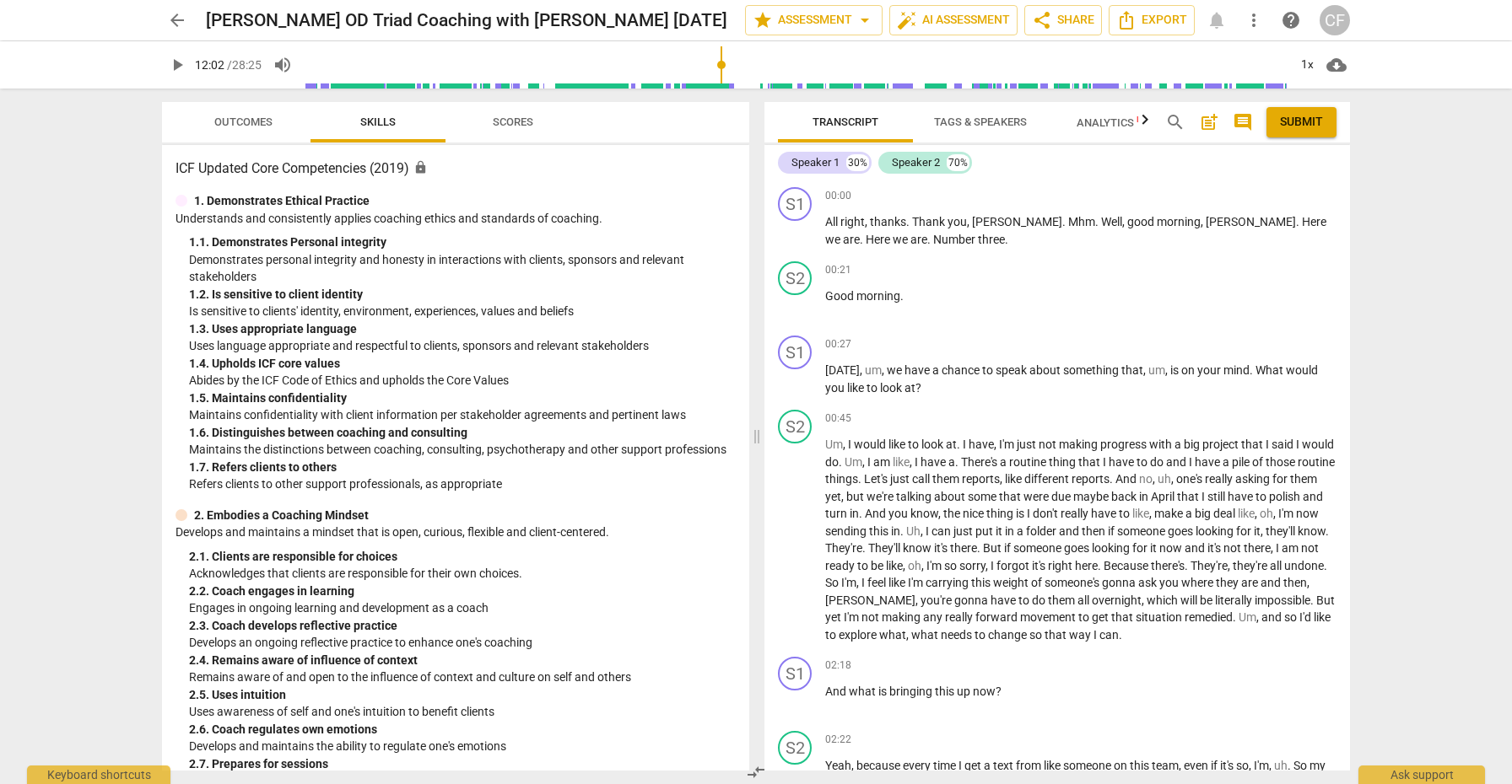
scroll to position [2524, 0]
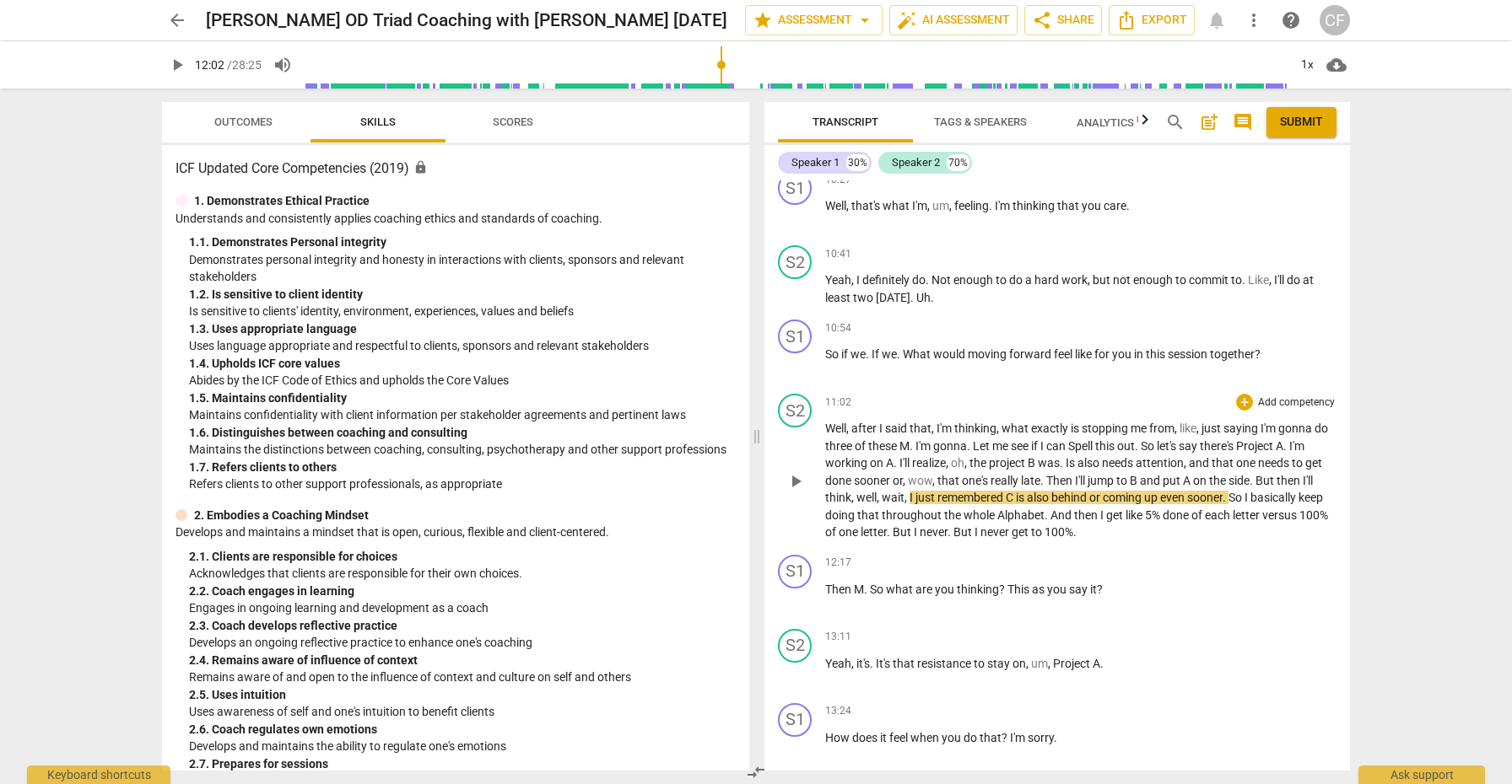
click at [800, 471] on span "play_arrow" at bounding box center [795, 481] width 20 height 20
click at [797, 471] on span "pause" at bounding box center [795, 481] width 20 height 20
click at [797, 471] on span "play_arrow" at bounding box center [795, 481] width 20 height 20
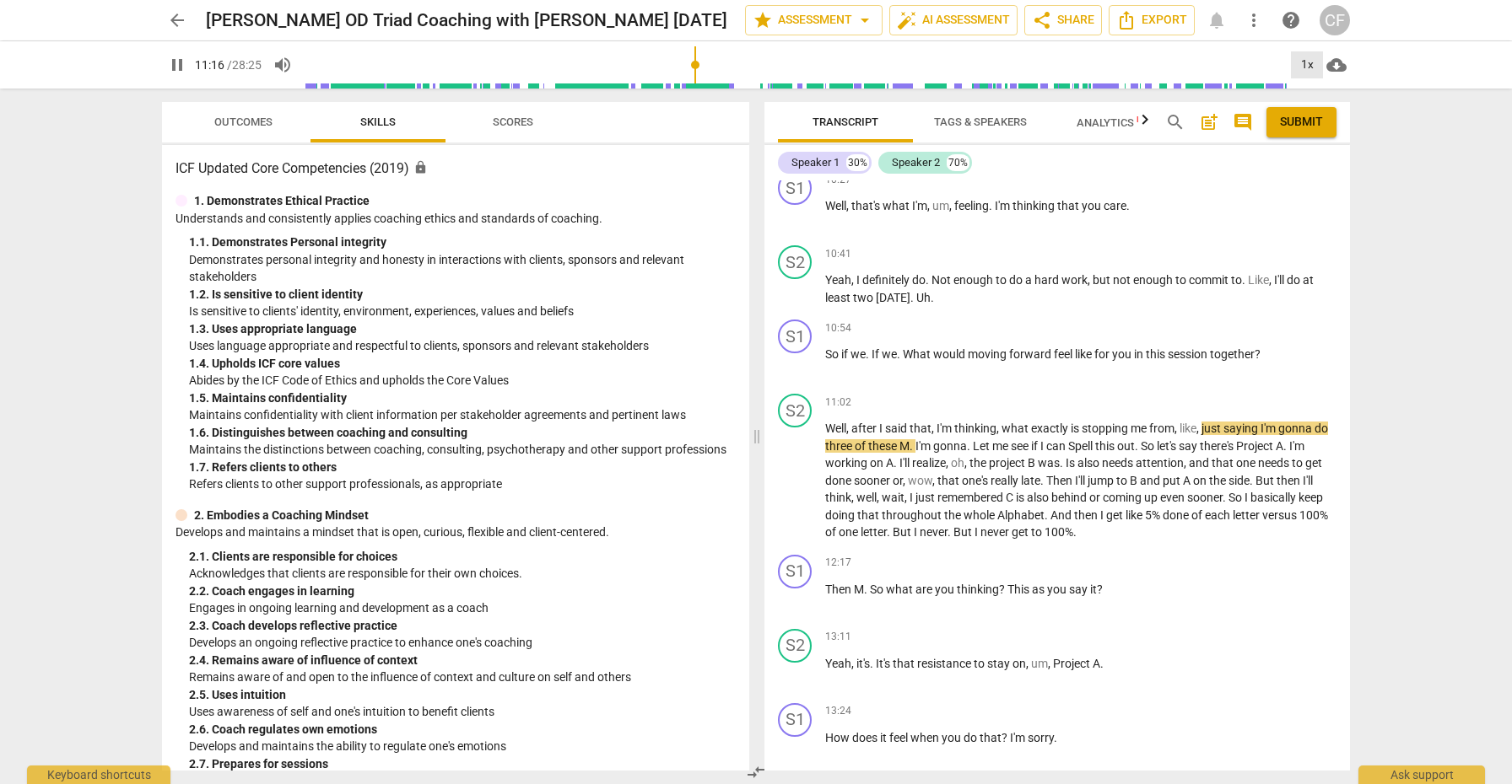
click at [1310, 64] on div "1x" at bounding box center [1307, 65] width 32 height 27
click at [1314, 133] on li "1.25x" at bounding box center [1320, 132] width 57 height 32
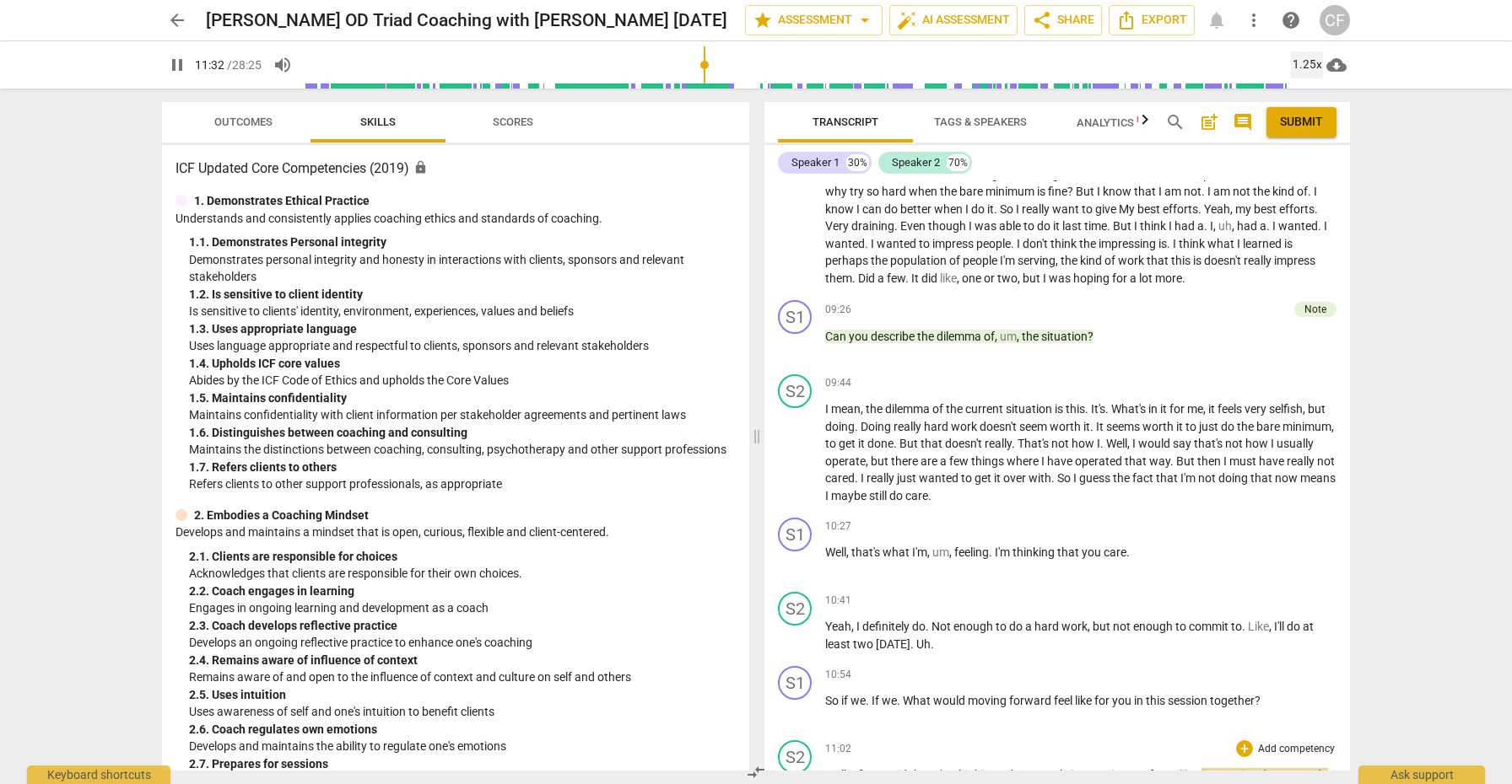
scroll to position [2180, 0]
click at [1306, 291] on div "S1 play_arrow pause 09:26 + Add competency Note keyboard_arrow_right Can you de…" at bounding box center [1058, 327] width 585 height 74
click at [1307, 300] on div "Note" at bounding box center [1315, 307] width 22 height 15
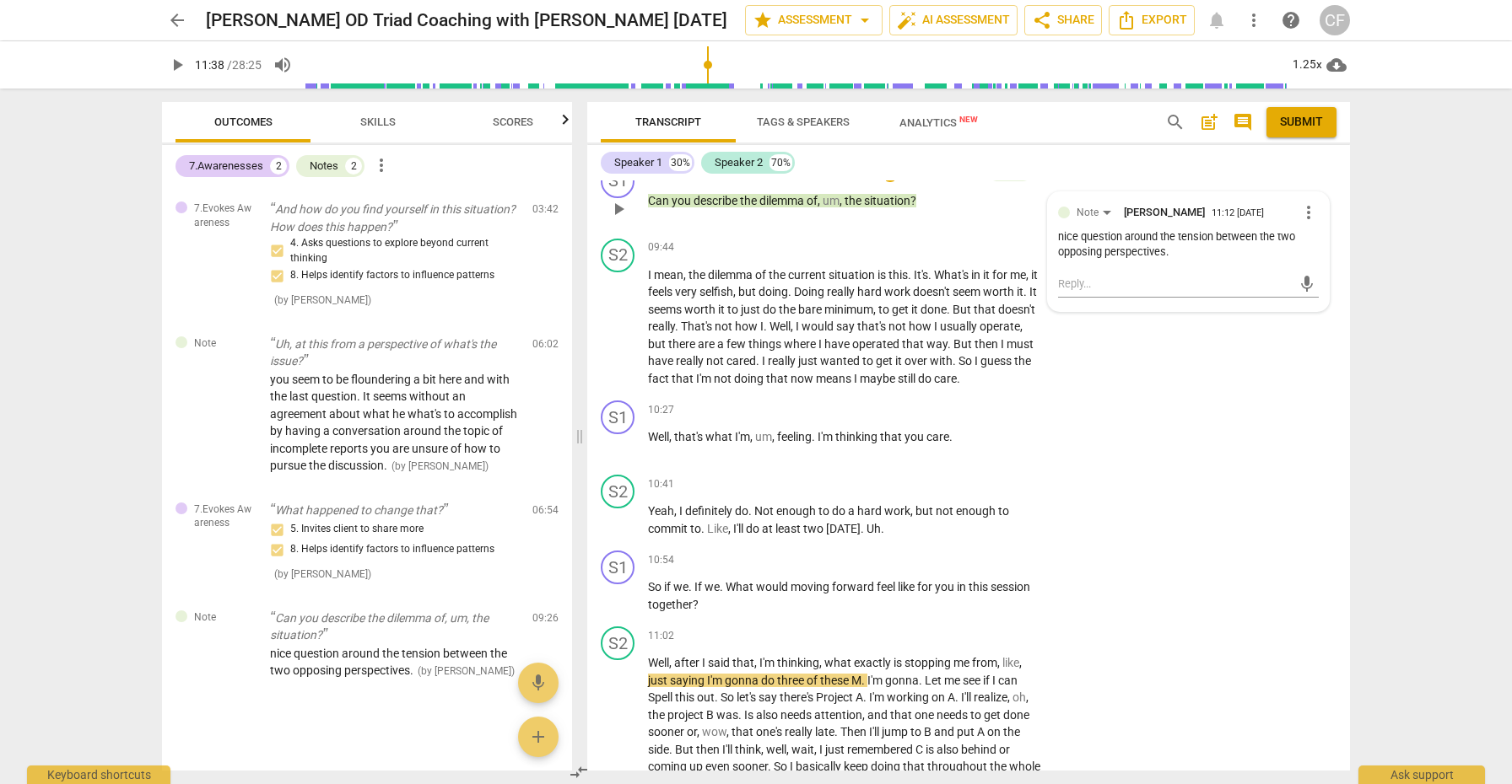
scroll to position [2775, 0]
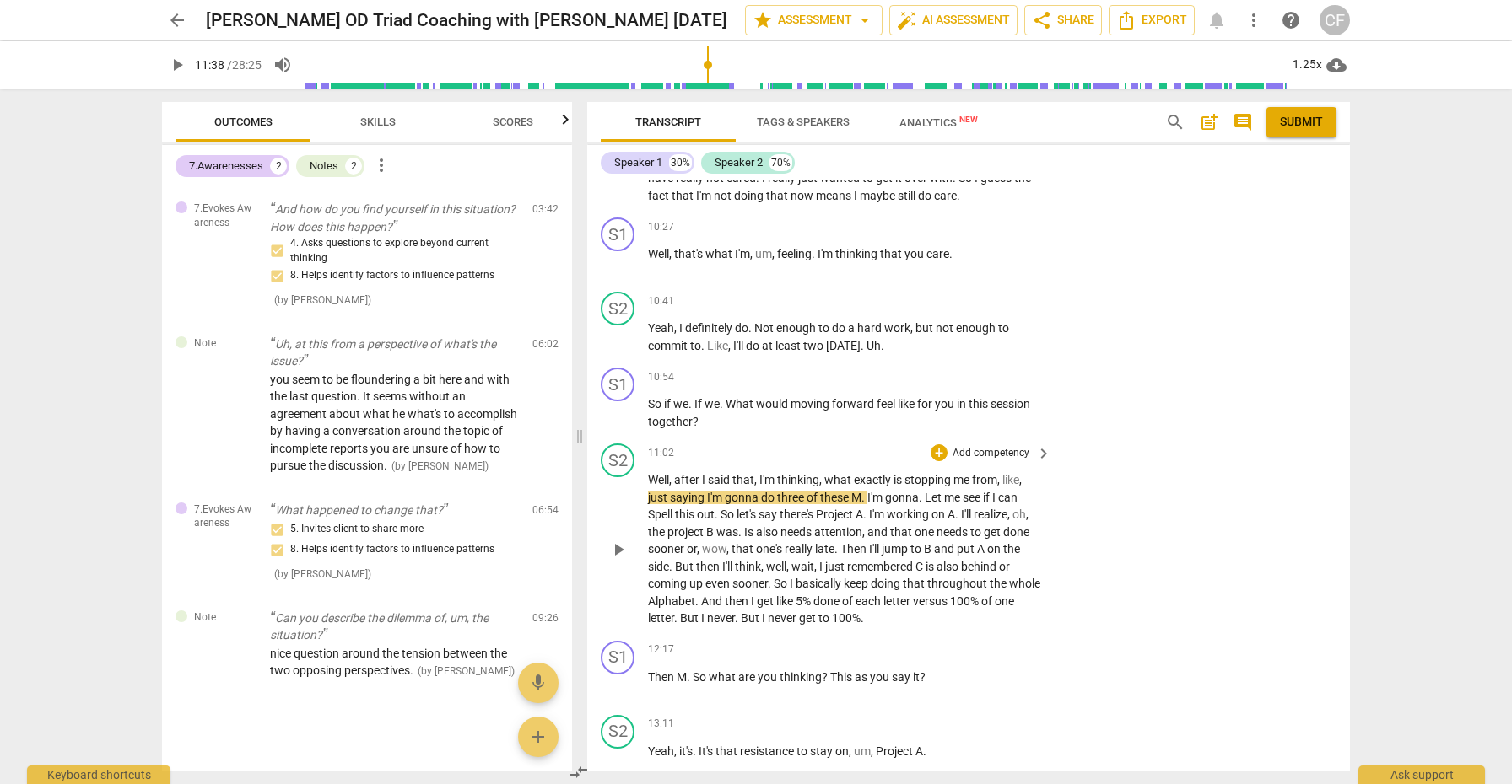
click at [616, 540] on span "play_arrow" at bounding box center [618, 549] width 20 height 20
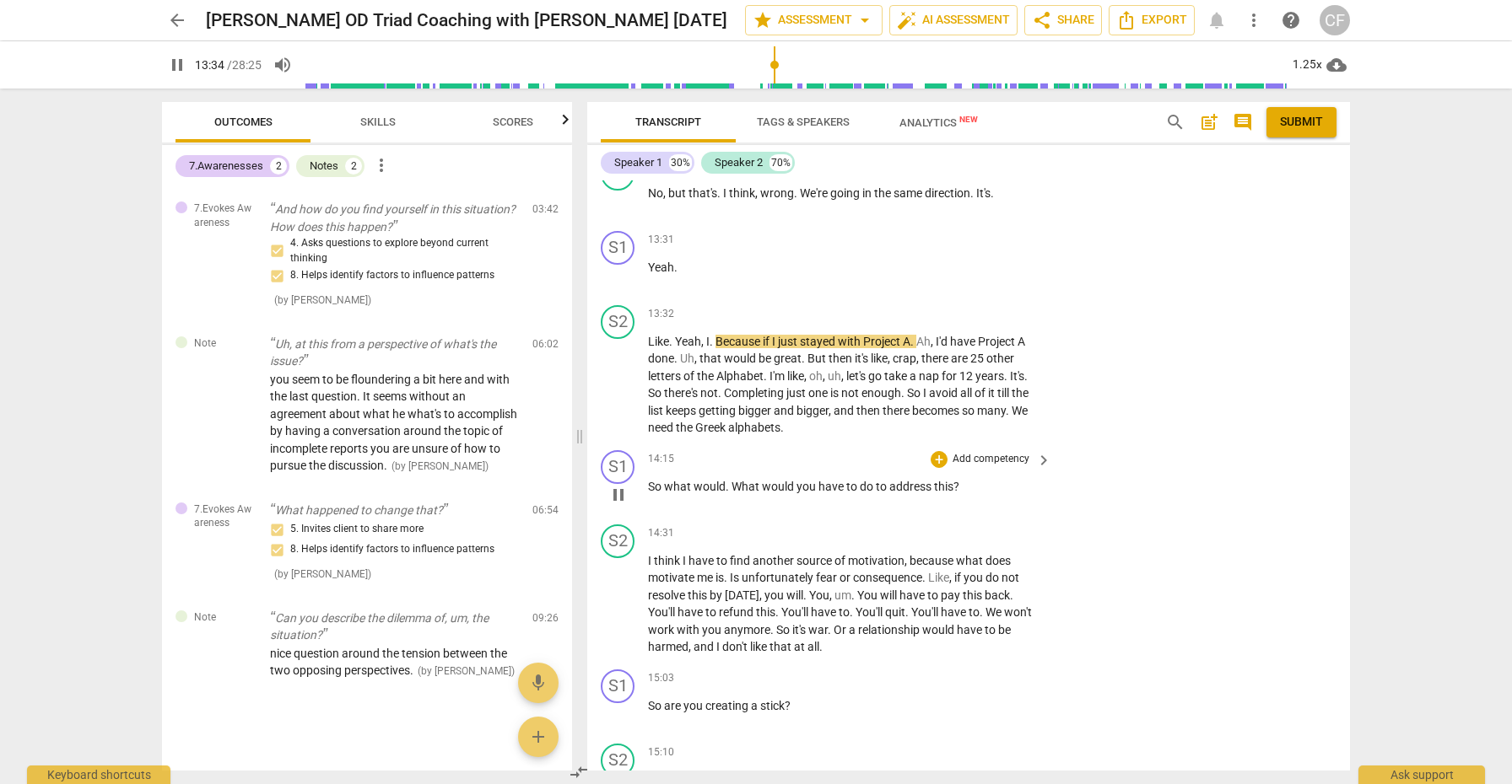
scroll to position [3484, 0]
click at [935, 450] on div "+" at bounding box center [939, 458] width 17 height 17
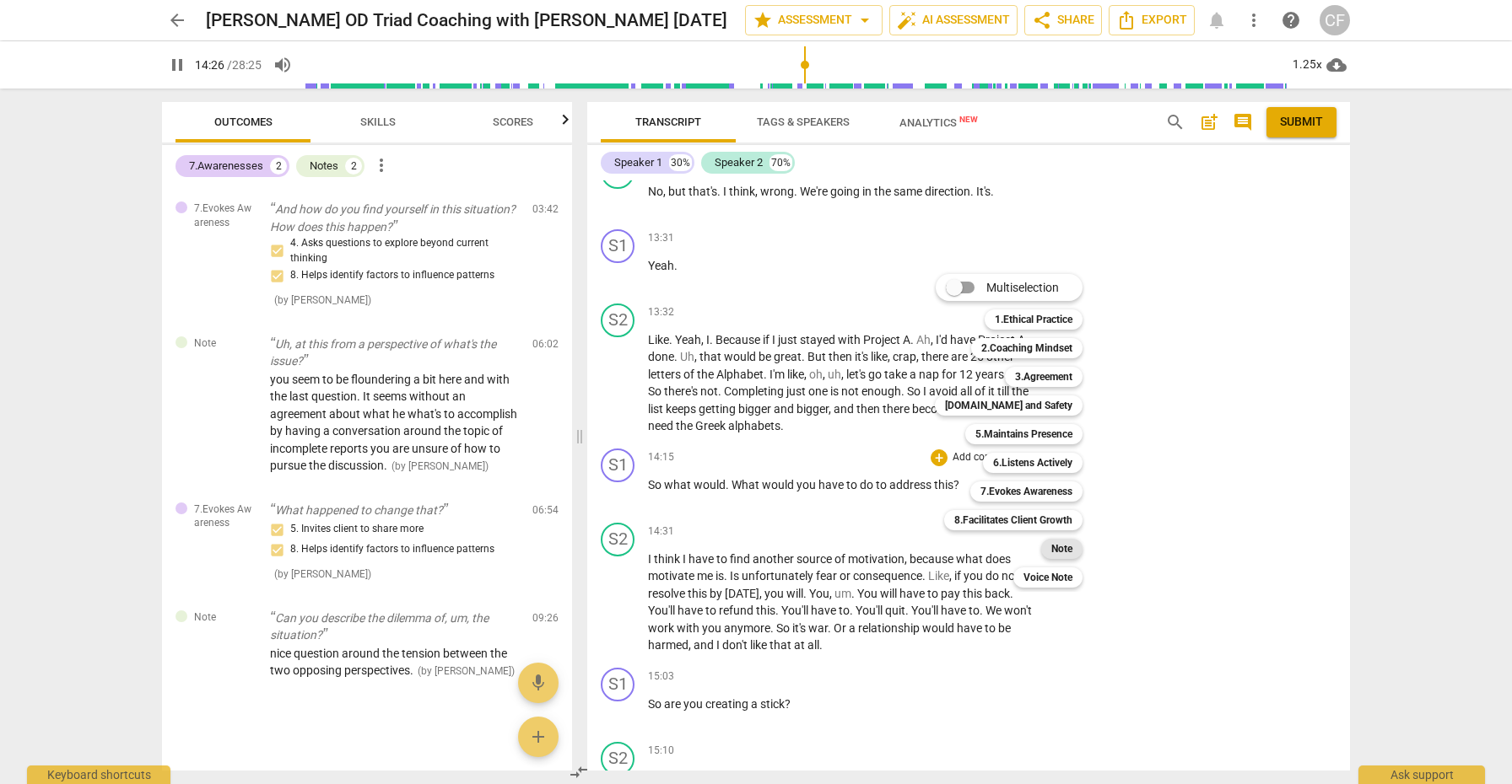
click at [1069, 548] on b "Note" at bounding box center [1062, 548] width 21 height 20
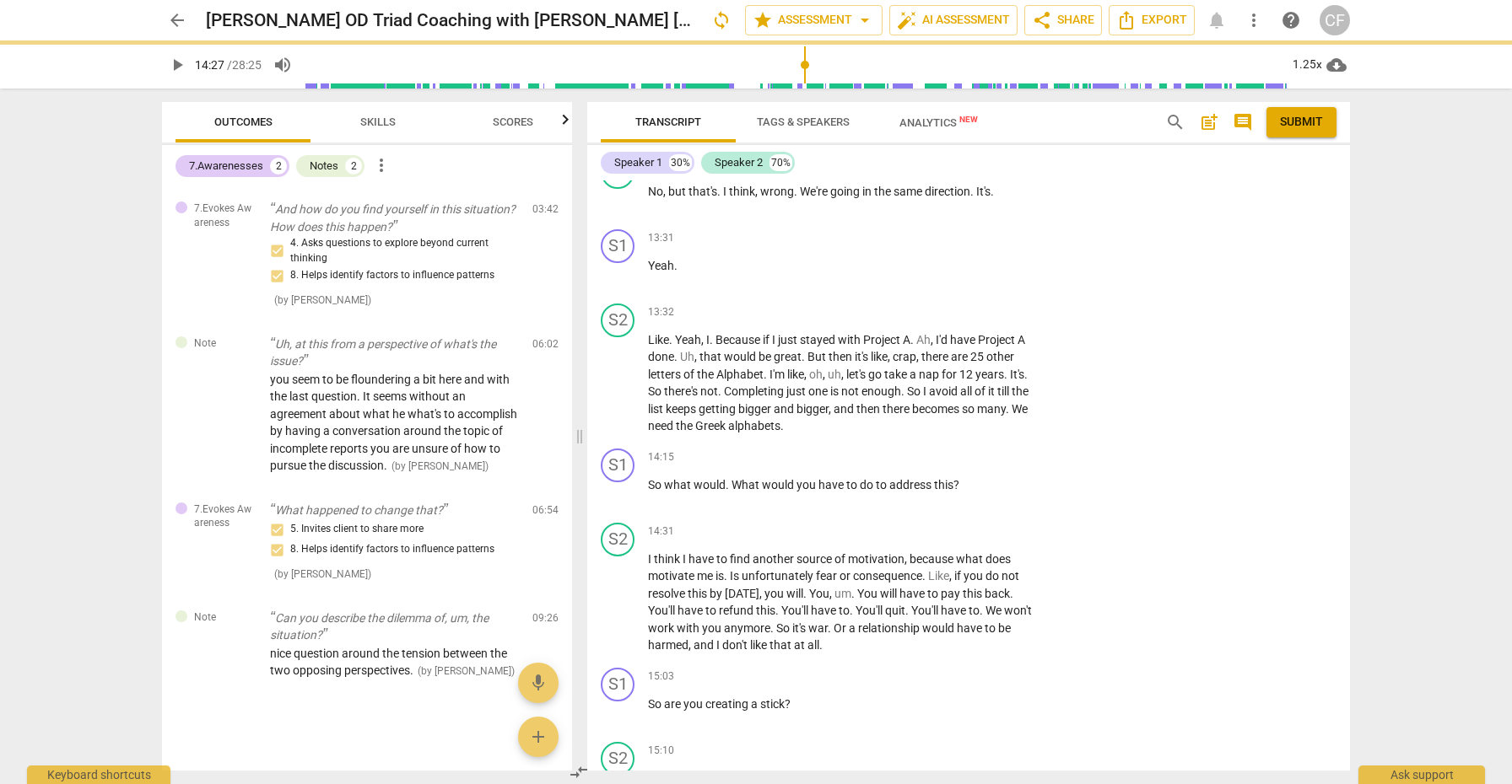
type input "867"
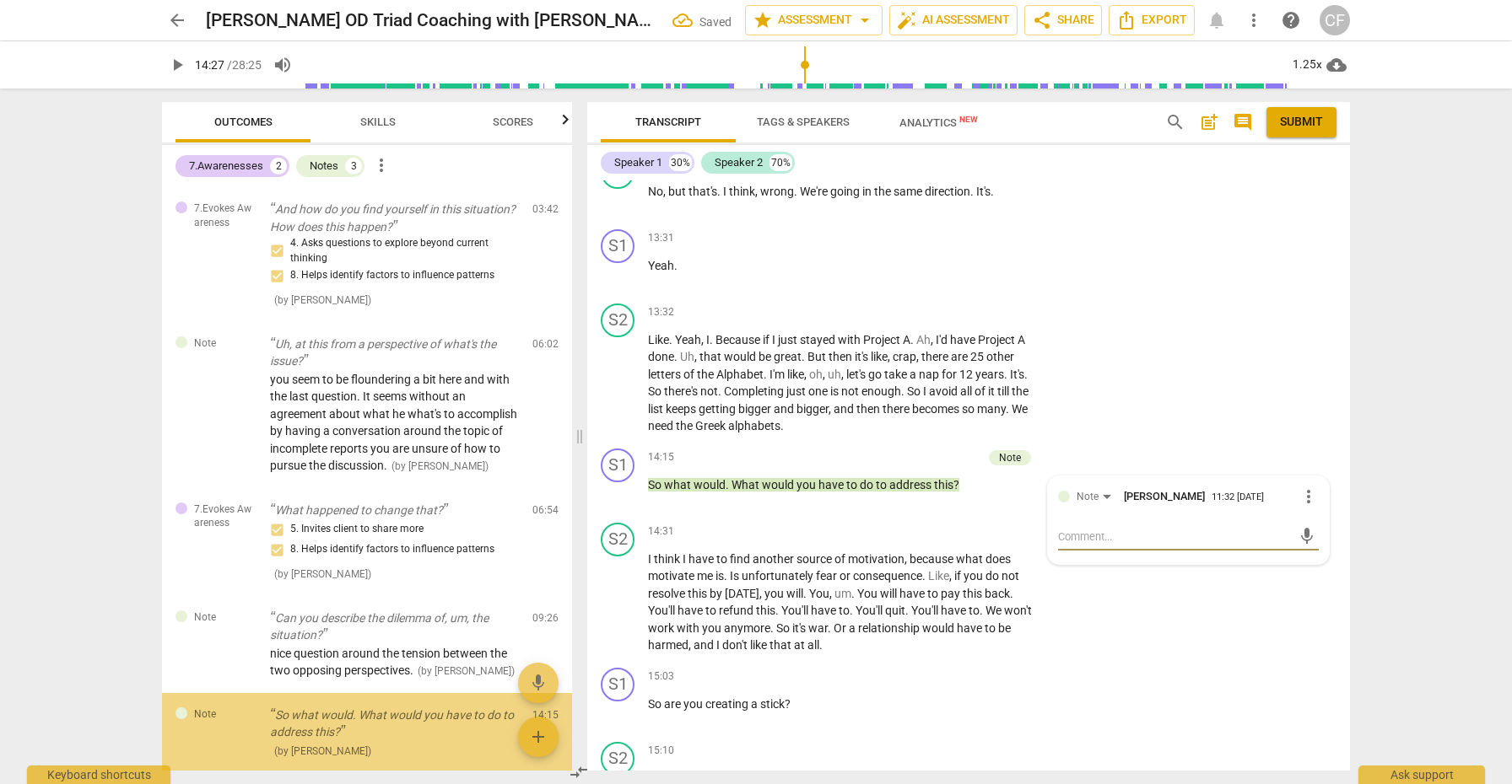
scroll to position [76, 0]
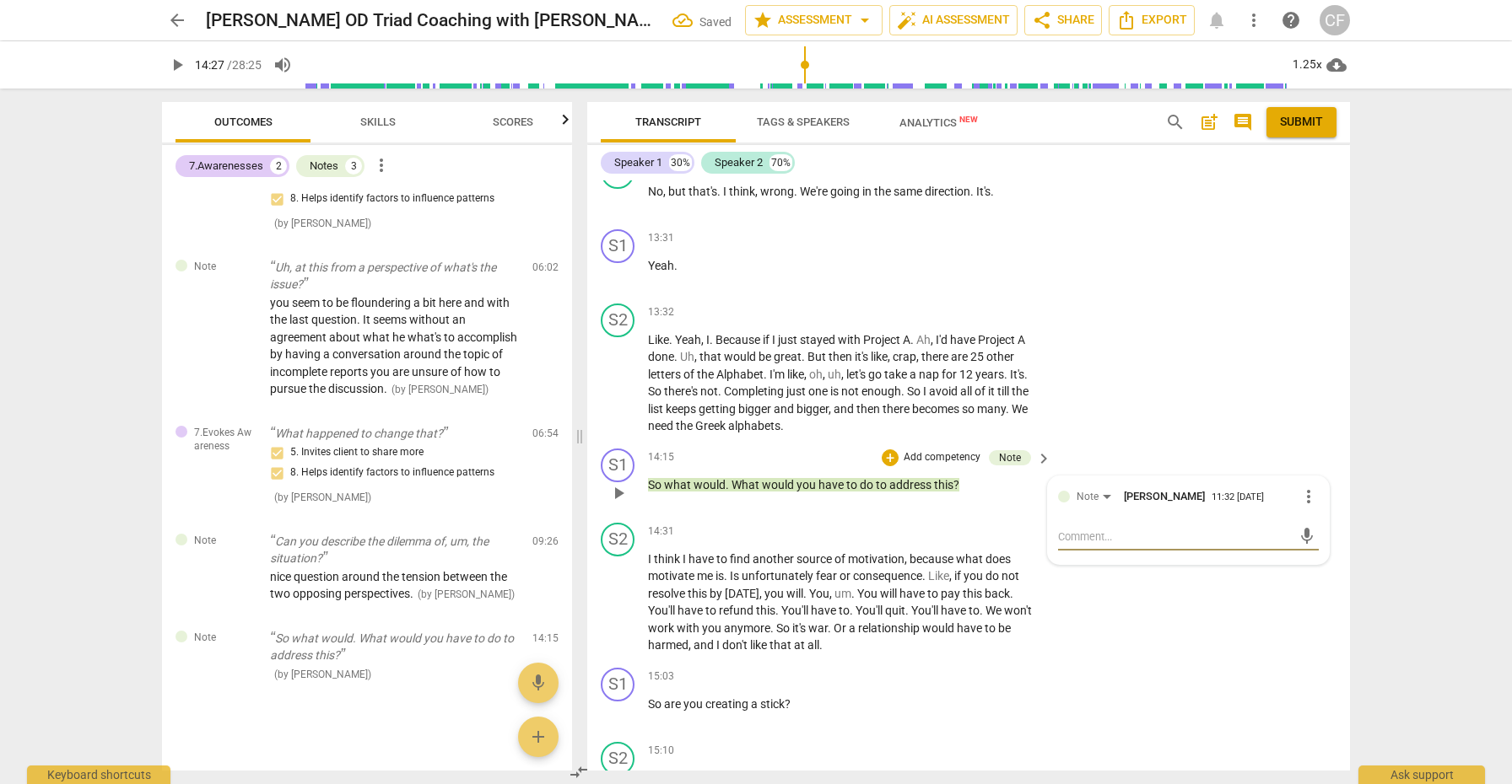
type textarea "b"
type textarea "be"
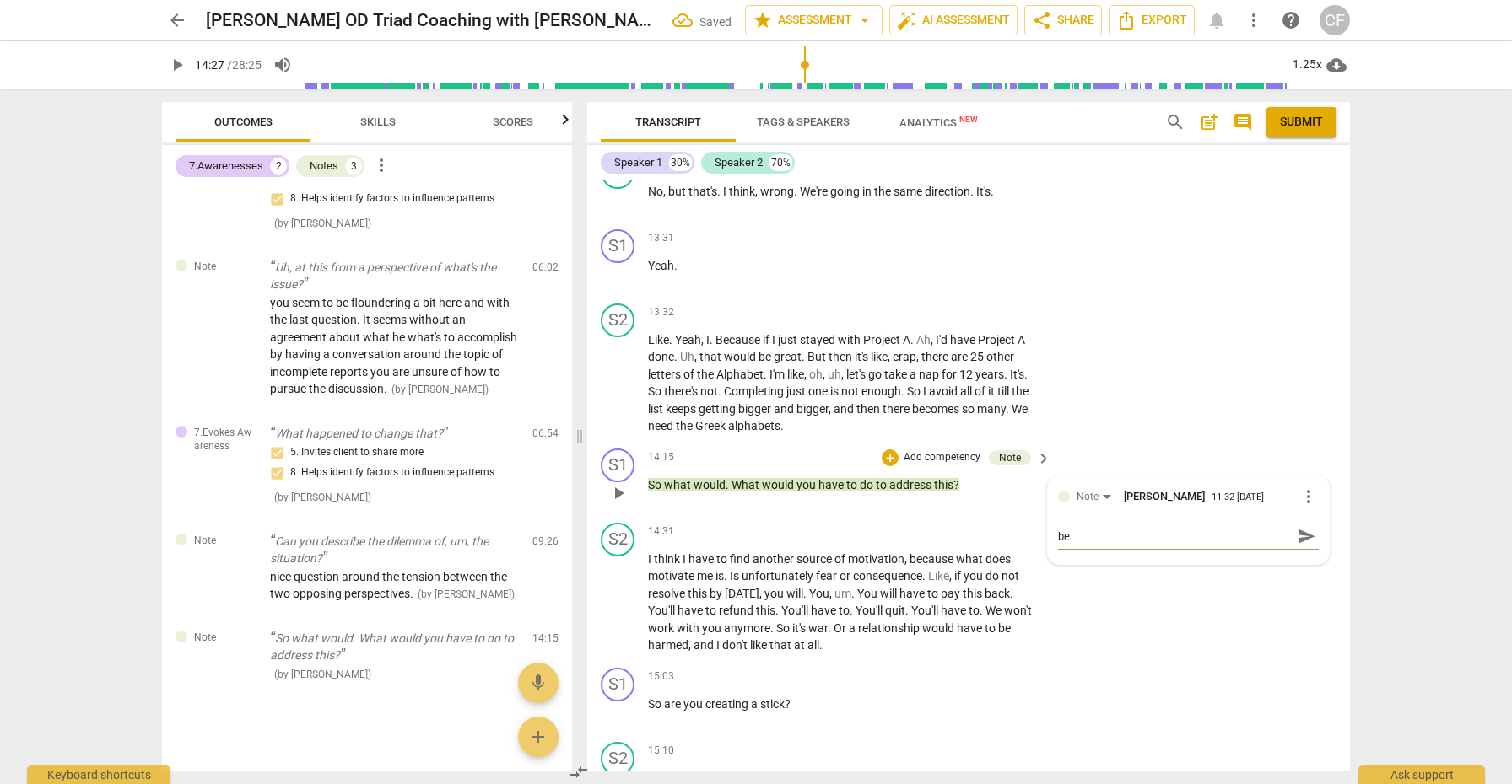
type textarea "be"
type textarea "be c"
type textarea "be ca"
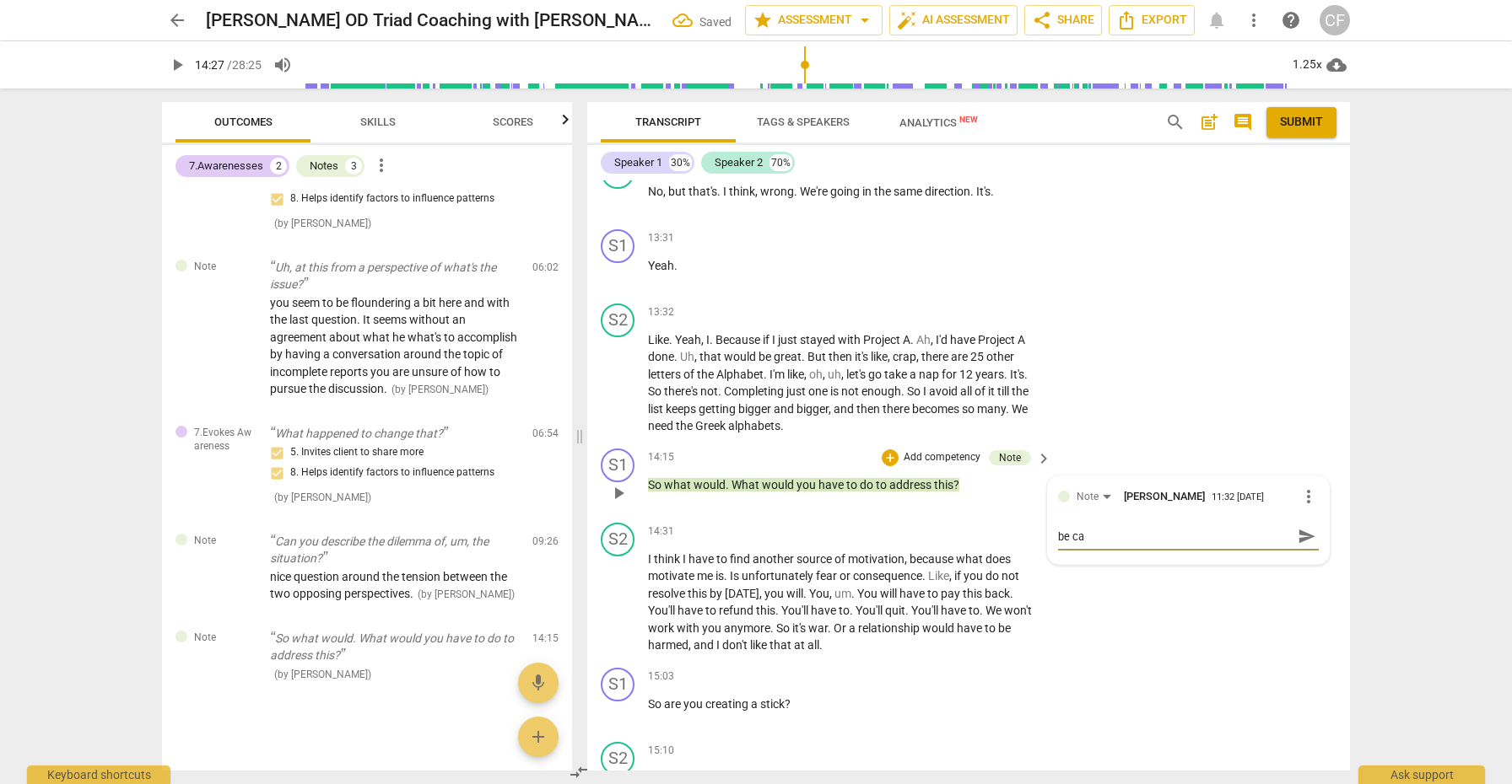
type textarea "be car"
type textarea "be care"
type textarea "be caref"
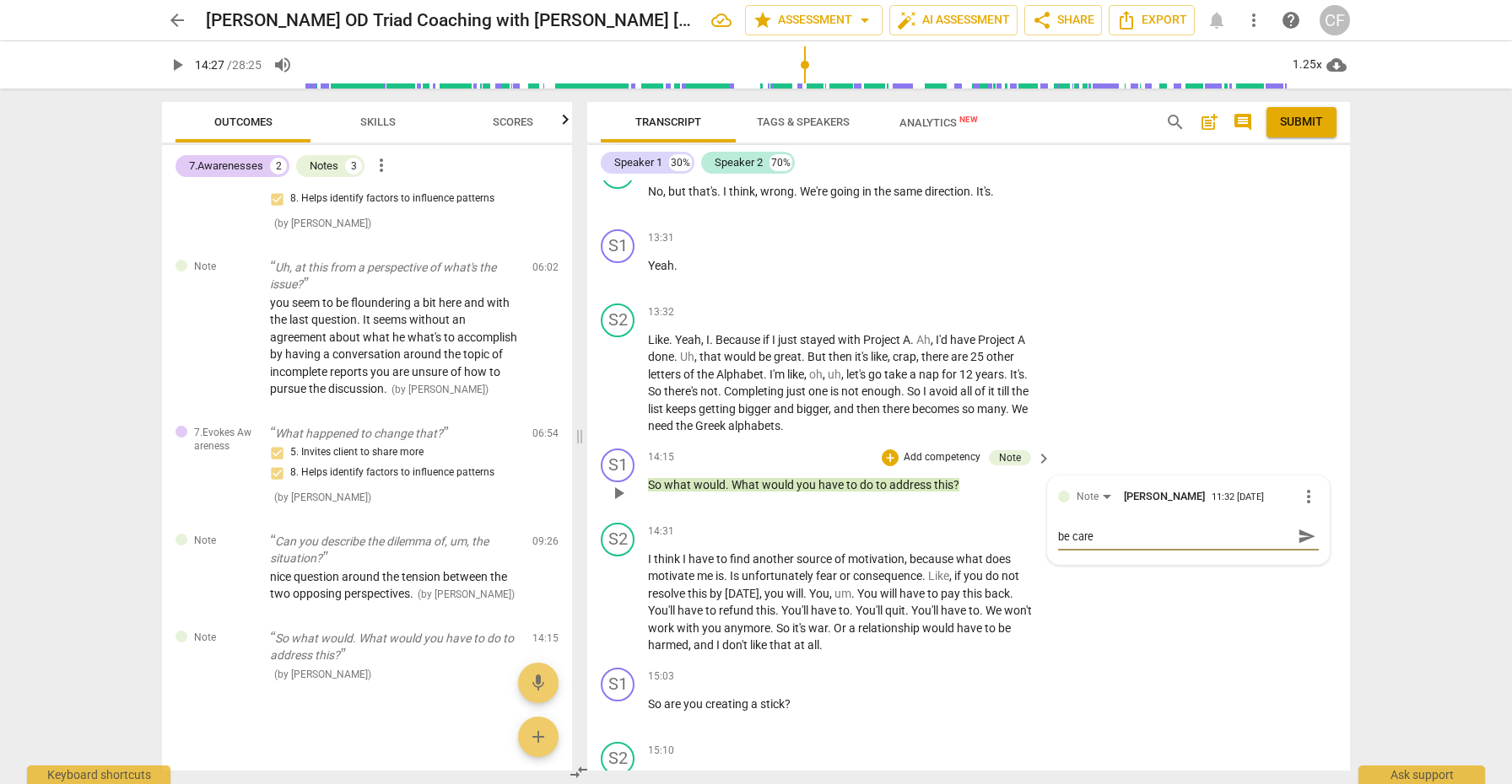
type textarea "be caref"
type textarea "be carefu"
type textarea "be careful"
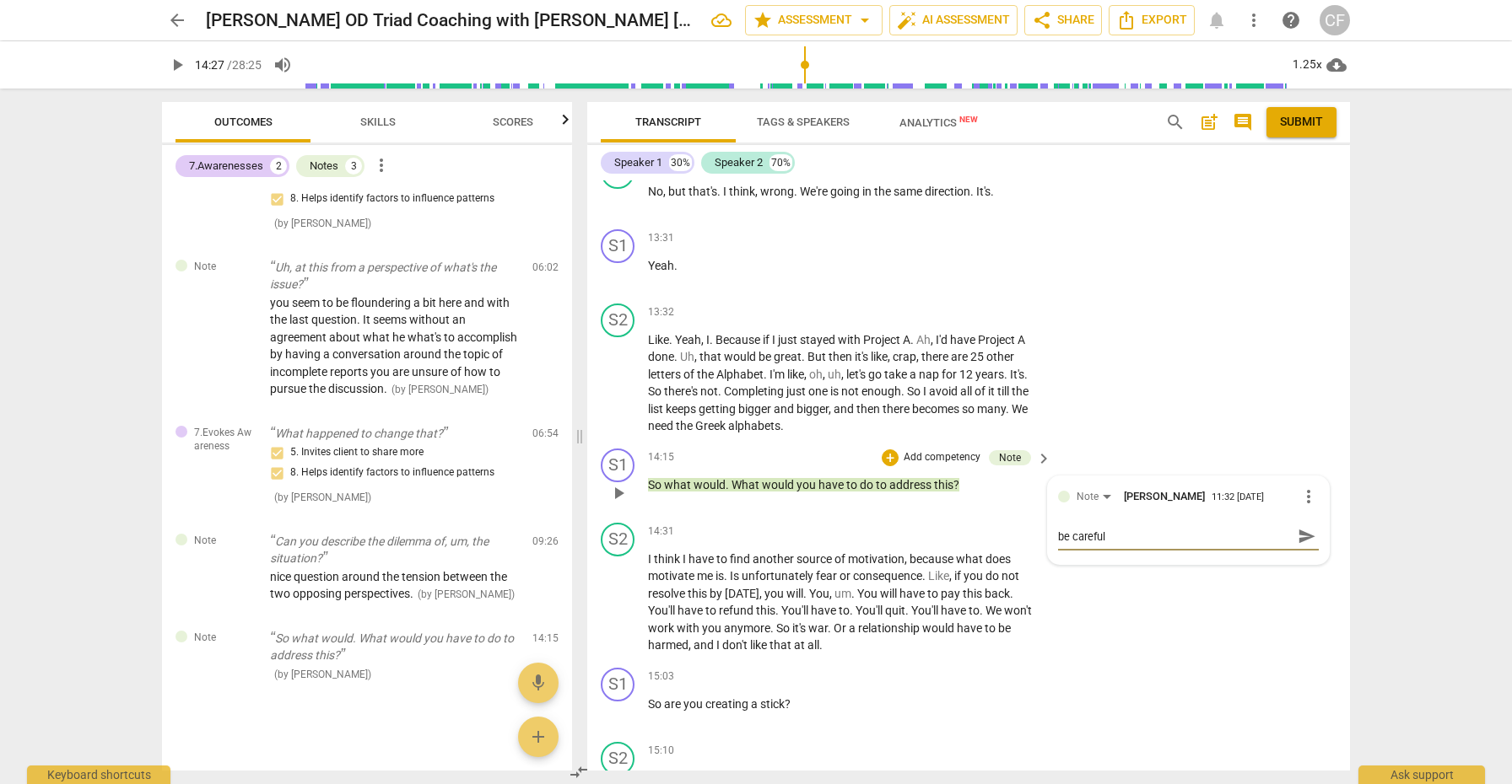
type textarea "be careful"
type textarea "be careful n"
type textarea "be careful no"
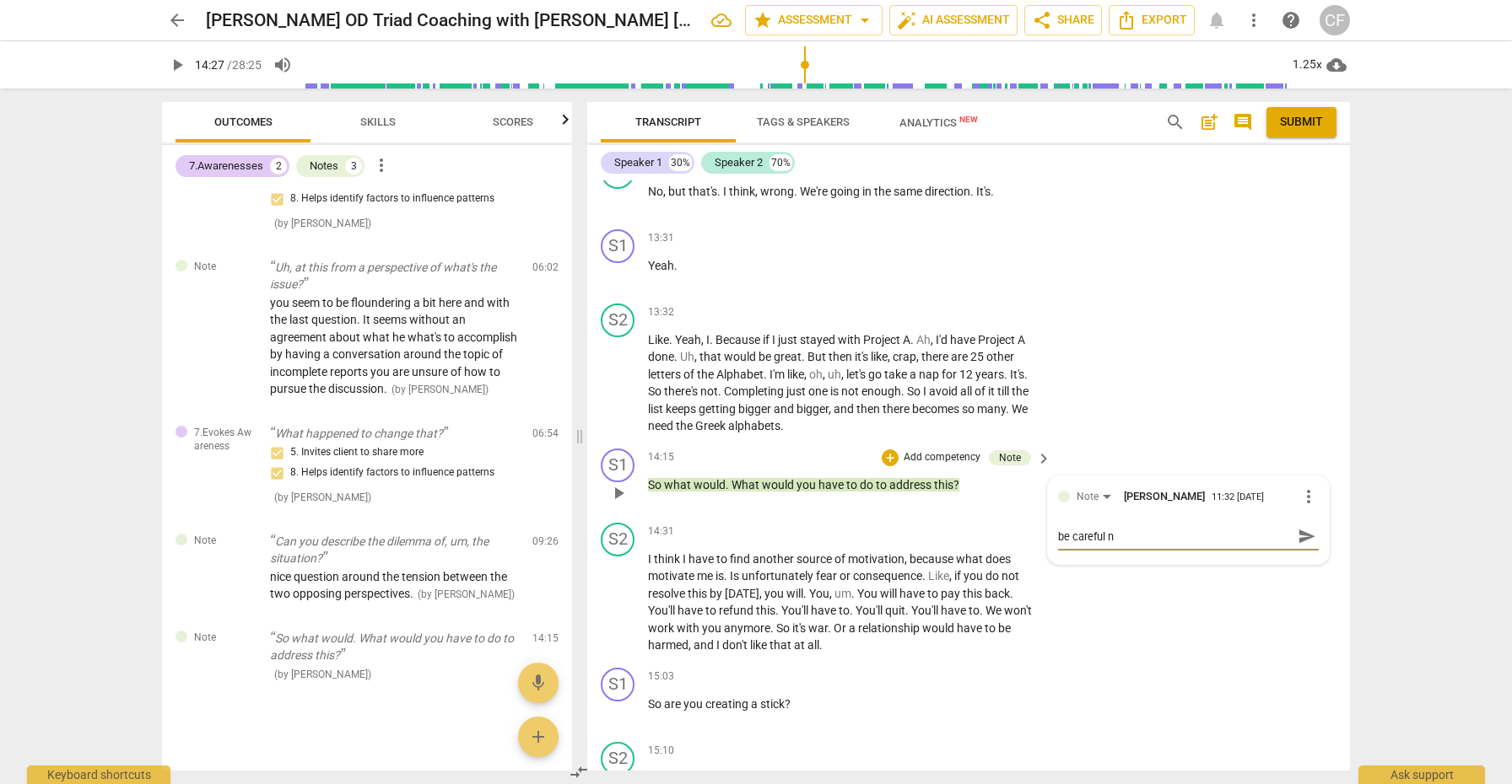
type textarea "be careful no"
type textarea "be careful not"
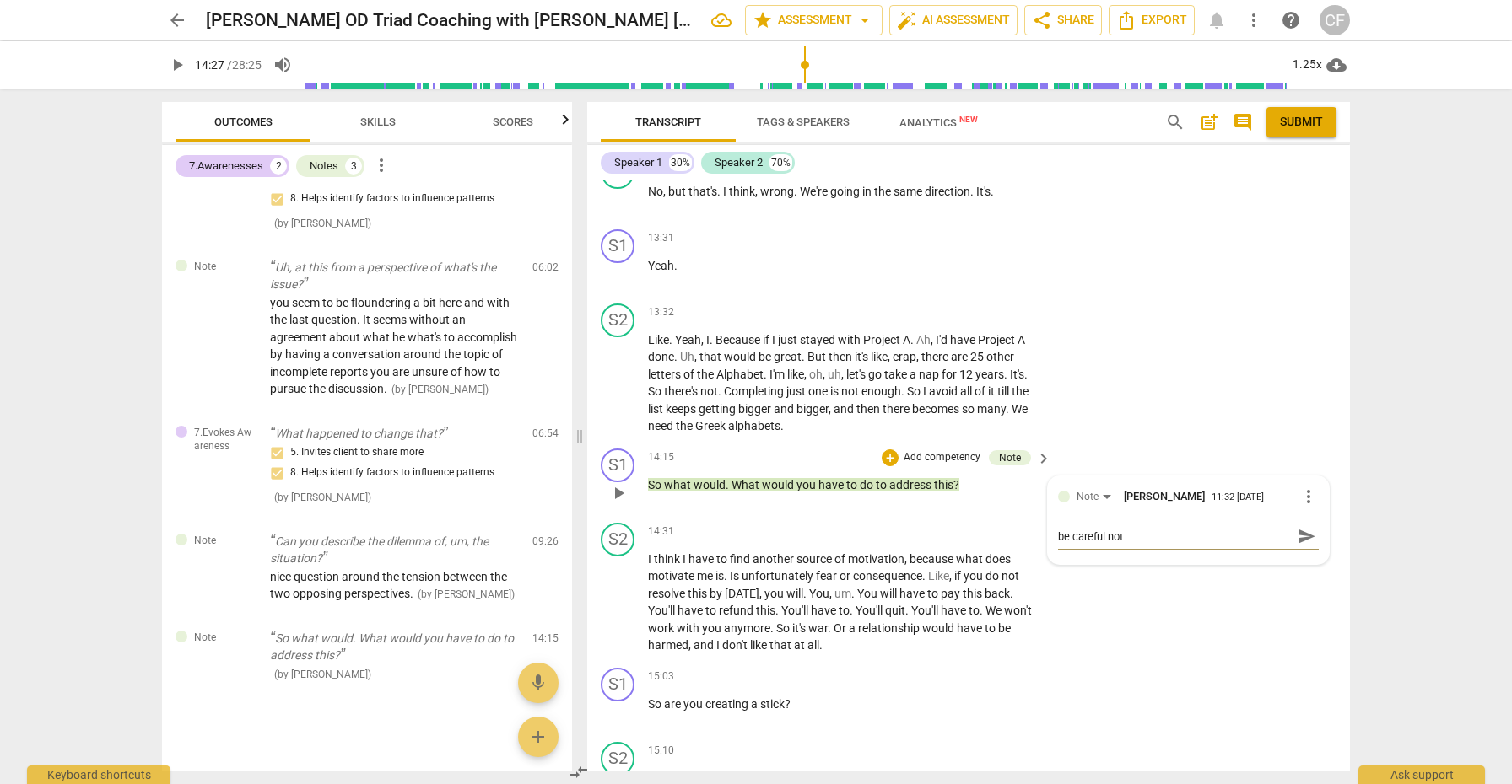
type textarea "be careful not t"
type textarea "be careful not to"
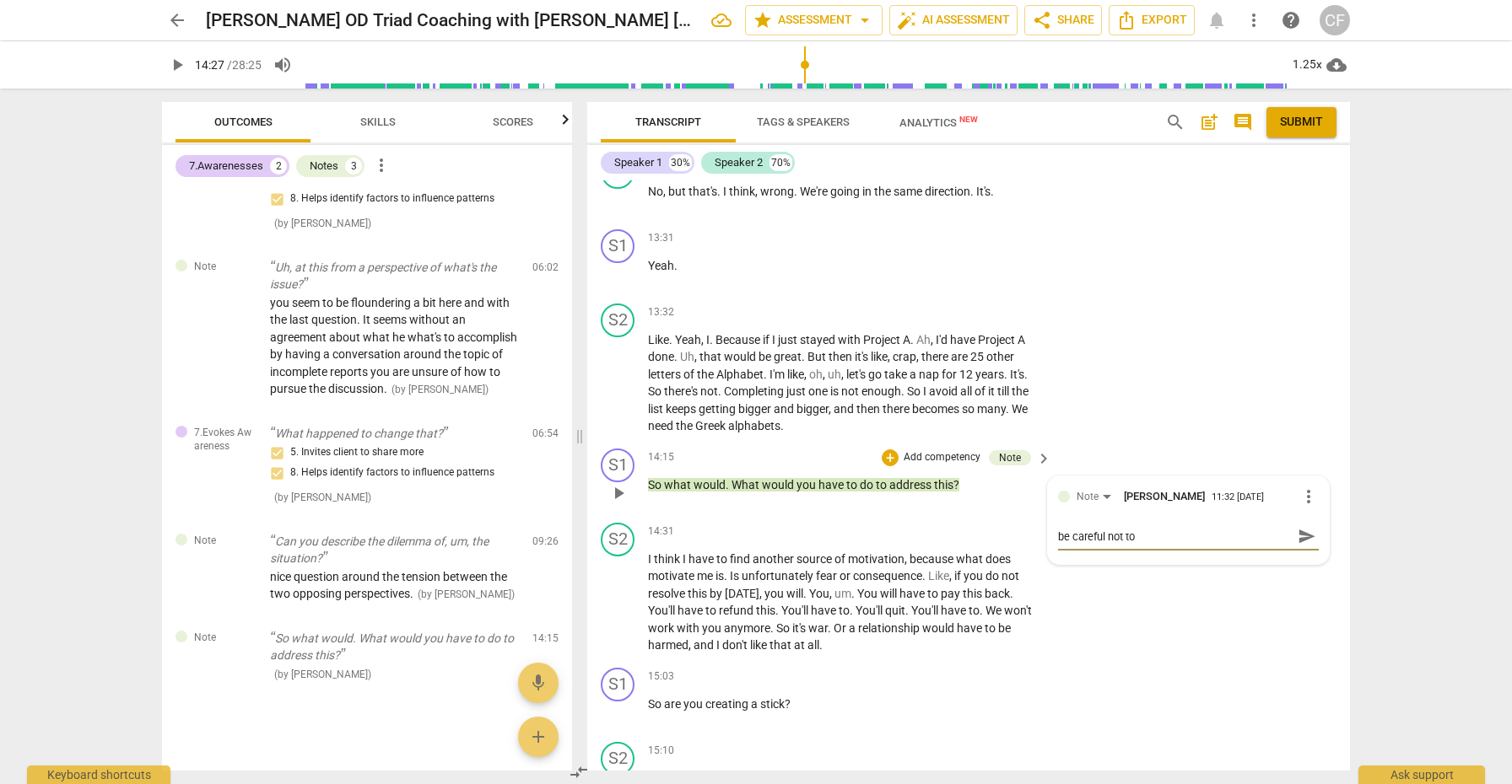
type textarea "be careful not to"
type textarea "be careful not to m"
type textarea "be careful not to mo"
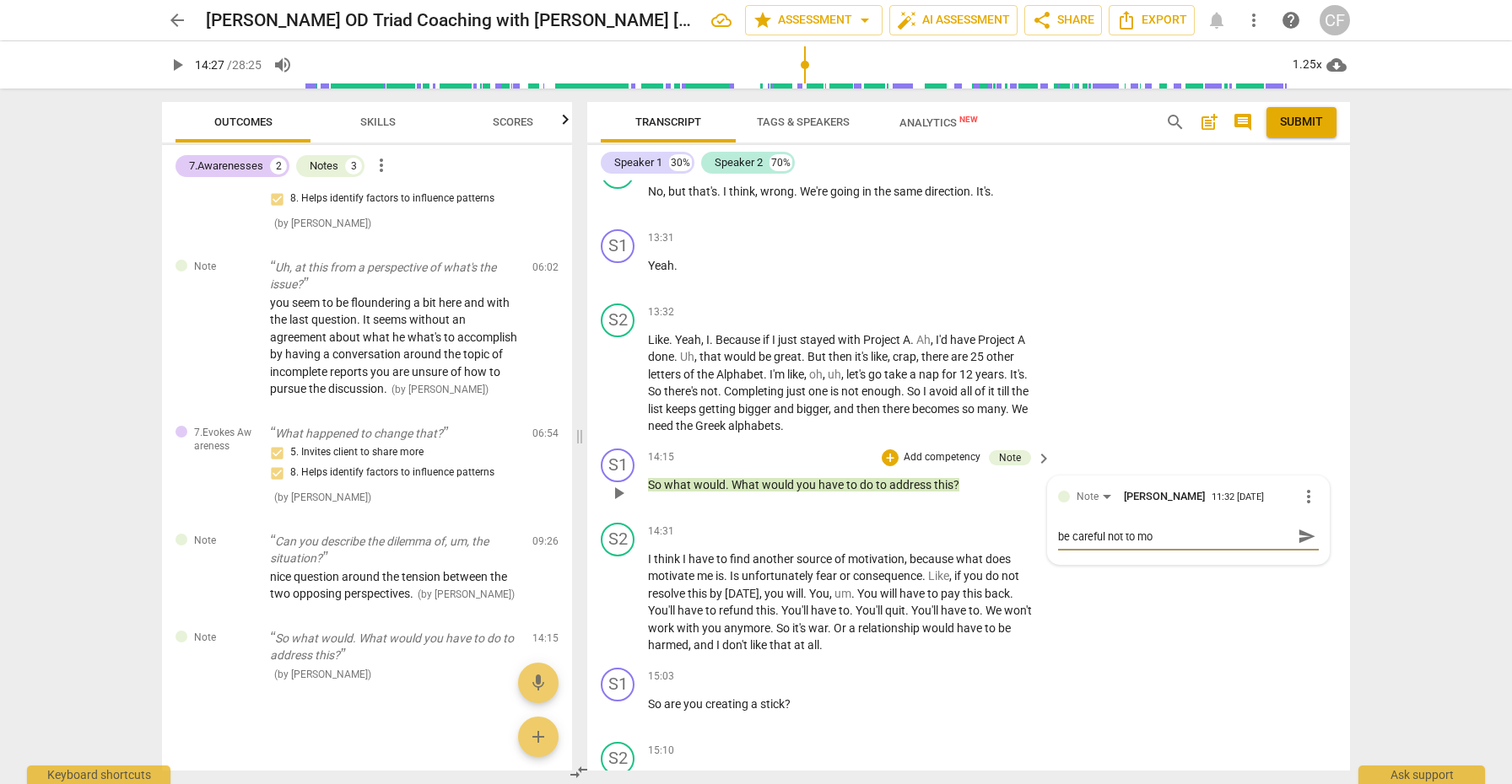
type textarea "be careful not to mov"
type textarea "be careful not to move"
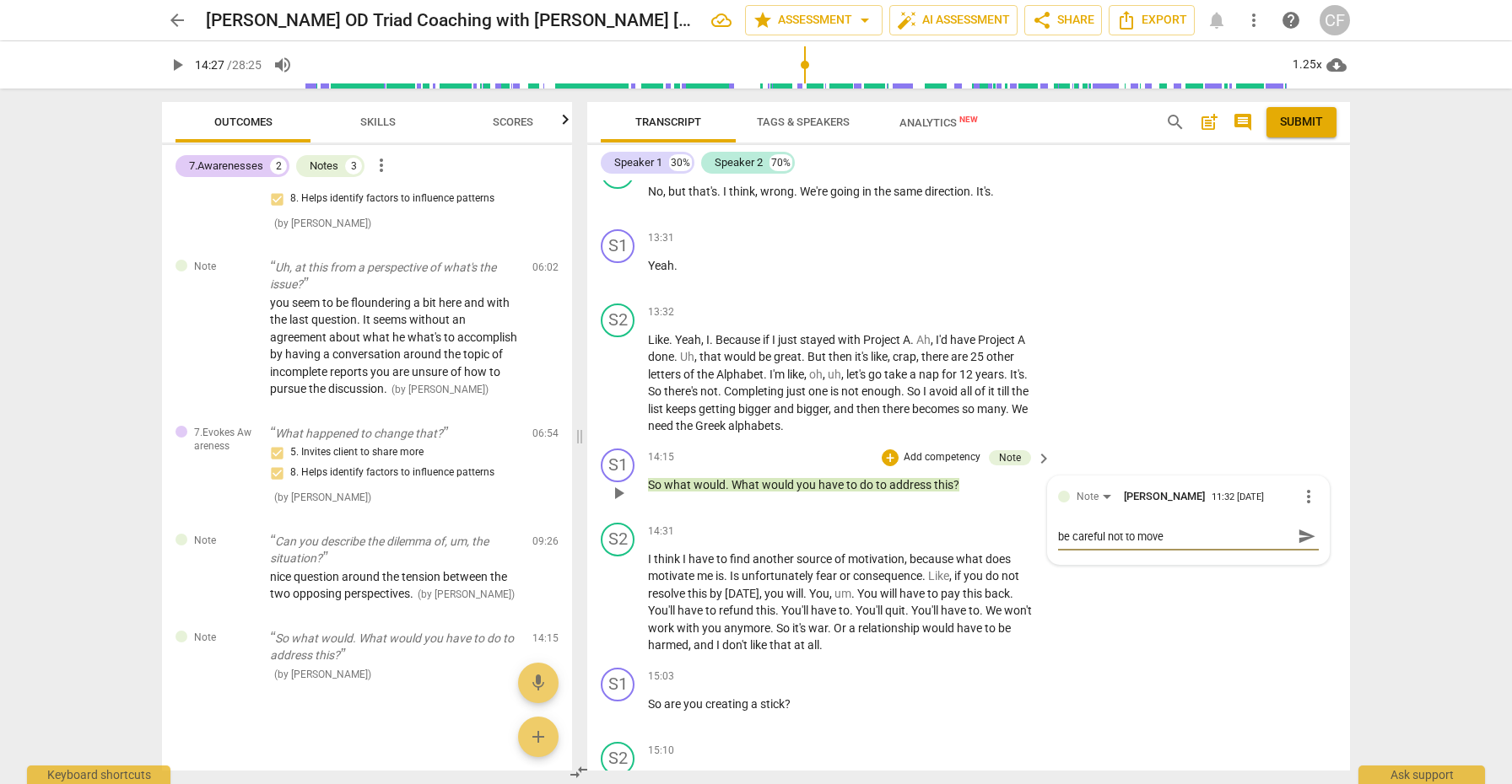
type textarea "be careful not to move"
type textarea "be careful not to move t"
type textarea "be careful not to move to"
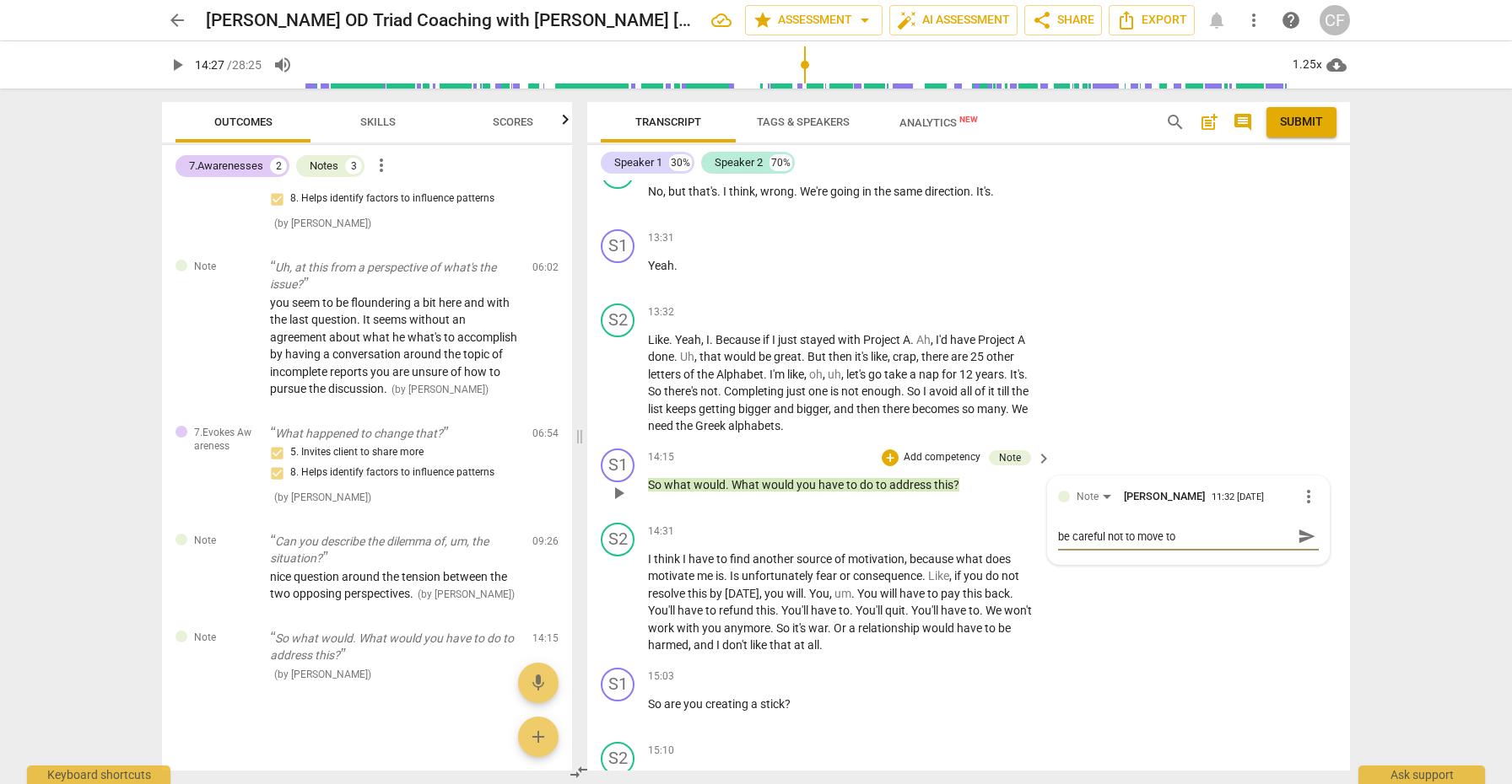
type textarea "be careful not to move to"
type textarea "be careful not to move to t"
type textarea "be careful not to move to th"
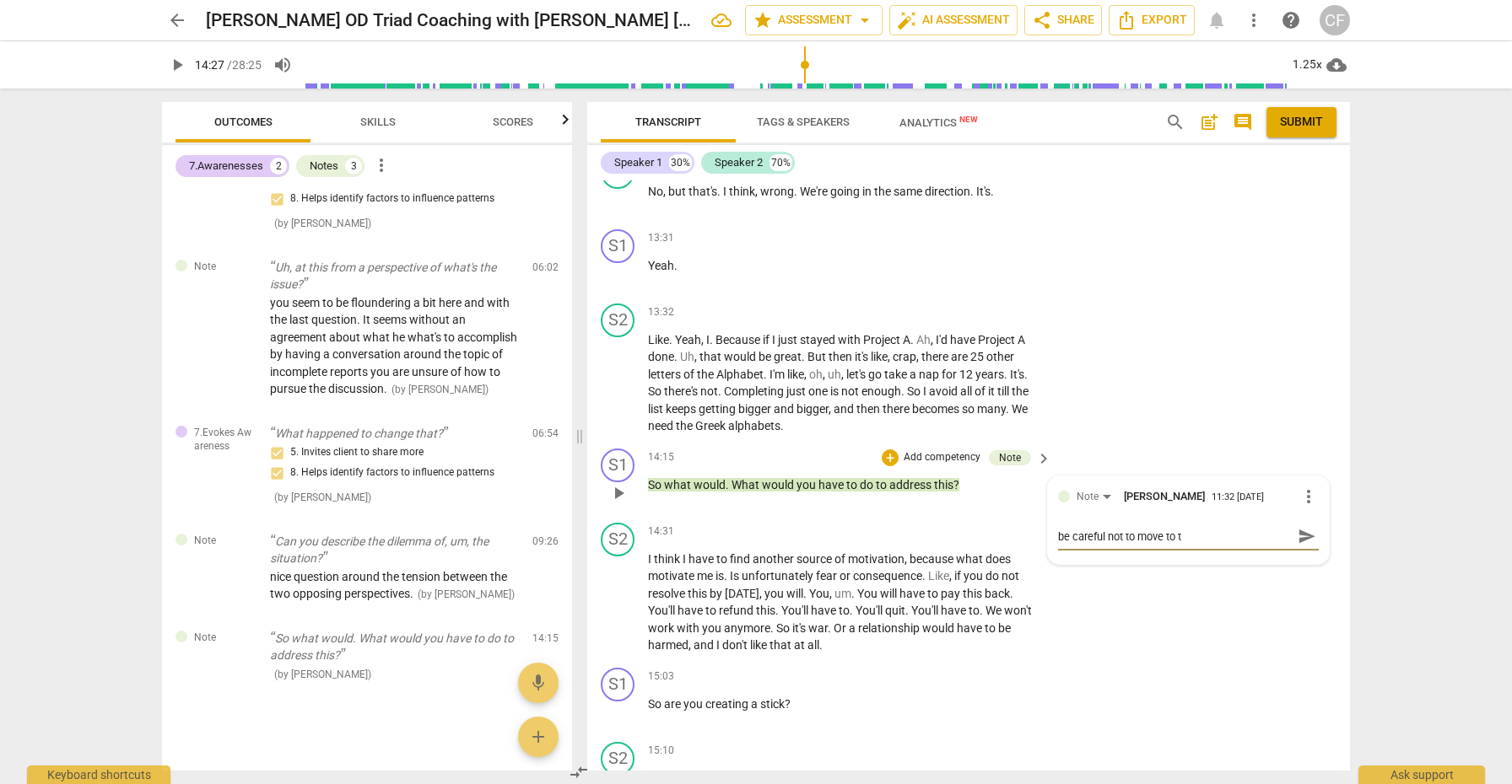
type textarea "be careful not to move to th"
type textarea "be careful not to move to the"
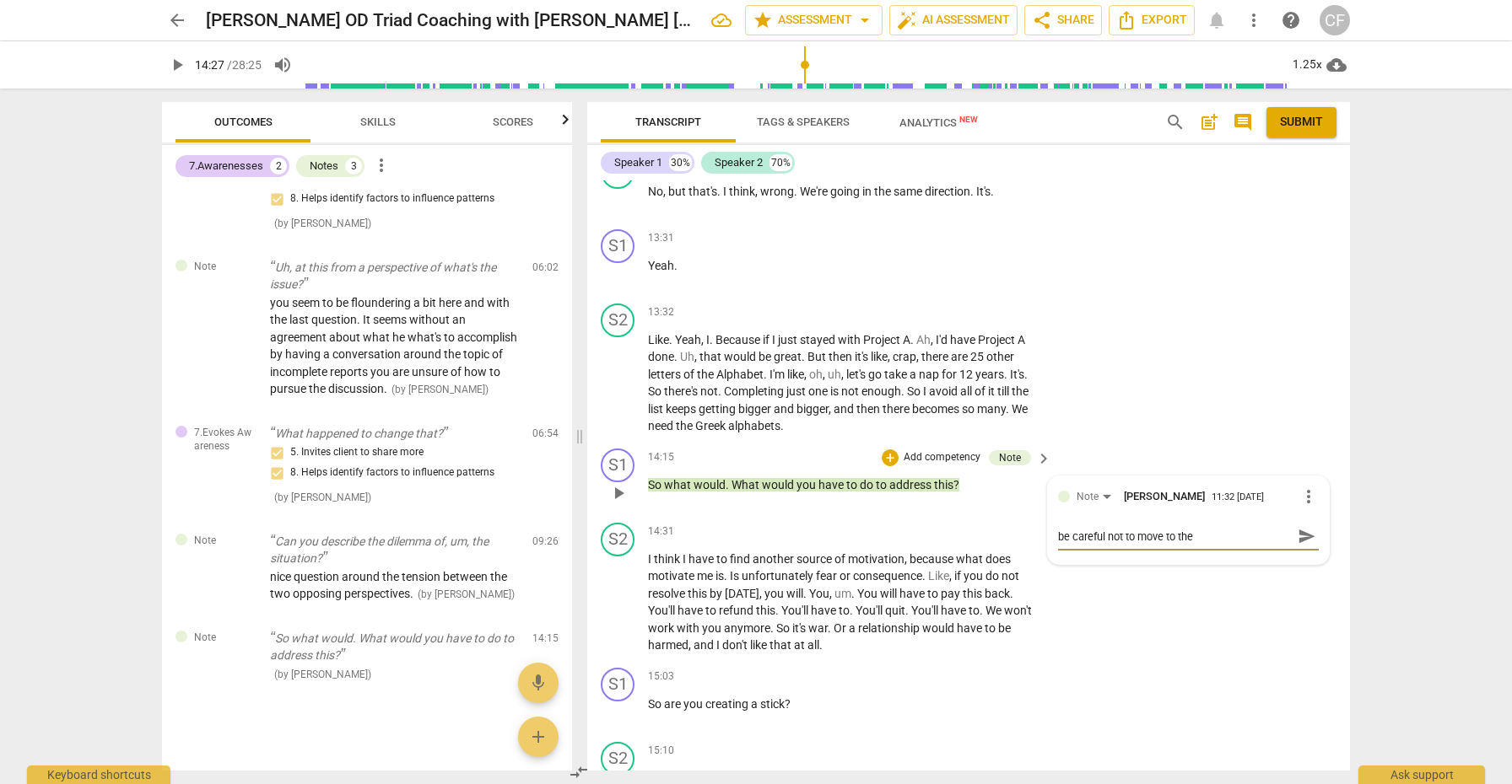
type textarea "be careful not to move to the ""
type textarea "be careful not to move to the "d"
type textarea "be careful not to move to the "do"
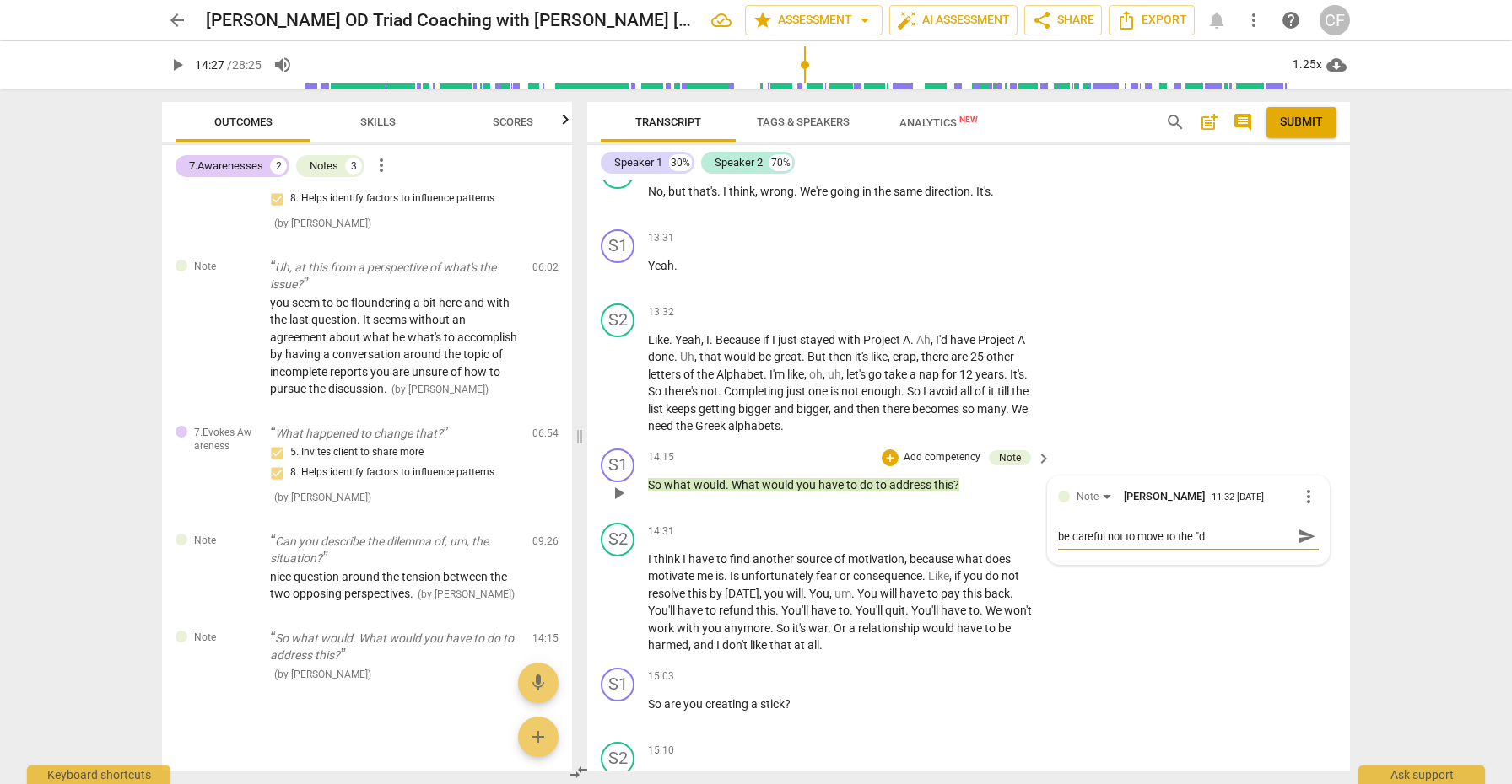
type textarea "be careful not to move to the "do"
type textarea "be careful not to move to the "do ""
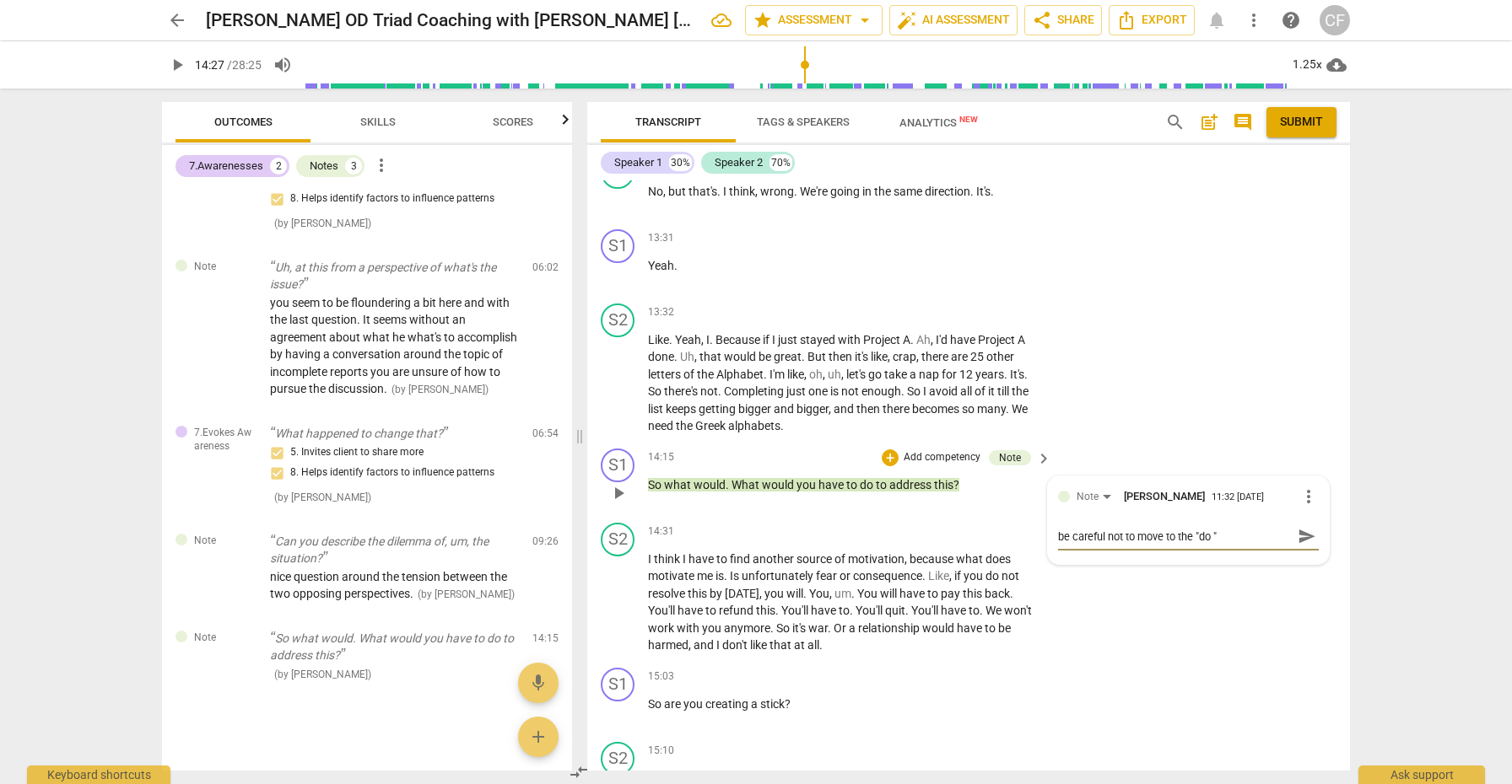
type textarea "be careful not to move to the "do"
type textarea "be careful not to move to the "do""
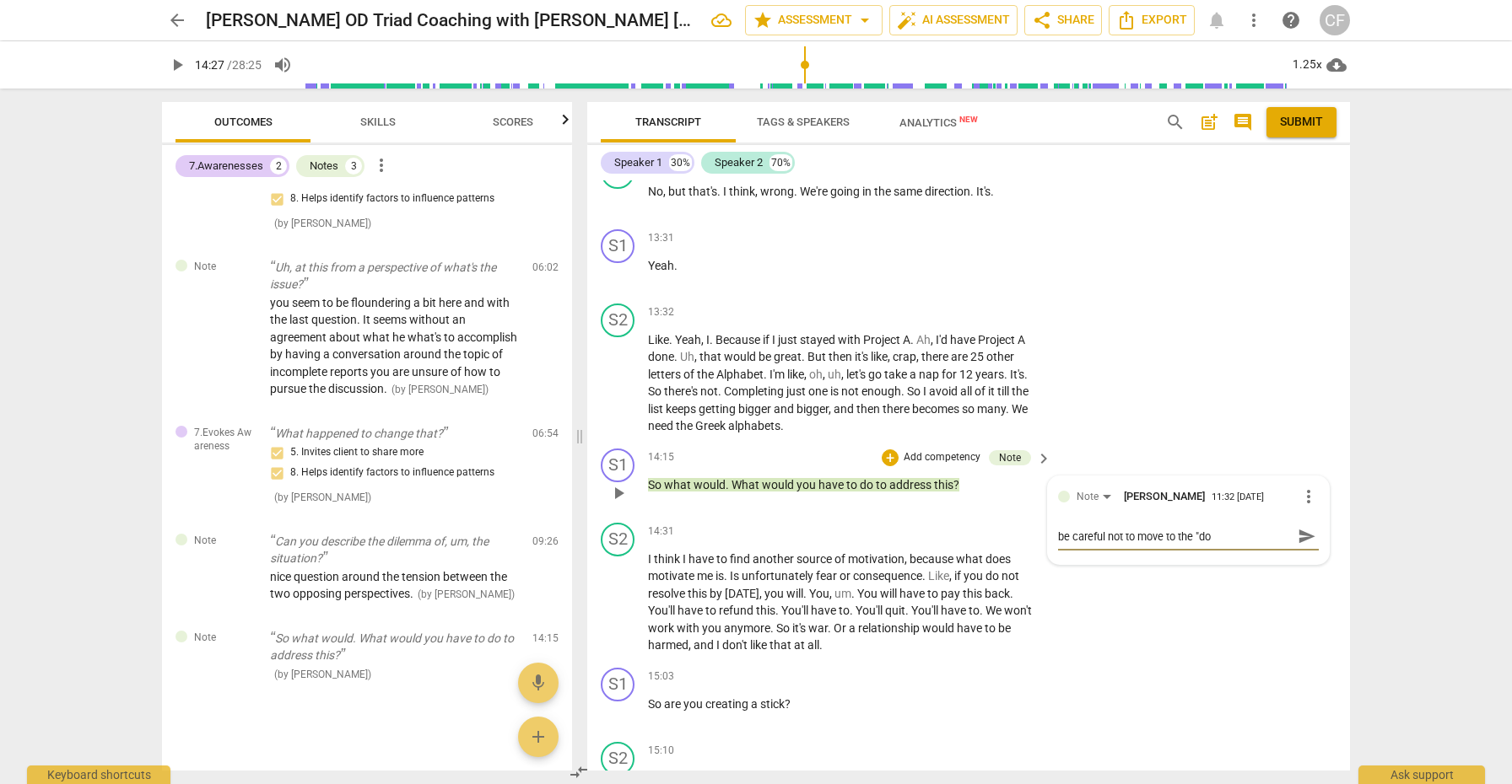
type textarea "be careful not to move to the "do""
type textarea "be careful not to move to the "do" b"
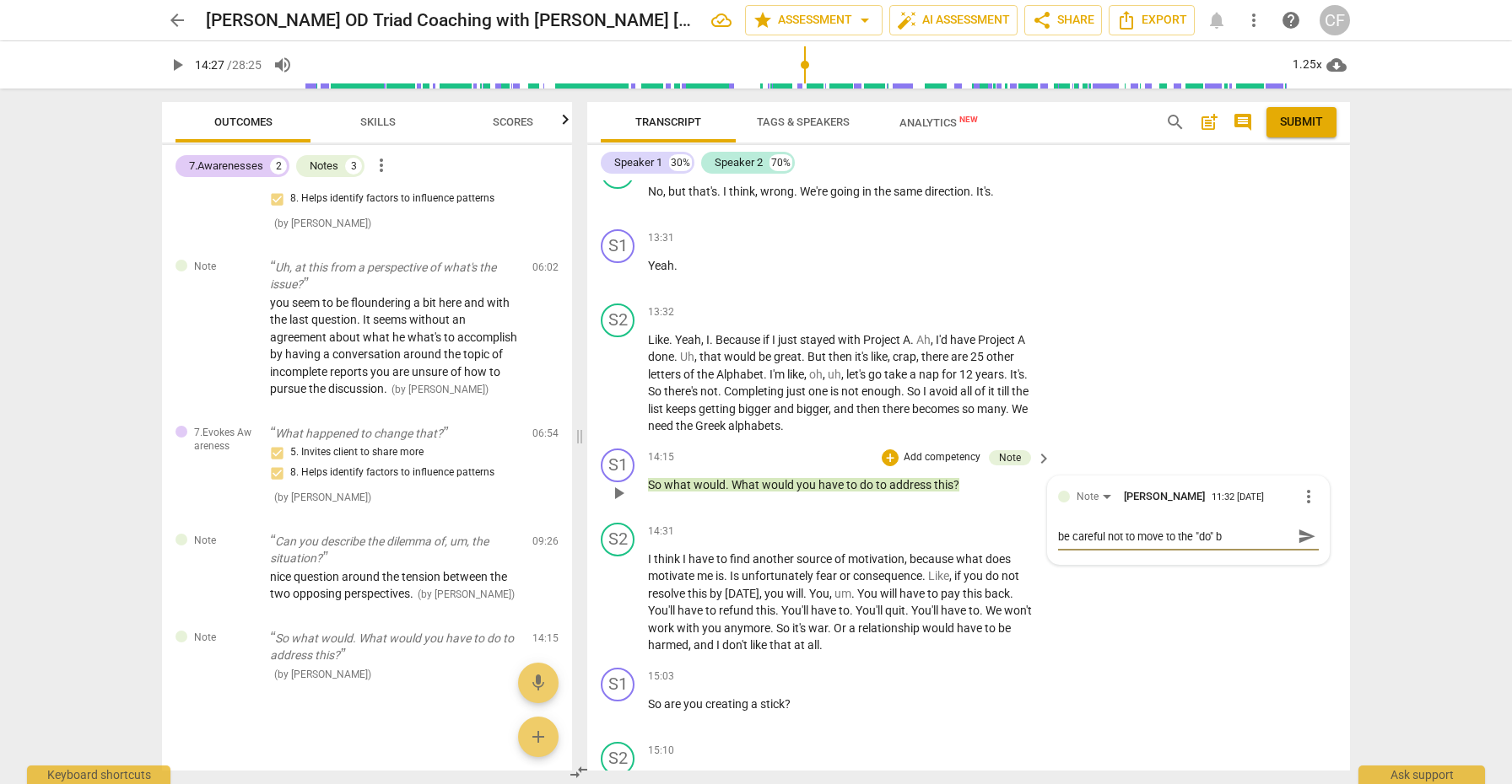
type textarea "be careful not to move to the "do" be"
type textarea "be careful not to move to the "do" bef"
type textarea "be careful not to move to the "do" befo"
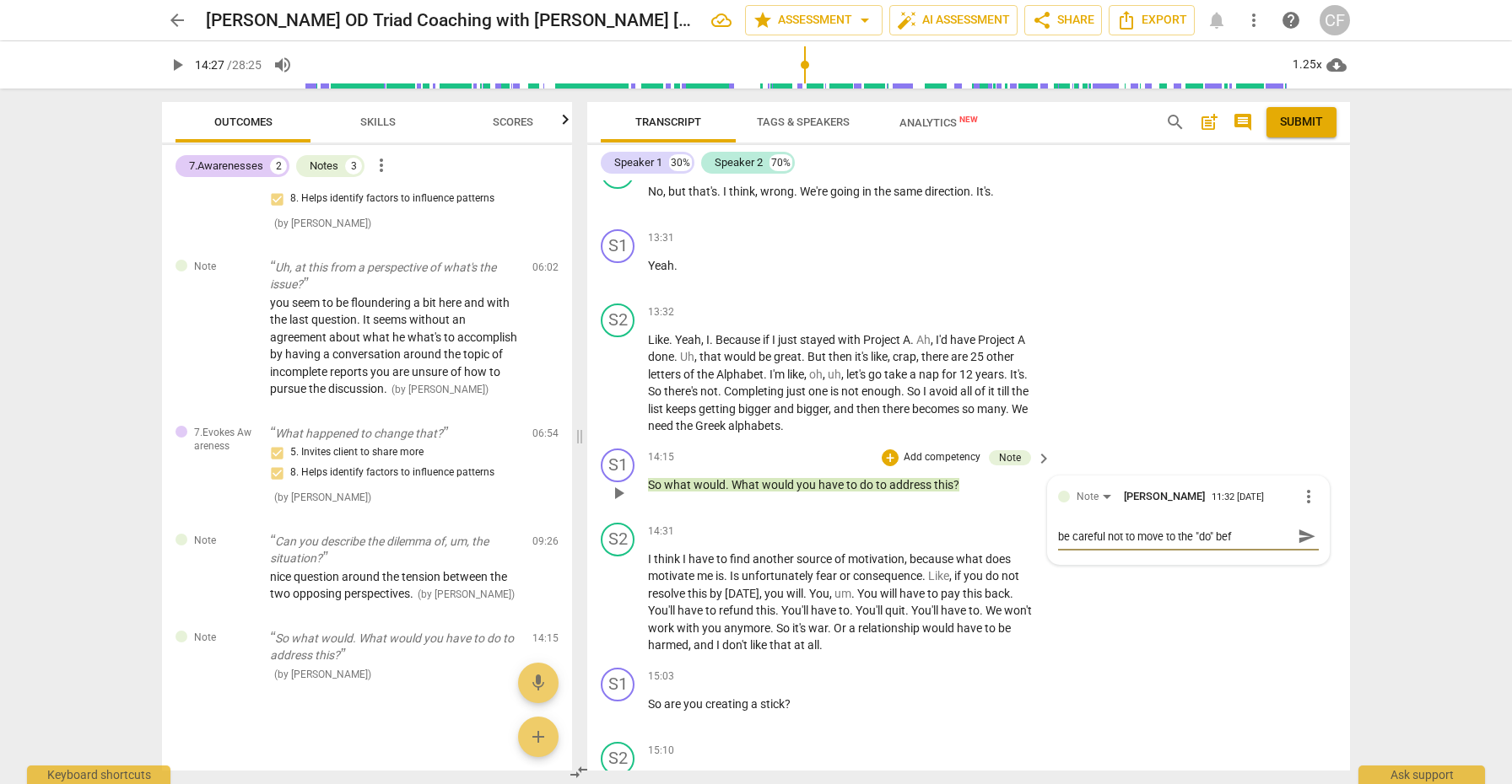
type textarea "be careful not to move to the "do" befo"
type textarea "be careful not to move to the "do" befor"
type textarea "be careful not to move to the "do" before"
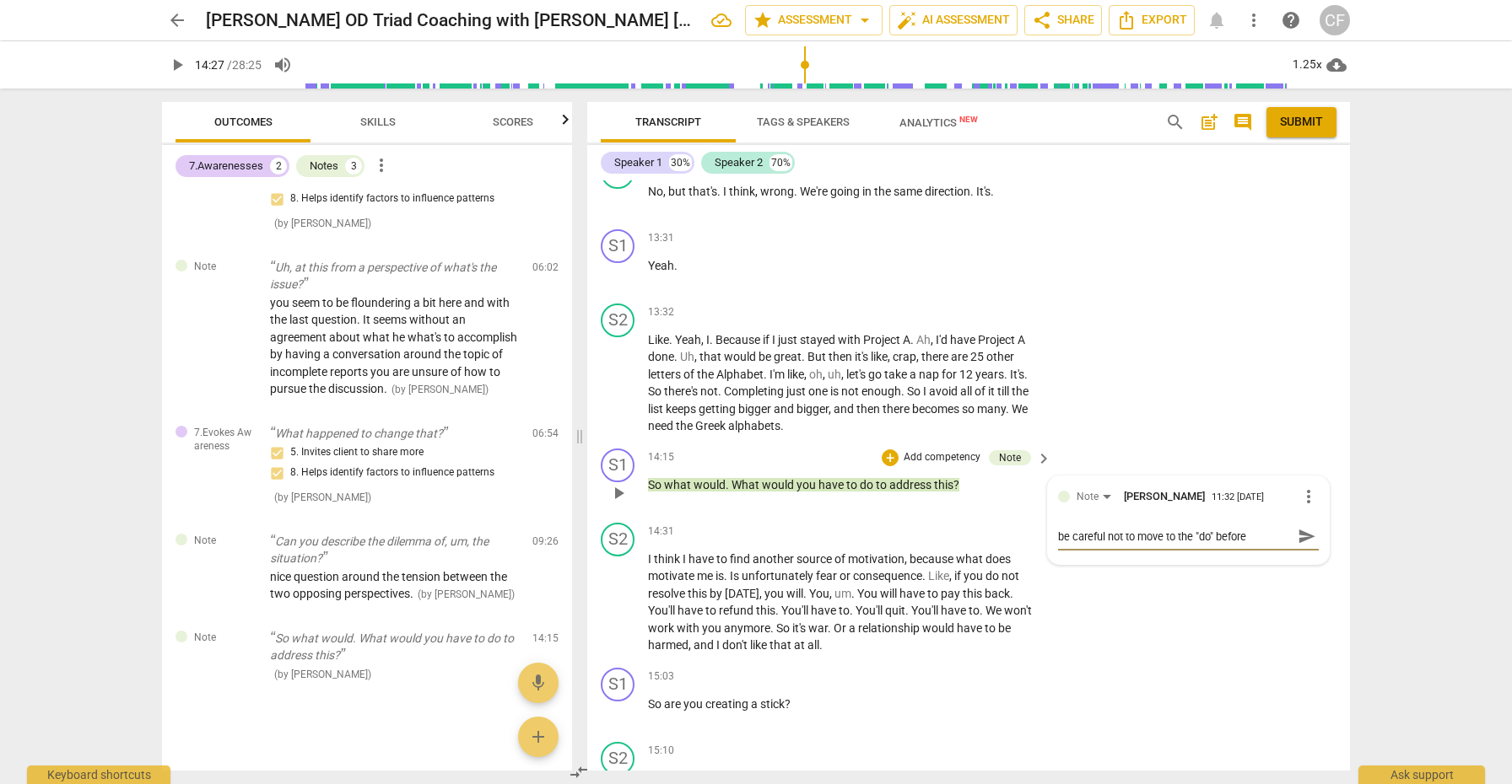
type textarea "be careful not to move to the "do" before"
type textarea "be careful not to move to the "do" before t"
type textarea "be careful not to move to the "do" before th"
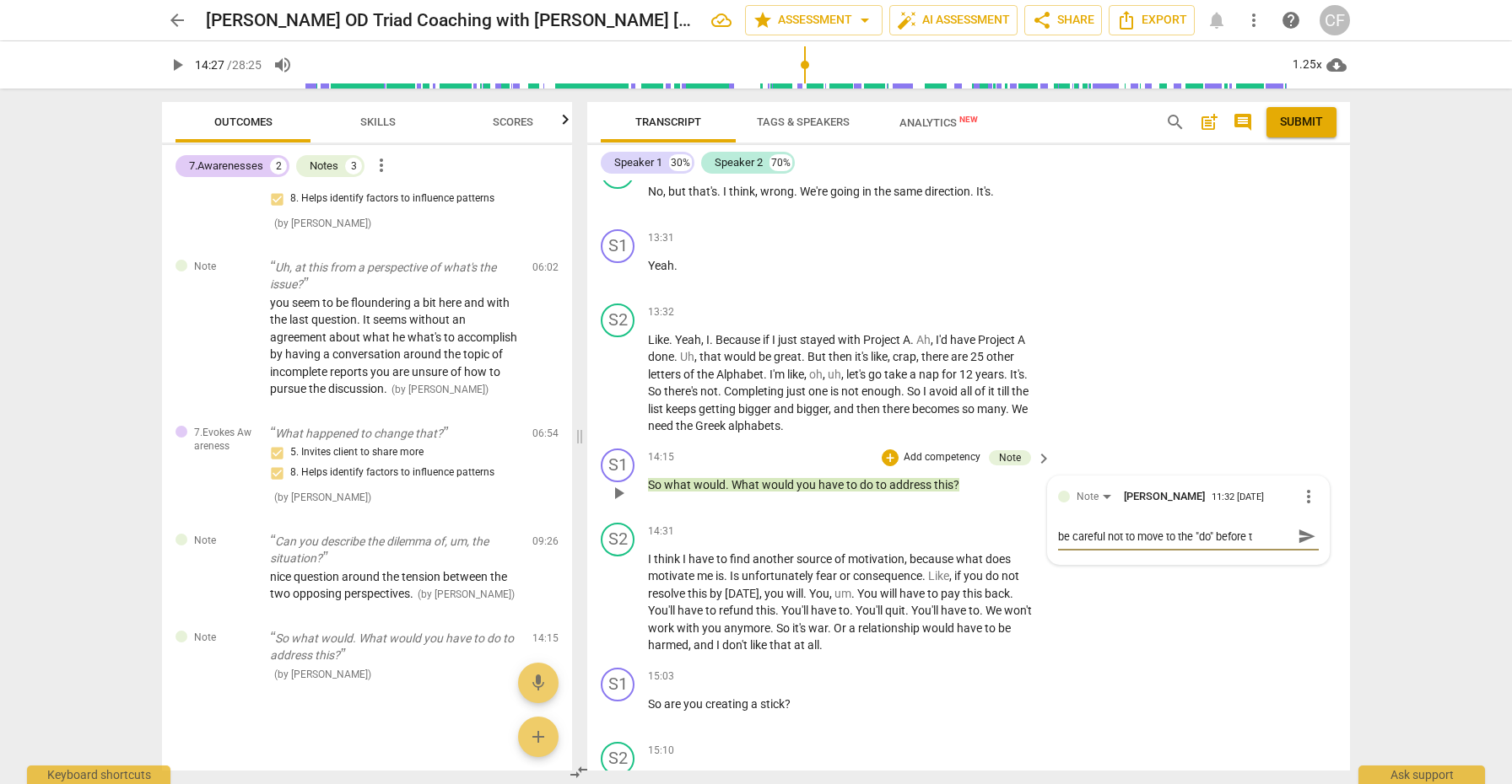
type textarea "be careful not to move to the "do" before th"
type textarea "be careful not to move to the "do" before the"
type textarea "be careful not to move to the "do" before ther"
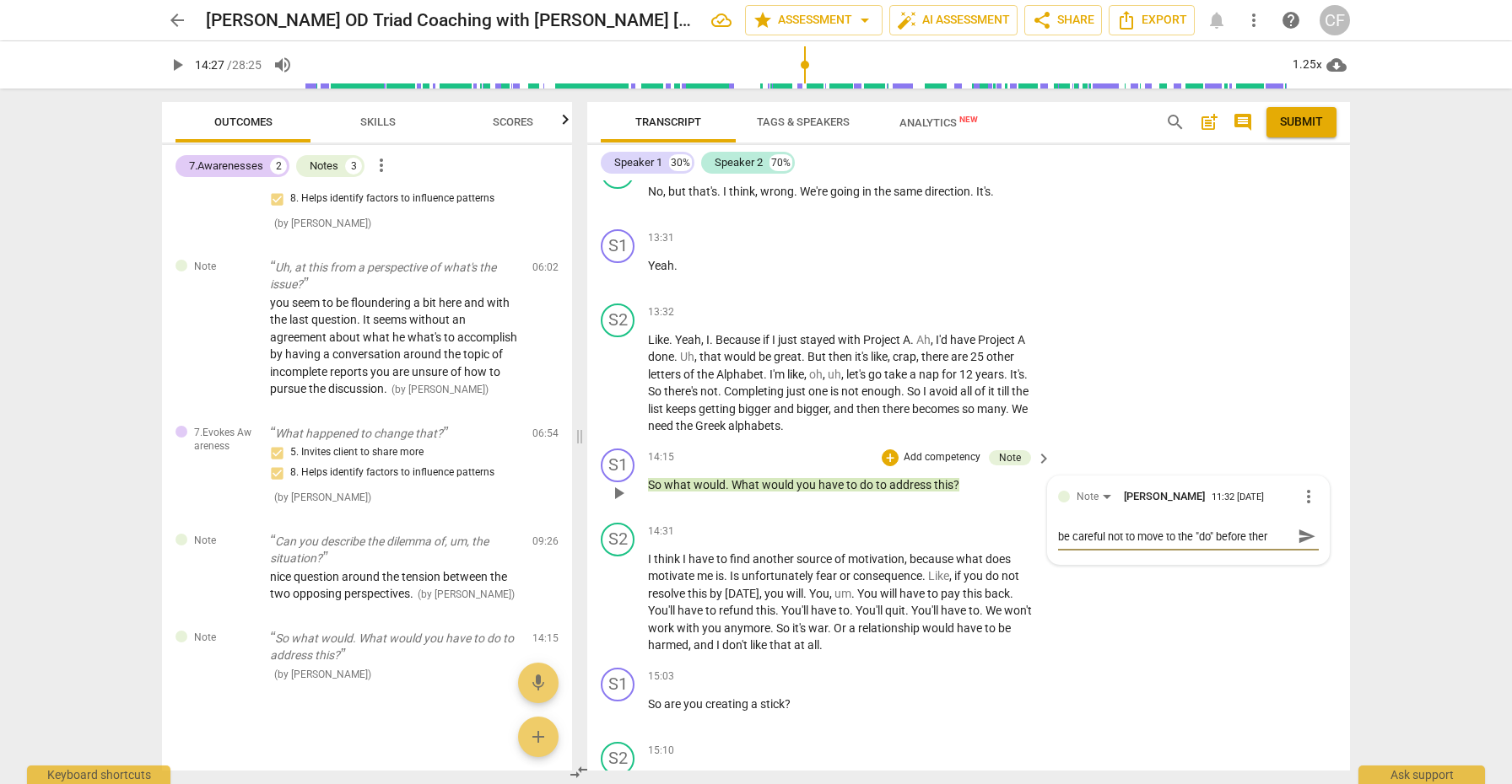
type textarea "be careful not to move to the "do" before there"
type textarea "be careful not to move to the "do" before there i"
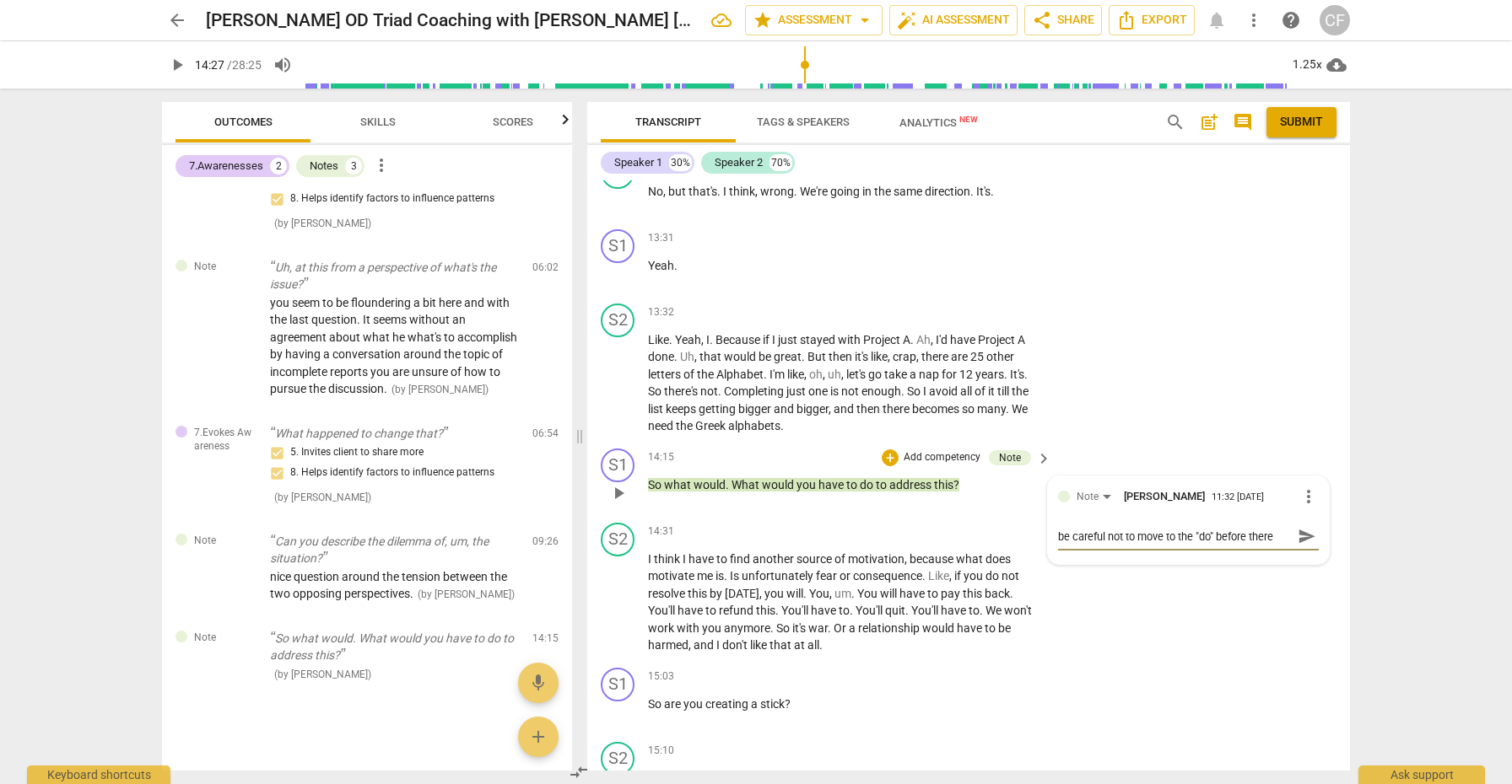
type textarea "be careful not to move to the "do" before there i"
type textarea "be careful not to move to the "do" before there I"
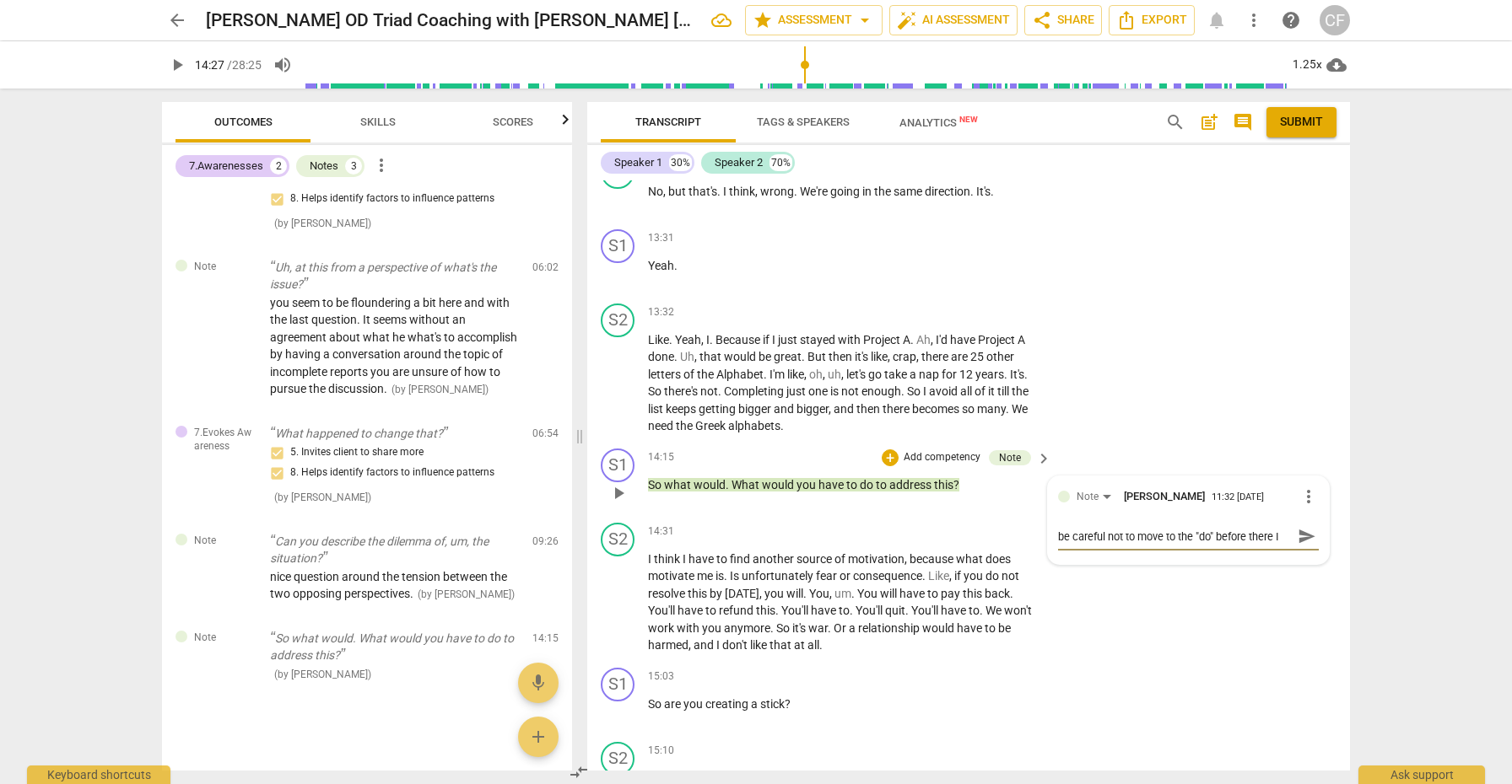
type textarea "be careful not to move to the "do" before there"
type textarea "be careful not to move to the "do" before there i"
type textarea "be careful not to move to the "do" before there is"
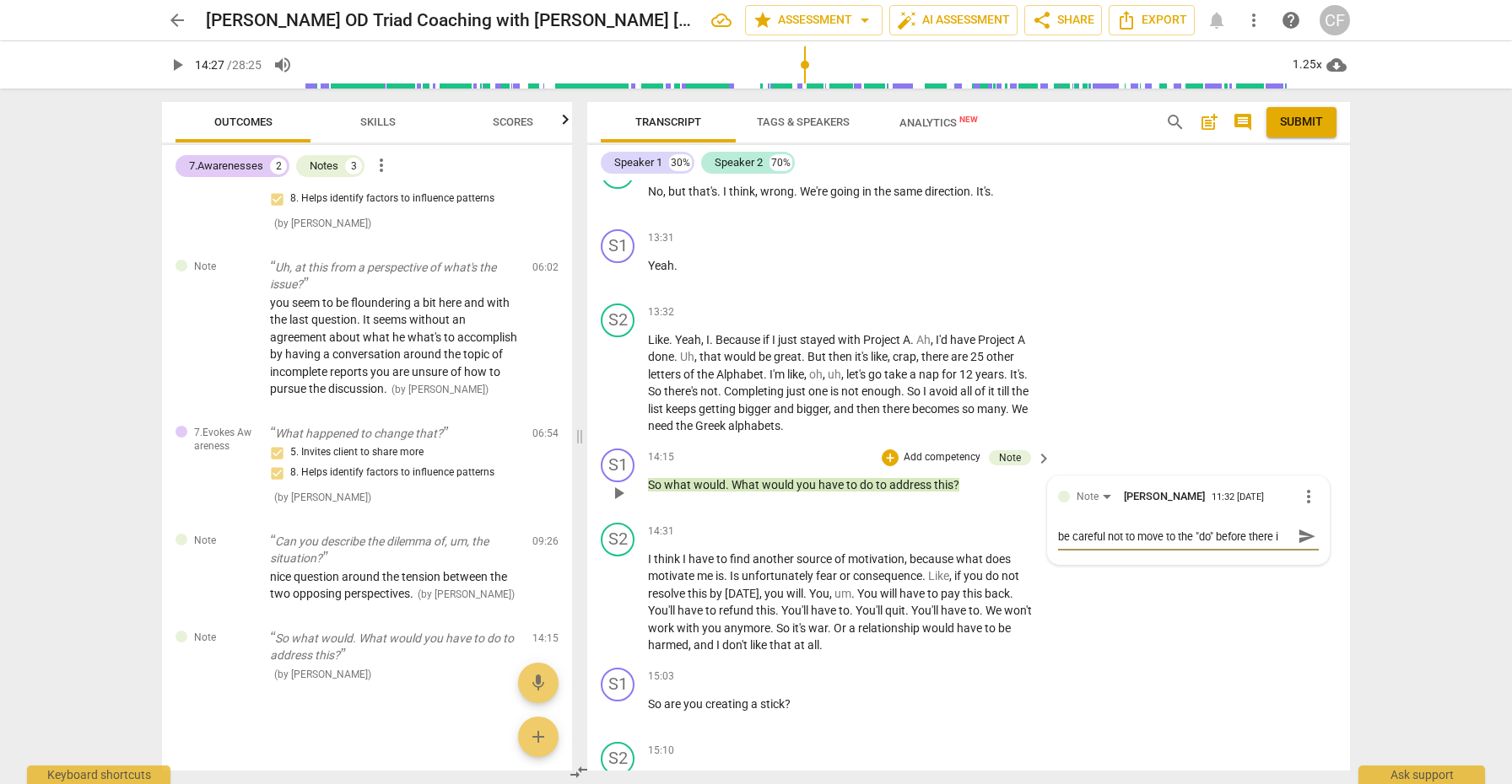
type textarea "be careful not to move to the "do" before there is"
type textarea "be careful not to move to the "do" before there is a"
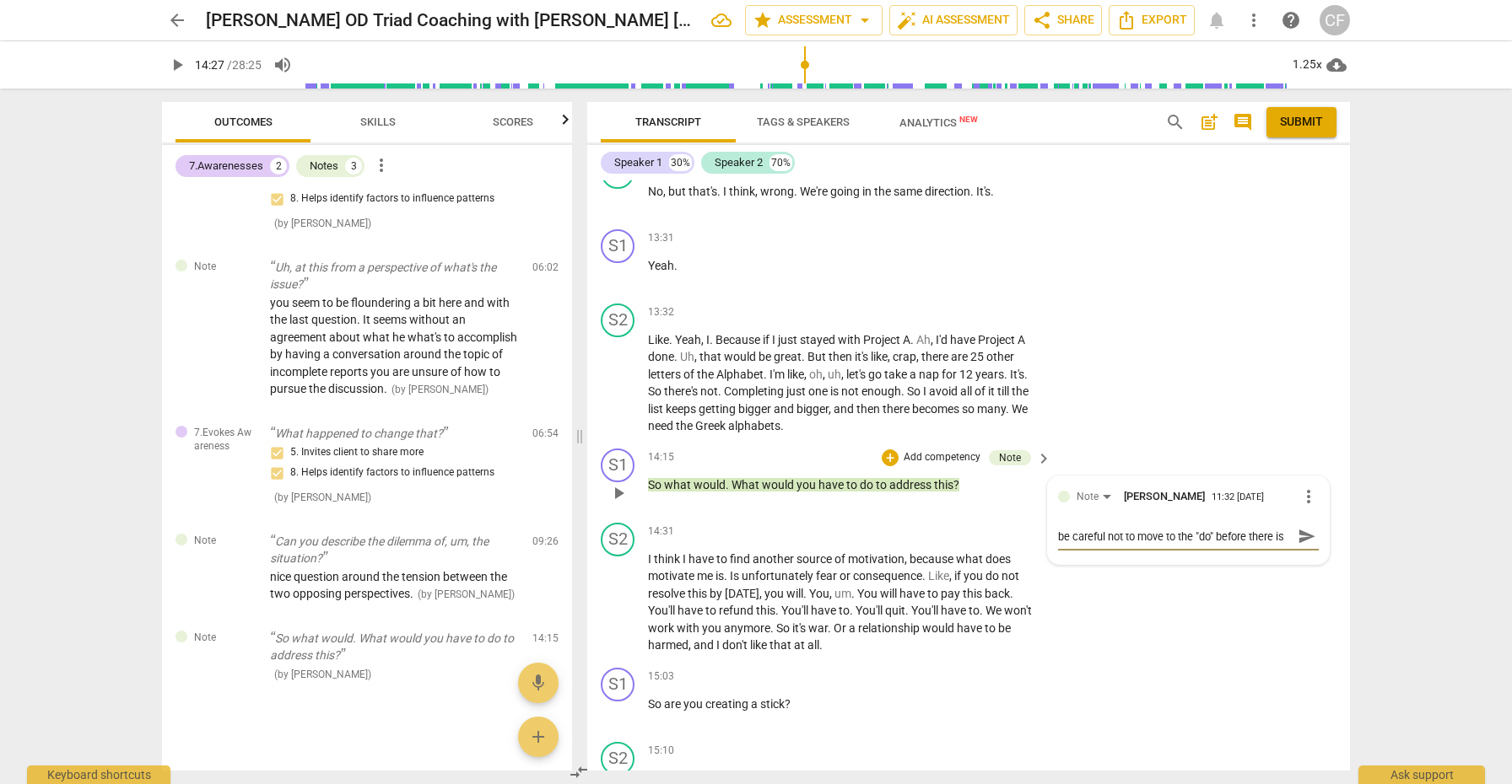
type textarea "be careful not to move to the "do" before there is a"
type textarea "be careful not to move to the "do" before there is a n"
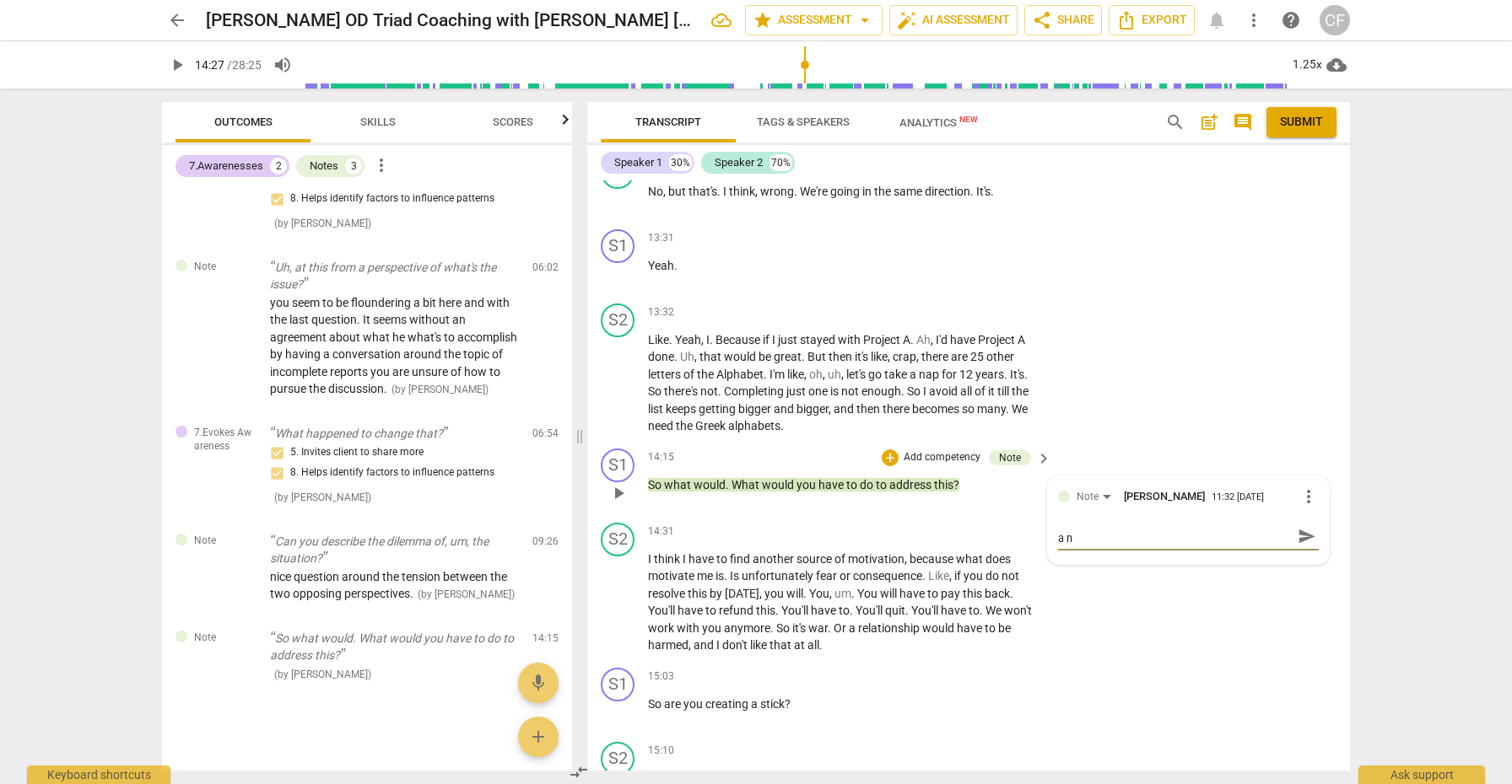
type textarea "be careful not to move to the "do" before there is a ne"
type textarea "be careful not to move to the "do" before there is a new"
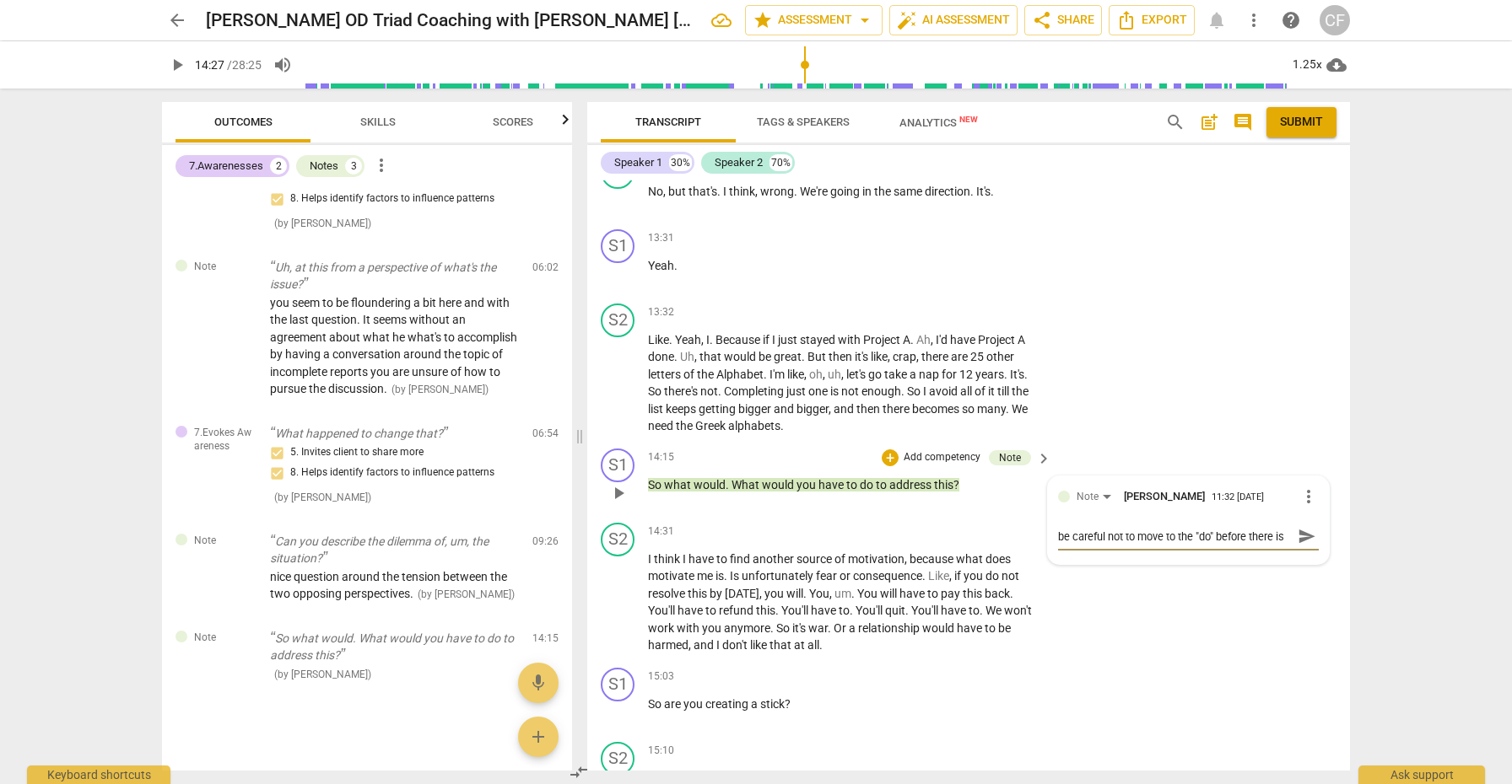
type textarea "be careful not to move to the "do" before there is a new"
type textarea "be careful not to move to the "do" before there is a new a"
type textarea "be careful not to move to the "do" before there is a new aw"
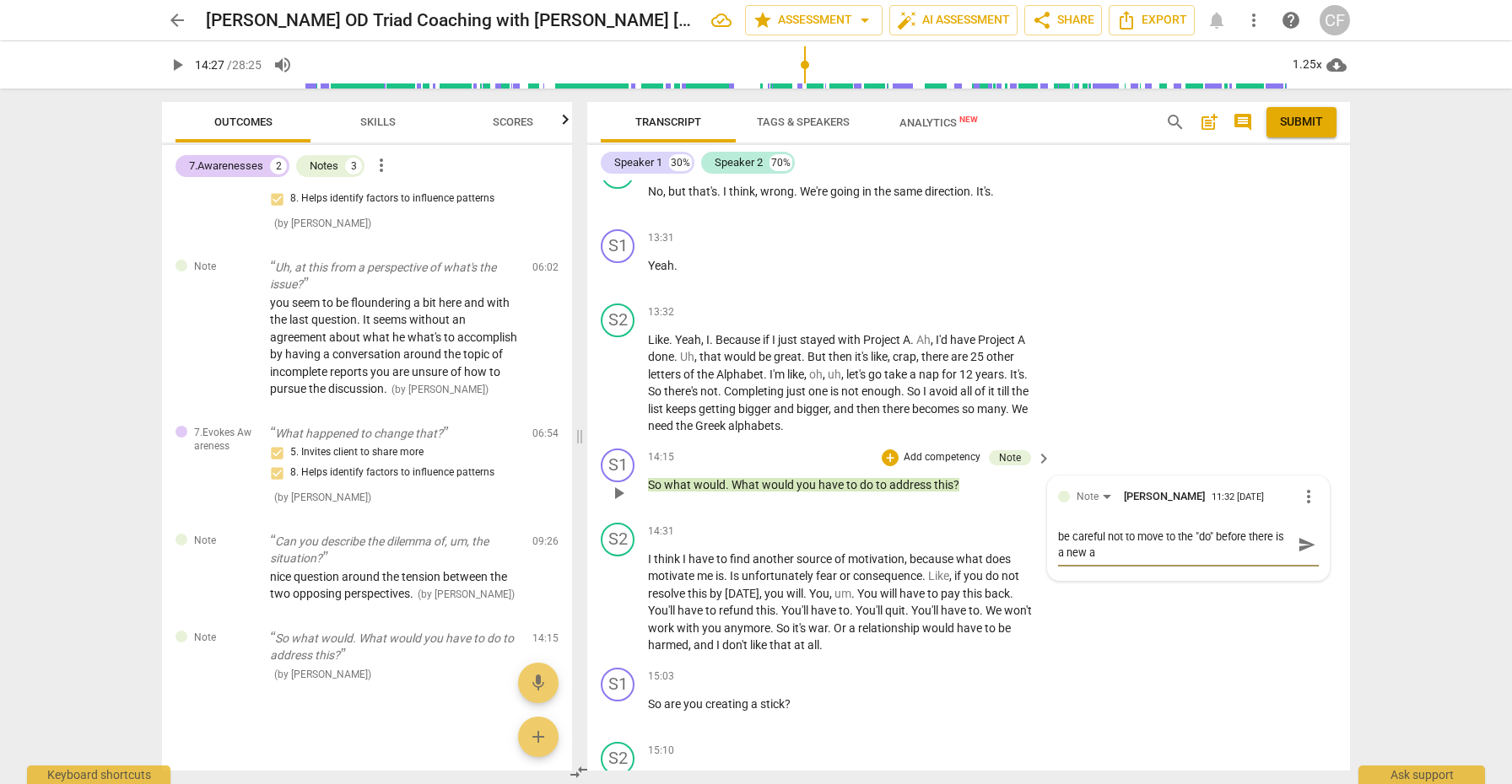
type textarea "be careful not to move to the "do" before there is a new aw"
type textarea "be careful not to move to the "do" before there is a new awa"
type textarea "be careful not to move to the "do" before there is a new awar"
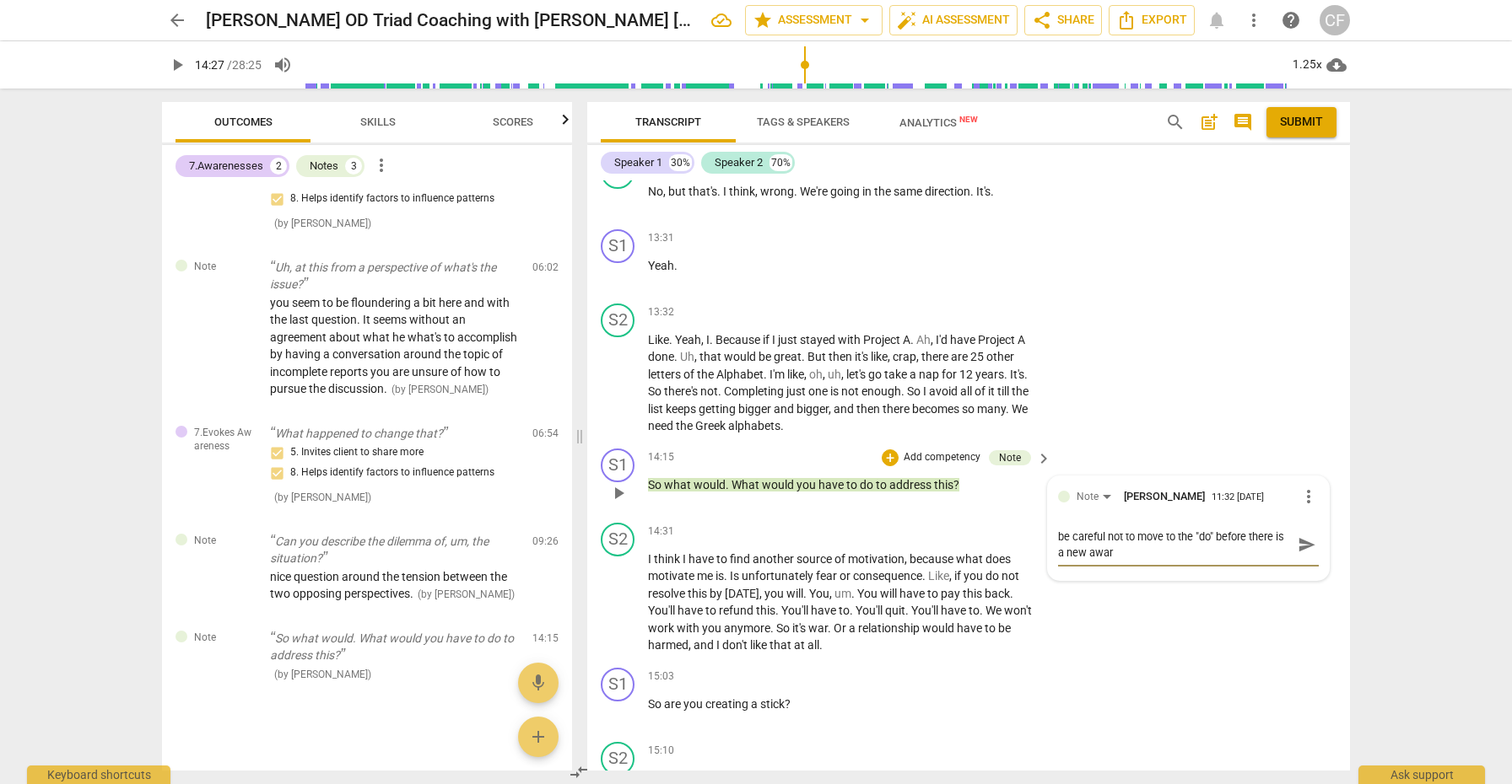
type textarea "be careful not to move to the "do" before there is a new awa"
type textarea "be careful not to move to the "do" before there is a new awae"
type textarea "be careful not to move to the "do" before there is a new awa"
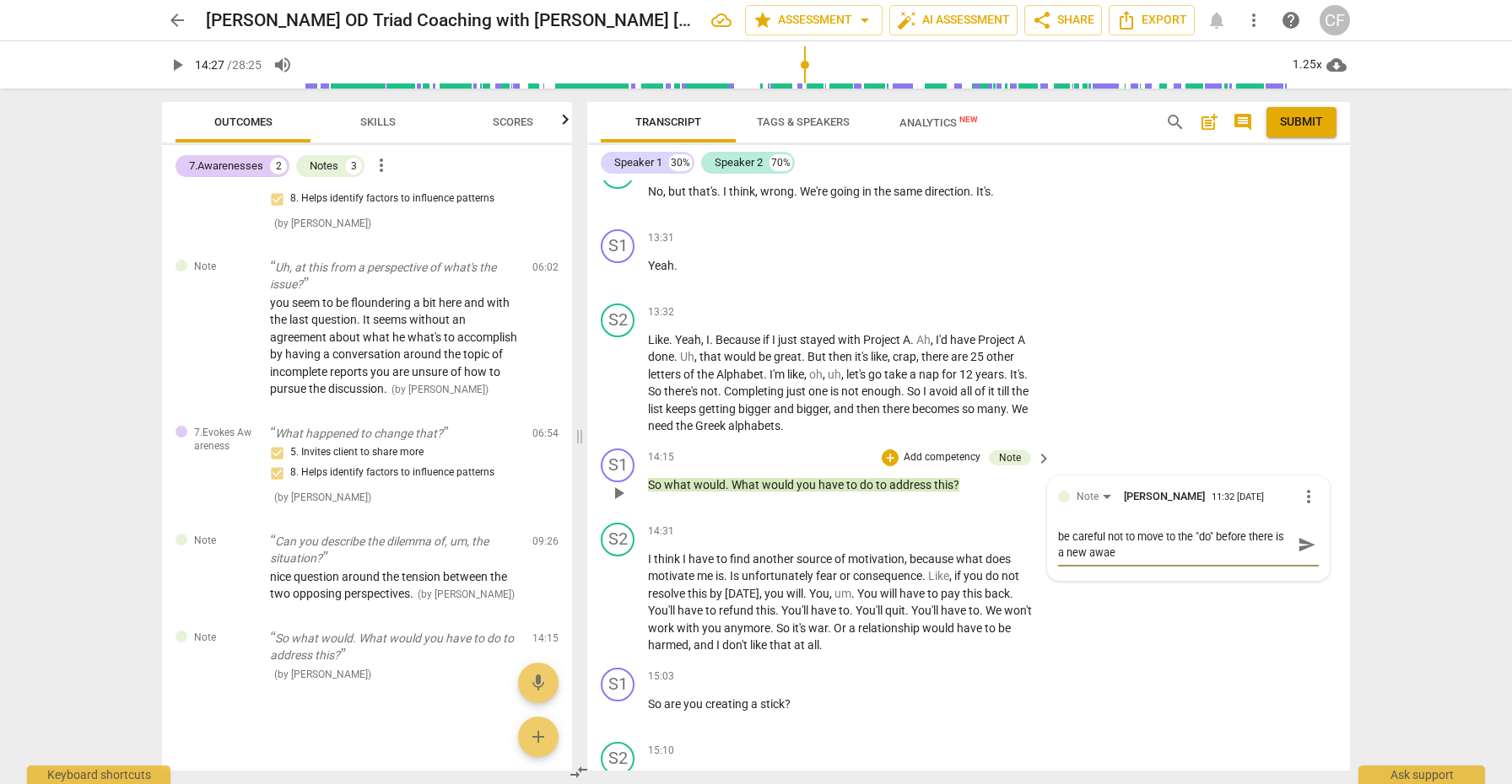
type textarea "be careful not to move to the "do" before there is a new awa"
type textarea "be careful not to move to the "do" before there is a new awar"
type textarea "be careful not to move to the "do" before there is a new aware"
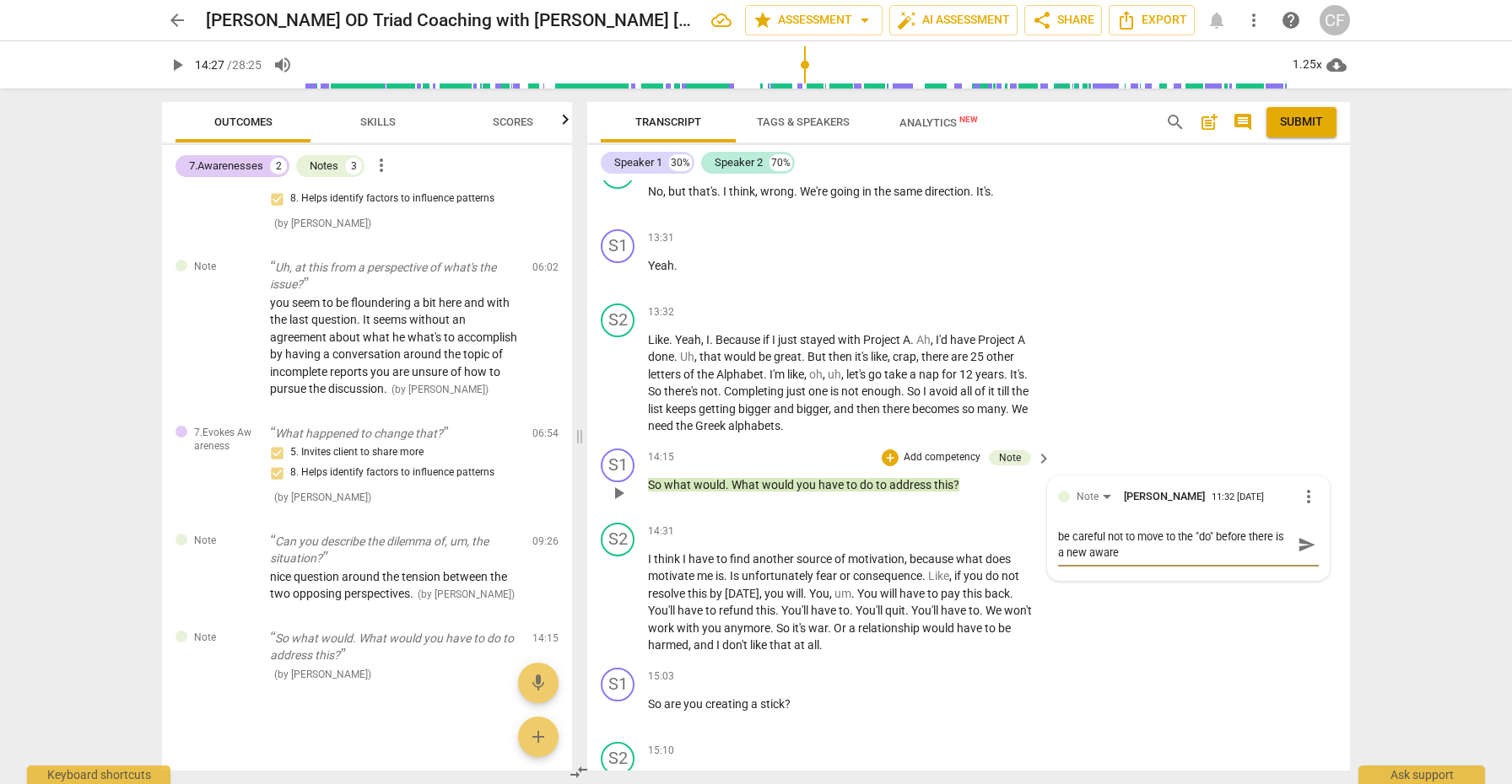
type textarea "be careful not to move to the "do" before there is a new awaren"
type textarea "be careful not to move to the "do" before there is a new awarene"
type textarea "be careful not to move to the "do" before there is a new awarenes"
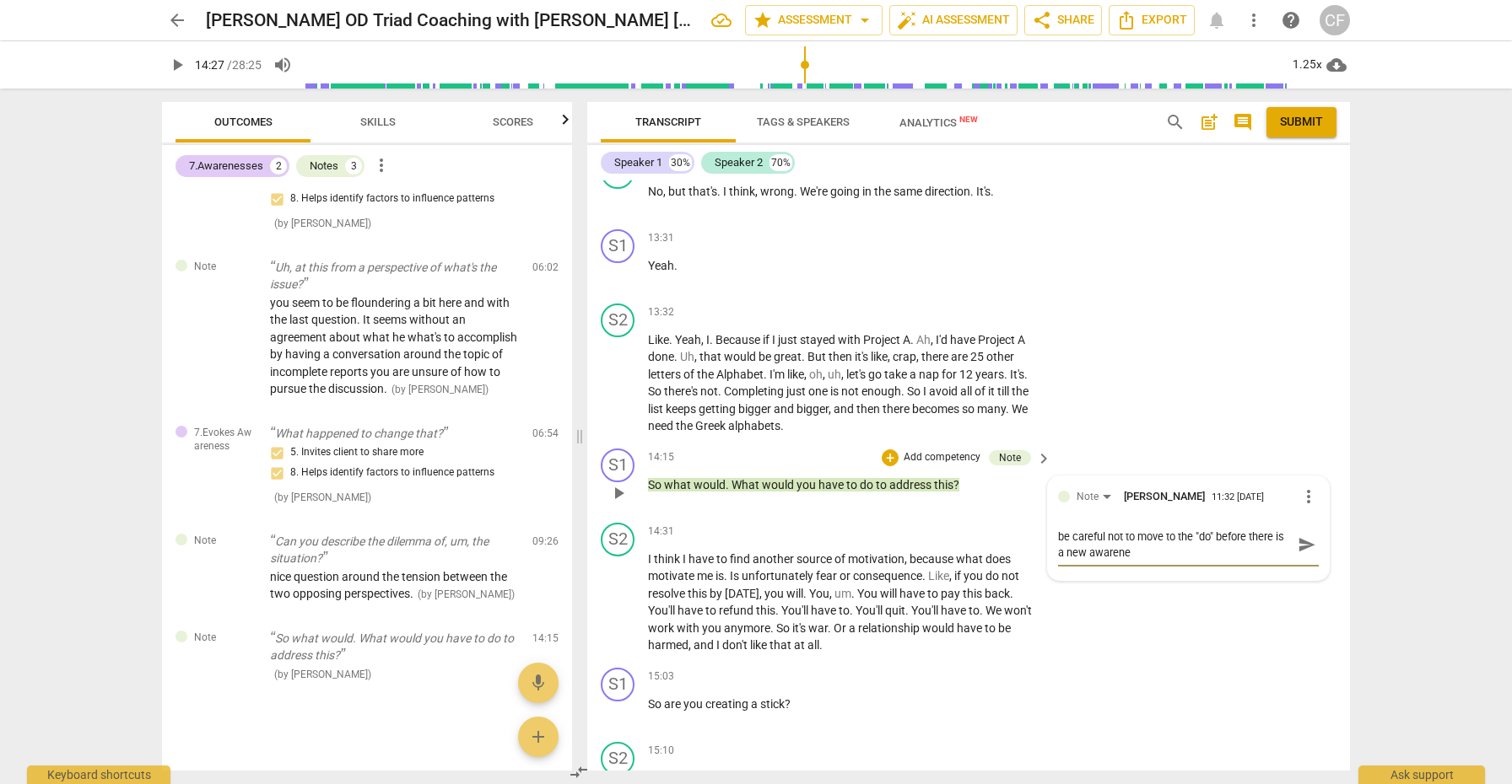
type textarea "be careful not to move to the "do" before there is a new awarenes"
type textarea "be careful not to move to the "do" before there is a new awareness"
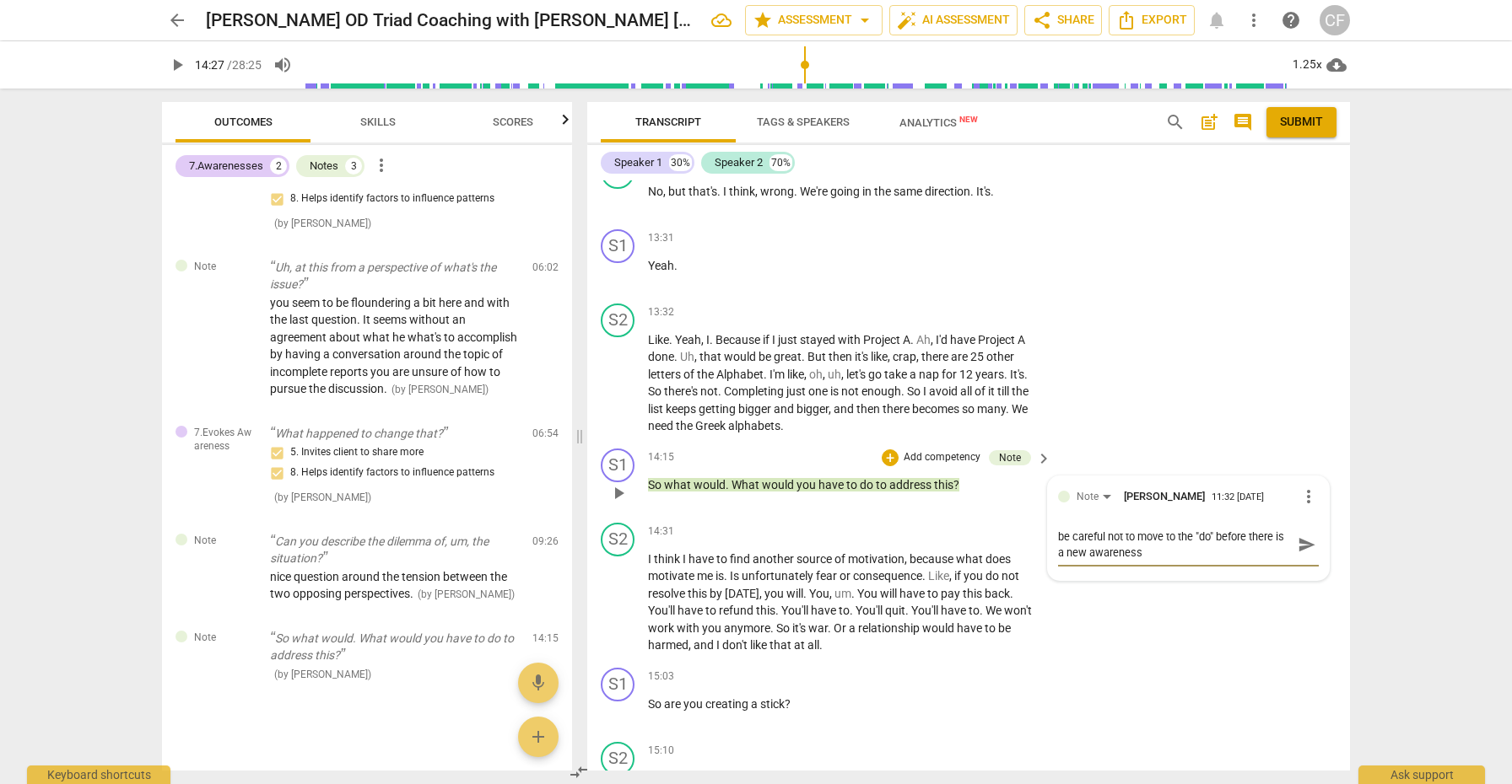
type textarea "be careful not to move to the "do" before there is a new awareness a"
type textarea "be careful not to move to the "do" before there is a new awareness ar"
type textarea "be careful not to move to the "do" before there is a new awareness aro"
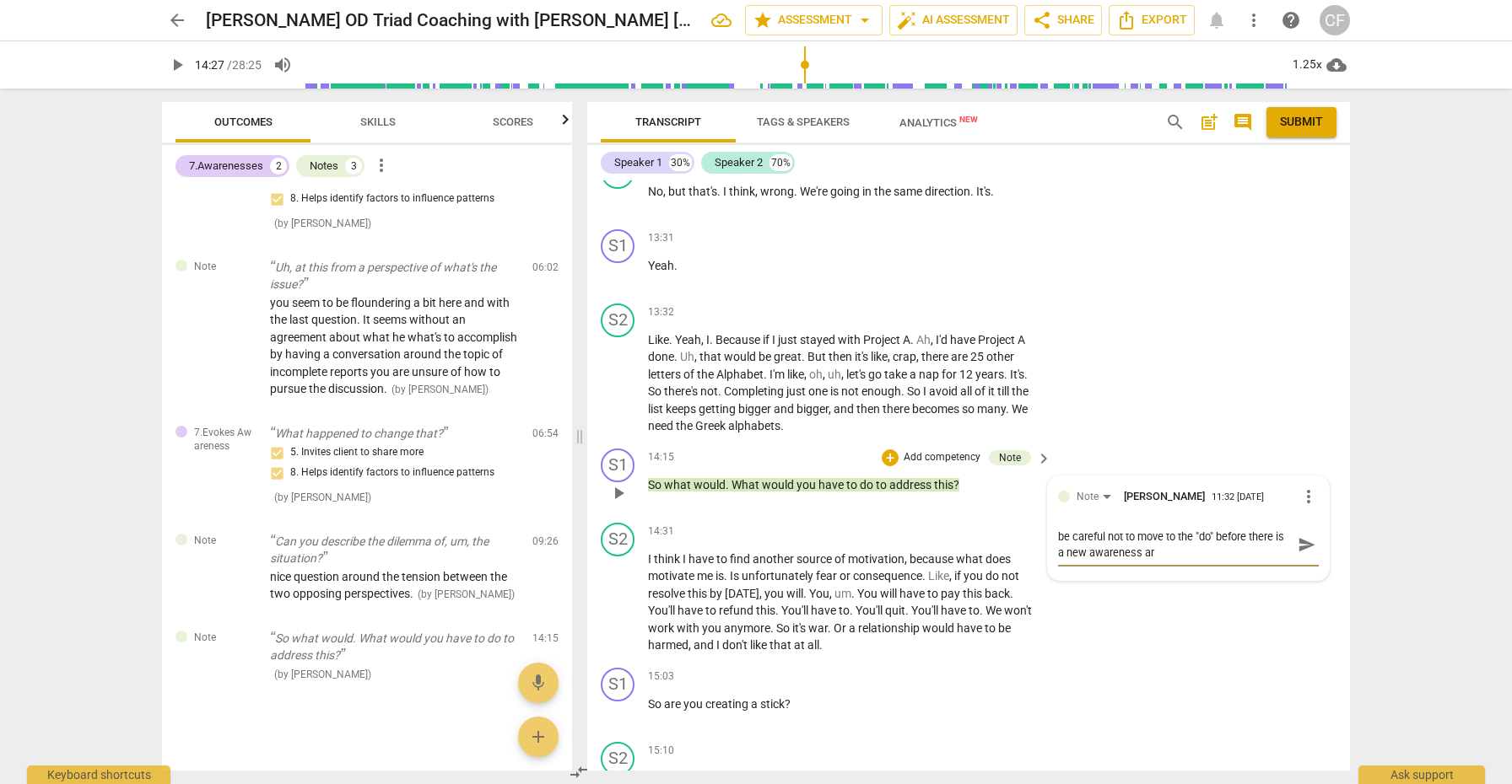
type textarea "be careful not to move to the "do" before there is a new awareness aro"
type textarea "be careful not to move to the "do" before there is a new awareness arou"
type textarea "be careful not to move to the "do" before there is a new awareness aroun"
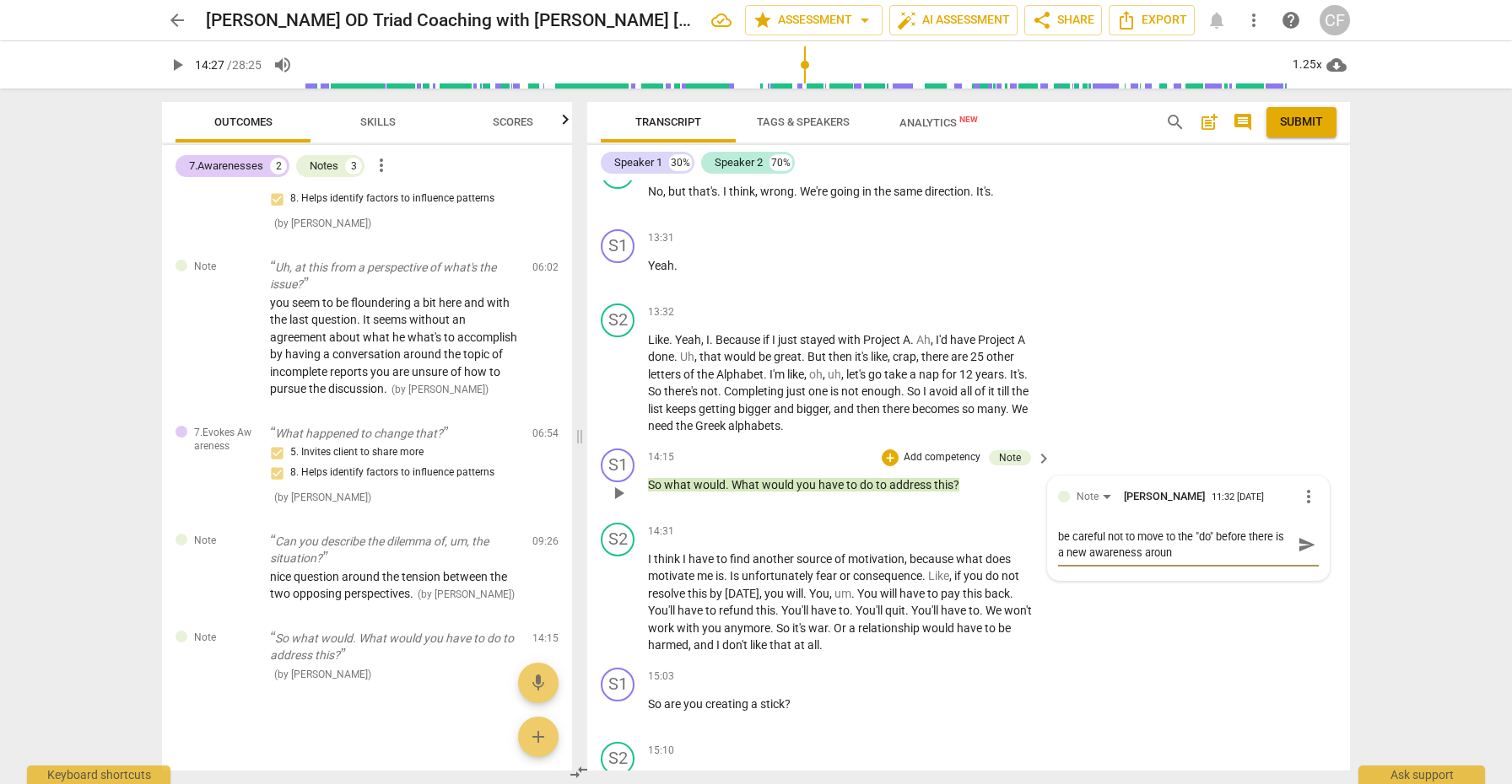
type textarea "be careful not to move to the "do" before there is a new awareness around"
type textarea "be careful not to move to the "do" before there is a new awareness around h"
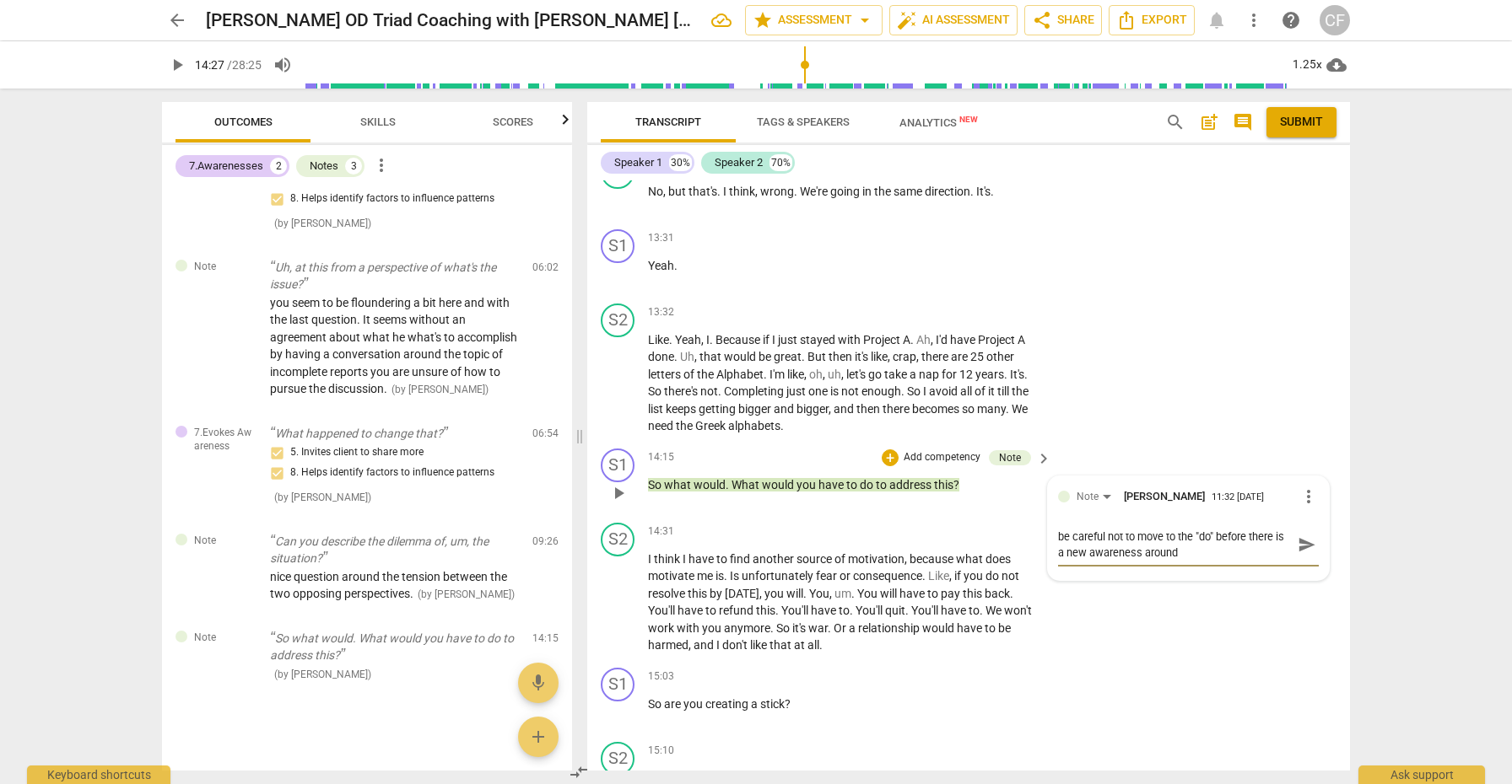
type textarea "be careful not to move to the "do" before there is a new awareness around h"
type textarea "be careful not to move to the "do" before there is a new awareness around hi"
type textarea "be careful not to move to the "do" before there is a new awareness around his"
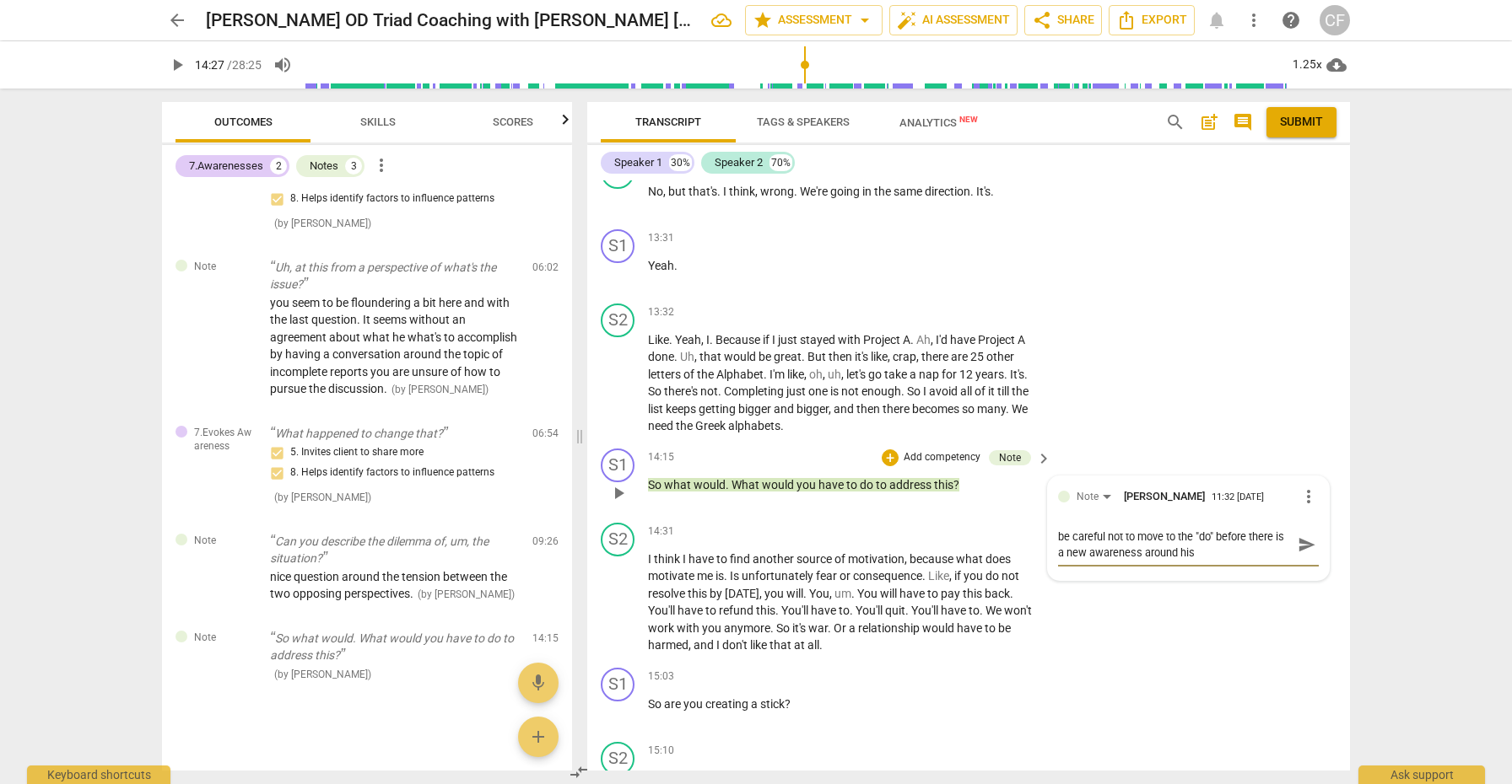
type textarea "be careful not to move to the "do" before there is a new awareness around his"
type textarea "be careful not to move to the "do" before there is a new awareness around his c"
type textarea "be careful not to move to the "do" before there is a new awareness around his cu"
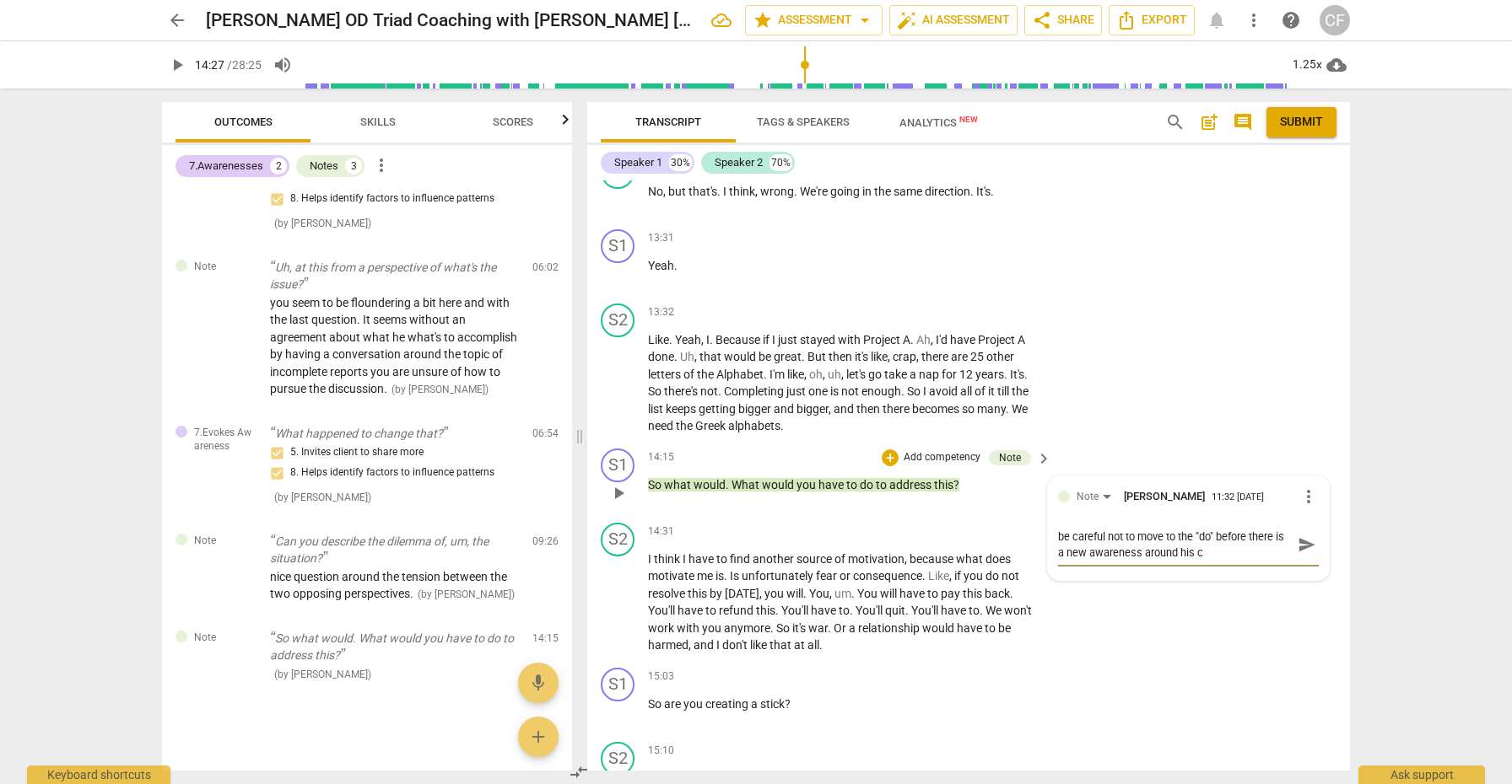
type textarea "be careful not to move to the "do" before there is a new awareness around his cu"
type textarea "be careful not to move to the "do" before there is a new awareness around his c…"
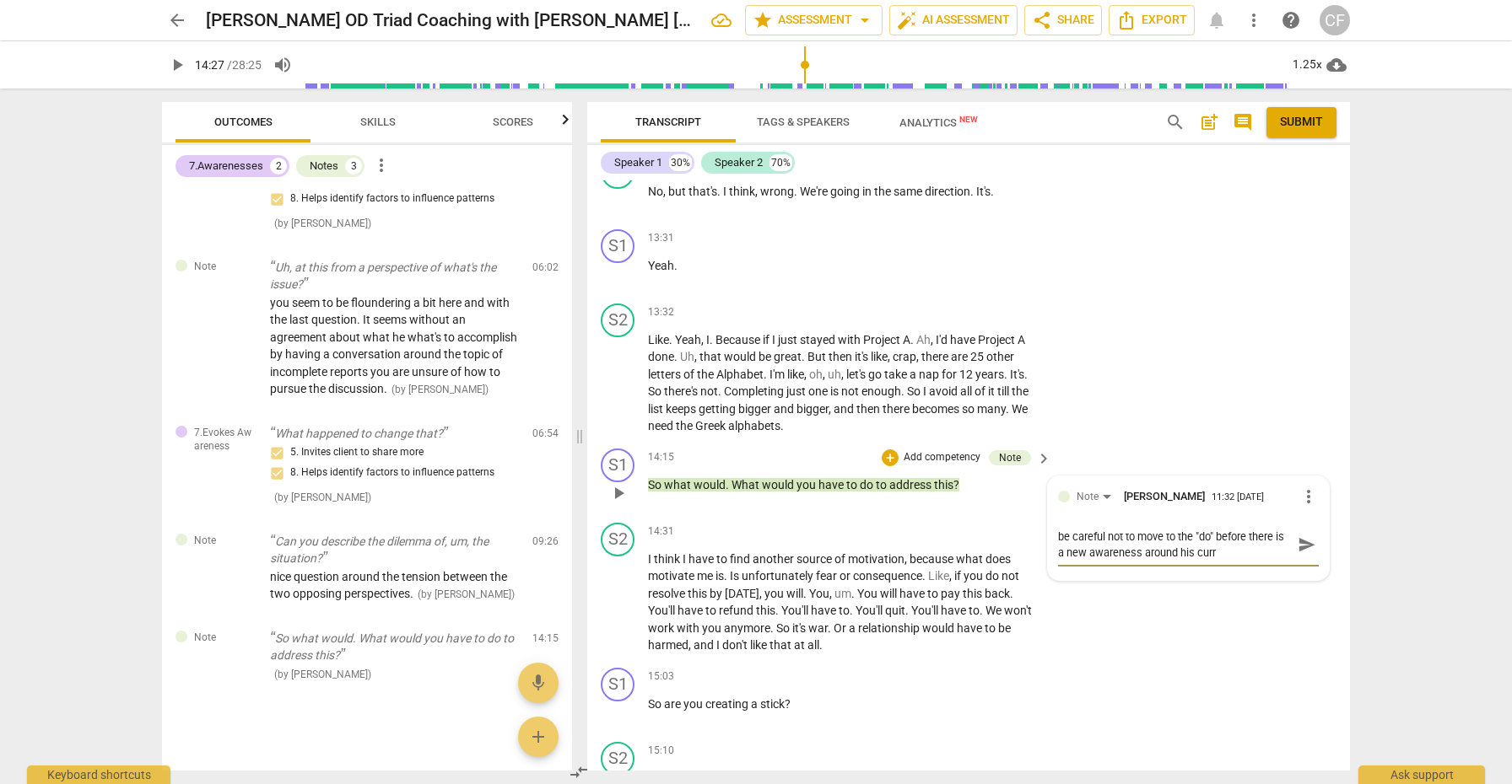
type textarea "be careful not to move to the "do" before there is a new awareness around his c…"
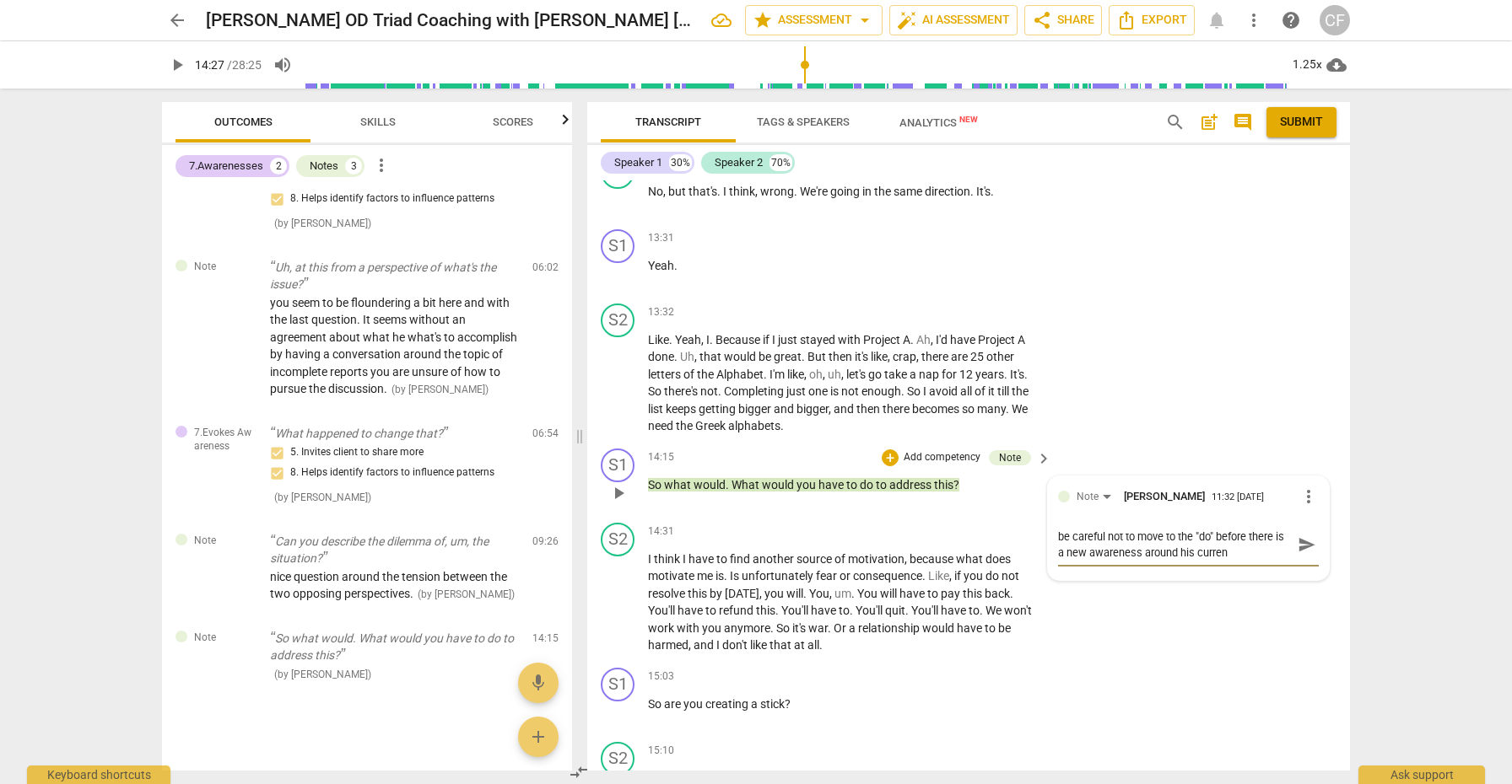
type textarea "be careful not to move to the "do" before there is a new awareness around his c…"
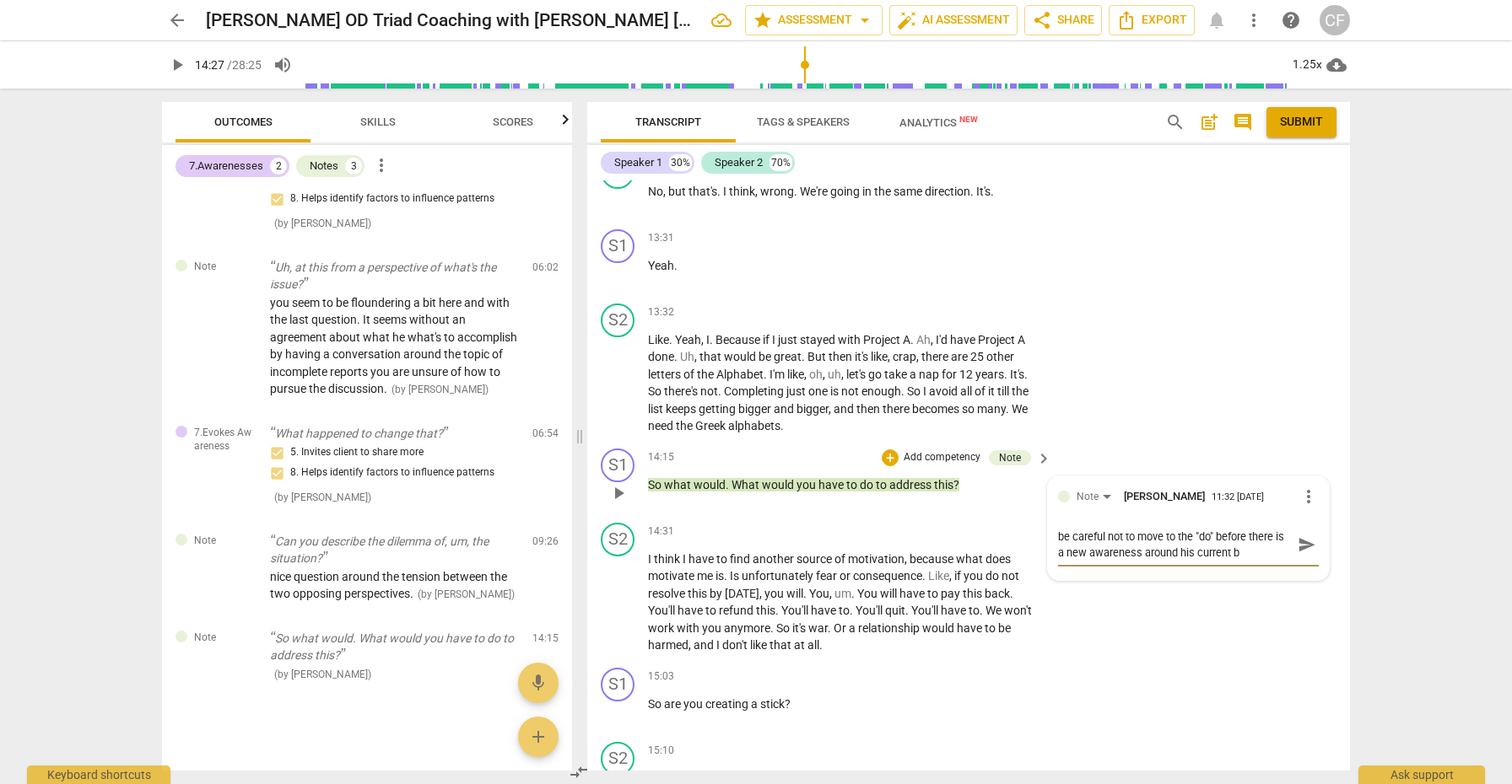
type textarea "be careful not to move to the "do" before there is a new awareness around his c…"
click at [1194, 556] on textarea "be careful not to move to the "do" before there is a new awareness around his c…" at bounding box center [1175, 561] width 234 height 64
click at [1201, 560] on textarea "be careful not to move to the "do" before there is a new awareness around his c…" at bounding box center [1175, 561] width 234 height 64
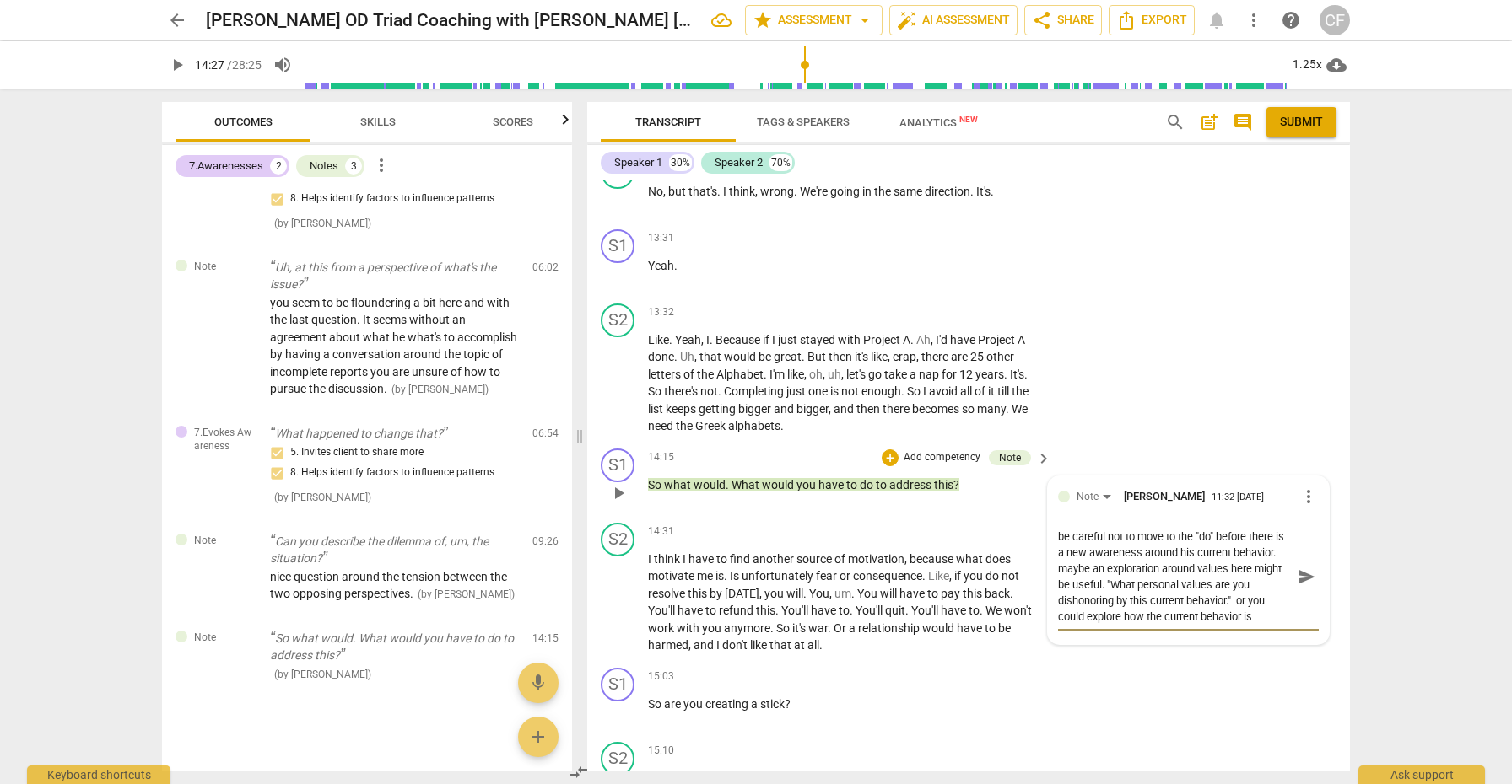
scroll to position [14, 0]
click at [1306, 568] on span "send" at bounding box center [1307, 577] width 19 height 19
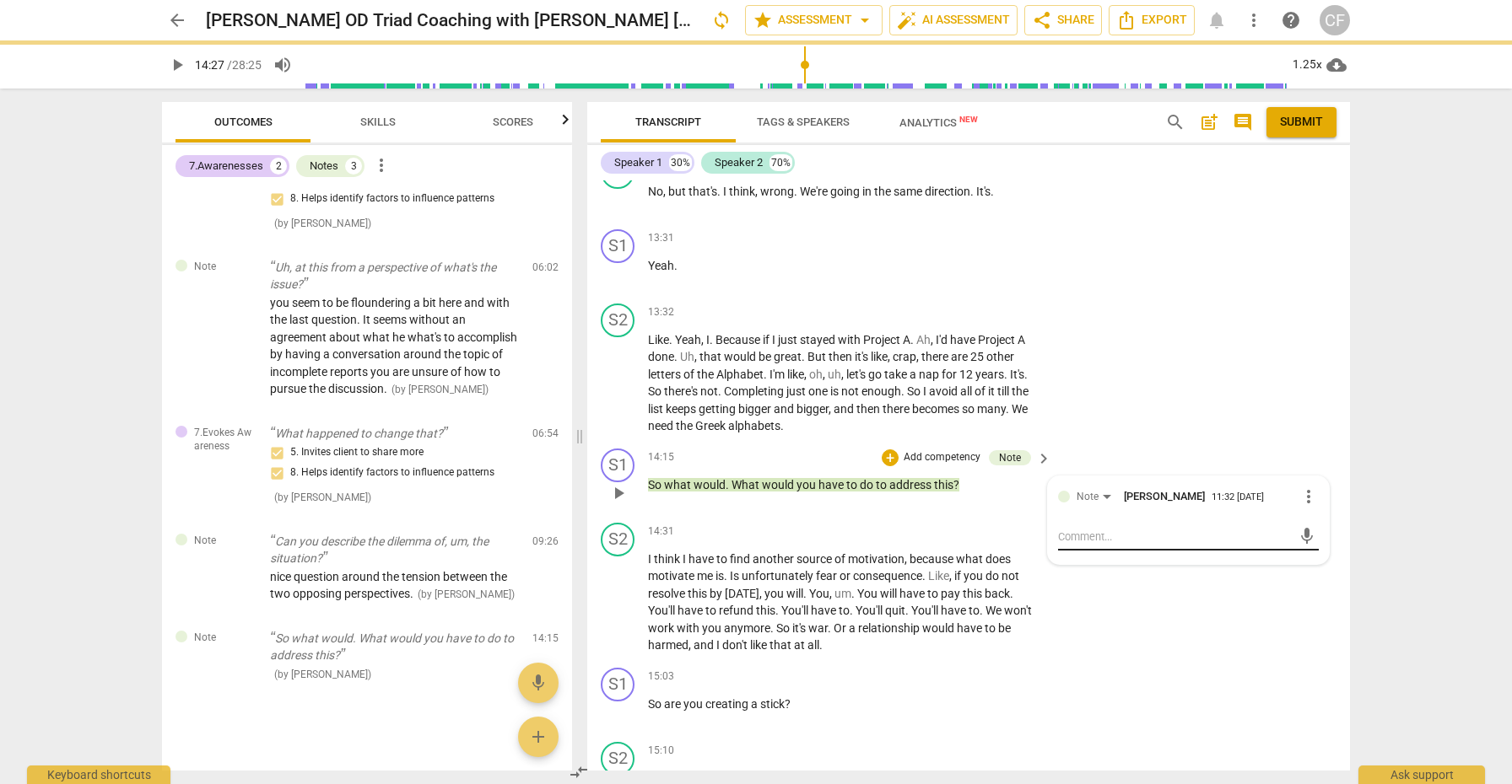
scroll to position [0, 0]
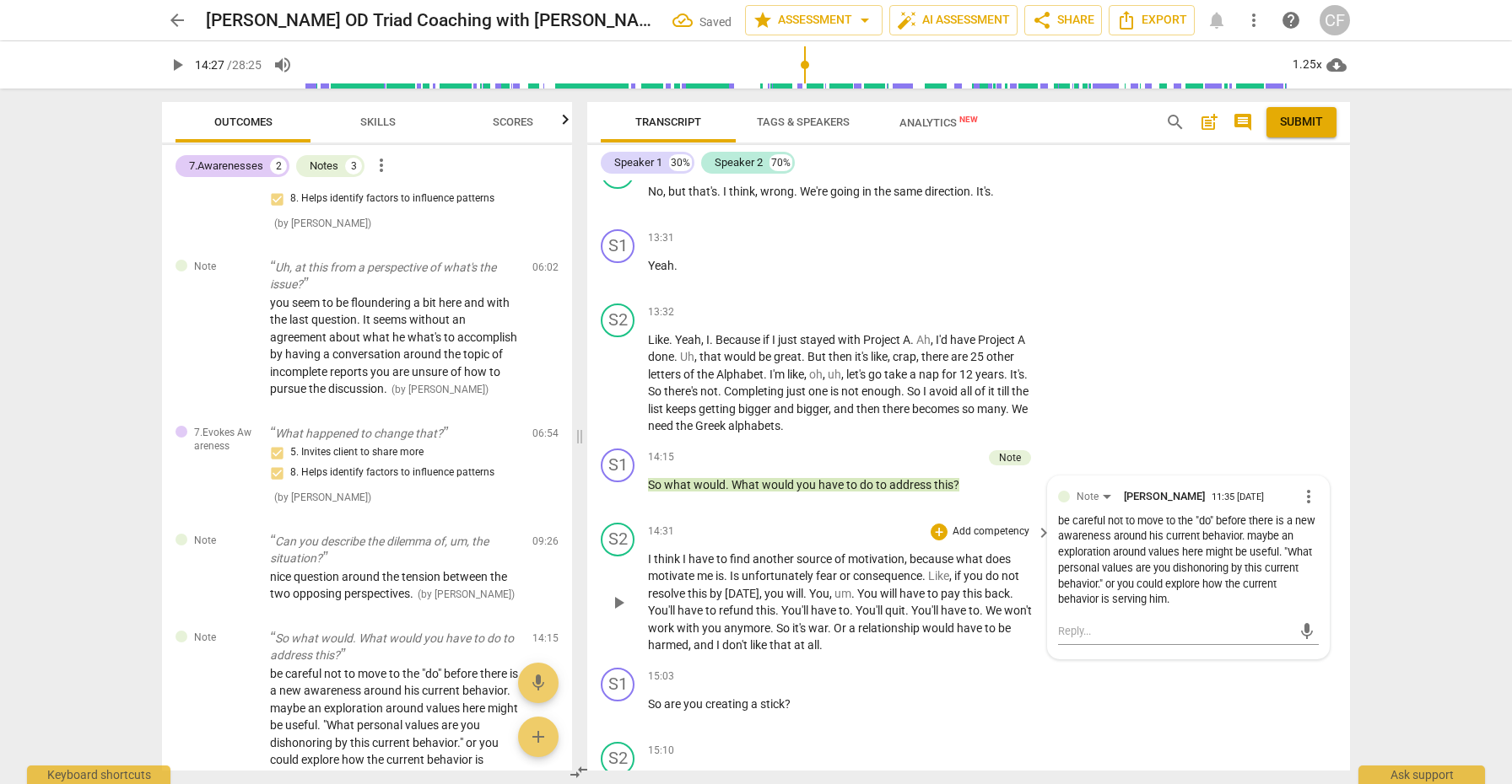
click at [629, 593] on span "play_arrow" at bounding box center [618, 603] width 20 height 20
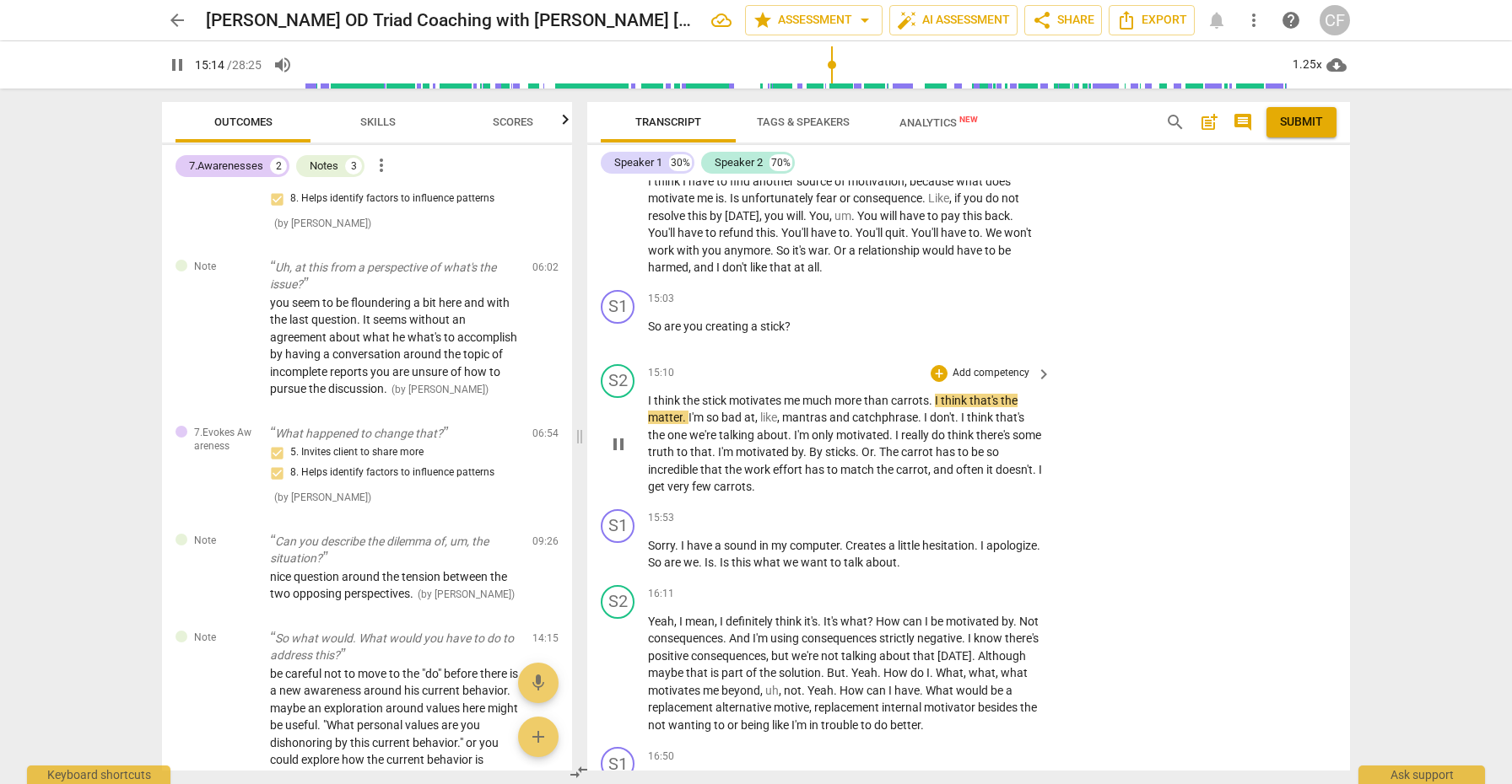
scroll to position [3866, 0]
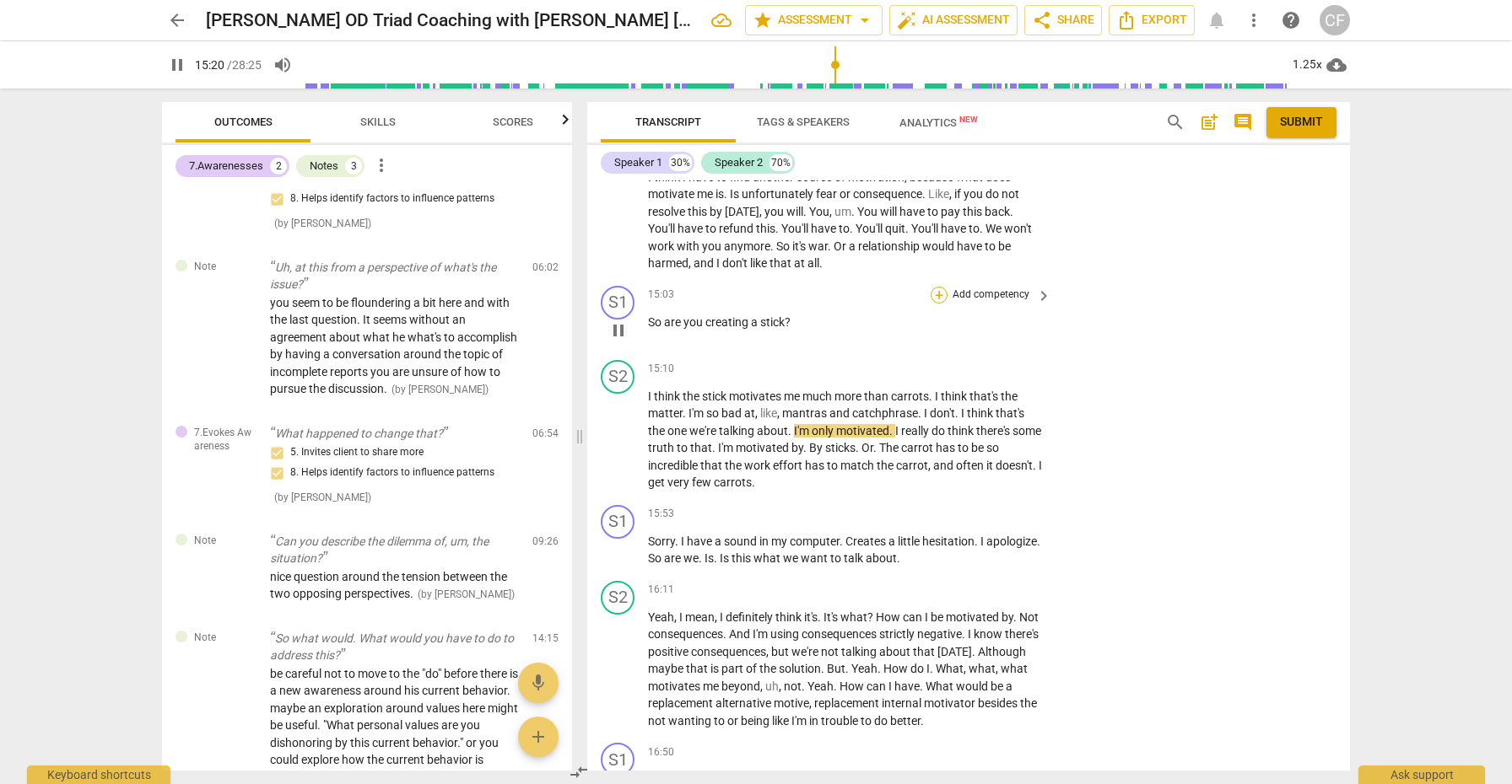
click at [937, 287] on div "+" at bounding box center [939, 295] width 17 height 17
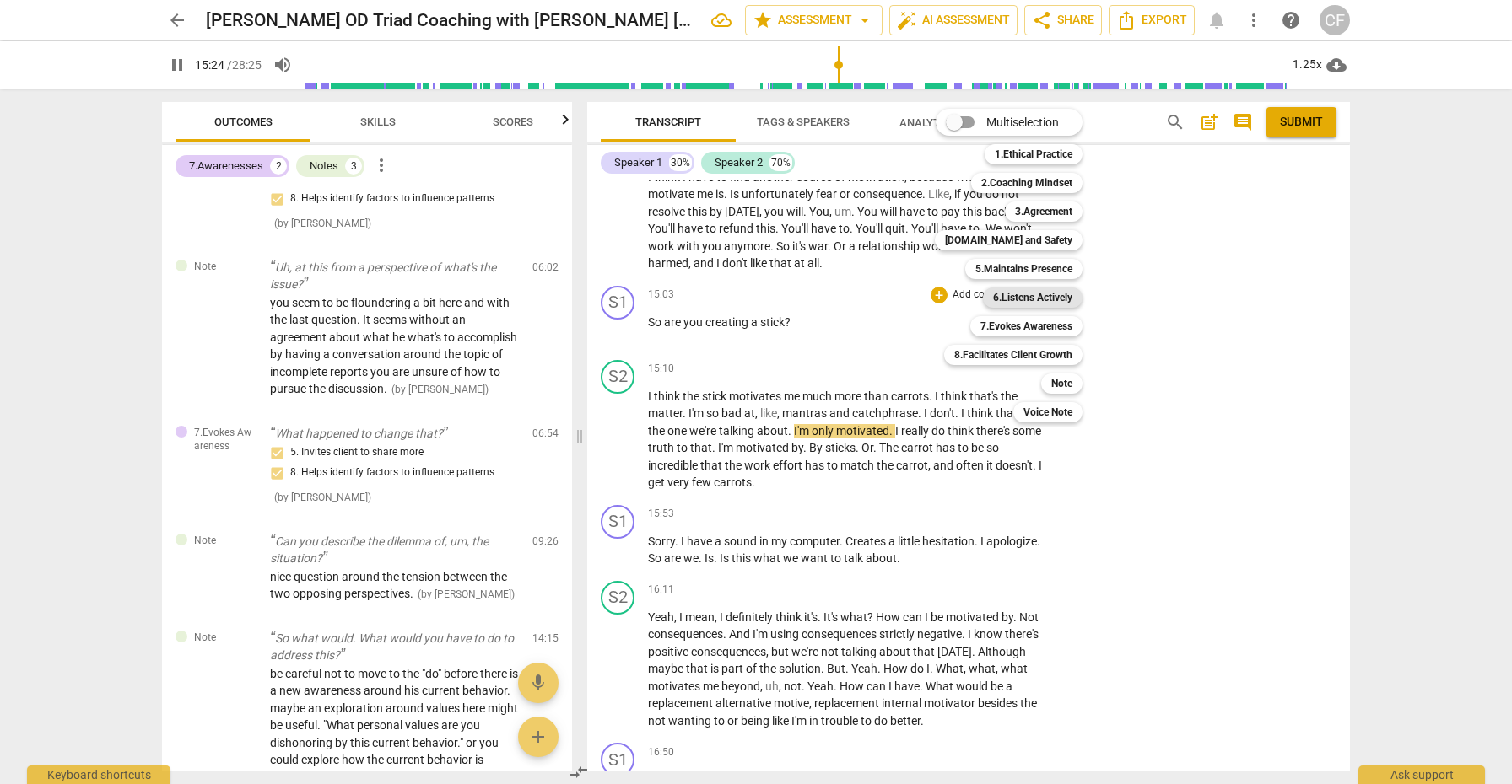
click at [1034, 294] on b "6.Listens Actively" at bounding box center [1033, 298] width 79 height 20
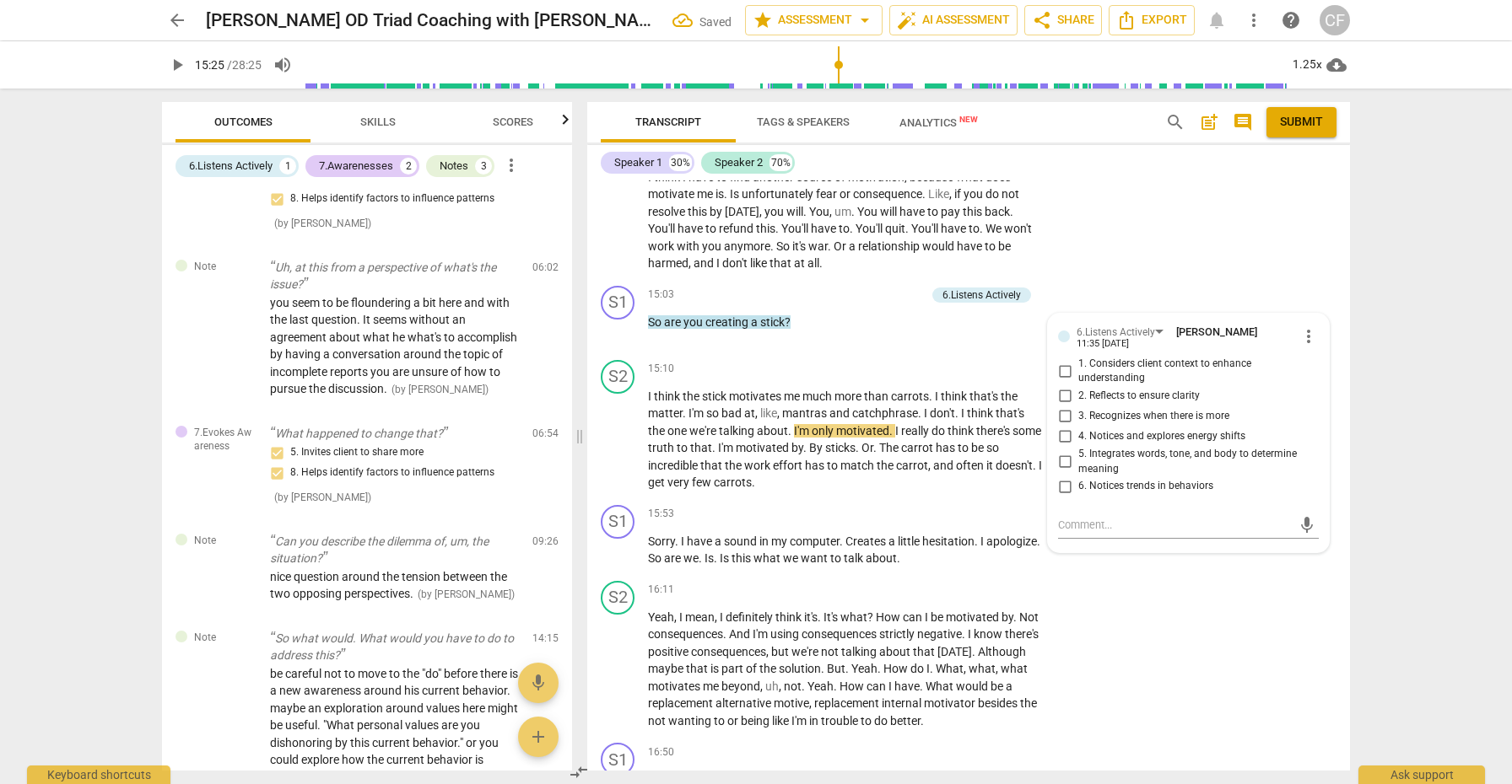
scroll to position [246, 0]
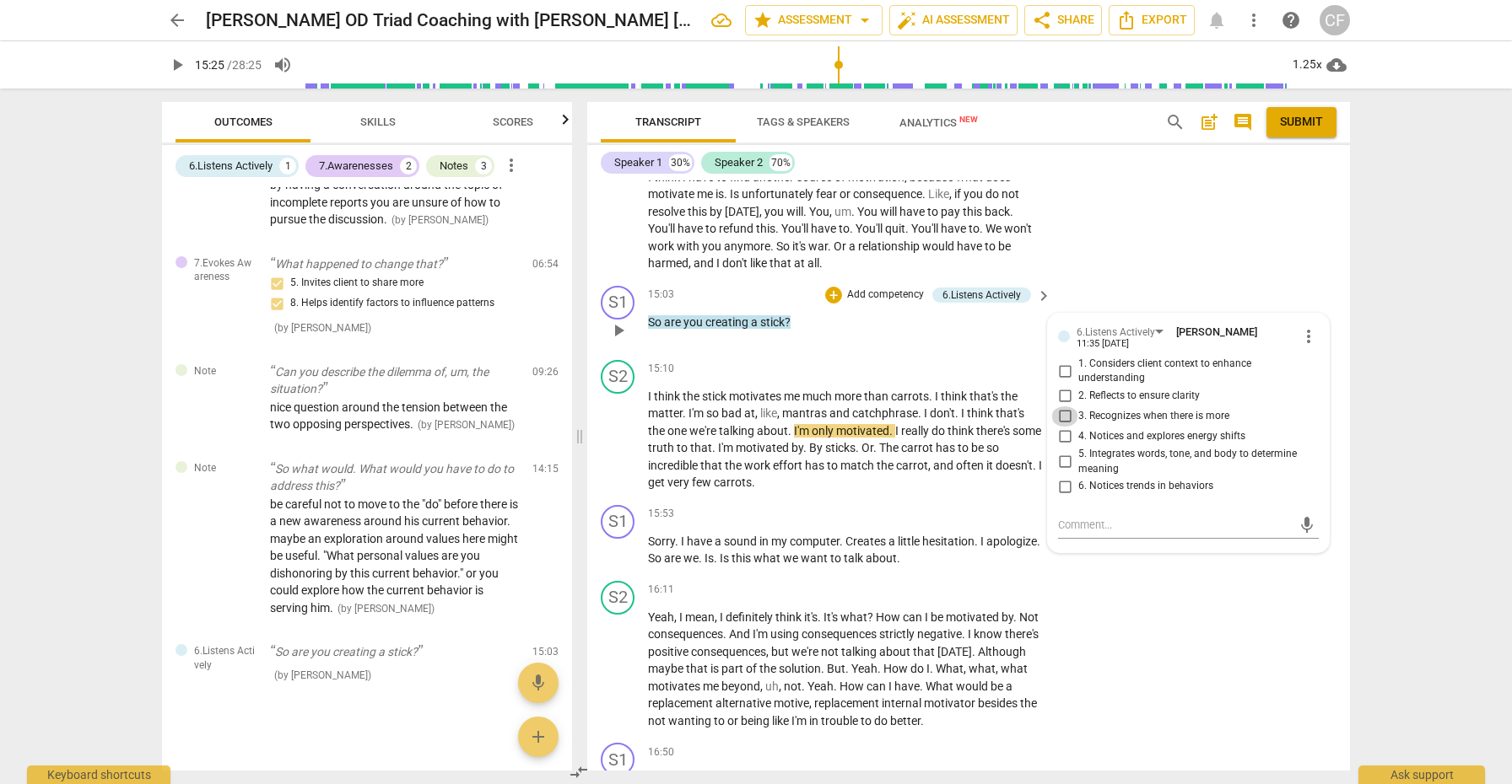
click at [1061, 406] on input "3. Recognizes when there is more" at bounding box center [1065, 416] width 27 height 20
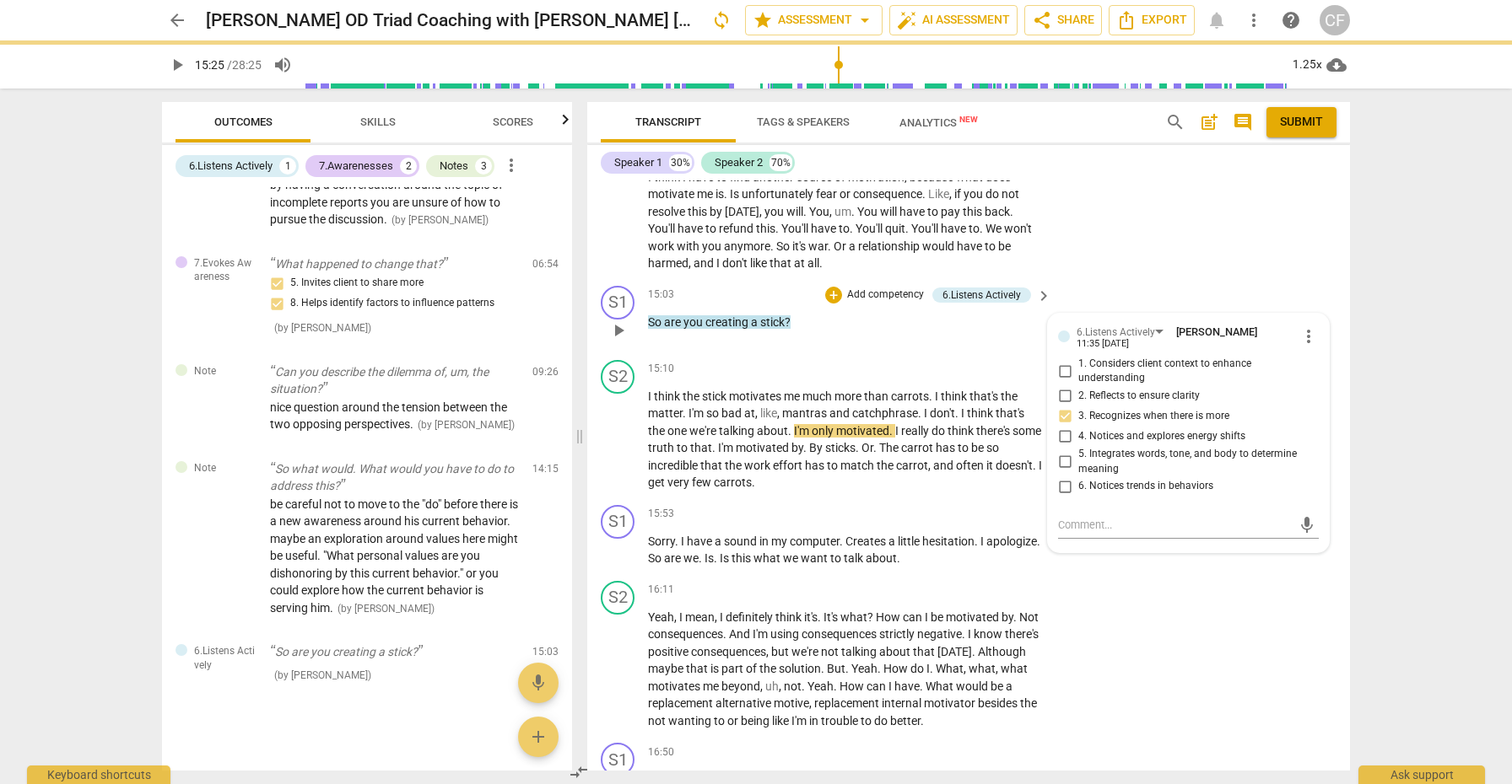
click at [1063, 452] on input "5. Integrates words, tone, and body to determine meaning" at bounding box center [1065, 462] width 27 height 20
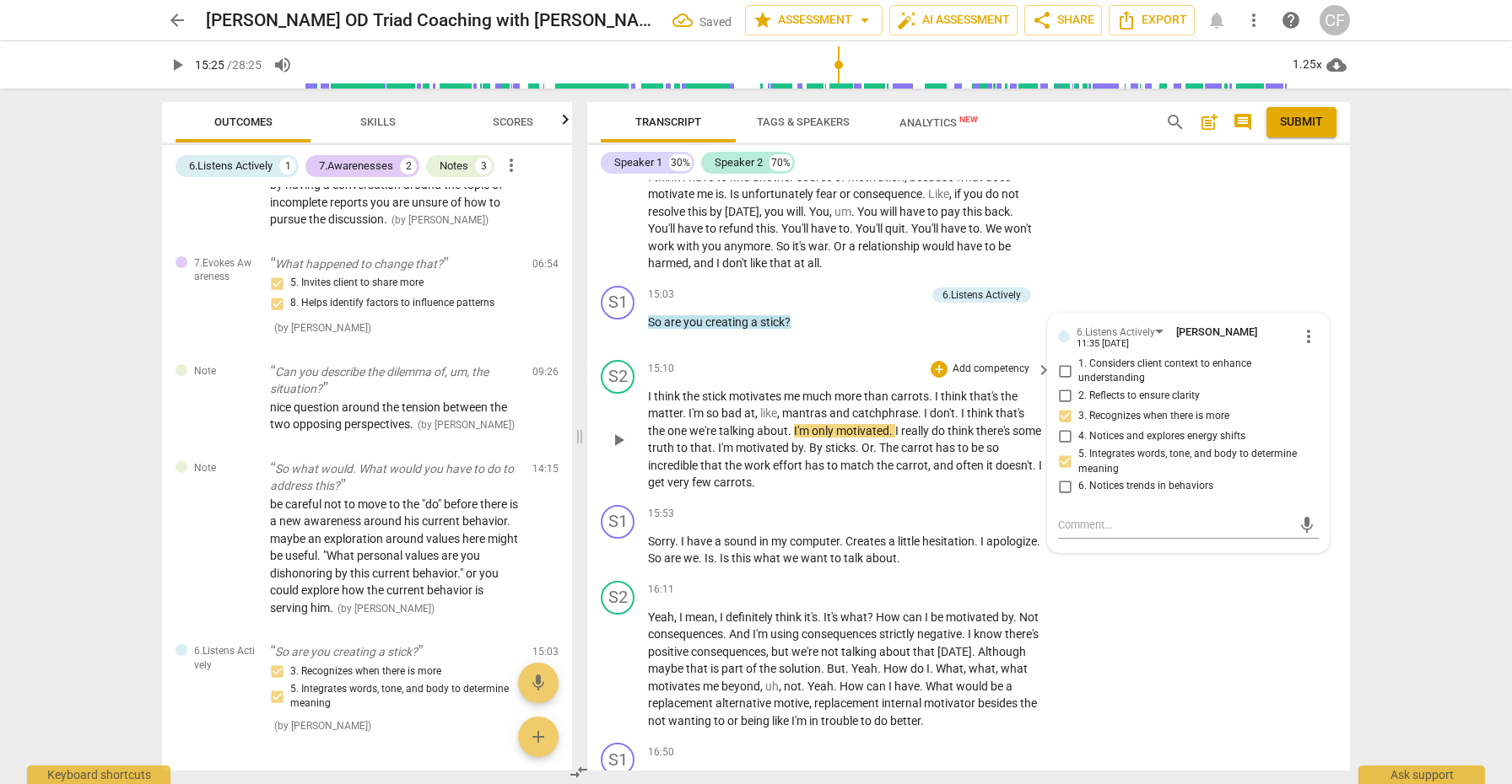
click at [617, 430] on span "play_arrow" at bounding box center [618, 440] width 20 height 20
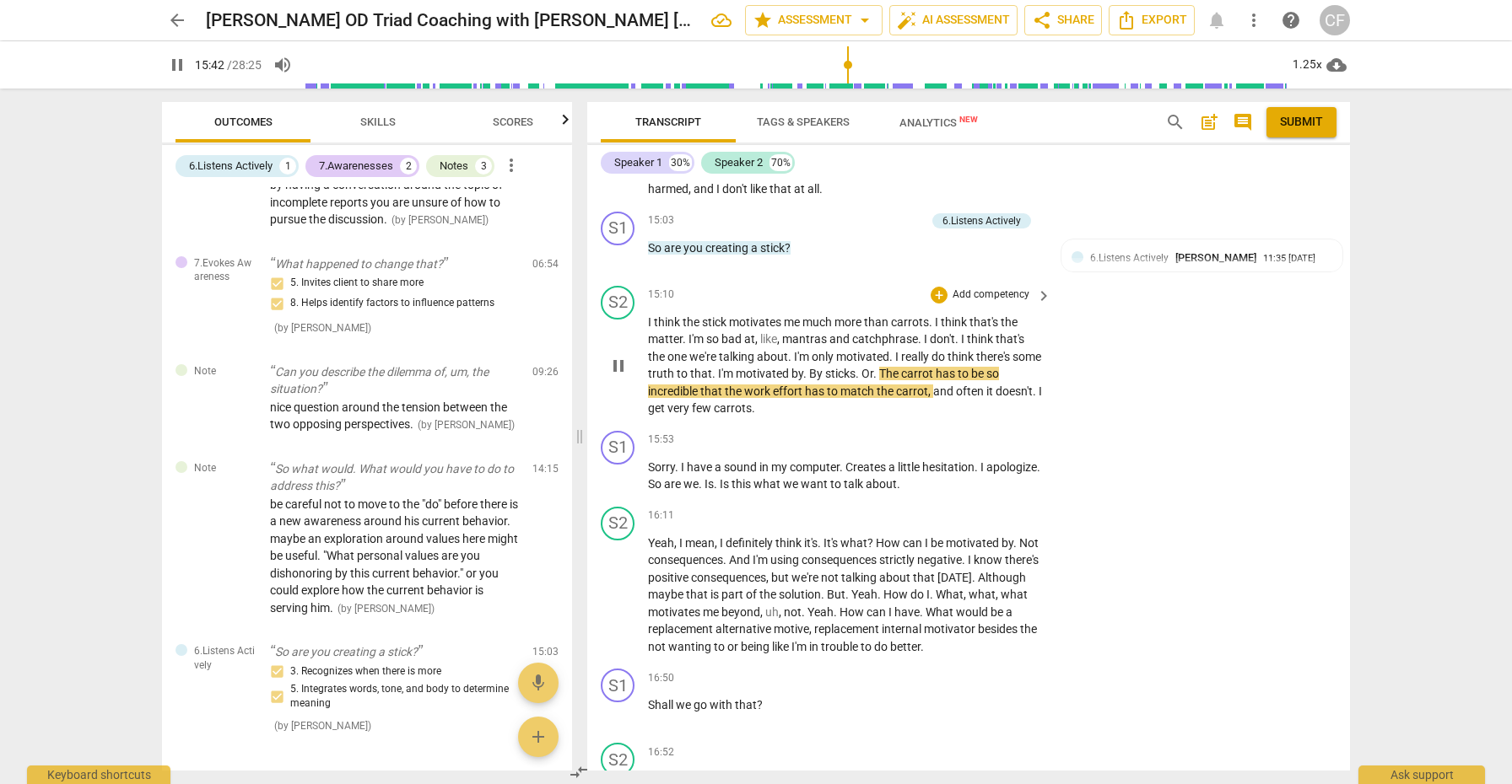
scroll to position [3946, 0]
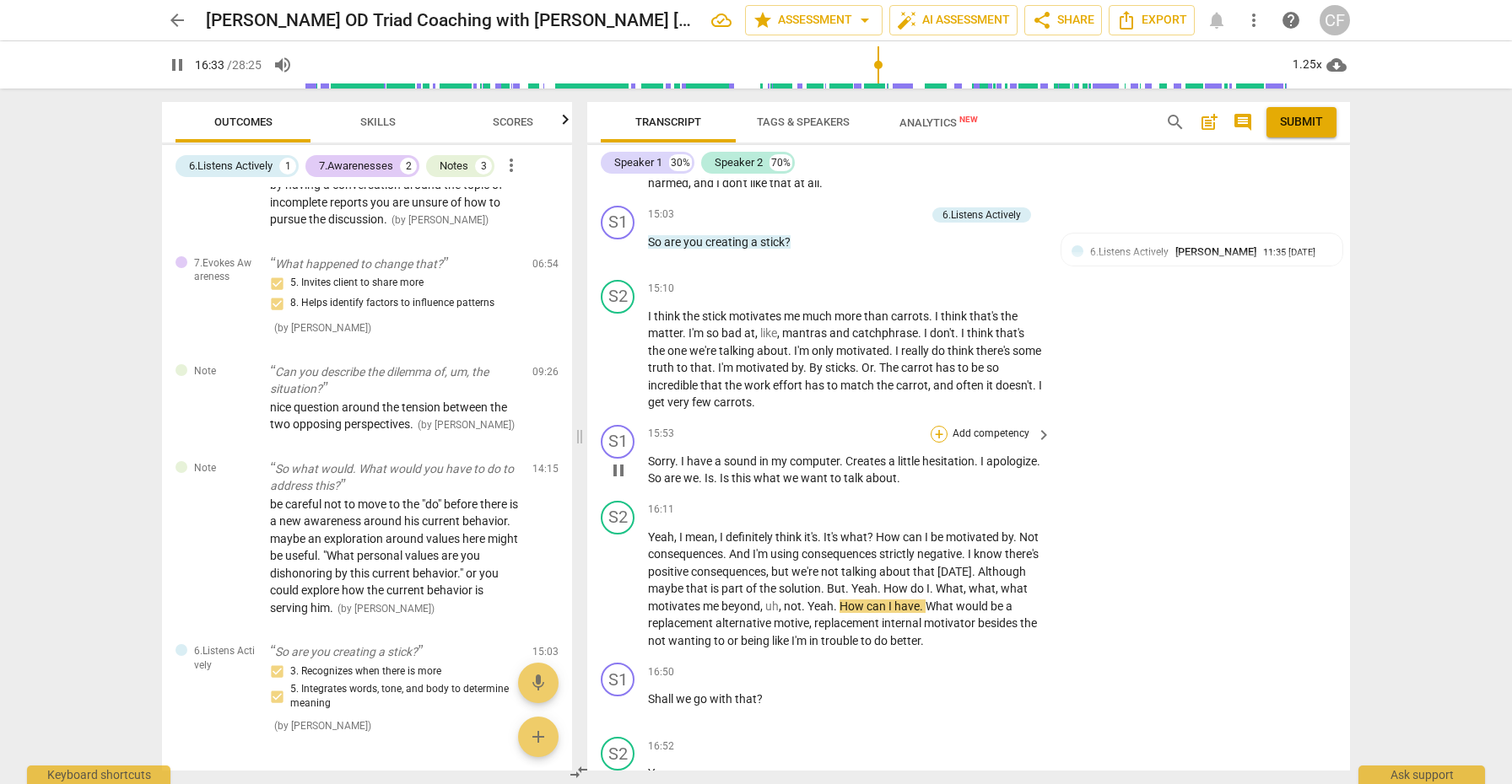
click at [938, 426] on div "+" at bounding box center [939, 434] width 17 height 17
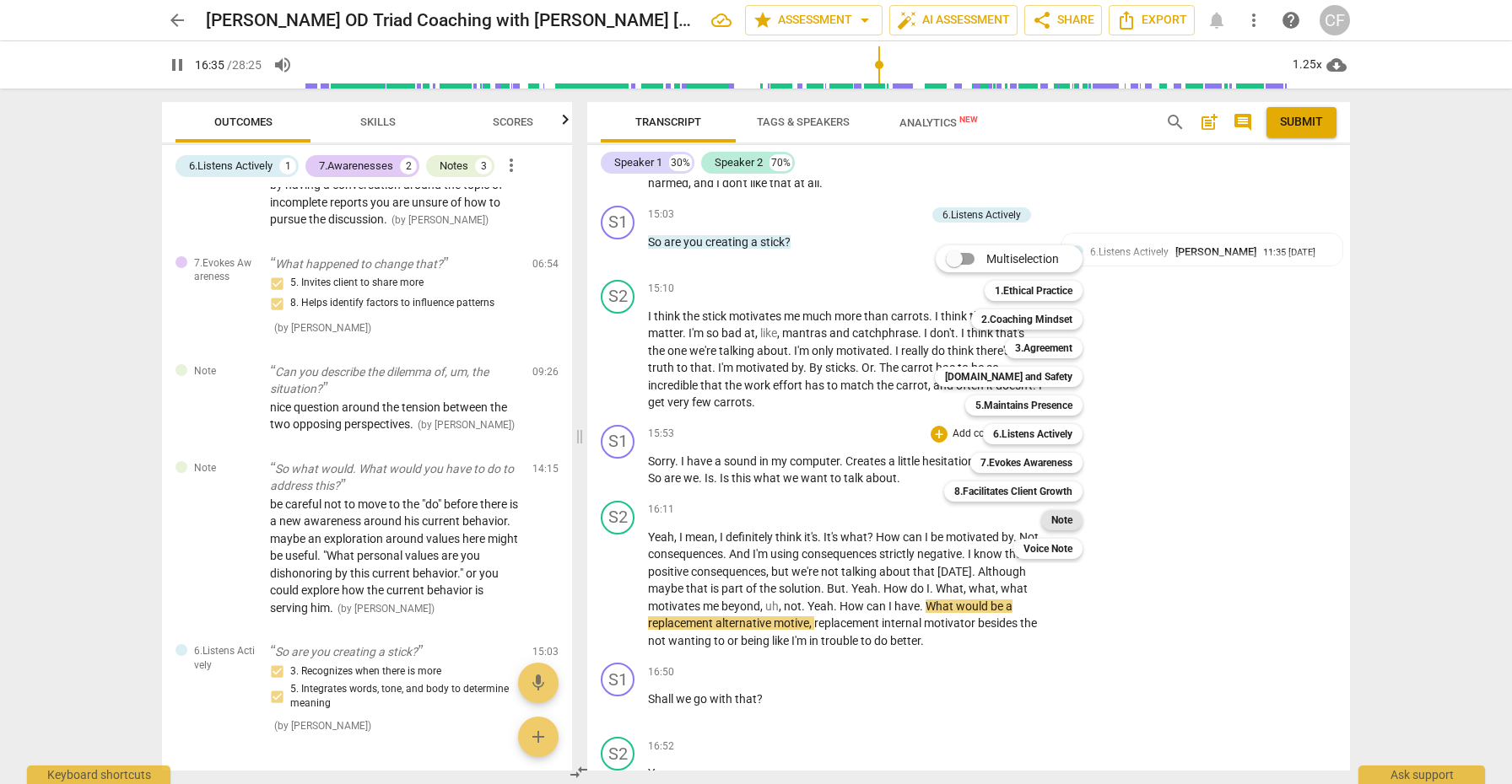
click at [1069, 519] on b "Note" at bounding box center [1062, 520] width 21 height 20
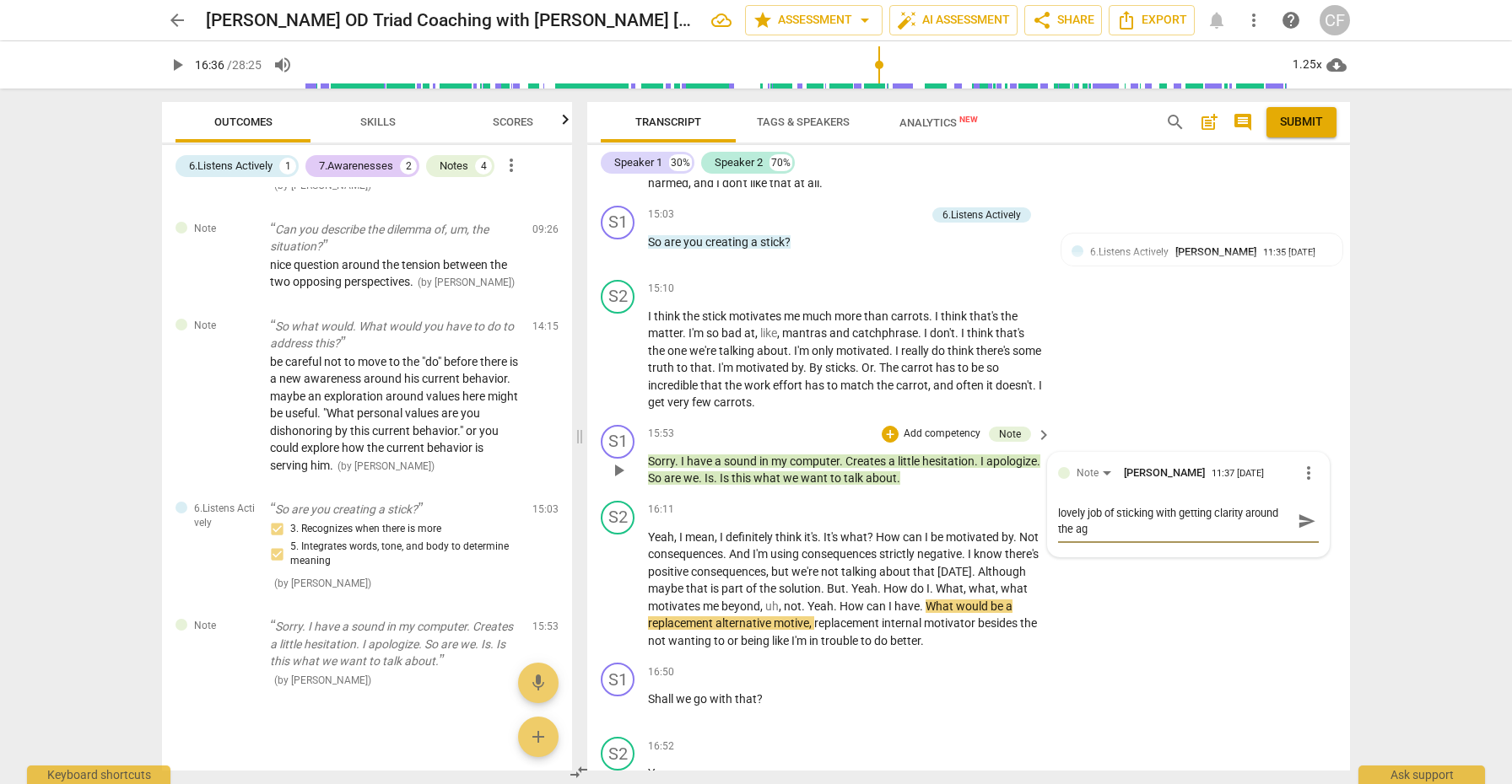
scroll to position [0, 0]
click at [1304, 512] on span "send" at bounding box center [1307, 521] width 19 height 19
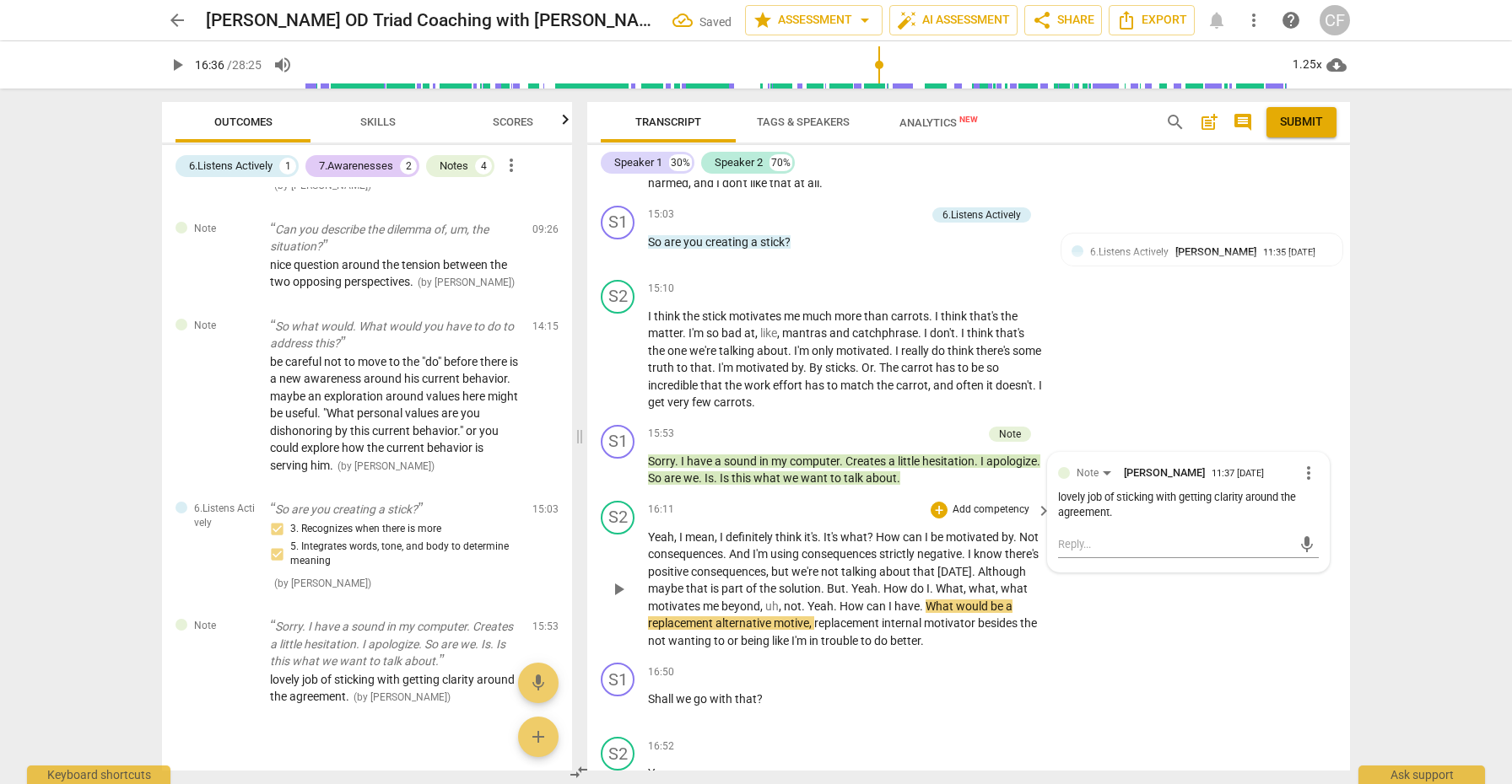
click at [621, 580] on span "play_arrow" at bounding box center [618, 589] width 20 height 20
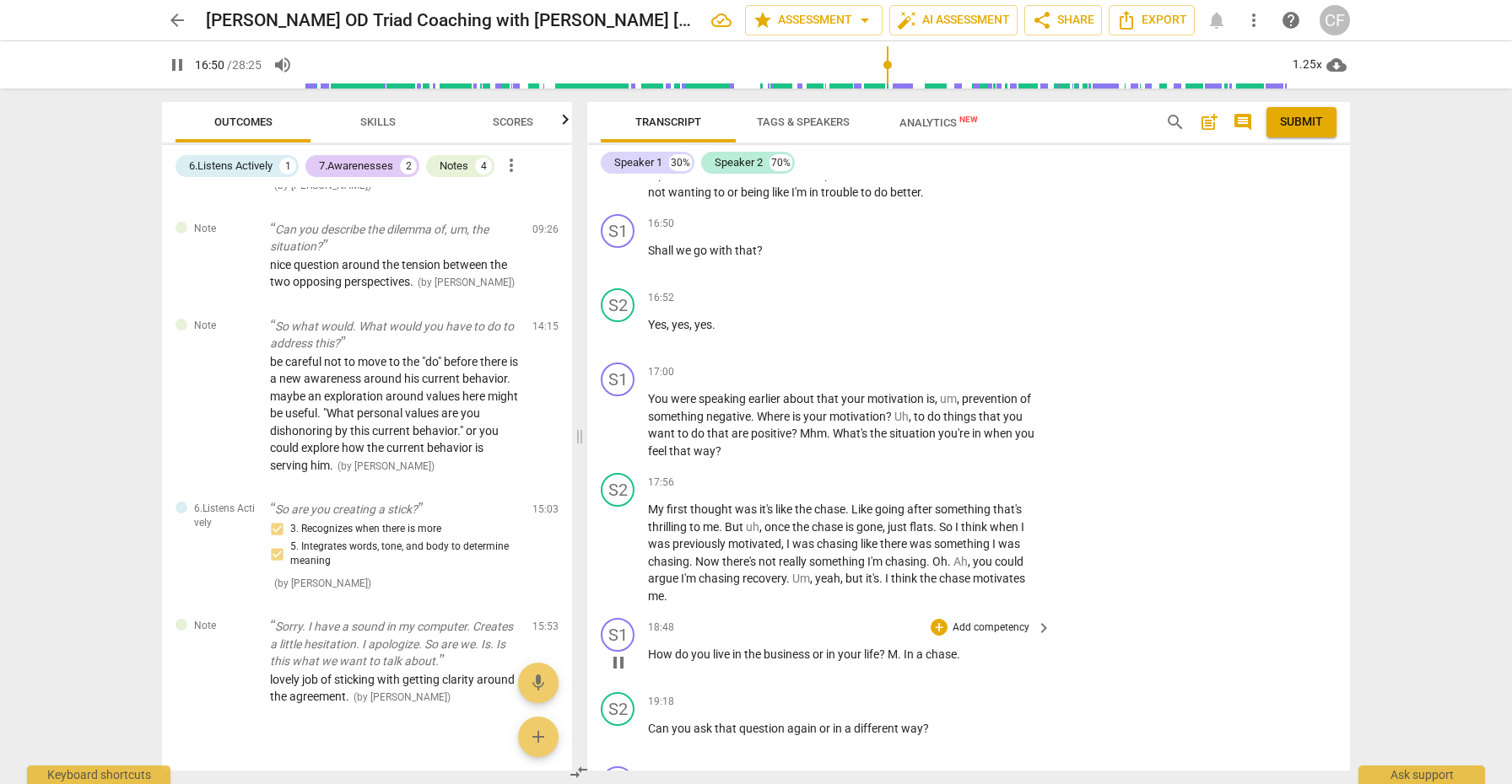
scroll to position [4398, 0]
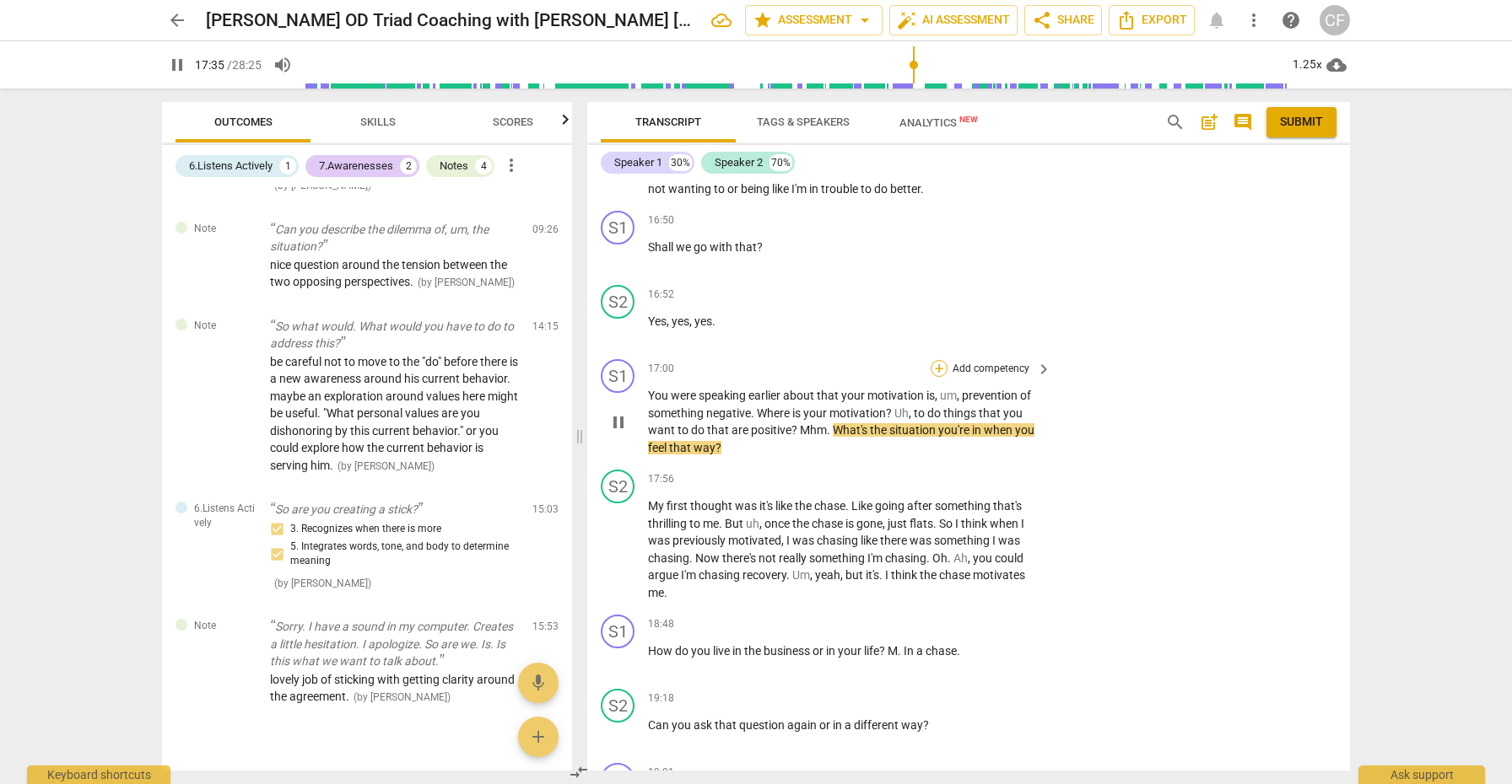
click at [937, 360] on div "+" at bounding box center [939, 368] width 17 height 17
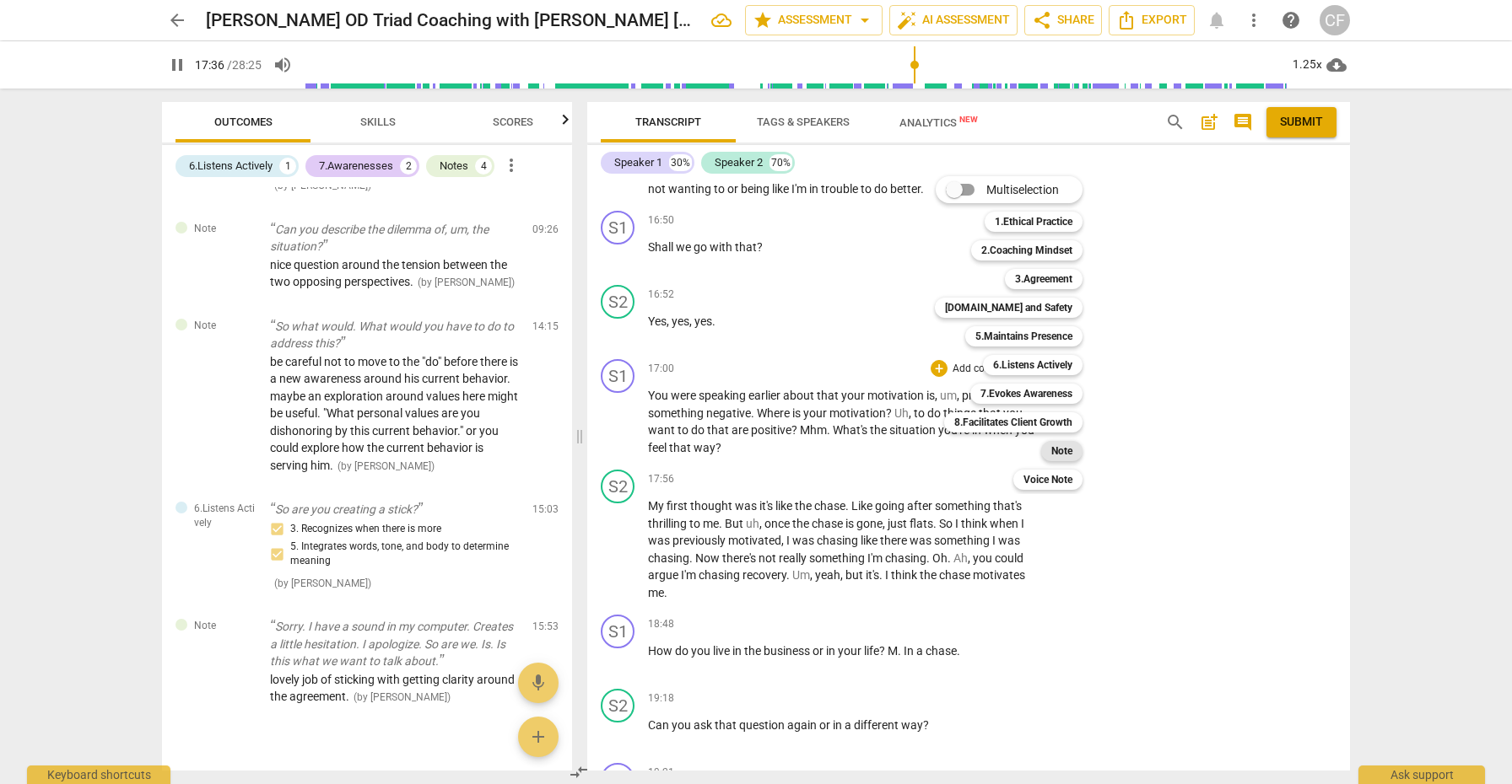
click at [1068, 453] on b "Note" at bounding box center [1062, 451] width 21 height 20
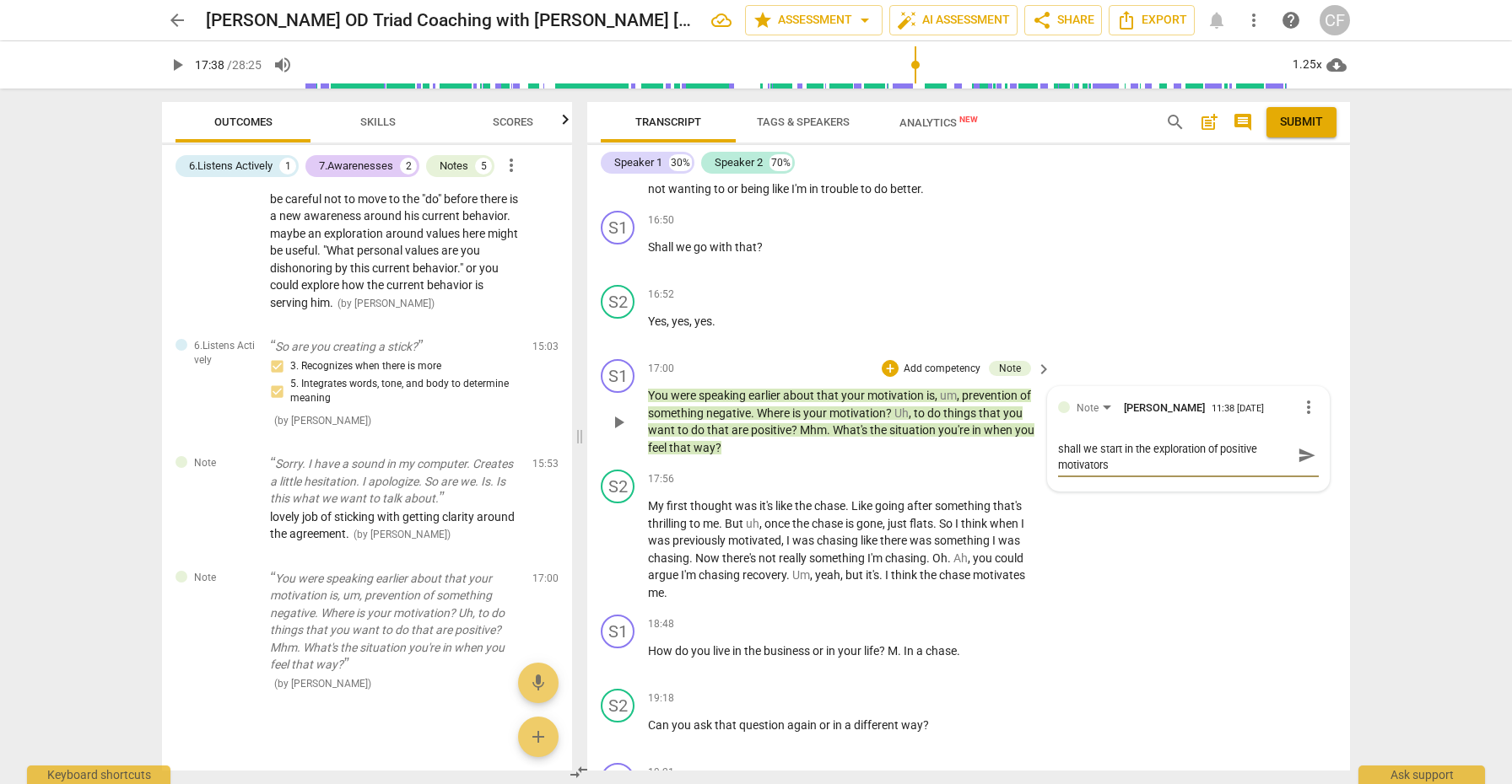
scroll to position [0, 0]
click at [1307, 454] on span "send" at bounding box center [1307, 463] width 19 height 19
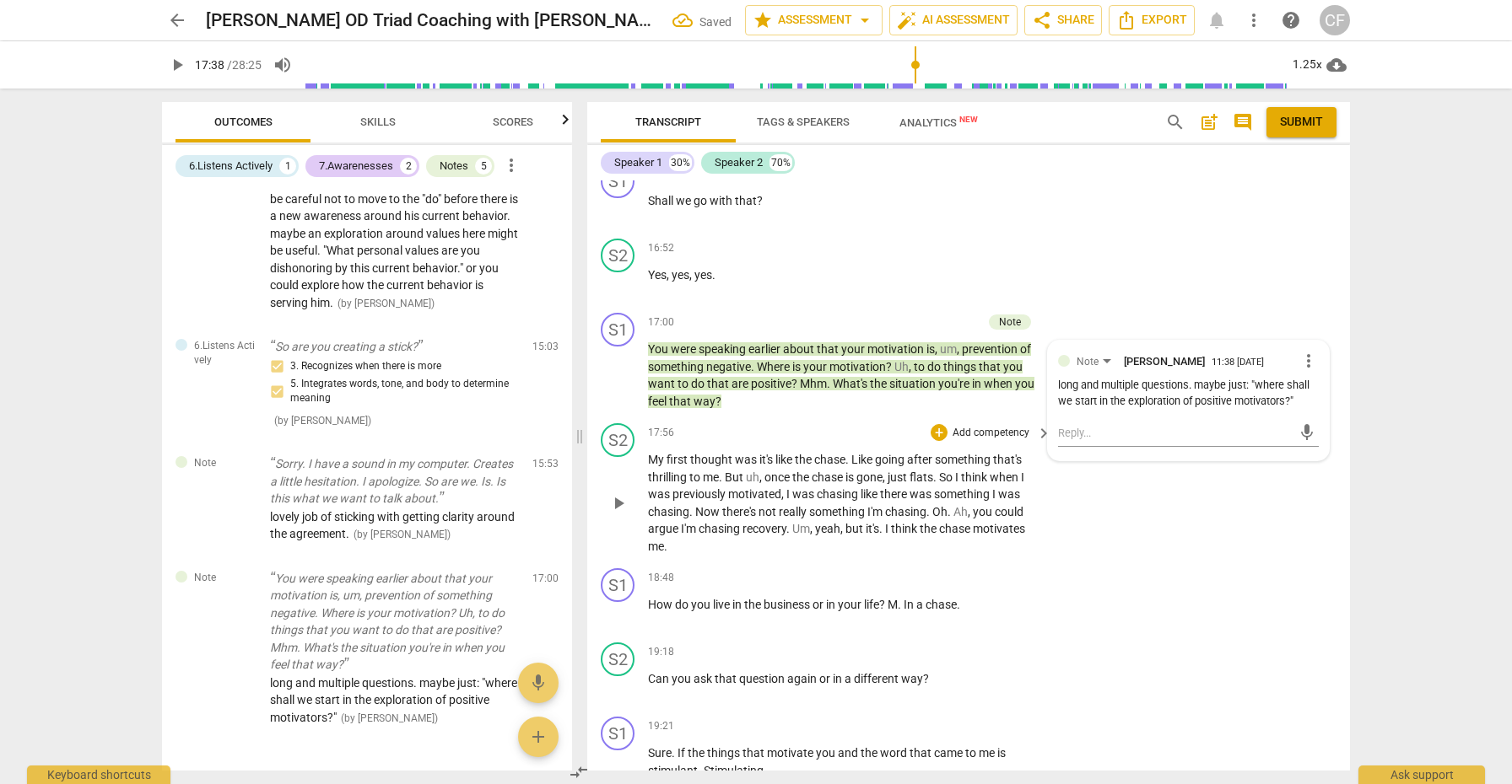
scroll to position [4447, 0]
click at [622, 491] on span "play_arrow" at bounding box center [618, 500] width 20 height 20
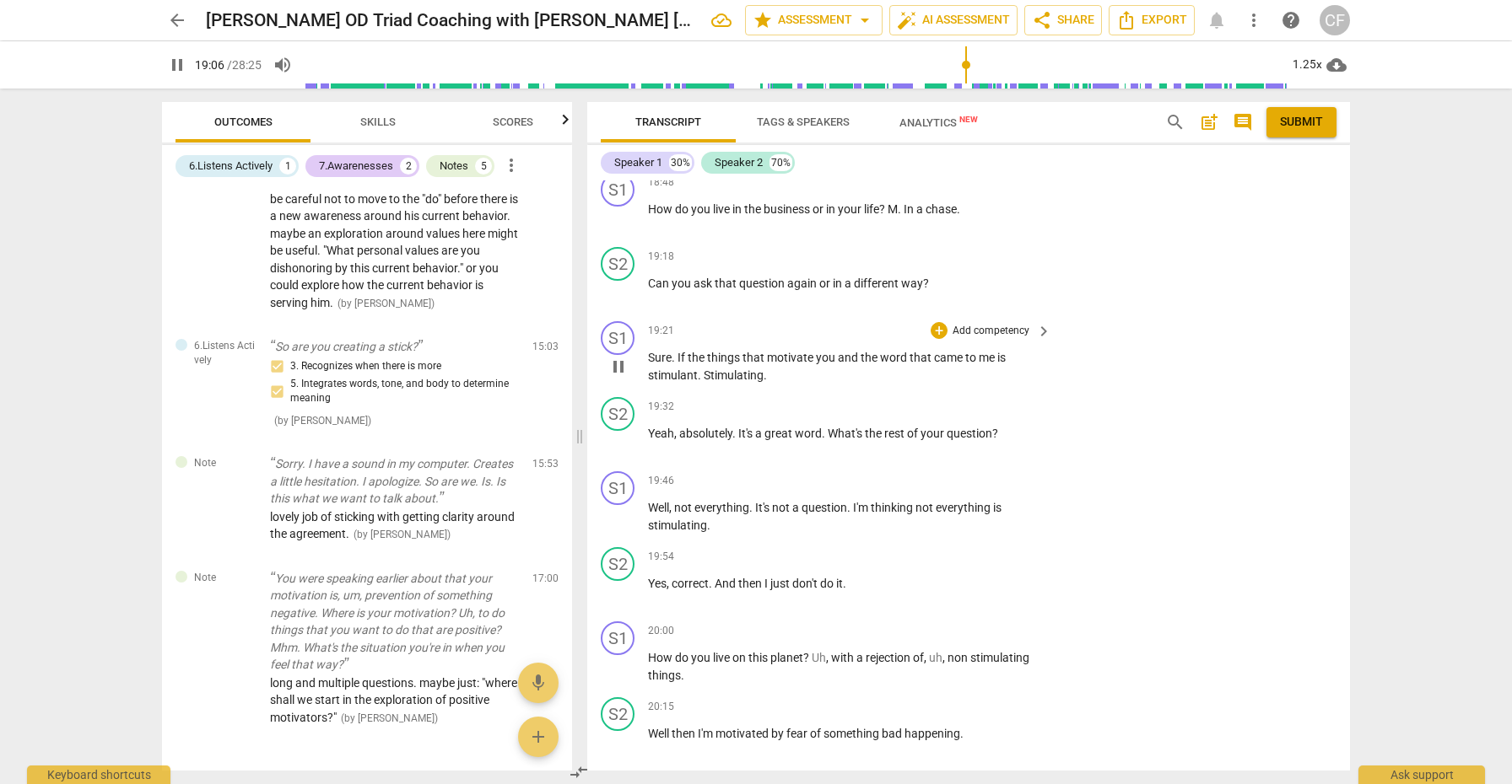
scroll to position [4850, 0]
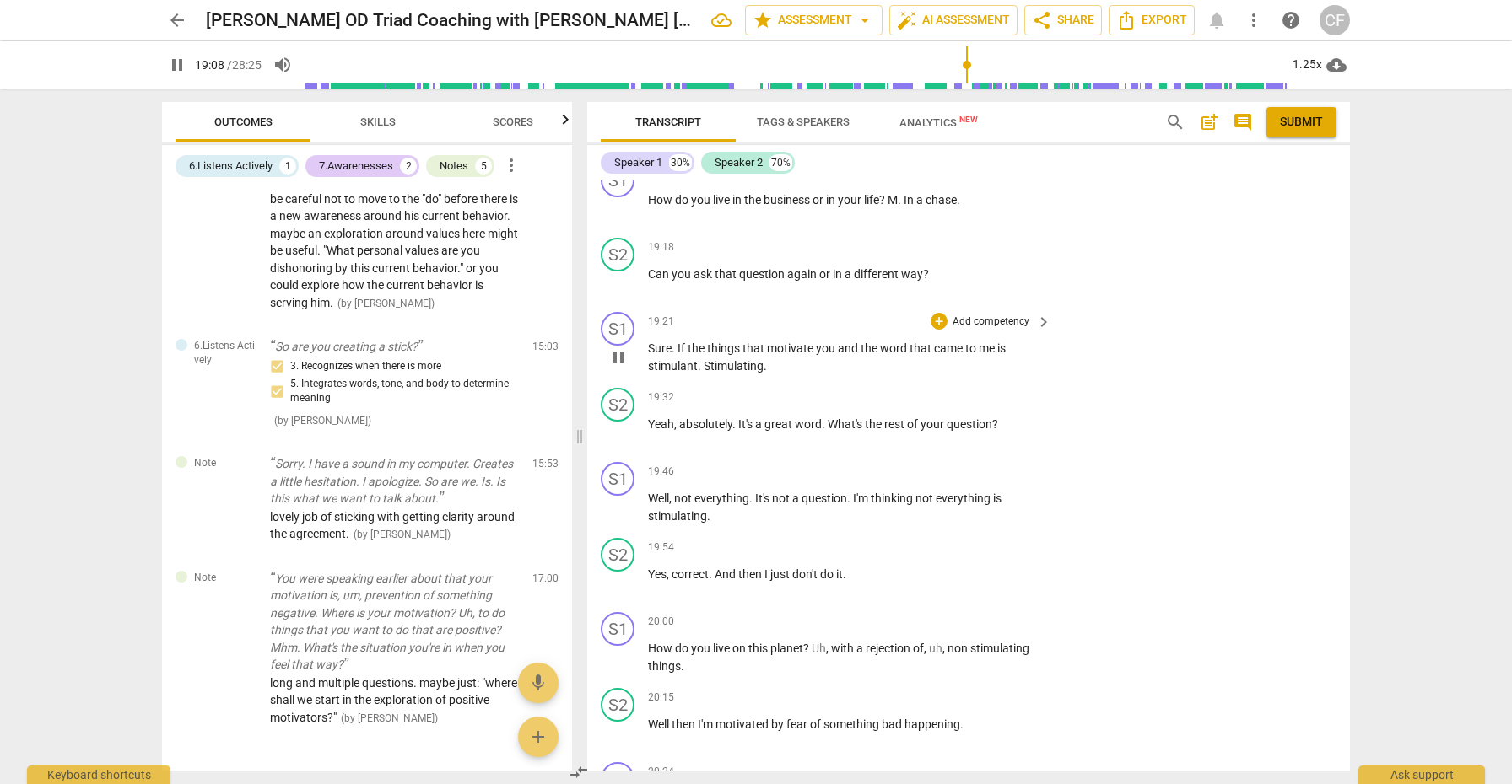
click at [622, 348] on span "pause" at bounding box center [618, 357] width 20 height 20
click at [622, 348] on span "play_arrow" at bounding box center [618, 357] width 20 height 20
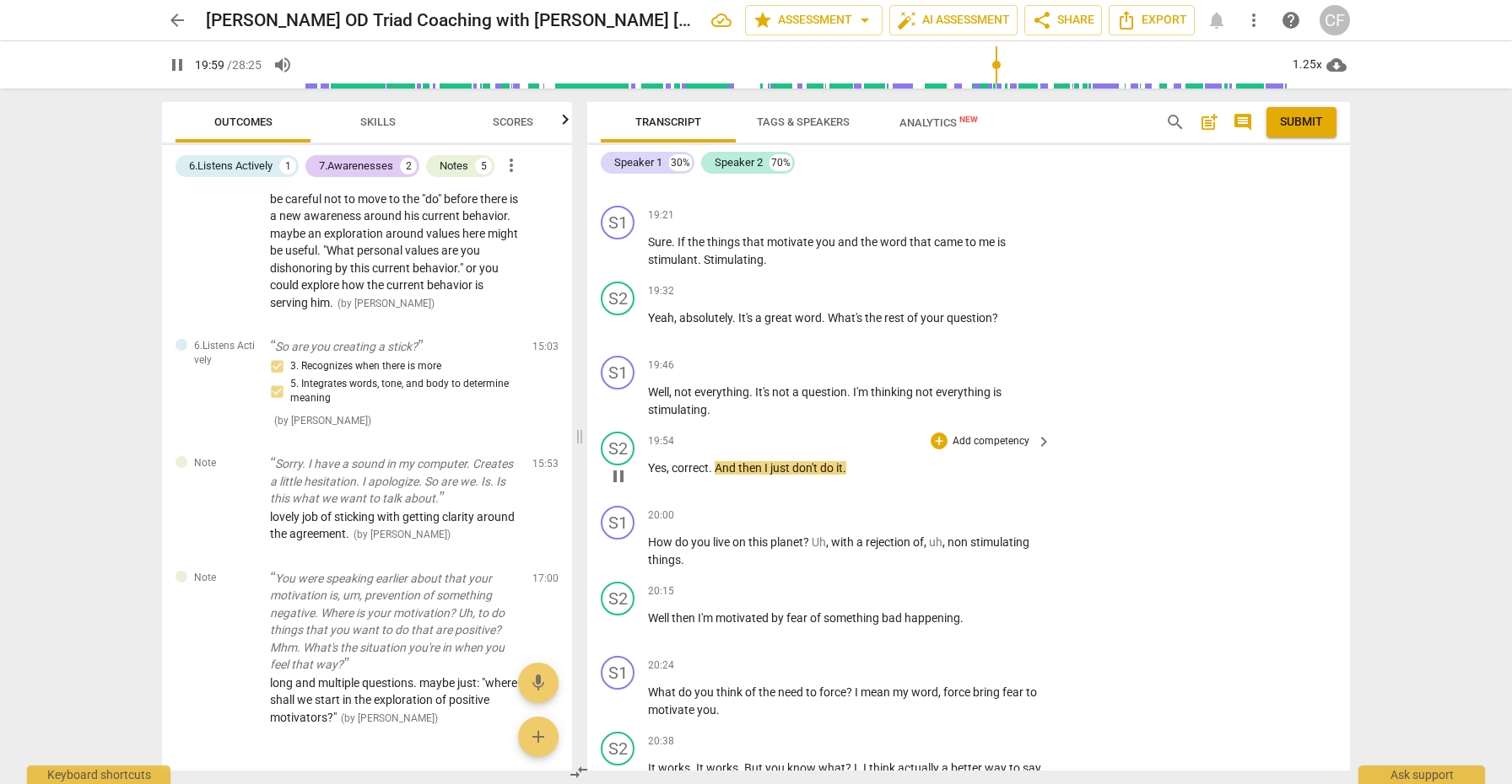
scroll to position [4965, 0]
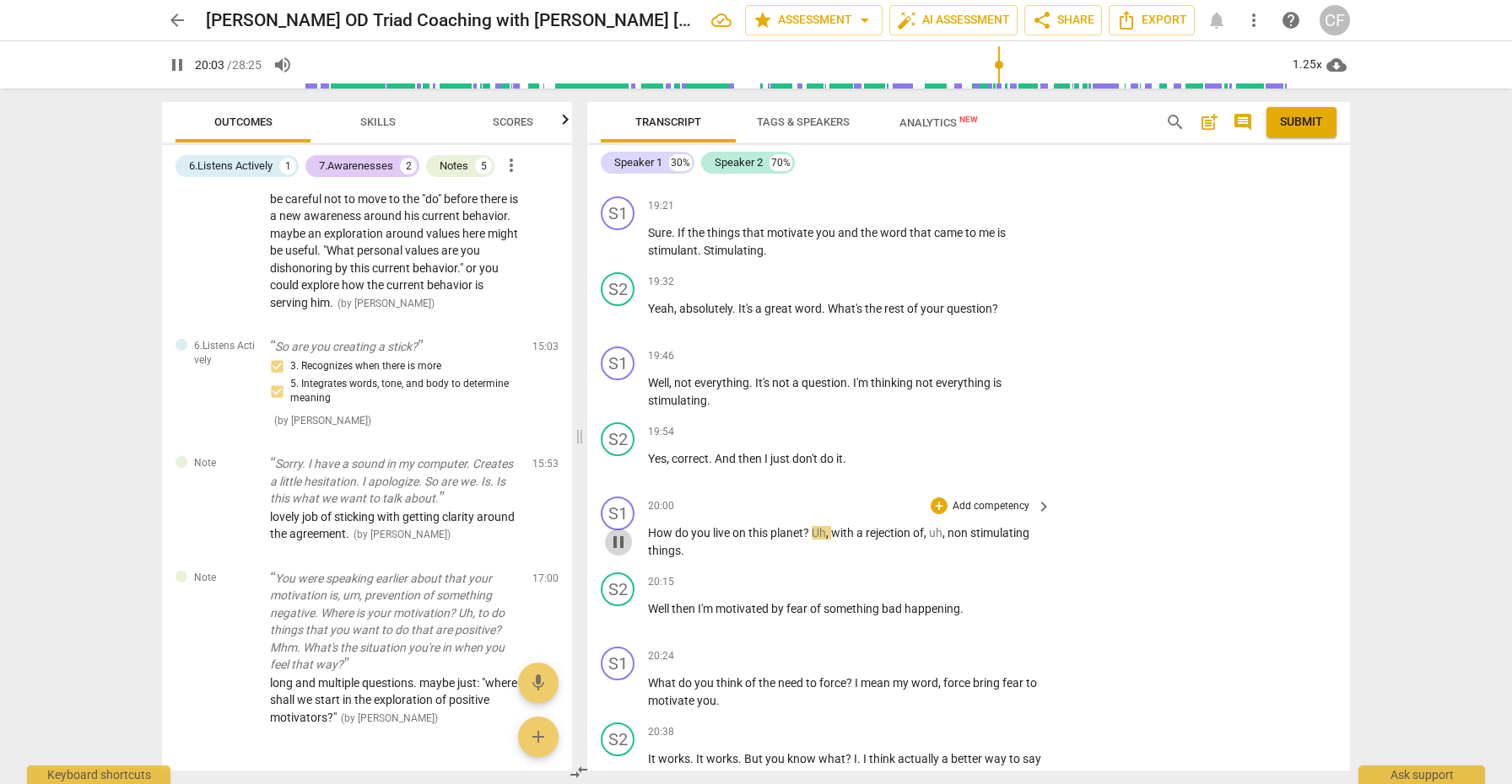
click at [623, 532] on span "pause" at bounding box center [618, 542] width 20 height 20
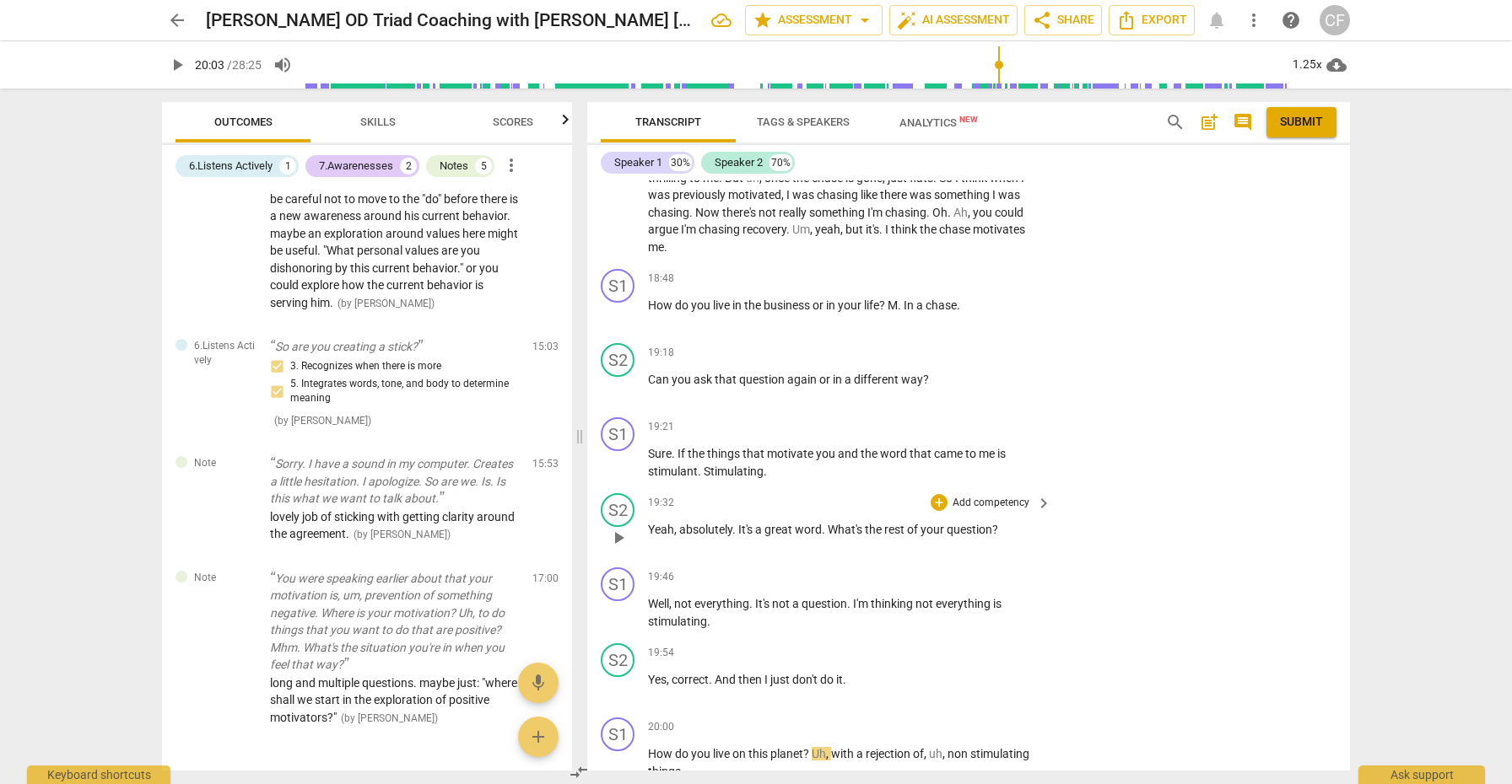
scroll to position [4737, 0]
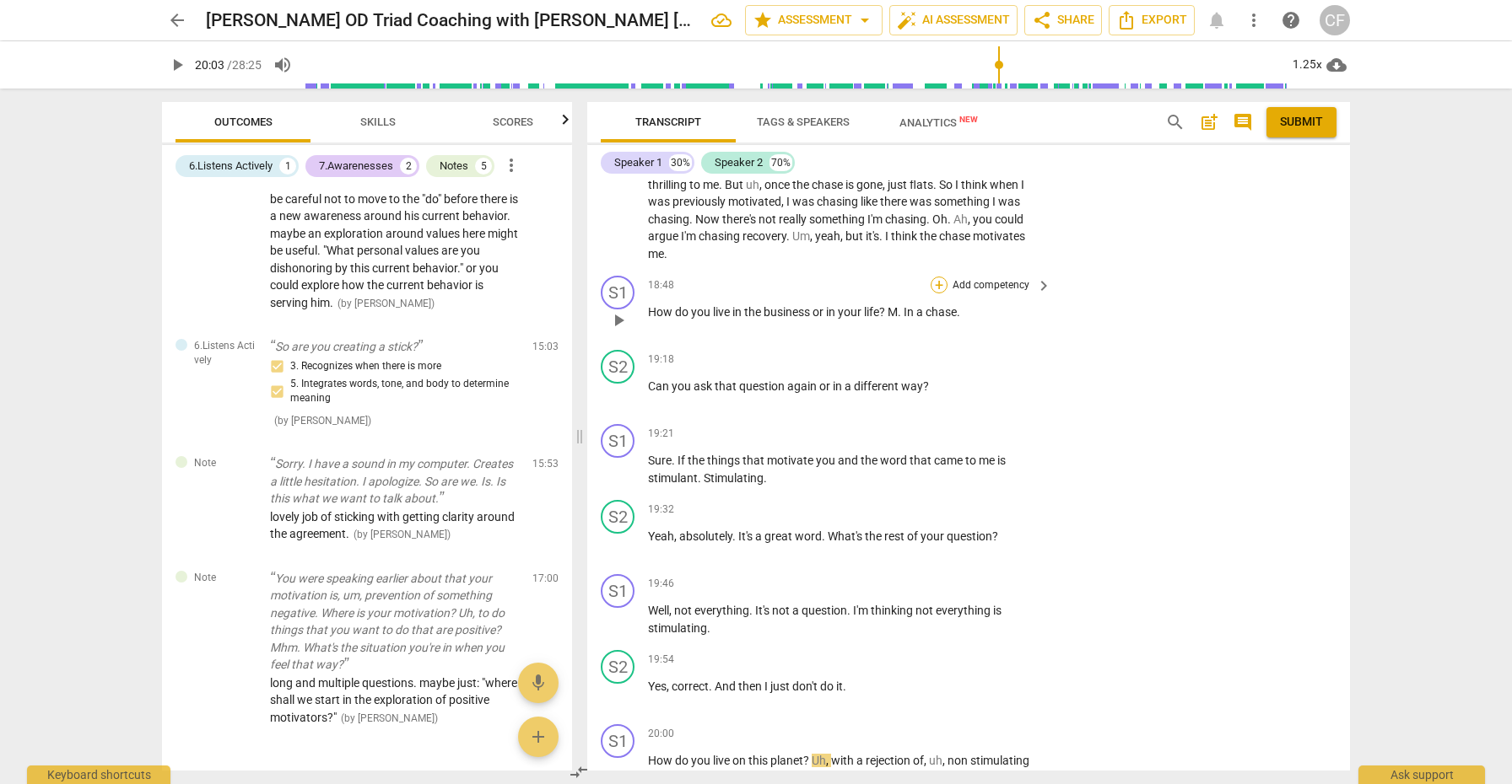
click at [935, 276] on div "+" at bounding box center [939, 284] width 17 height 17
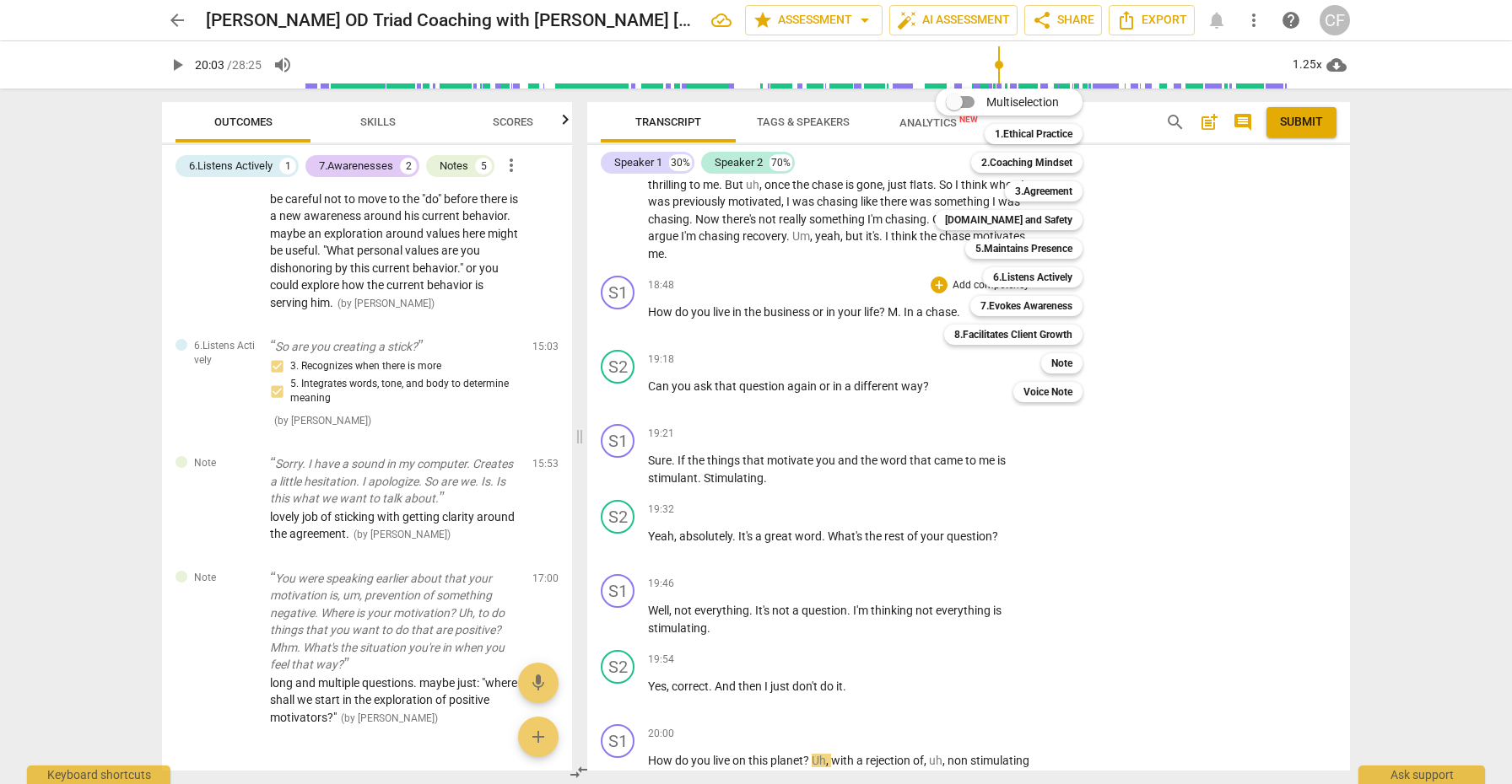
click at [965, 424] on div at bounding box center [756, 392] width 1512 height 784
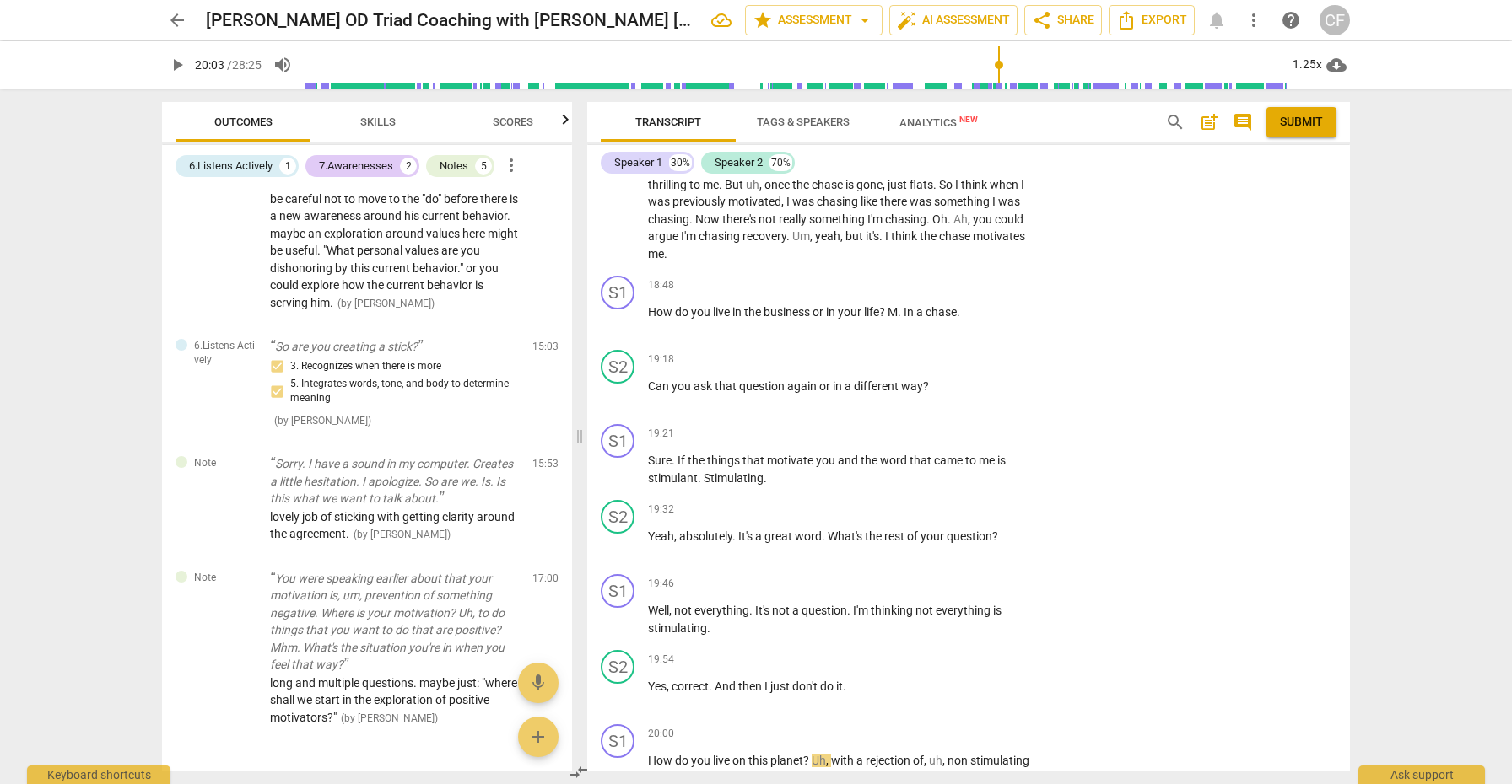
click at [965, 453] on span "to" at bounding box center [971, 460] width 13 height 13
click at [937, 425] on div "+" at bounding box center [939, 433] width 17 height 17
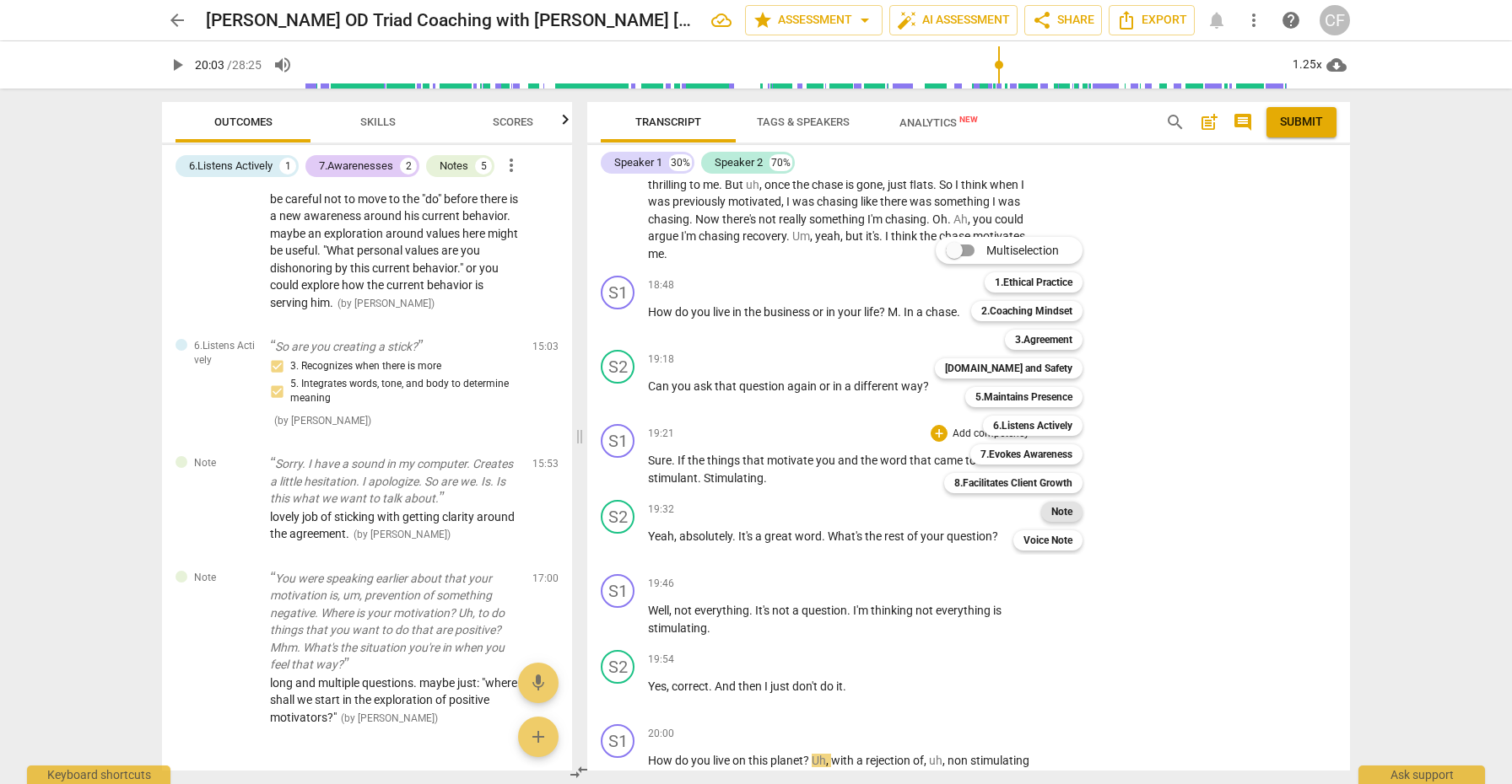
click at [1072, 507] on b "Note" at bounding box center [1062, 512] width 21 height 20
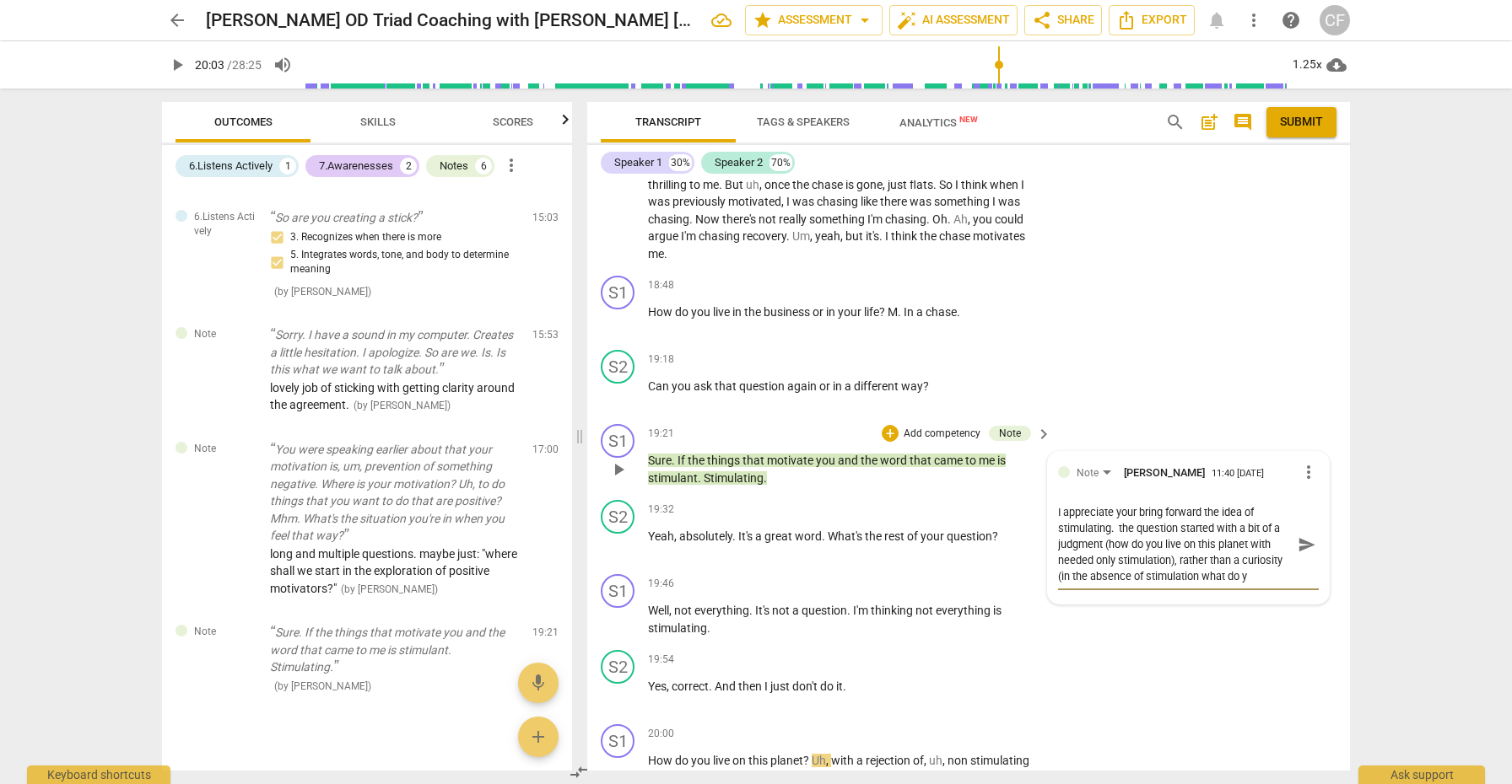
scroll to position [14, 0]
click at [1198, 548] on div "I appreciate your bring forward the idea of stimulating. the question started w…" at bounding box center [1188, 545] width 261 height 91
click at [1307, 535] on span "send" at bounding box center [1307, 544] width 19 height 19
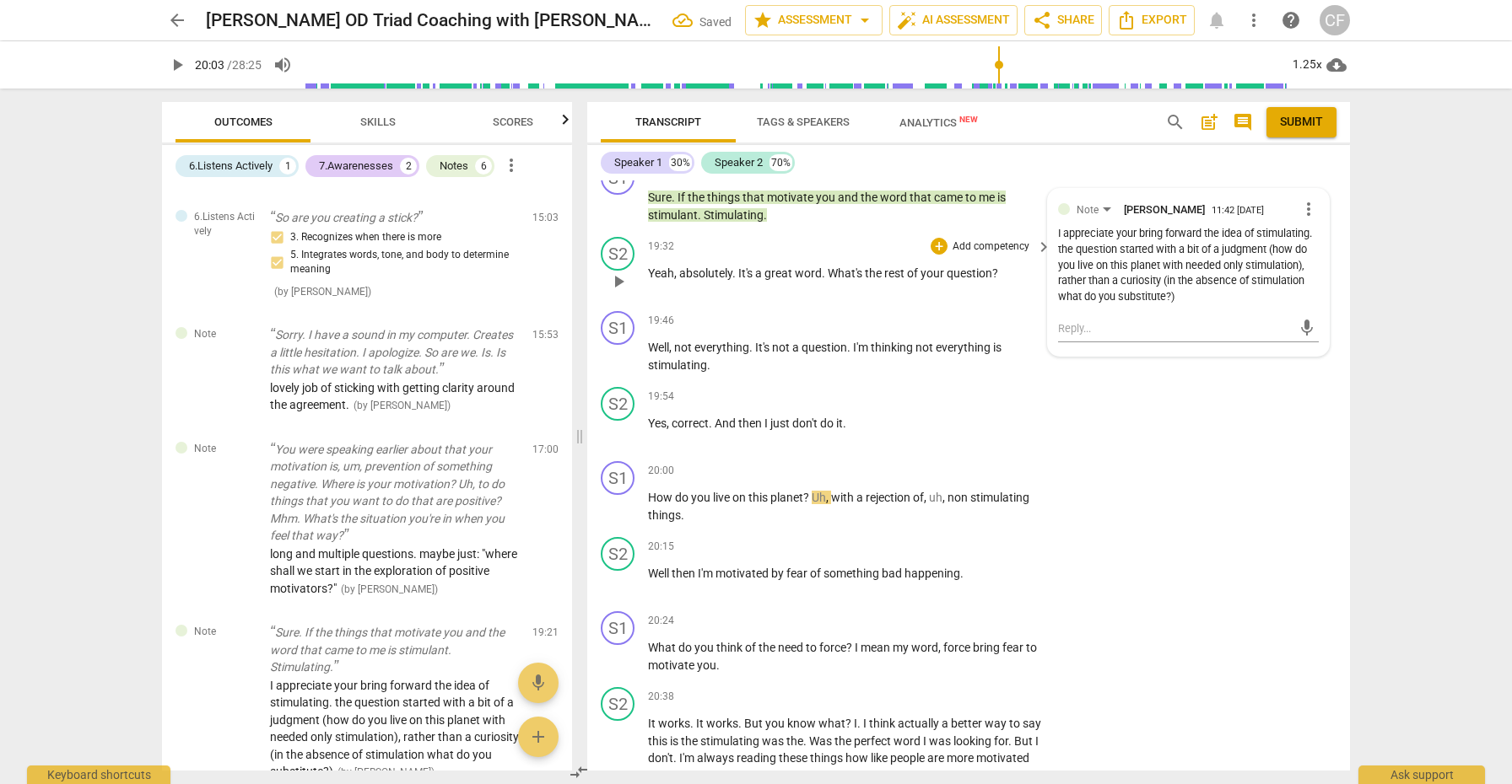
scroll to position [5008, 0]
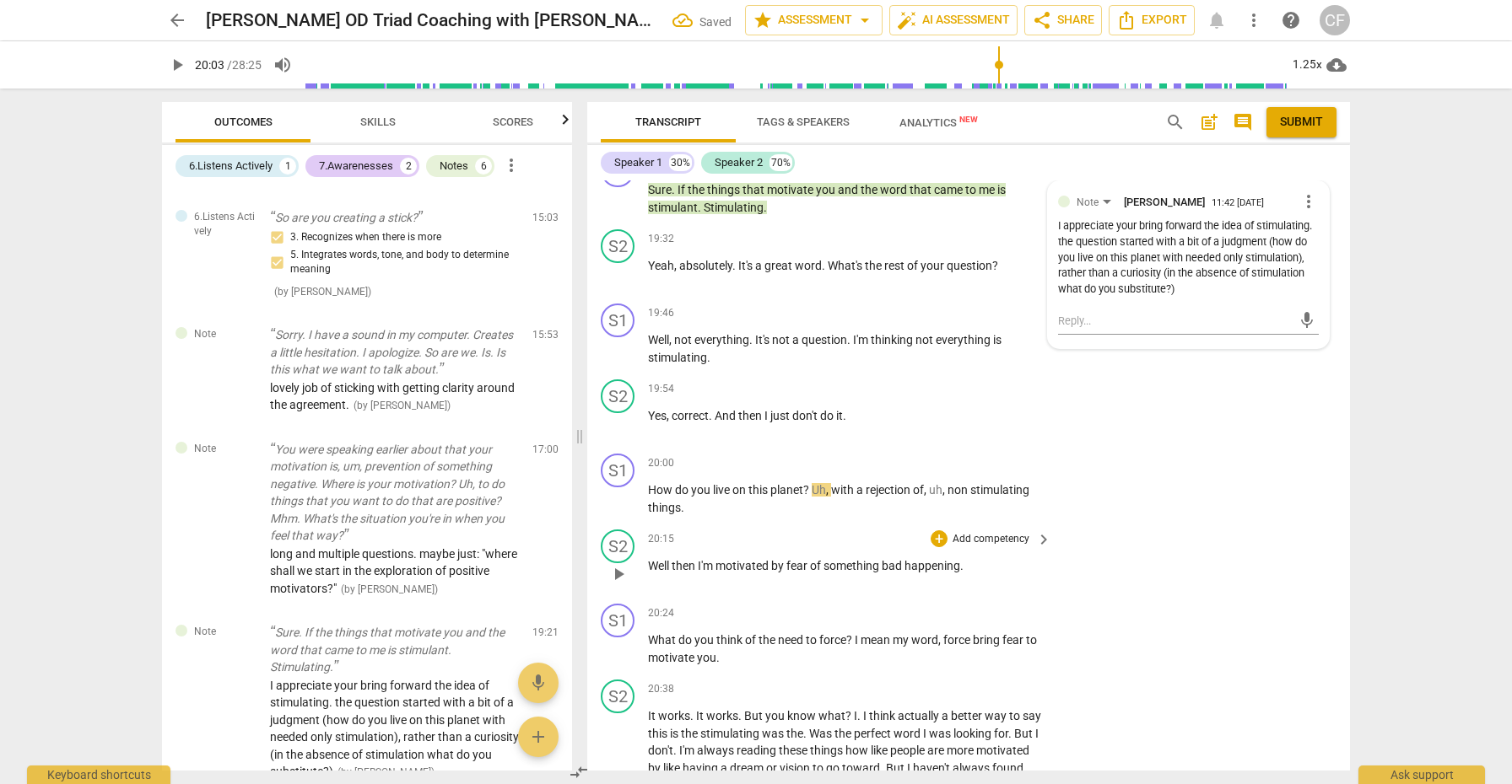
click at [625, 564] on span "play_arrow" at bounding box center [618, 574] width 20 height 20
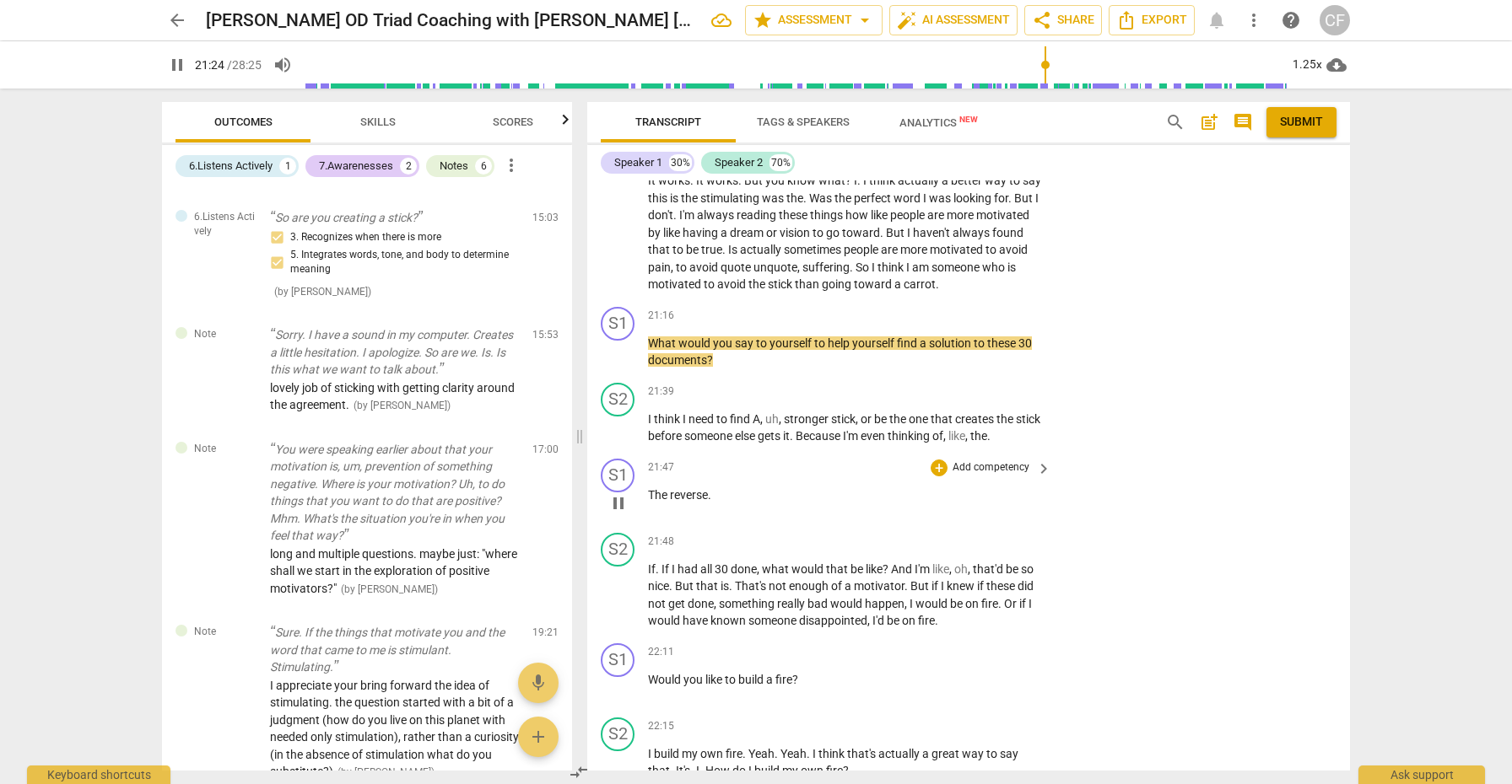
scroll to position [5539, 0]
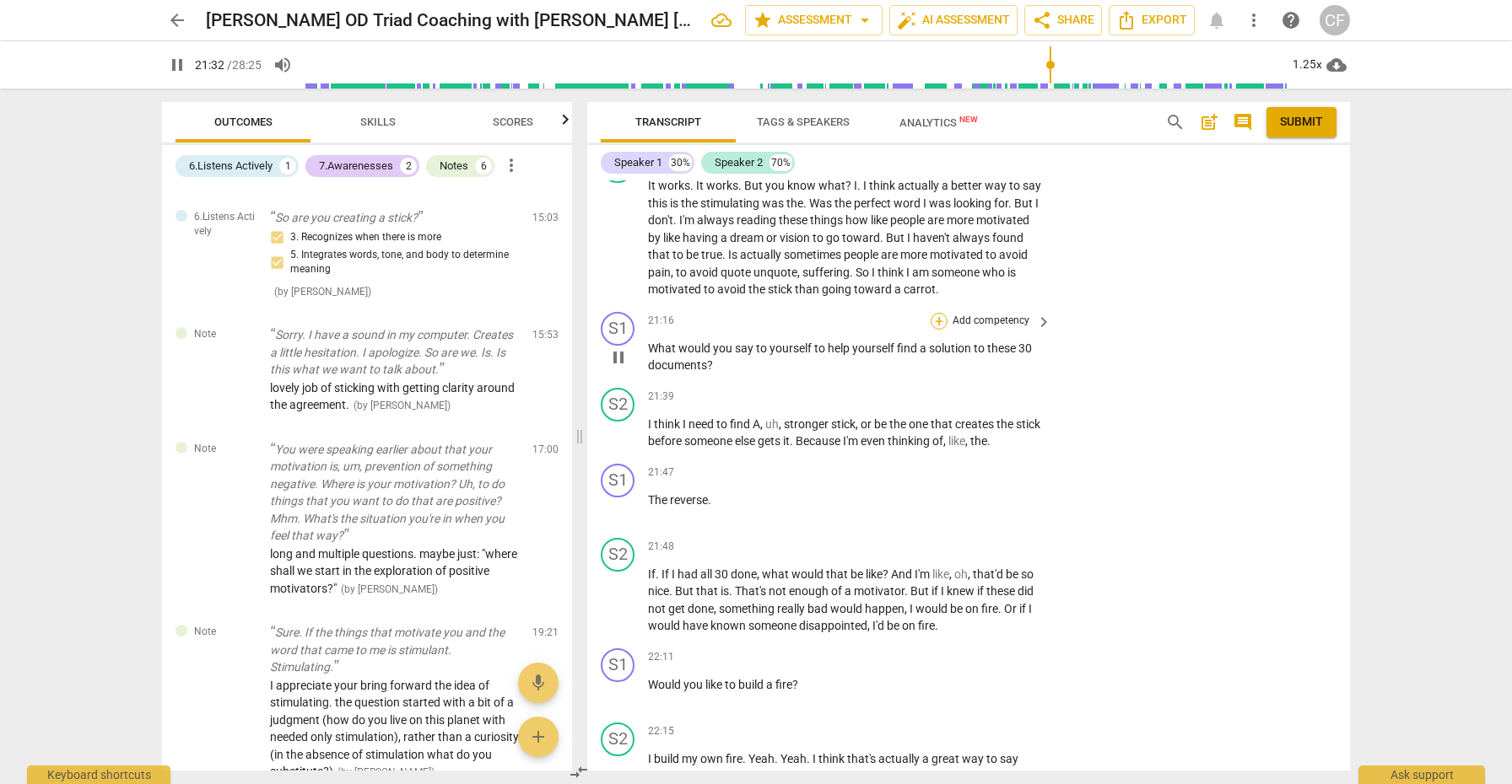
click at [937, 313] on div "+" at bounding box center [939, 321] width 17 height 17
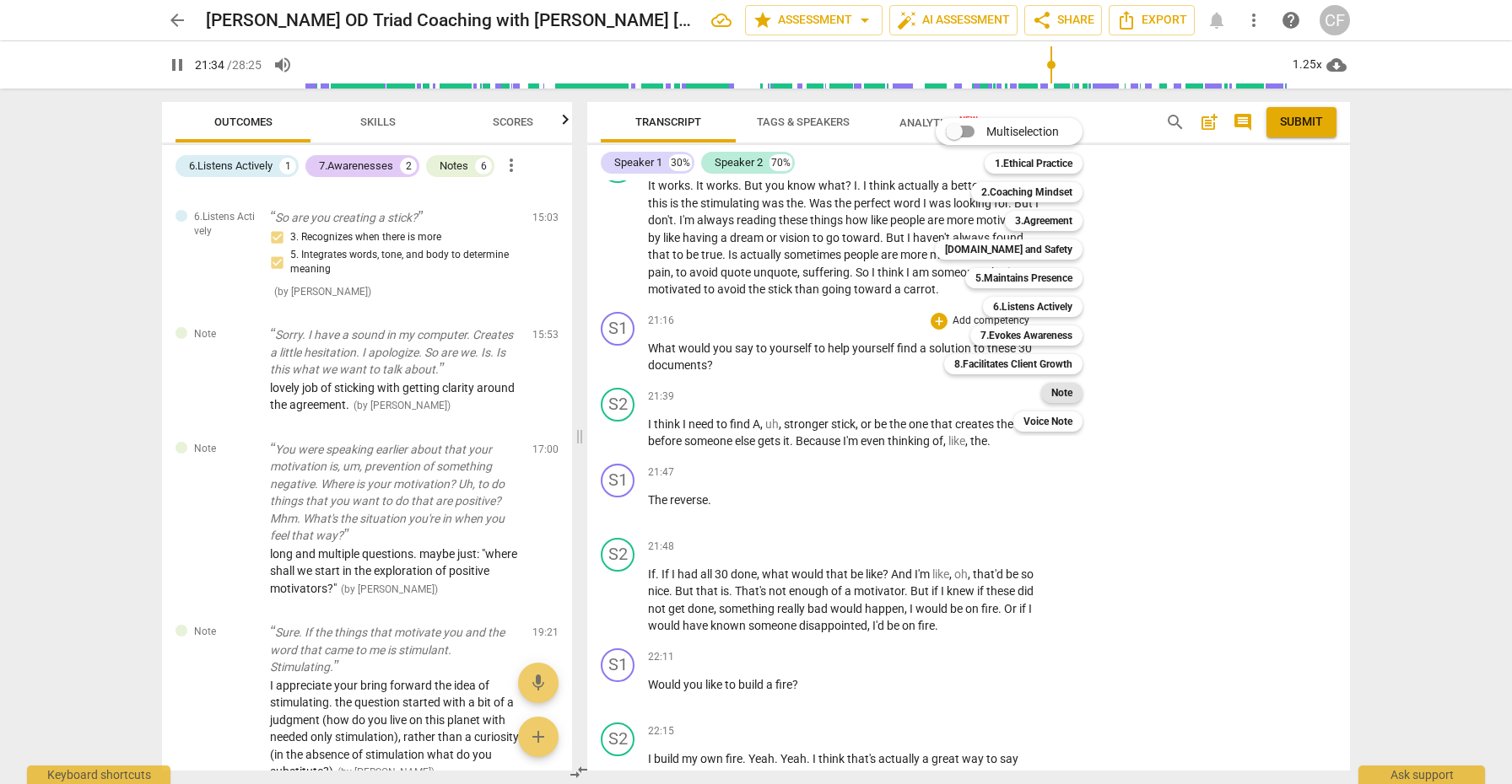
click at [1066, 390] on b "Note" at bounding box center [1062, 393] width 21 height 20
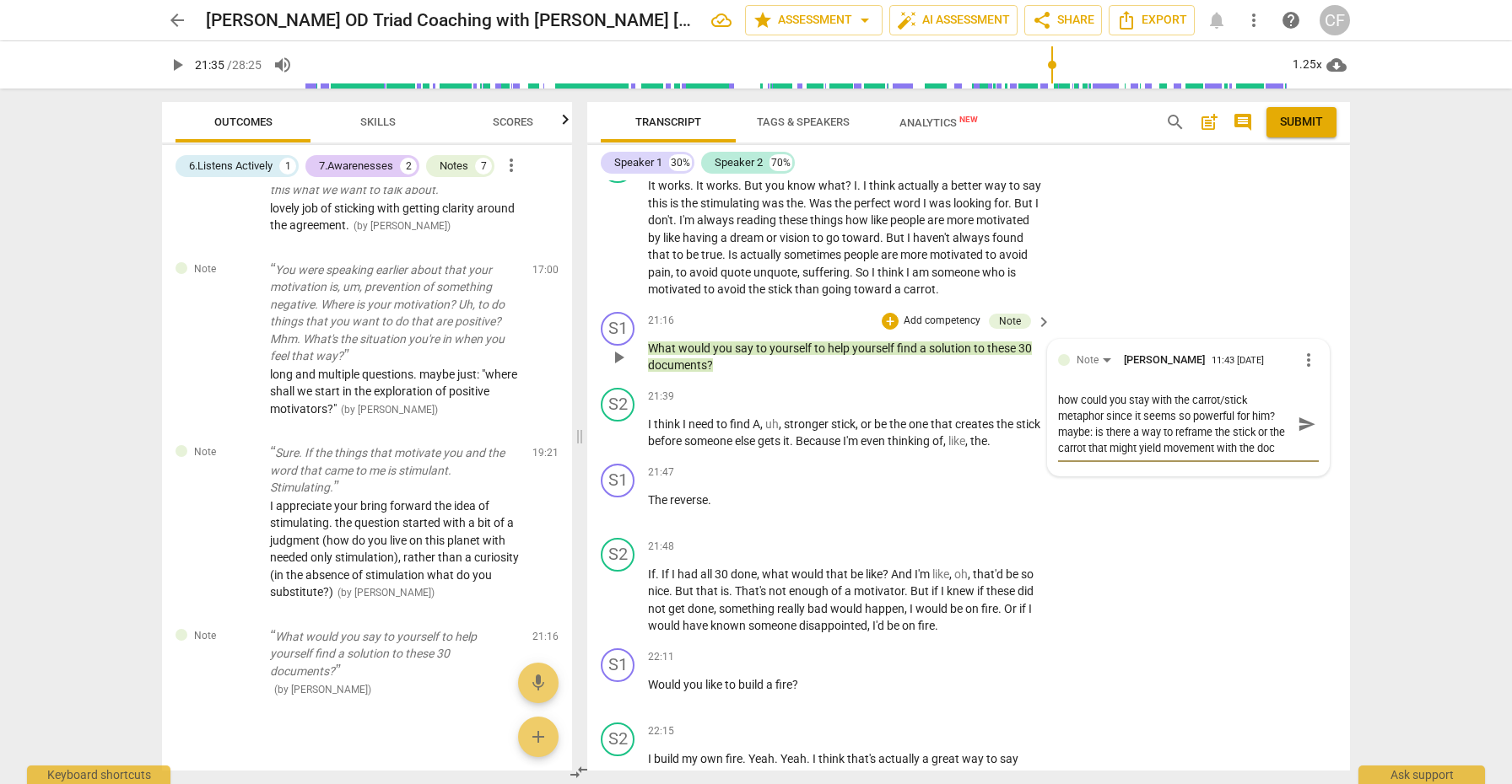
scroll to position [14, 0]
click at [1298, 415] on span "send" at bounding box center [1307, 424] width 19 height 19
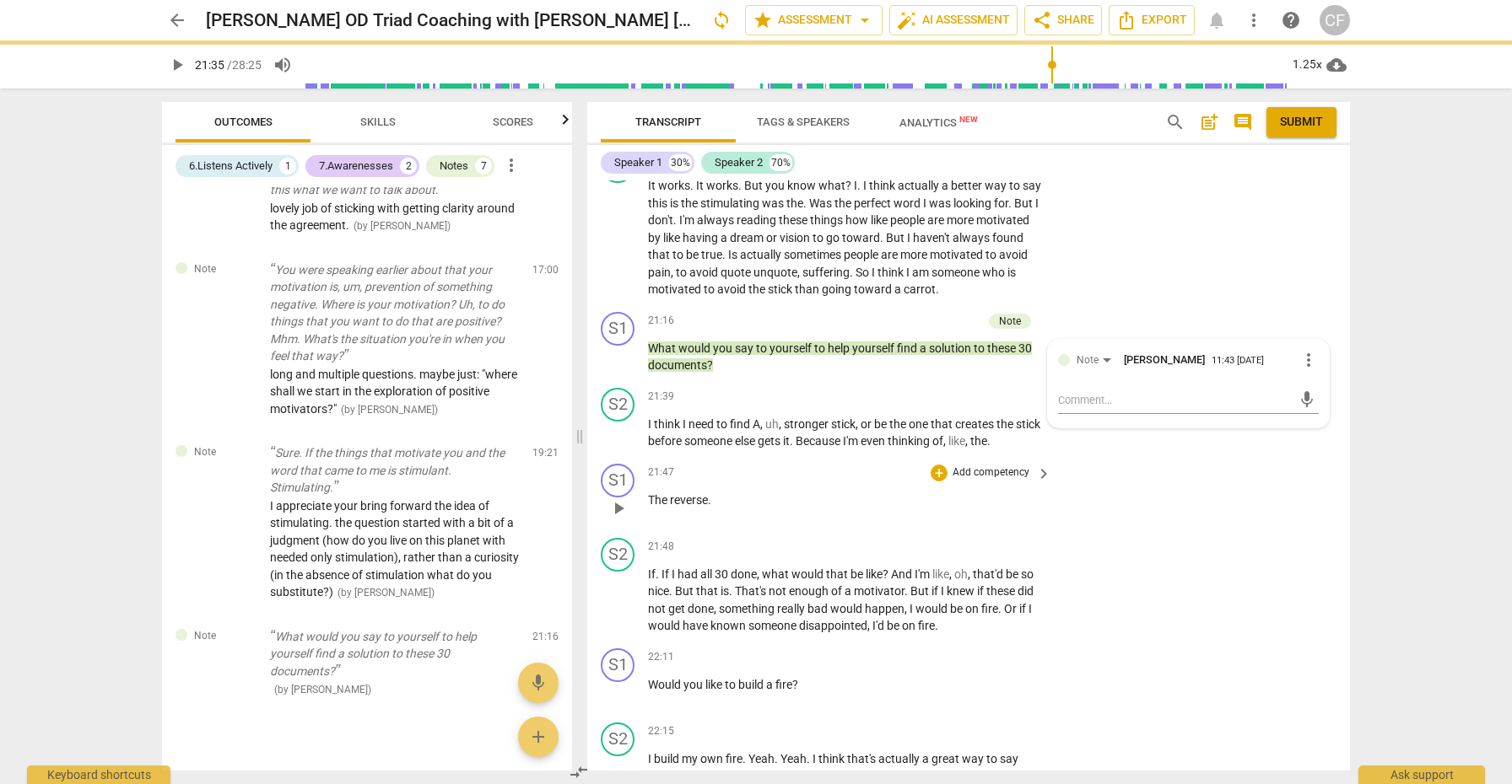
scroll to position [0, 0]
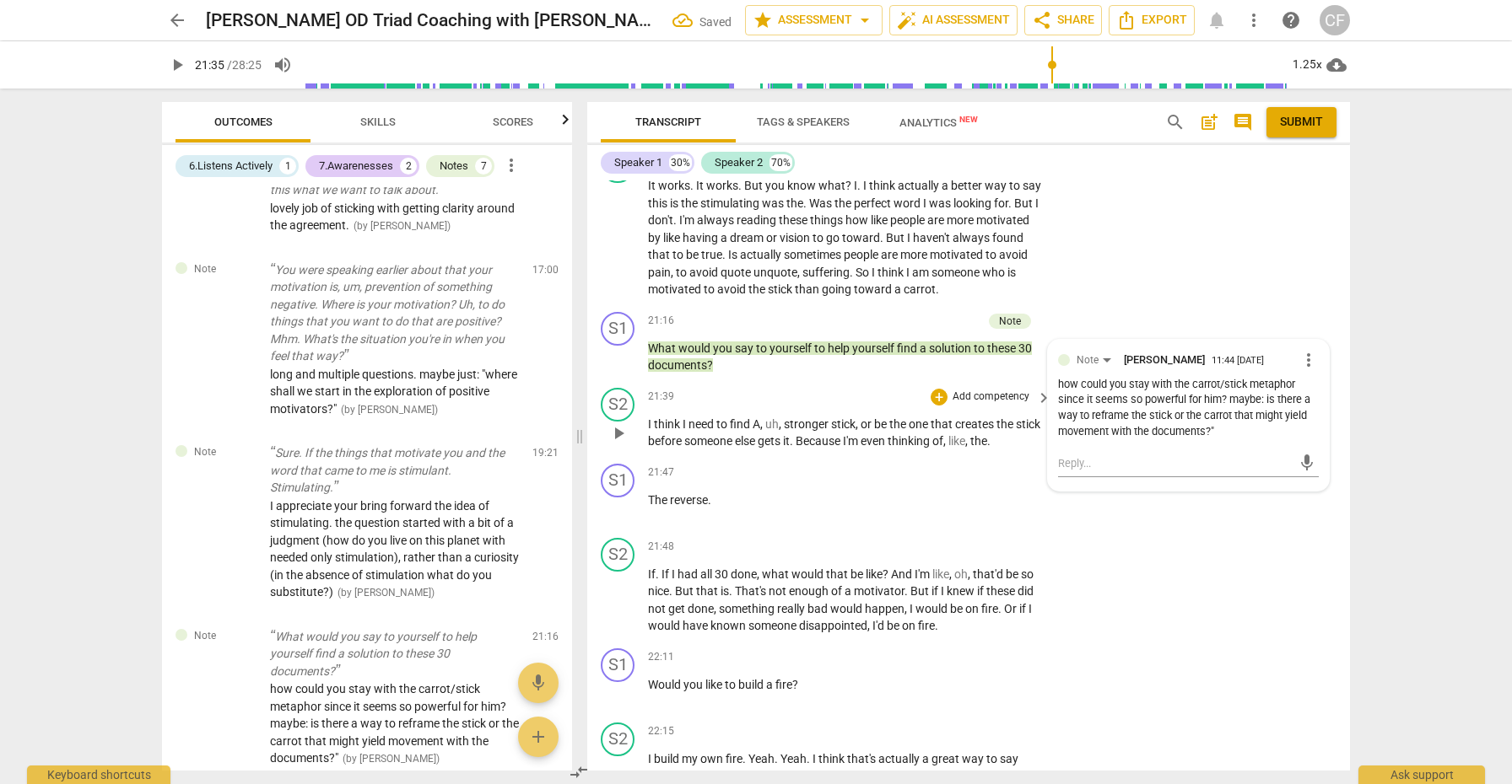
click at [618, 423] on span "play_arrow" at bounding box center [618, 433] width 20 height 20
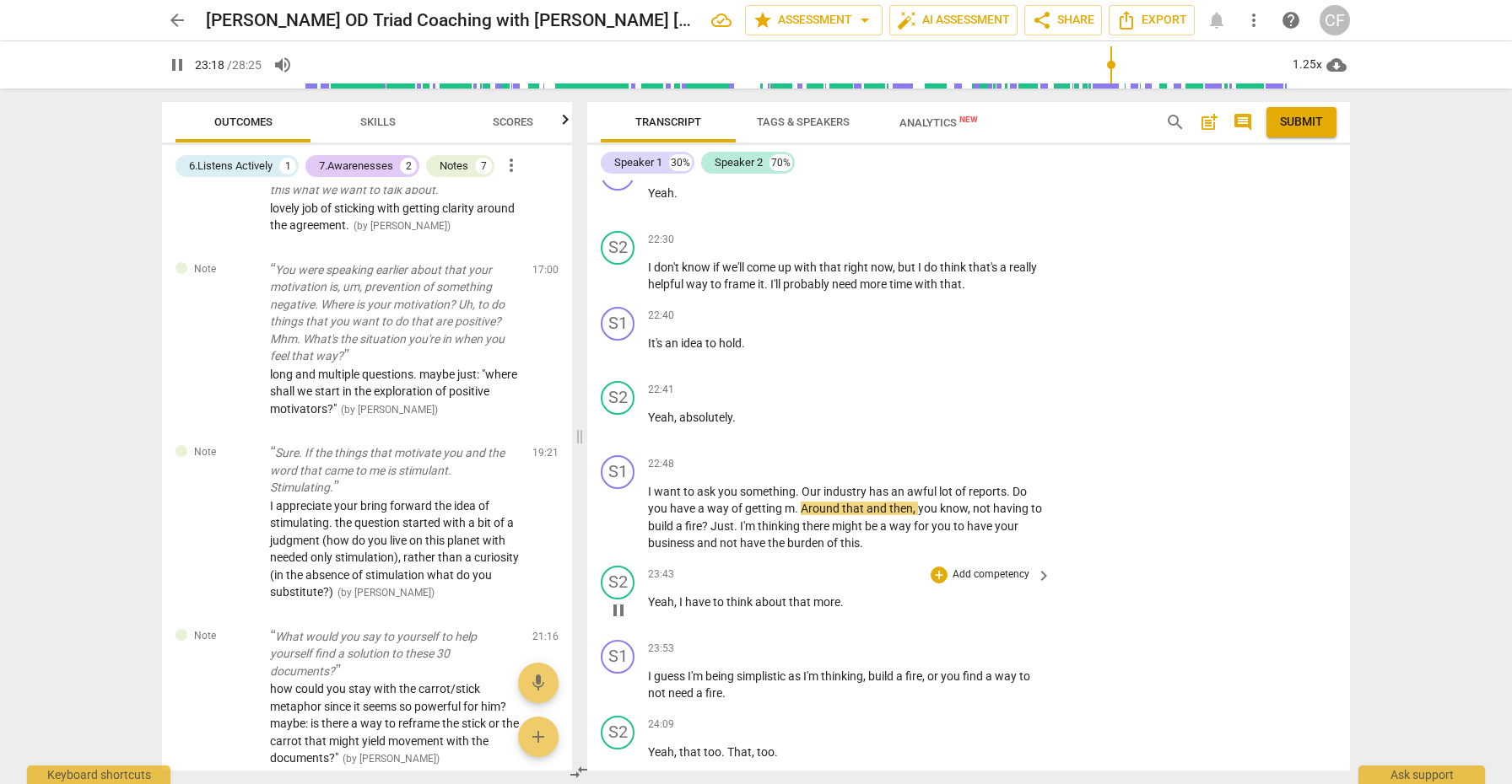
scroll to position [6179, 0]
click at [944, 302] on div "S1 play_arrow pause 22:40 + Add competency keyboard_arrow_right It's an idea to…" at bounding box center [969, 339] width 763 height 74
click at [938, 309] on div "+" at bounding box center [939, 317] width 17 height 17
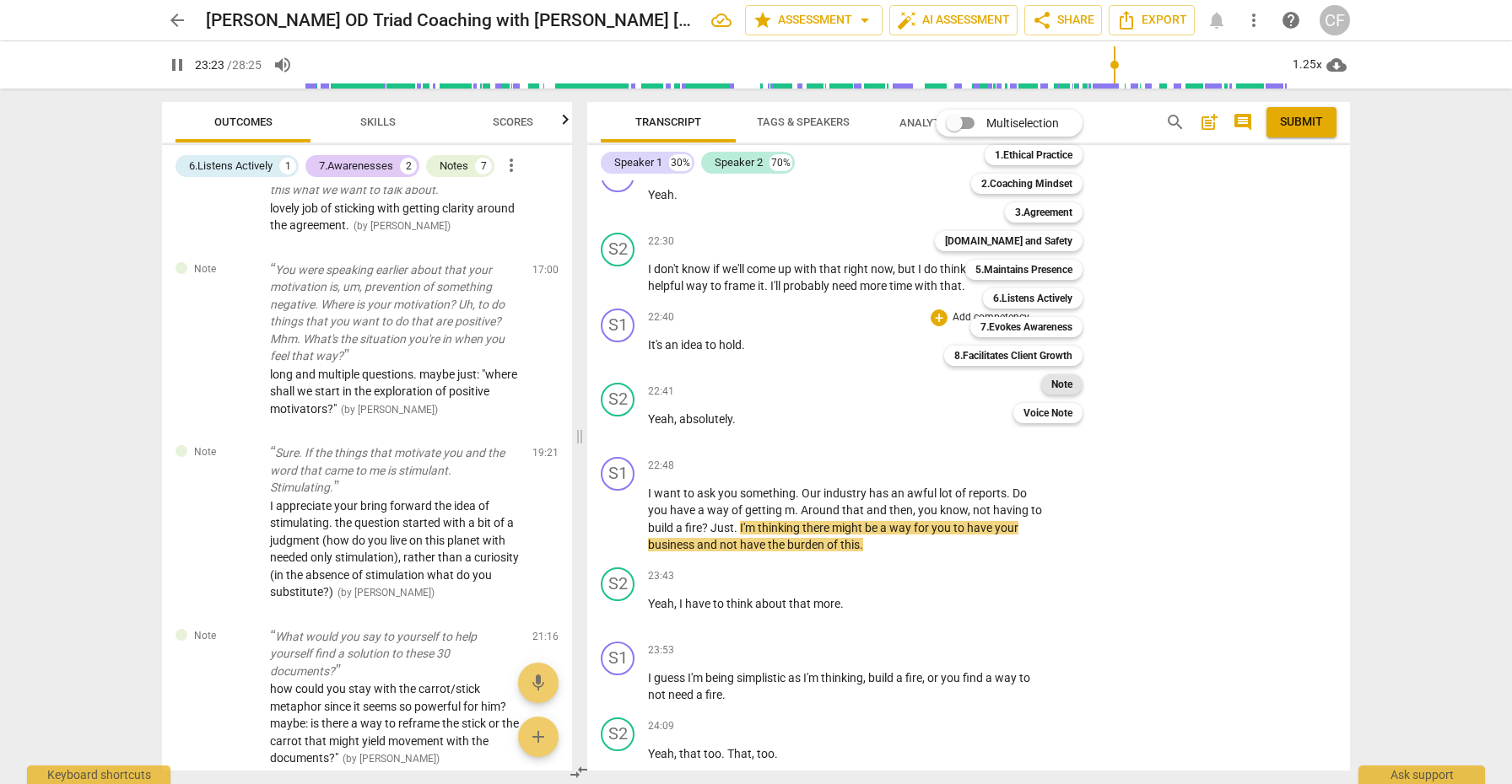
click at [1066, 386] on b "Note" at bounding box center [1062, 384] width 21 height 20
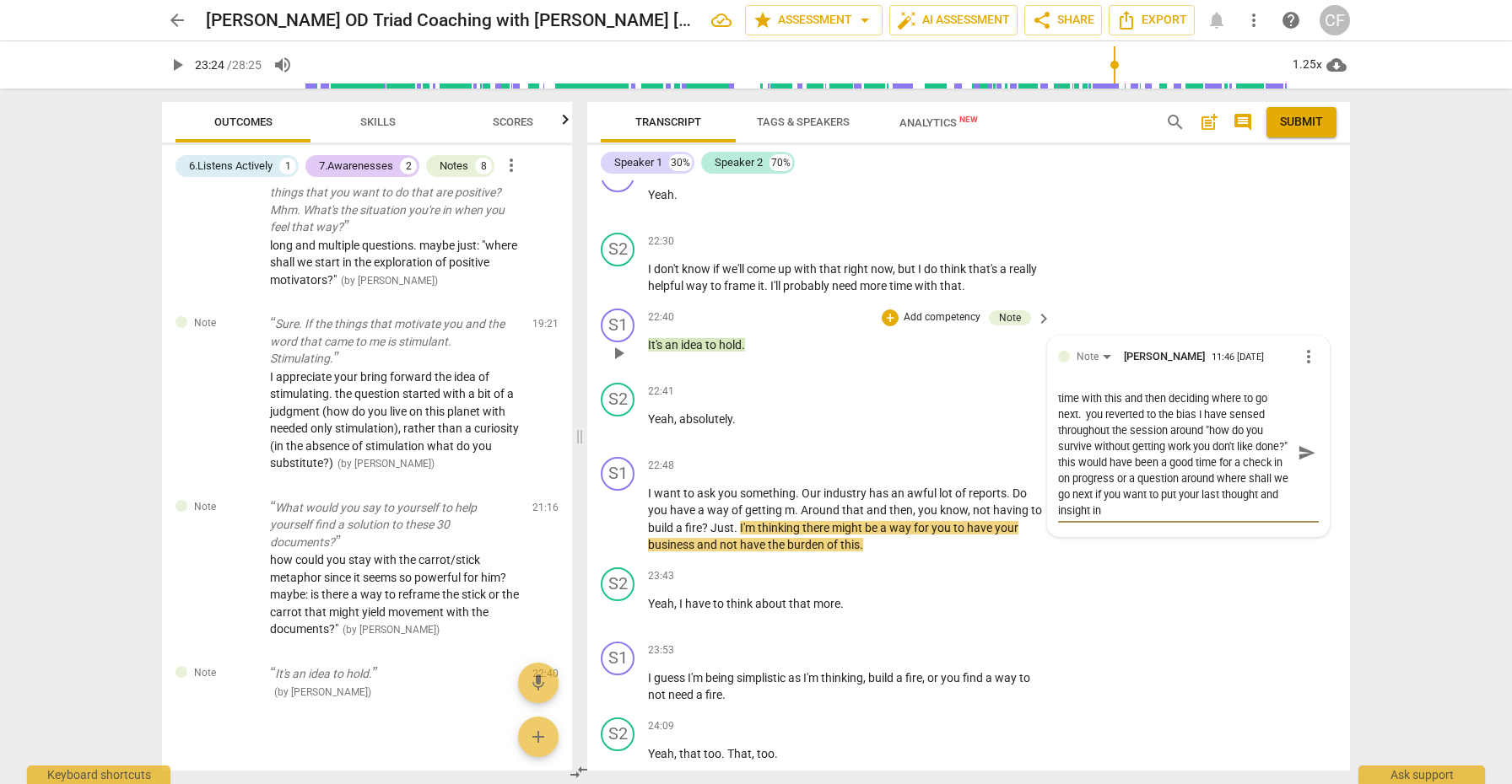
scroll to position [80, 0]
click at [1304, 444] on span "send" at bounding box center [1307, 452] width 19 height 19
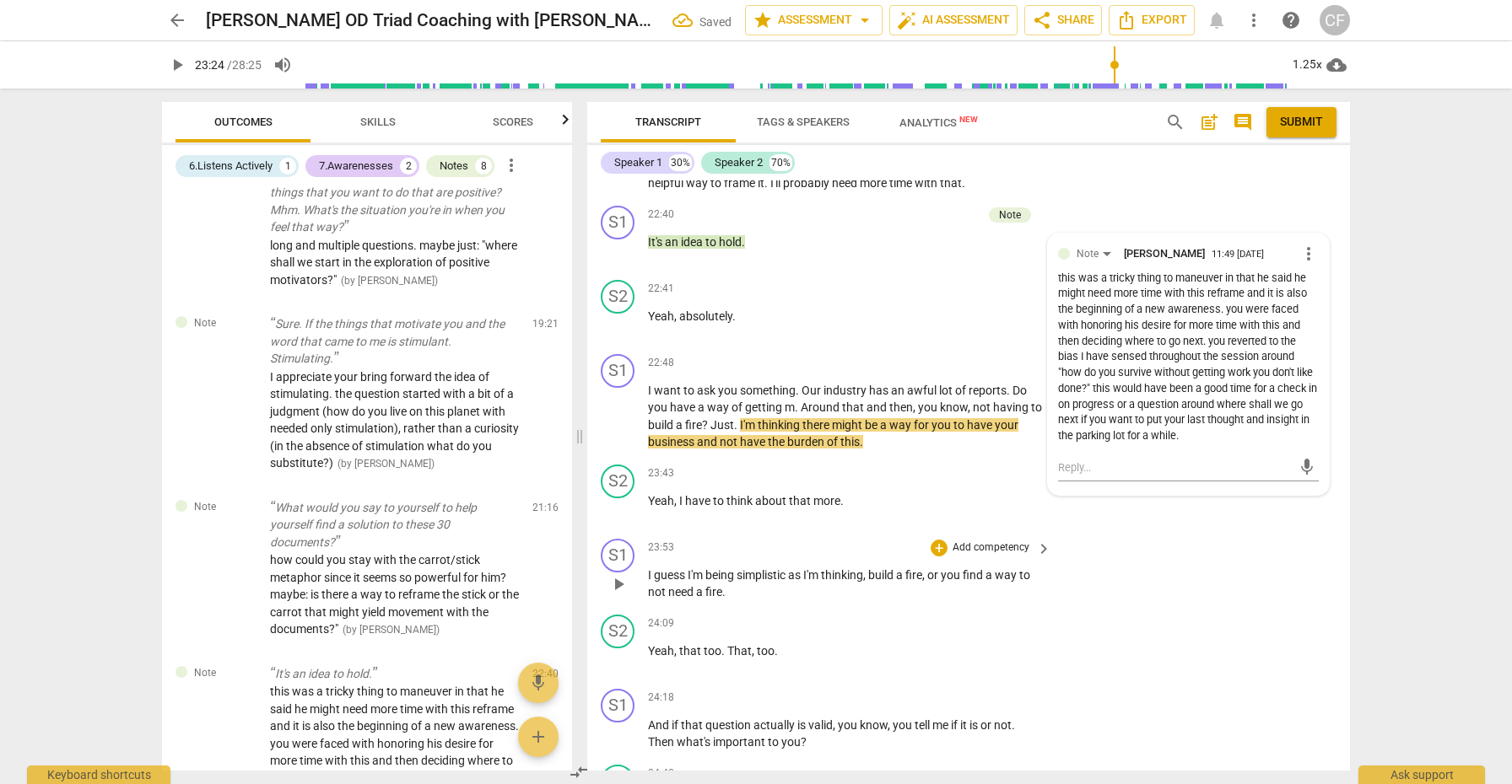
scroll to position [6296, 0]
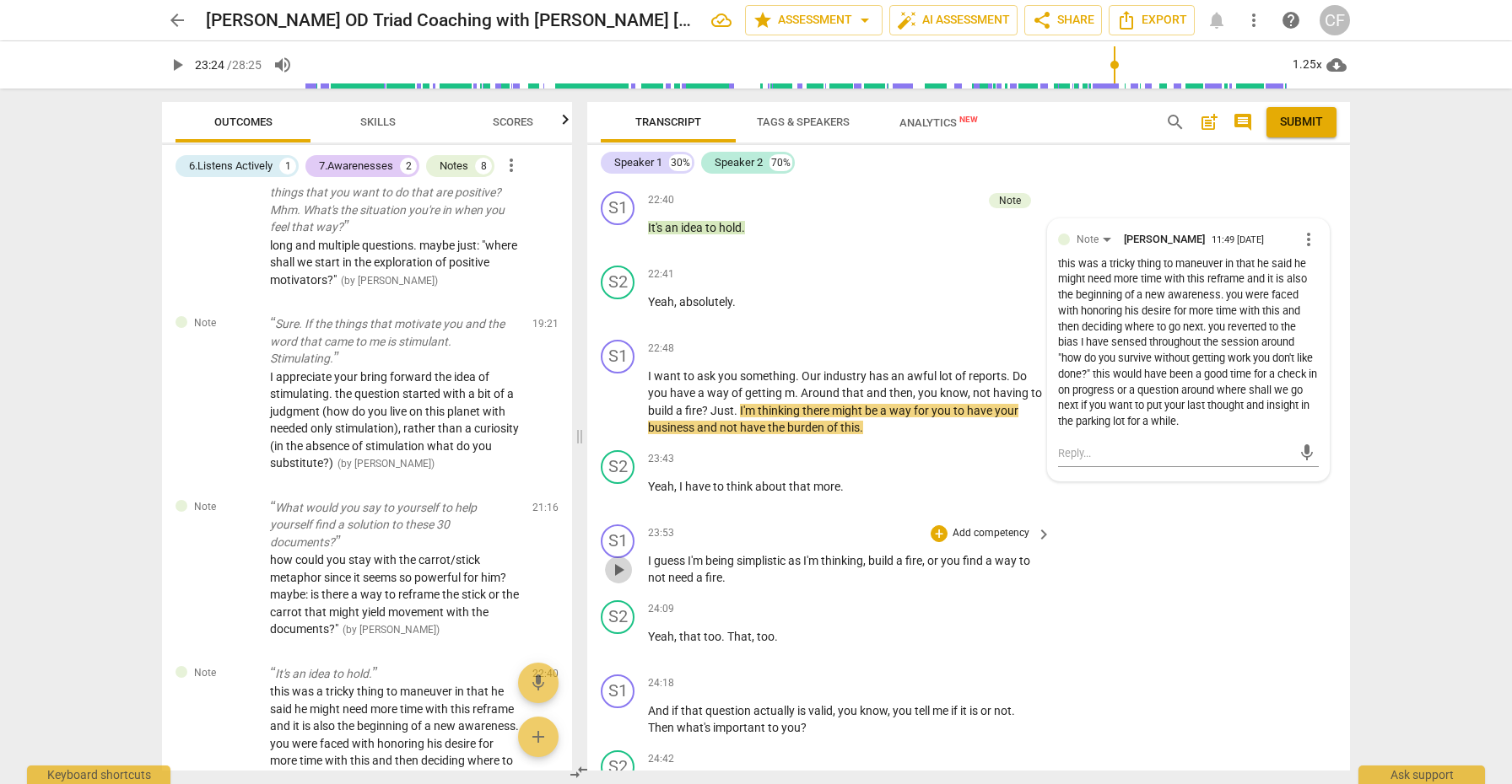
click at [618, 560] on span "play_arrow" at bounding box center [618, 570] width 20 height 20
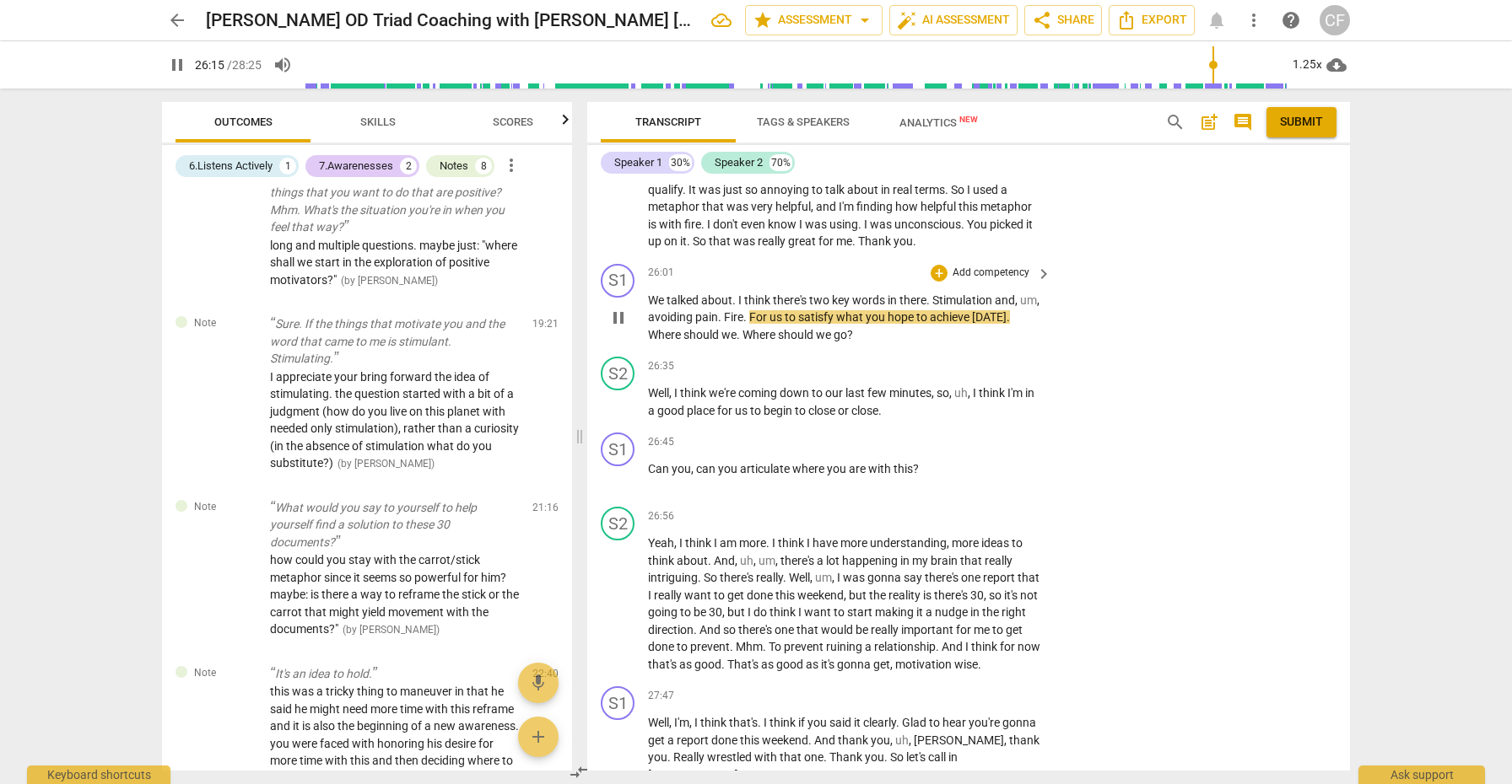
scroll to position [7154, 0]
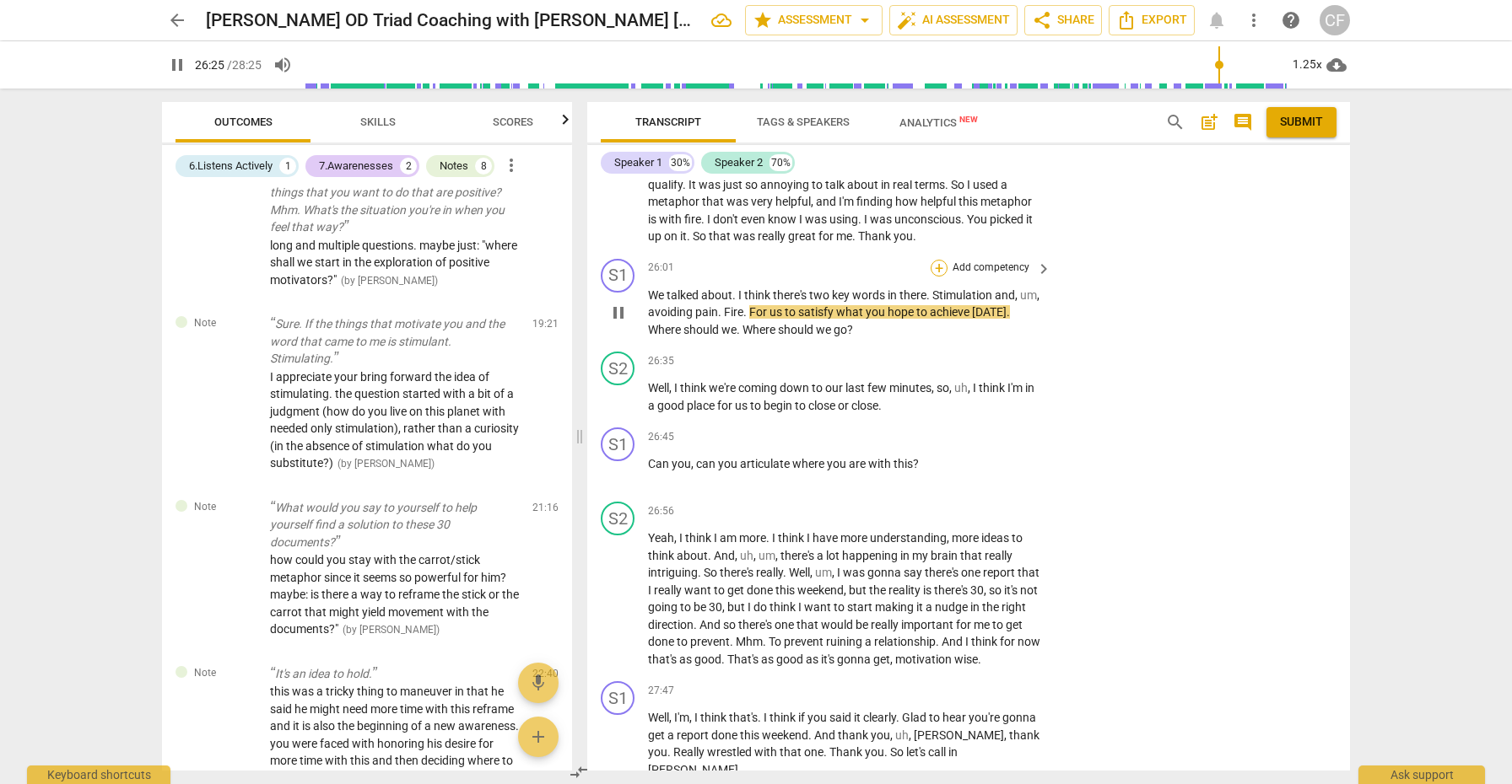
click at [937, 260] on div "+" at bounding box center [939, 268] width 17 height 17
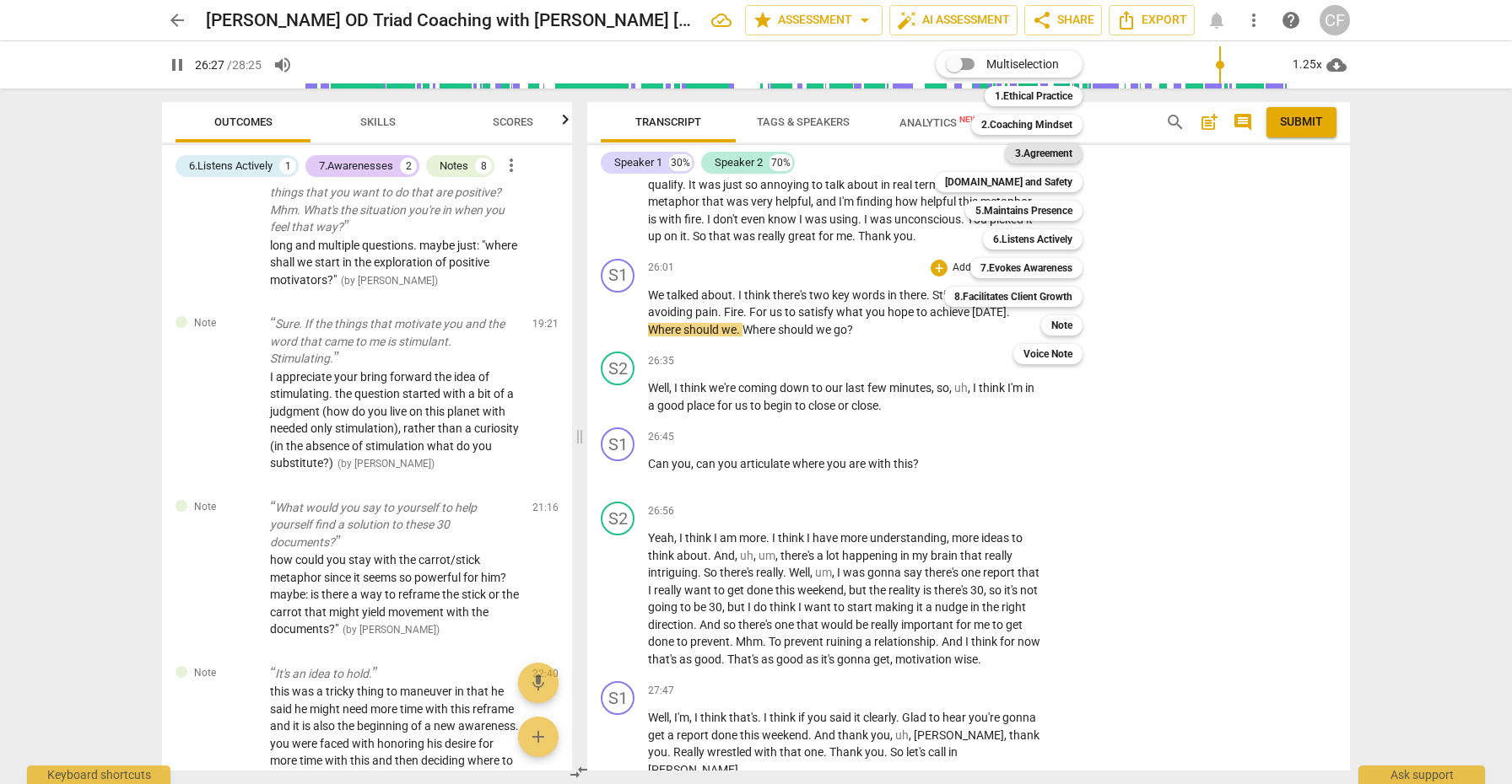
click at [1042, 148] on b "3.Agreement" at bounding box center [1043, 153] width 58 height 20
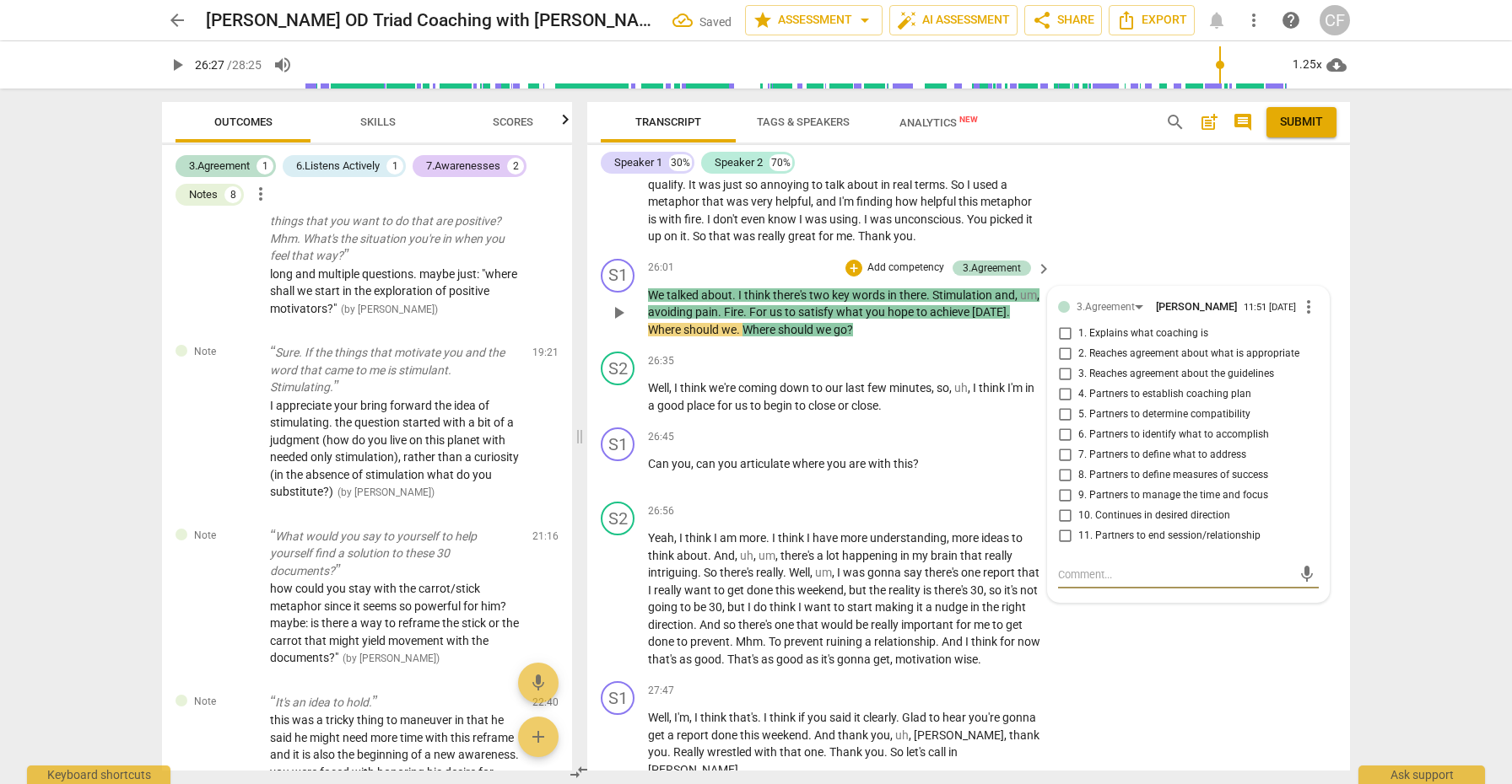
scroll to position [1354, 0]
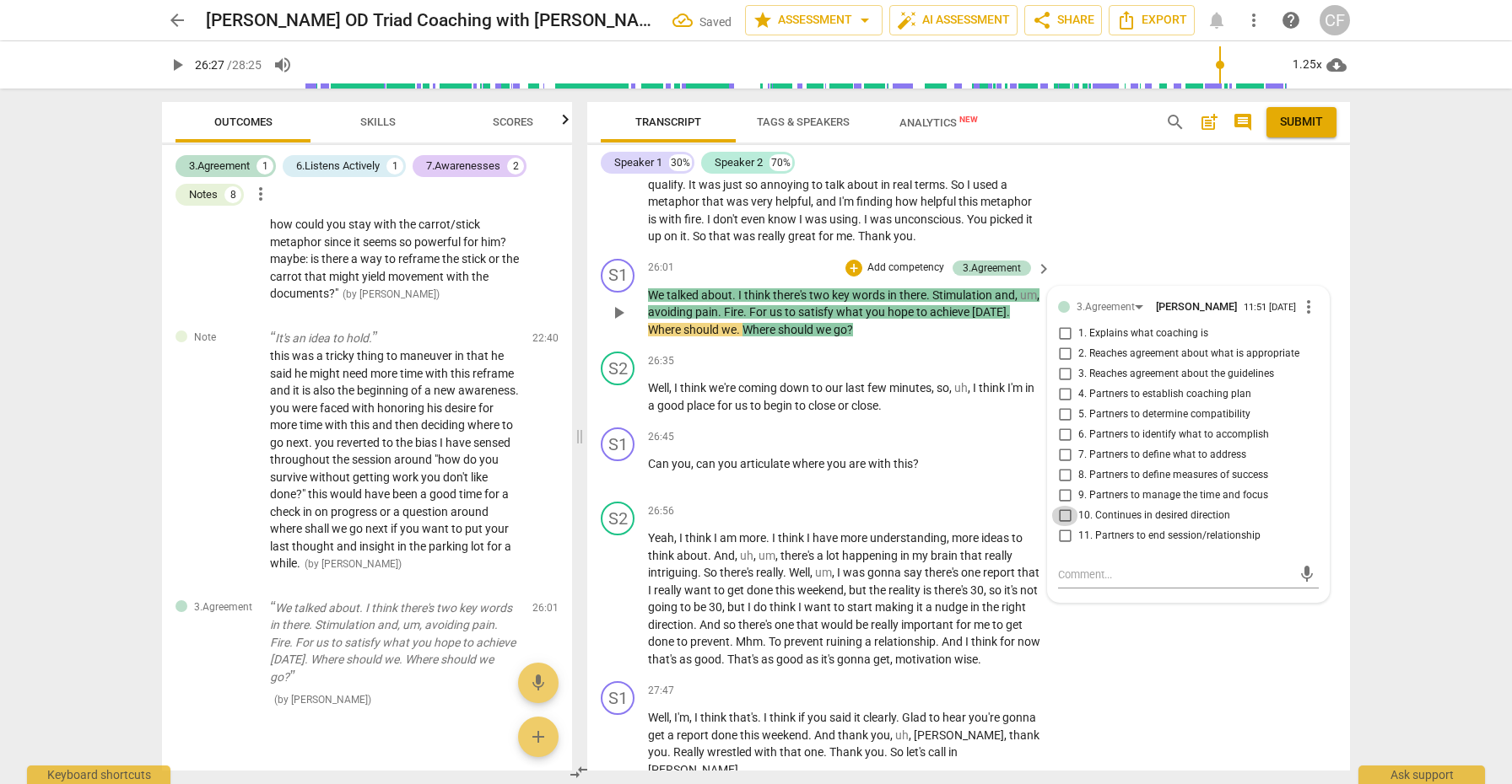
click at [1068, 506] on input "10. Continues in desired direction" at bounding box center [1065, 516] width 27 height 20
click at [620, 387] on span "play_arrow" at bounding box center [618, 396] width 20 height 20
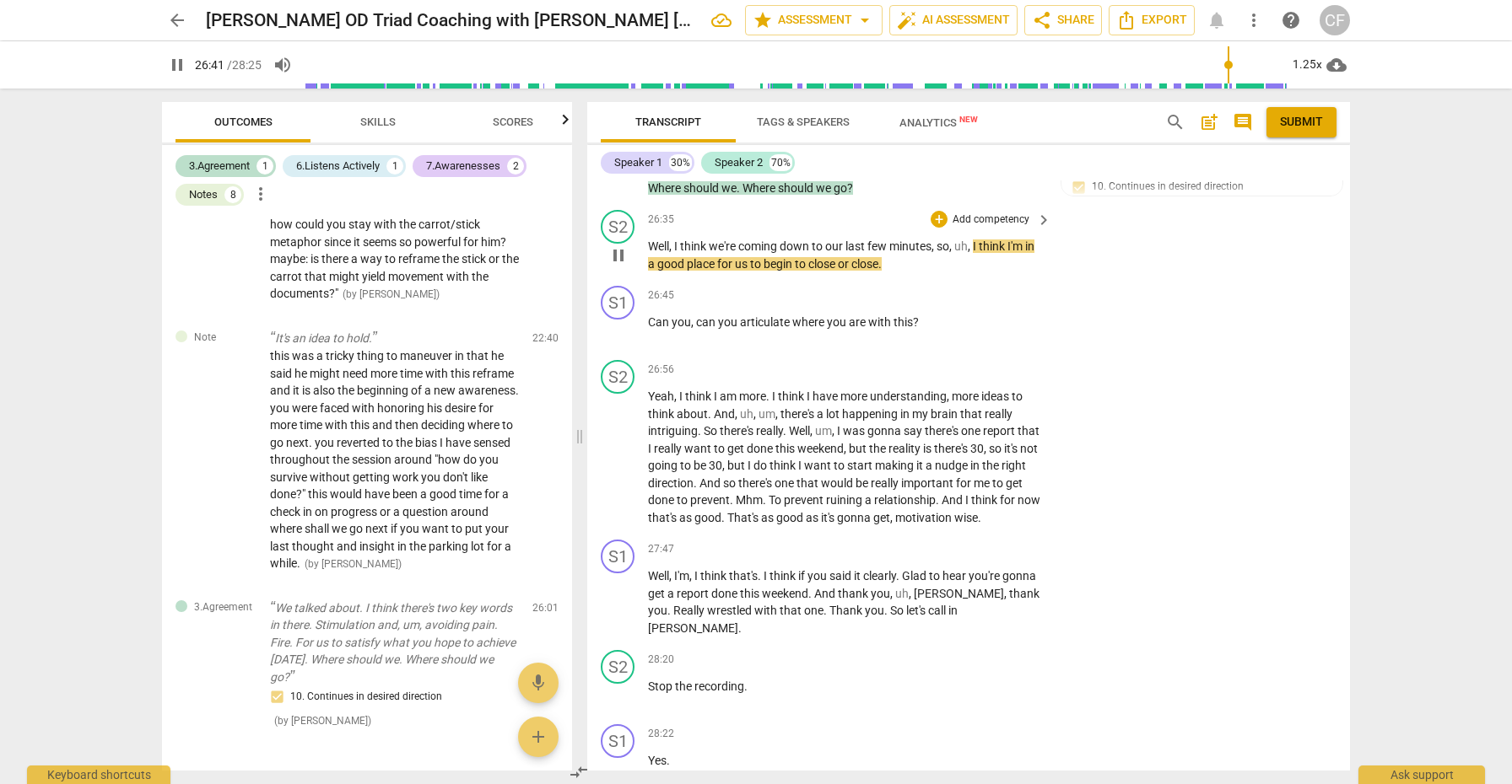
scroll to position [7294, 0]
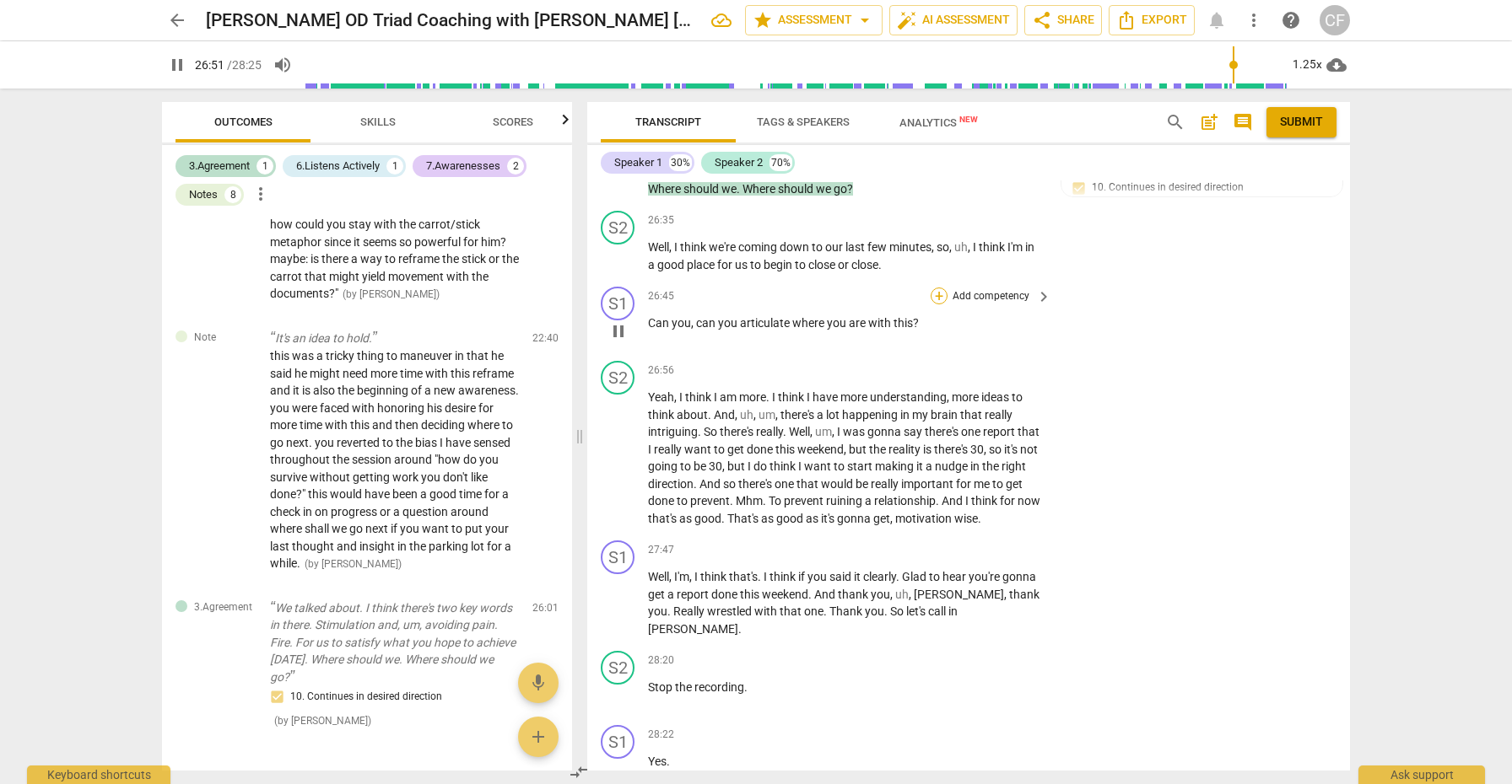
click at [935, 288] on div "+" at bounding box center [939, 296] width 17 height 17
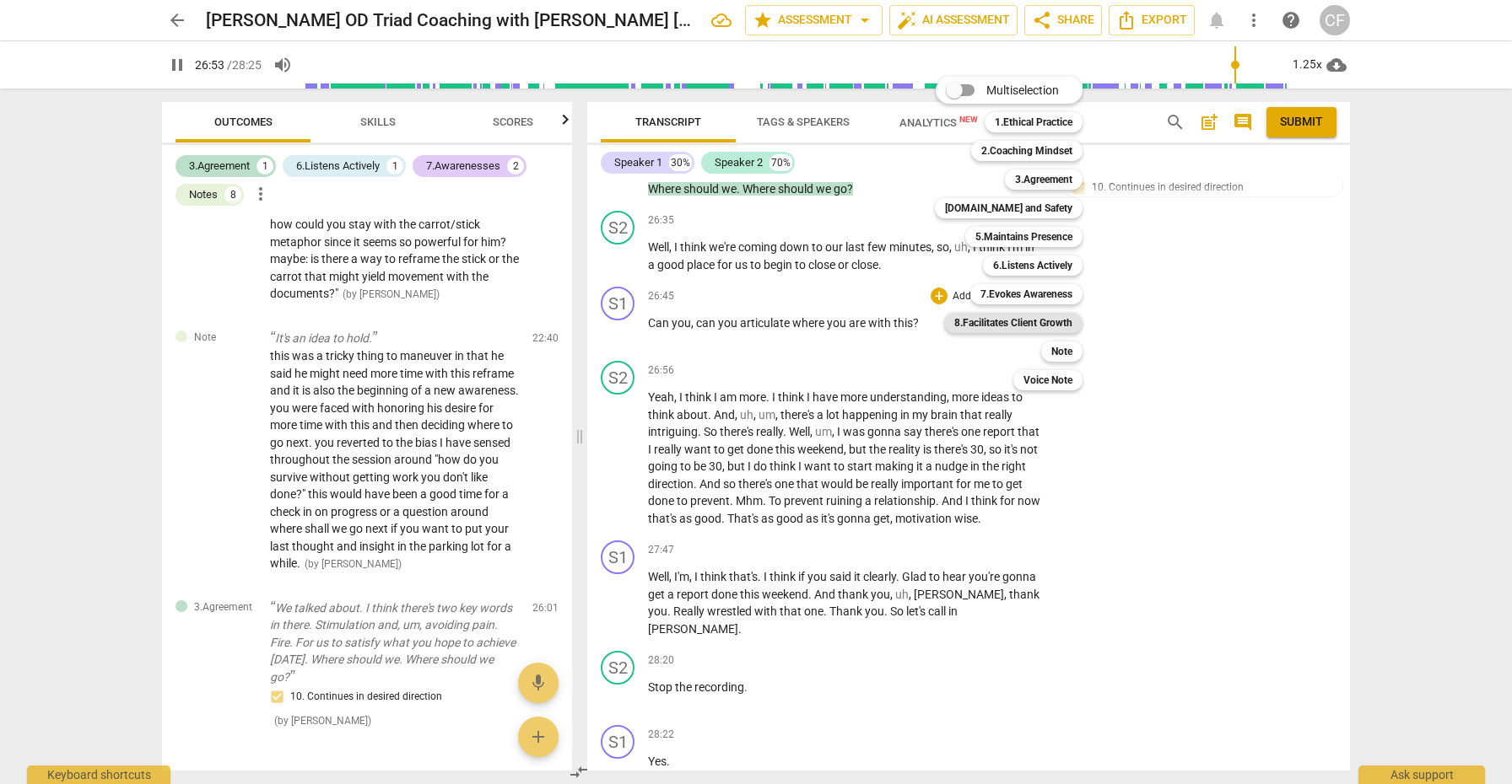
click at [1049, 320] on b "8.Facilitates Client Growth" at bounding box center [1013, 323] width 118 height 20
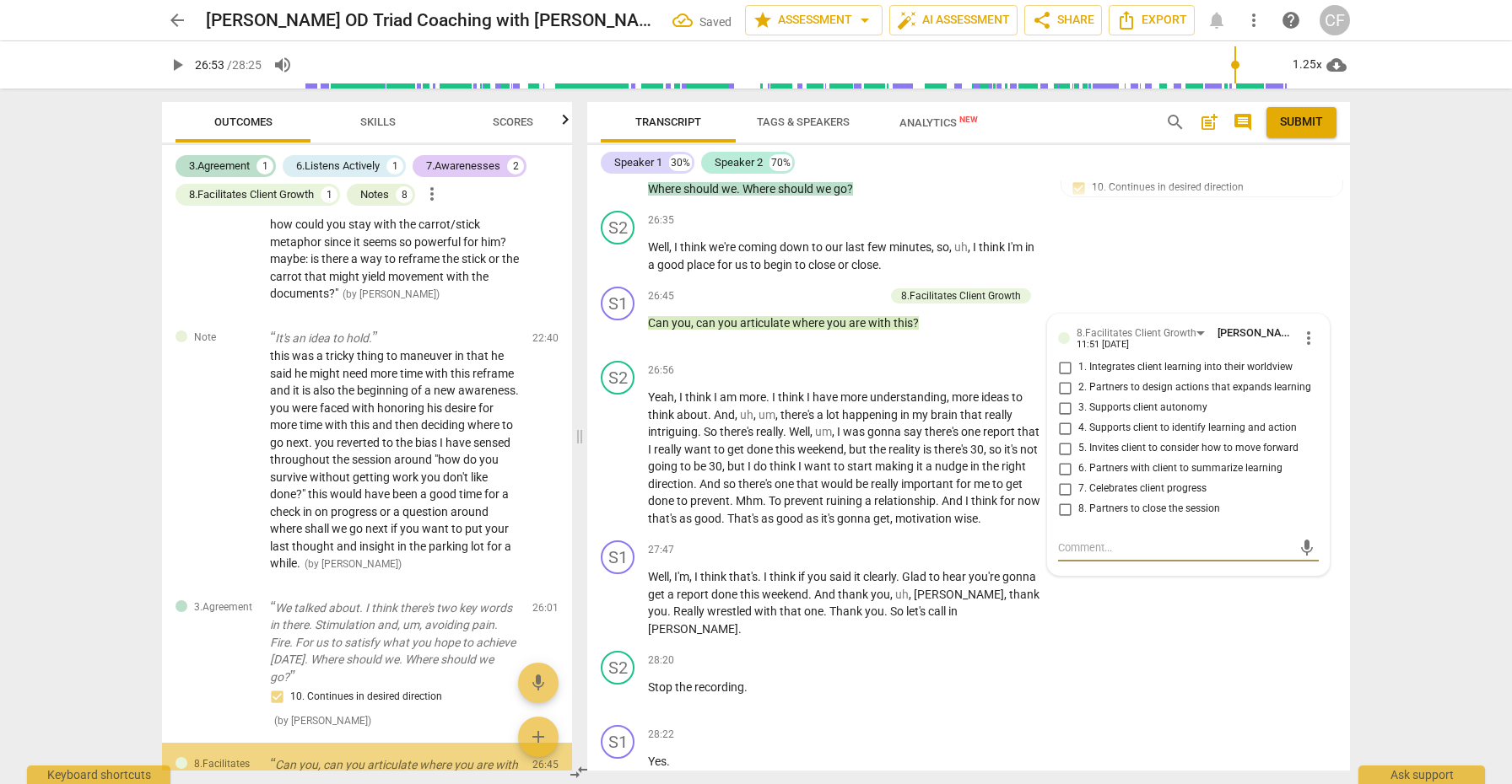
scroll to position [1458, 0]
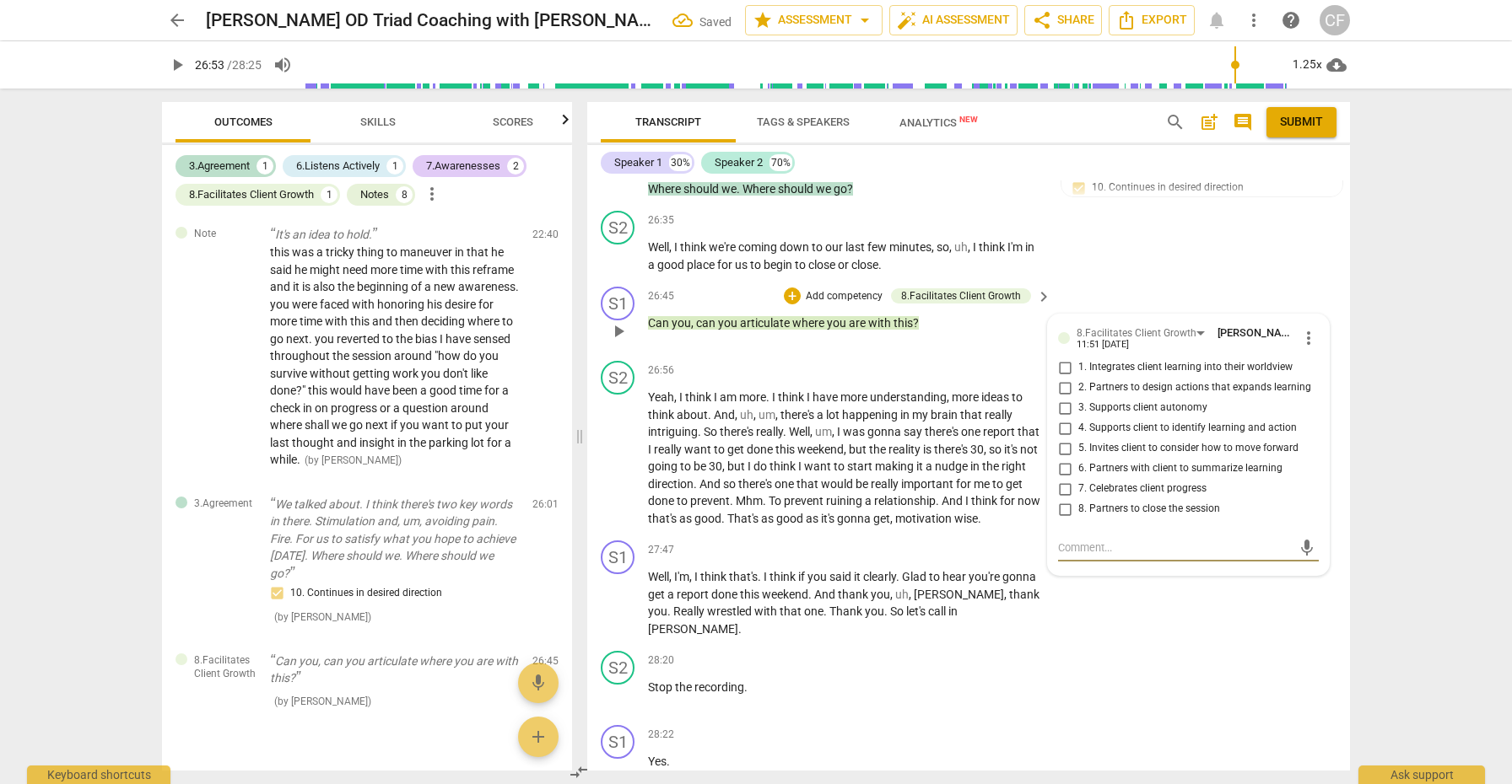
click at [1064, 459] on input "6. Partners with client to summarize learning" at bounding box center [1065, 468] width 27 height 20
click at [1061, 398] on input "3. Supports client autonomy" at bounding box center [1065, 408] width 27 height 20
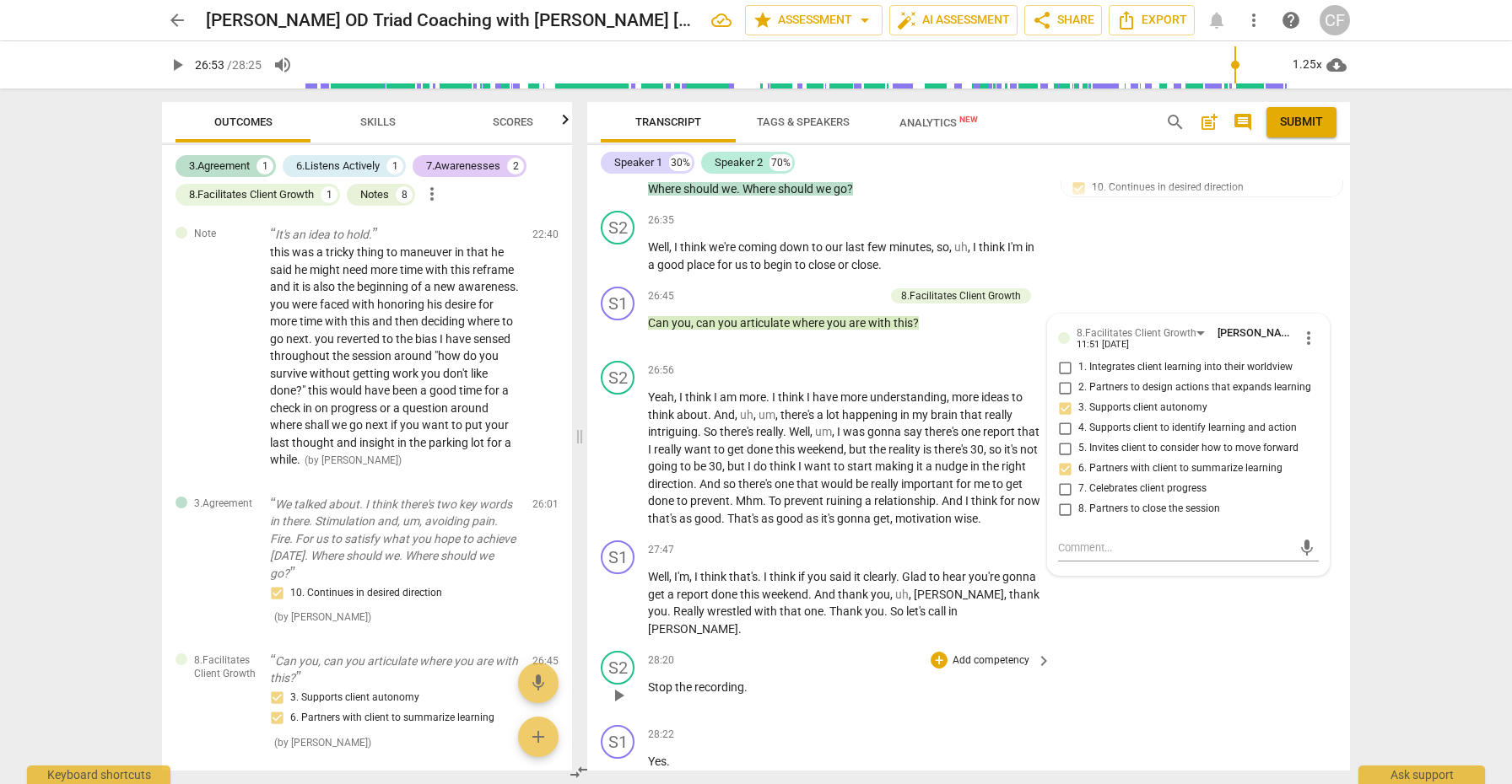
click at [1041, 651] on div "28:20 + Add competency keyboard_arrow_right Stop the recording ." at bounding box center [850, 681] width 405 height 60
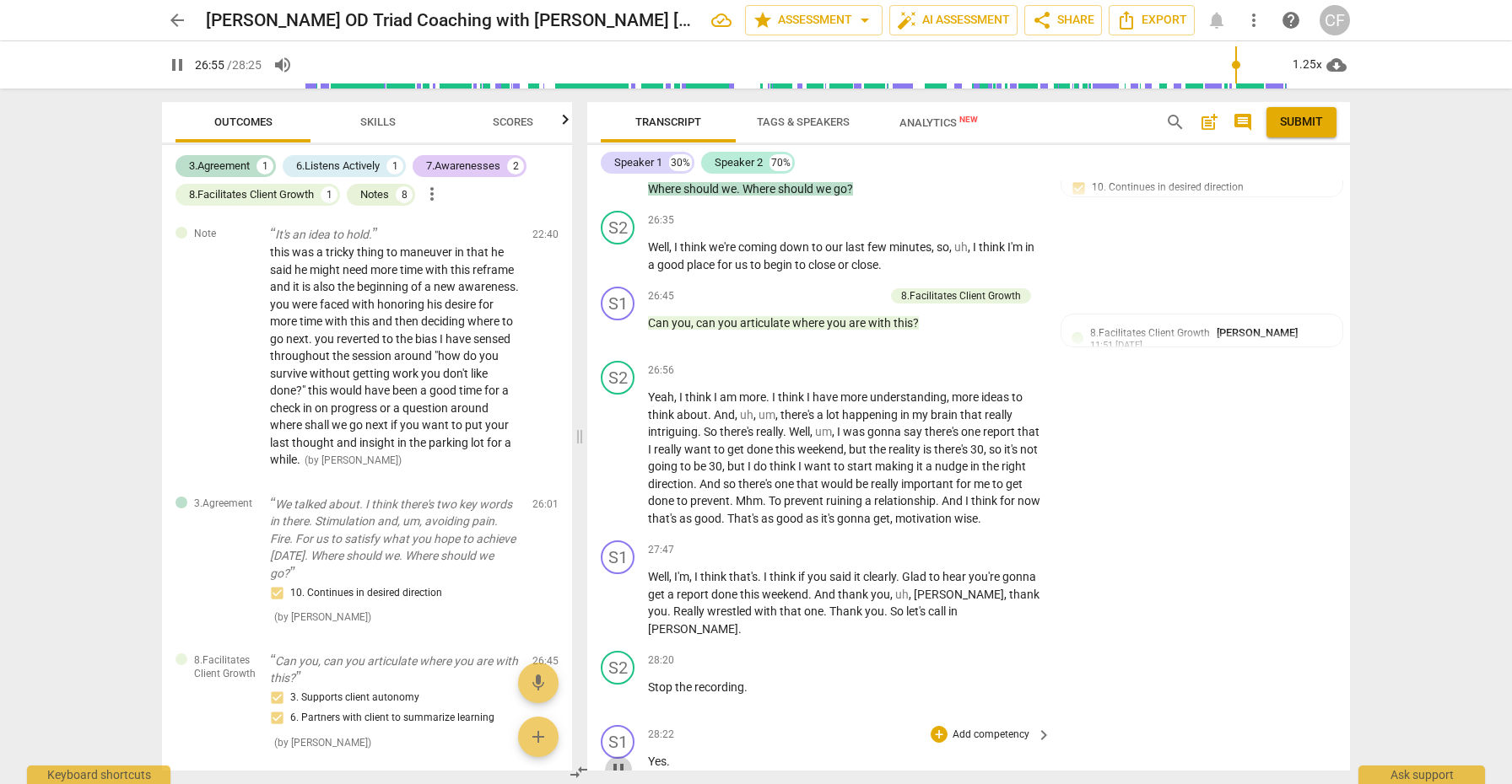
click at [620, 760] on span "pause" at bounding box center [618, 770] width 20 height 20
click at [620, 760] on span "play_arrow" at bounding box center [618, 770] width 20 height 20
click at [1298, 122] on span "Submit" at bounding box center [1301, 122] width 43 height 17
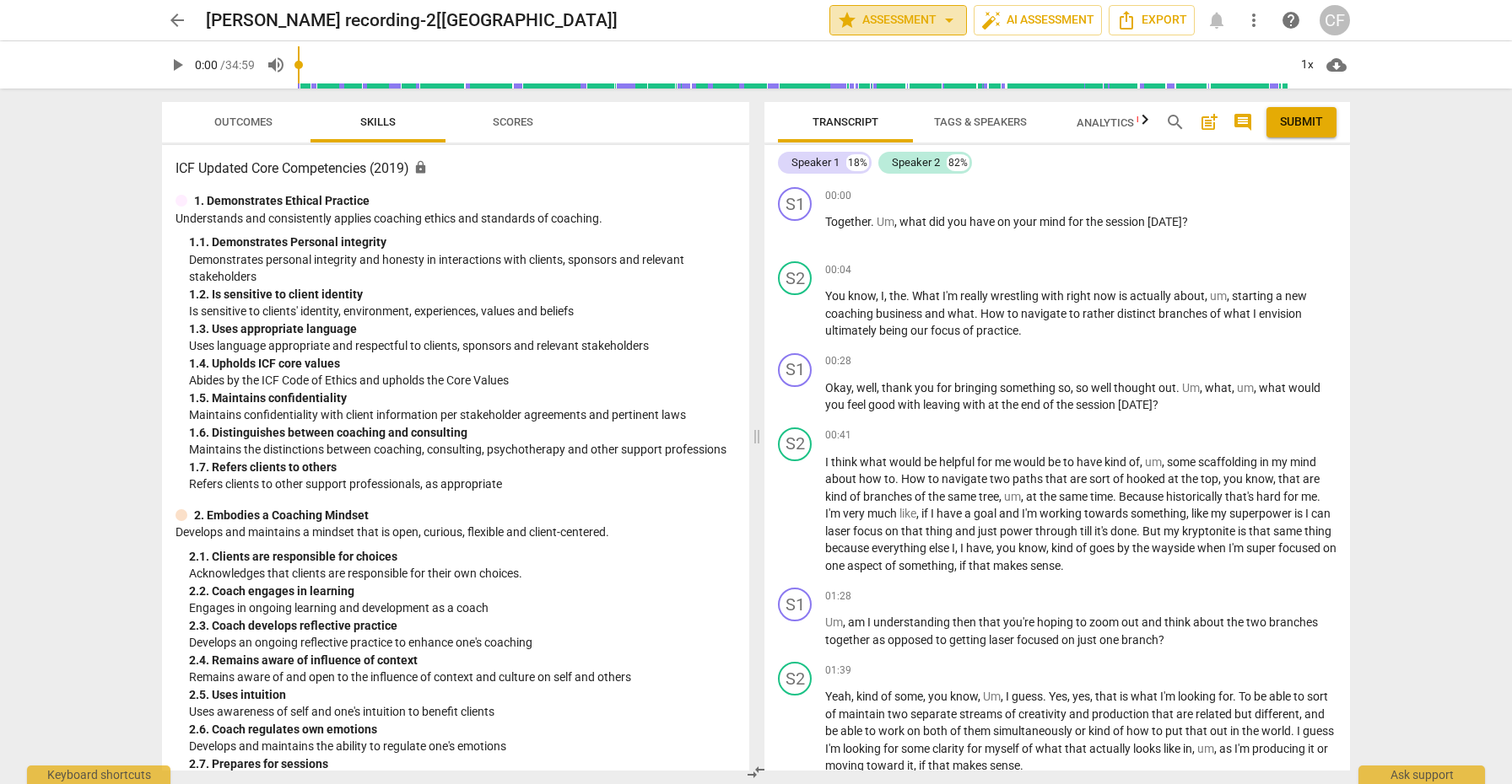
click at [948, 24] on span "arrow_drop_down" at bounding box center [949, 20] width 20 height 20
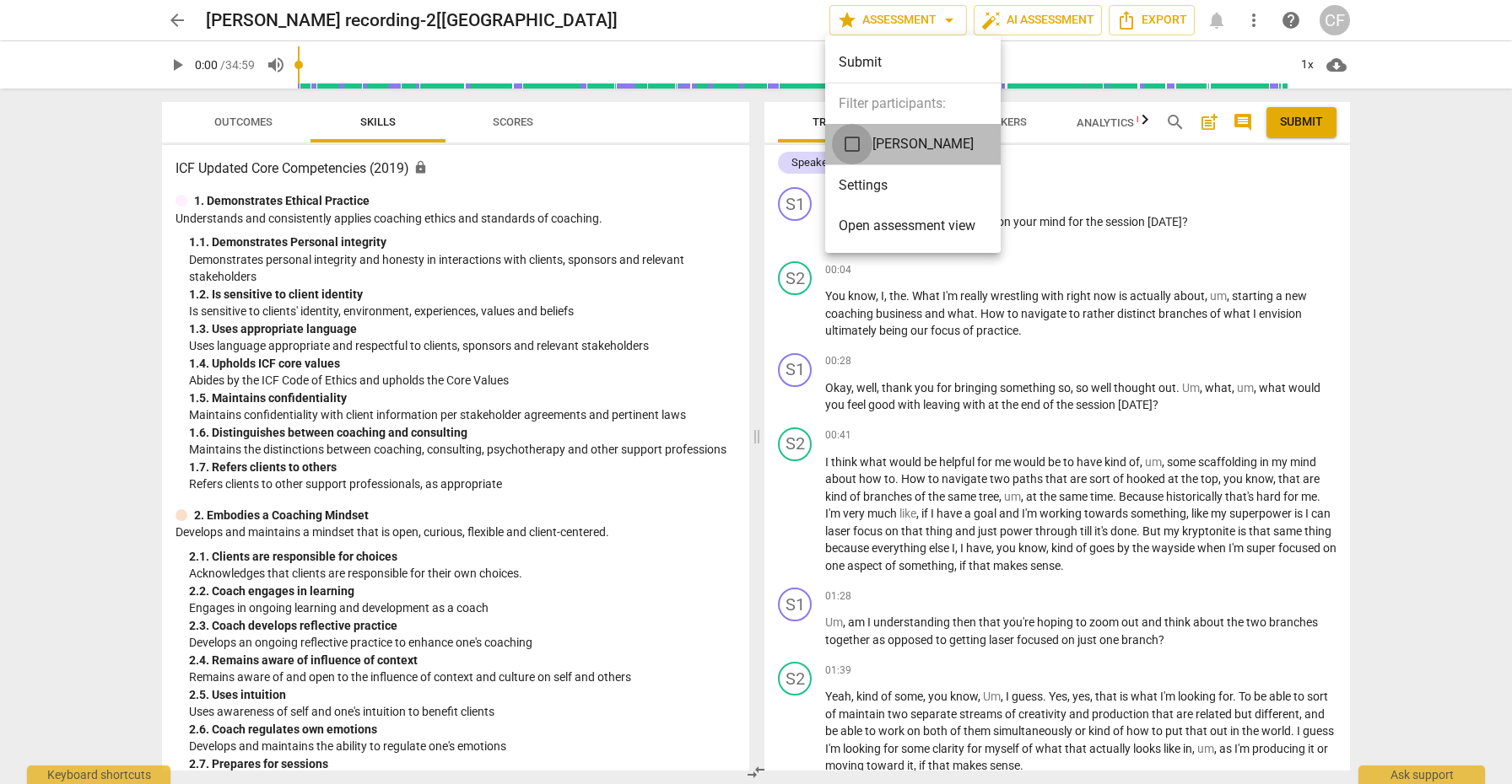
click at [854, 142] on input "checkbox" at bounding box center [853, 144] width 41 height 41
checkbox input "true"
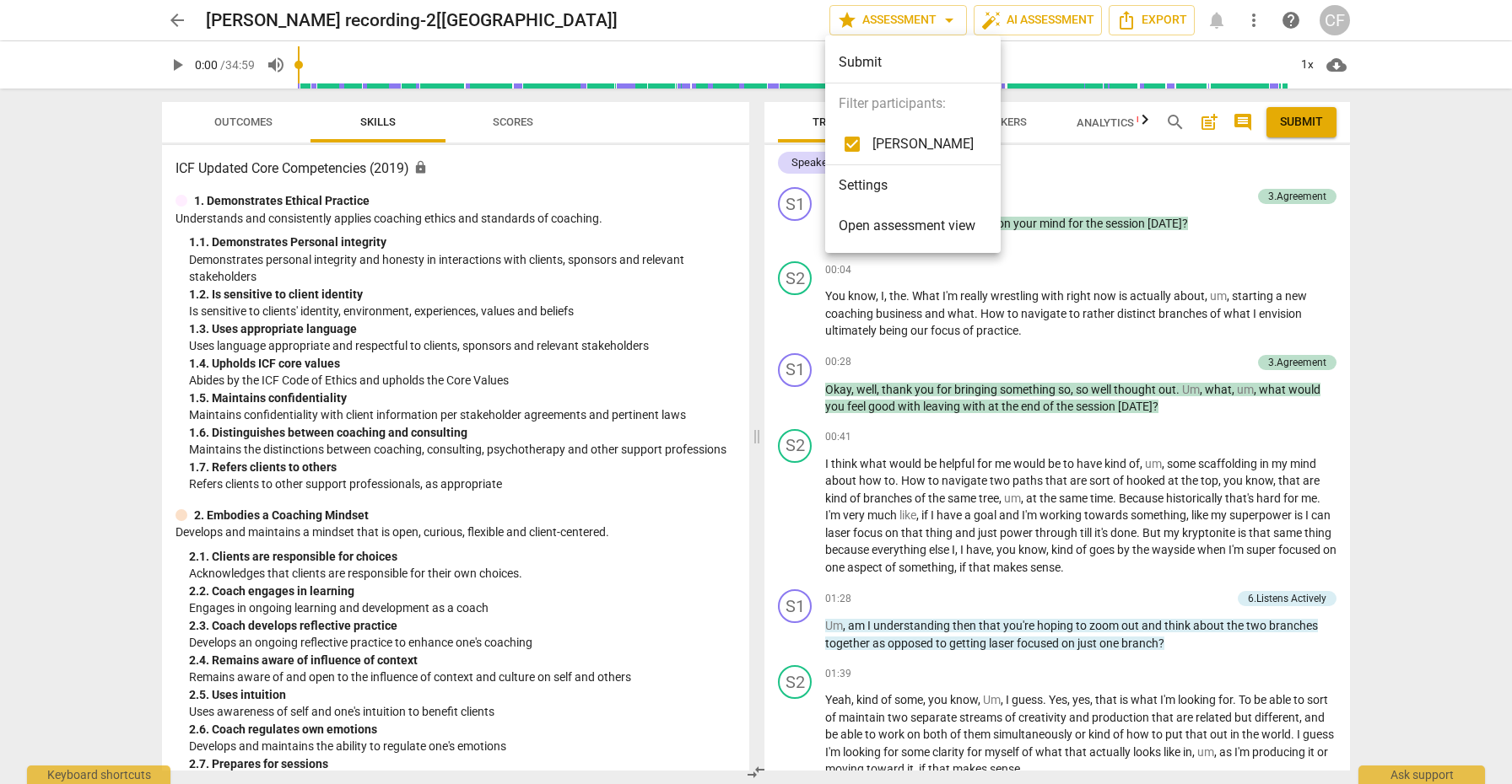
click at [1294, 191] on div at bounding box center [756, 392] width 1512 height 784
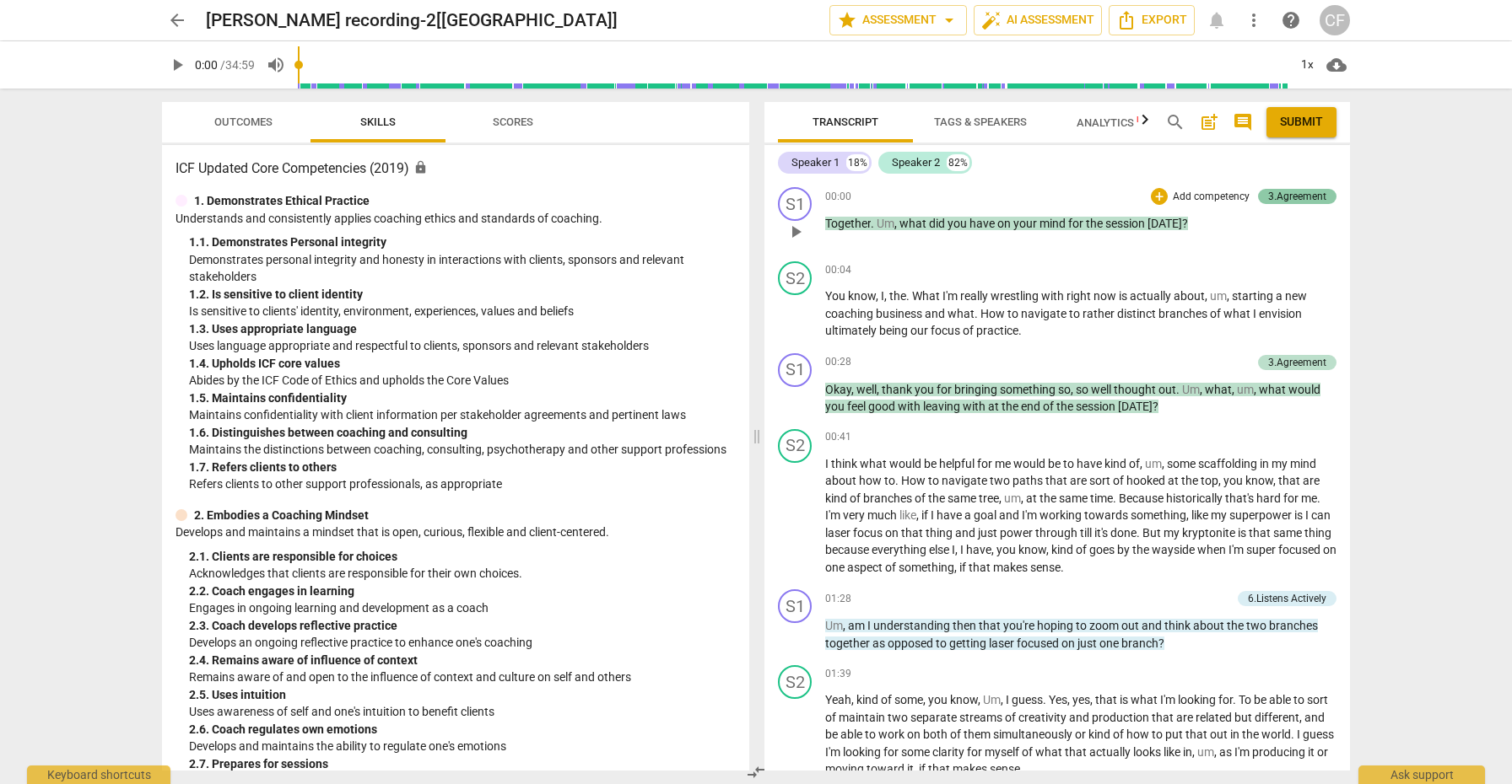
click at [1294, 192] on div "3.Agreement" at bounding box center [1297, 196] width 58 height 15
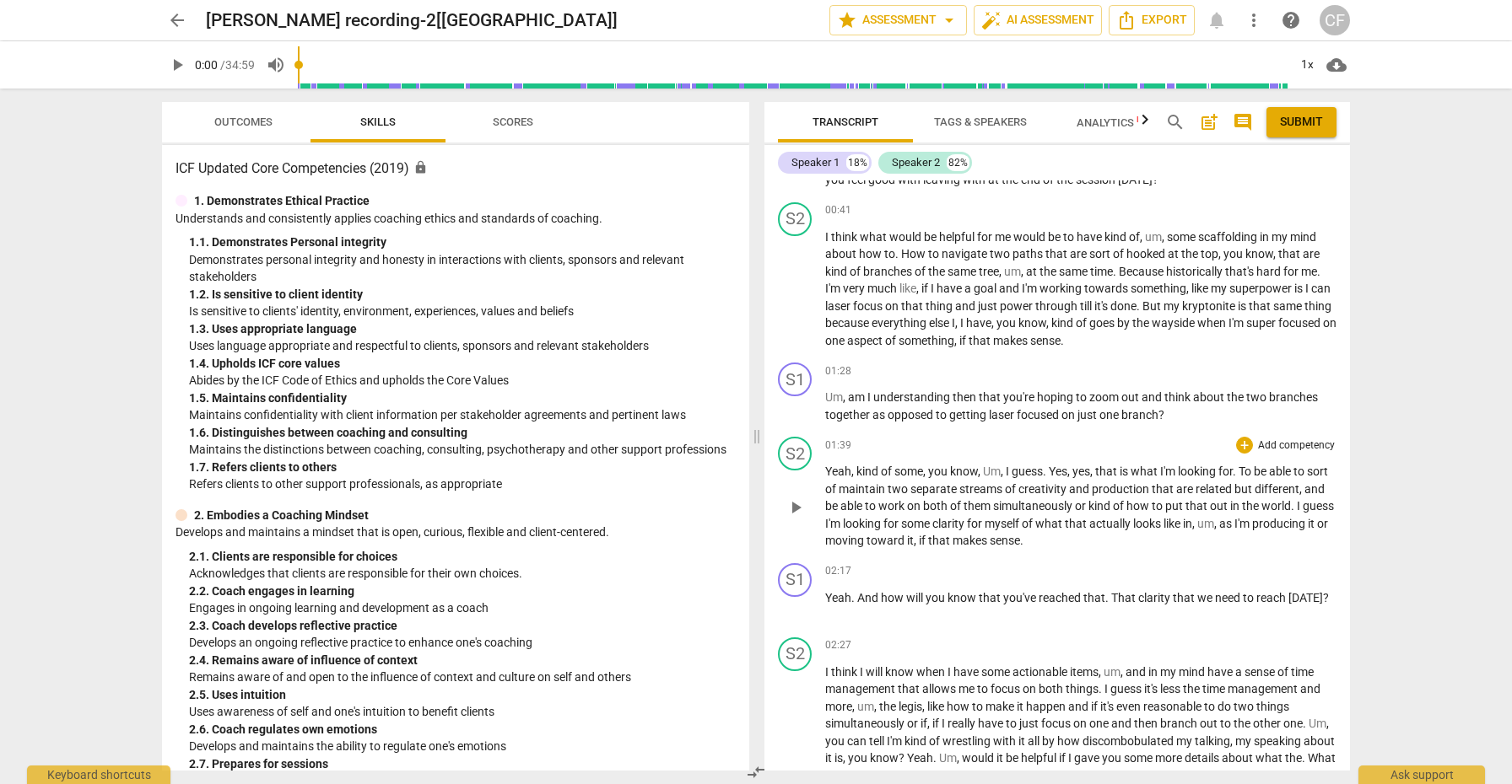
scroll to position [58, 0]
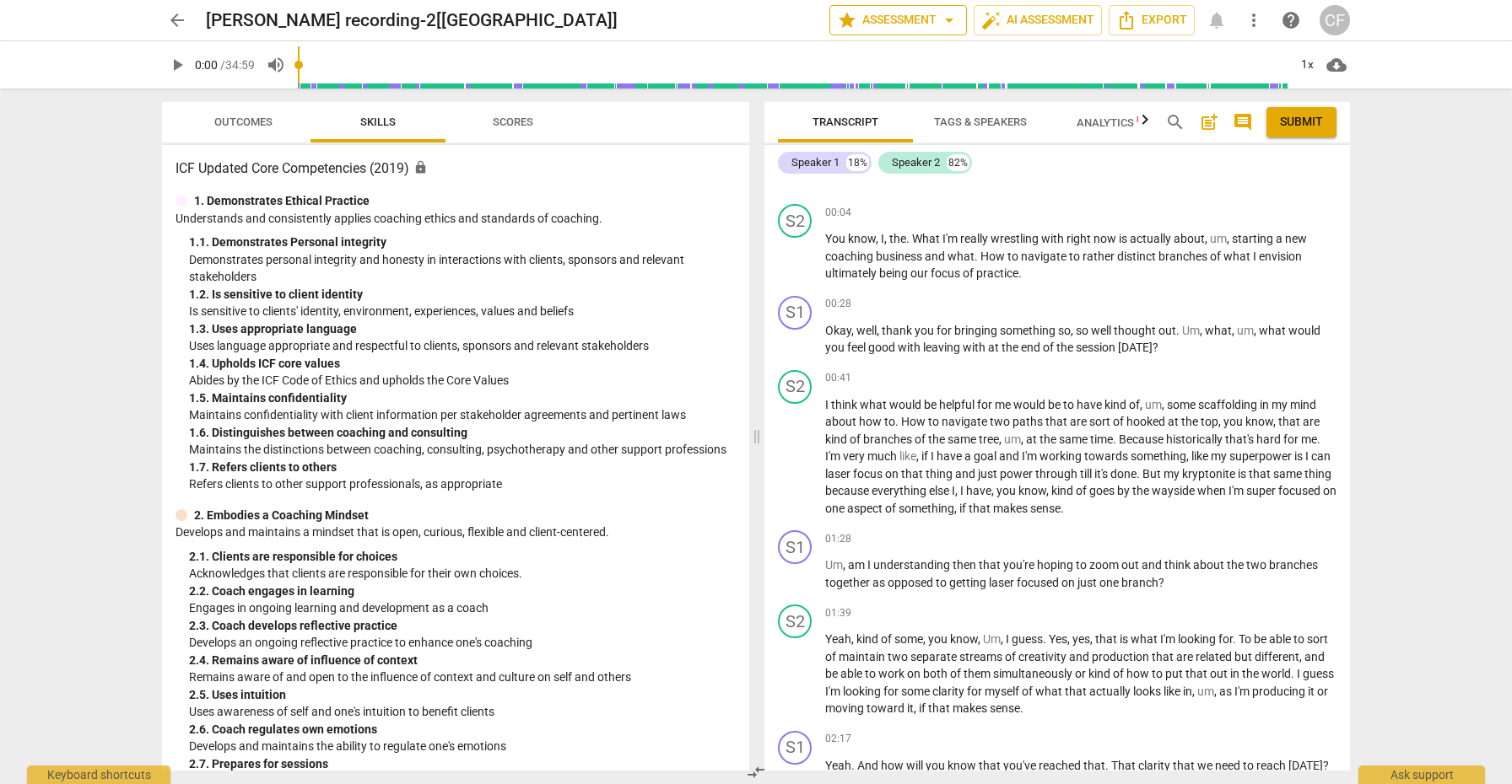
click at [952, 21] on span "arrow_drop_down" at bounding box center [949, 20] width 20 height 20
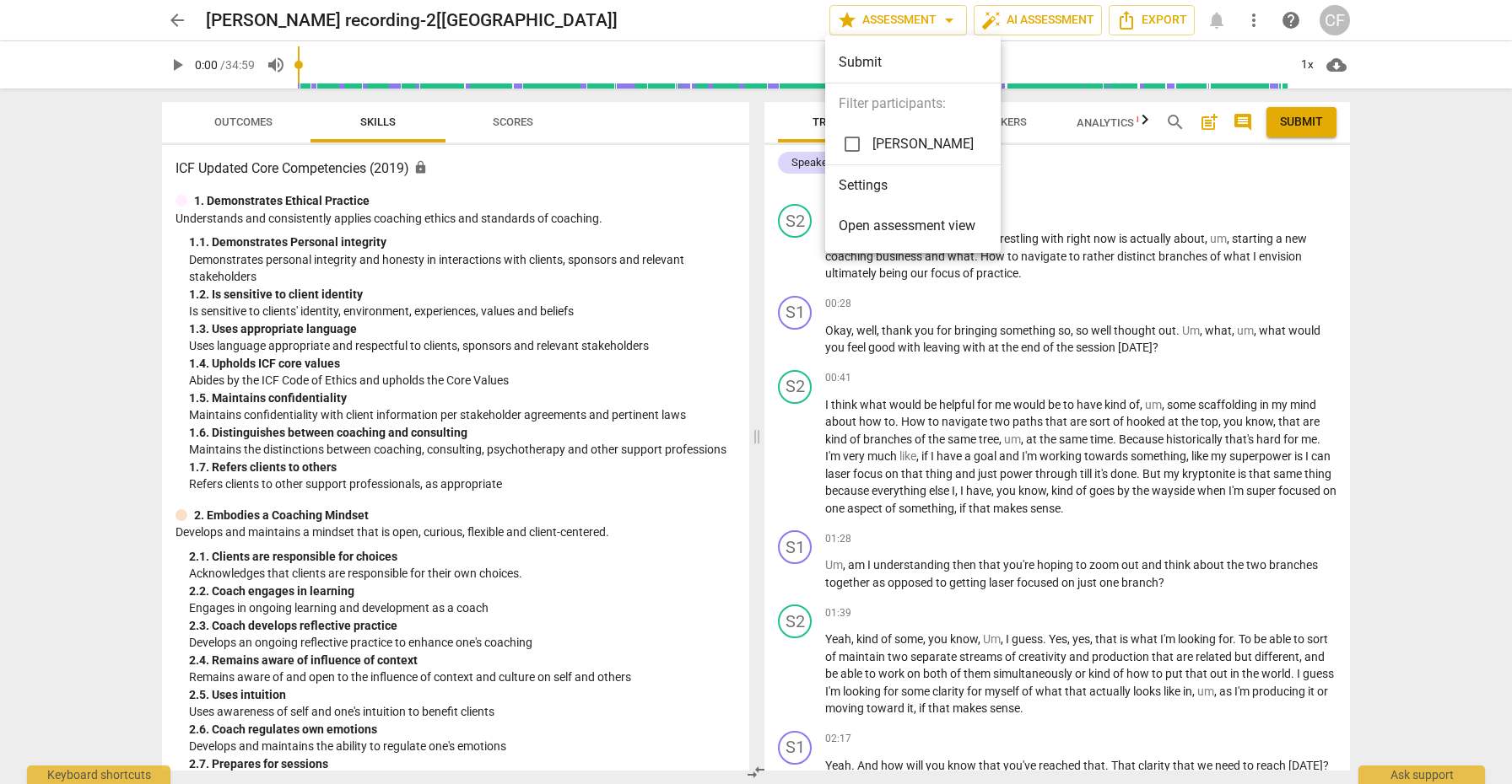
click at [849, 141] on input "checkbox" at bounding box center [853, 144] width 41 height 41
checkbox input "true"
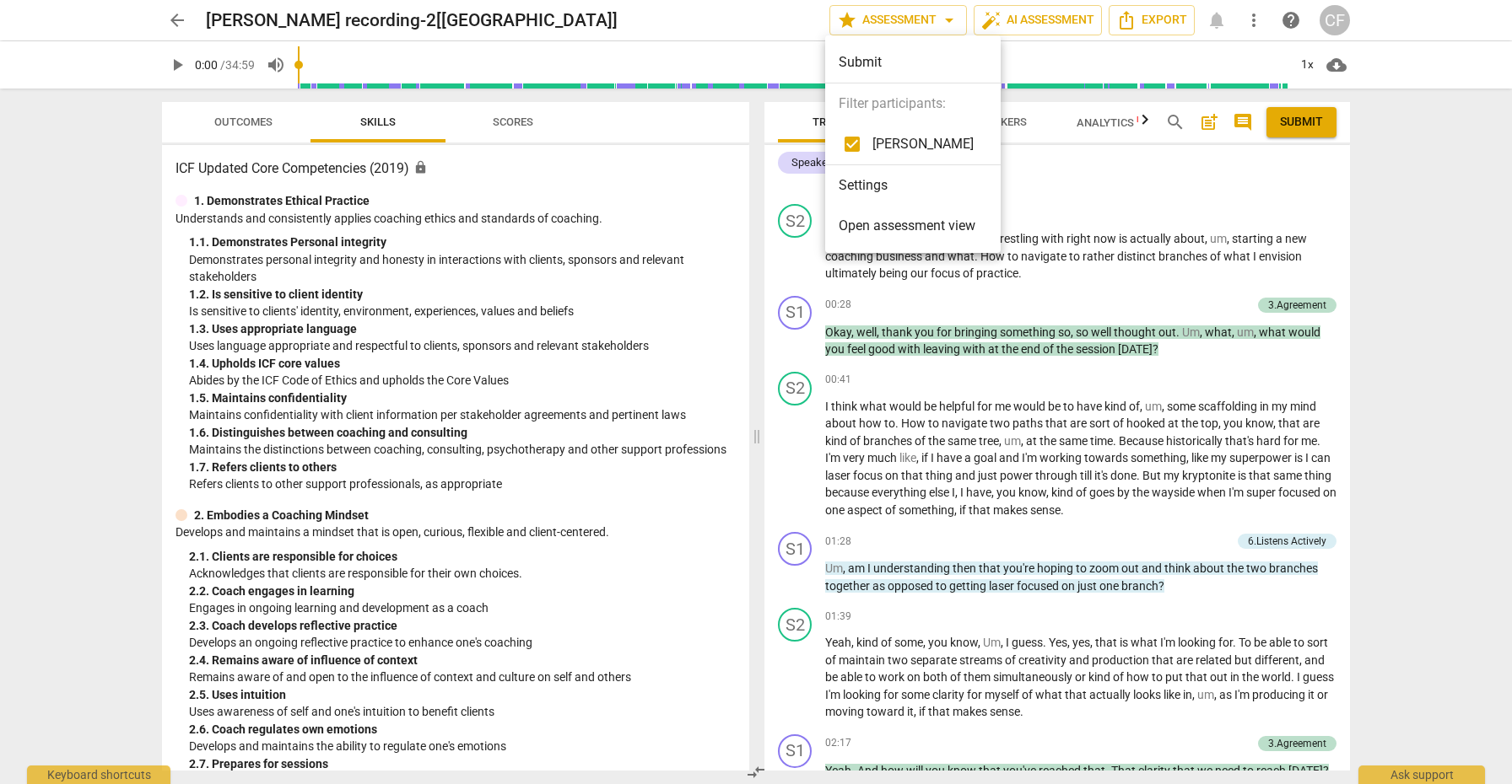
click at [1274, 212] on div at bounding box center [756, 392] width 1512 height 784
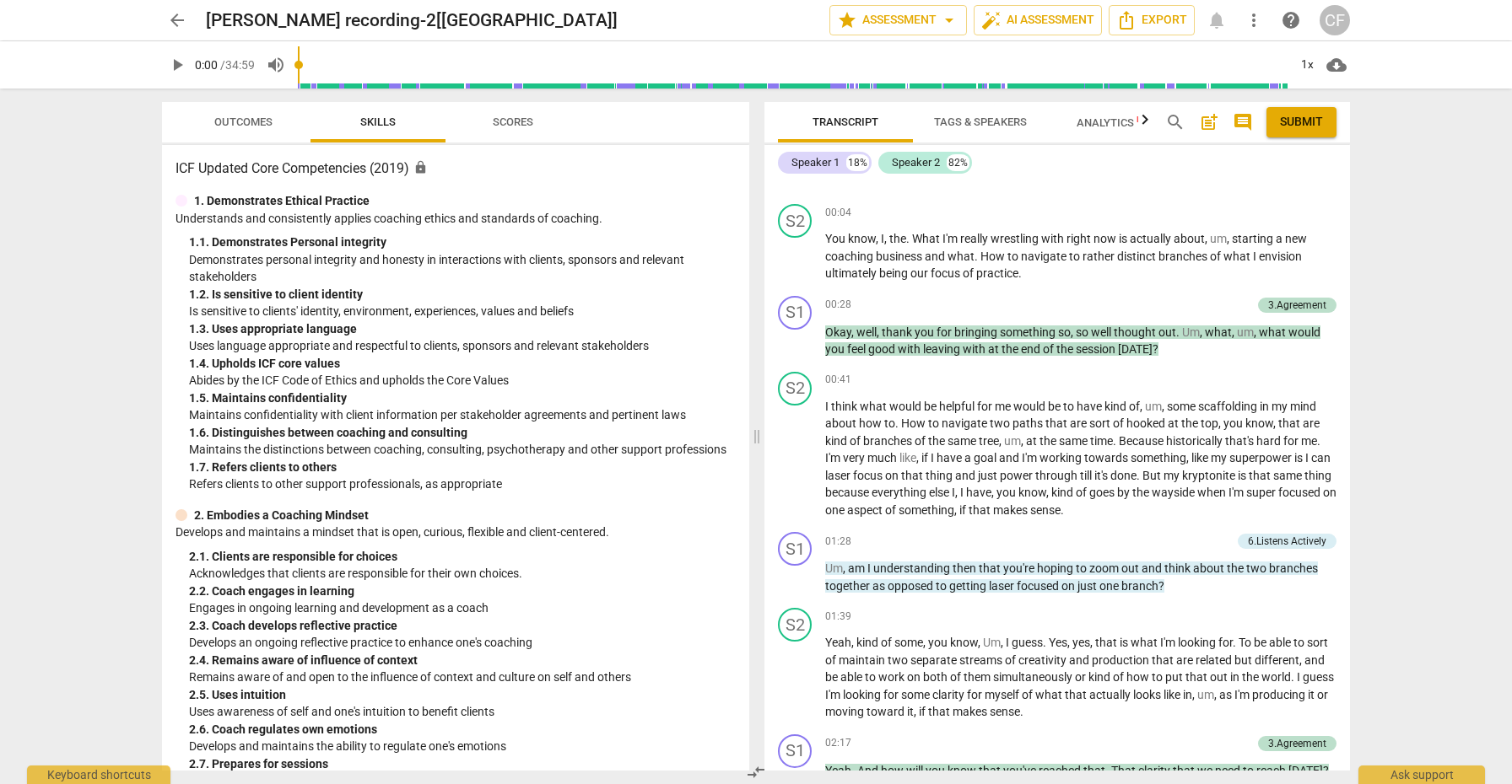
click at [177, 61] on span "play_arrow" at bounding box center [177, 65] width 20 height 20
click at [1310, 60] on div "1x" at bounding box center [1307, 65] width 32 height 27
click at [1320, 125] on li "1.25x" at bounding box center [1320, 132] width 57 height 32
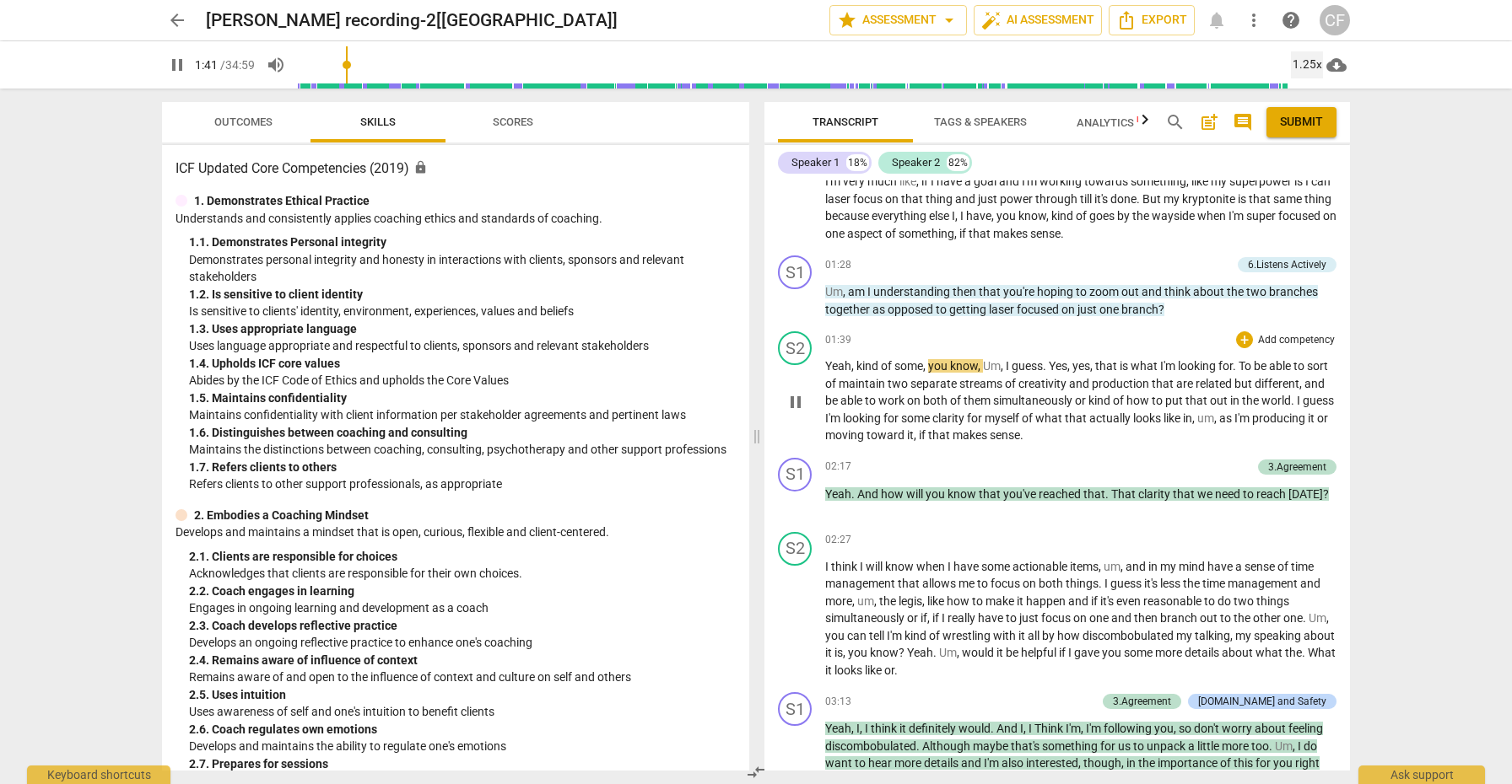
scroll to position [344, 0]
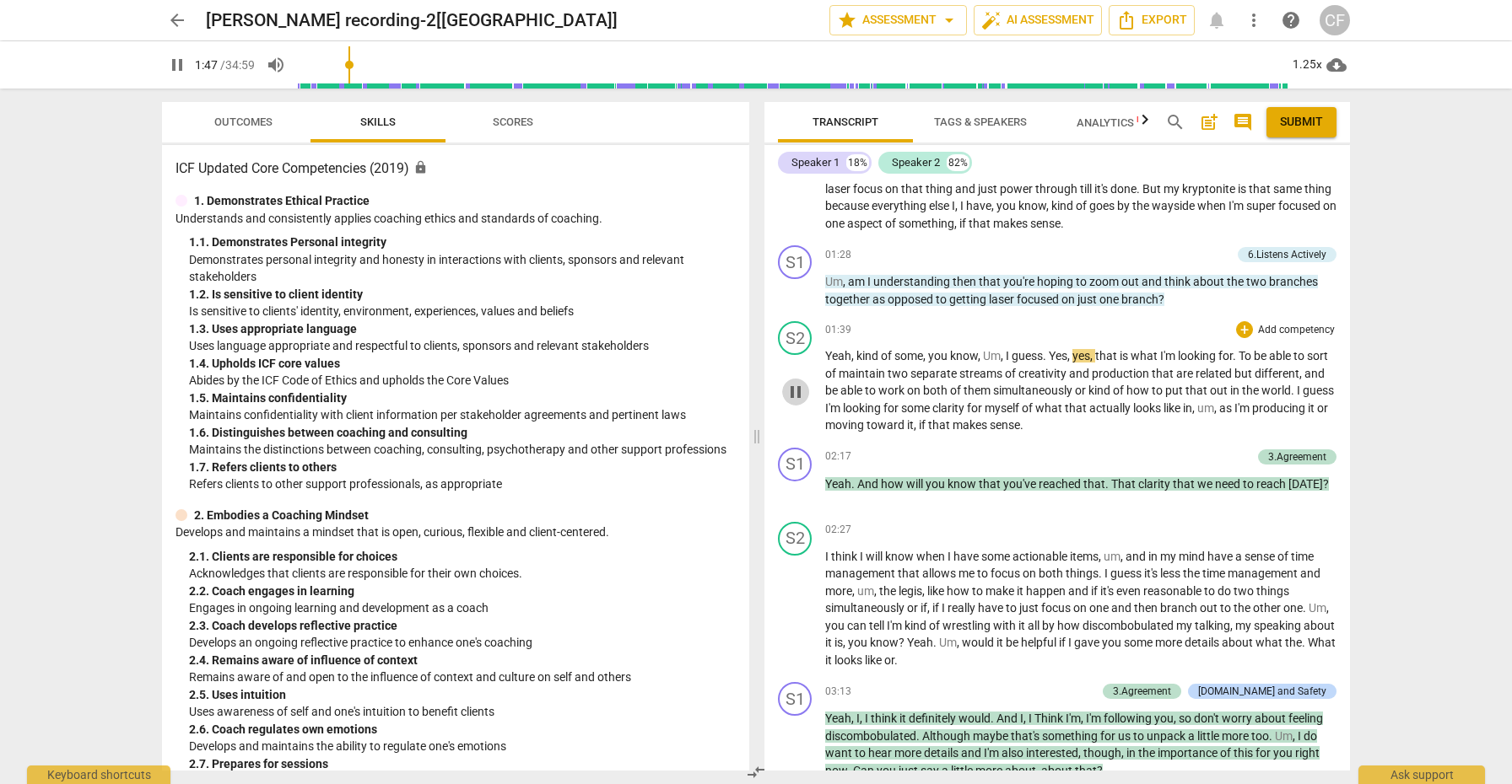
click at [800, 390] on span "pause" at bounding box center [795, 392] width 20 height 20
click at [799, 387] on span "play_arrow" at bounding box center [795, 392] width 20 height 20
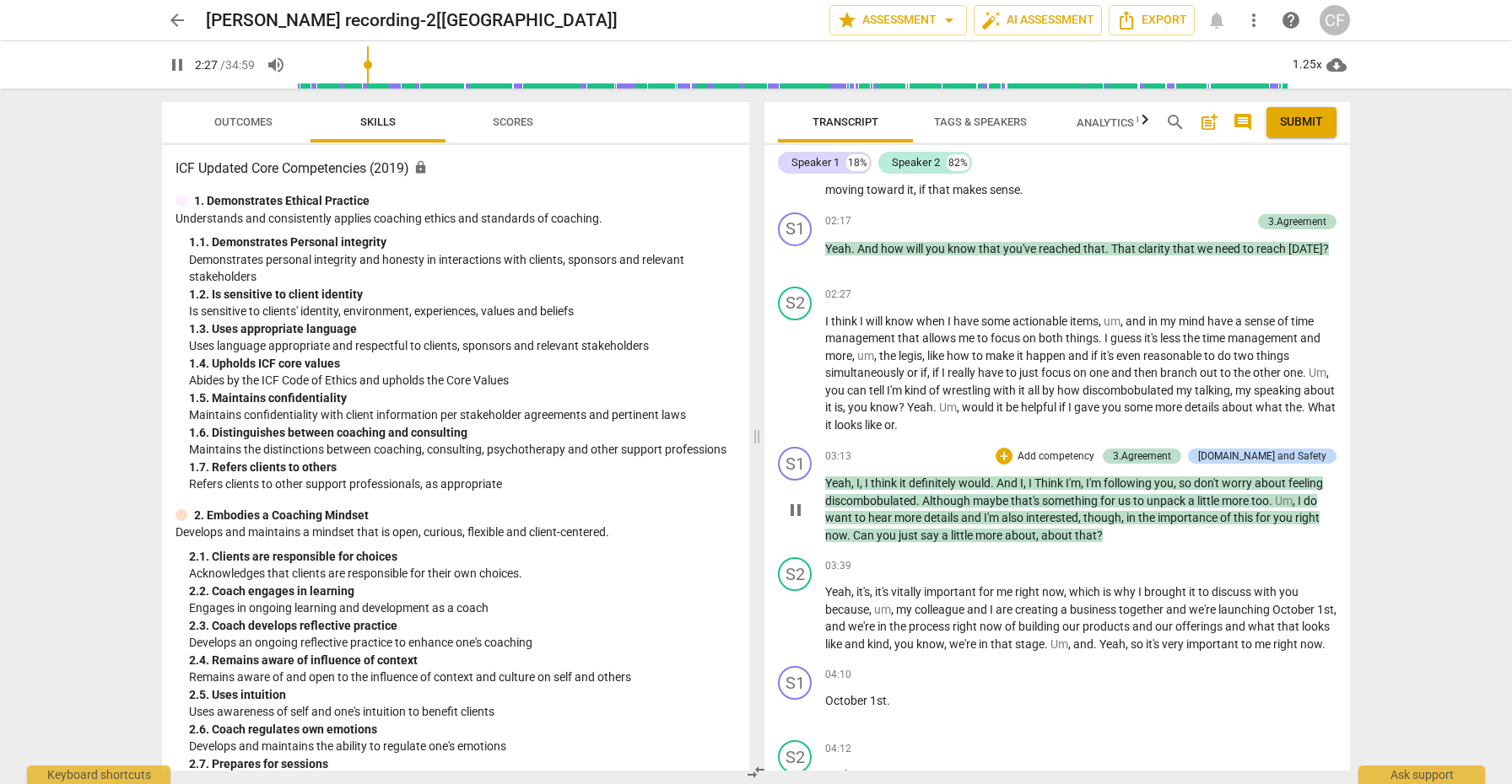
scroll to position [587, 0]
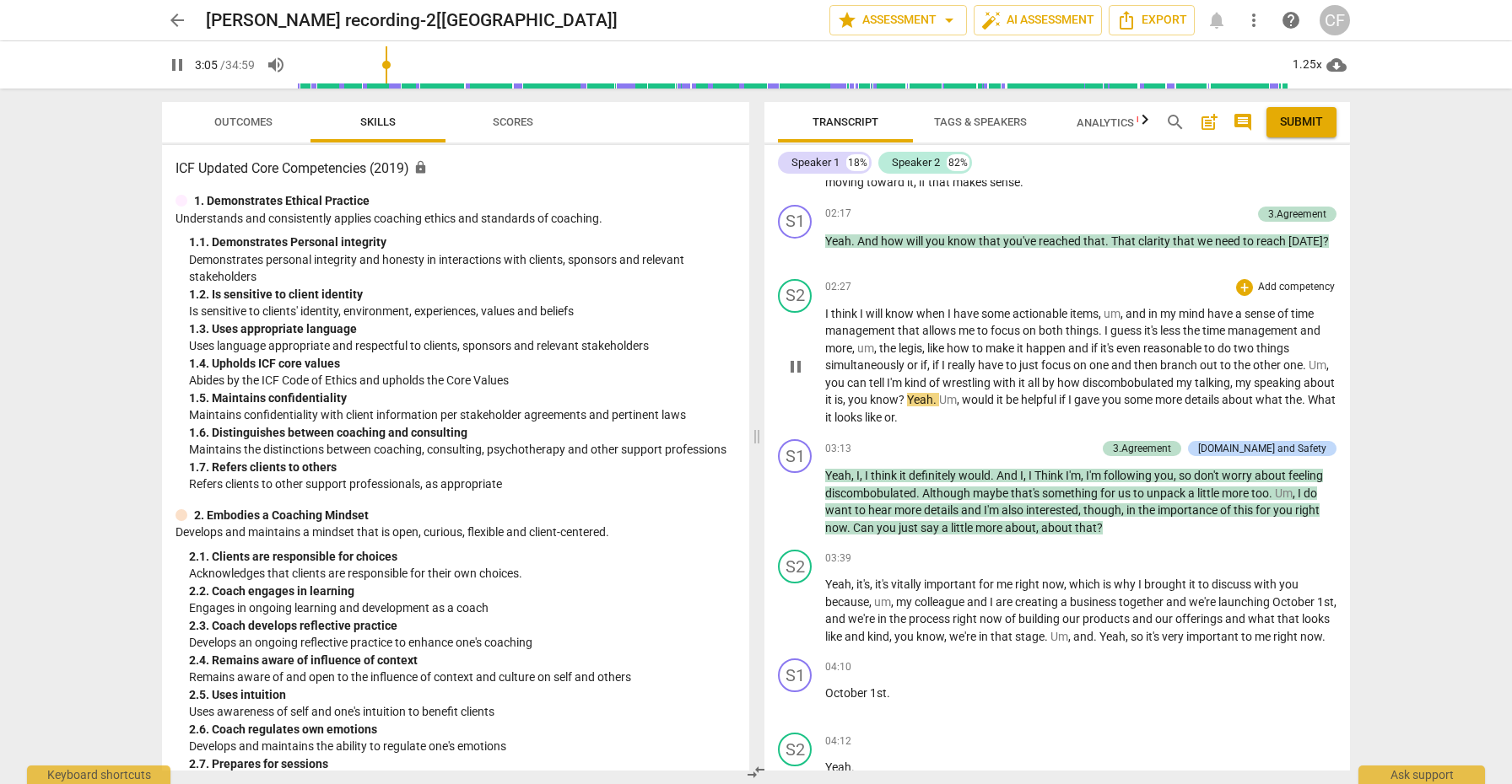
click at [794, 356] on span "pause" at bounding box center [795, 366] width 20 height 20
click at [798, 492] on span "play_arrow" at bounding box center [795, 502] width 20 height 20
click at [1013, 440] on div "+" at bounding box center [1004, 448] width 17 height 17
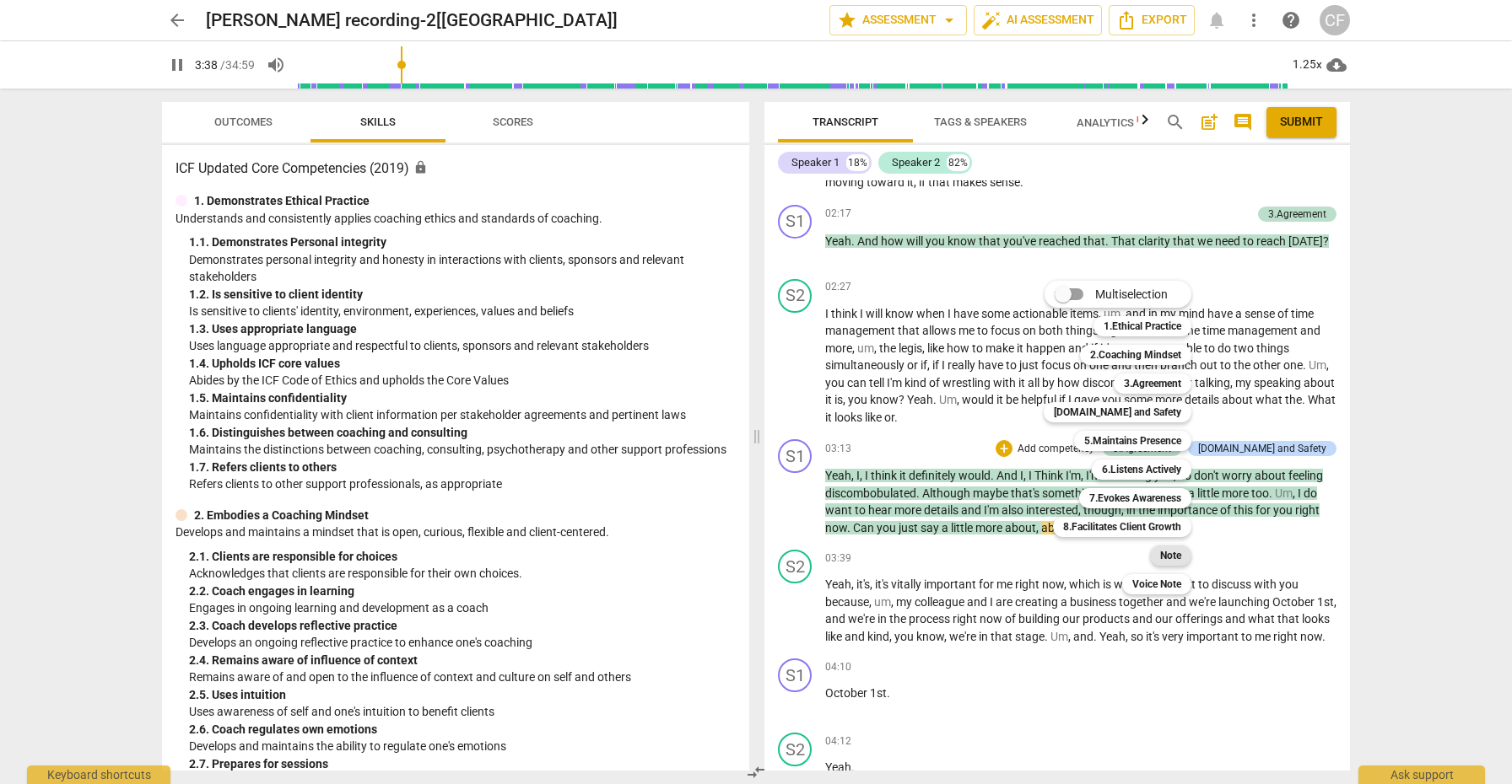
click at [1164, 555] on b "Note" at bounding box center [1171, 556] width 21 height 20
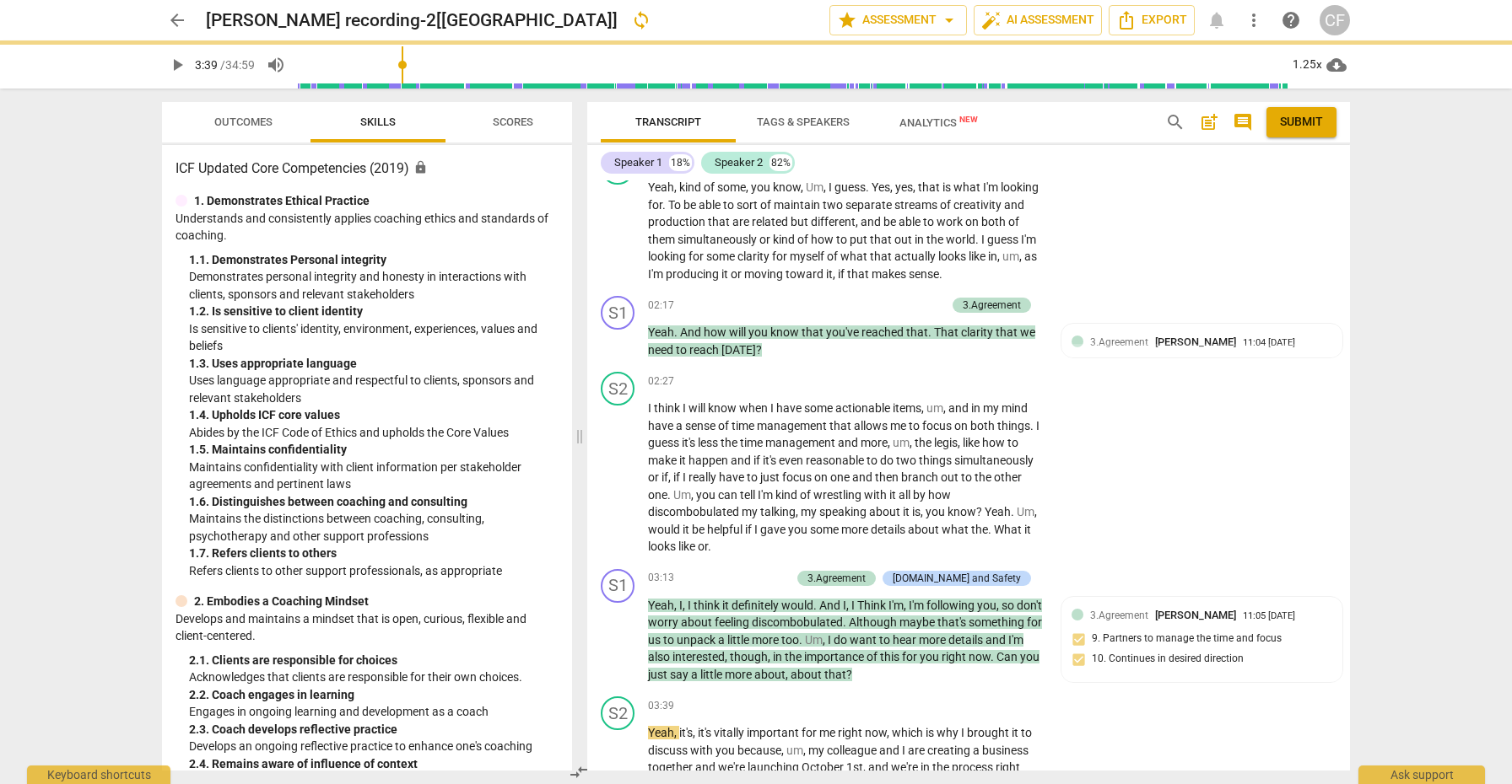
type input "220"
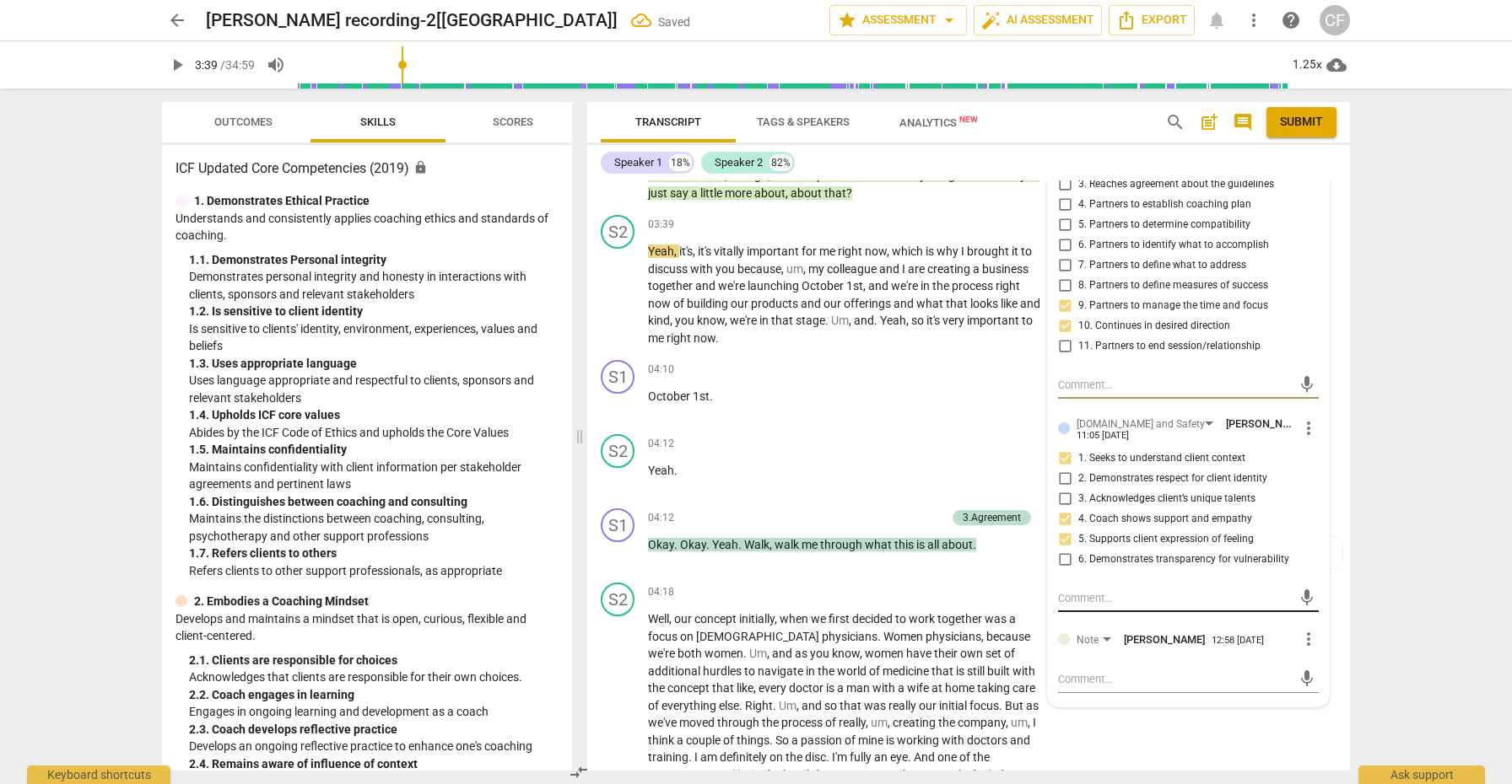
scroll to position [1108, 0]
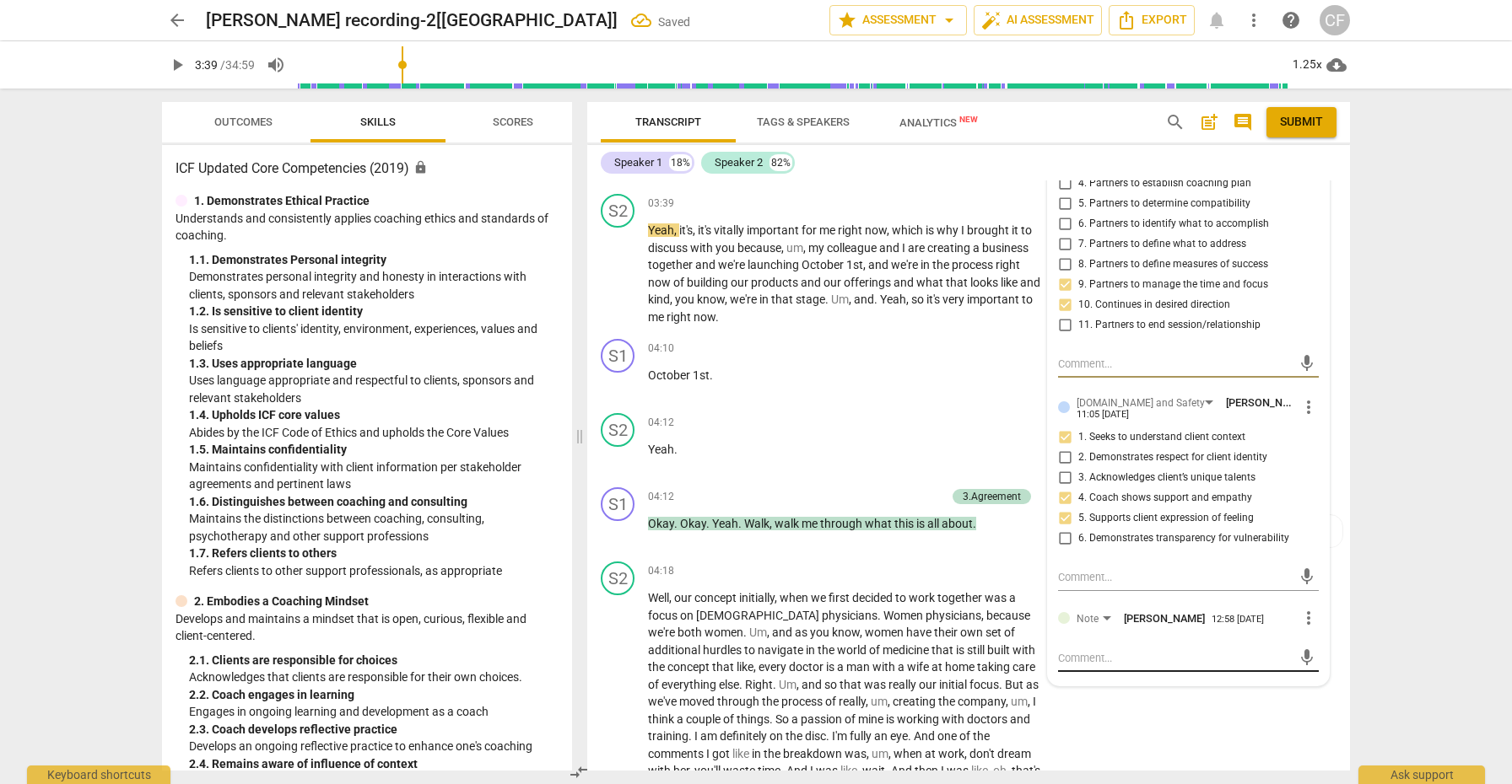
click at [1101, 651] on textarea at bounding box center [1175, 659] width 234 height 16
type textarea "y"
type textarea "ye"
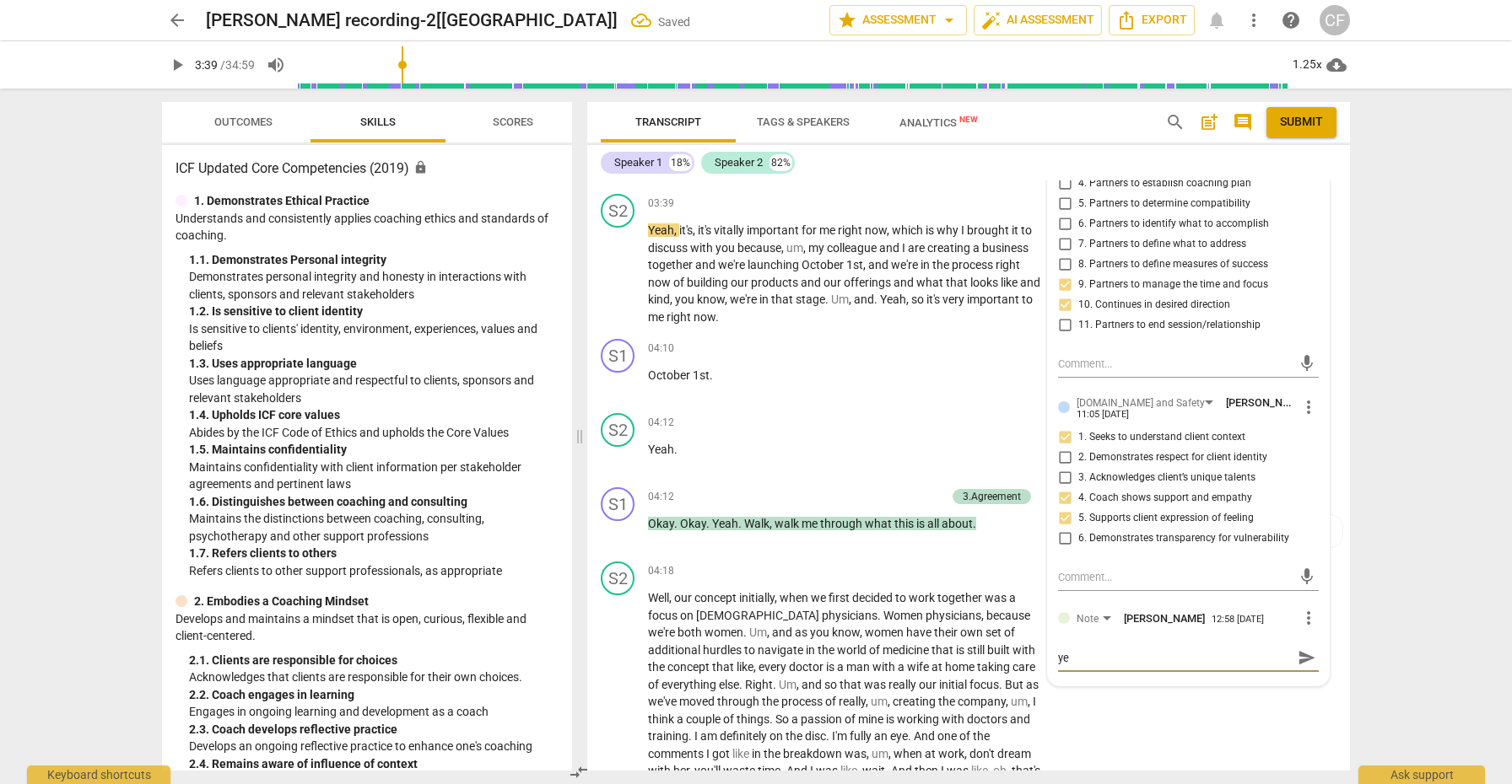
type textarea "yes"
type textarea "yes,"
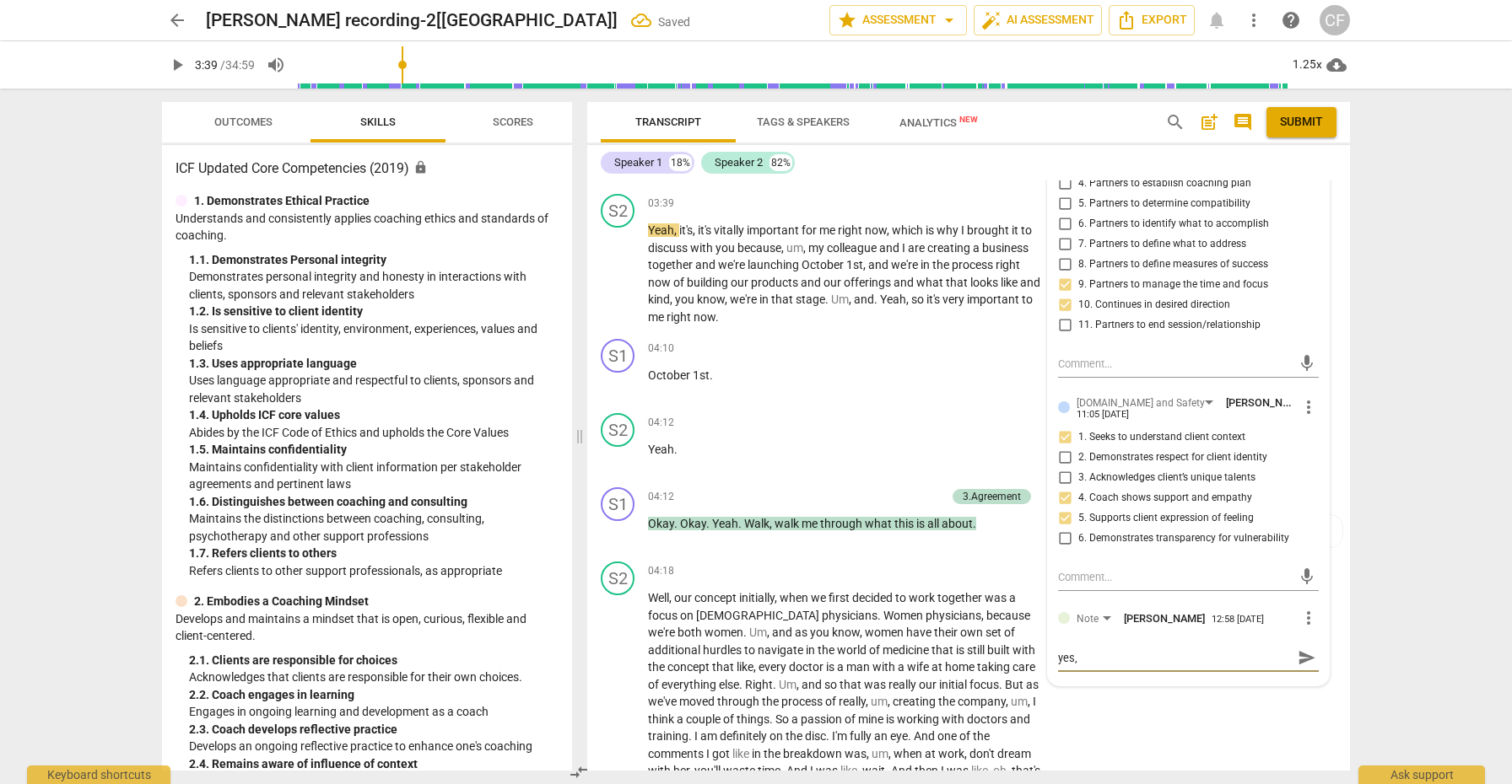
type textarea "yes,"
type textarea "yes, n"
type textarea "yes, ni"
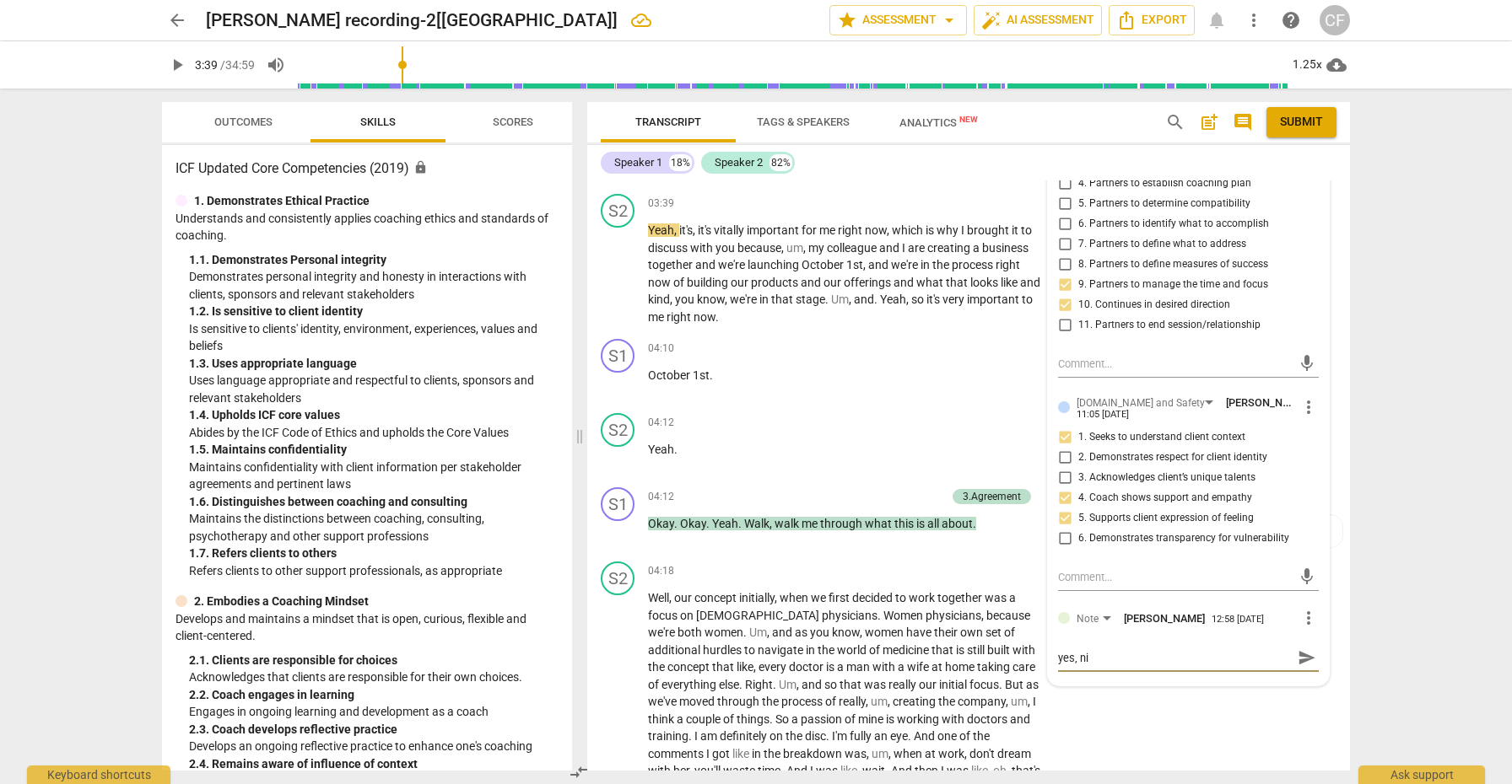
type textarea "yes, nic"
type textarea "yes, nice"
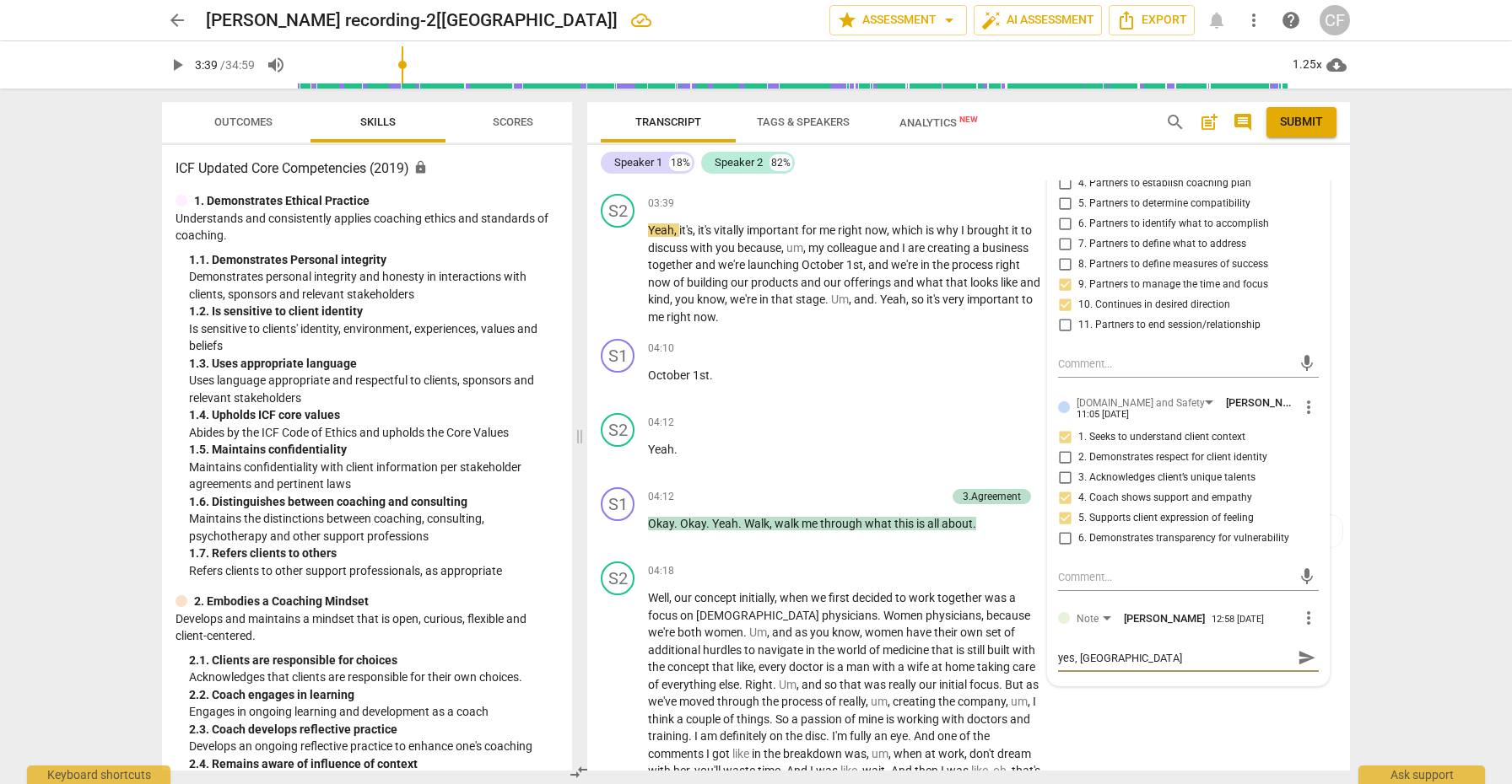
type textarea "yes, nice"
type textarea "yes, nice j"
type textarea "yes, nice jo"
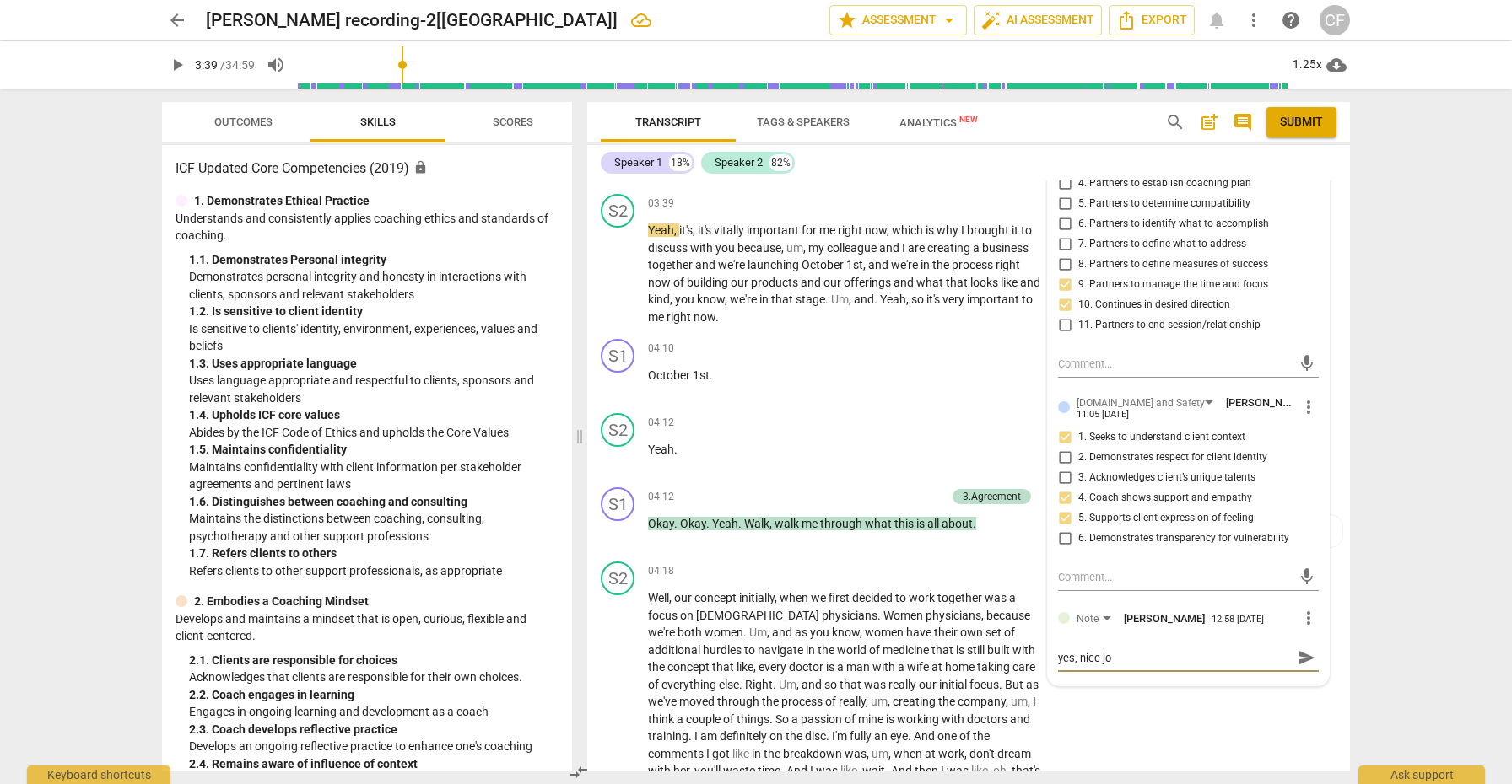
type textarea "yes, nice job"
type textarea "yes, nice job o"
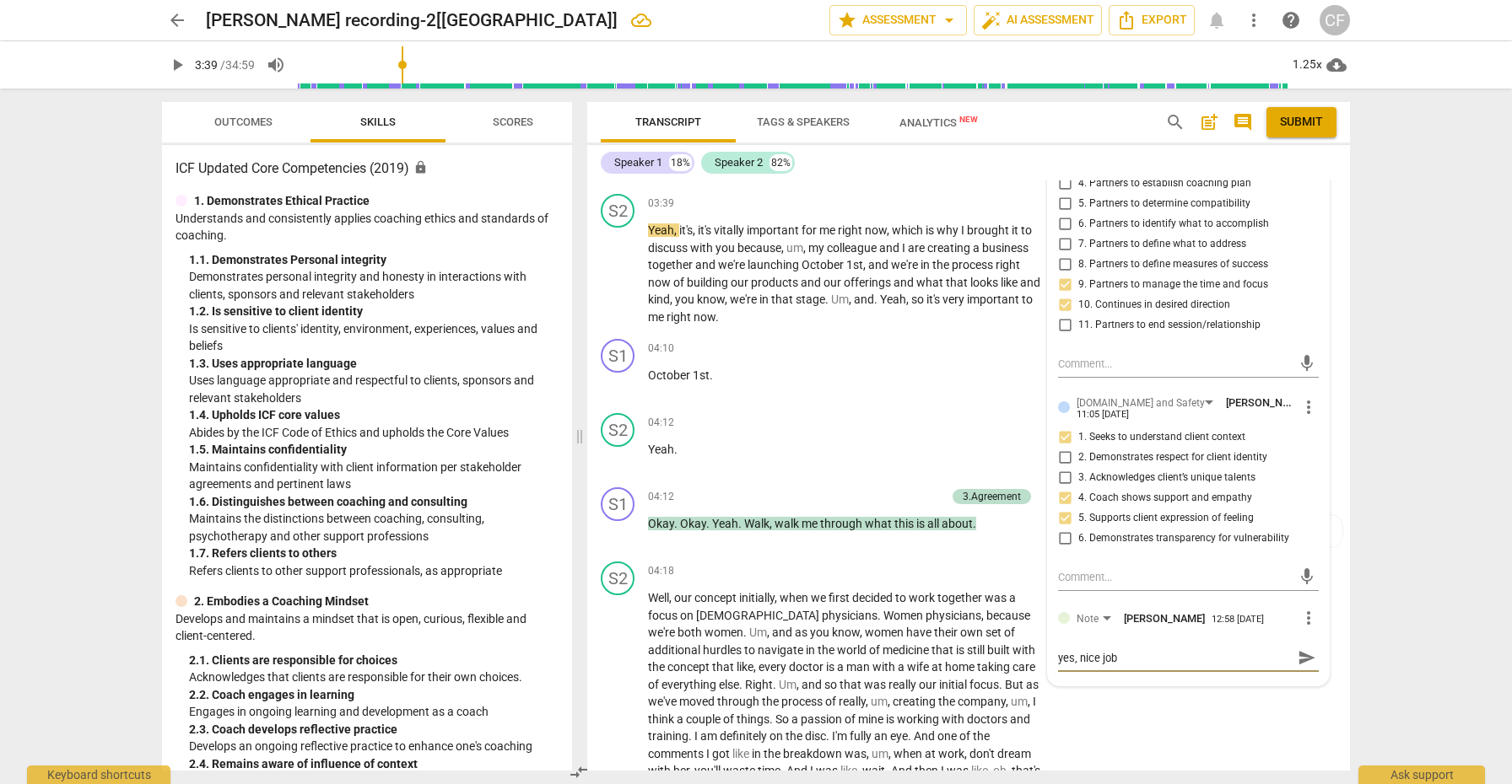
type textarea "yes, nice job o"
type textarea "yes, nice job of"
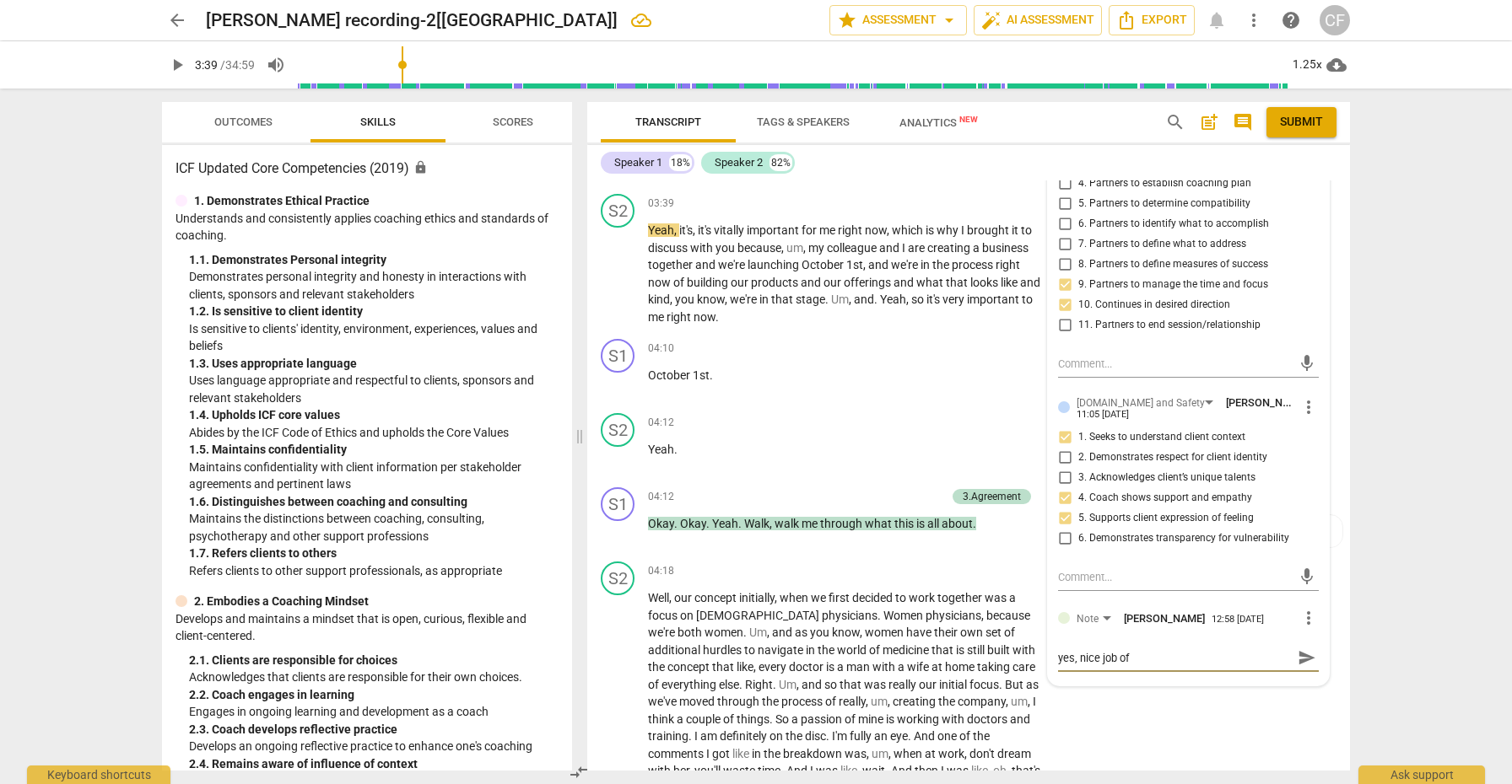
type textarea "yes, nice job of i"
type textarea "yes, nice job of in"
type textarea "yes, nice job of inv"
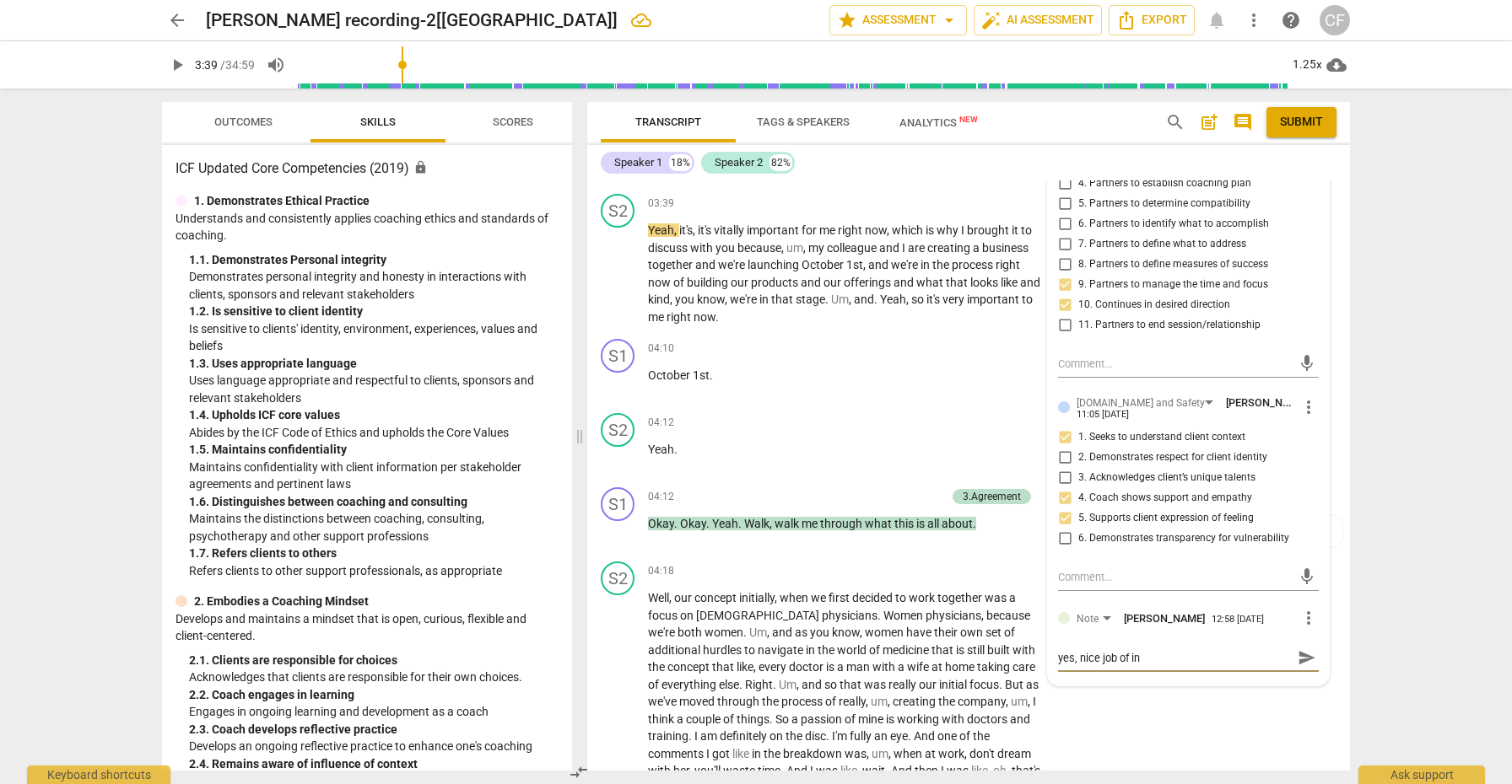
type textarea "yes, nice job of inv"
type textarea "yes, nice job of invi"
type textarea "yes, nice job of invit"
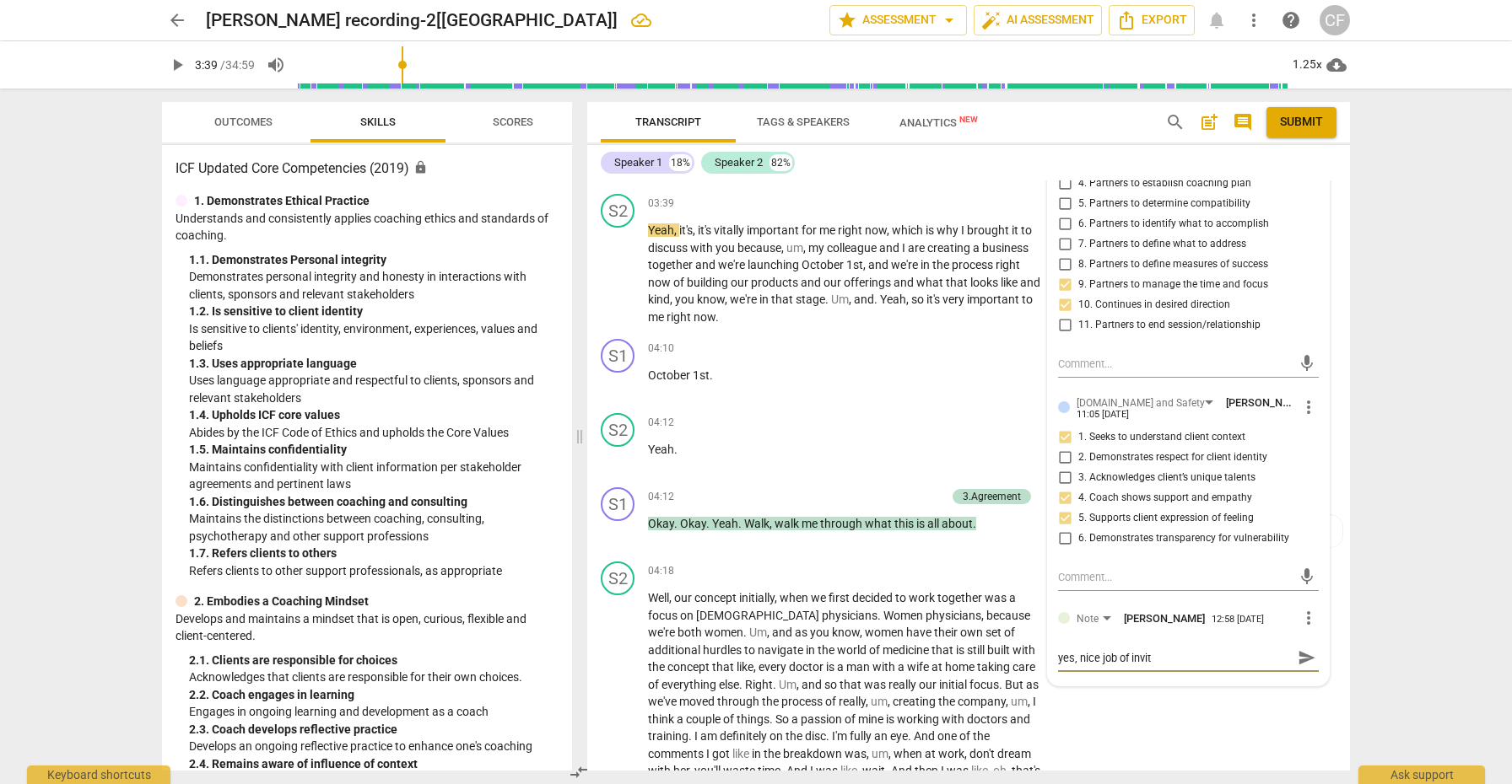
type textarea "yes, nice job of inviti"
type textarea "yes, nice job of invitin"
type textarea "yes, nice job of inviting"
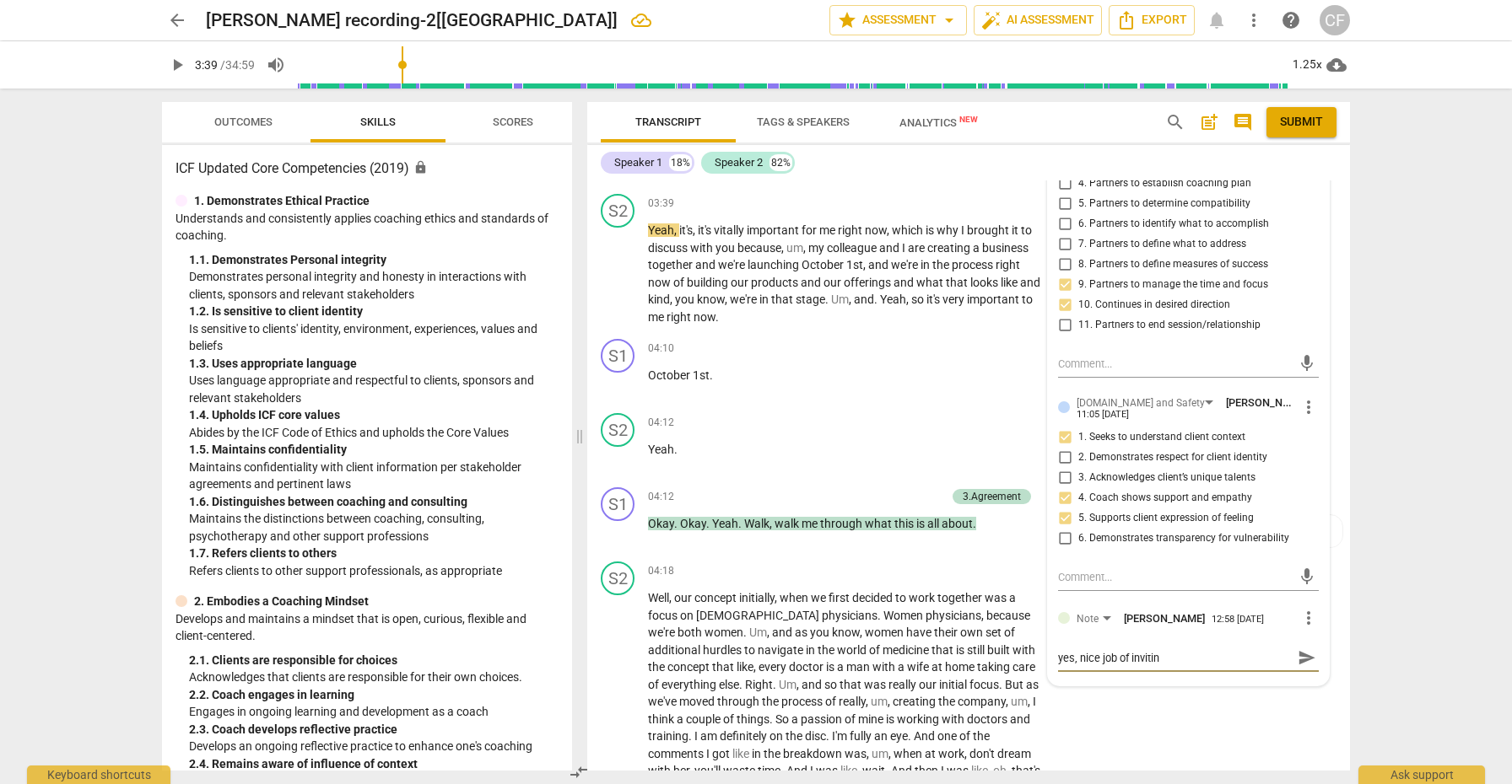
type textarea "yes, nice job of inviting"
type textarea "yes, nice job of inviting t"
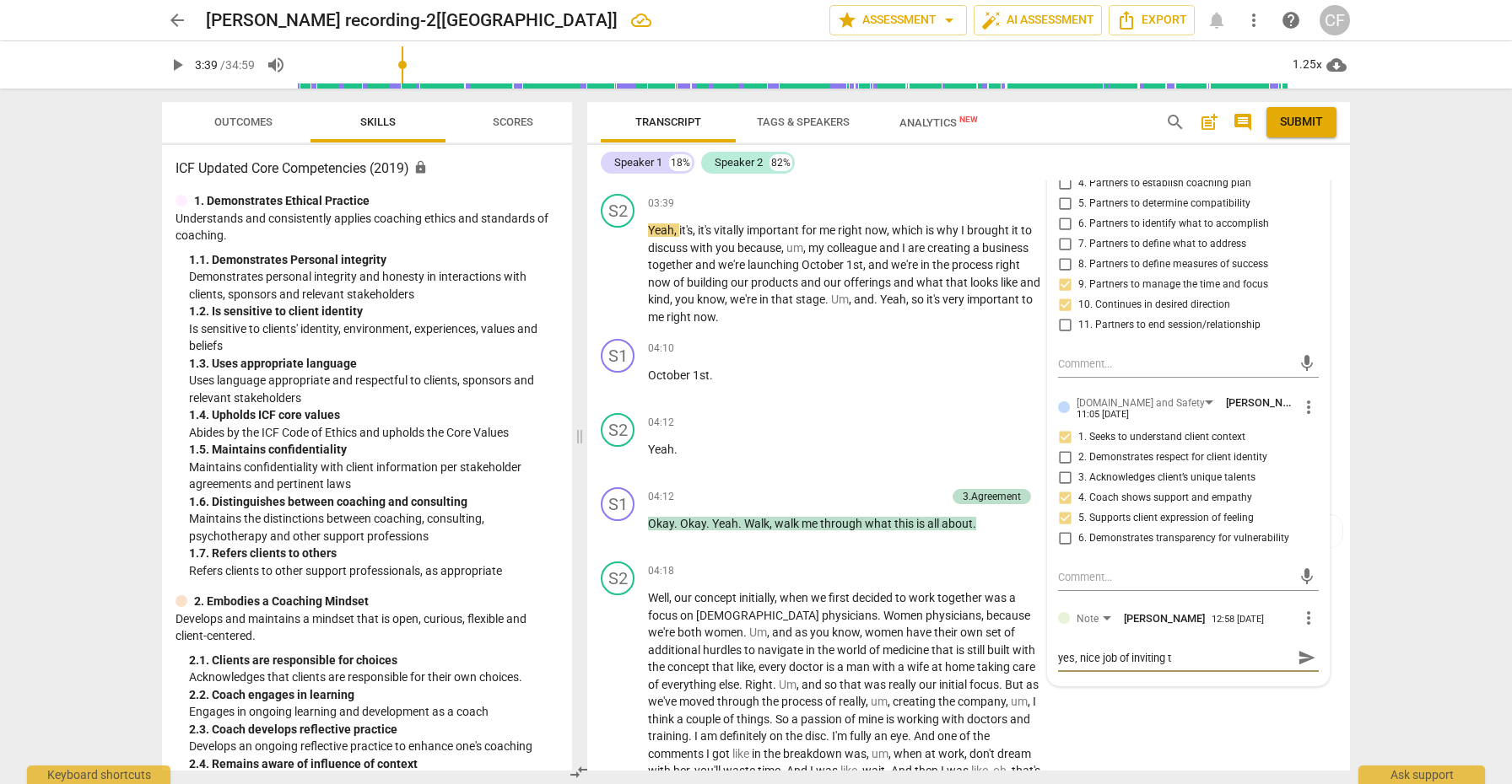
type textarea "yes, nice job of inviting th"
type textarea "yes, nice job of inviting the"
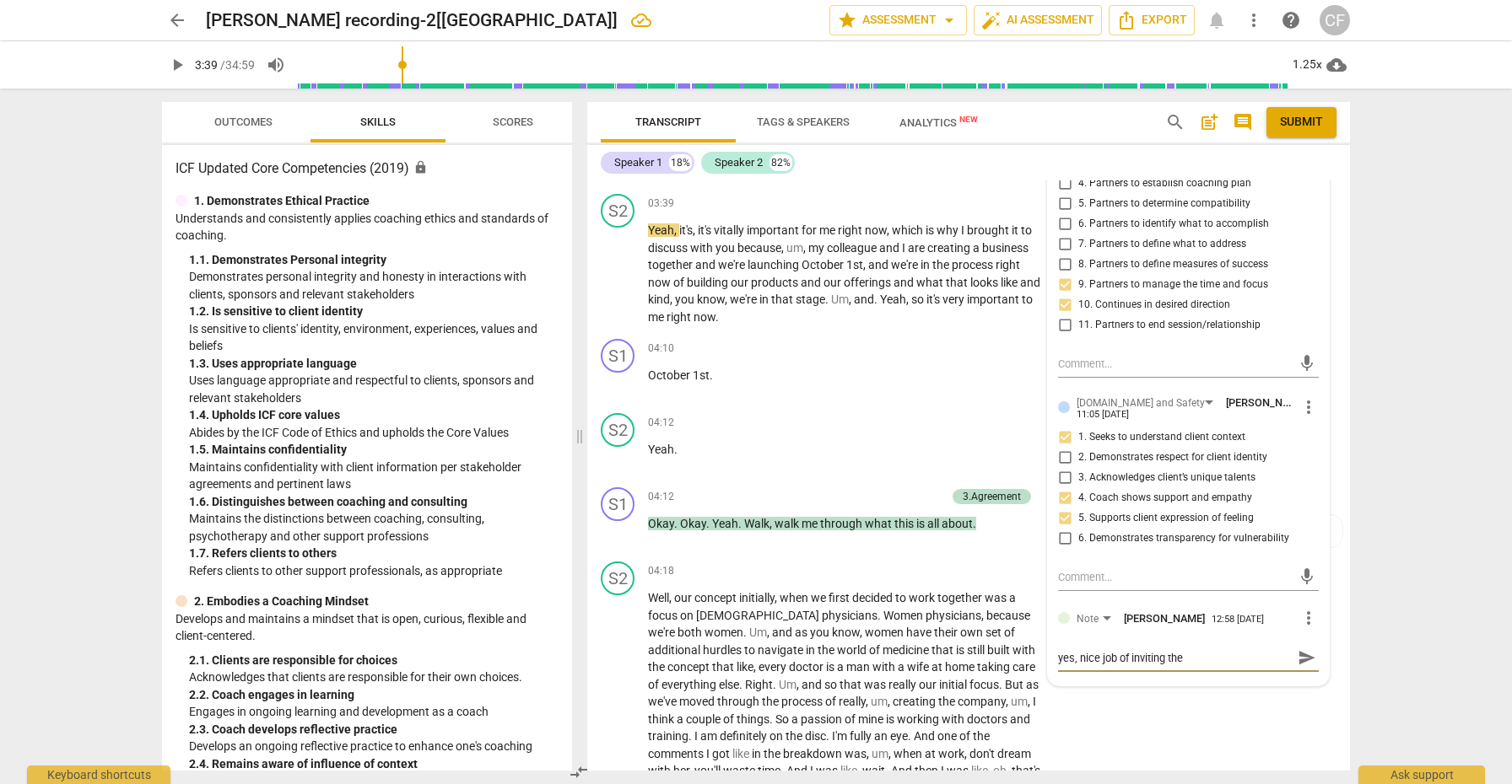
type textarea "yes, nice job of inviting the"
type textarea "yes, nice job of inviting the i"
type textarea "yes, nice job of inviting the im"
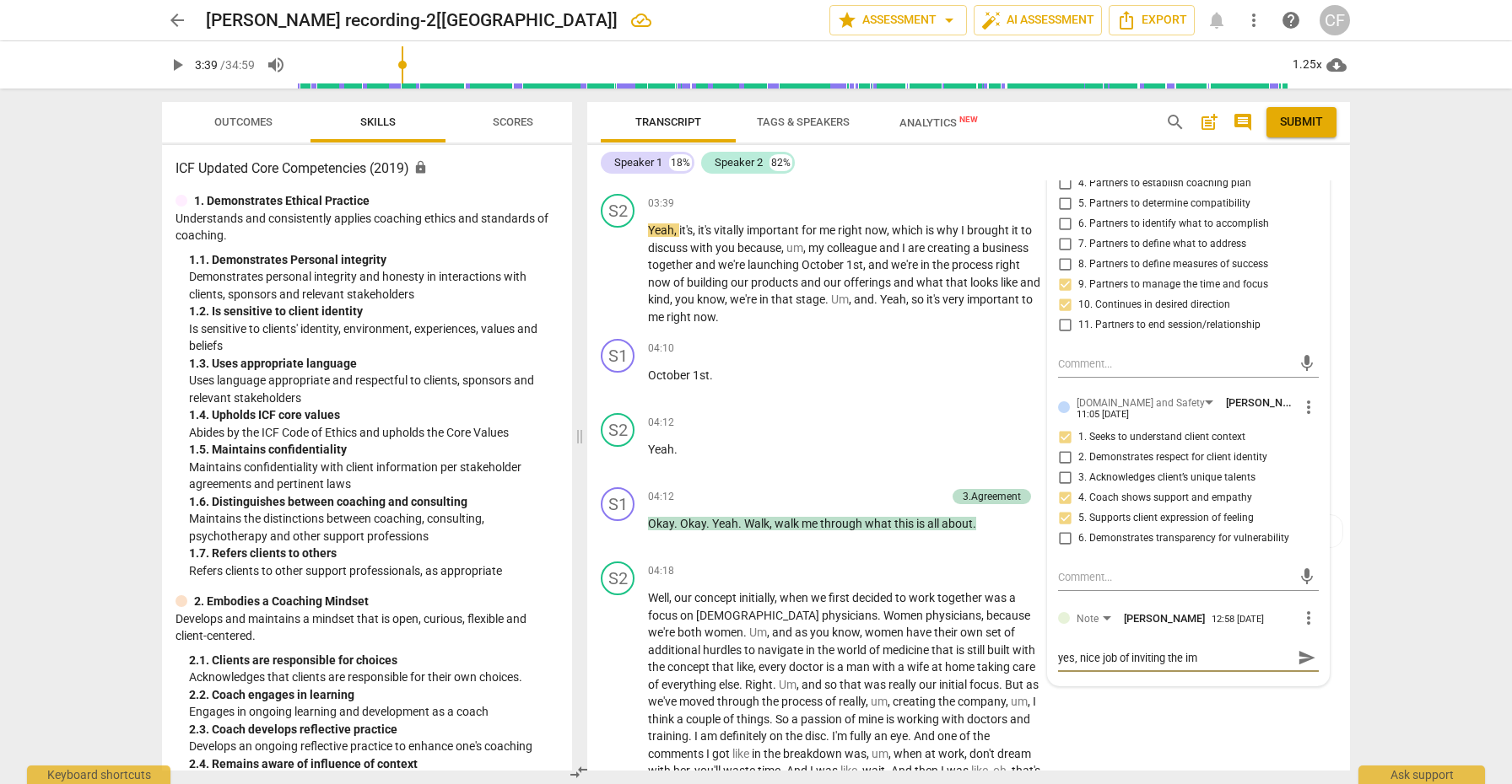
type textarea "yes, nice job of inviting the imp"
type textarea "yes, nice job of inviting the impo"
type textarea "yes, nice job of inviting the impor"
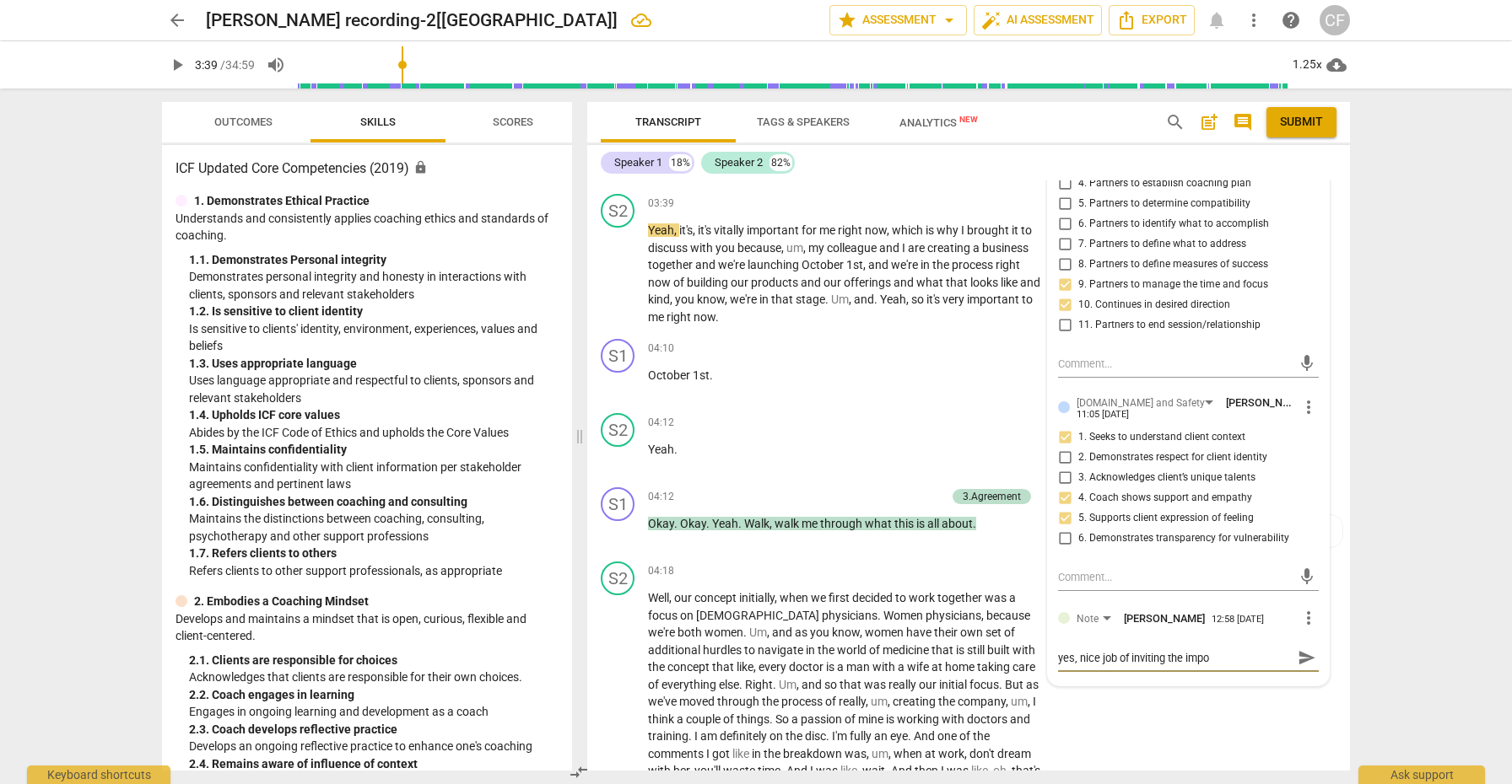
type textarea "yes, nice job of inviting the impor"
type textarea "yes, nice job of inviting the import"
type textarea "yes, nice job of inviting the importa"
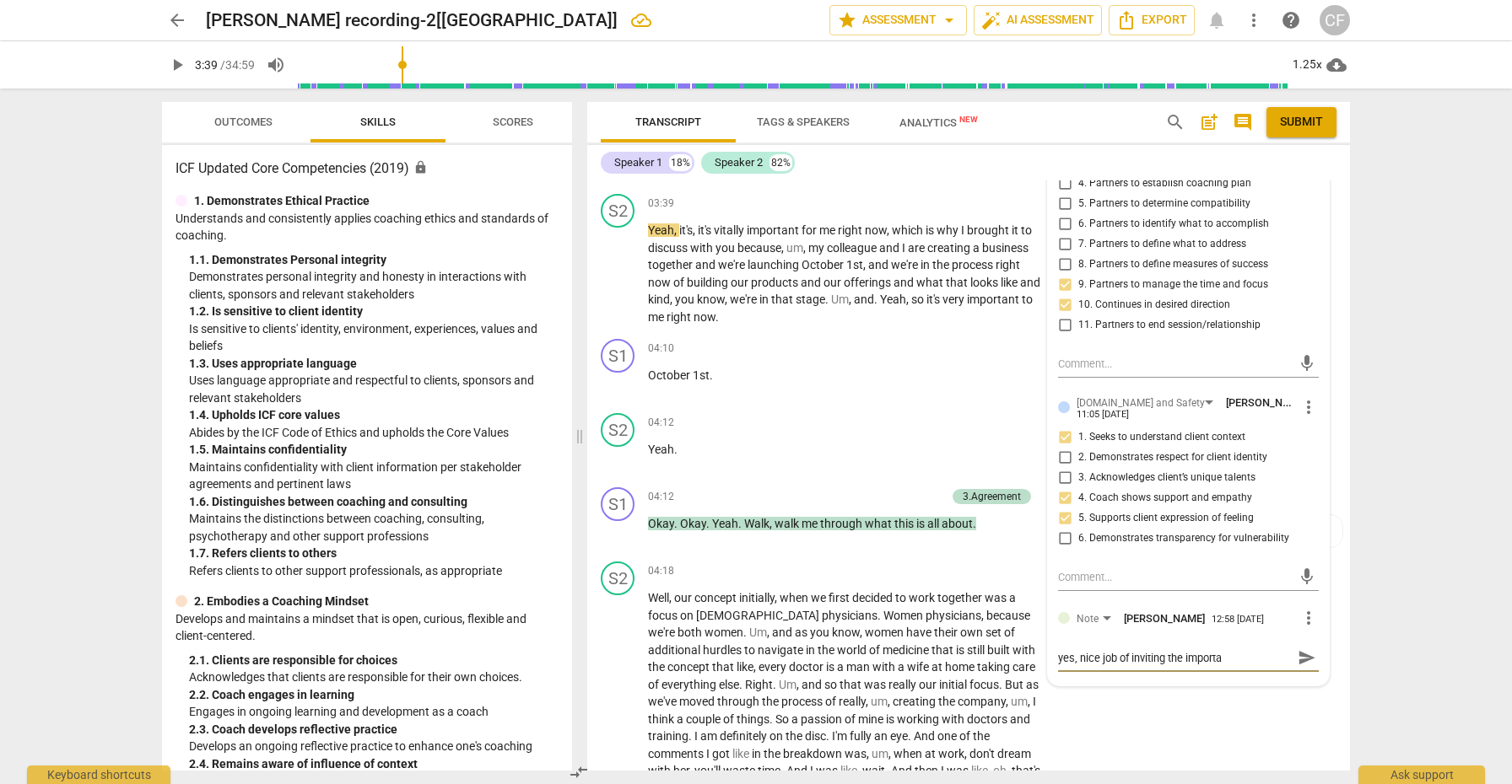
type textarea "yes, nice job of inviting the importan"
type textarea "yes, nice job of inviting the importanc"
type textarea "yes, nice job of inviting the importance"
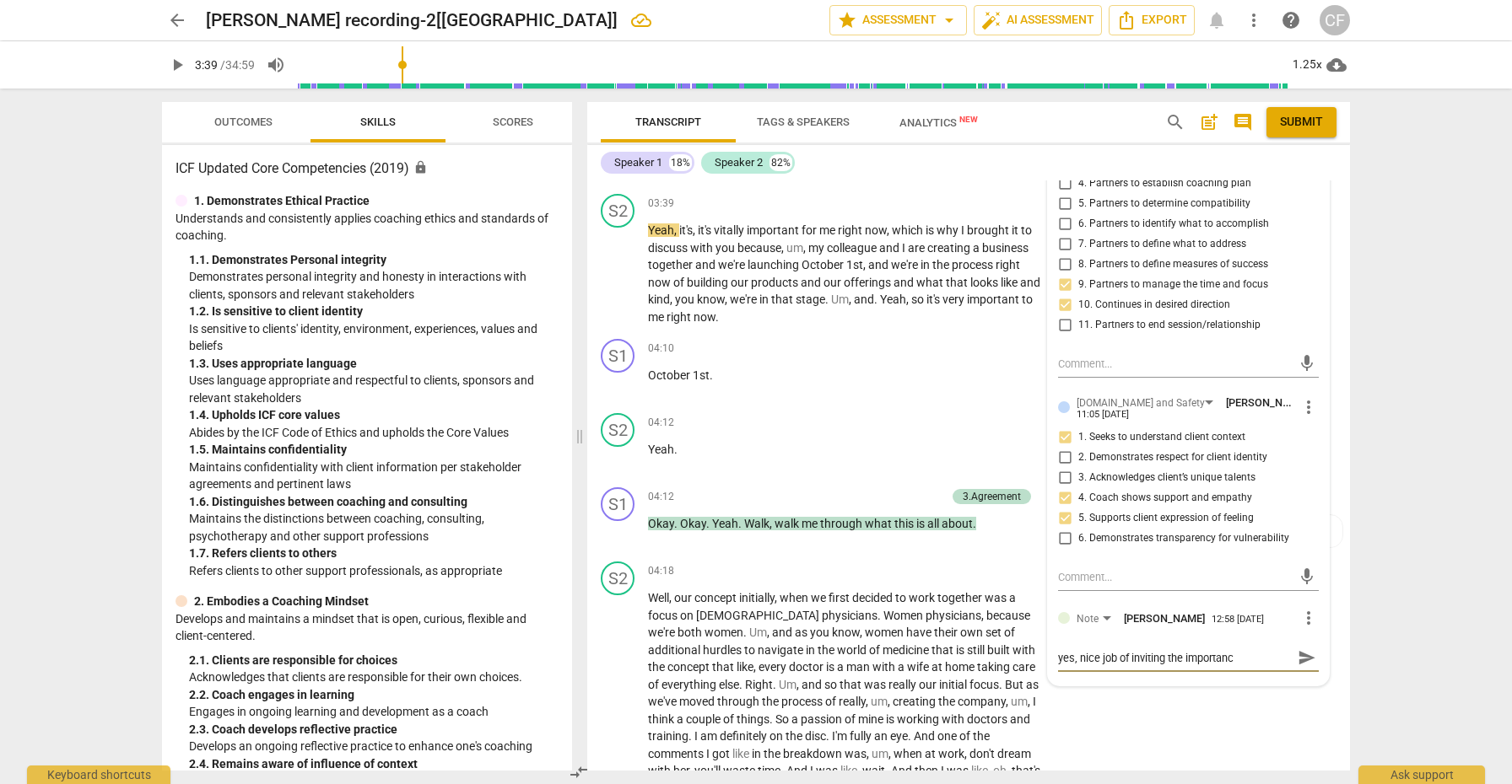
type textarea "yes, nice job of inviting the importance"
type textarea "yes, nice job of inviting the importance q"
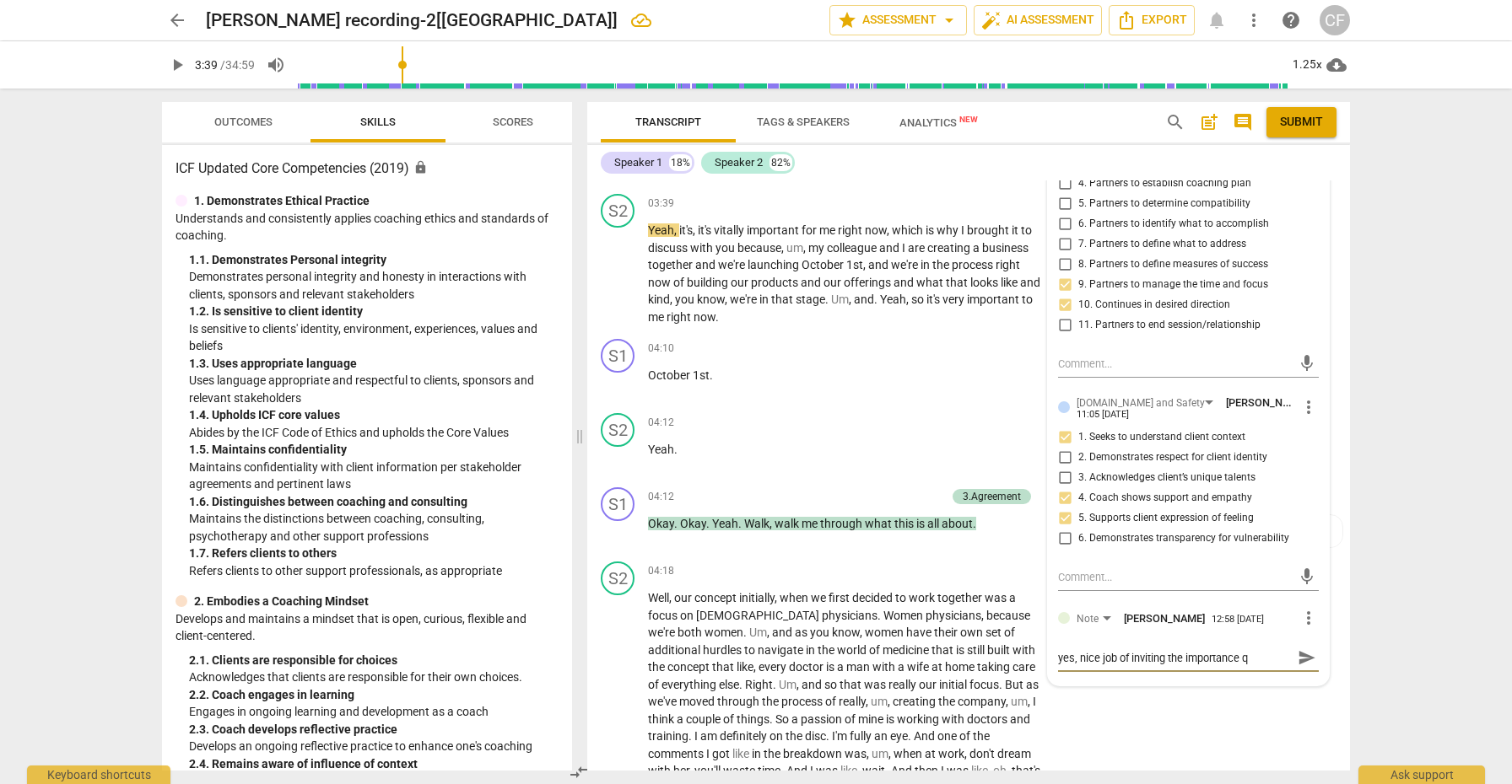
type textarea "yes, nice job of inviting the importance qu"
type textarea "yes, nice job of inviting the importance que"
type textarea "yes, nice job of inviting the importance ques"
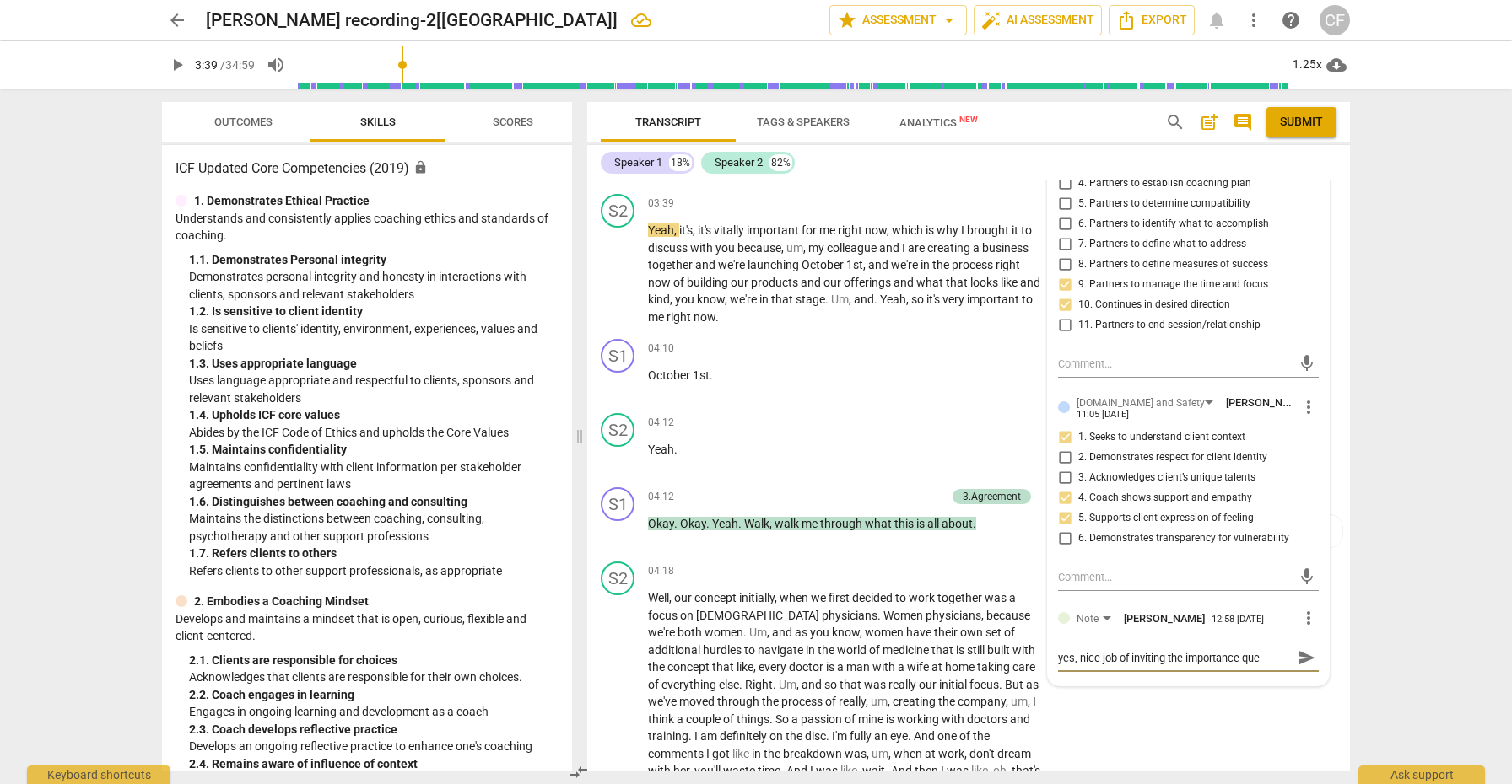
type textarea "yes, nice job of inviting the importance ques"
type textarea "yes, nice job of inviting the importance quest"
type textarea "yes, nice job of inviting the importance questi"
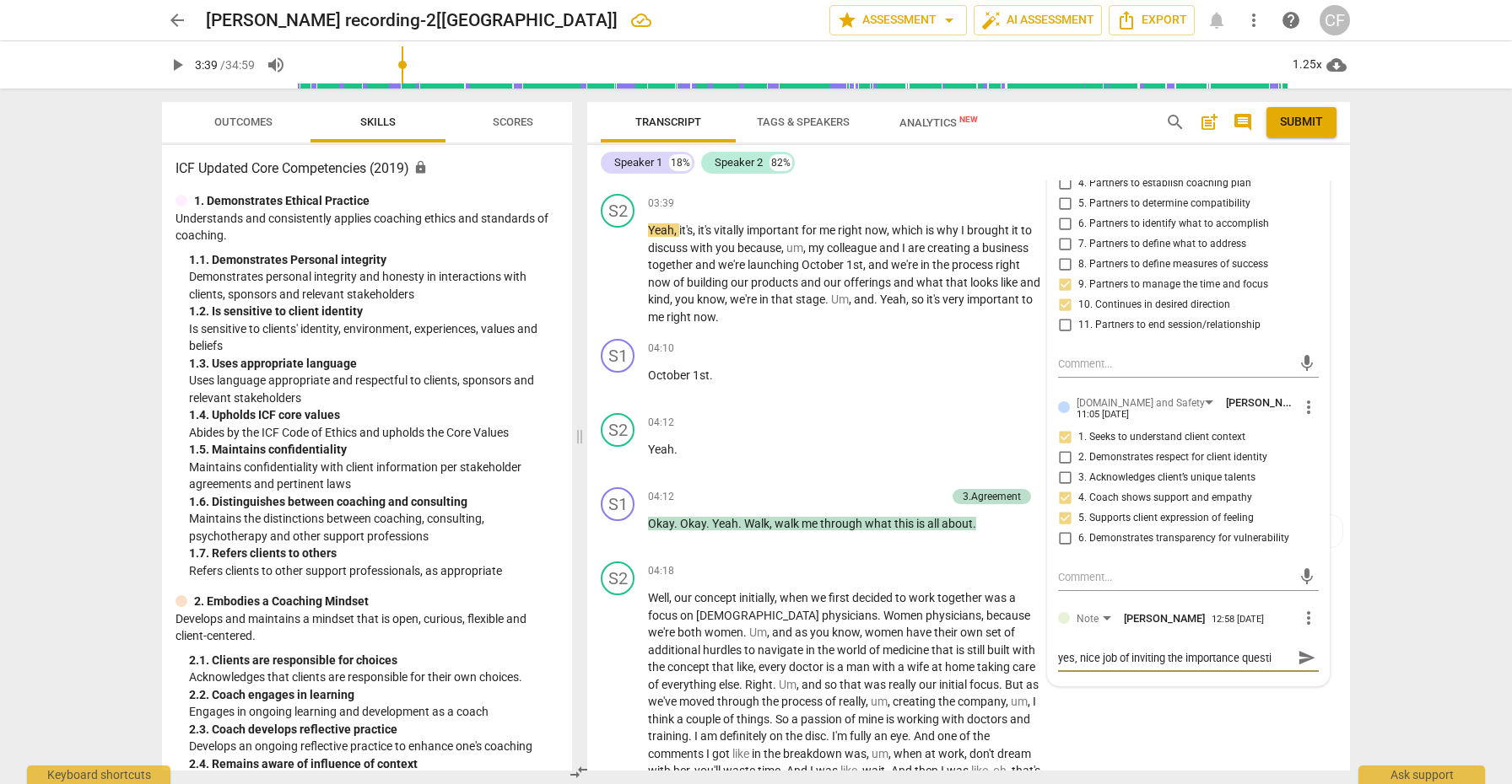
type textarea "yes, nice job of inviting the importance questio"
type textarea "yes, nice job of inviting the importance question"
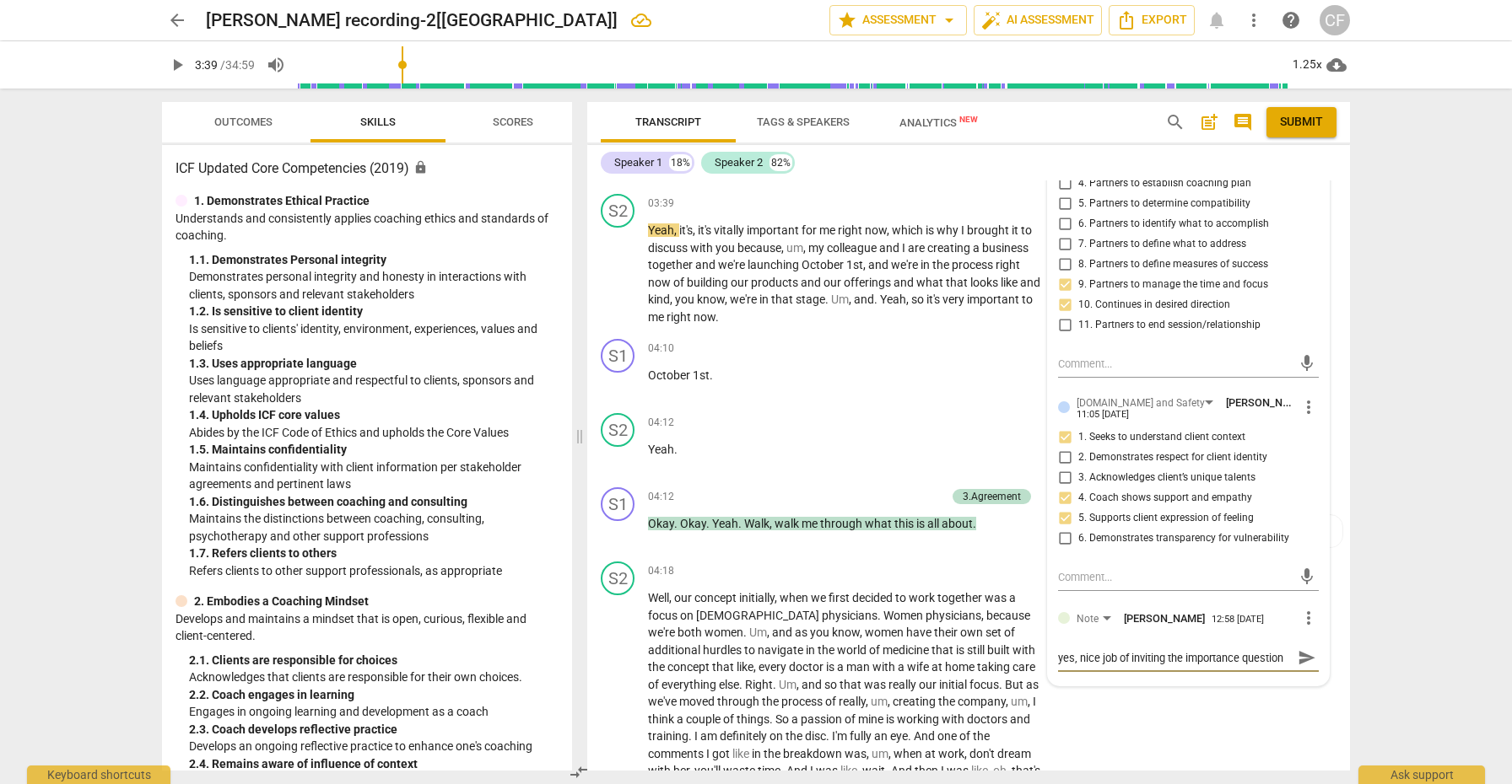
type textarea "yes, nice job of inviting the importance question."
type textarea "yes, nice job of inviting the importance question.."
type textarea "yes, nice job of inviting the importance question..."
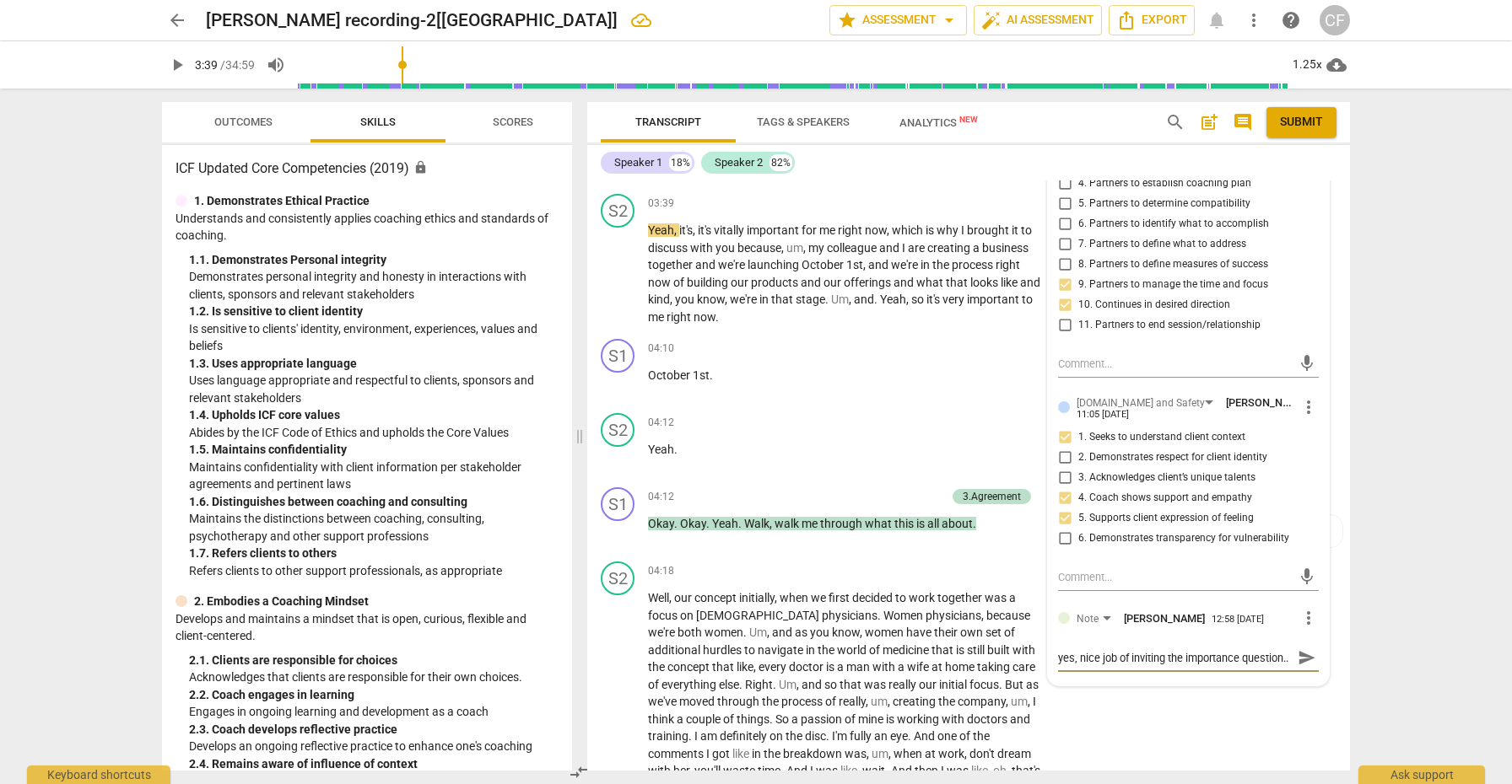
type textarea "yes, nice job of inviting the importance question..."
type textarea "yes, nice job of inviting the importance question...A"
type textarea "yes, nice job of inviting the importance question...AN"
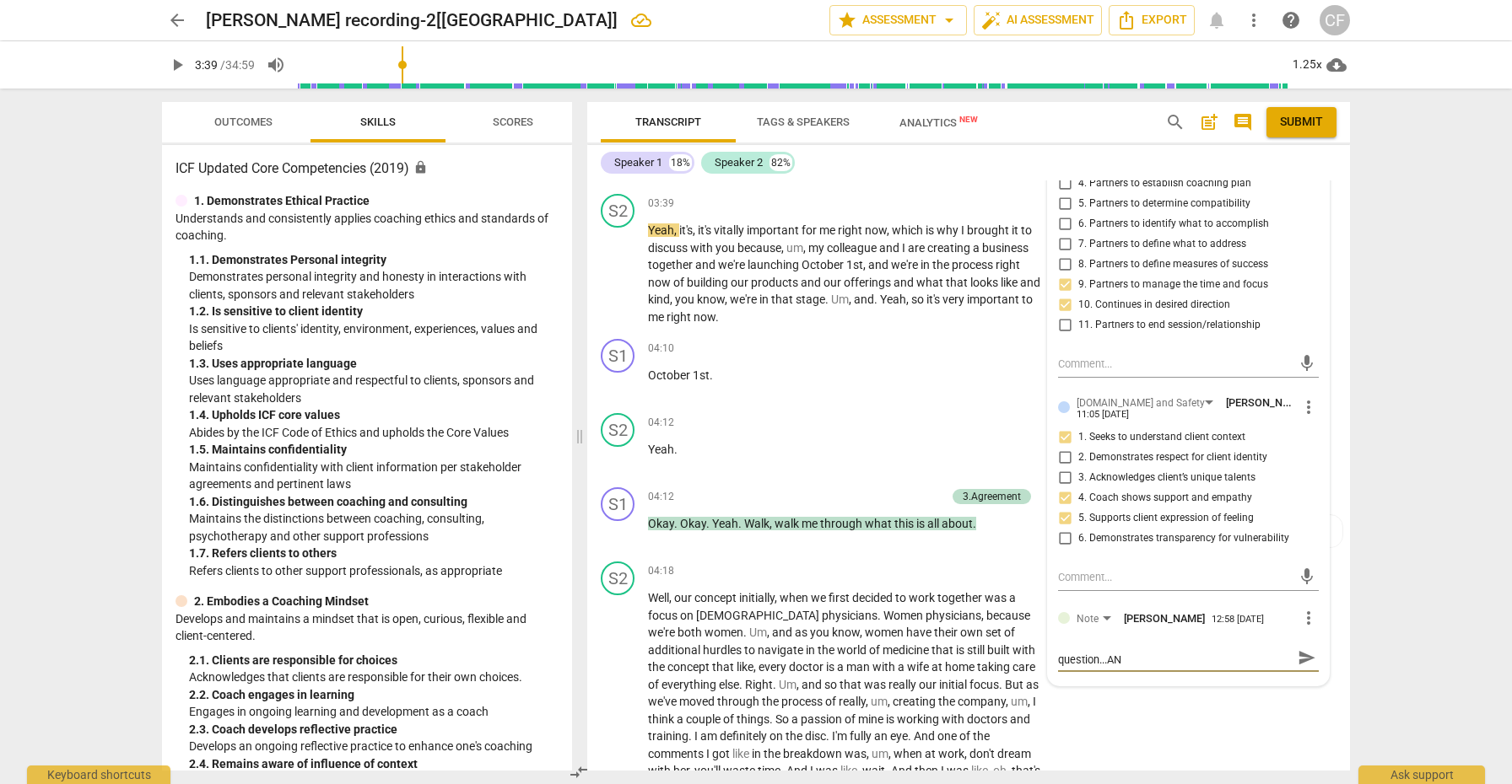
type textarea "yes, nice job of inviting the importance question...AND"
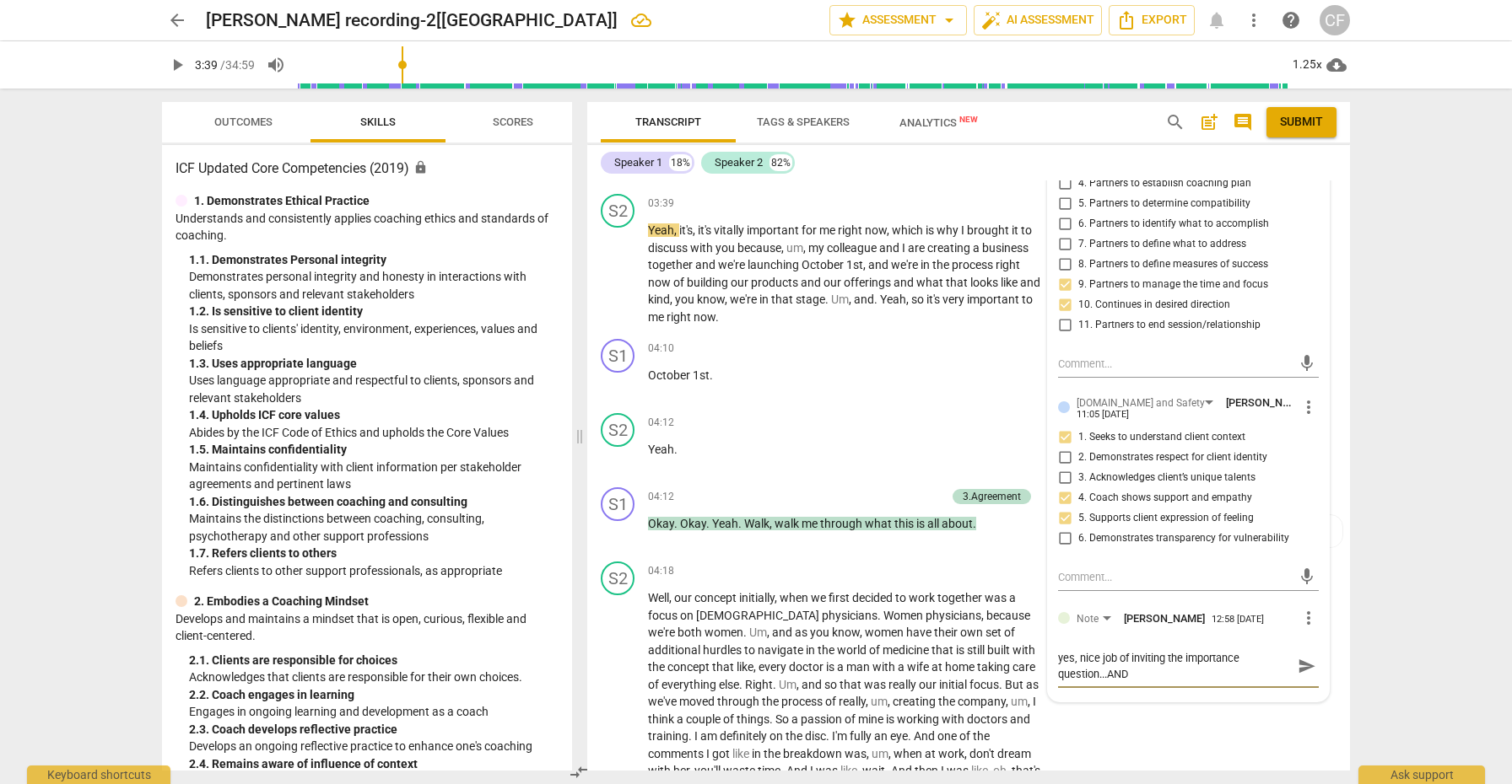
type textarea "yes, nice job of inviting the importance question...AND i"
type textarea "yes, nice job of inviting the importance question...AND it"
type textarea "yes, nice job of inviting the importance question...AND its"
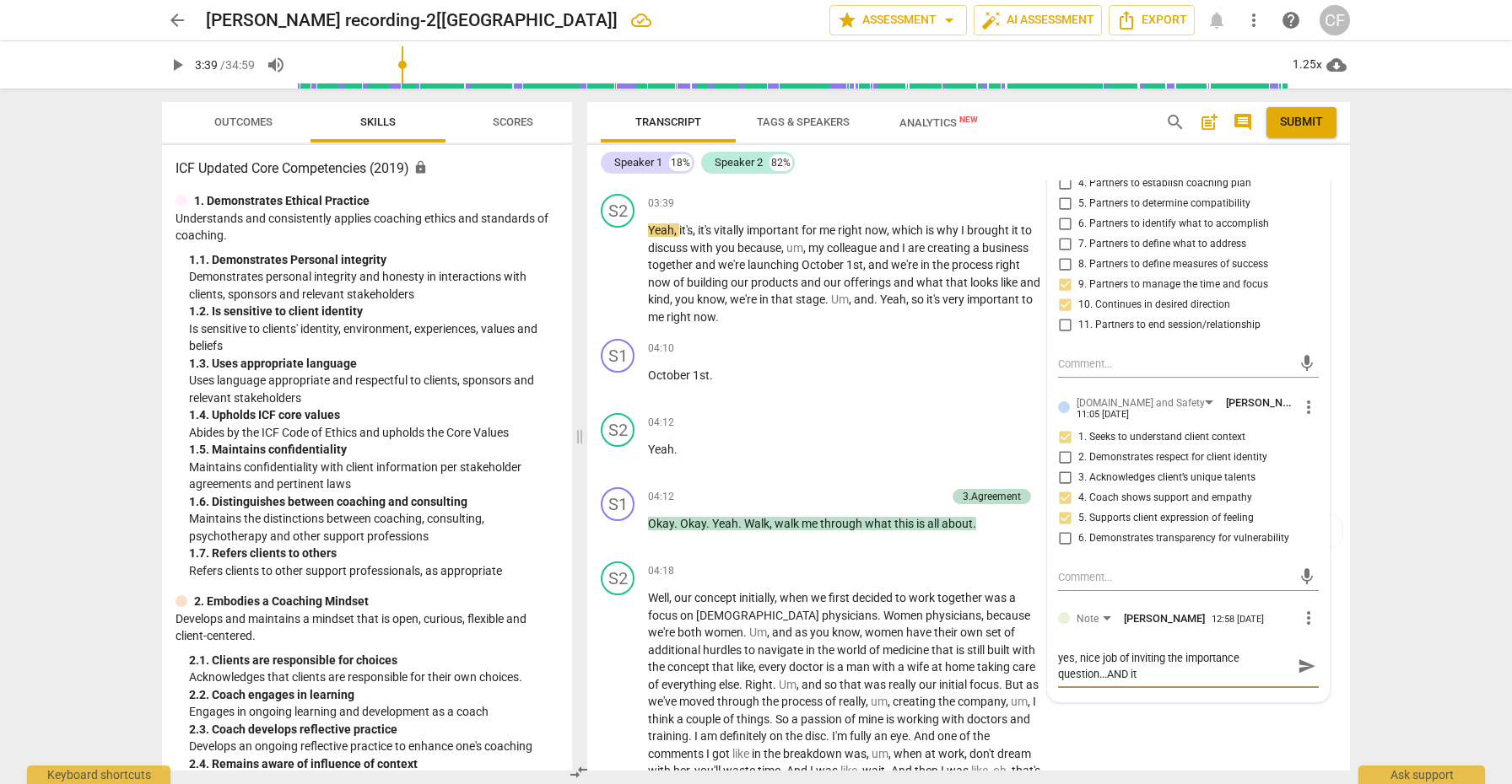
type textarea "yes, nice job of inviting the importance question...AND its"
type textarea "yes, nice job of inviting the importance question...AND its n"
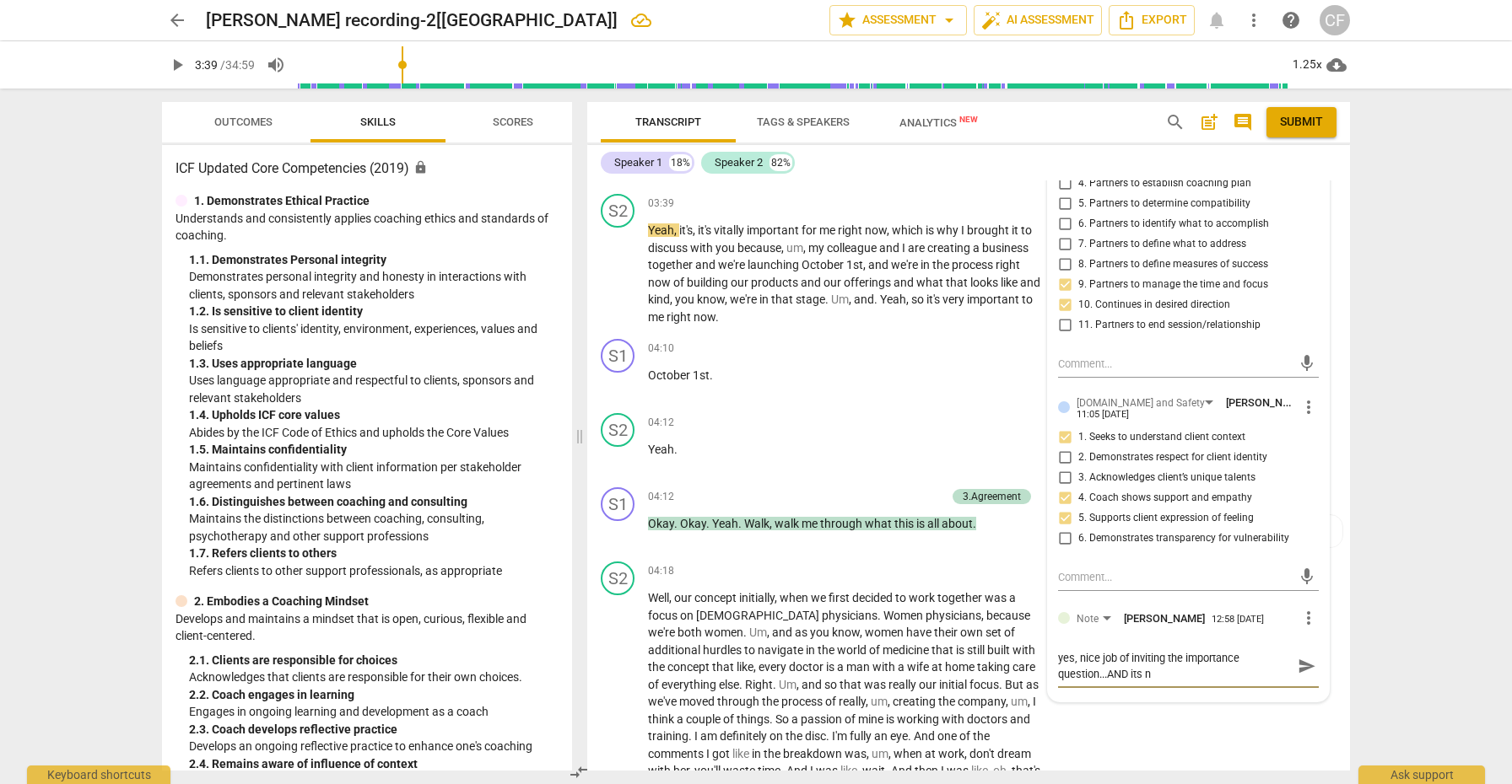
type textarea "yes, nice job of inviting the importance question...AND its no"
type textarea "yes, nice job of inviting the importance question...AND its not"
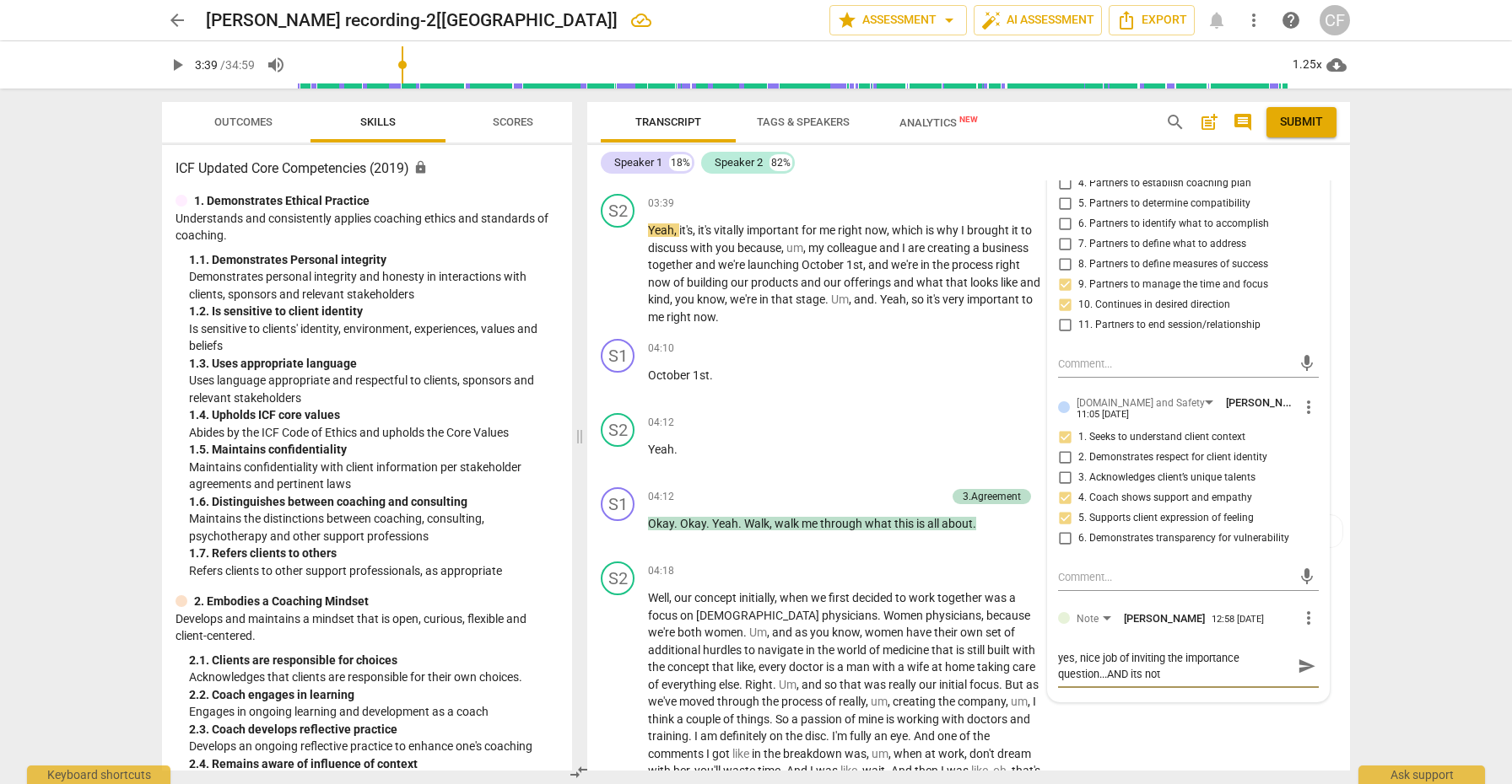
type textarea "yes, nice job of inviting the importance question...AND its not"
type textarea "yes, nice job of inviting the importance question...AND its not u"
type textarea "yes, nice job of inviting the importance question...AND its not us"
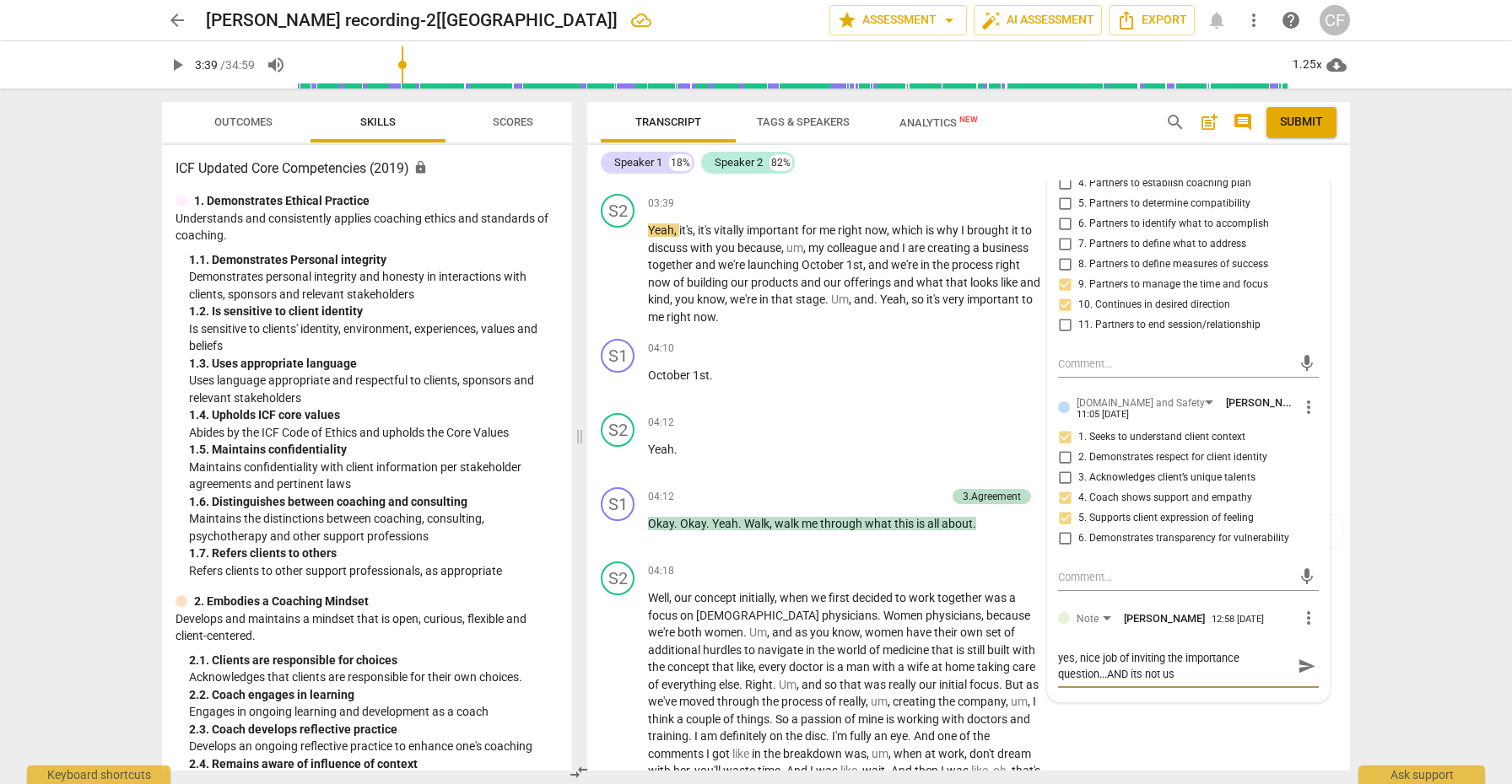
type textarea "yes, nice job of inviting the importance question...AND its not usu"
type textarea "yes, nice job of inviting the importance question...AND its not usua"
type textarea "yes, nice job of inviting the importance question...AND its not usual"
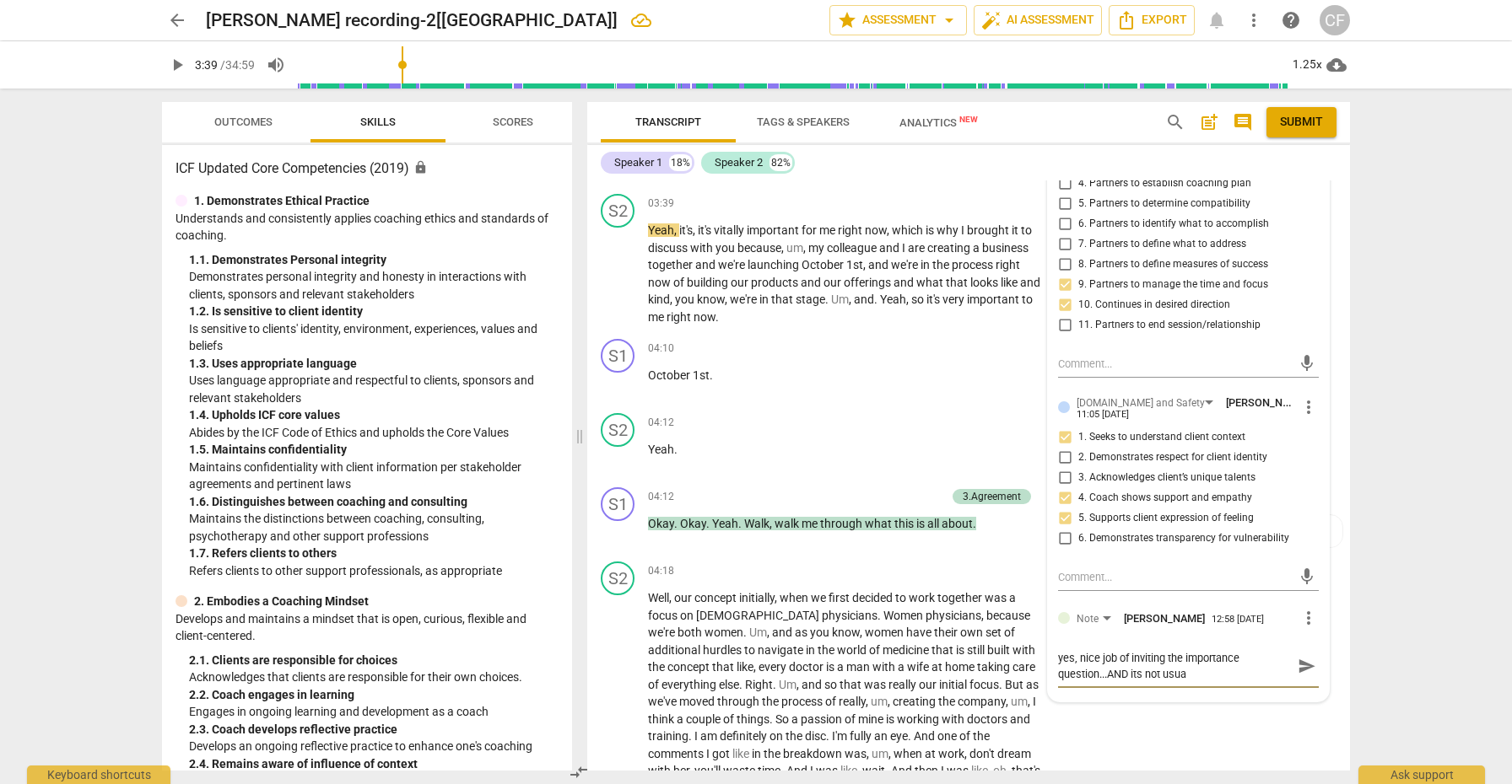
type textarea "yes, nice job of inviting the importance question...AND its not usual"
type textarea "yes, nice job of inviting the importance question...AND its not usuall"
type textarea "yes, nice job of inviting the importance question...AND its not usually"
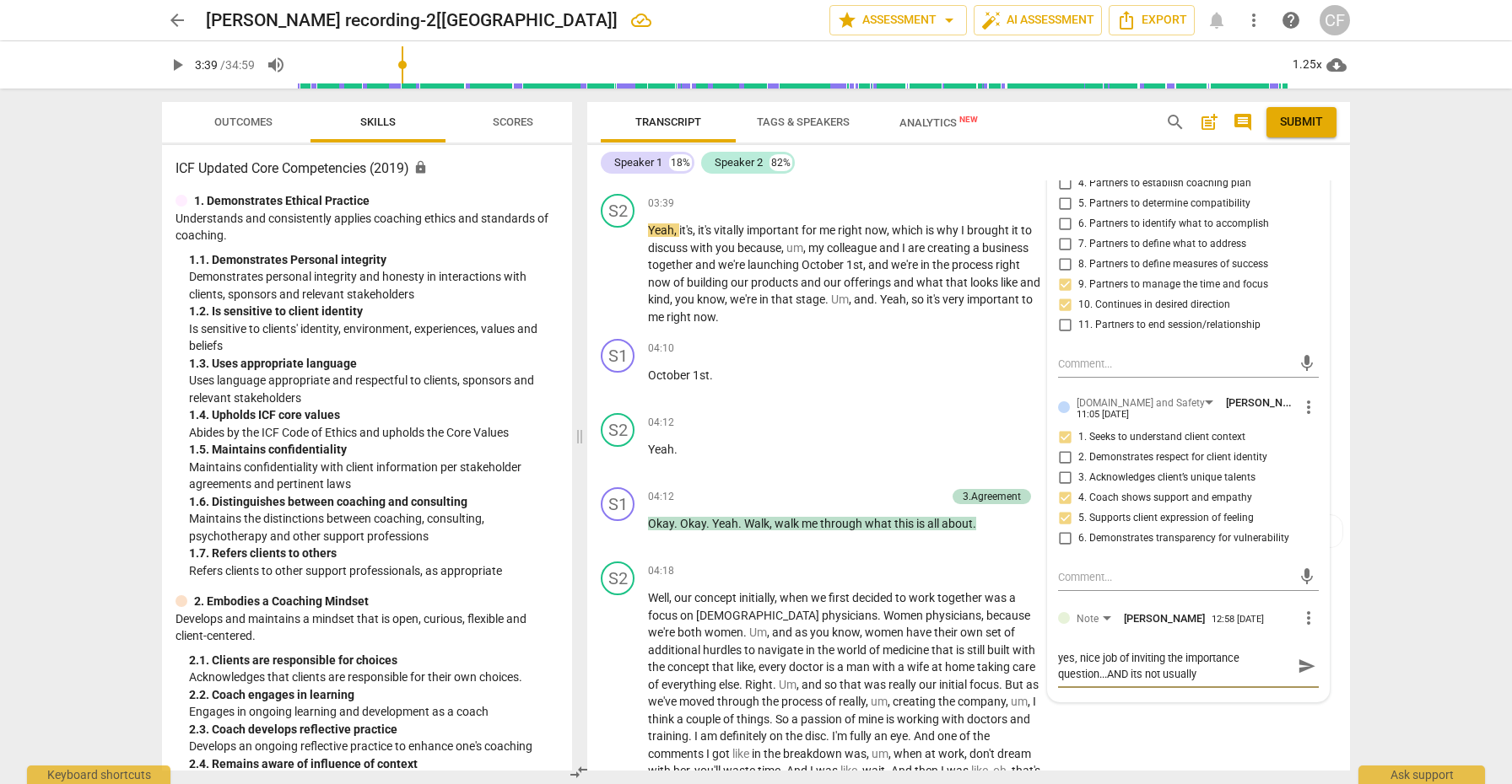
type textarea "yes, nice job of inviting the importance question...AND its not usually"
type textarea "yes, nice job of inviting the importance question...AND its not usually u"
type textarea "yes, nice job of inviting the importance question...AND its not usually us"
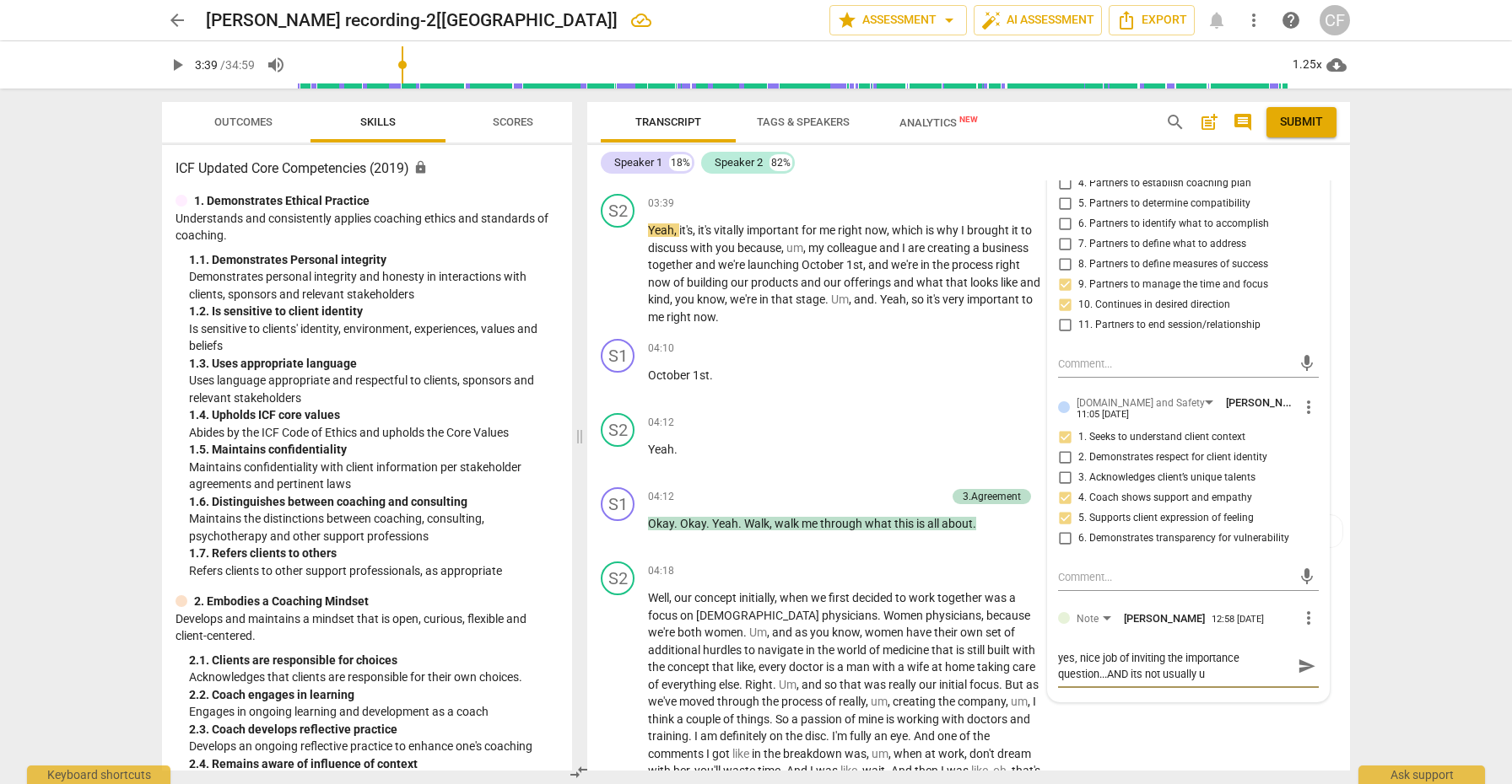
type textarea "yes, nice job of inviting the importance question...AND its not usually us"
type textarea "yes, nice job of inviting the importance question...AND its not usually use"
type textarea "yes, nice job of inviting the importance question...AND its not usually usef"
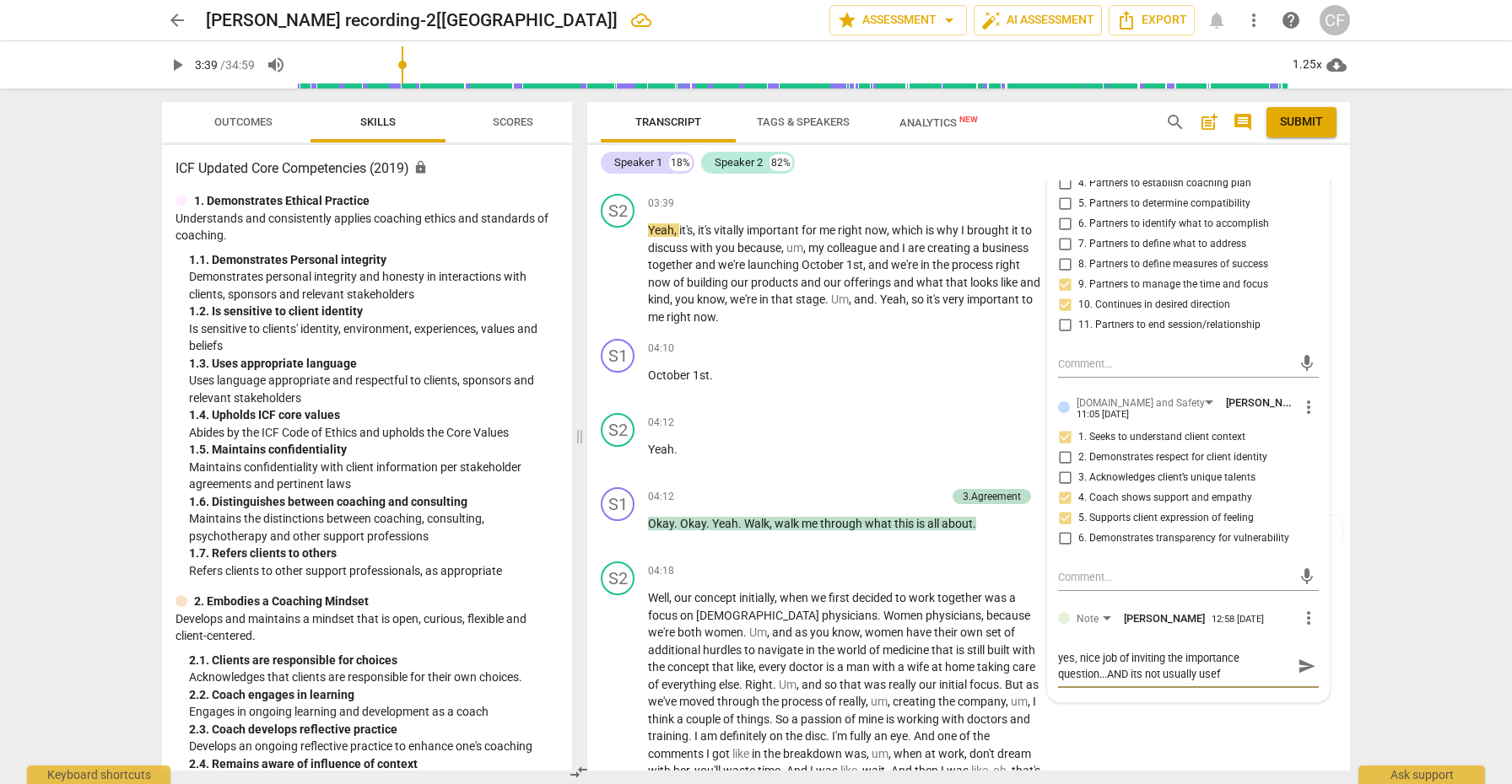
type textarea "yes, nice job of inviting the importance question...AND its not usually usefu"
type textarea "yes, nice job of inviting the importance question...AND its not usually useful"
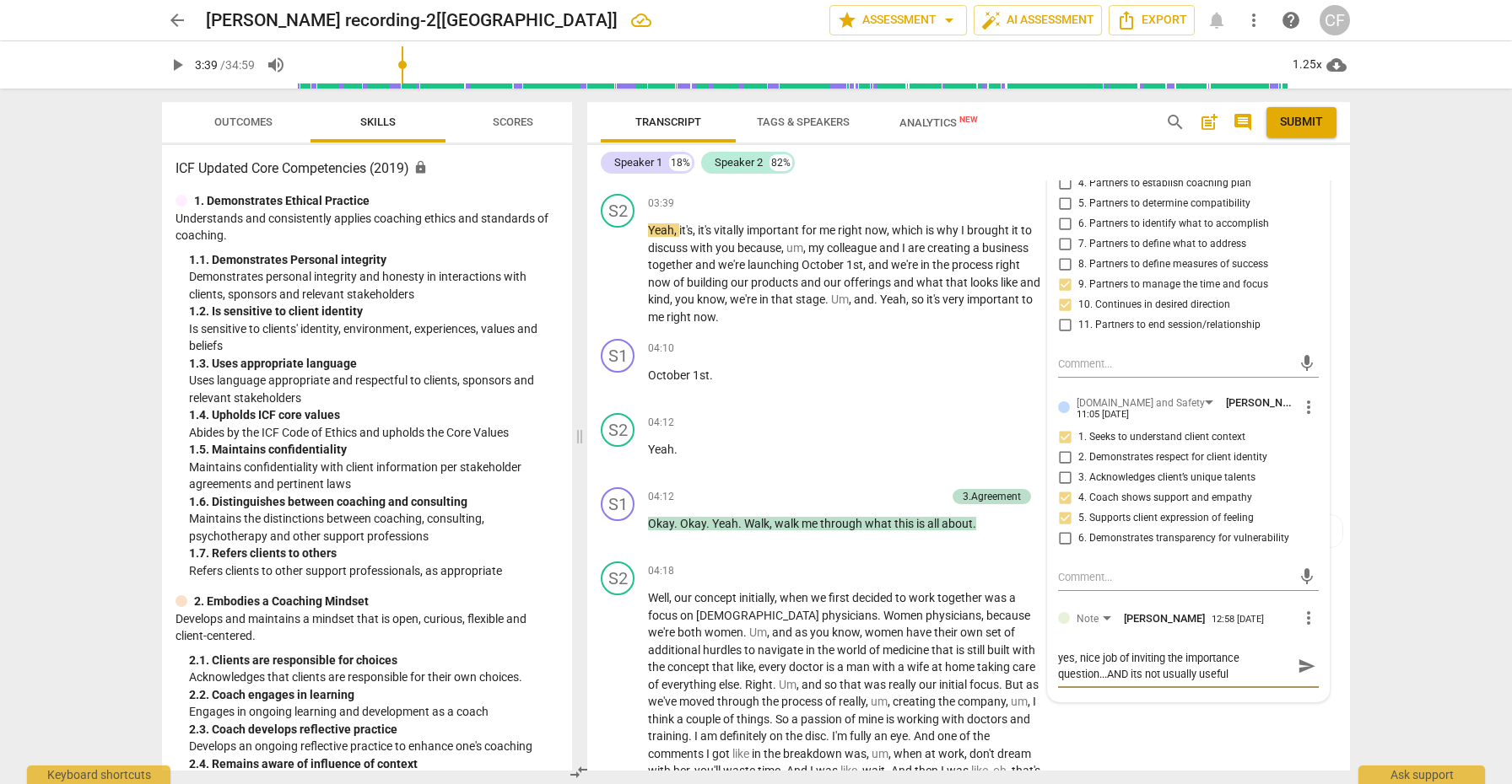
type textarea "yes, nice job of inviting the importance question...AND its not usually useful"
type textarea "yes, nice job of inviting the importance question...AND its not usually useful t"
type textarea "yes, nice job of inviting the importance question...AND its not usually useful …"
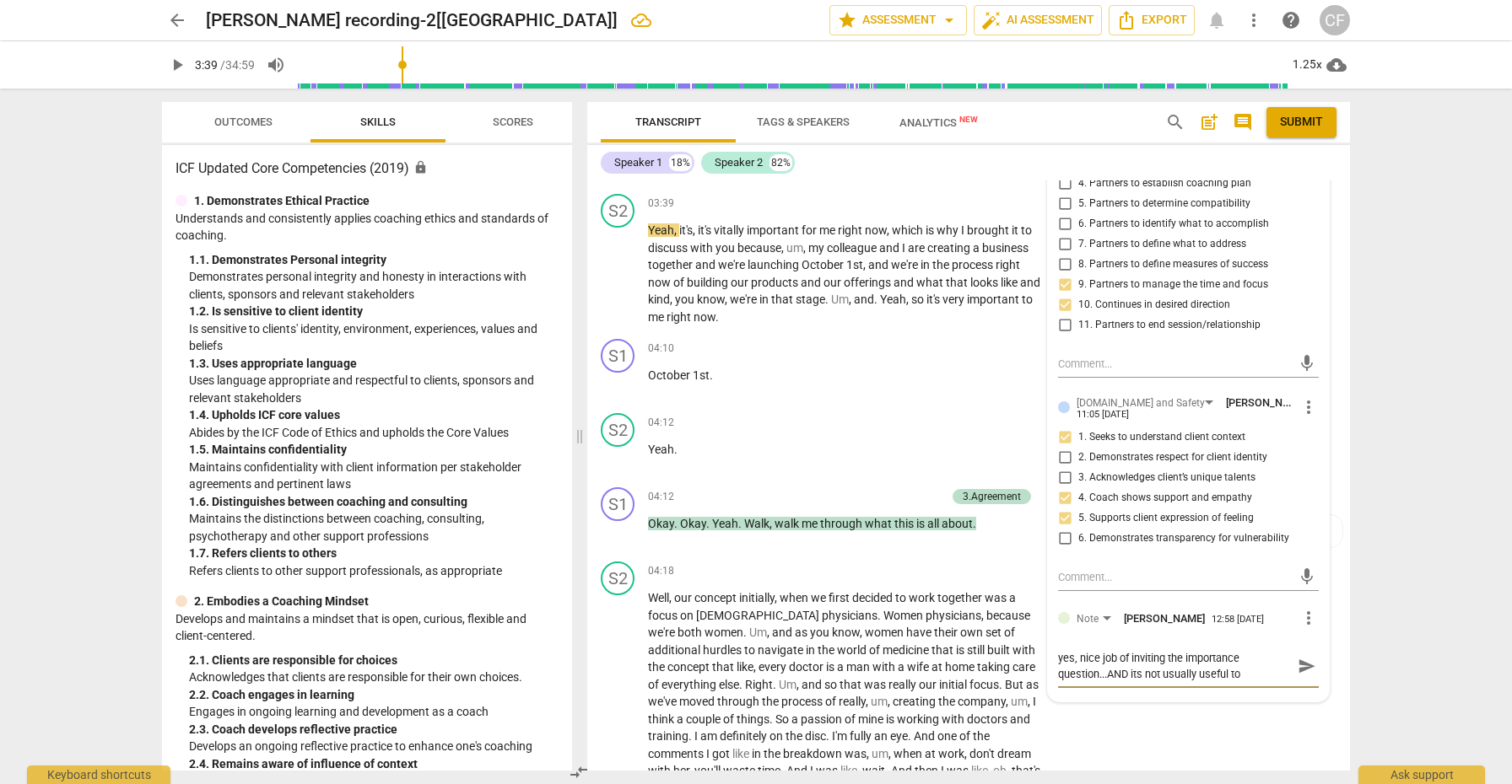
type textarea "yes, nice job of inviting the importance question...AND its not usually useful …"
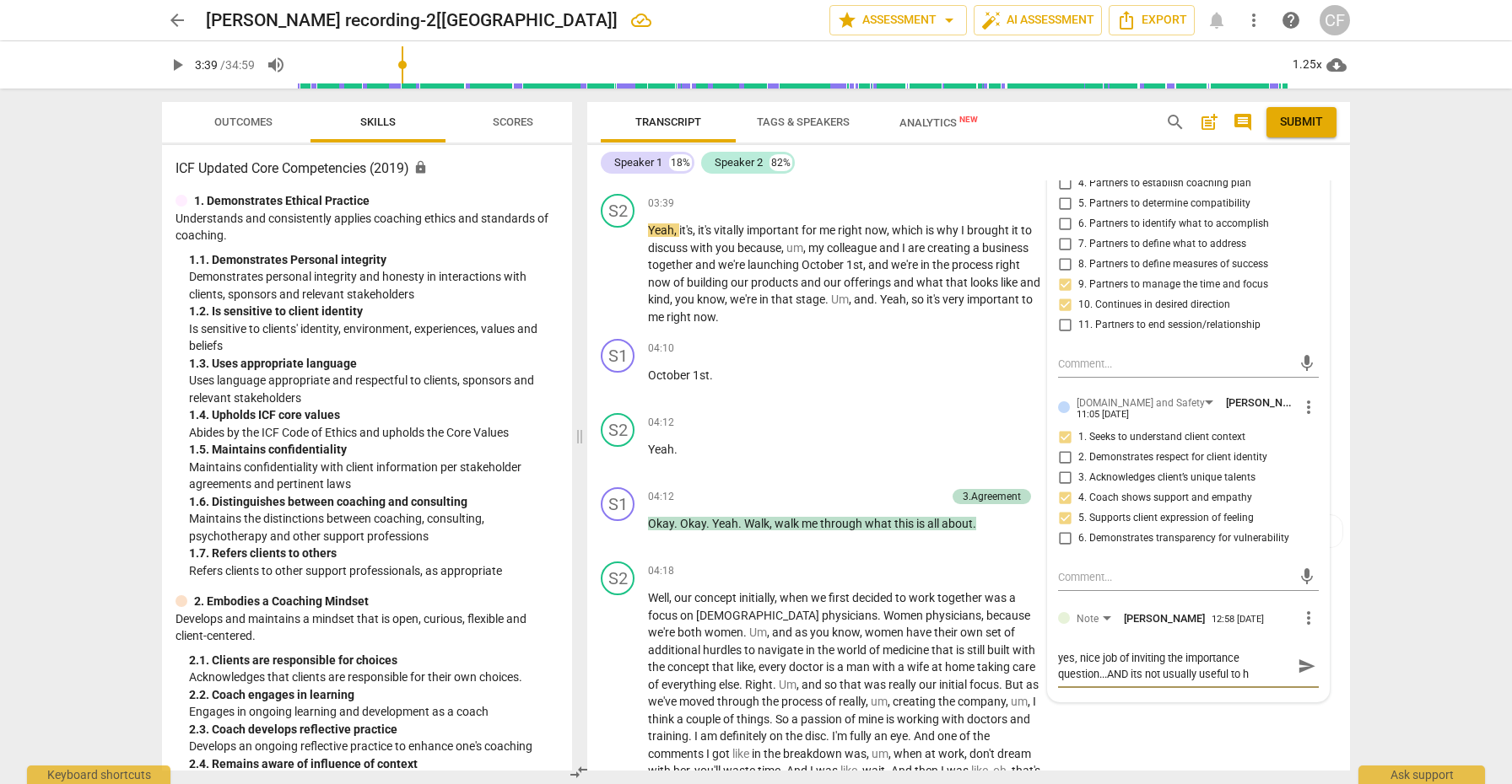
type textarea "yes, nice job of inviting the importance question...AND its not usually useful …"
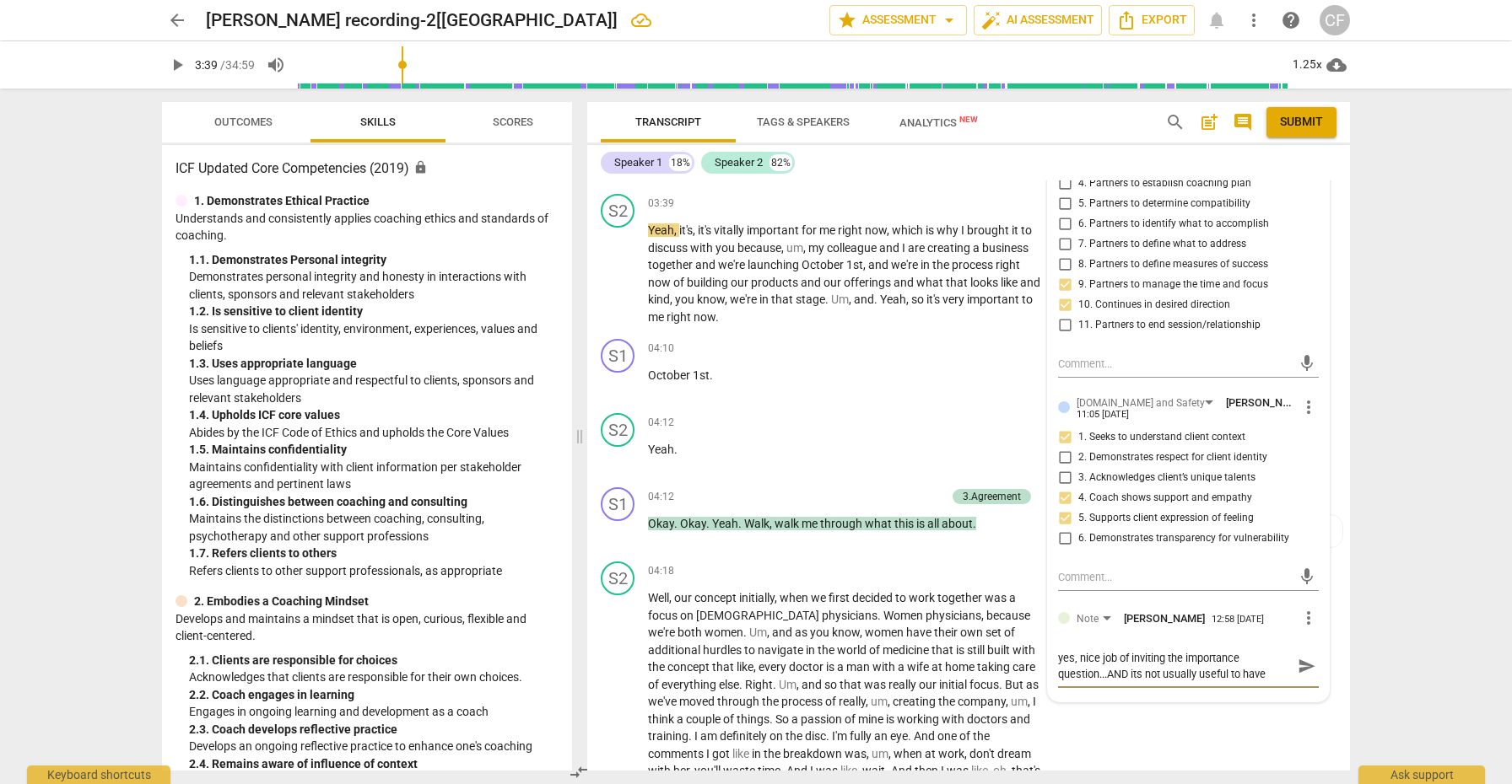
type textarea "yes, nice job of inviting the importance question...AND its not usually useful …"
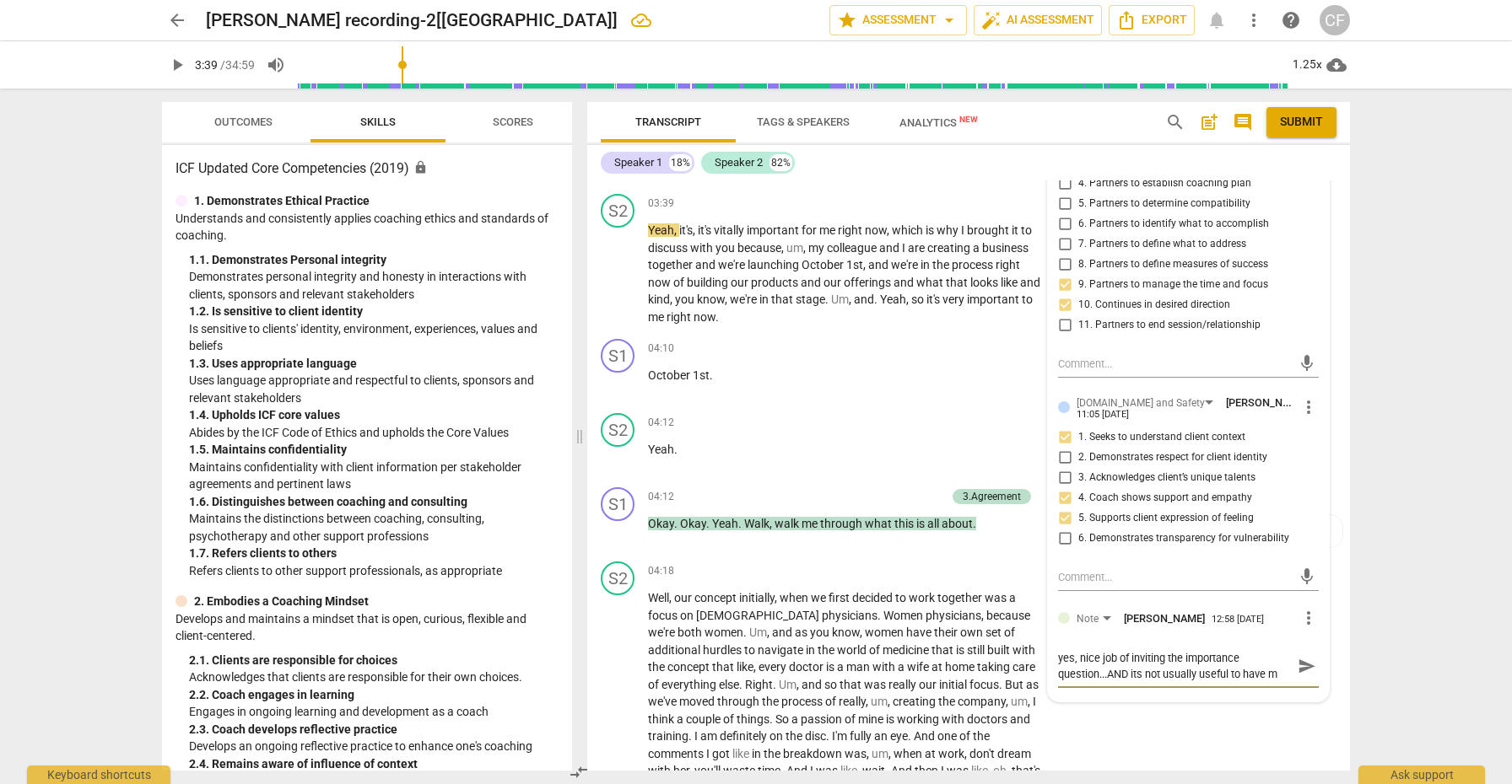
type textarea "yes, nice job of inviting the importance question...AND its not usually useful …"
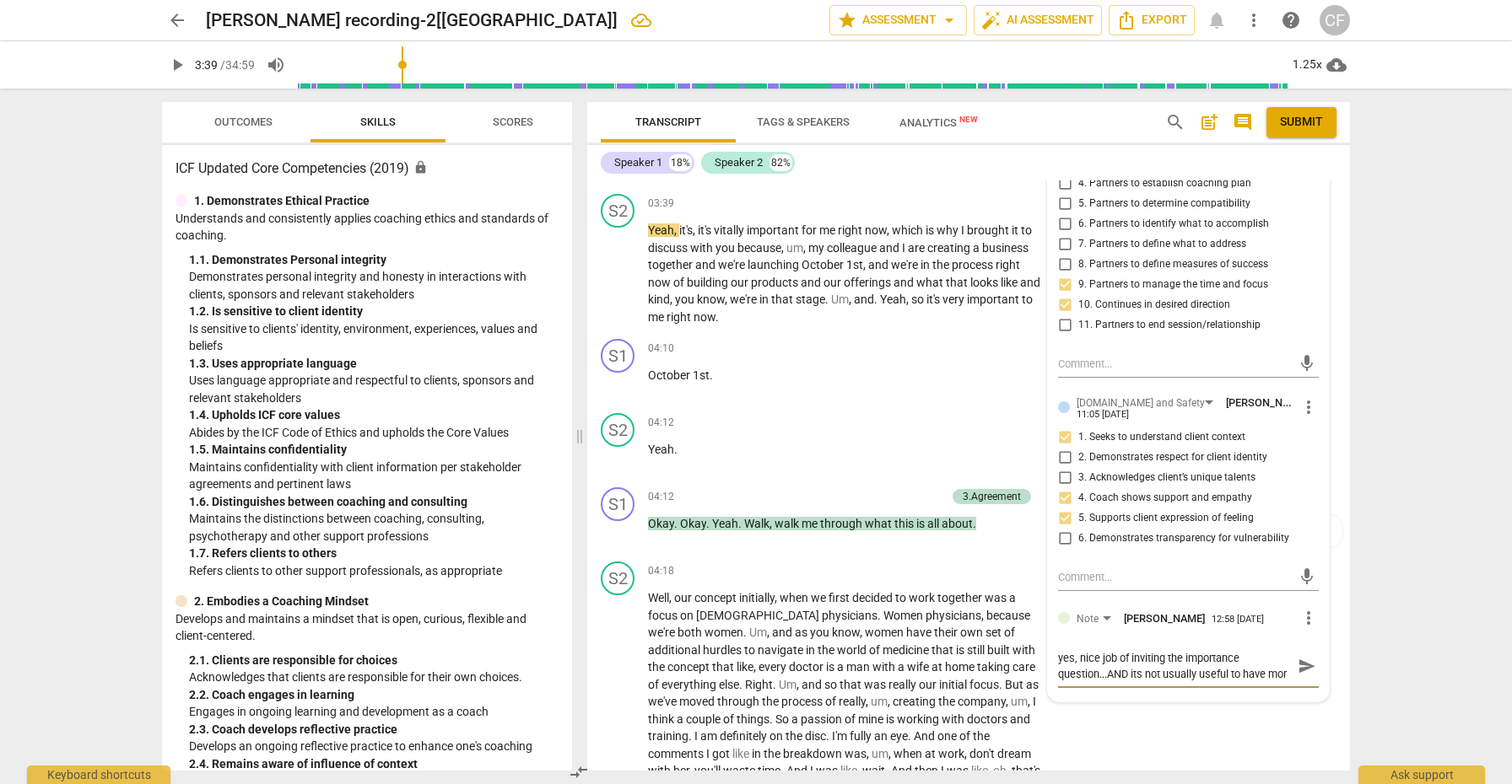
type textarea "yes, nice job of inviting the importance question...AND its not usually useful …"
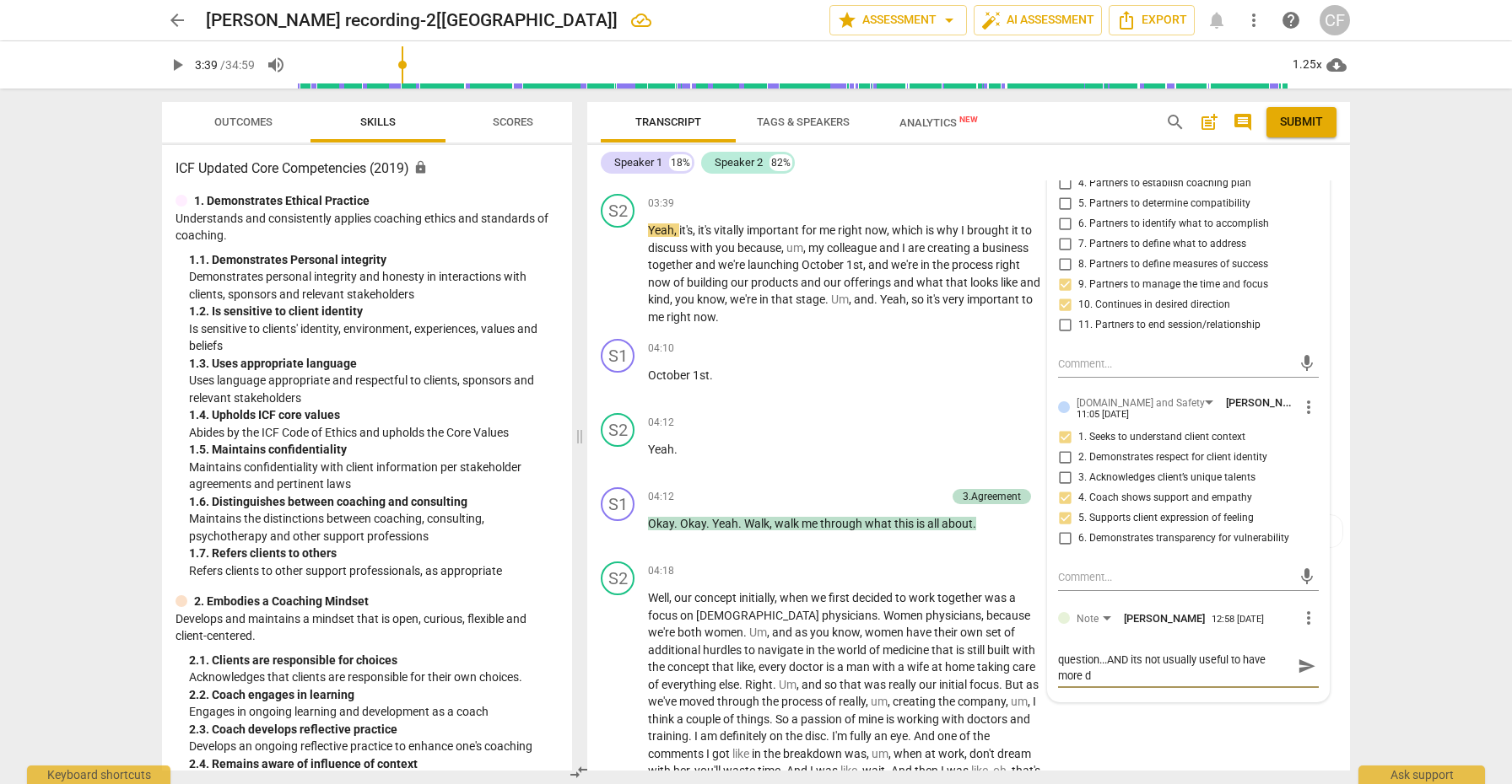
type textarea "yes, nice job of inviting the importance question...AND its not usually useful …"
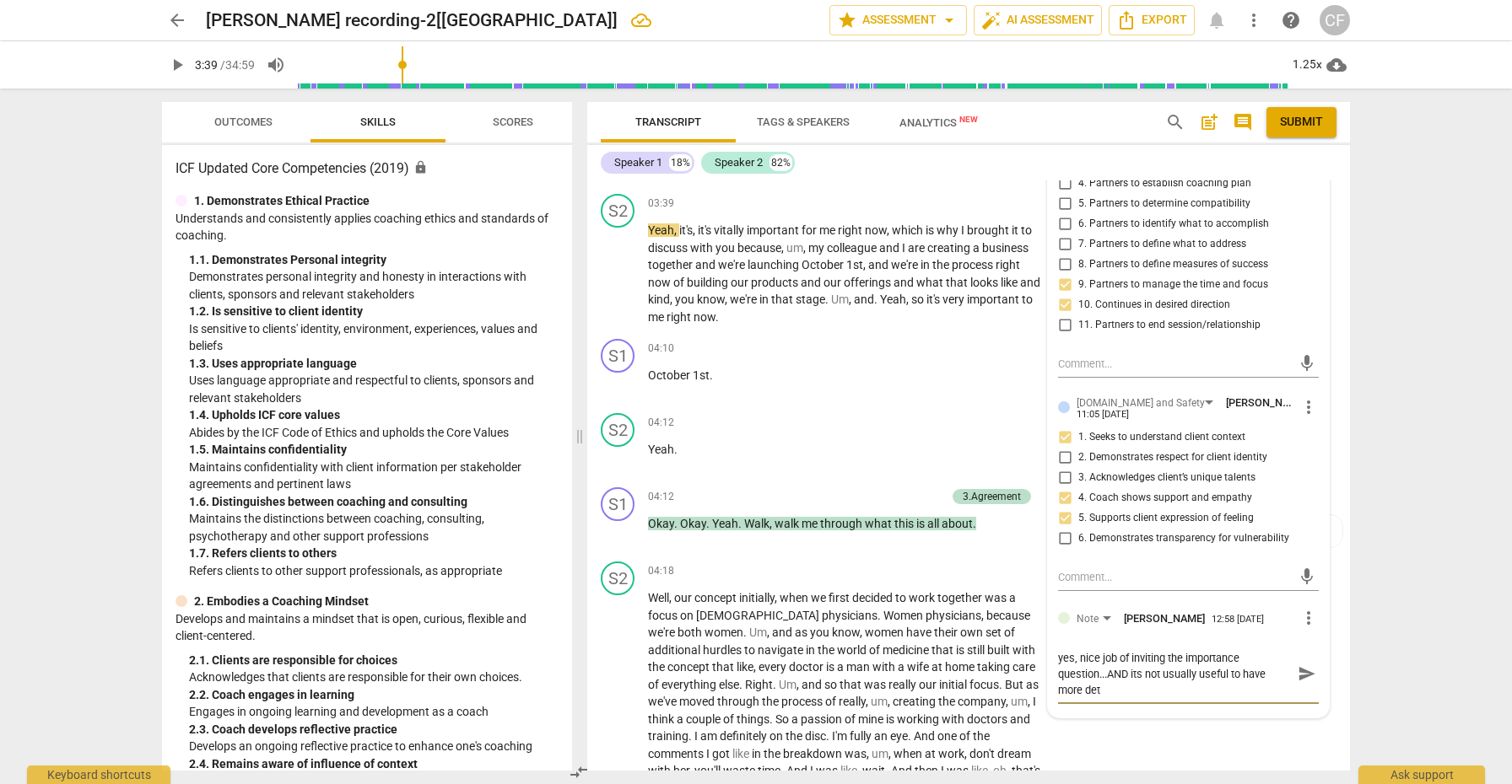
type textarea "yes, nice job of inviting the importance question...AND its not usually useful …"
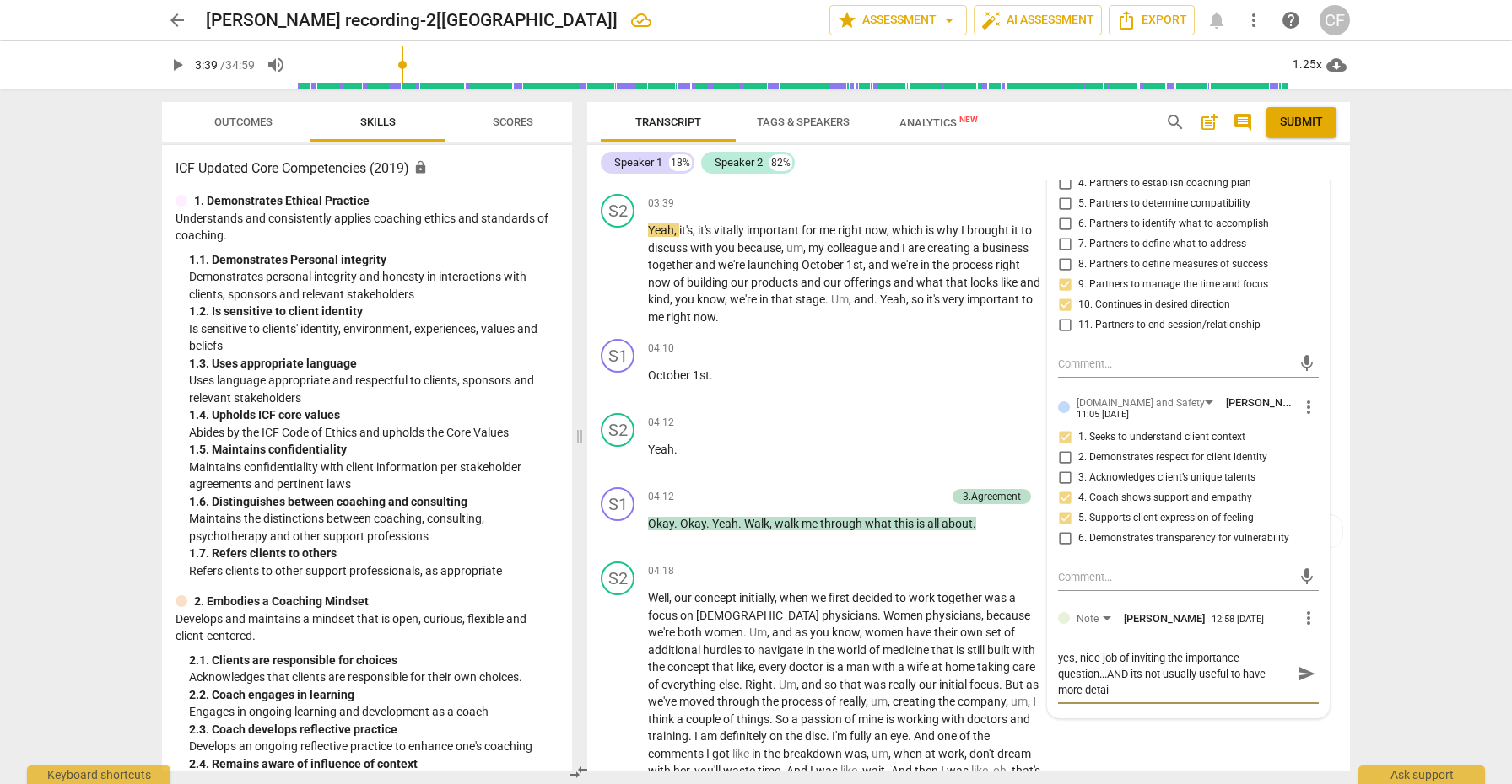
type textarea "yes, nice job of inviting the importance question...AND its not usually useful …"
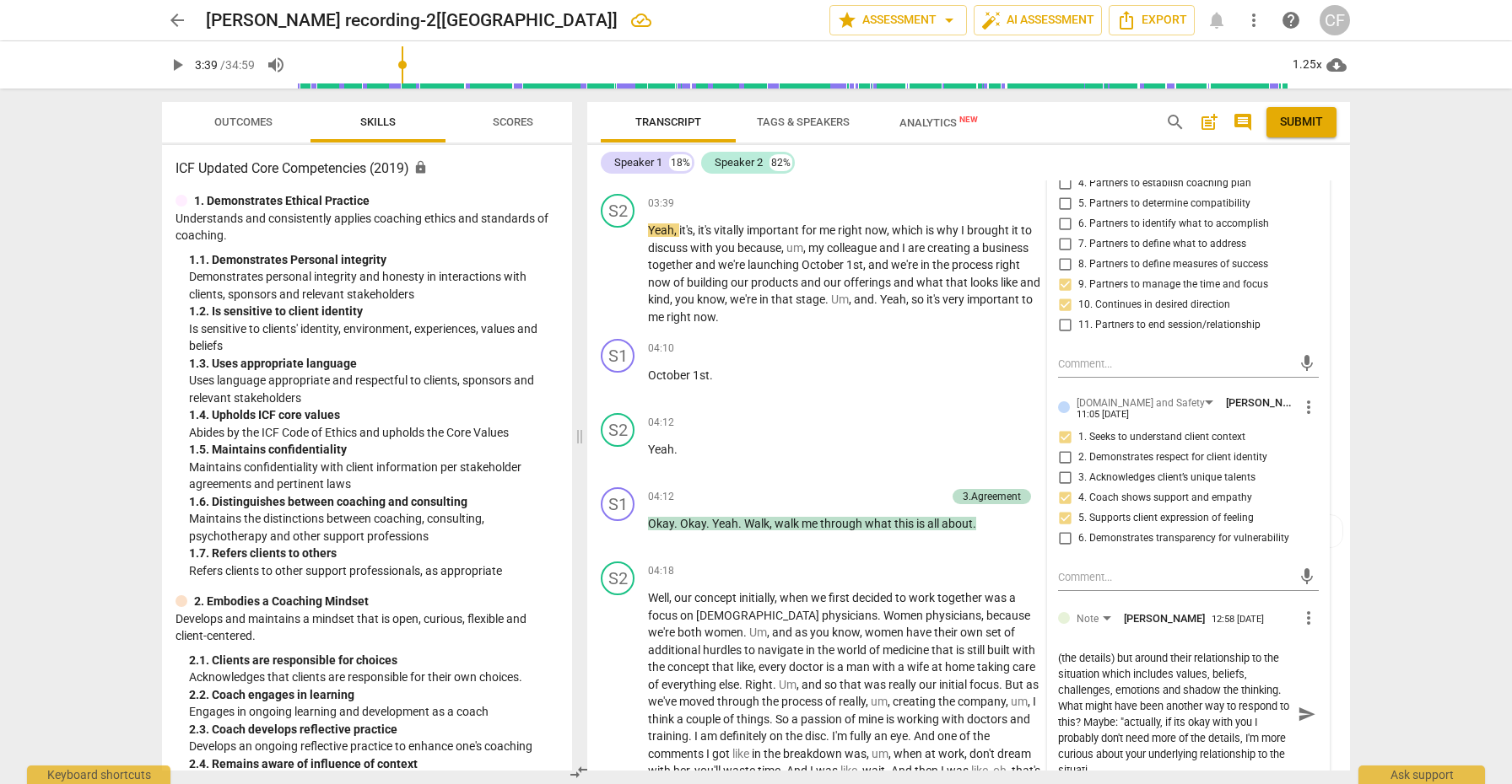
scroll to position [94, 0]
click at [1298, 705] on span "send" at bounding box center [1307, 714] width 19 height 19
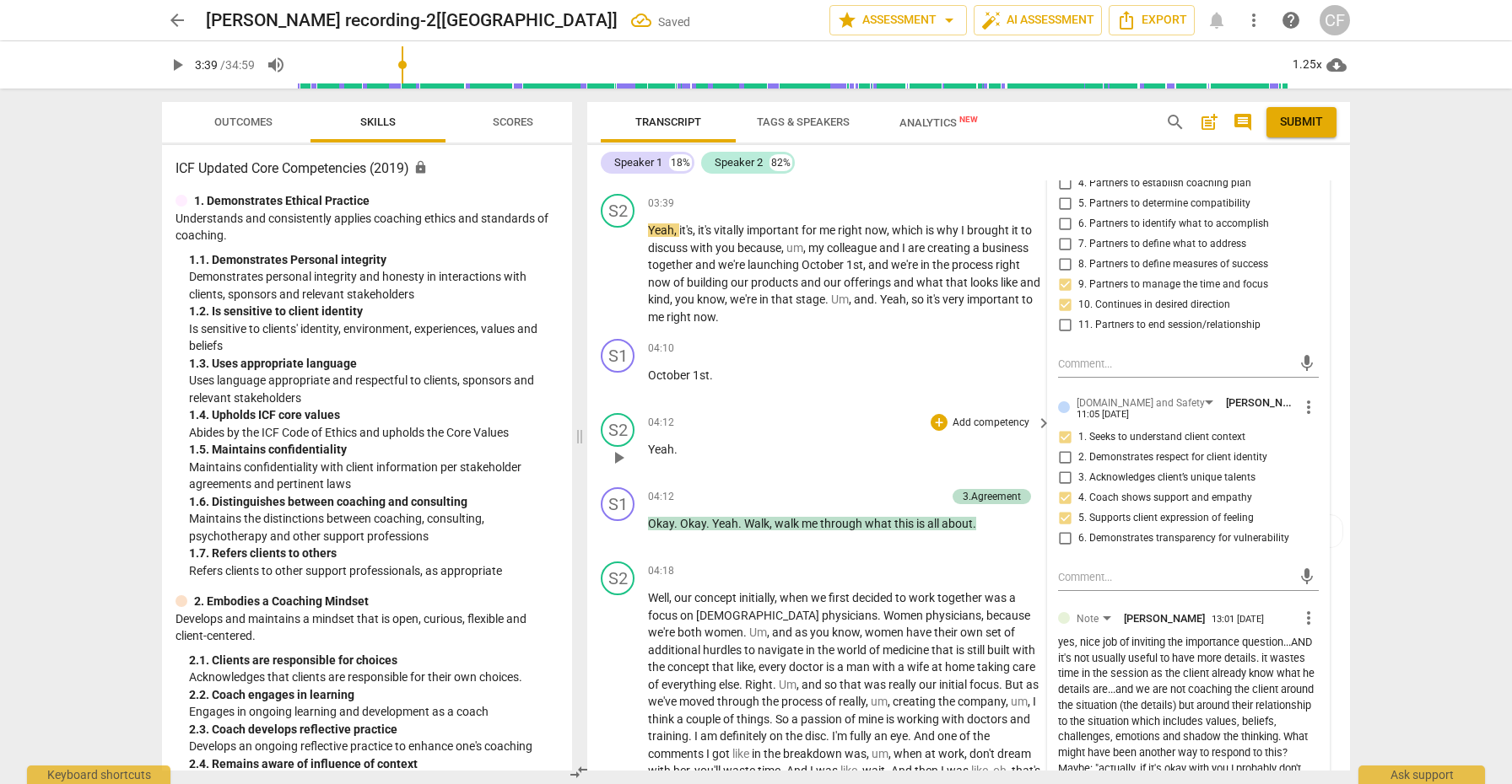
scroll to position [964, 0]
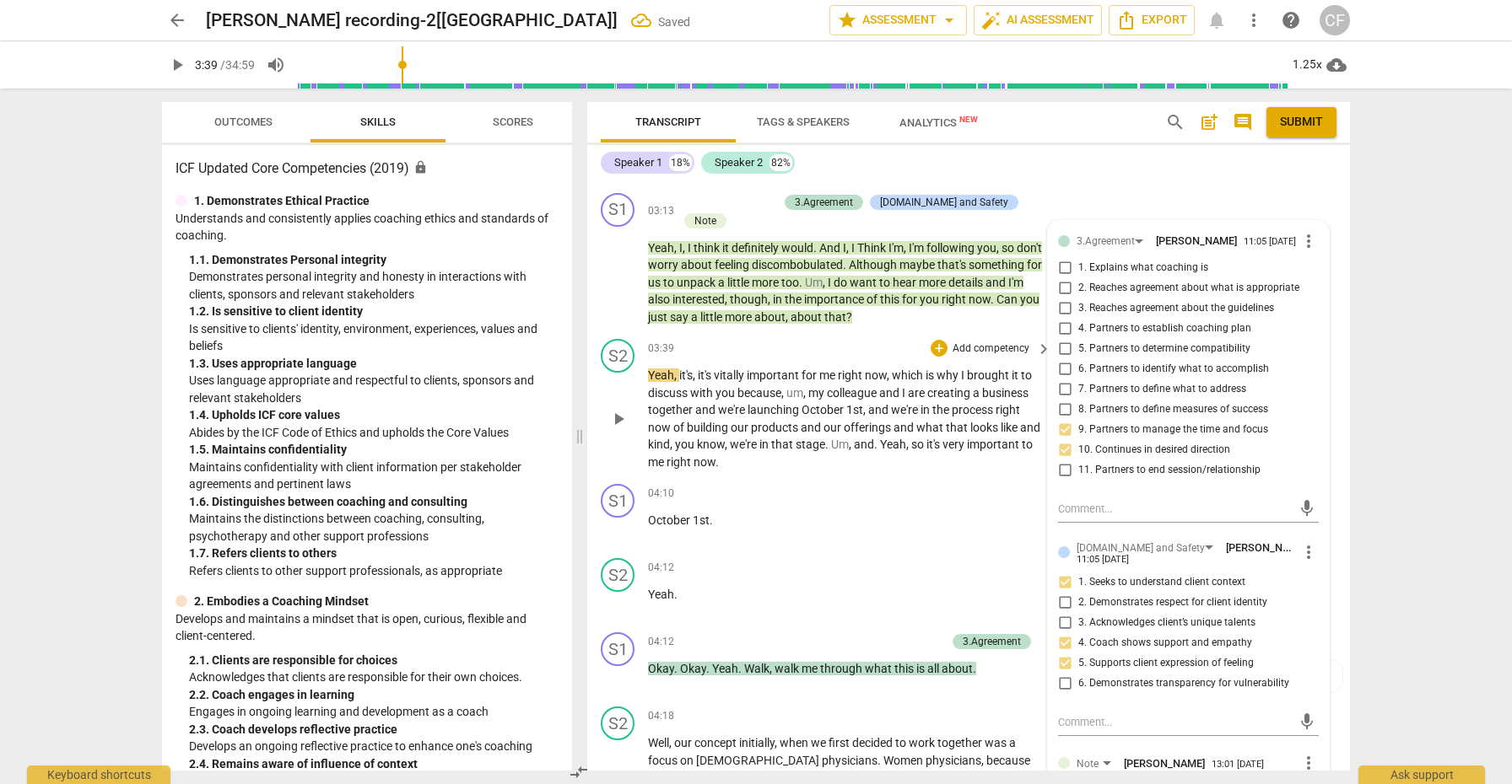
click at [623, 409] on span "play_arrow" at bounding box center [618, 419] width 20 height 20
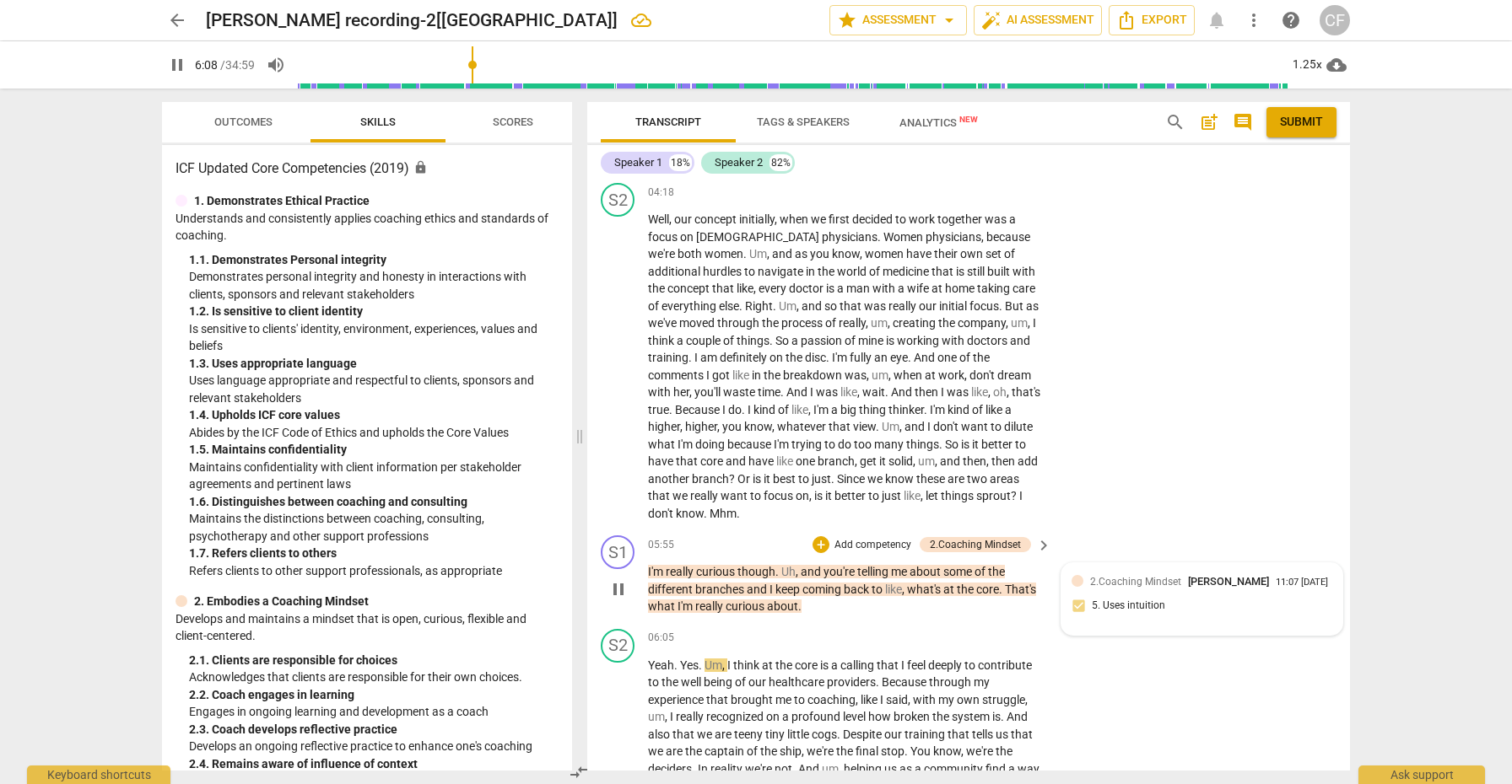
scroll to position [1524, 0]
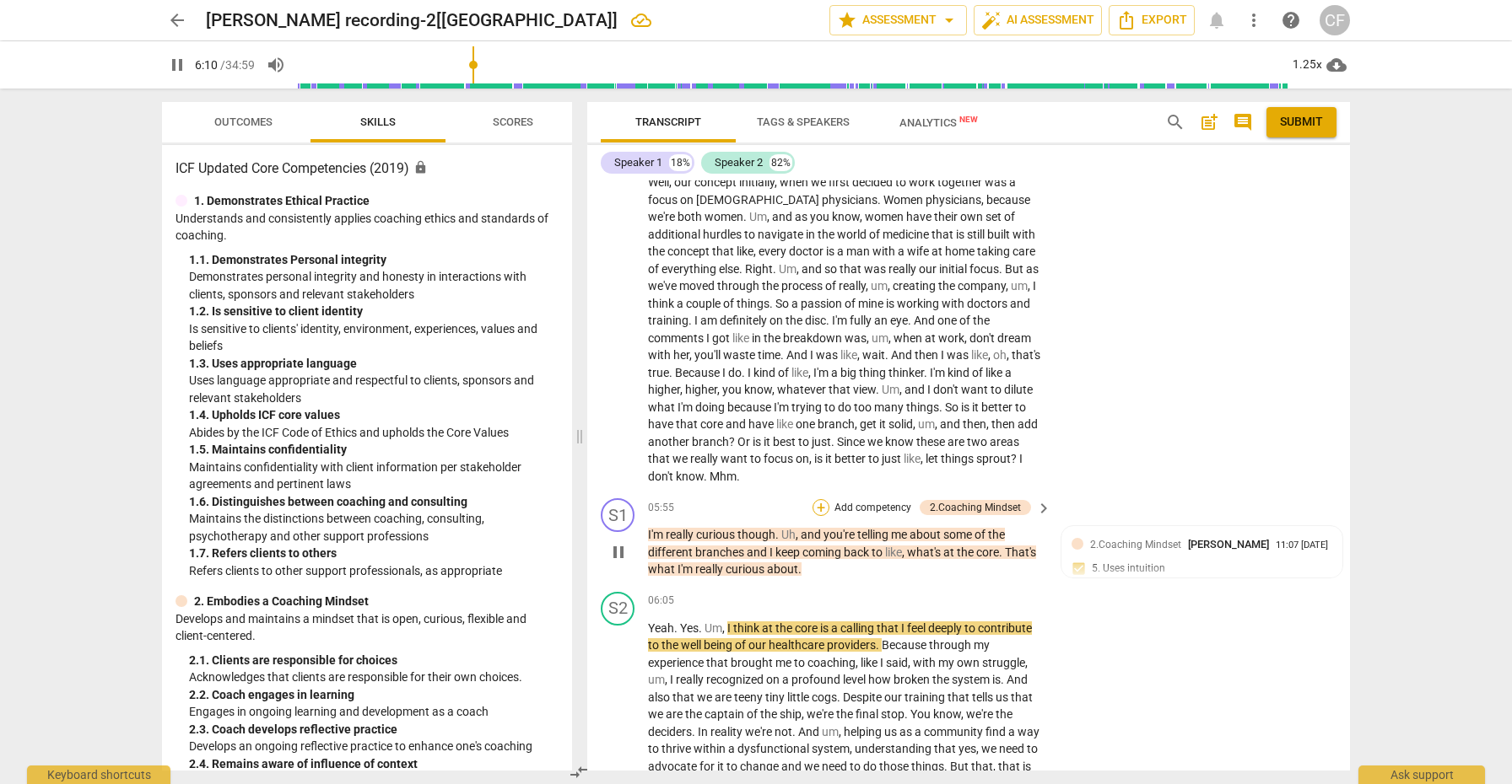
click at [818, 500] on div "+" at bounding box center [821, 508] width 17 height 17
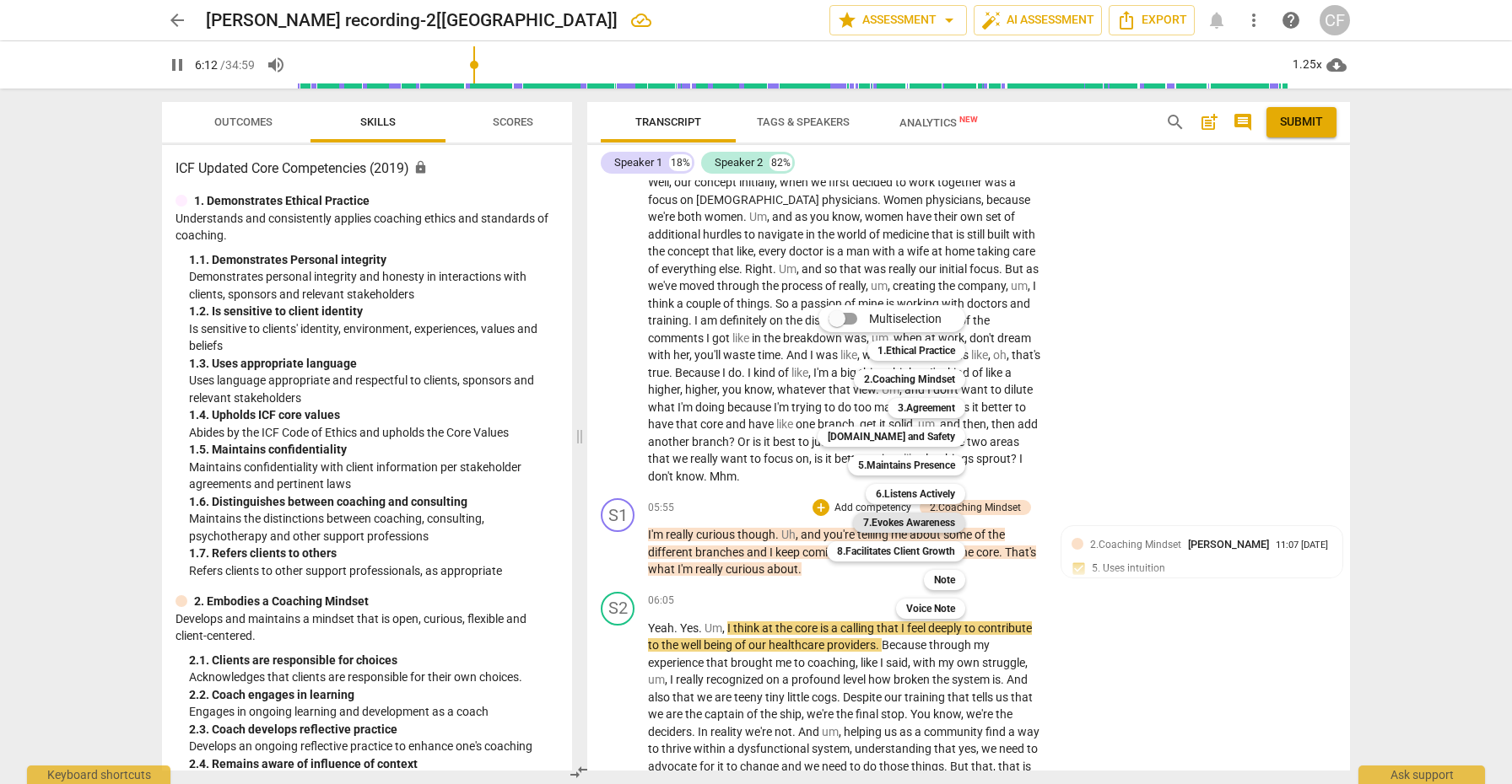
click at [934, 527] on b "7.Evokes Awareness" at bounding box center [909, 523] width 92 height 20
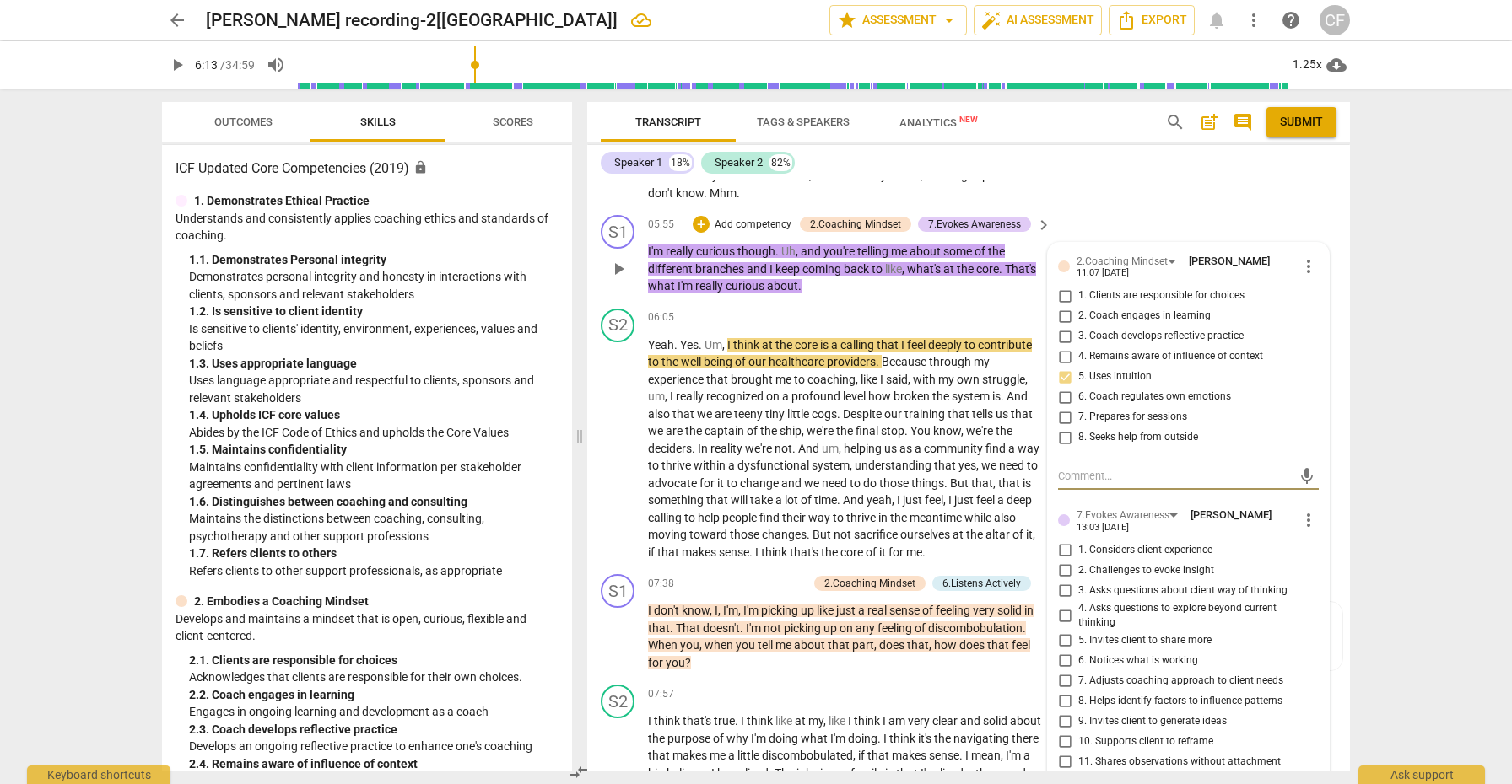
scroll to position [1809, 0]
click at [1067, 604] on input "4. Asks questions to explore beyond current thinking" at bounding box center [1065, 613] width 27 height 20
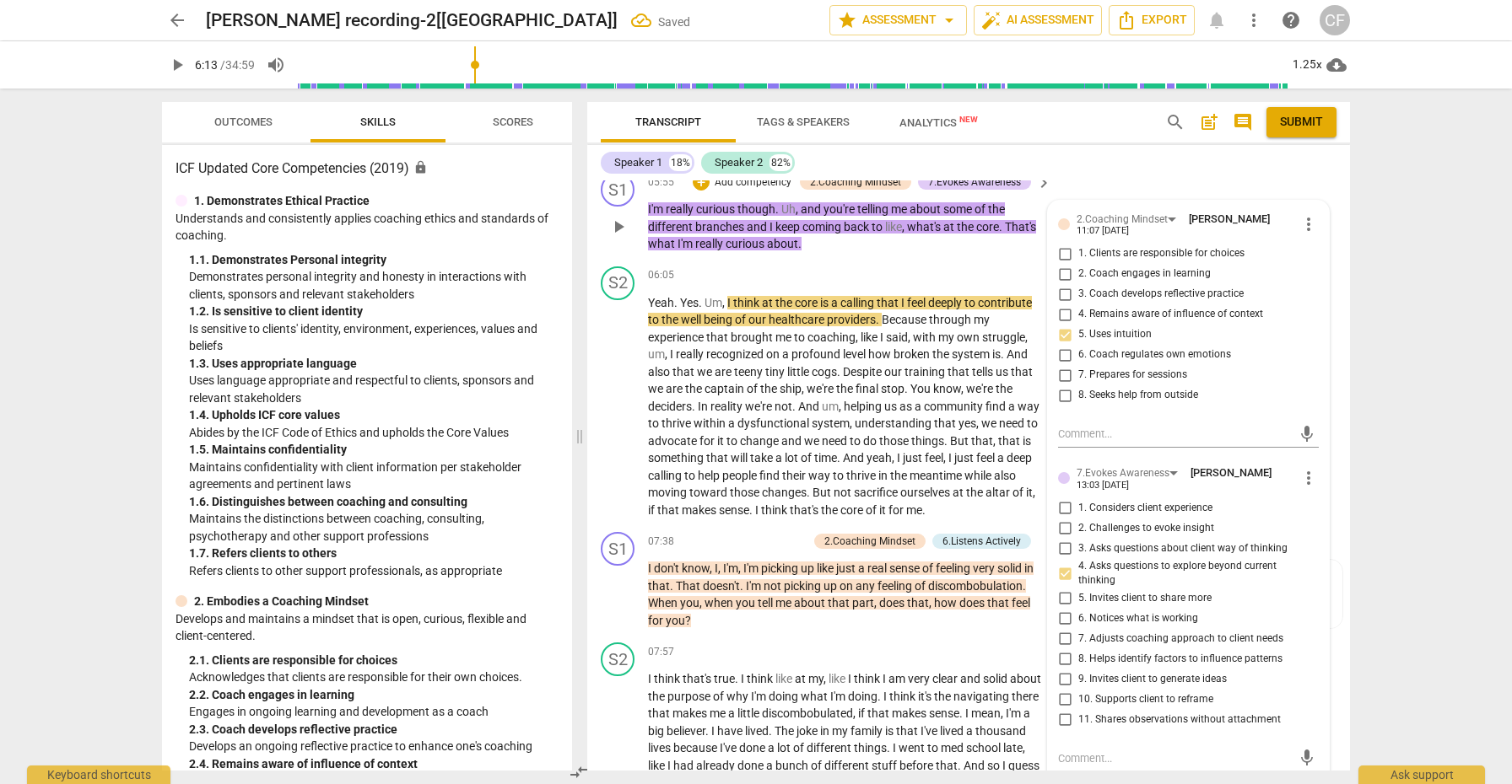
scroll to position [1851, 0]
click at [615, 396] on span "play_arrow" at bounding box center [618, 405] width 20 height 20
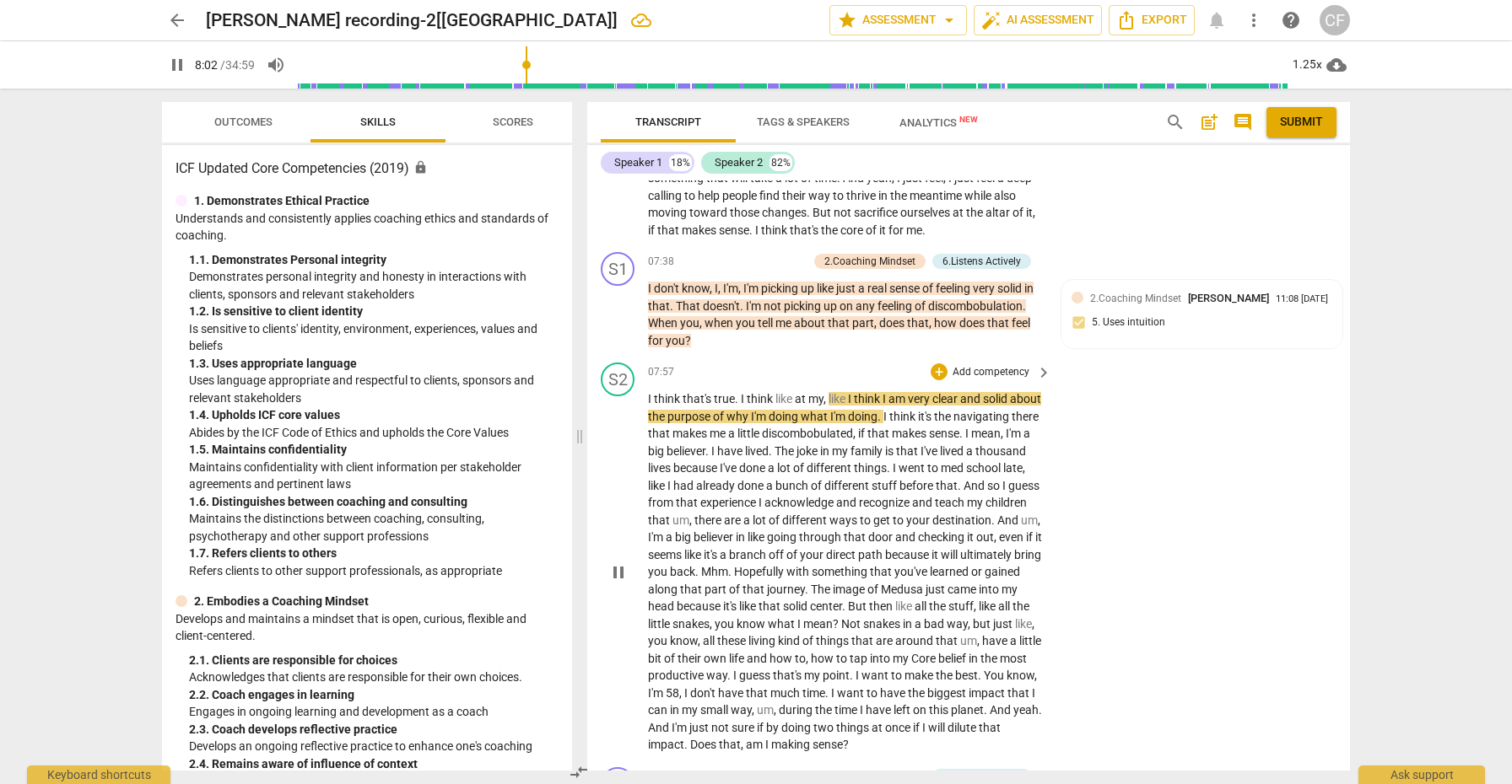
scroll to position [2129, 0]
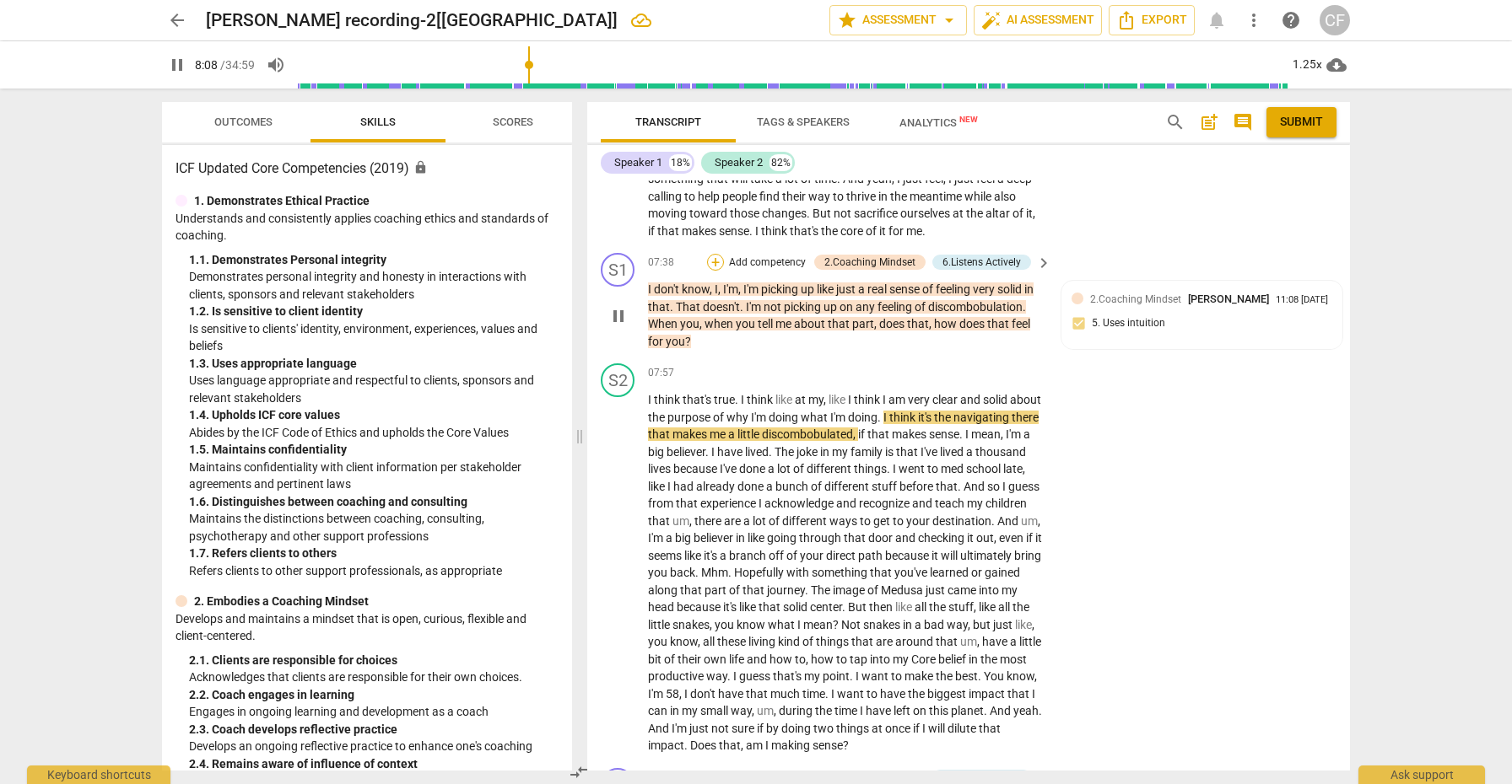
click at [715, 254] on div "+" at bounding box center [715, 262] width 17 height 17
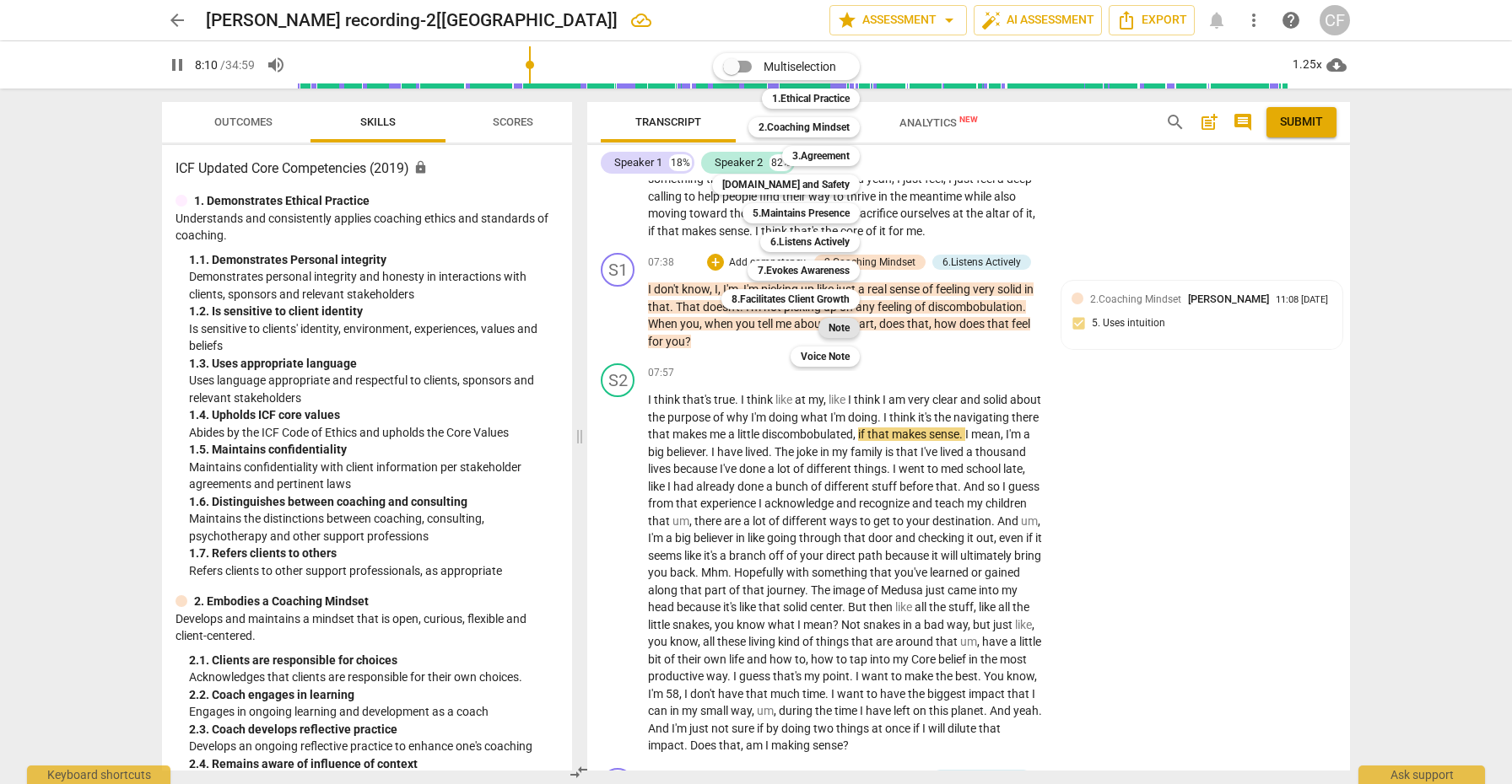
click at [844, 330] on b "Note" at bounding box center [840, 328] width 21 height 20
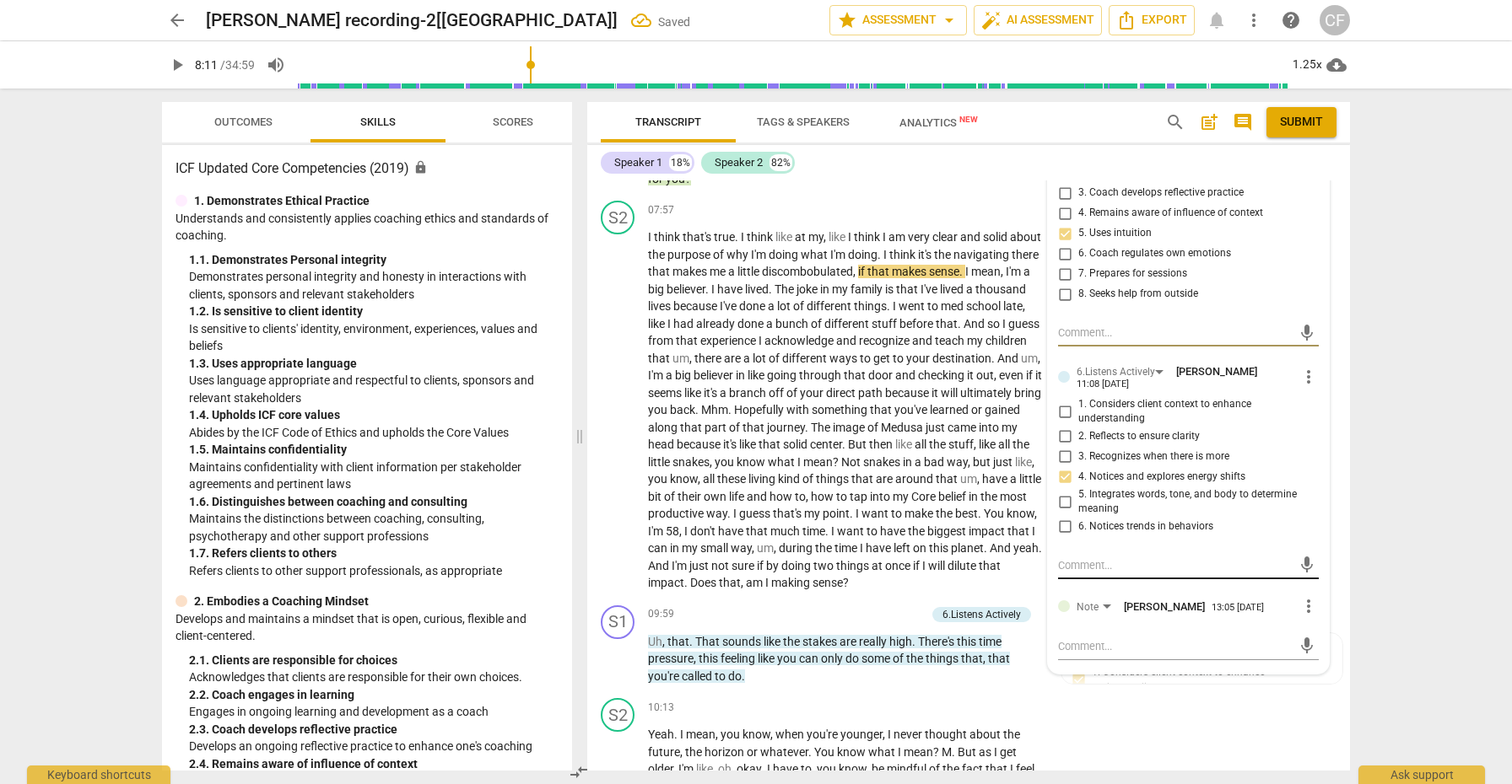
scroll to position [2385, 0]
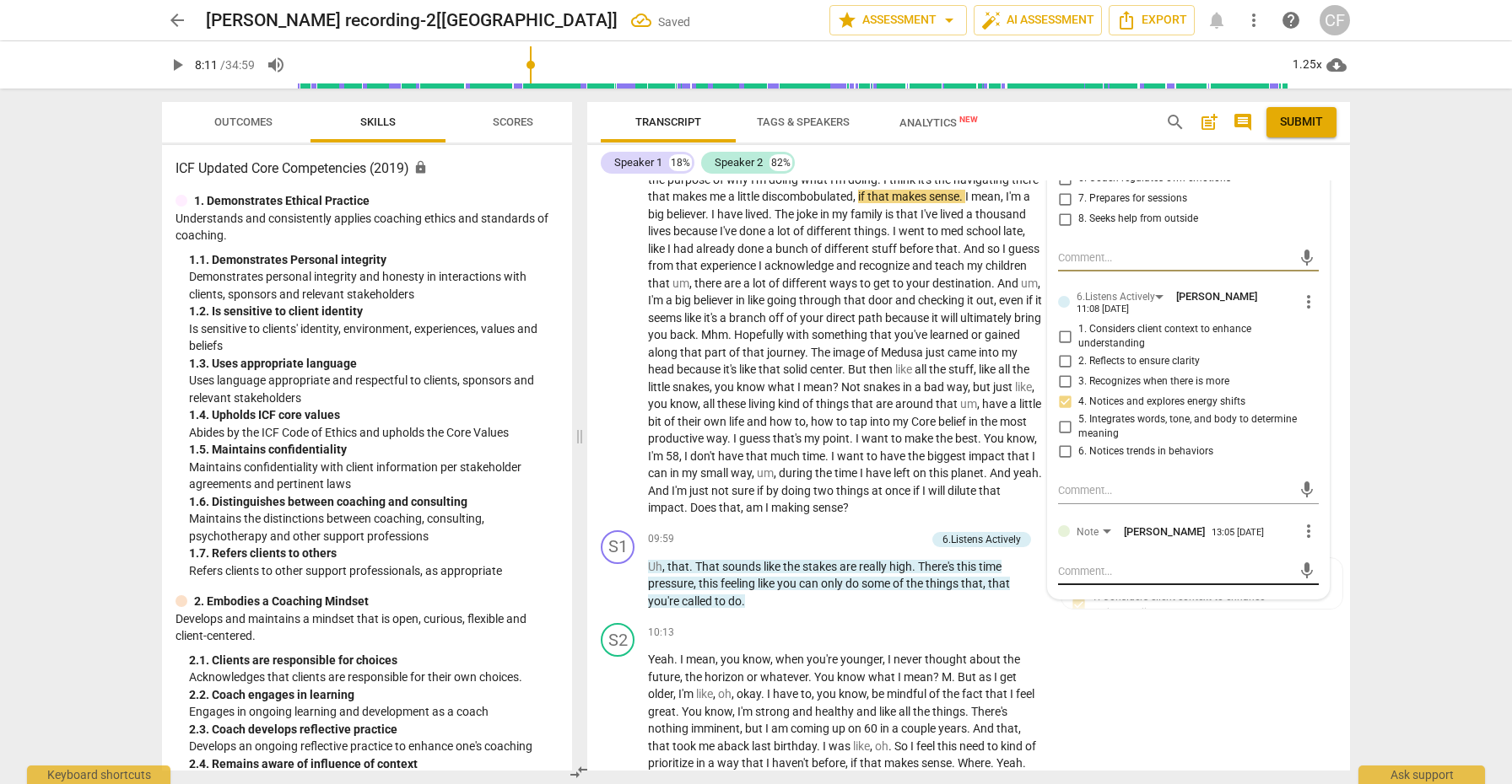
click at [1112, 564] on textarea at bounding box center [1175, 572] width 234 height 16
click at [1298, 570] on span "send" at bounding box center [1307, 579] width 19 height 19
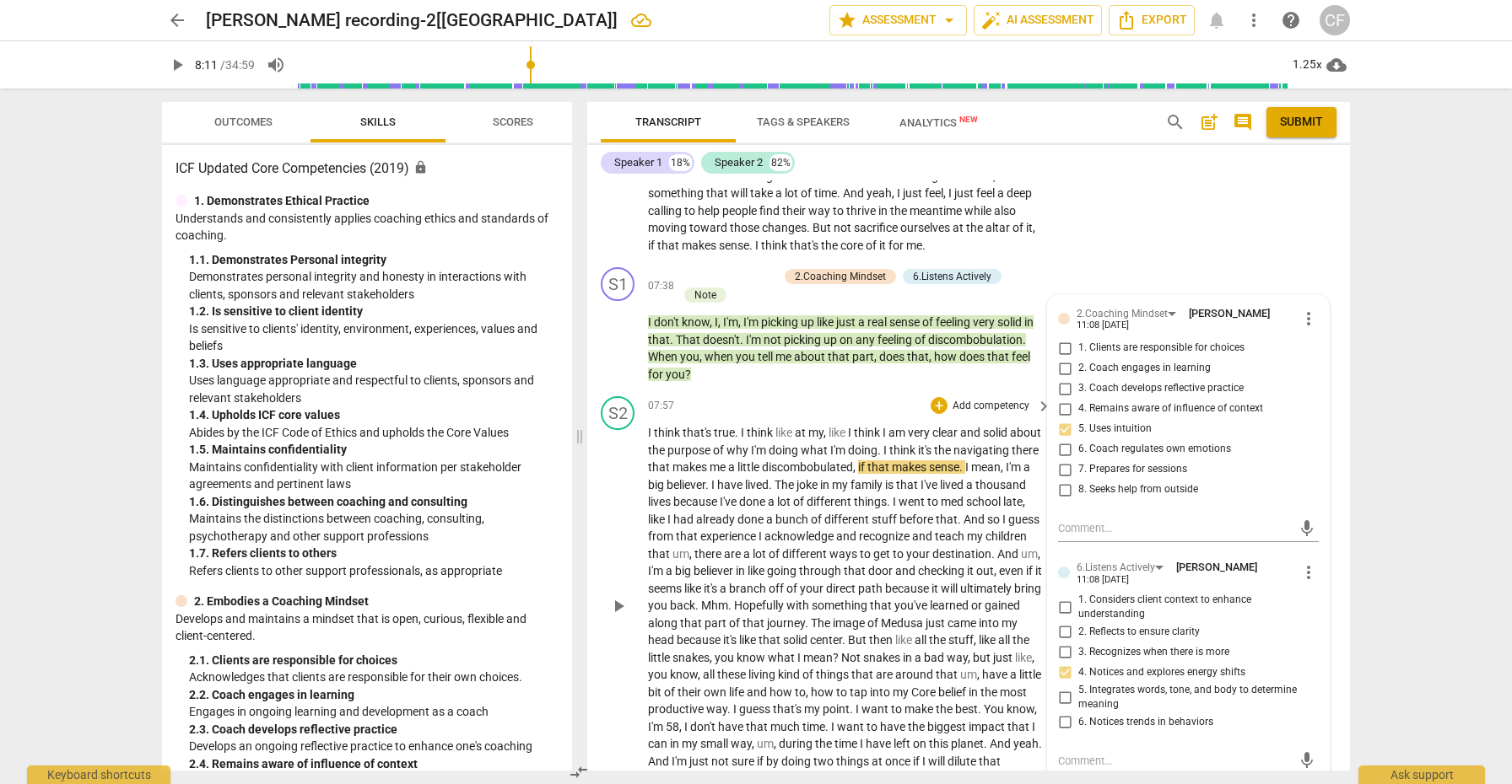
scroll to position [2118, 0]
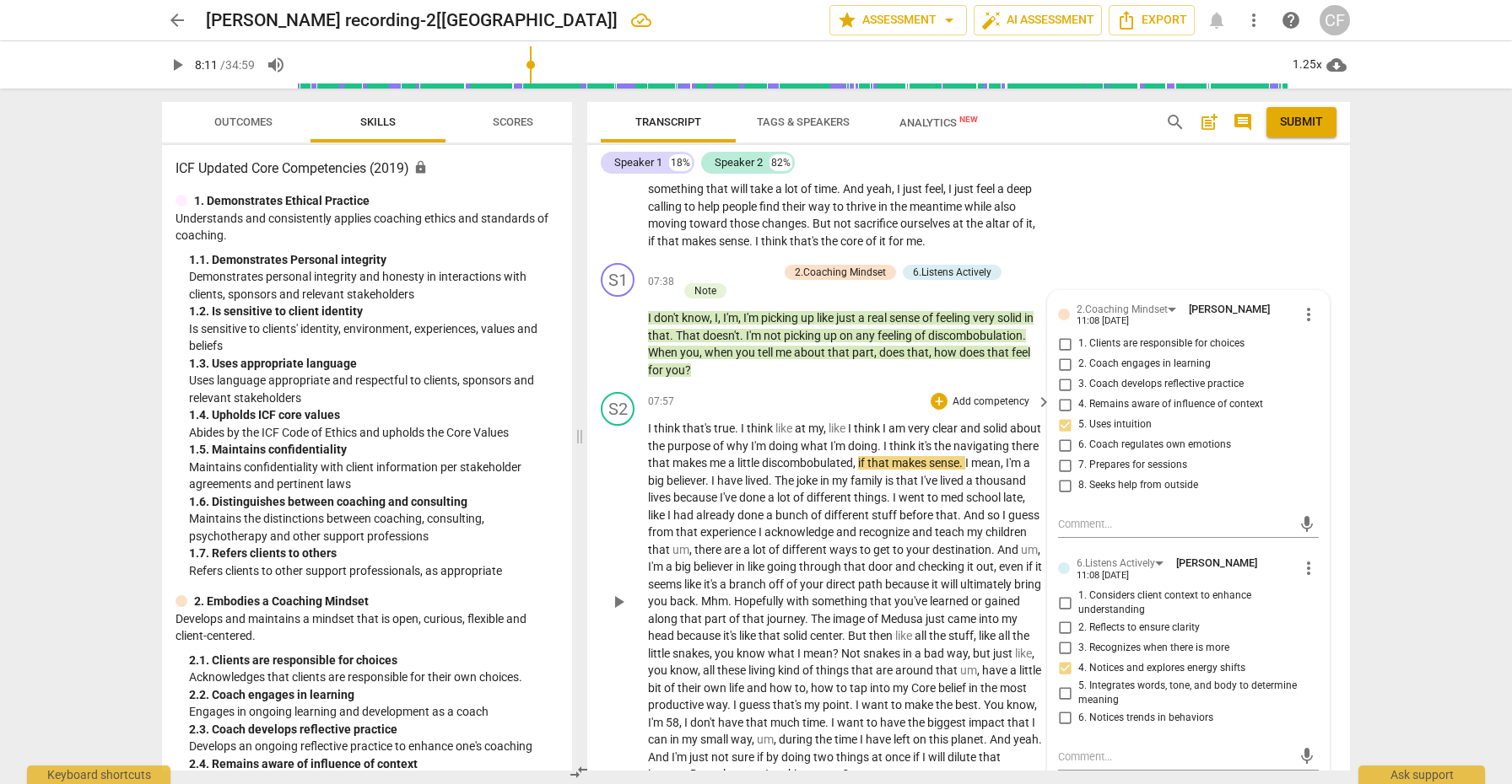
click at [621, 592] on span "play_arrow" at bounding box center [618, 602] width 20 height 20
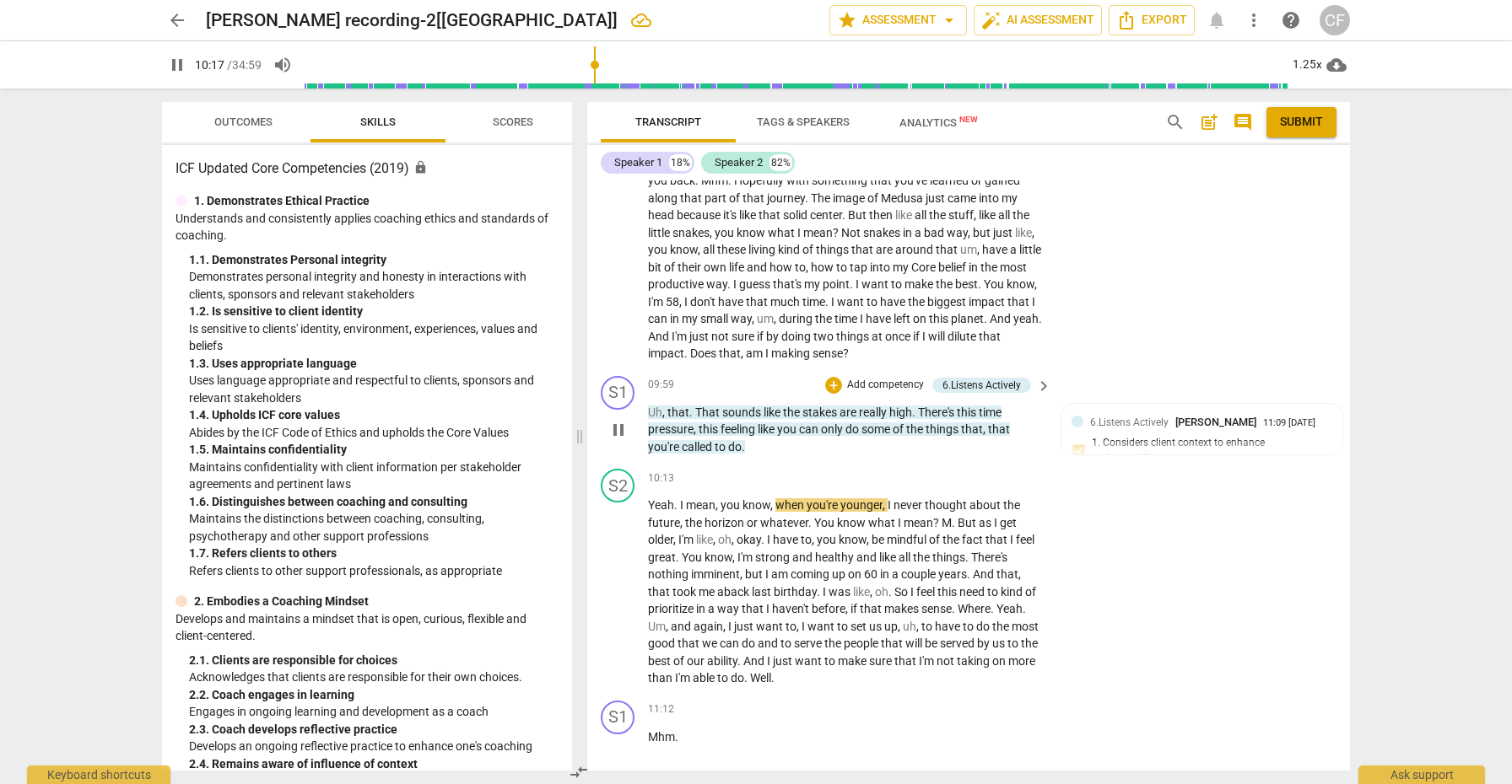
scroll to position [2534, 0]
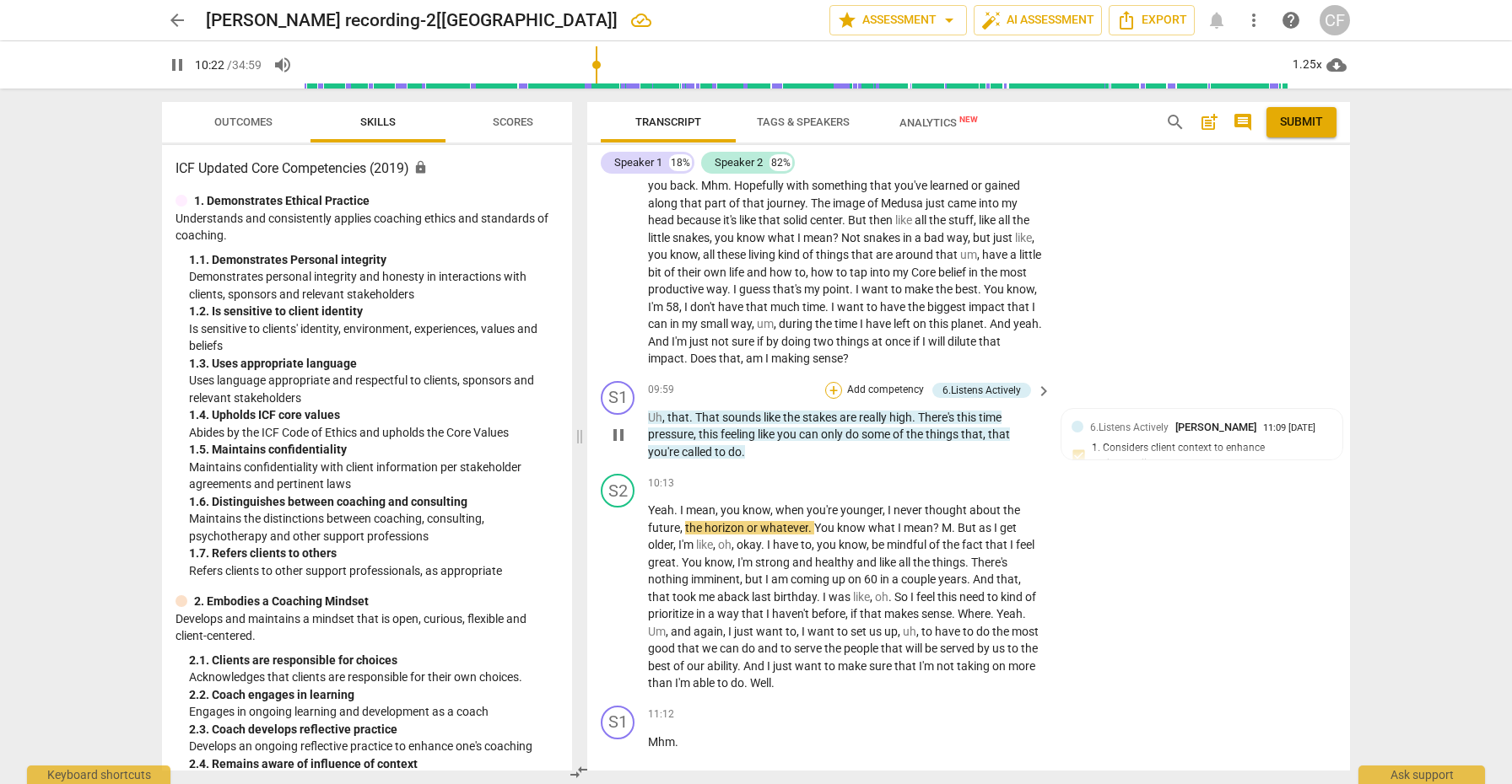
click at [827, 382] on div "+" at bounding box center [833, 390] width 17 height 17
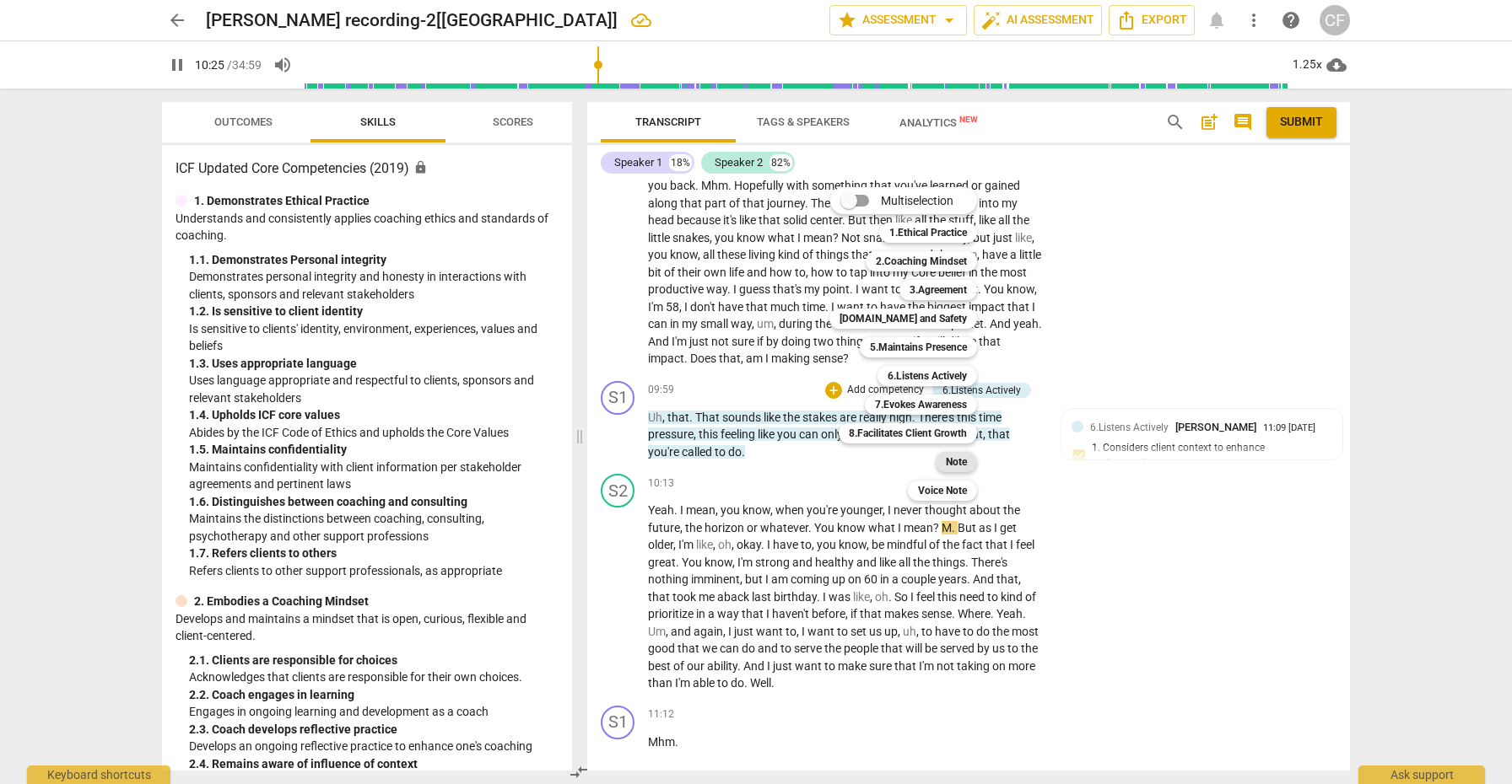
click at [955, 461] on b "Note" at bounding box center [957, 462] width 21 height 20
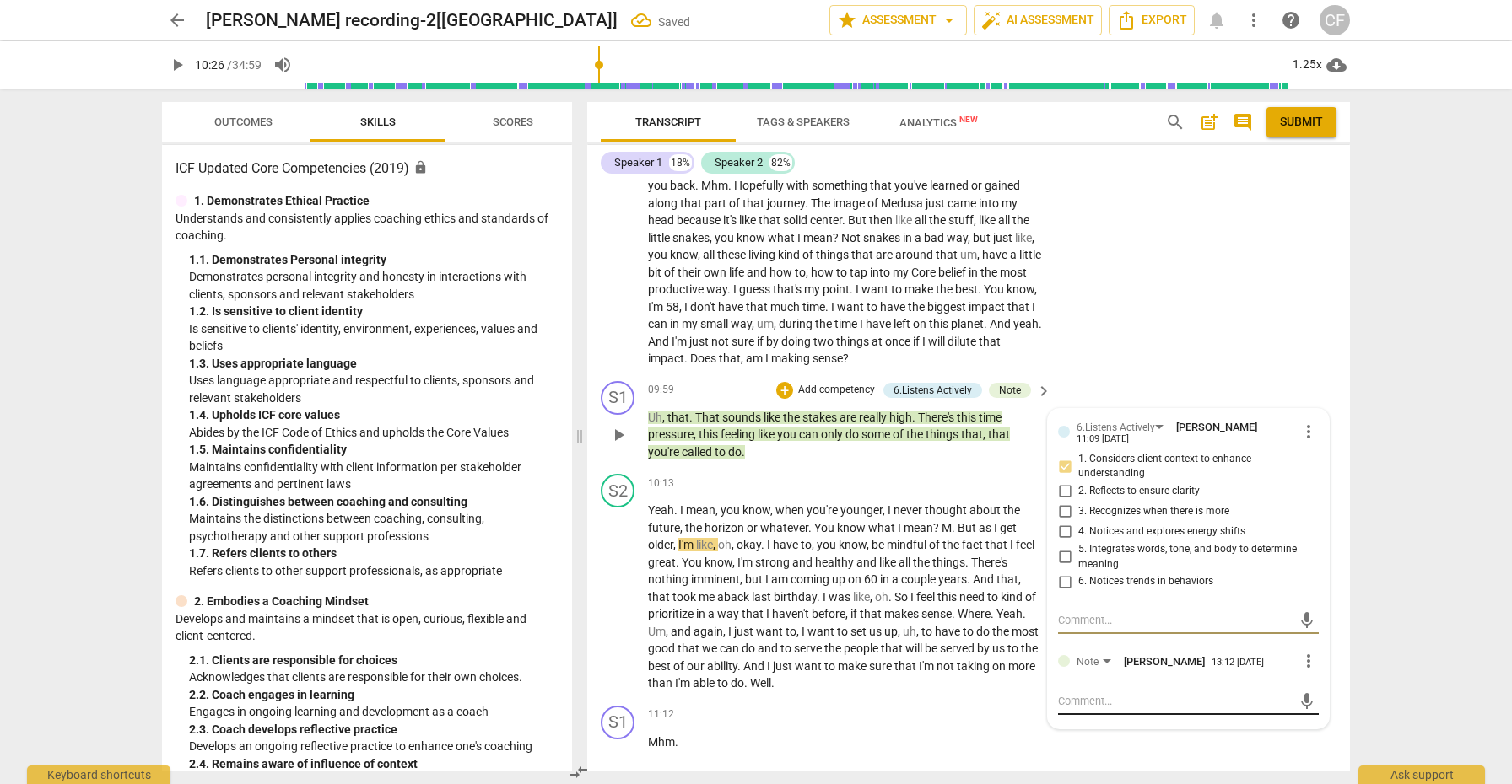
click at [1126, 693] on textarea at bounding box center [1175, 701] width 234 height 16
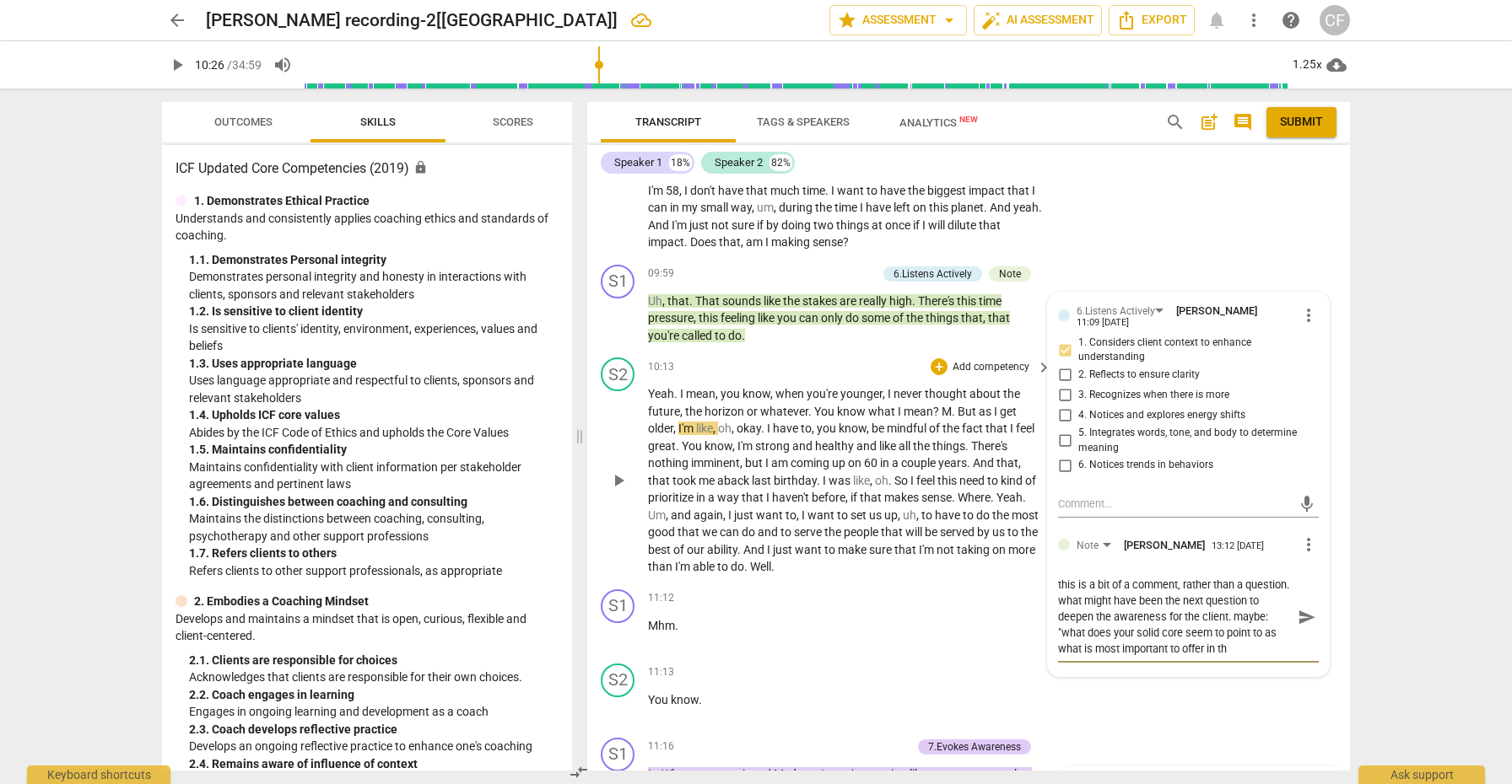
scroll to position [14, 0]
click at [1300, 608] on span "send" at bounding box center [1307, 617] width 19 height 19
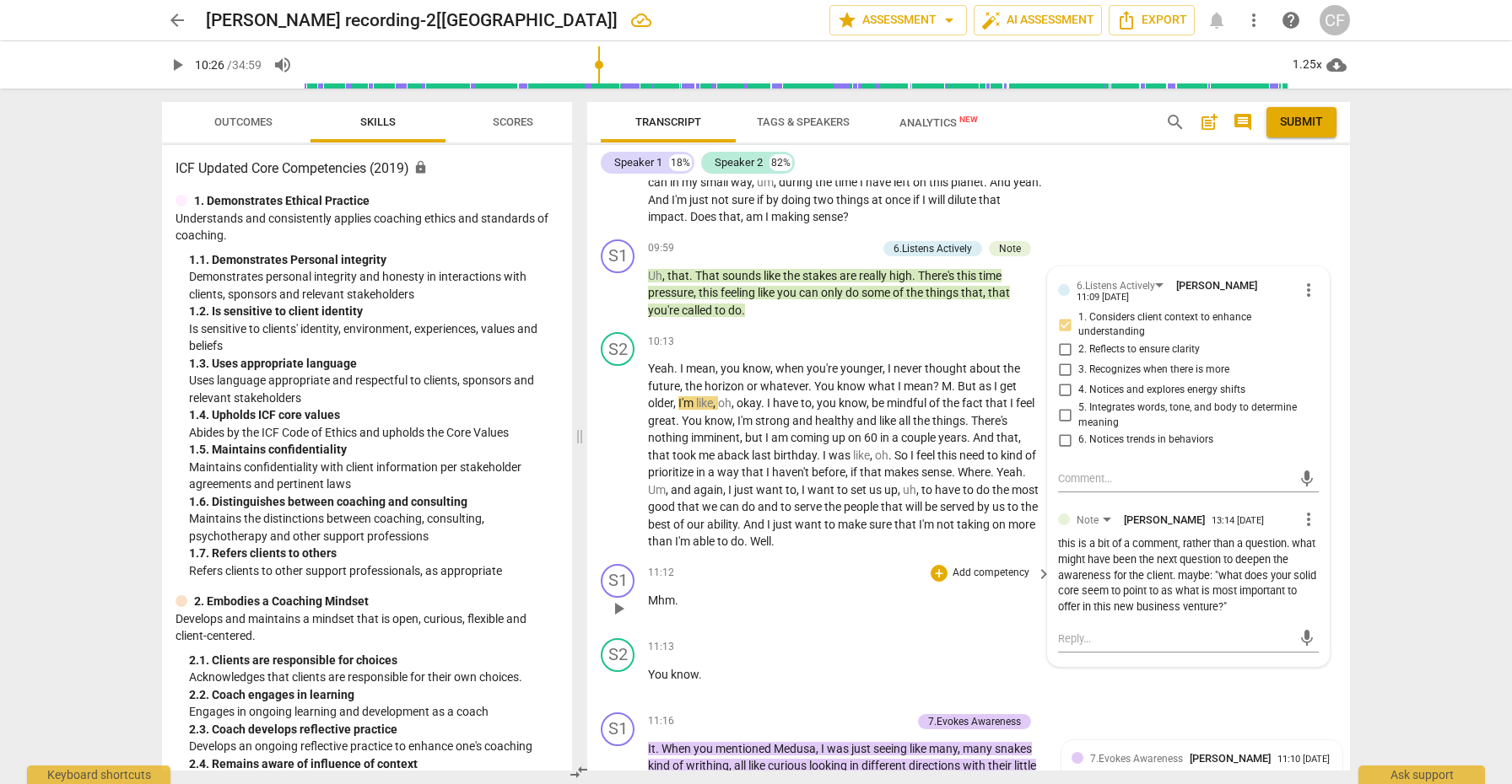
scroll to position [2677, 0]
click at [618, 444] on span "play_arrow" at bounding box center [618, 453] width 20 height 20
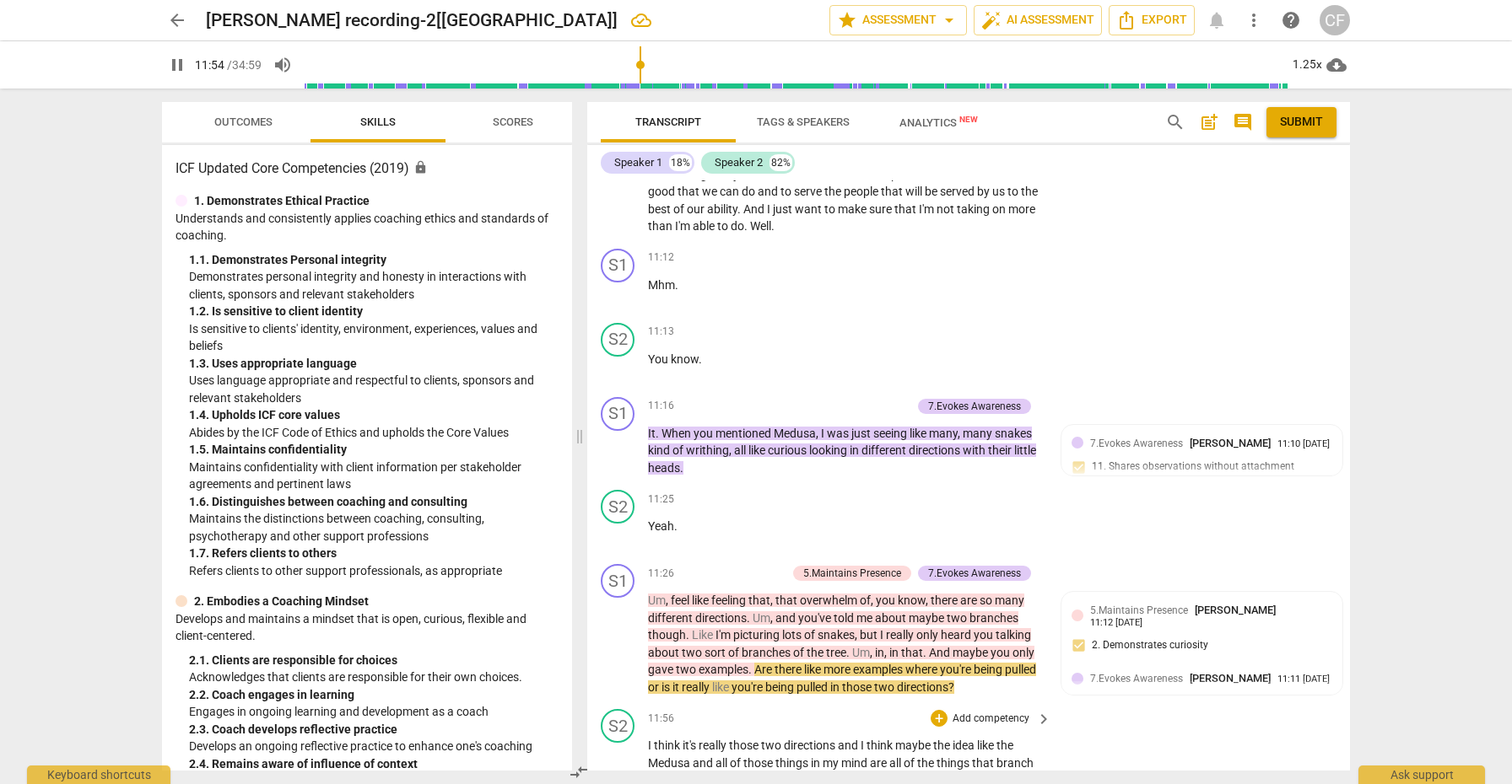
scroll to position [3028, 0]
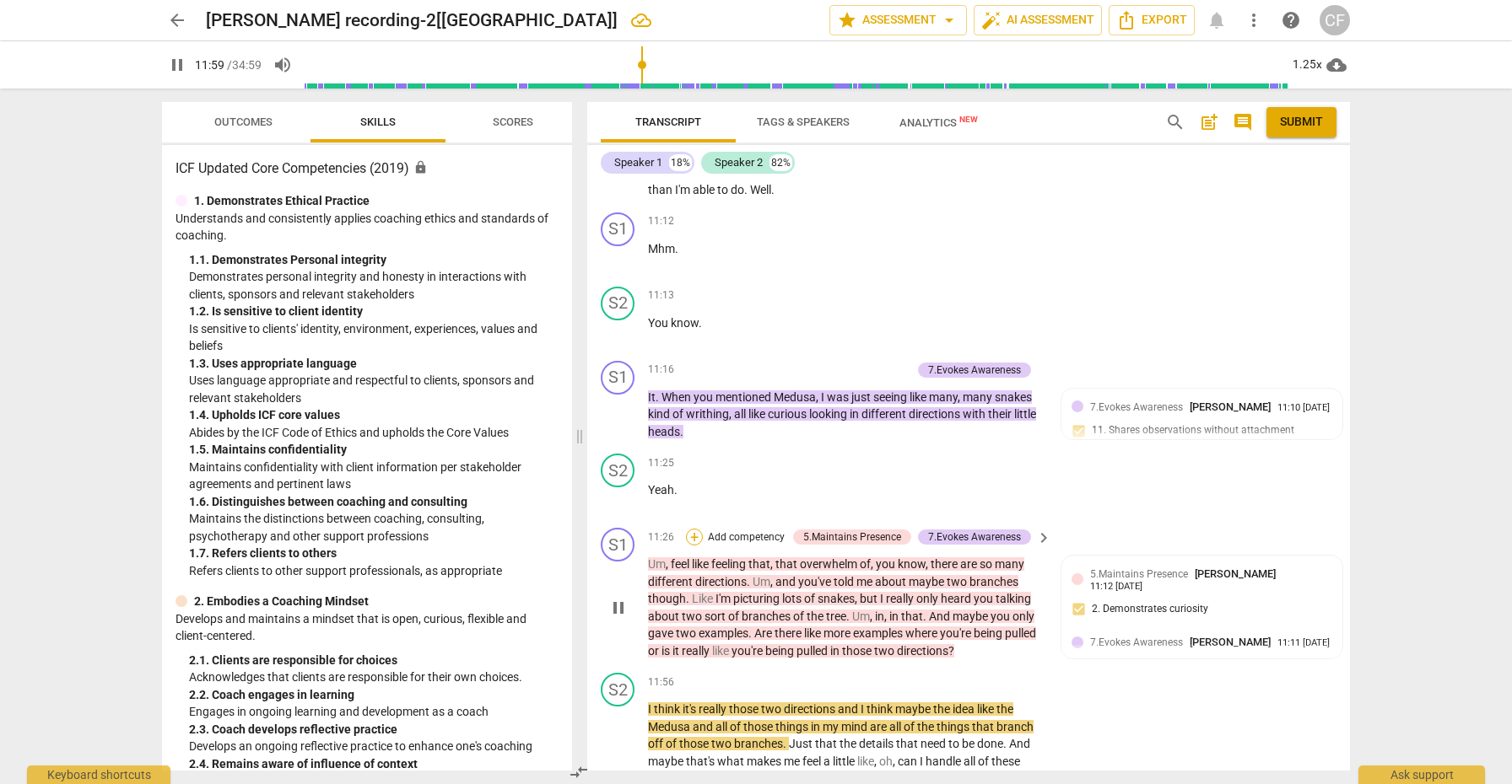
click at [694, 529] on div "+" at bounding box center [694, 537] width 17 height 17
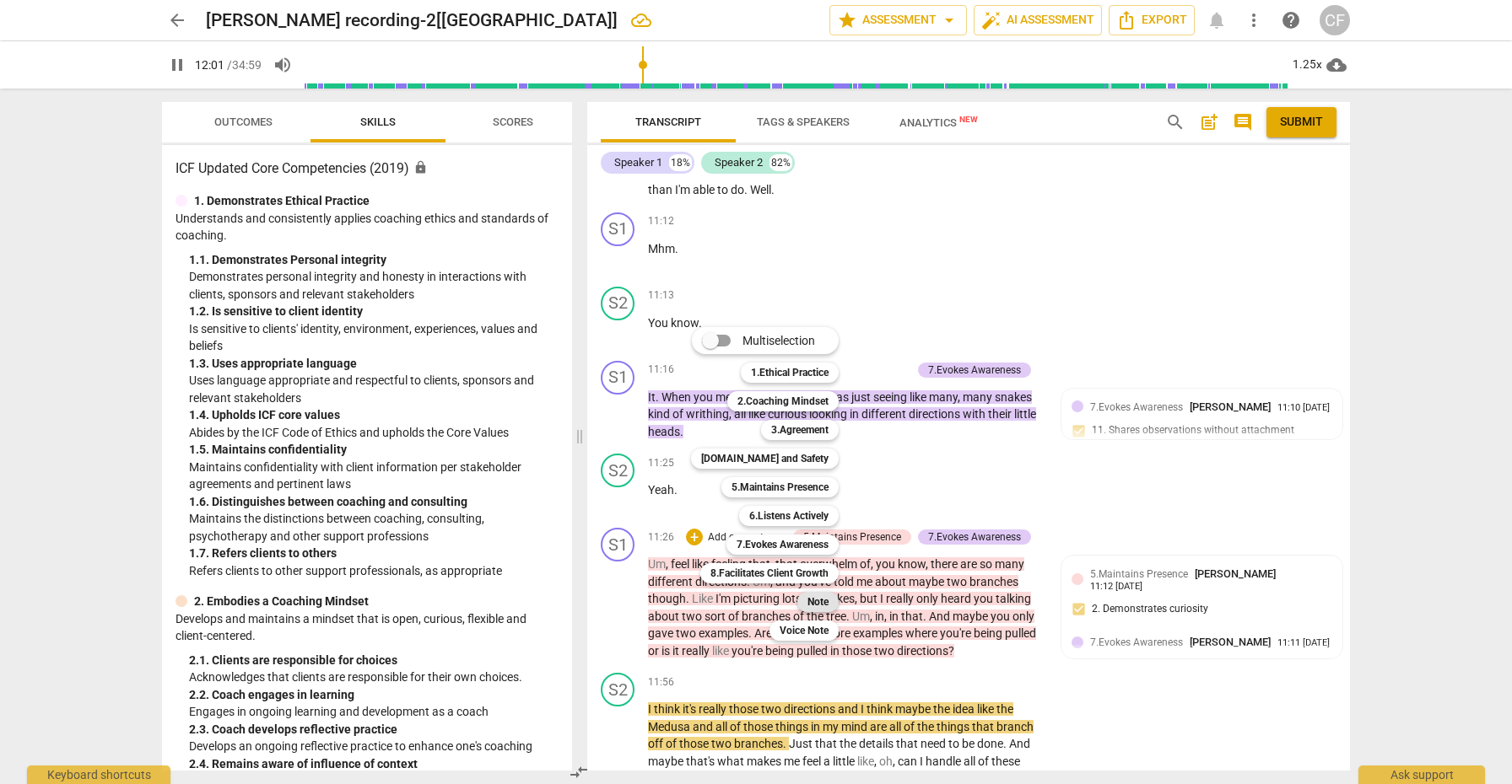
click at [824, 601] on b "Note" at bounding box center [818, 602] width 21 height 20
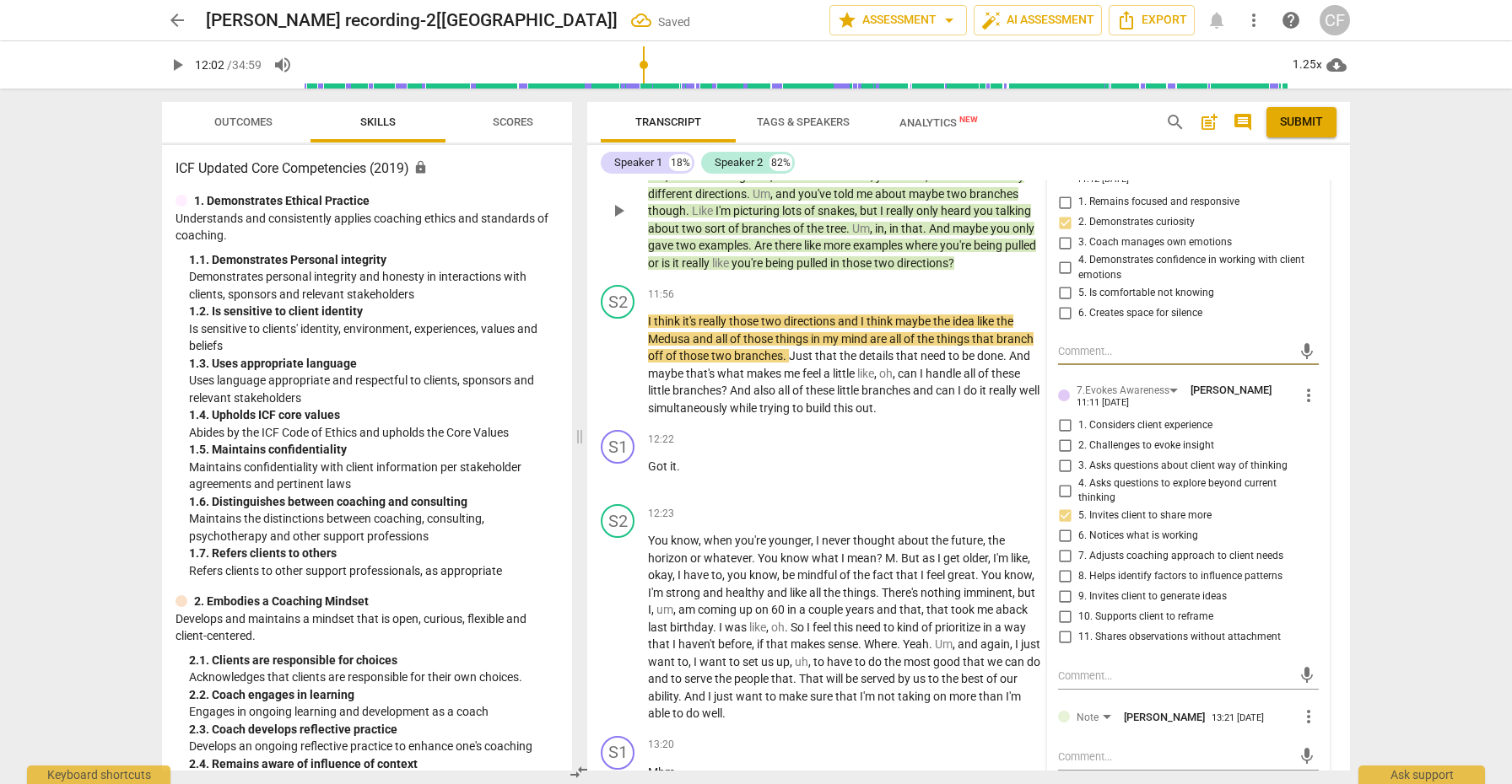
scroll to position [3451, 0]
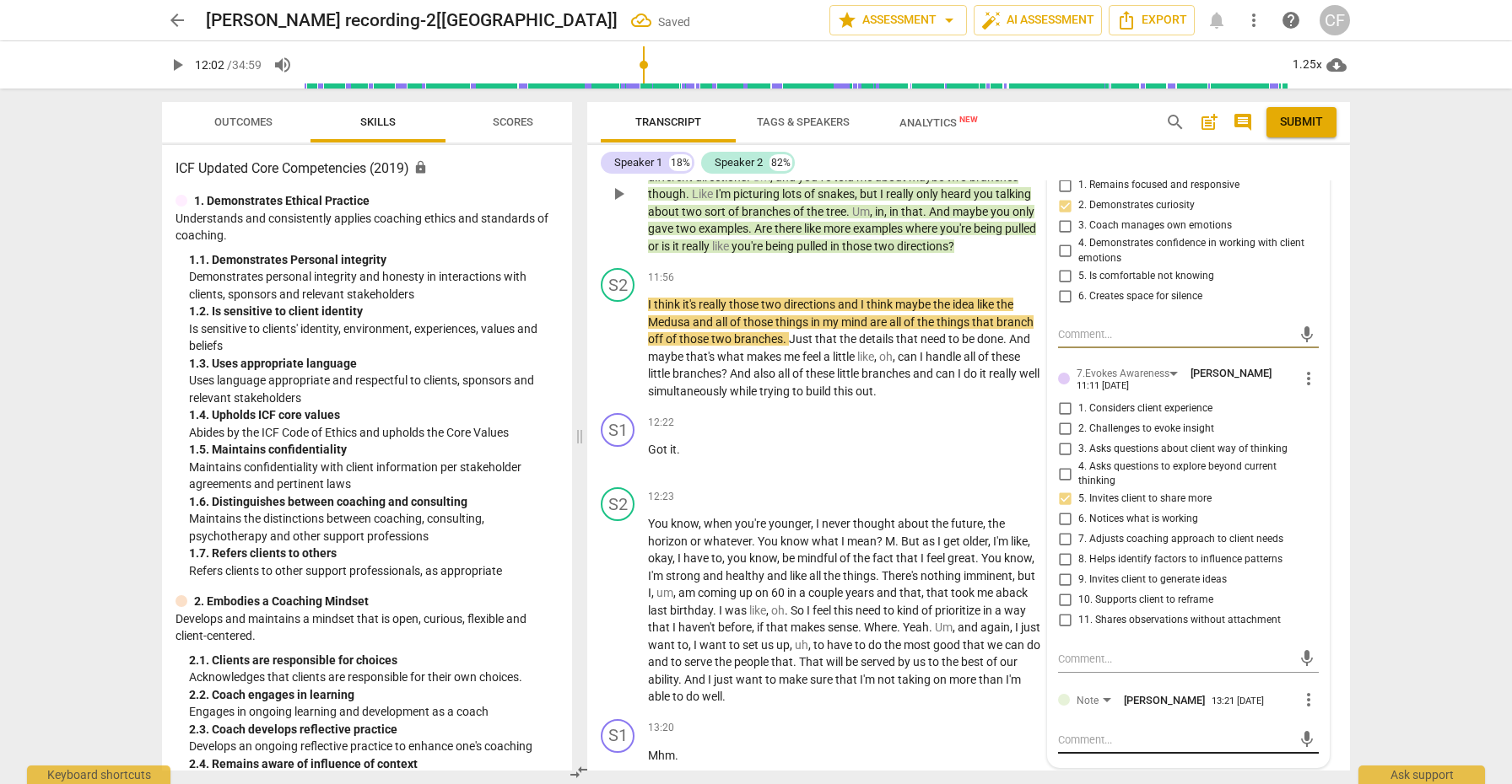
click at [1113, 732] on textarea at bounding box center [1175, 740] width 234 height 16
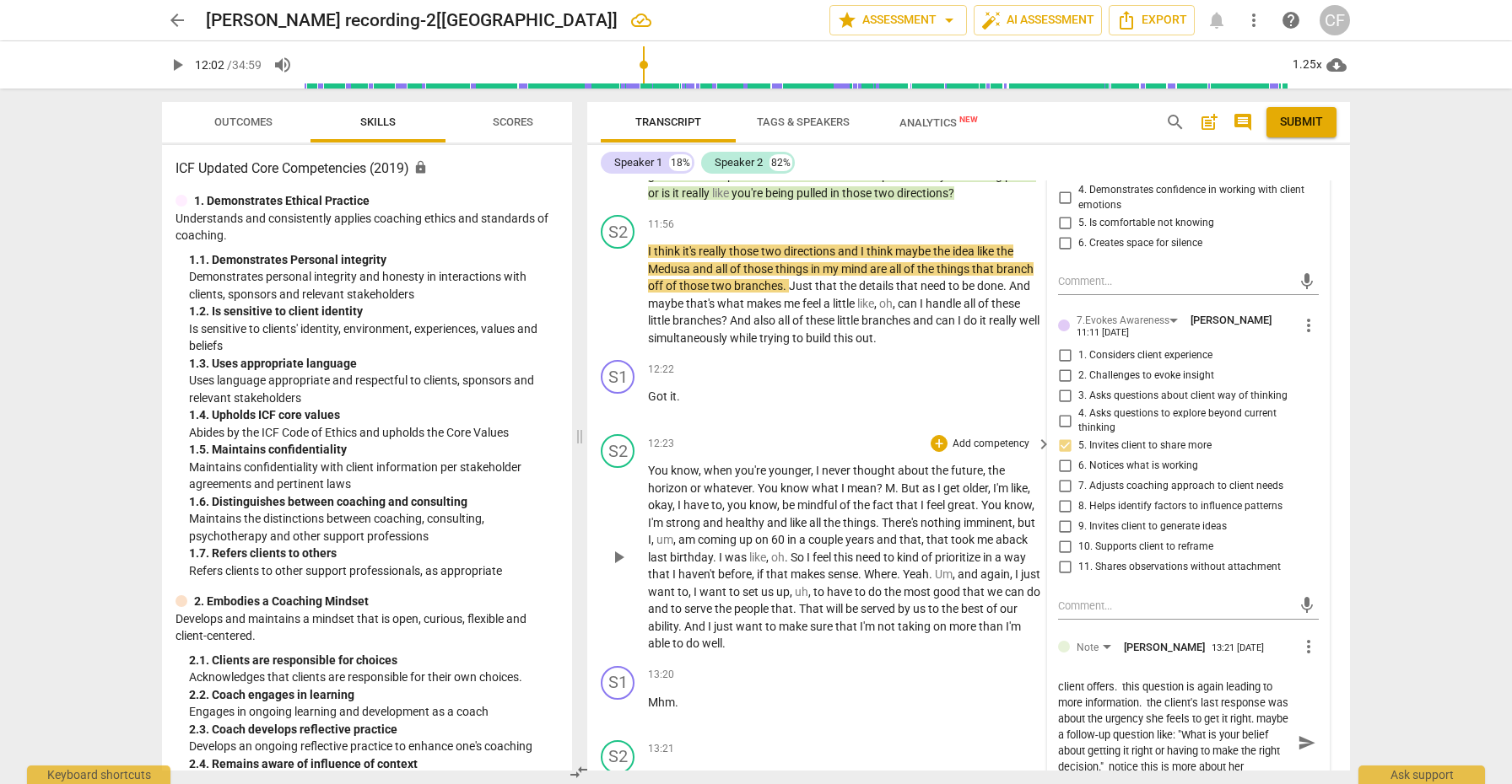
scroll to position [30, 0]
click at [1299, 733] on span "send" at bounding box center [1307, 742] width 19 height 19
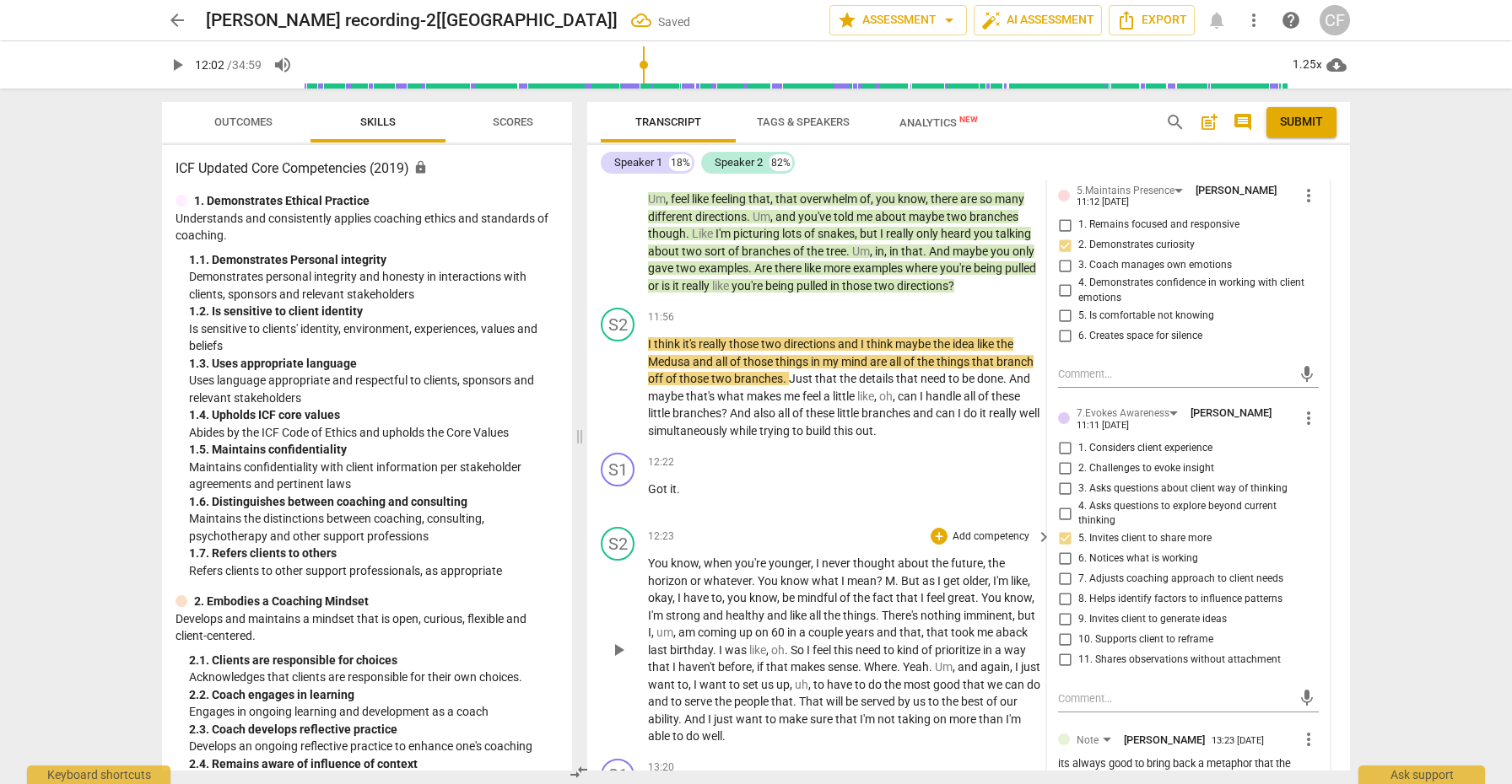
scroll to position [3375, 0]
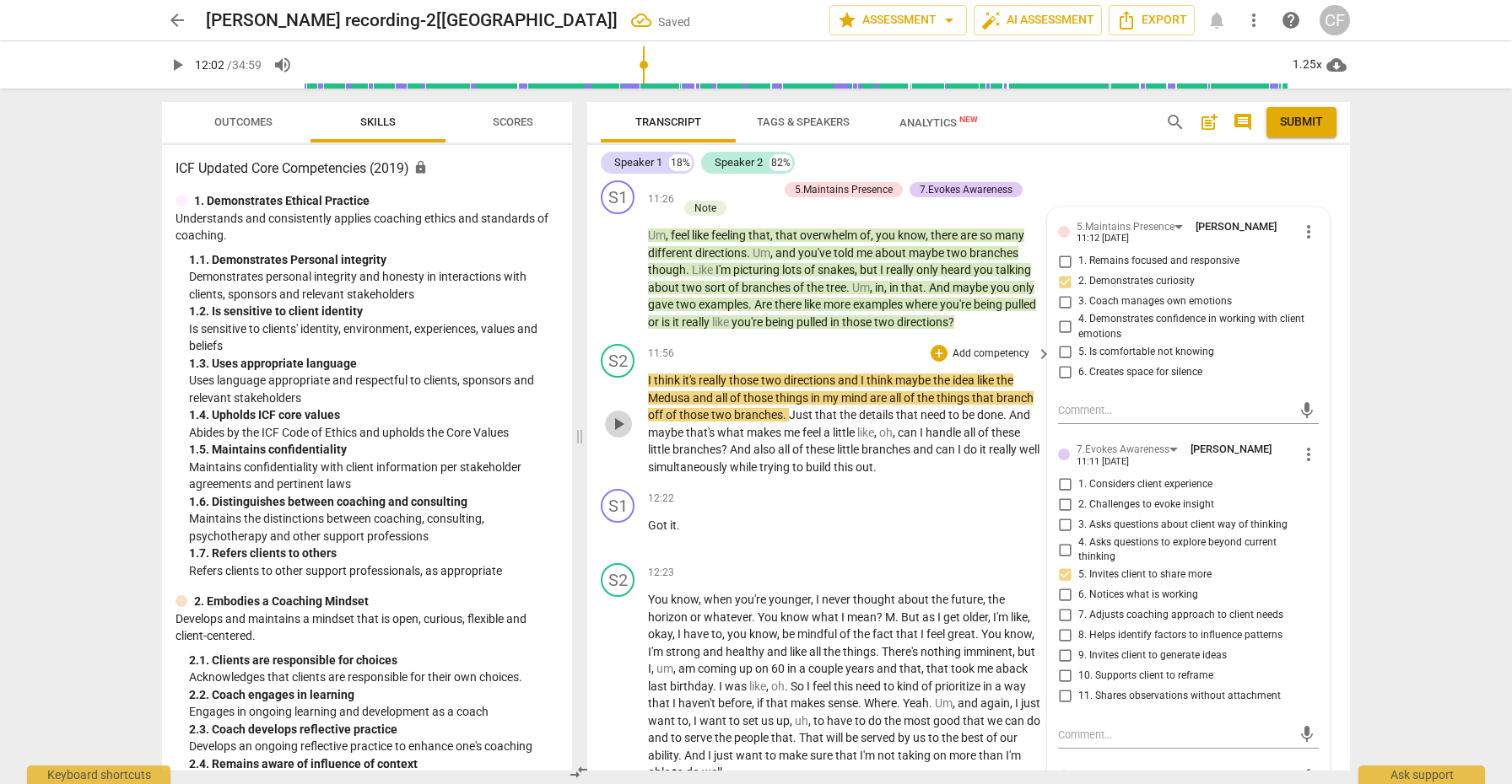
click at [628, 414] on span "play_arrow" at bounding box center [618, 424] width 20 height 20
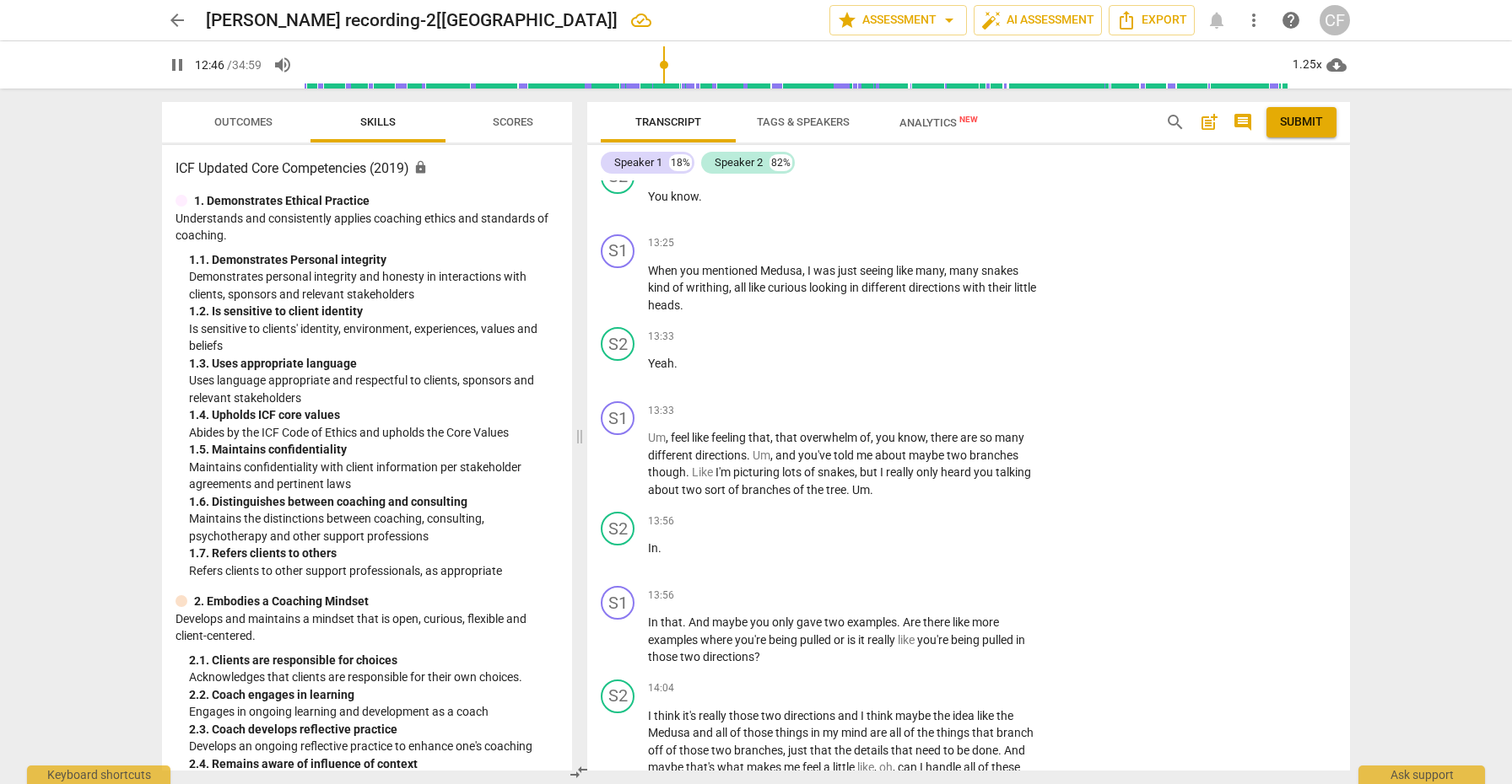
scroll to position [4136, 0]
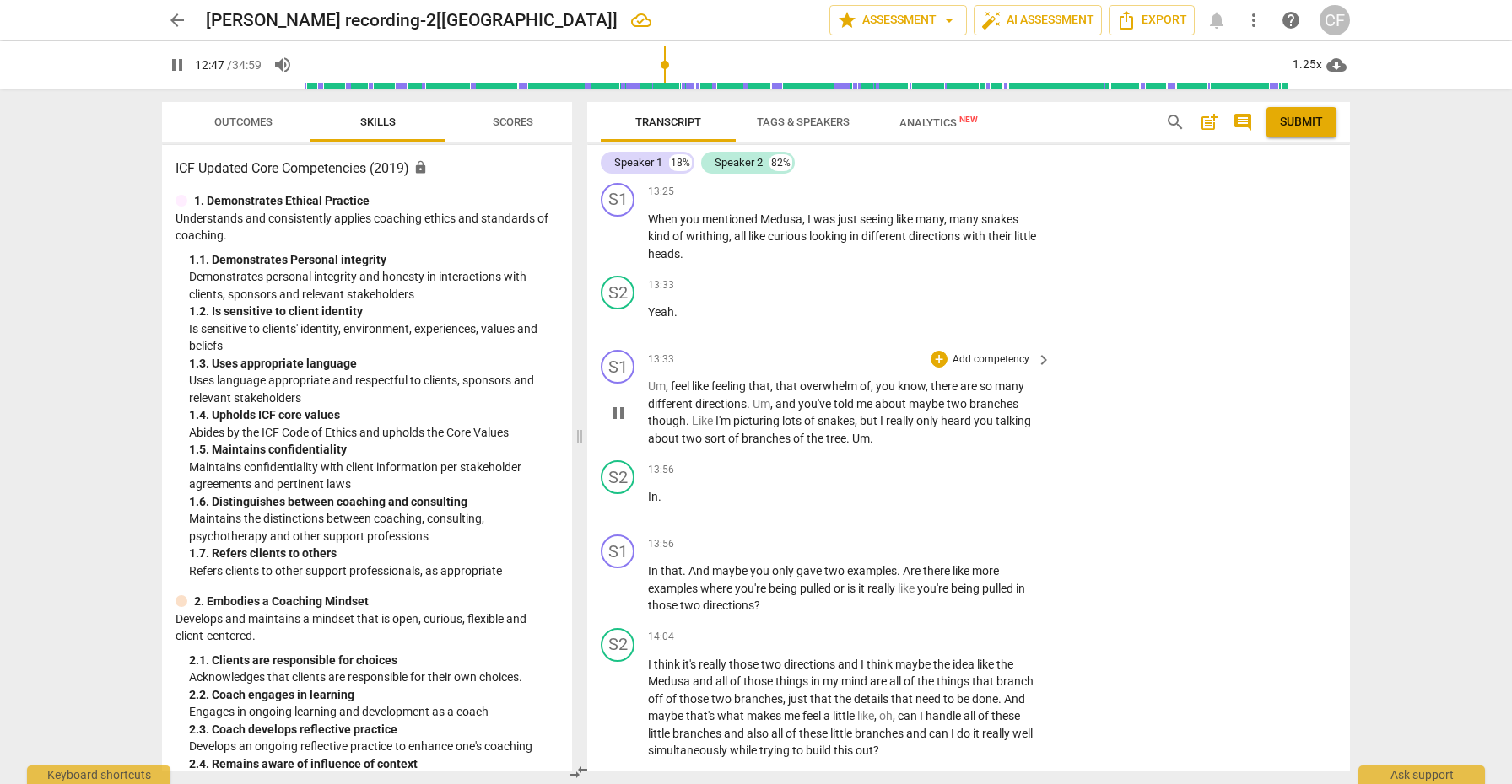
click at [632, 384] on div "play_arrow pause" at bounding box center [626, 412] width 43 height 58
click at [624, 404] on span "pause" at bounding box center [618, 413] width 20 height 20
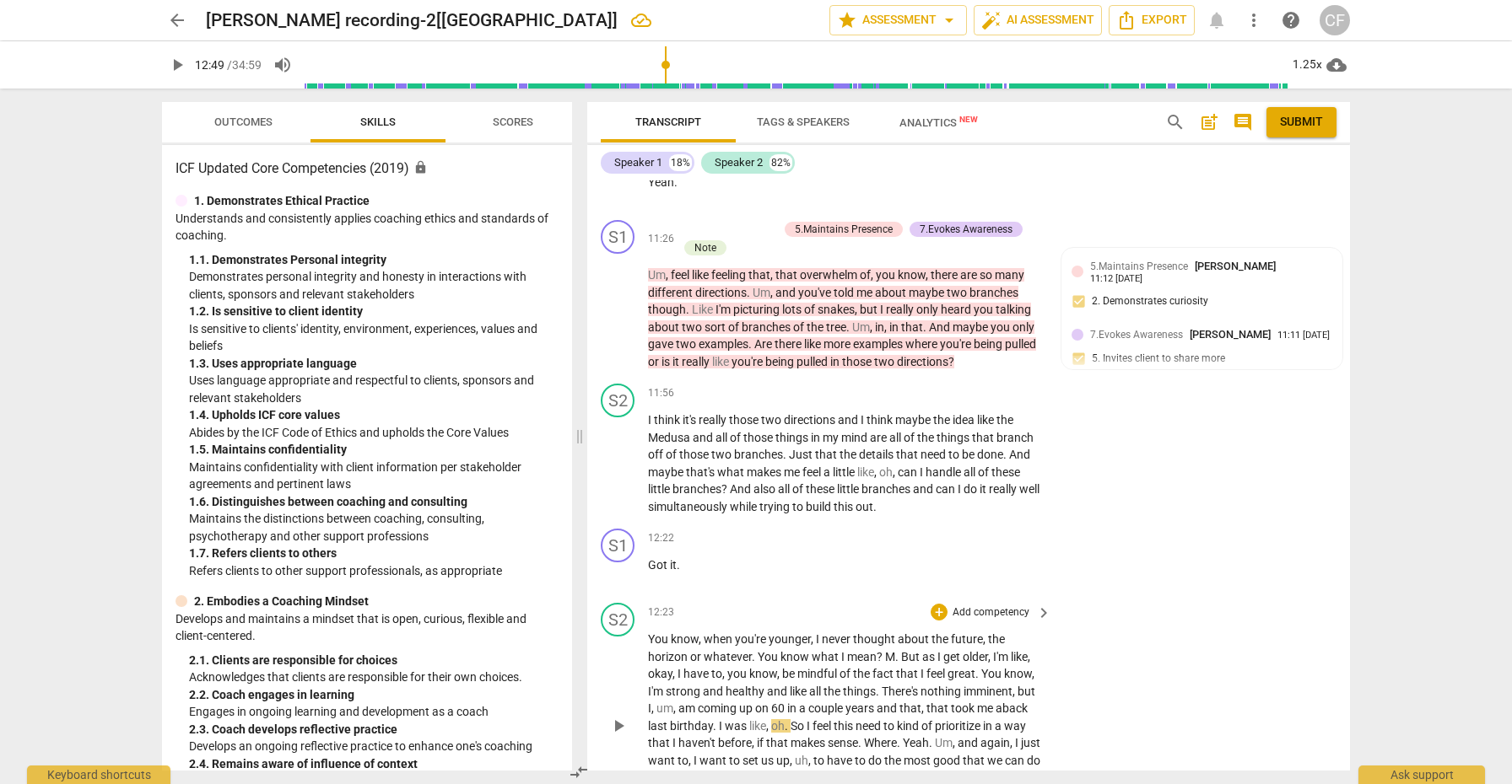
scroll to position [3237, 0]
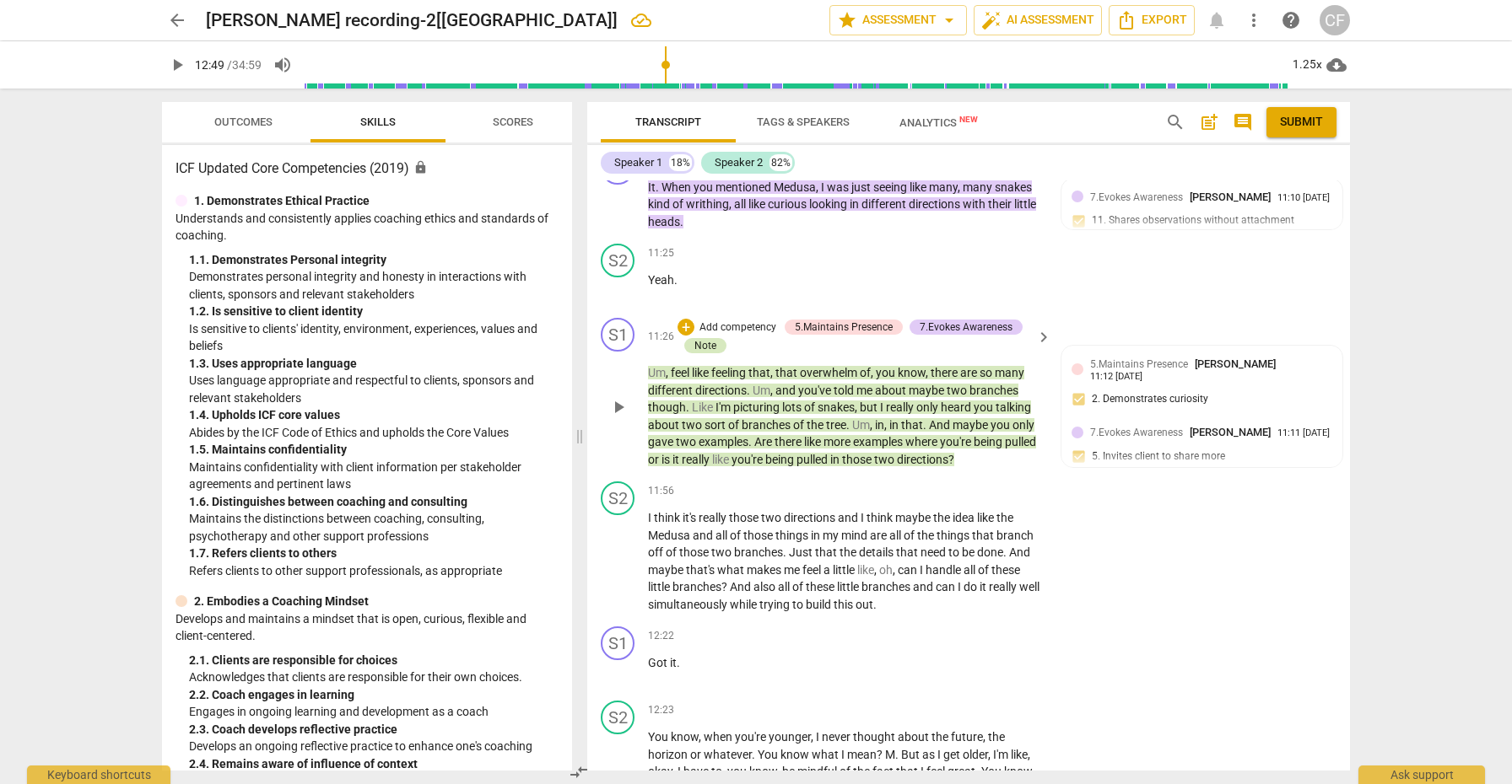
click at [701, 338] on div "Note" at bounding box center [705, 345] width 22 height 15
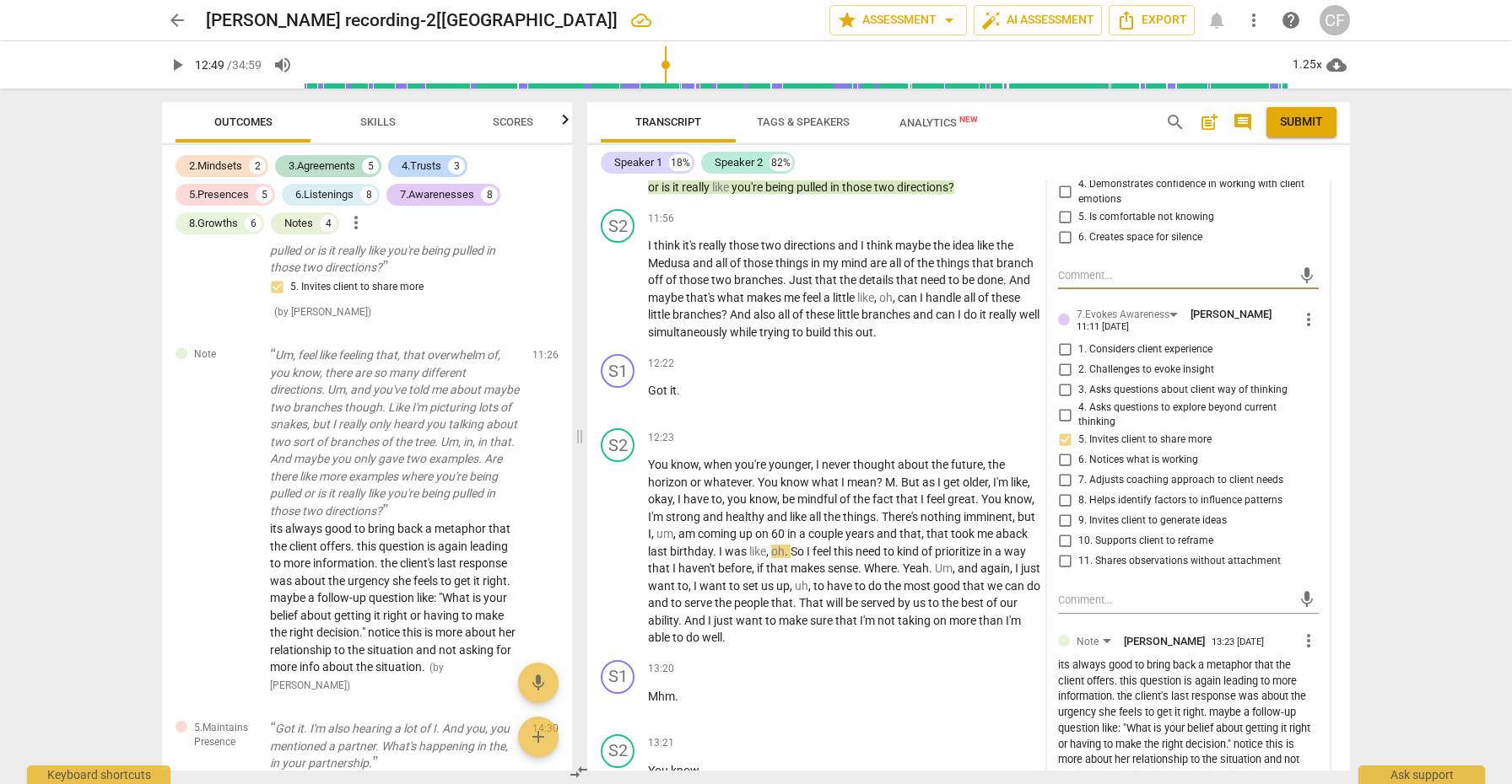
scroll to position [3512, 0]
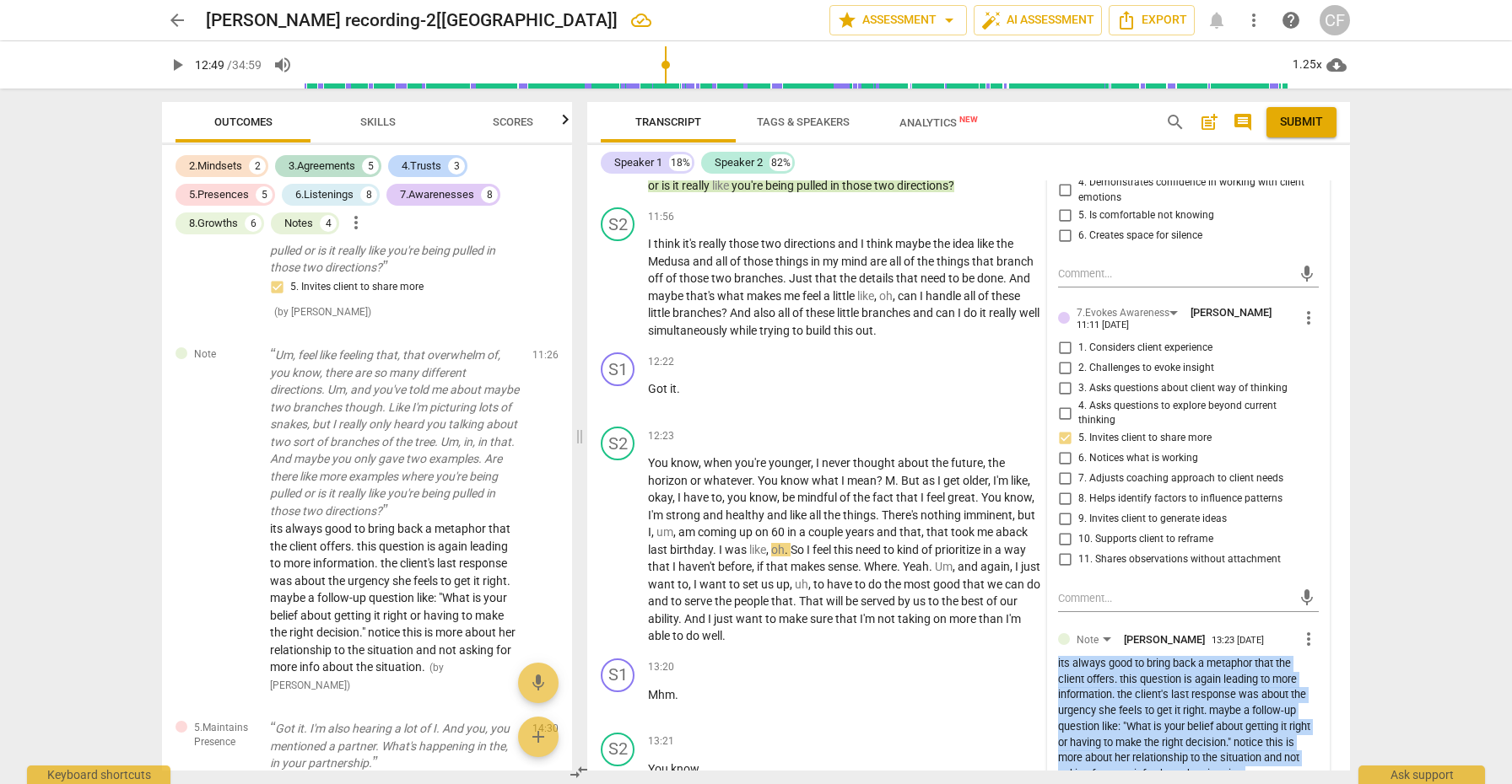
drag, startPoint x: 1273, startPoint y: 713, endPoint x: 1045, endPoint y: 612, distance: 249.4
click at [1048, 607] on div "5.Maintains Presence Christie Mulholland 11:12 08-08-2025 more_vert 1. Remains …" at bounding box center [1188, 452] width 281 height 762
copy div "its always good to bring back a metaphor that the client offers. this question …"
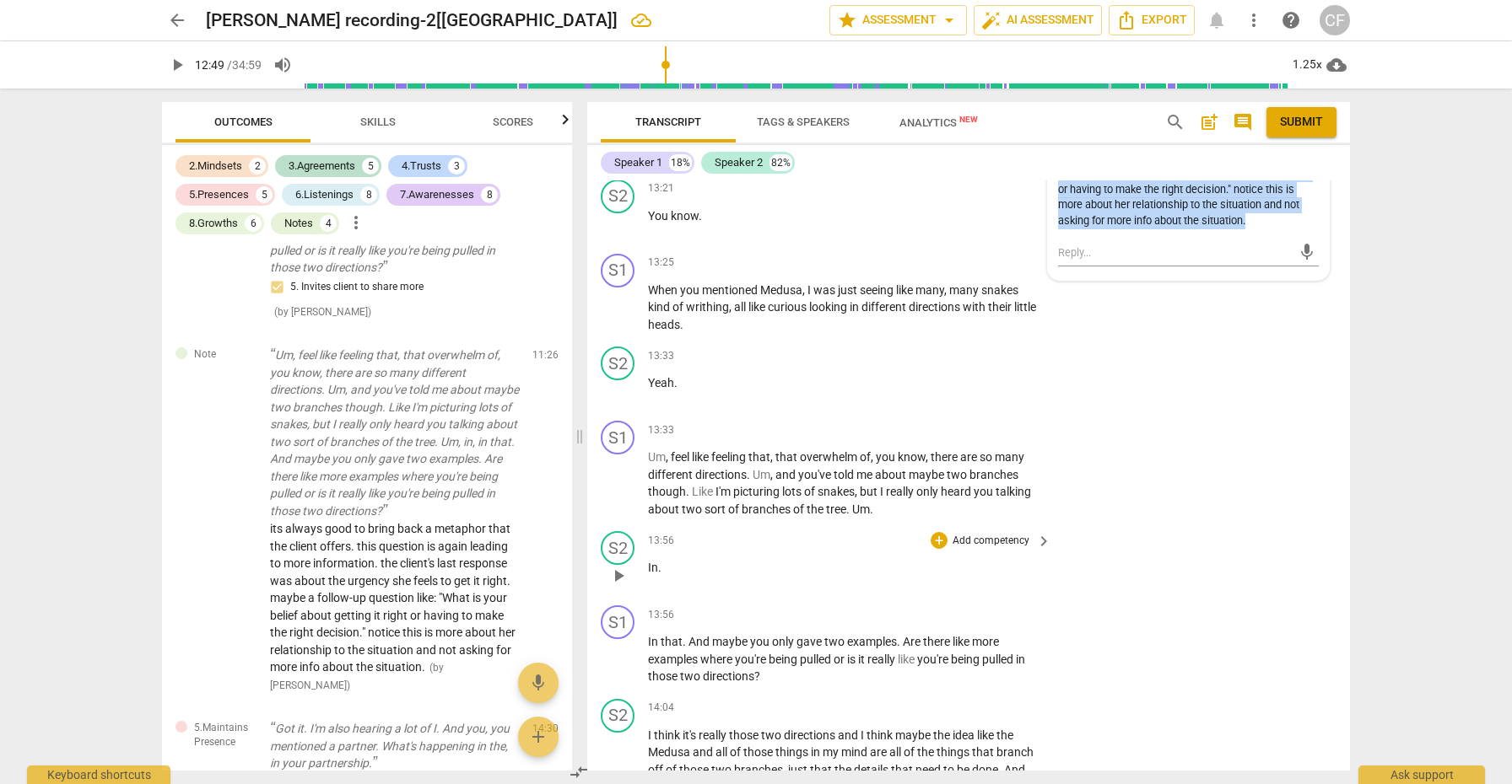
scroll to position [4045, 0]
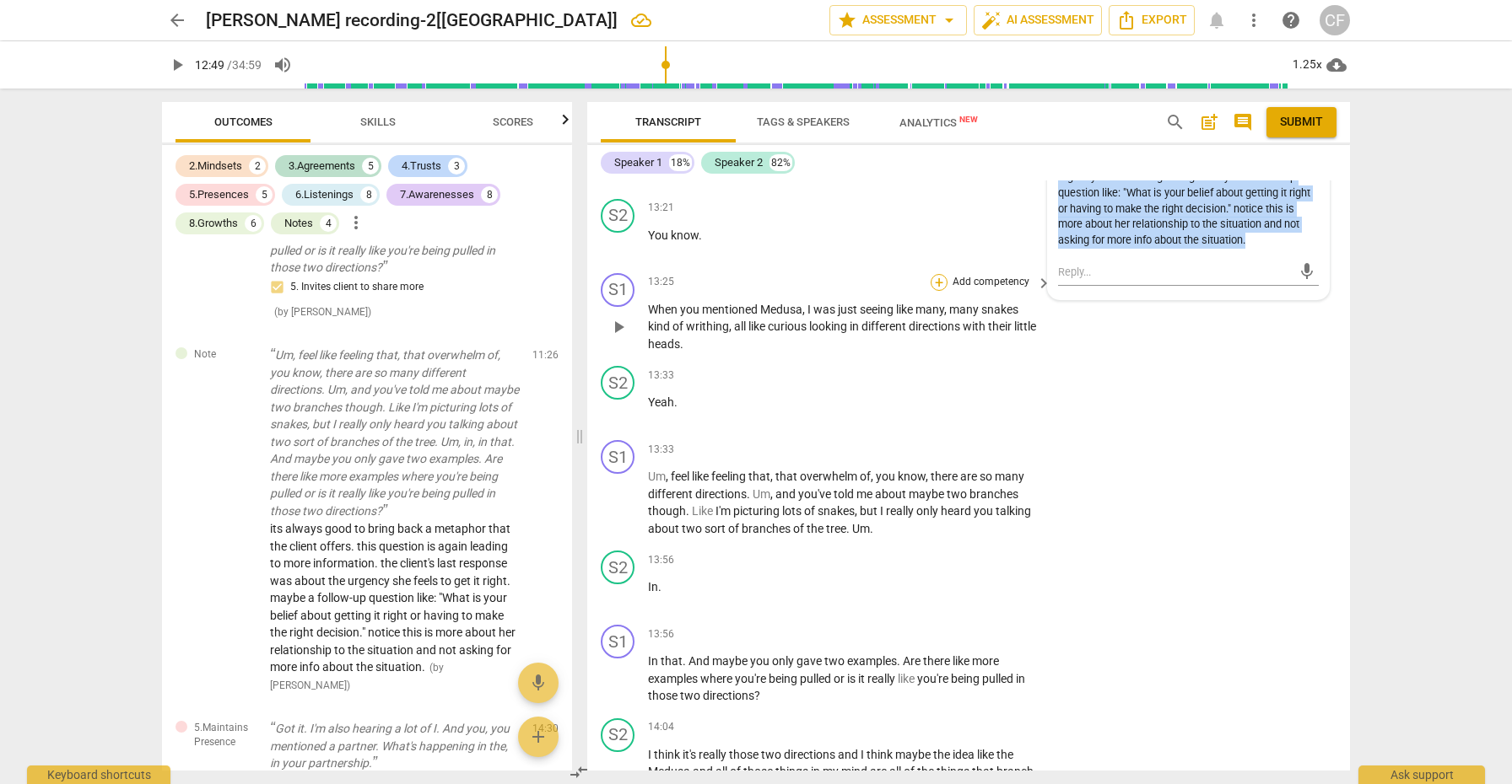
click at [933, 274] on div "+" at bounding box center [939, 282] width 17 height 17
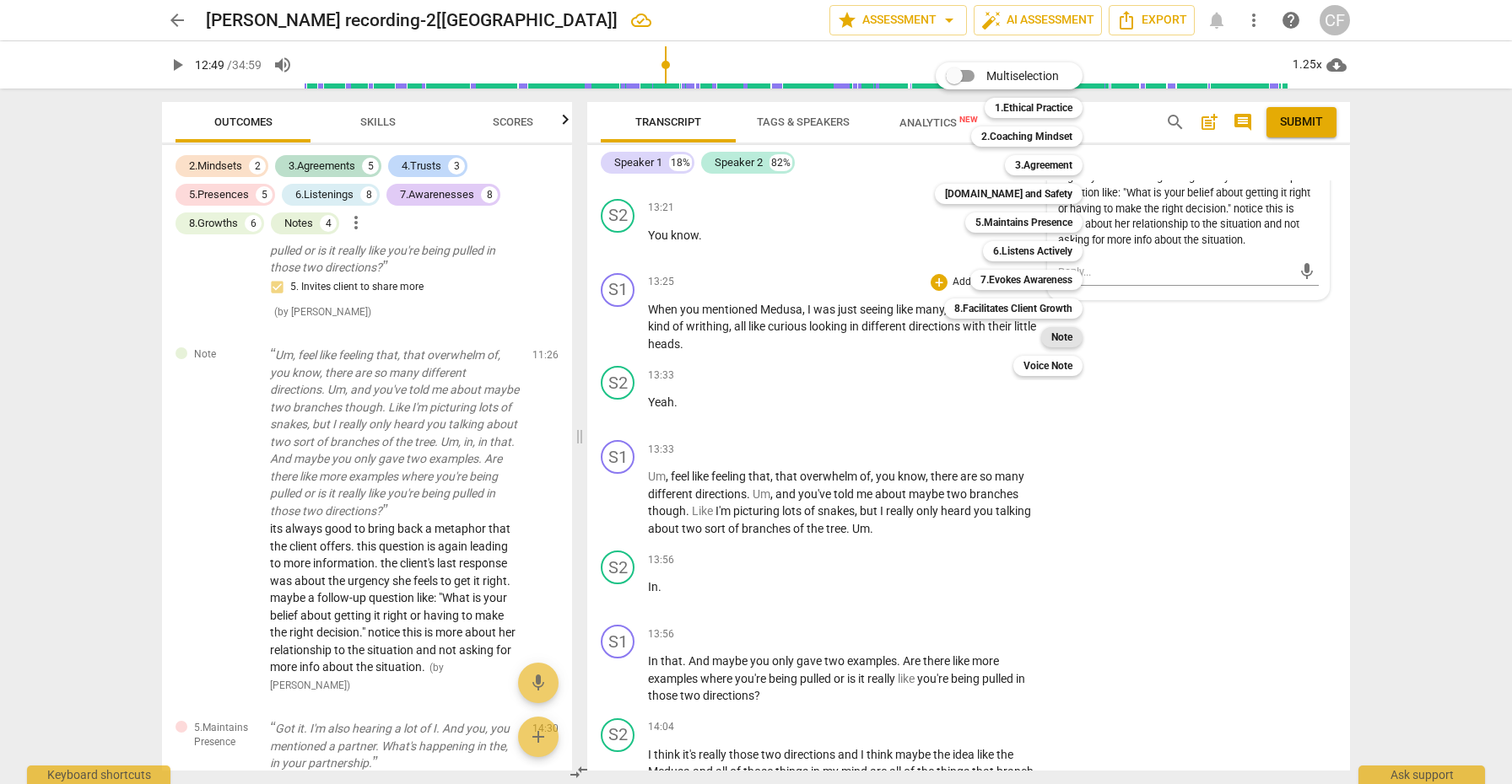
click at [1054, 338] on b "Note" at bounding box center [1062, 337] width 21 height 20
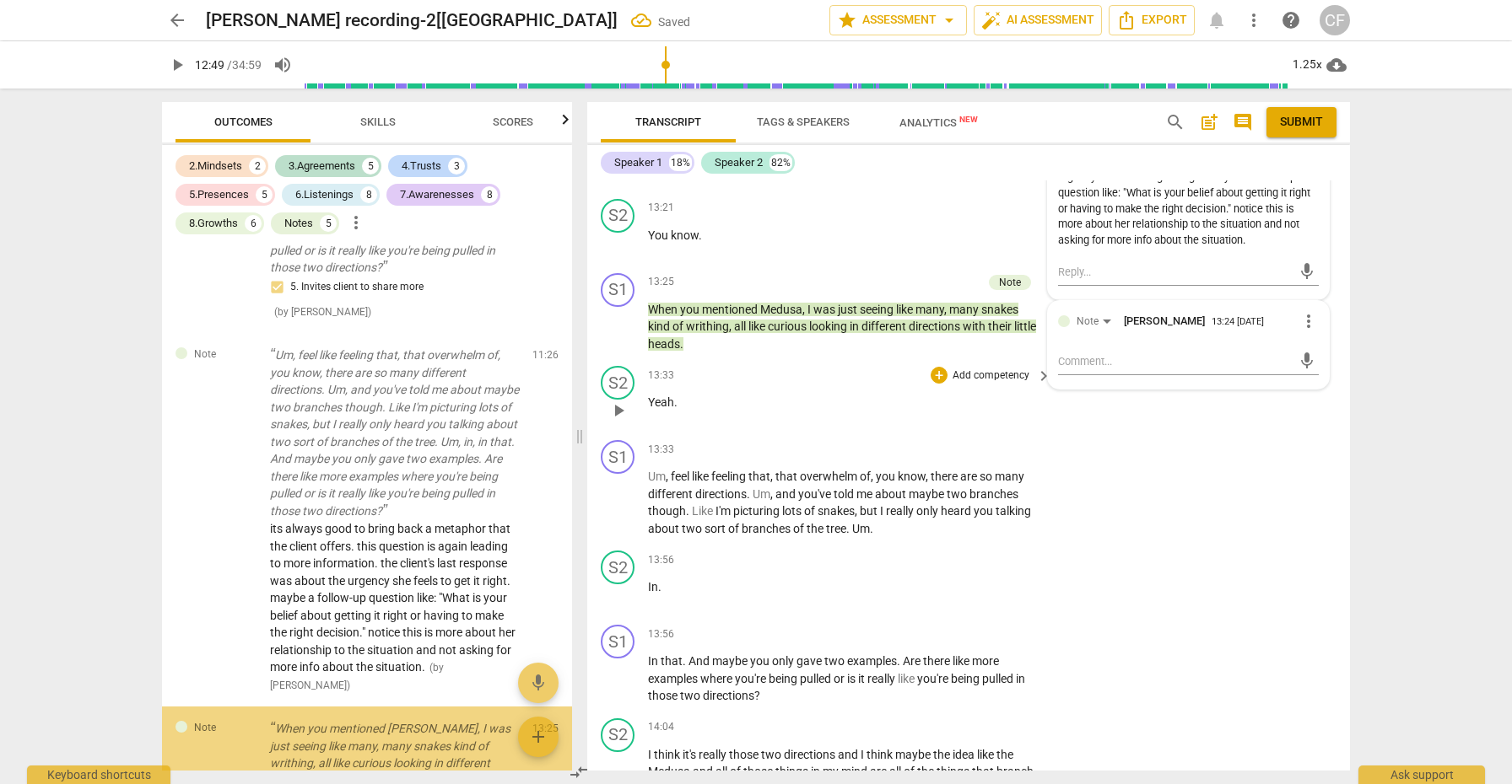
scroll to position [3461, 0]
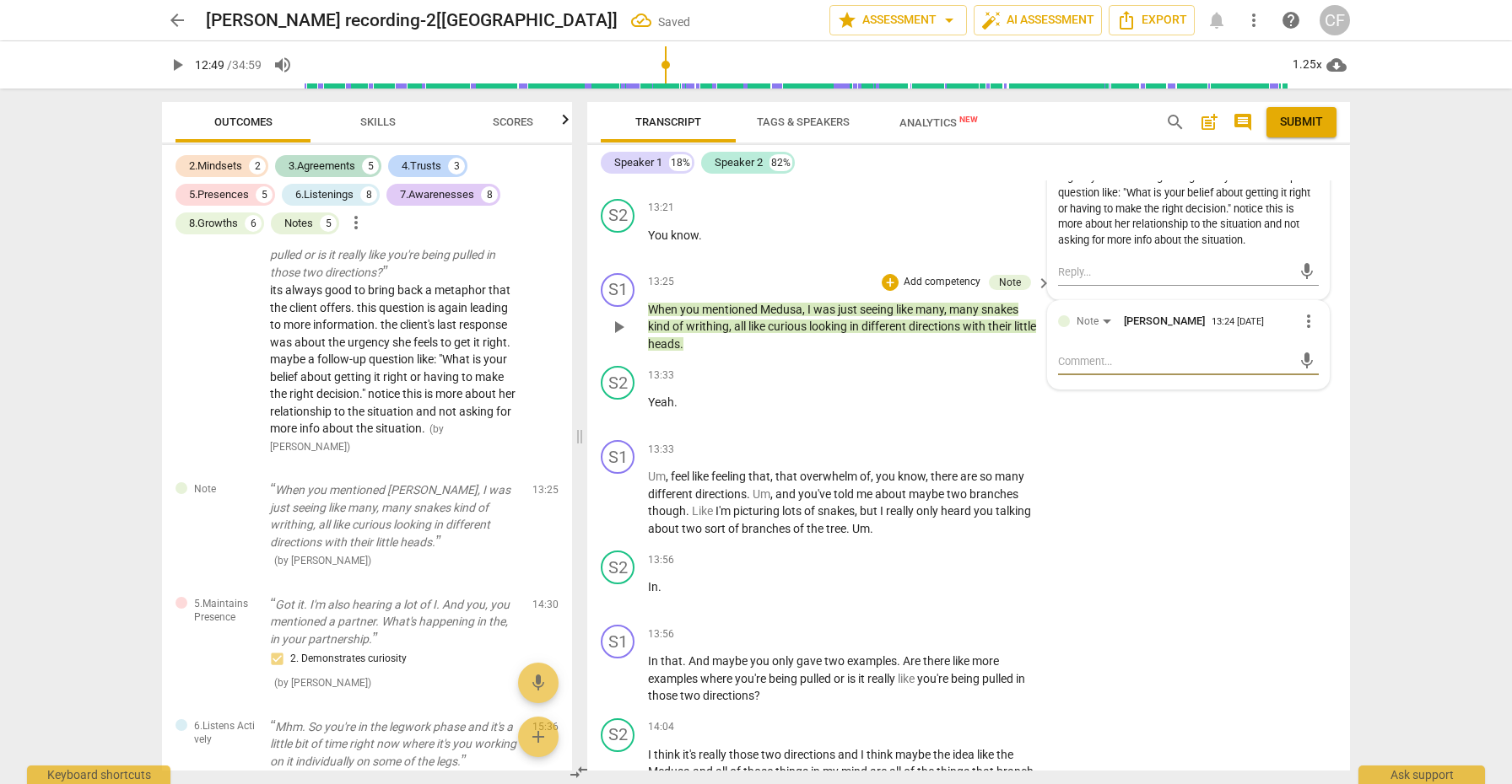
paste textarea "its always good to bring back a metaphor that the client offers. this question …"
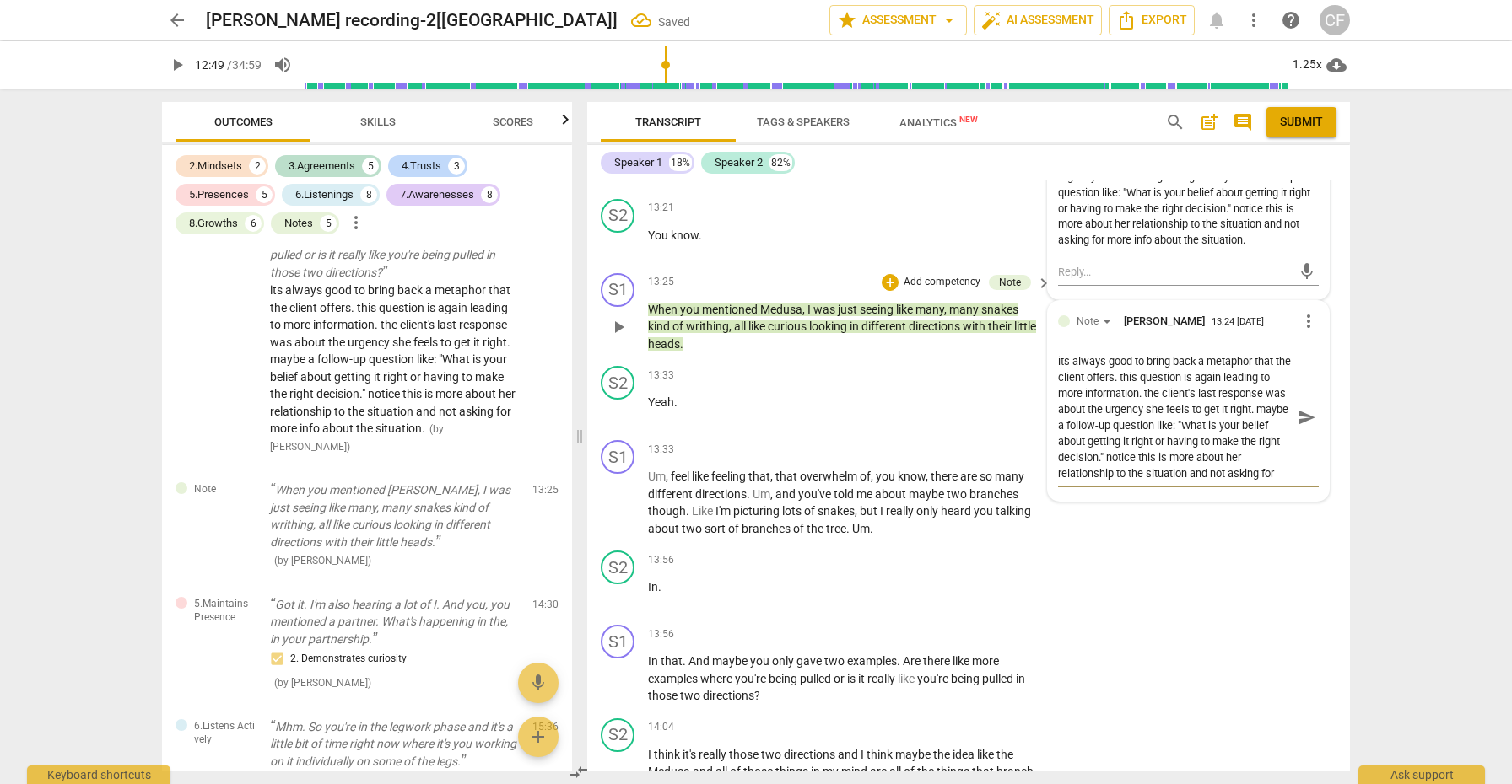
scroll to position [14, 0]
click at [1302, 408] on span "send" at bounding box center [1307, 417] width 19 height 19
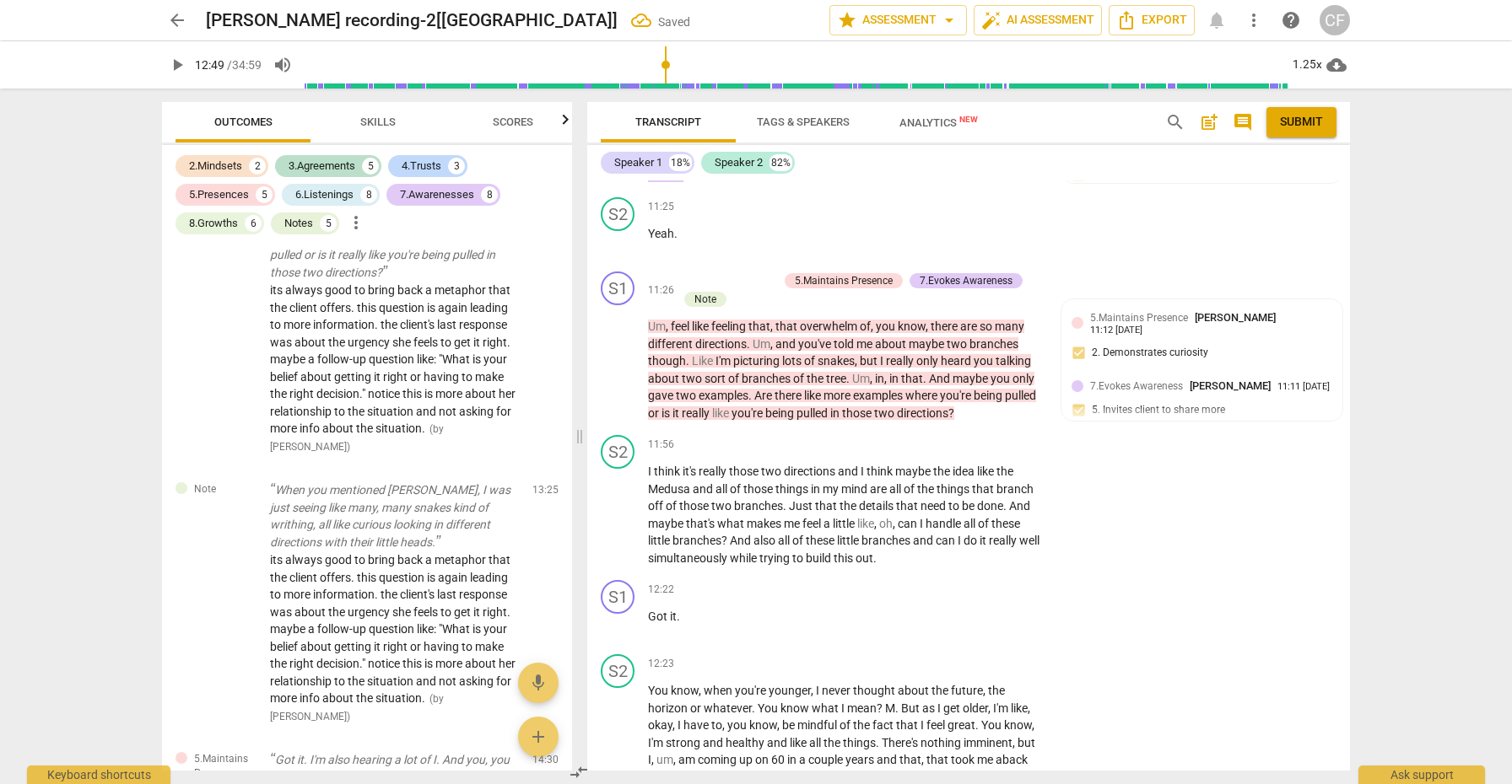
scroll to position [3237, 0]
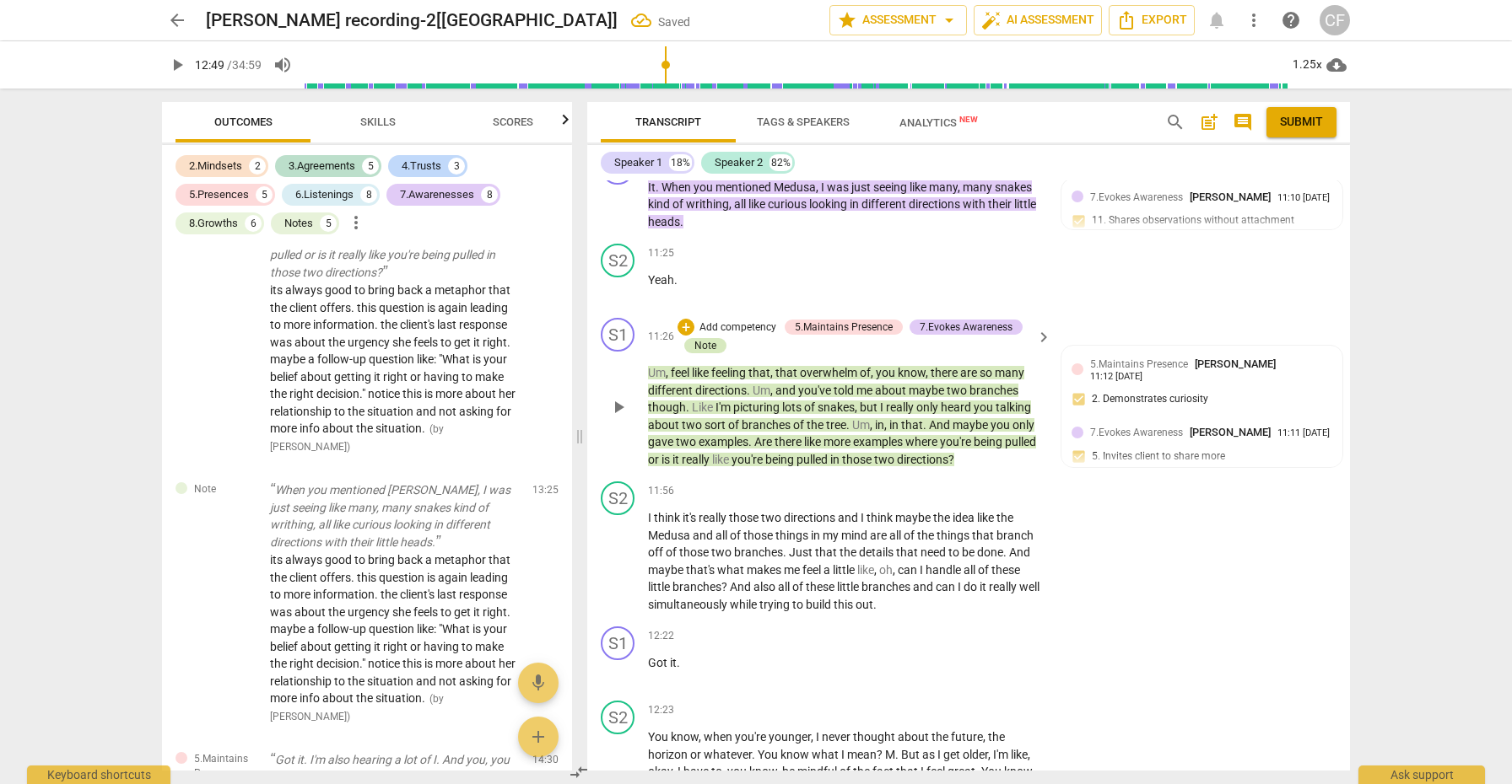
click at [715, 338] on div "Note" at bounding box center [705, 345] width 22 height 15
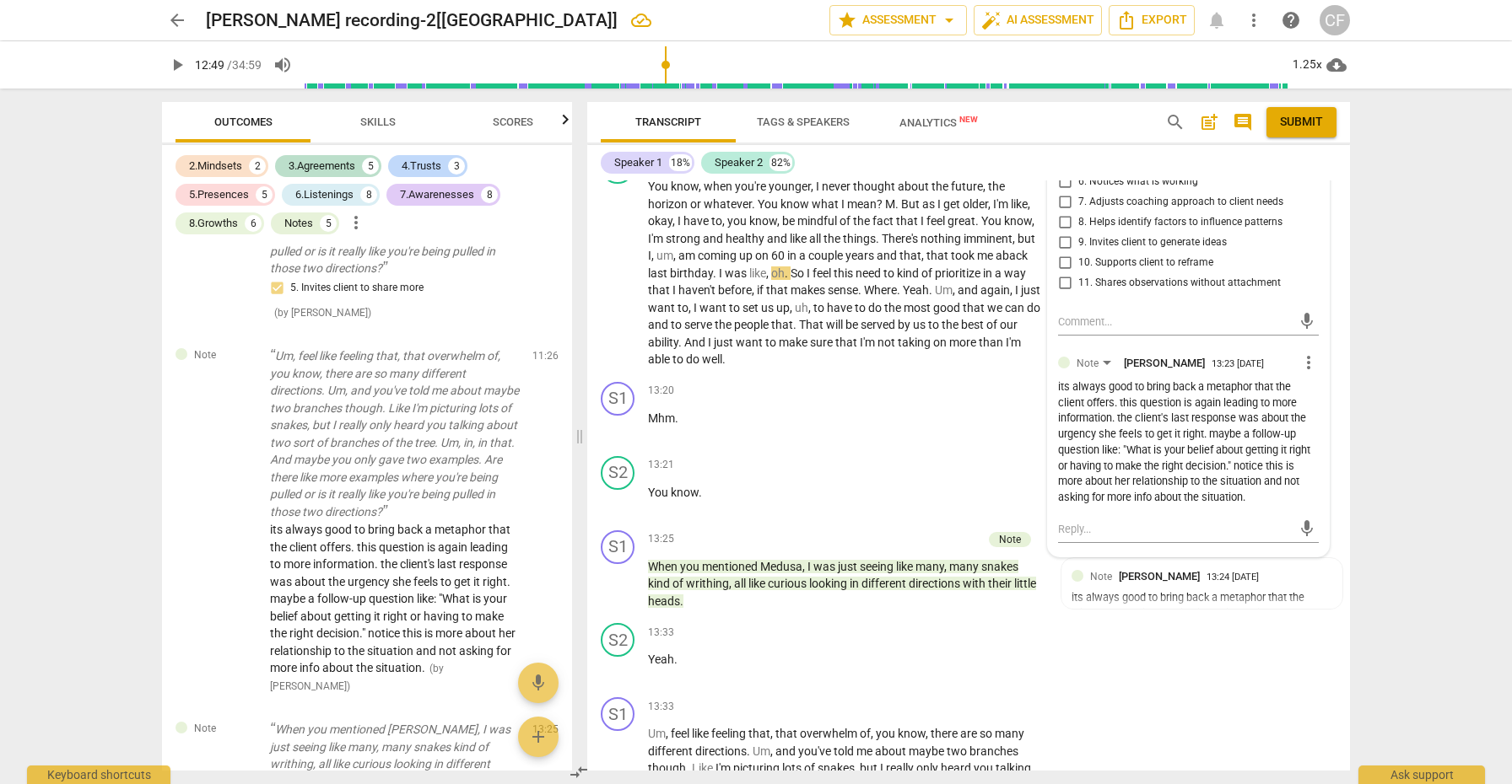
scroll to position [3845, 0]
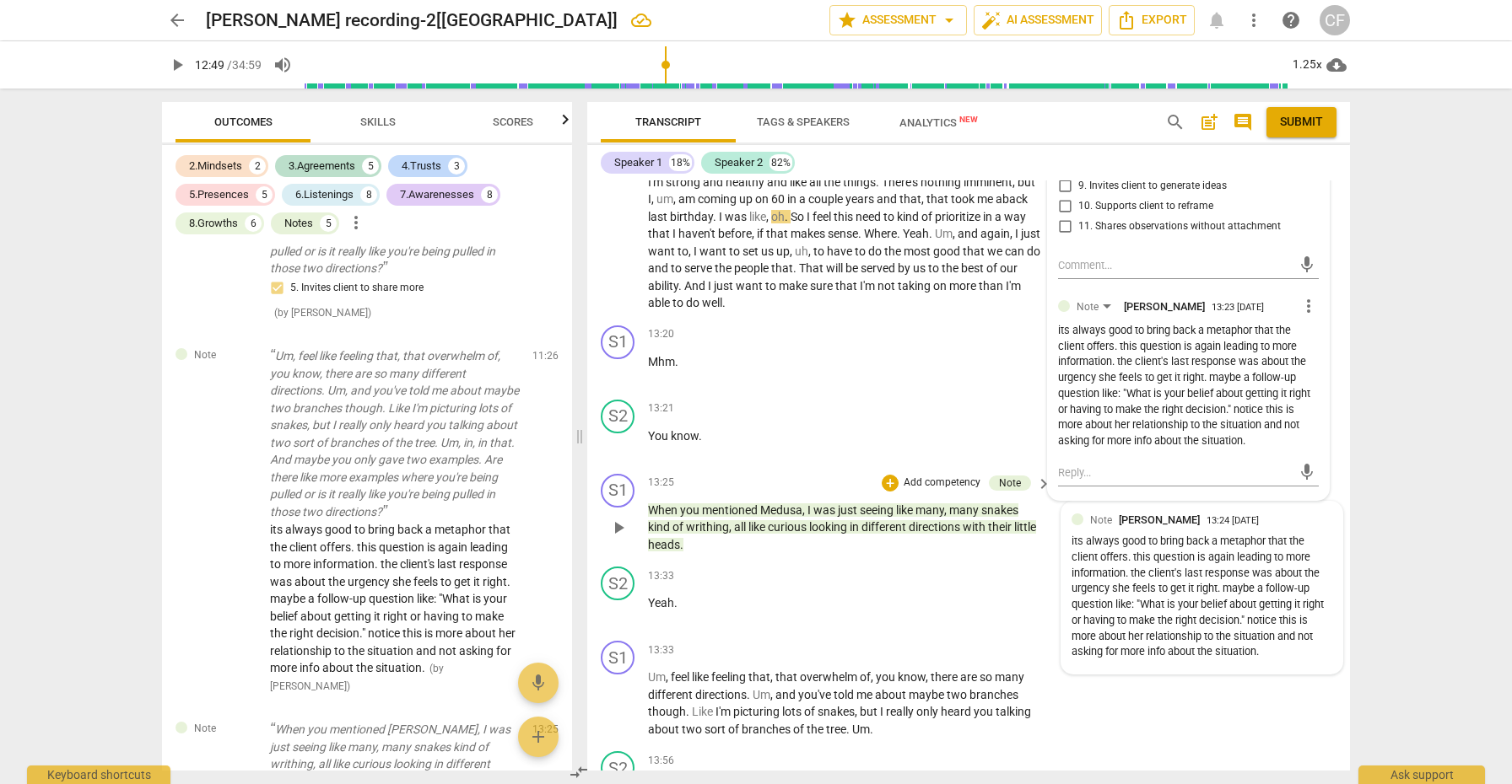
click at [1277, 534] on div "its always good to bring back a metaphor that the client offers. this question …" at bounding box center [1202, 597] width 261 height 126
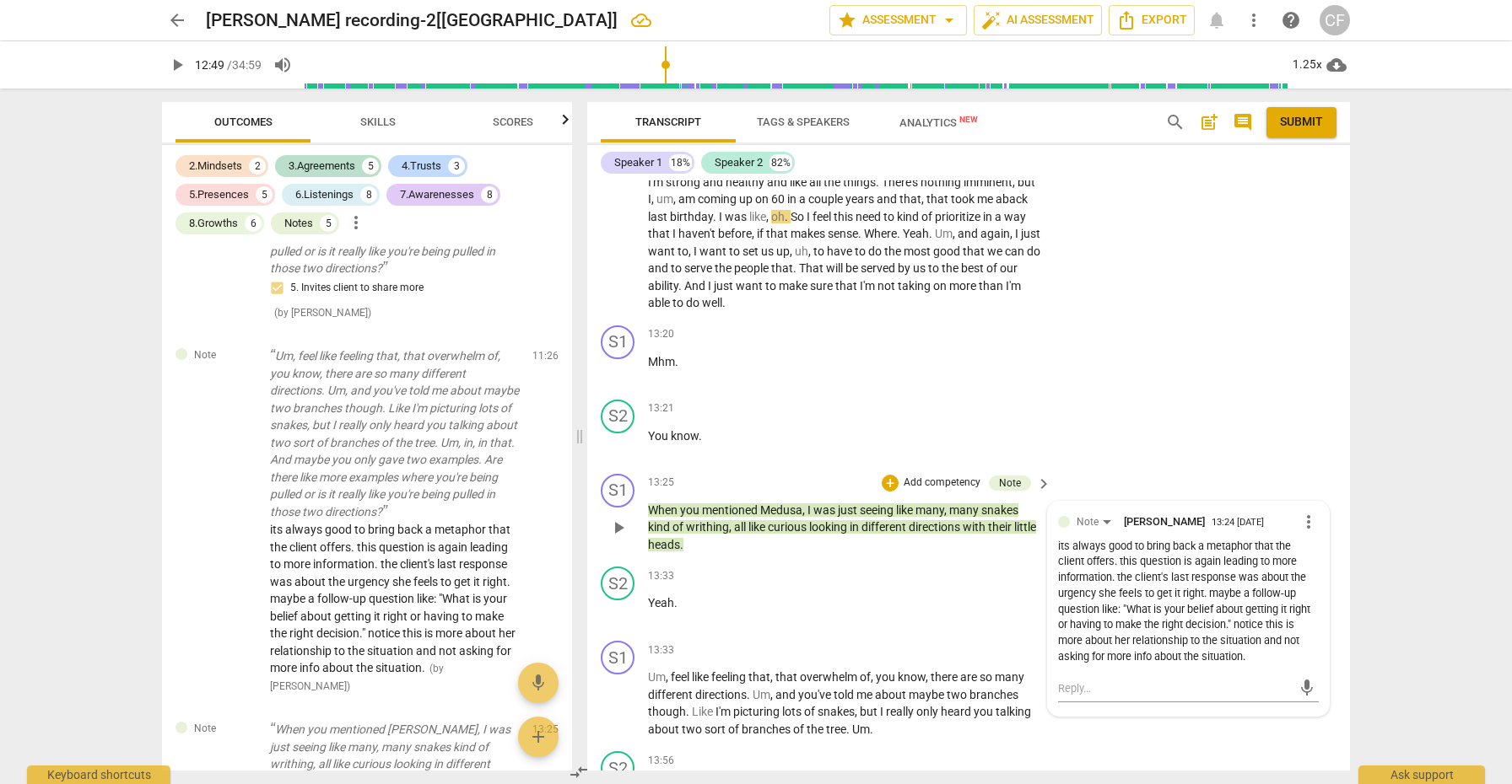
click at [1307, 512] on span "more_vert" at bounding box center [1308, 522] width 20 height 20
click at [1324, 494] on li "Delete" at bounding box center [1322, 491] width 58 height 32
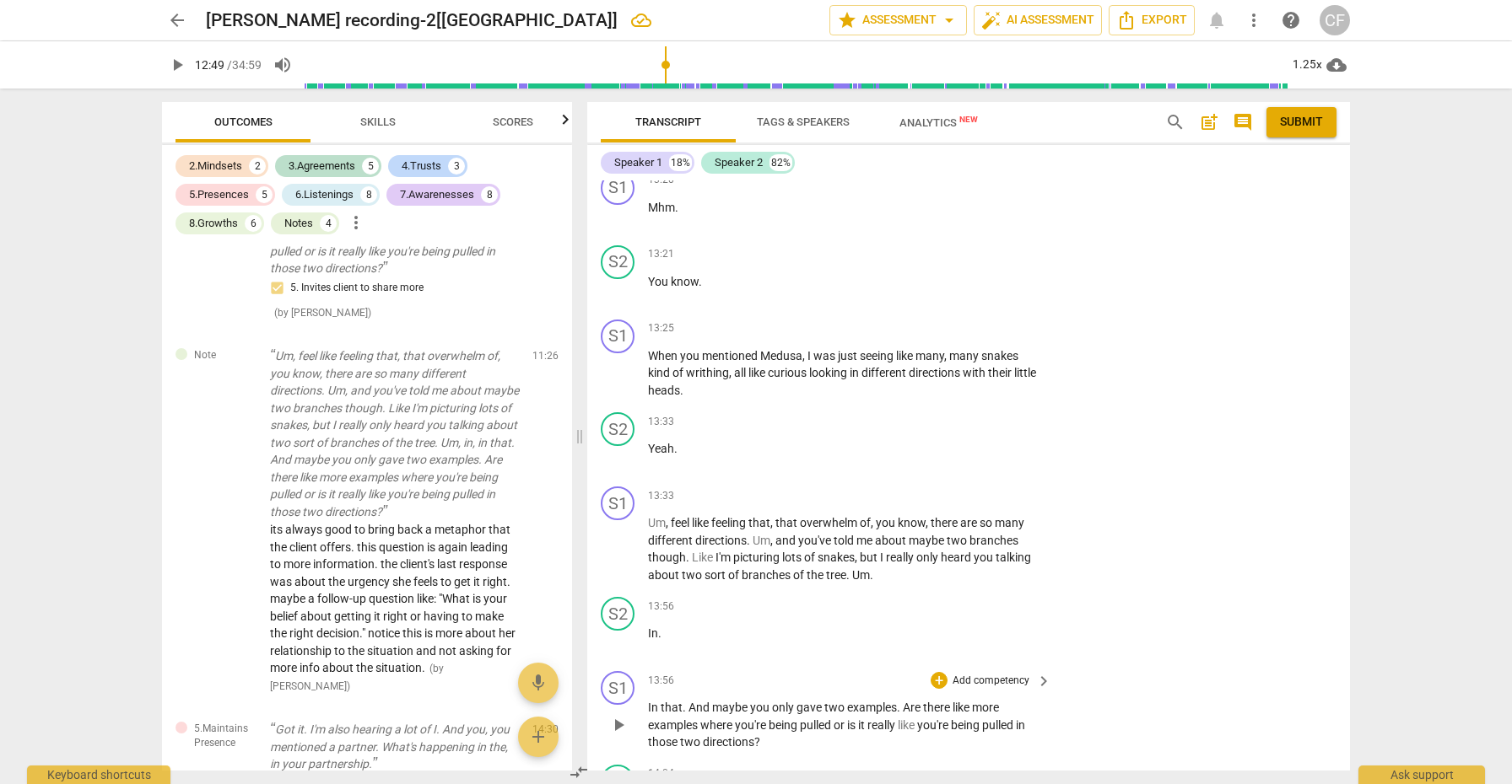
scroll to position [3997, 0]
click at [926, 351] on span "many" at bounding box center [929, 357] width 28 height 13
click at [934, 322] on div "+" at bounding box center [939, 330] width 17 height 17
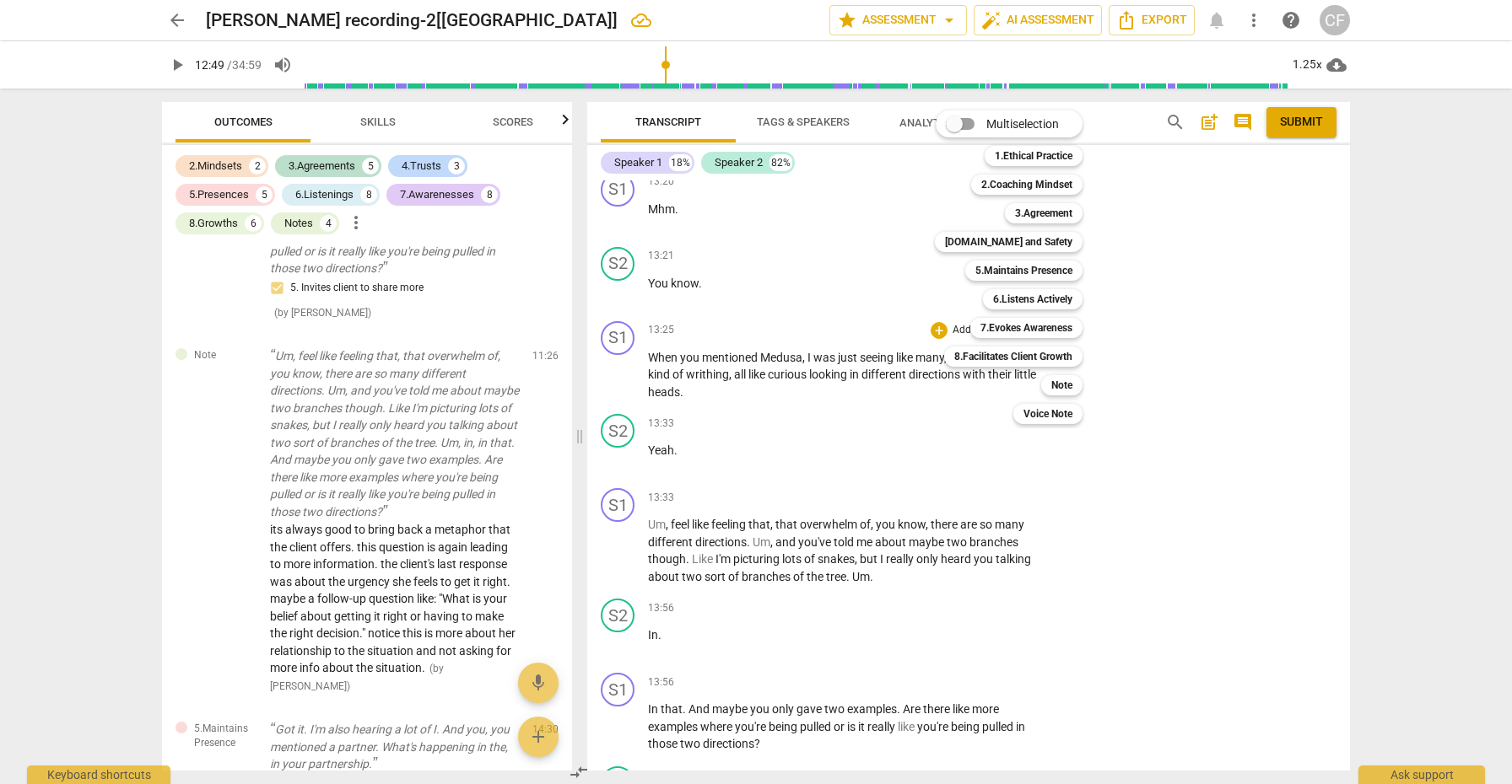
click at [886, 403] on div at bounding box center [756, 392] width 1512 height 784
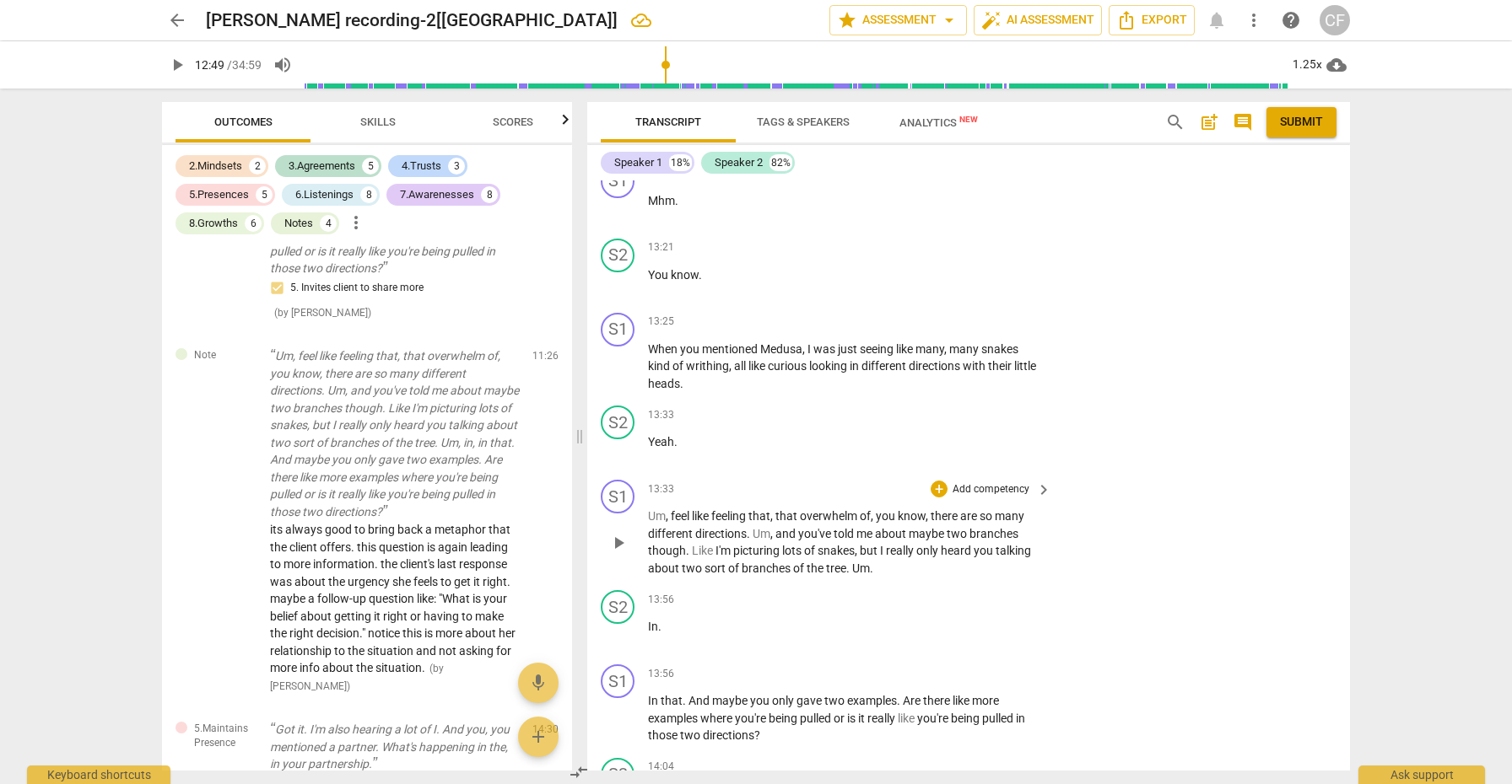
scroll to position [4012, 0]
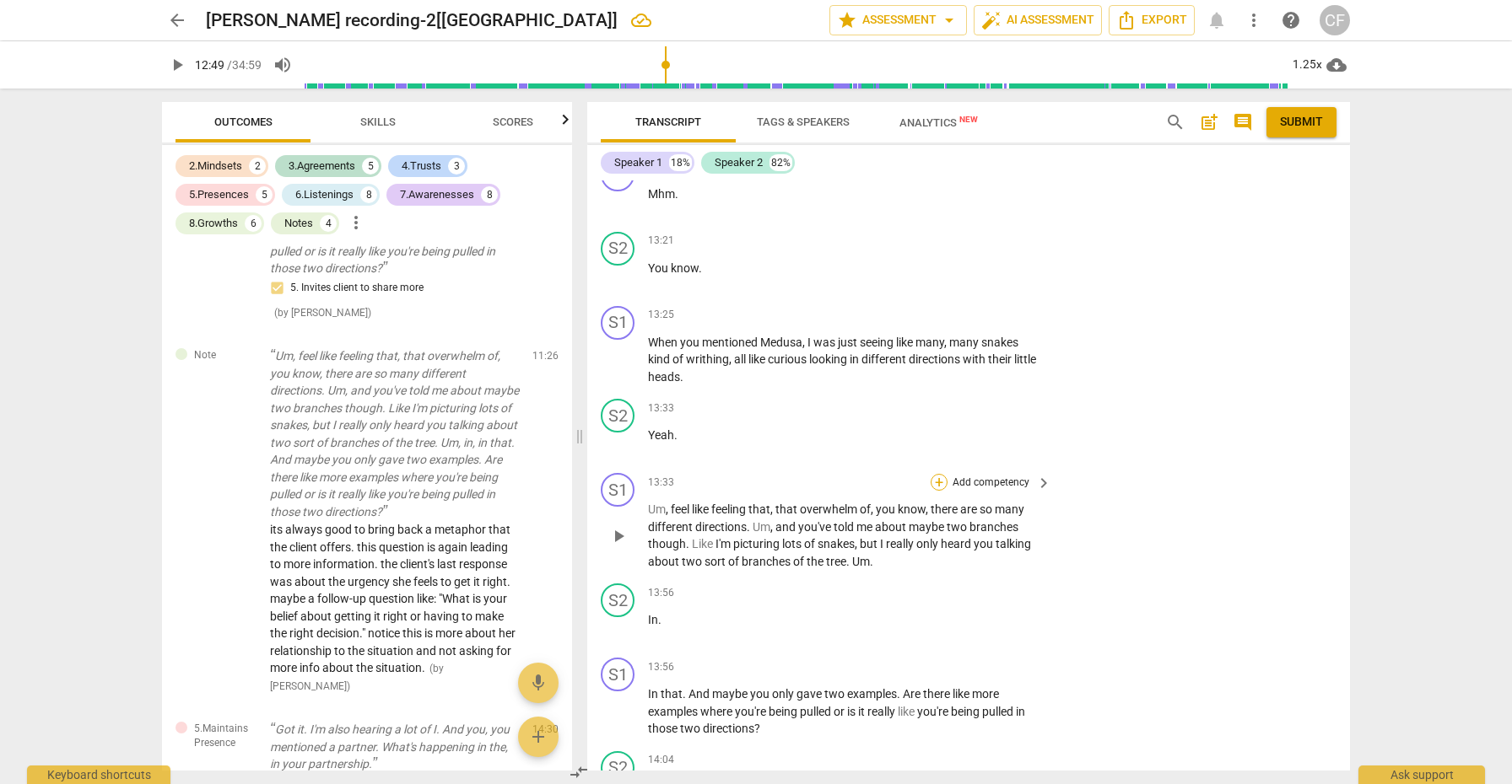
click at [942, 474] on div "+" at bounding box center [939, 482] width 17 height 17
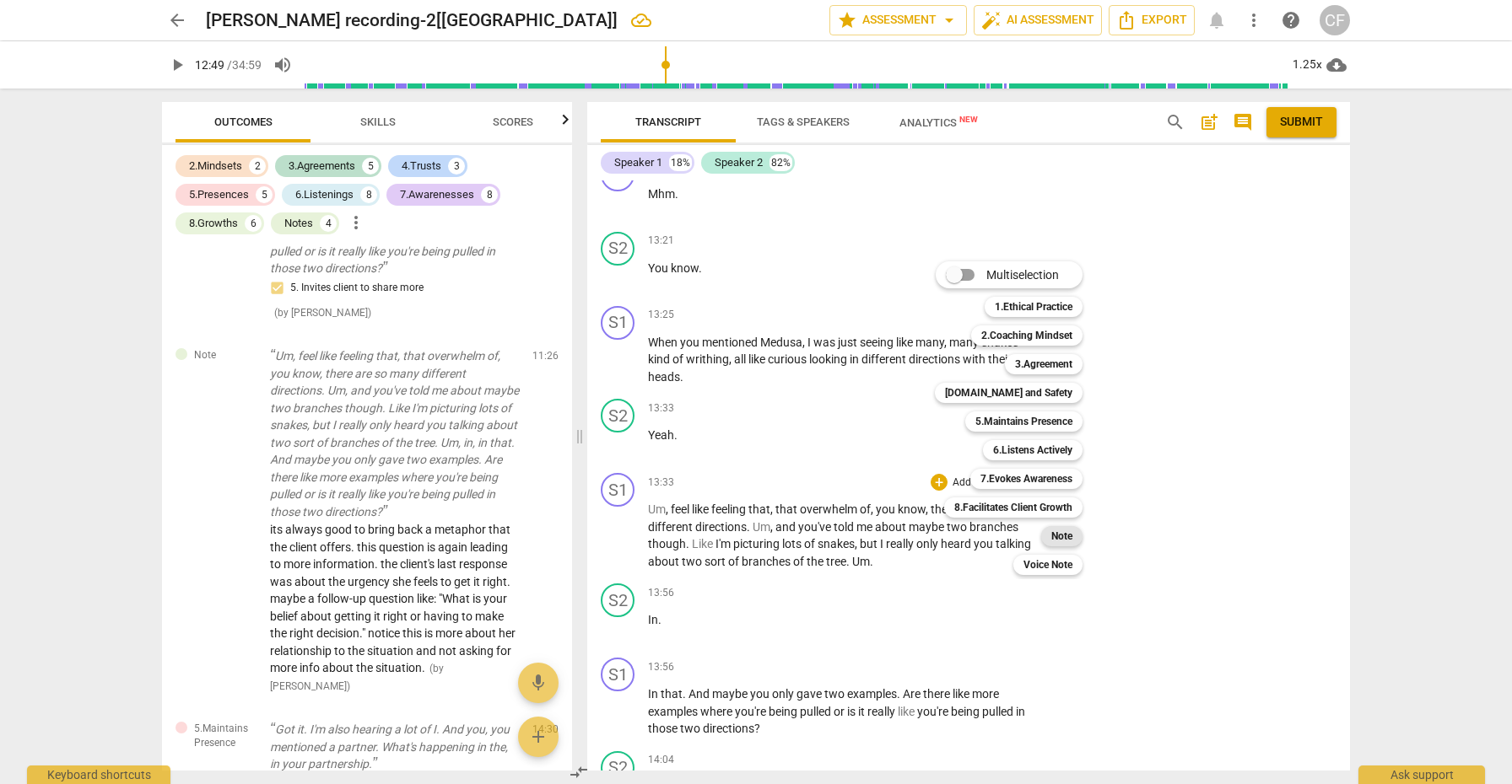
click at [1065, 535] on b "Note" at bounding box center [1062, 536] width 21 height 20
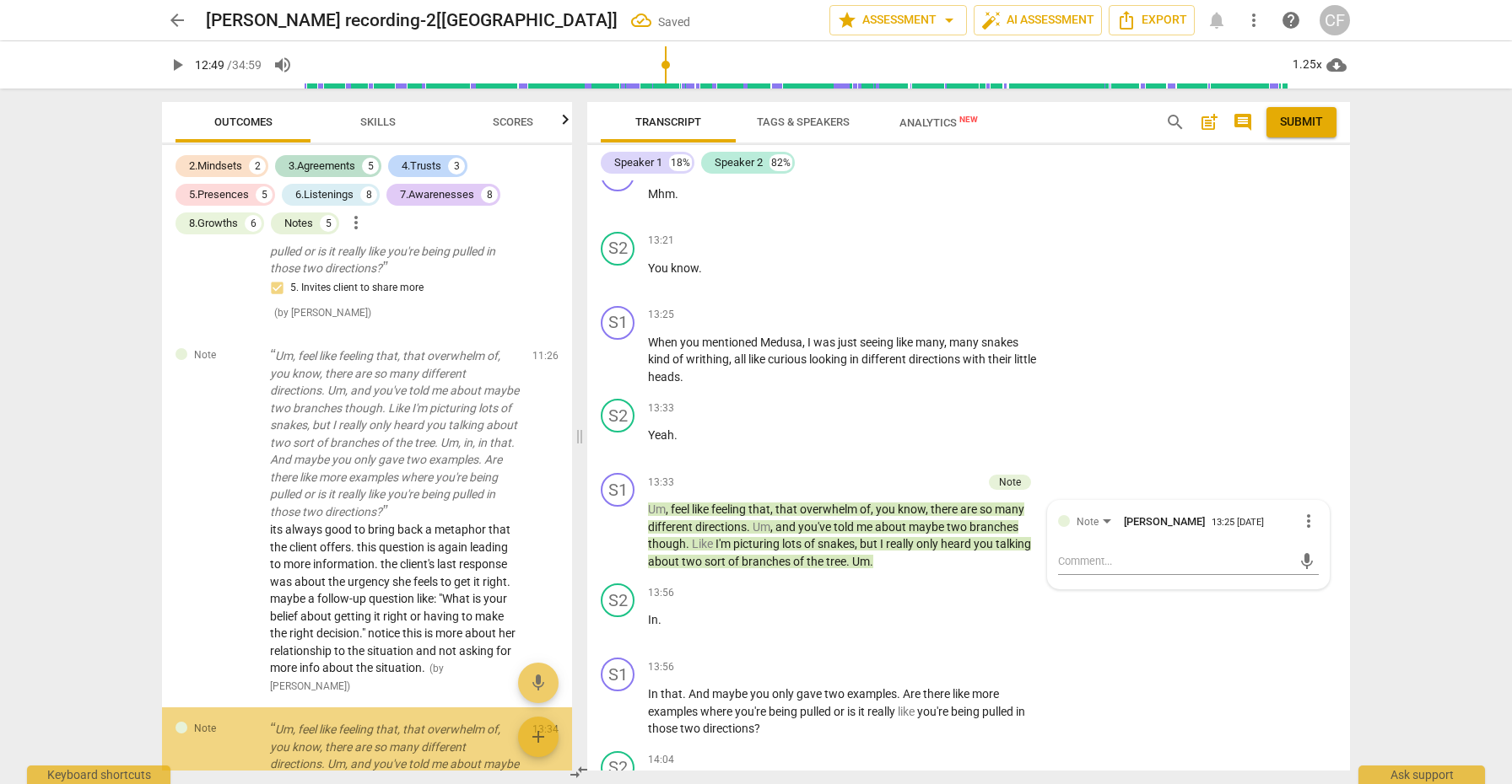
scroll to position [3486, 0]
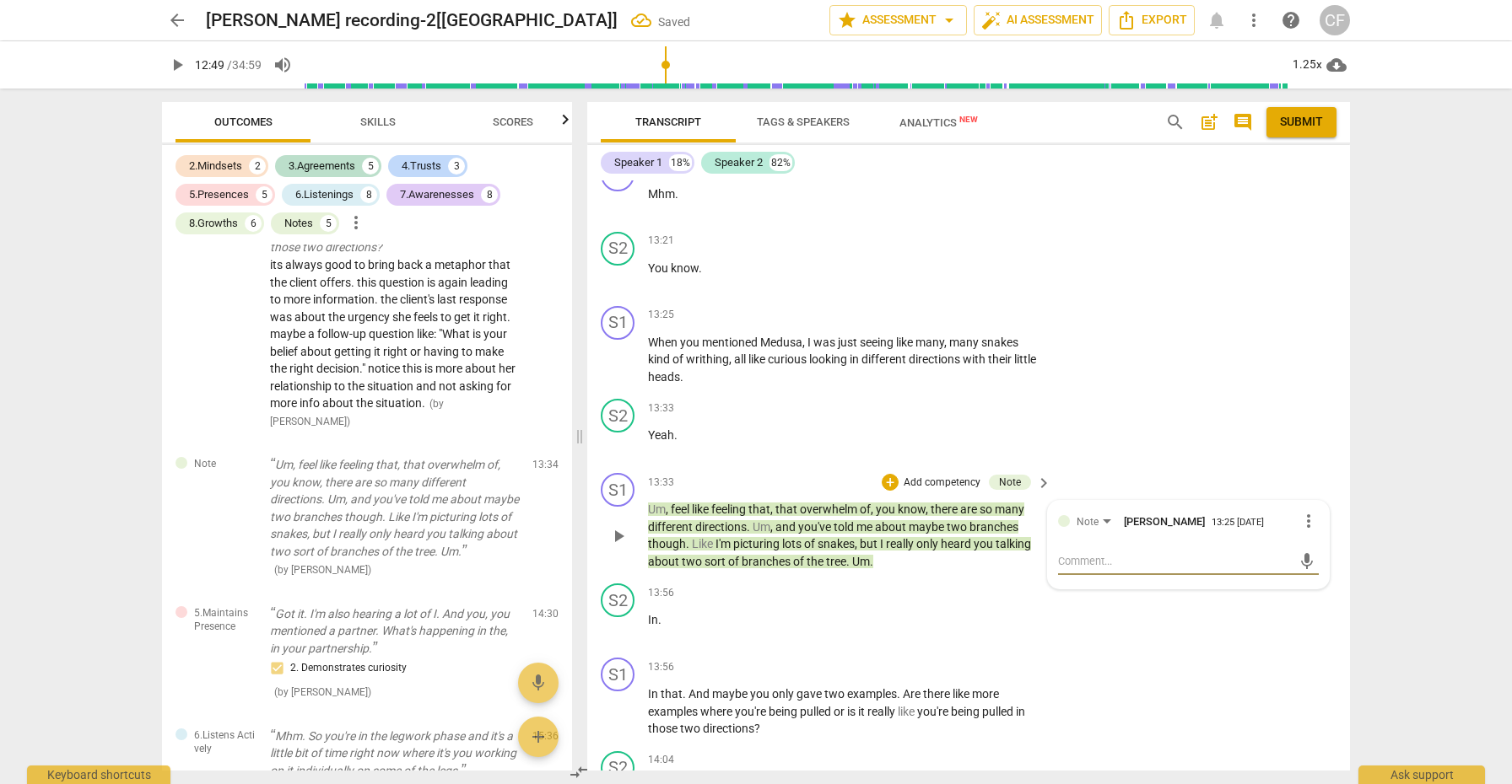
paste textarea "its always good to bring back a metaphor that the client offers. this question …"
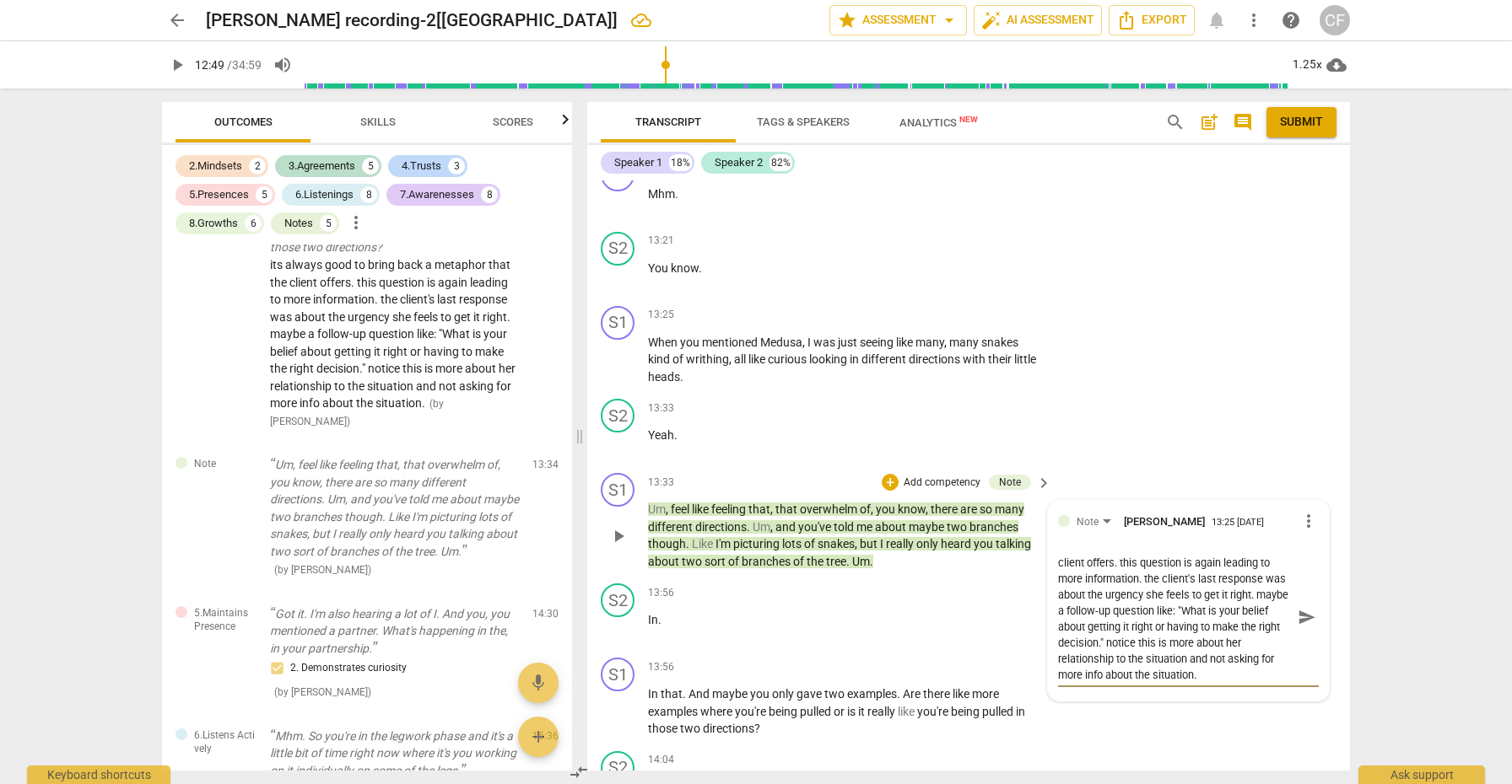
scroll to position [0, 0]
click at [1298, 608] on span "send" at bounding box center [1307, 617] width 19 height 19
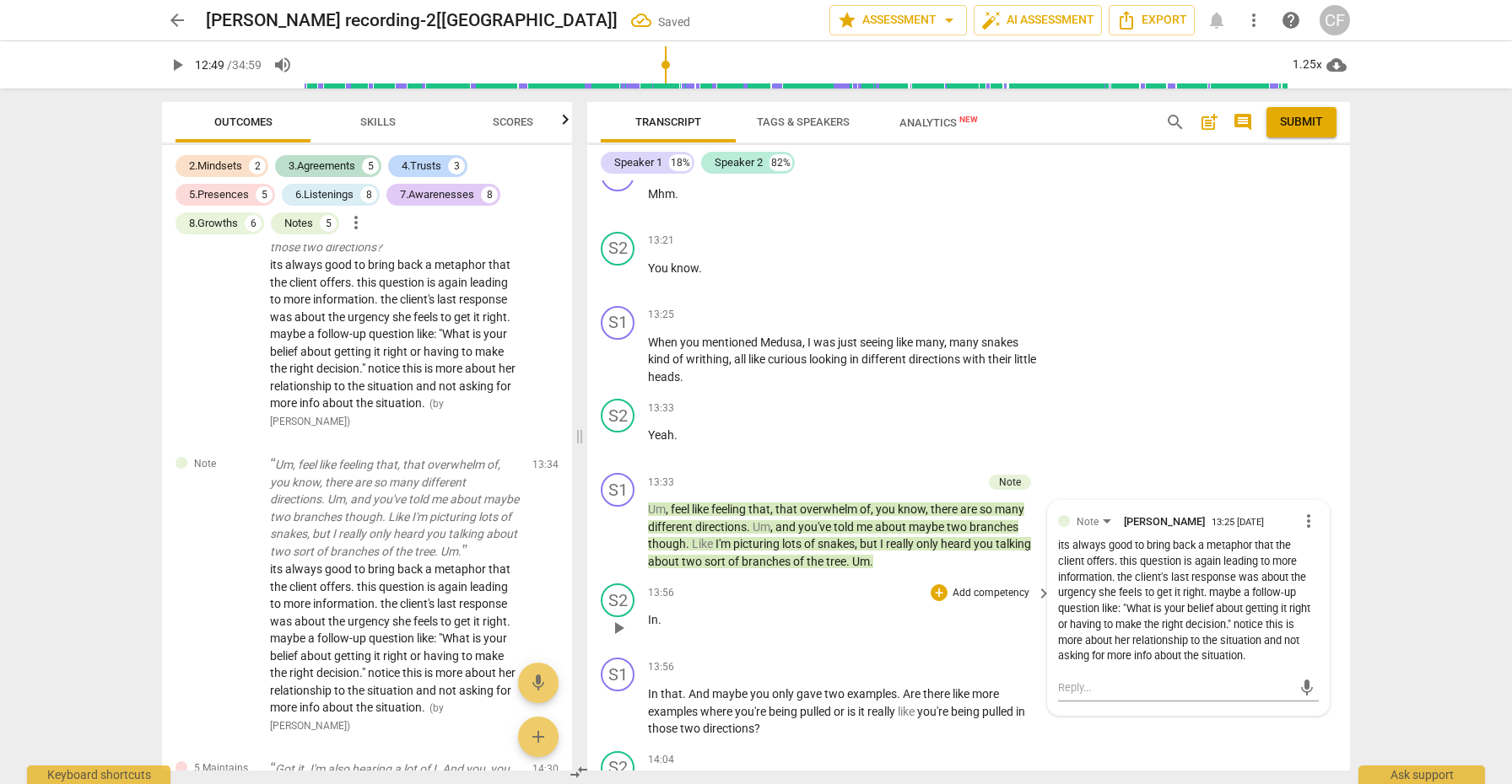
click at [977, 612] on p "In ." at bounding box center [846, 620] width 395 height 18
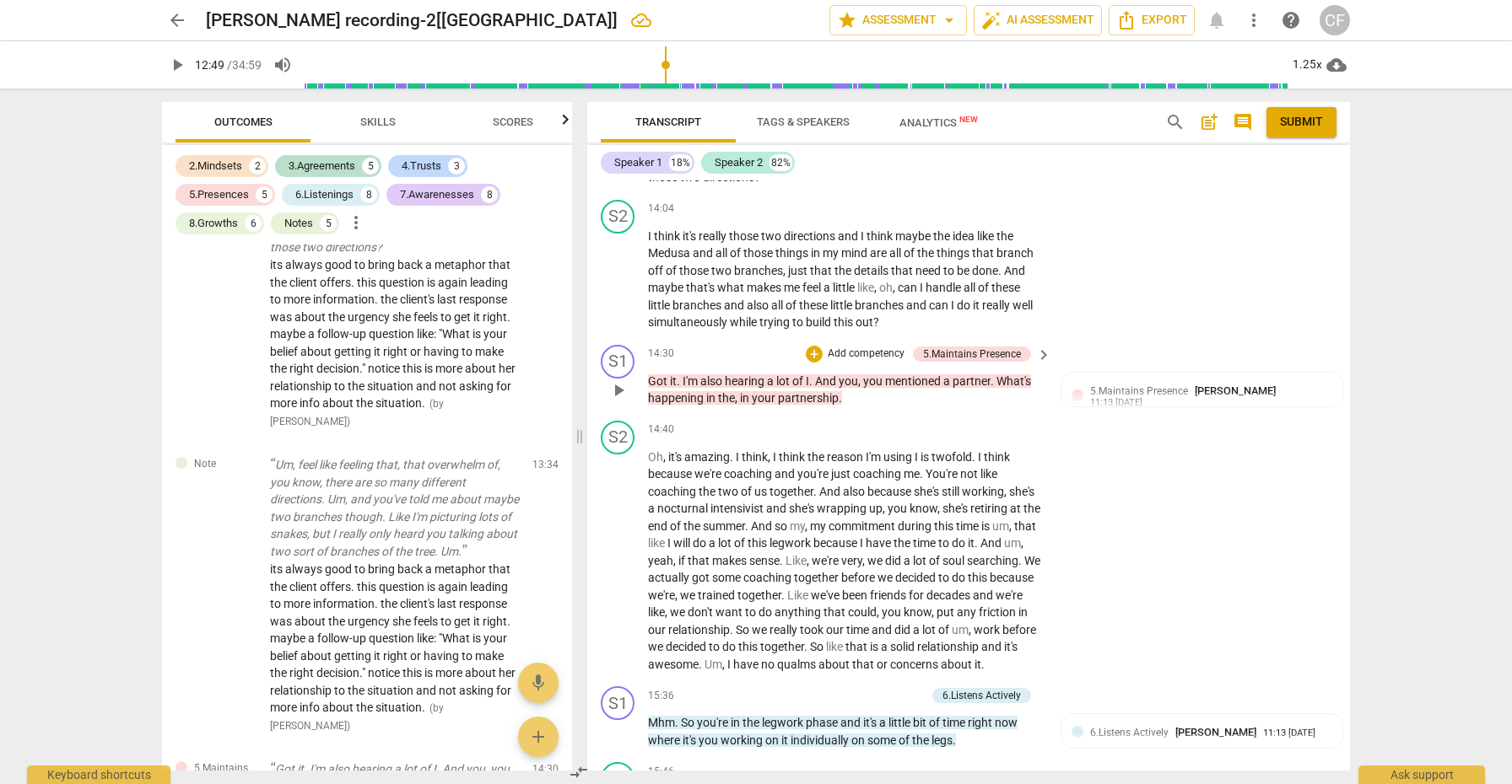
scroll to position [4580, 0]
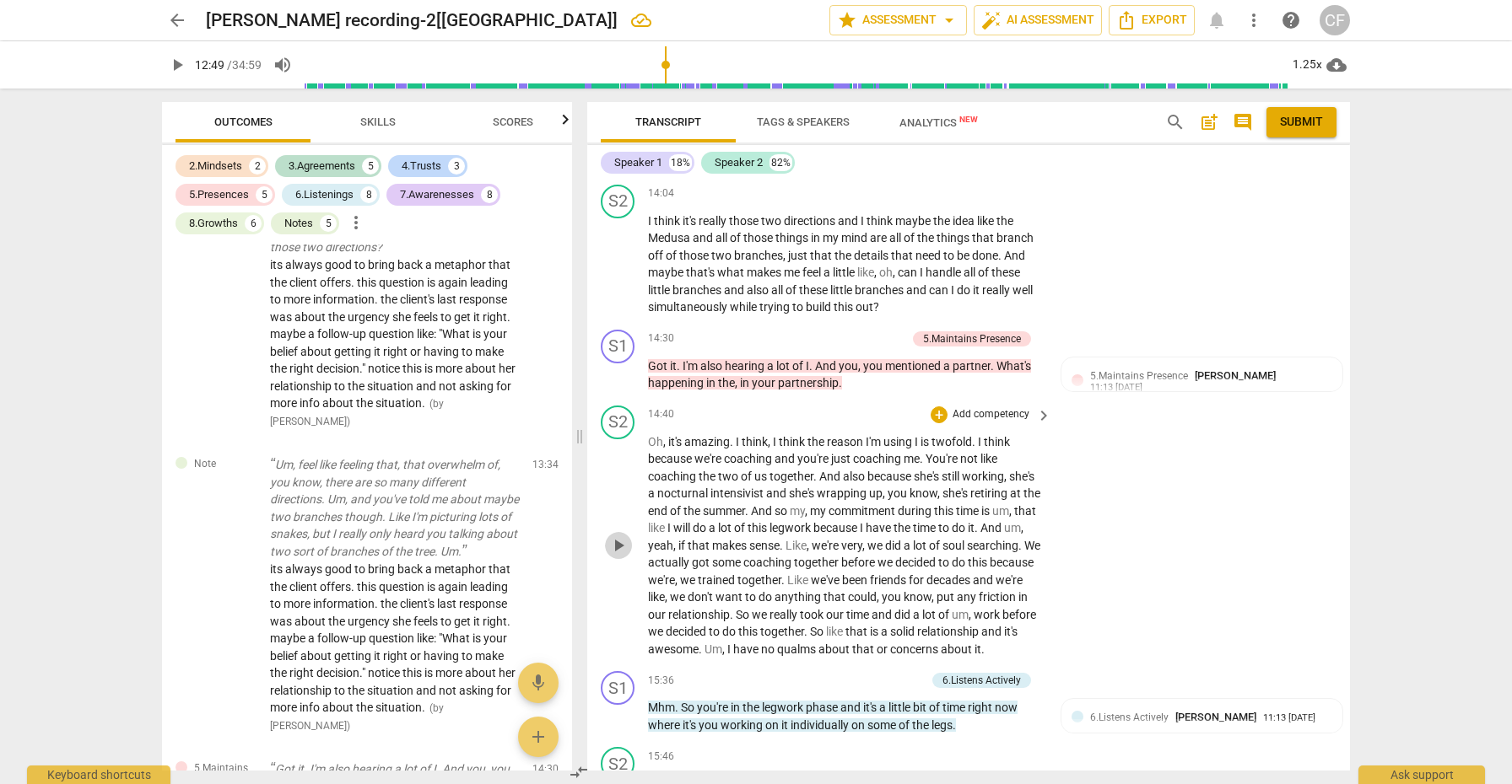
click at [621, 535] on span "play_arrow" at bounding box center [618, 545] width 20 height 20
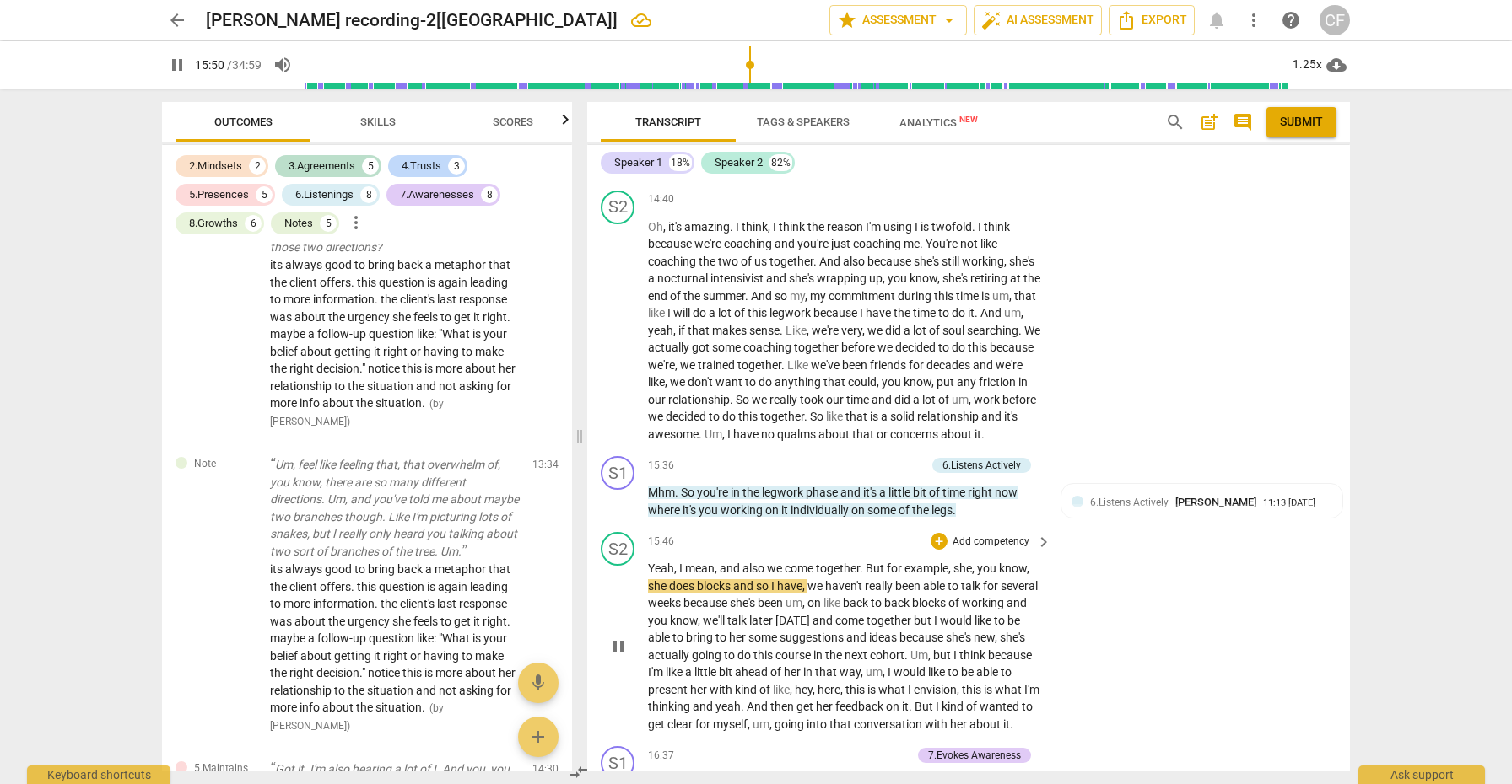
scroll to position [4786, 0]
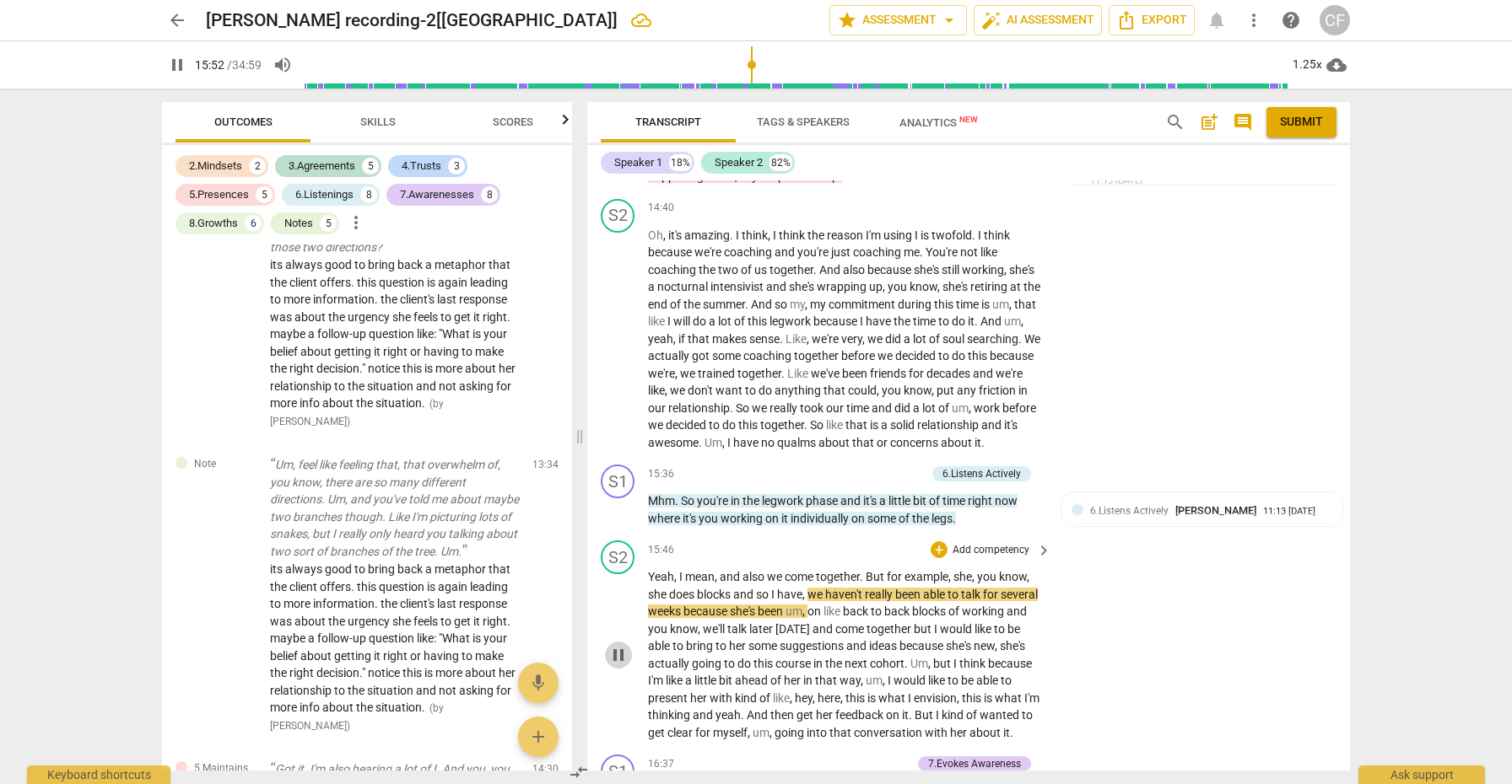
click at [625, 645] on span "pause" at bounding box center [618, 655] width 20 height 20
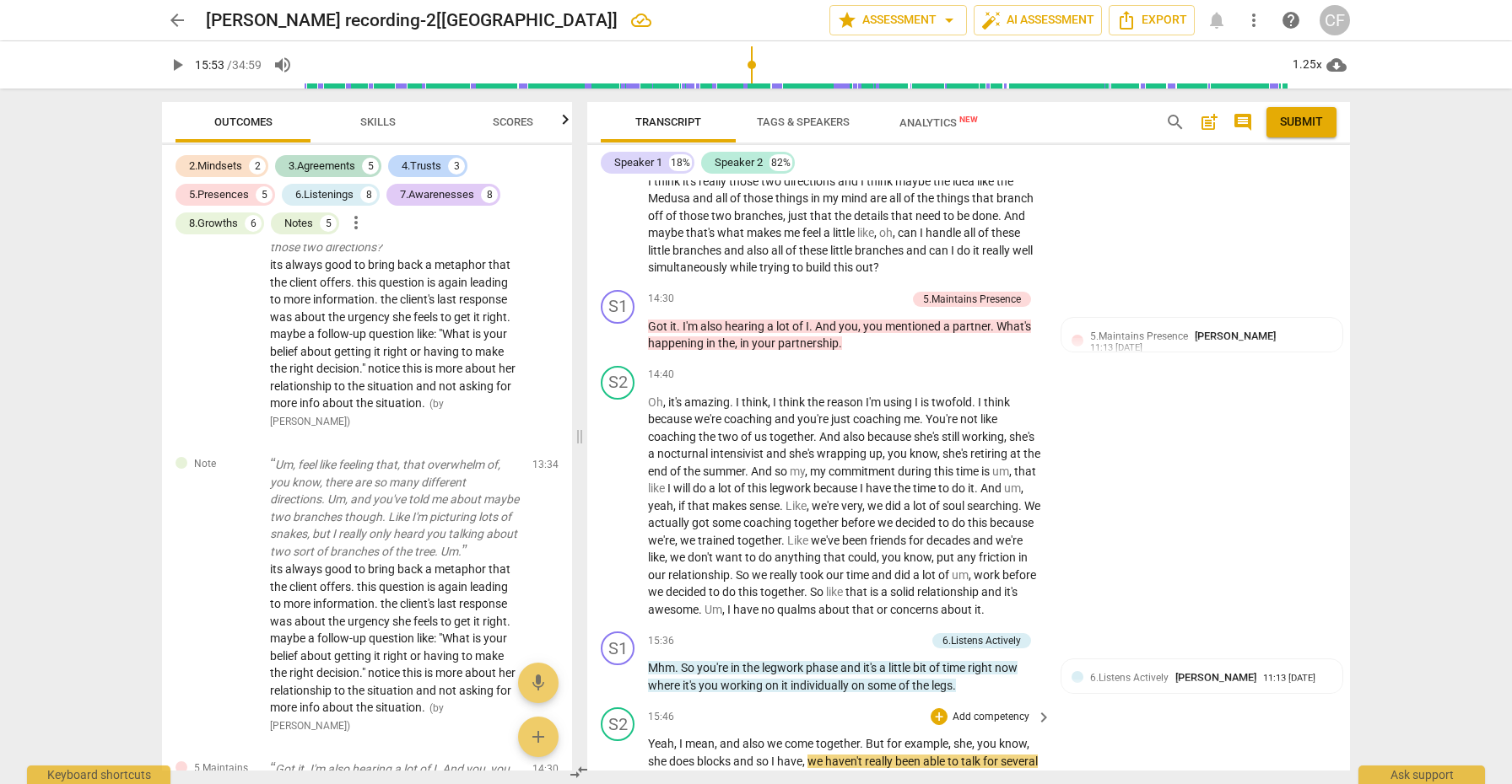
scroll to position [4619, 0]
click at [816, 292] on div "+" at bounding box center [814, 300] width 17 height 17
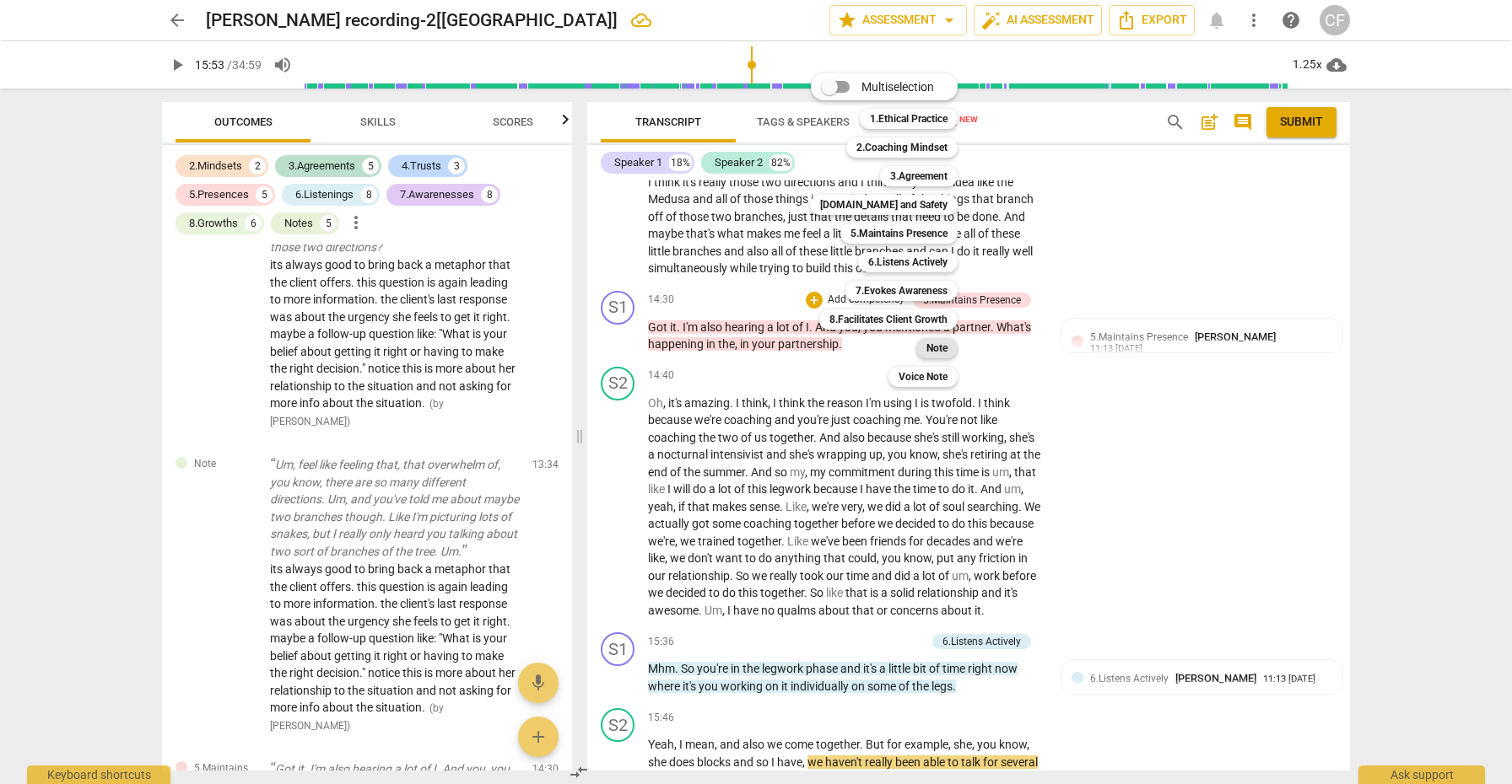
click at [941, 344] on b "Note" at bounding box center [937, 348] width 21 height 20
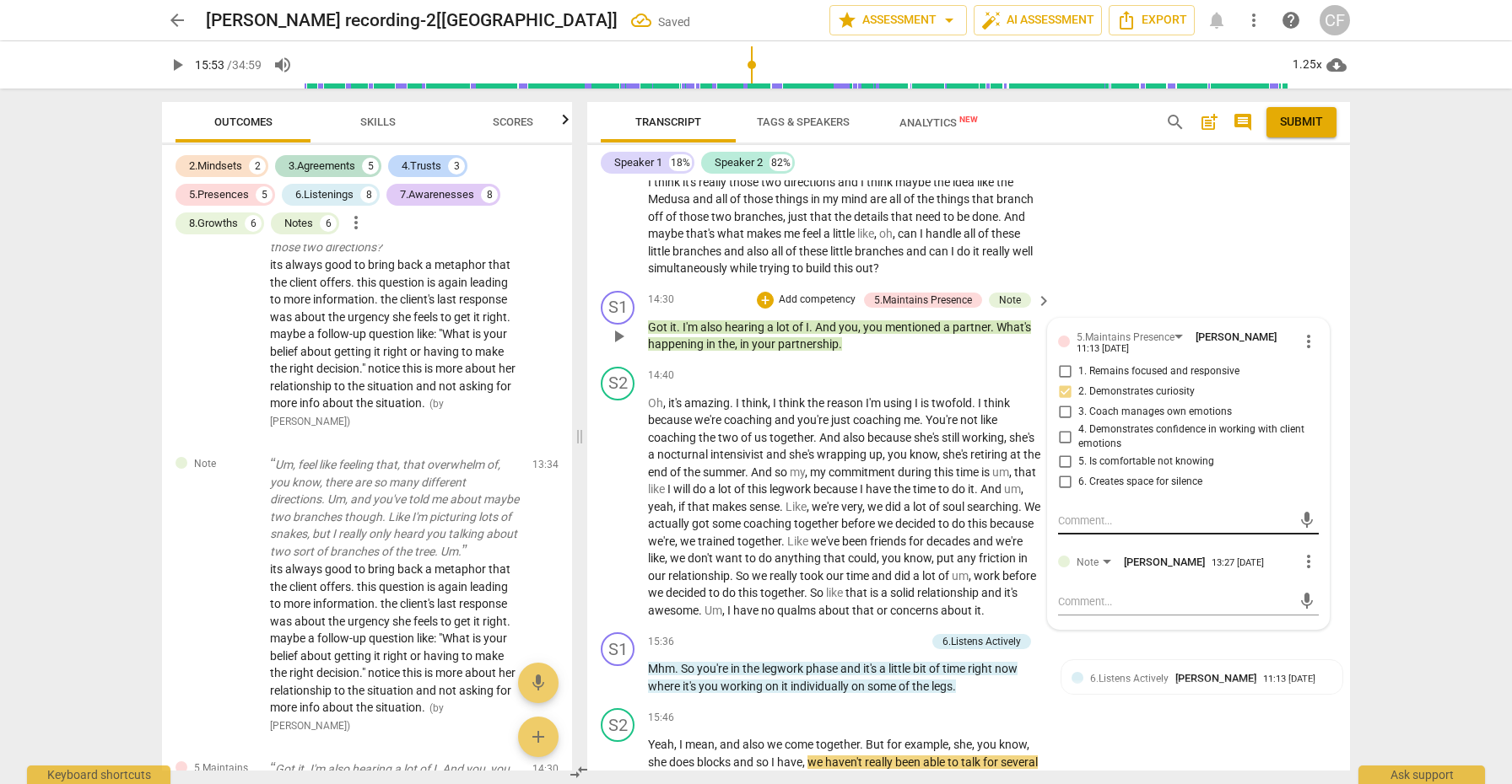
scroll to position [3888, 0]
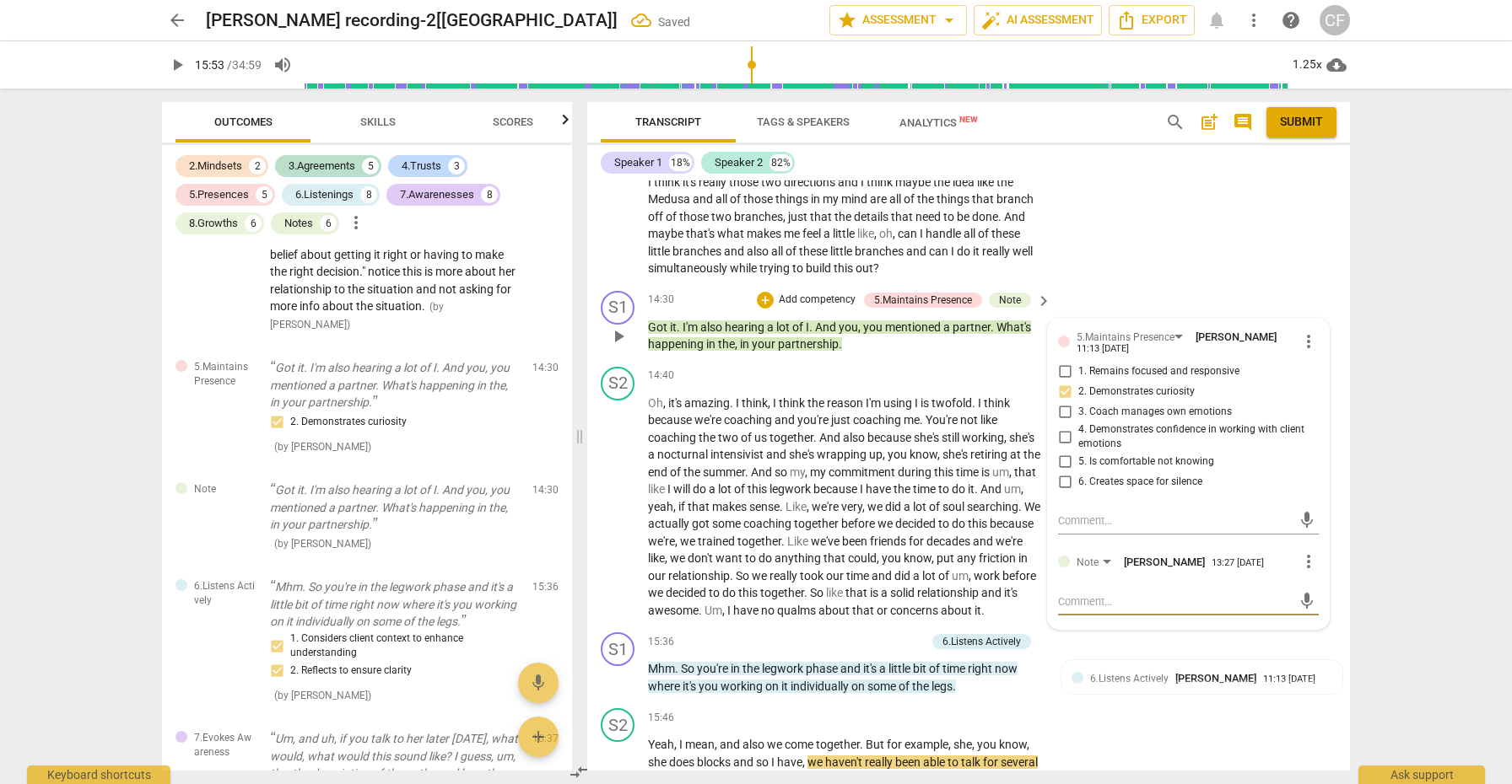
click at [1128, 594] on textarea at bounding box center [1175, 602] width 234 height 16
drag, startPoint x: 1153, startPoint y: 543, endPoint x: 1052, endPoint y: 532, distance: 101.6
click at [1052, 532] on div "5.Maintains Presence Christie Mulholland 11:13 08-08-2025 more_vert 1. Remains …" at bounding box center [1188, 482] width 281 height 326
click at [1299, 601] on span "send" at bounding box center [1307, 610] width 19 height 19
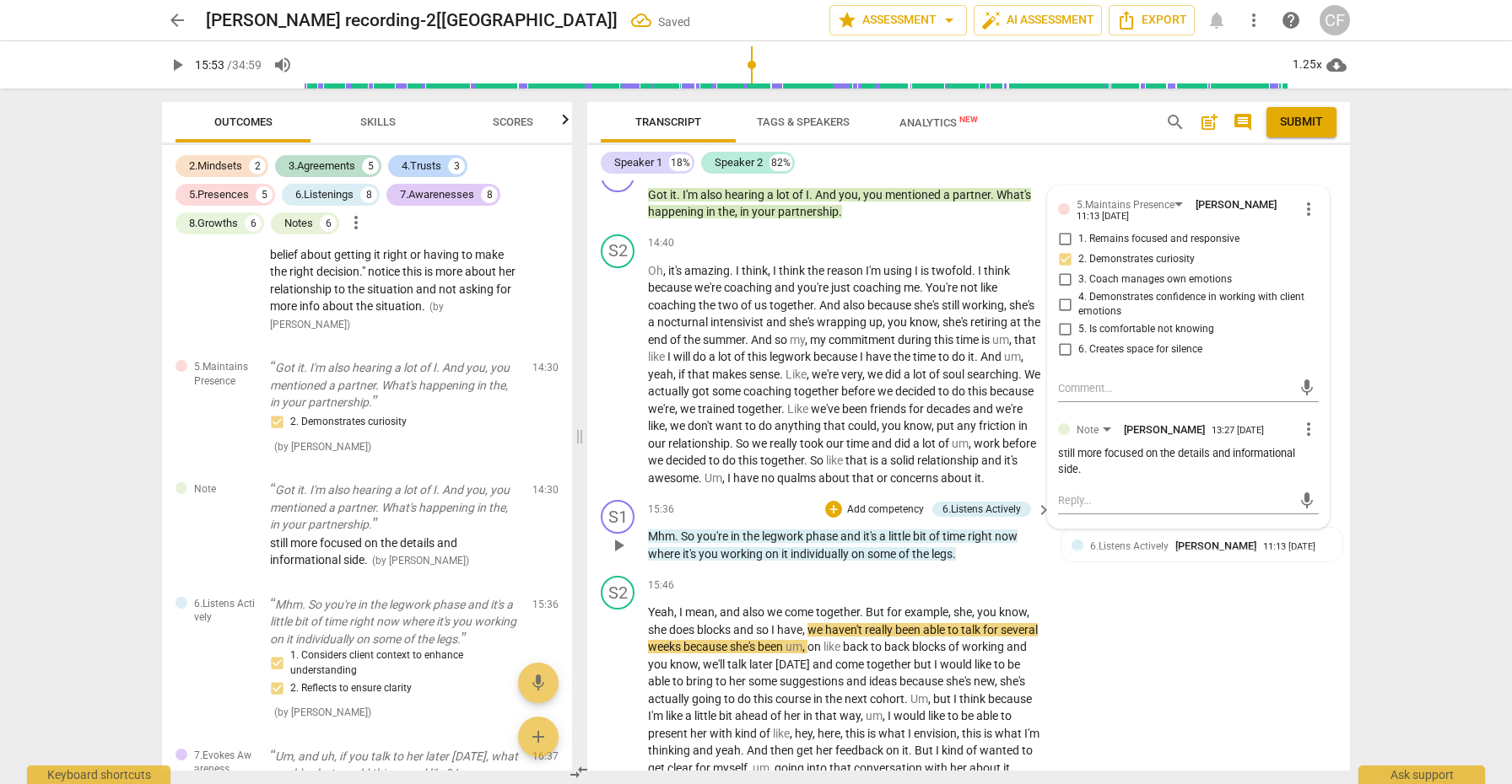
scroll to position [4736, 0]
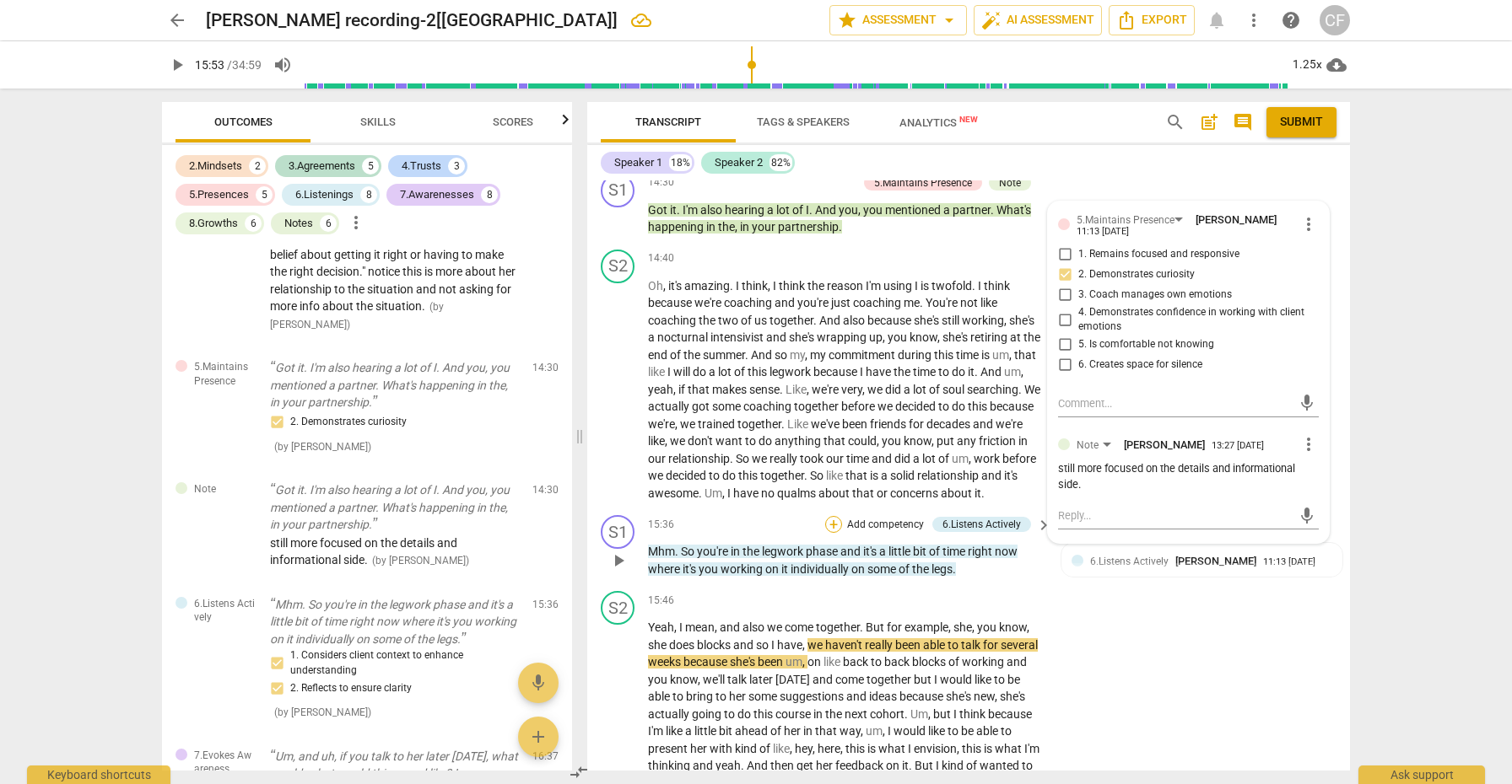
click at [835, 516] on div "+" at bounding box center [833, 524] width 17 height 17
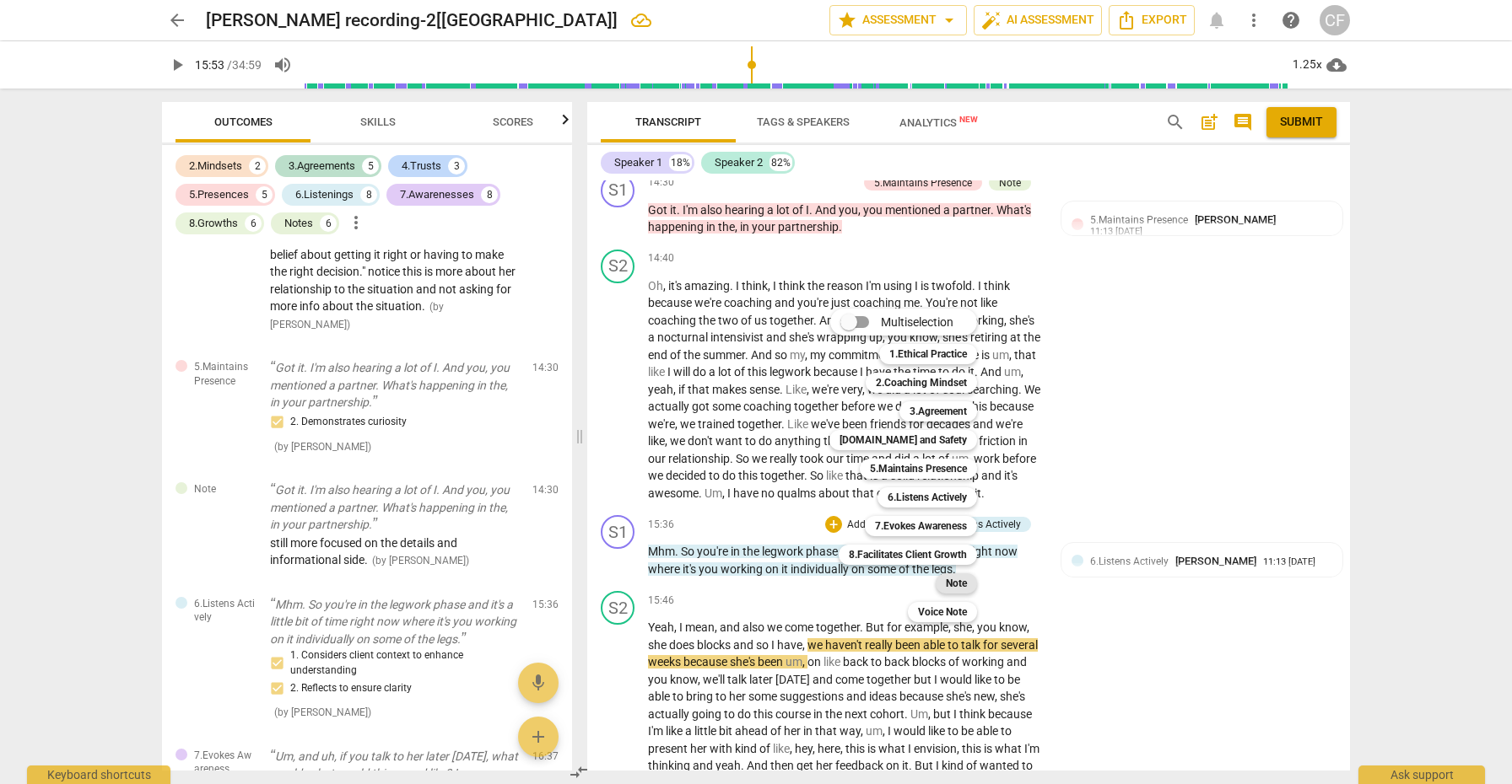
click at [969, 580] on div "Note" at bounding box center [956, 583] width 41 height 20
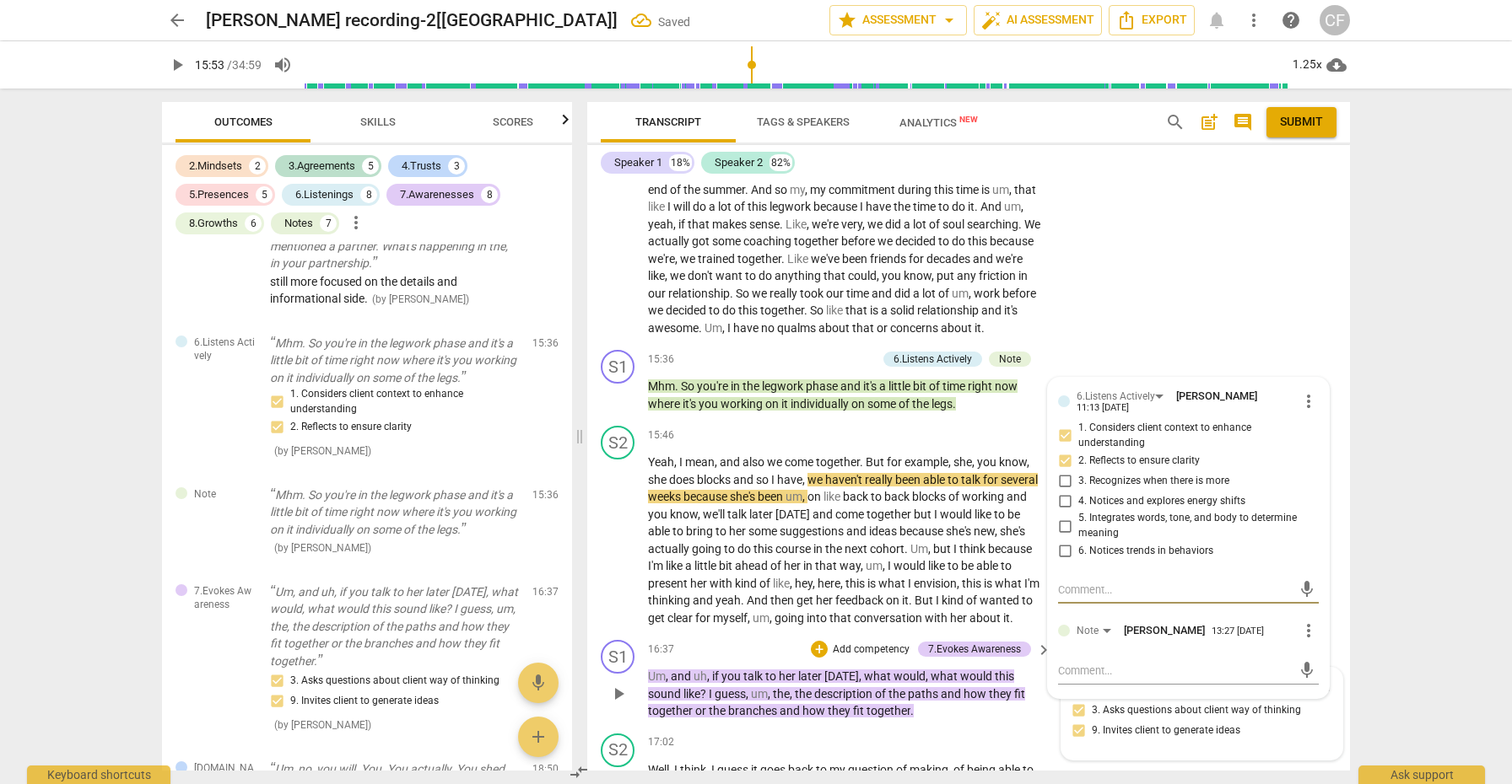
scroll to position [4905, 0]
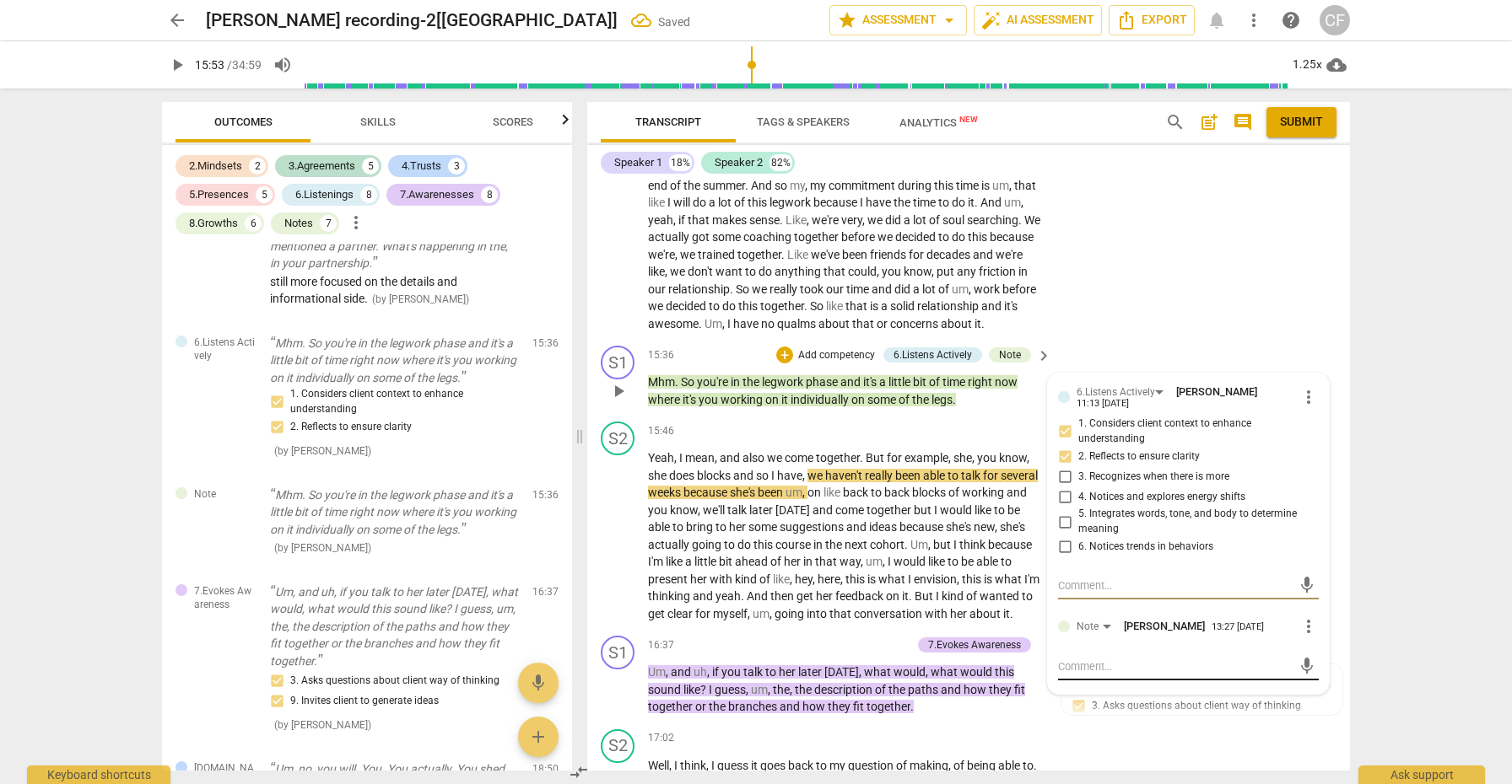
click at [1100, 659] on textarea at bounding box center [1175, 667] width 234 height 16
paste textarea "still more focused on the details and informational side."
click at [1302, 666] on span "send" at bounding box center [1307, 675] width 19 height 19
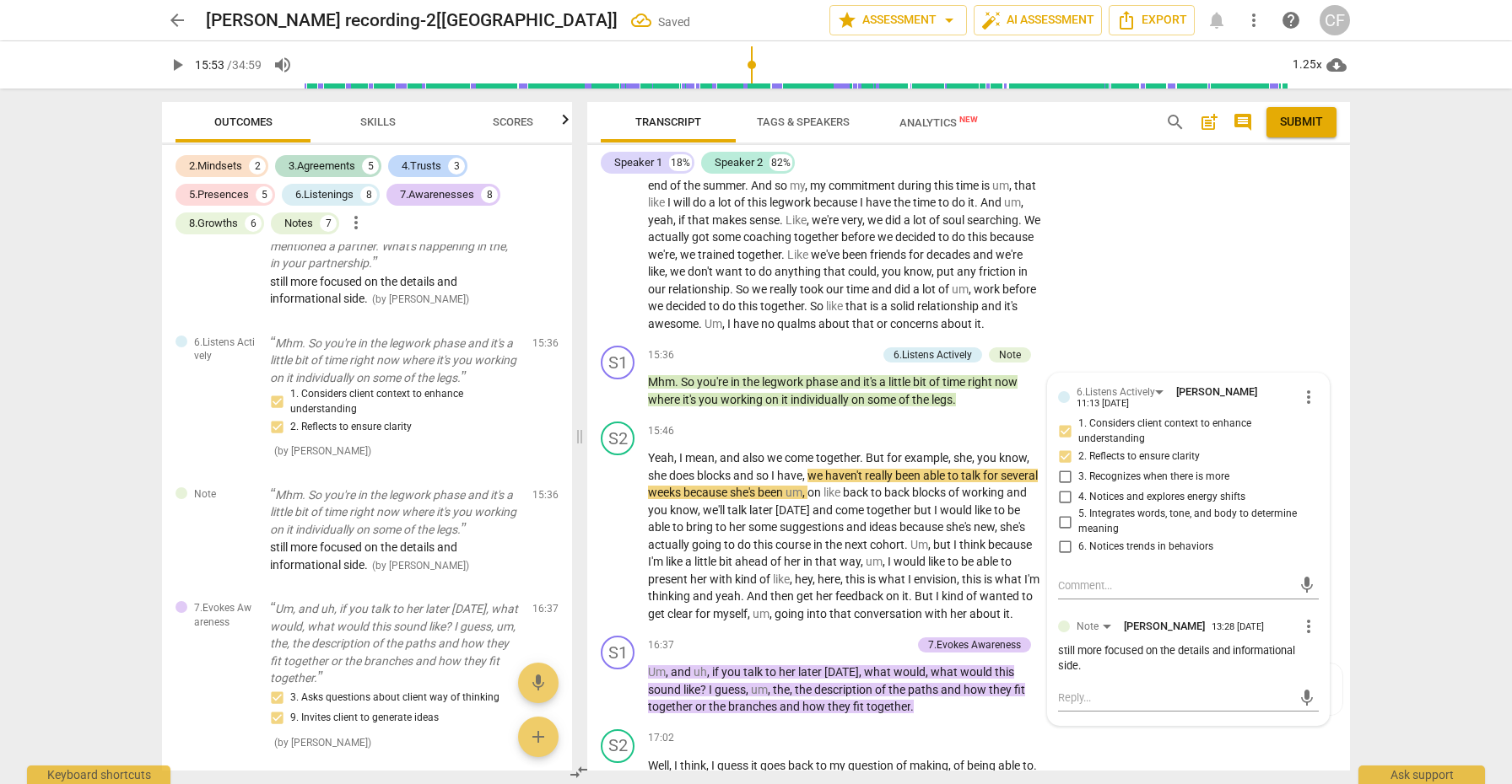
scroll to position [0, 0]
click at [620, 526] on span "play_arrow" at bounding box center [618, 536] width 20 height 20
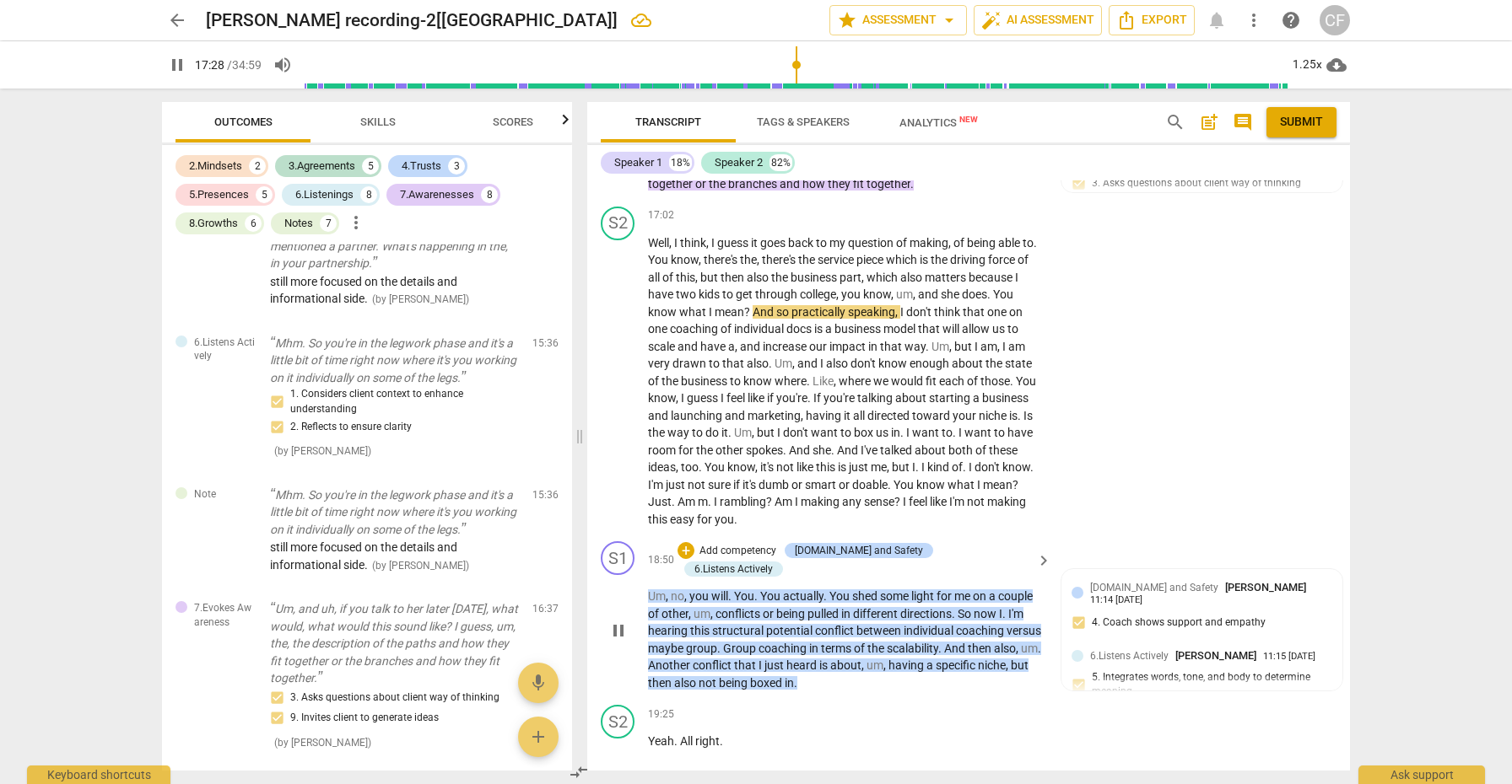
scroll to position [5429, 0]
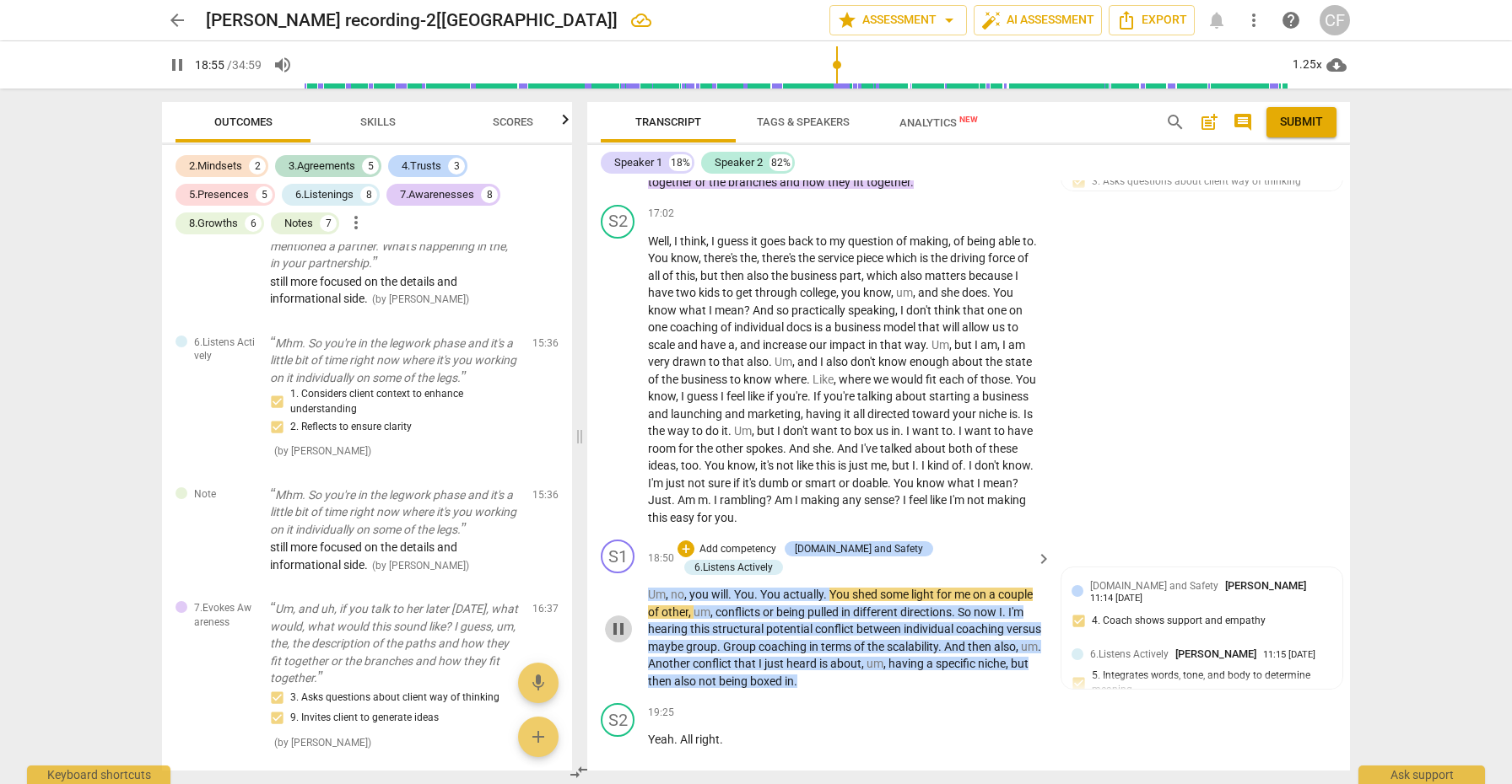
click at [624, 619] on span "pause" at bounding box center [618, 628] width 20 height 20
click at [624, 619] on span "play_arrow" at bounding box center [618, 628] width 20 height 20
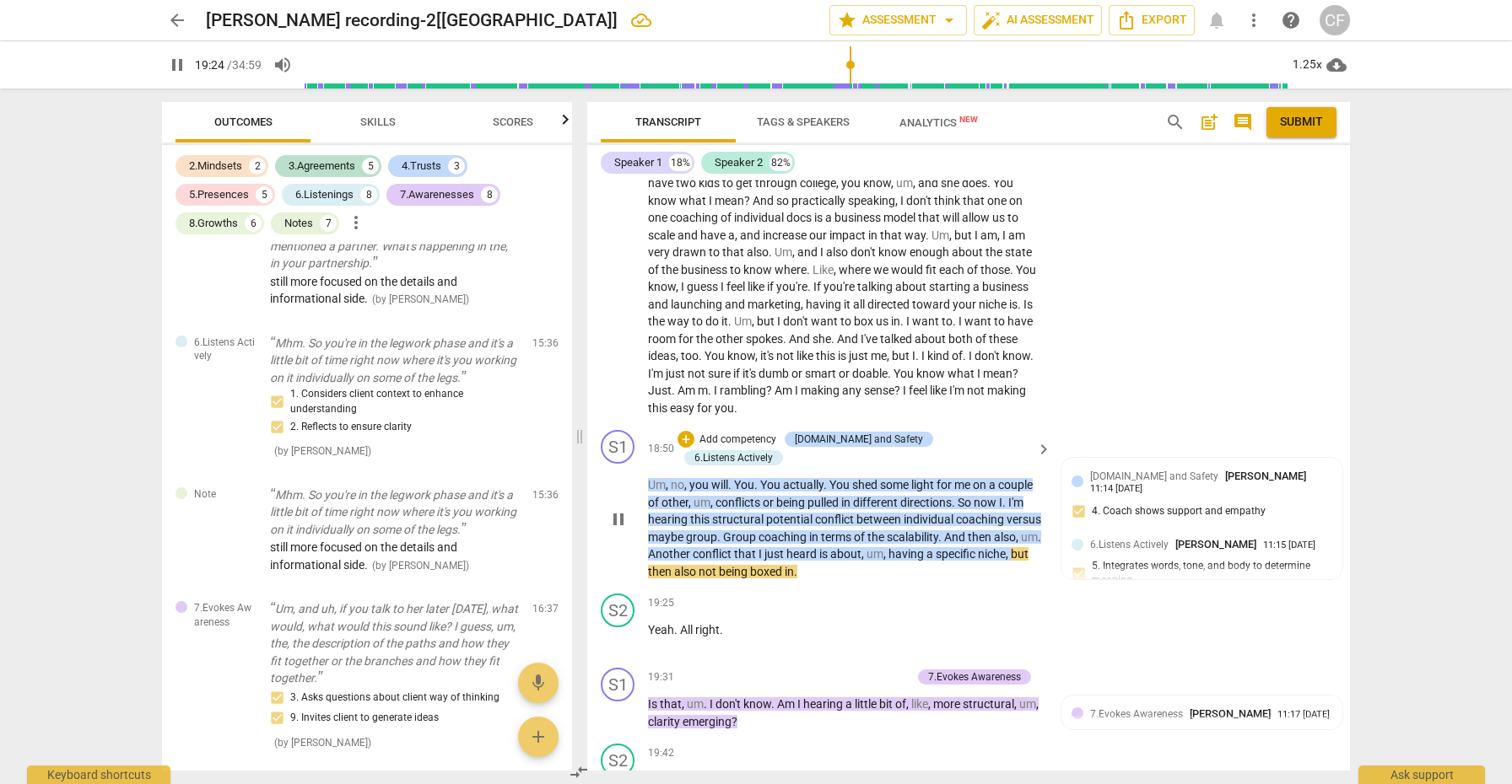
scroll to position [5526, 0]
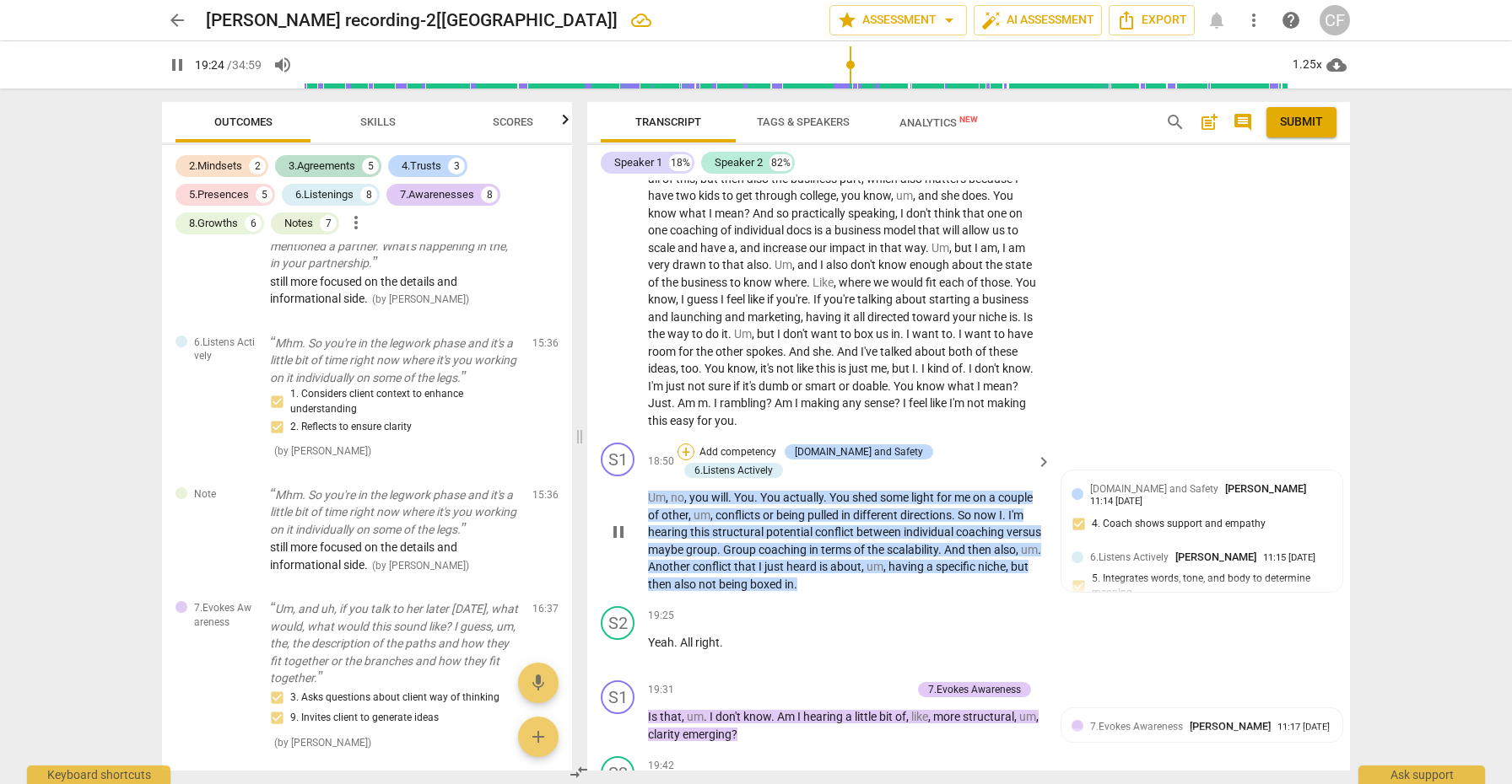
click at [695, 444] on div "+" at bounding box center [686, 452] width 17 height 17
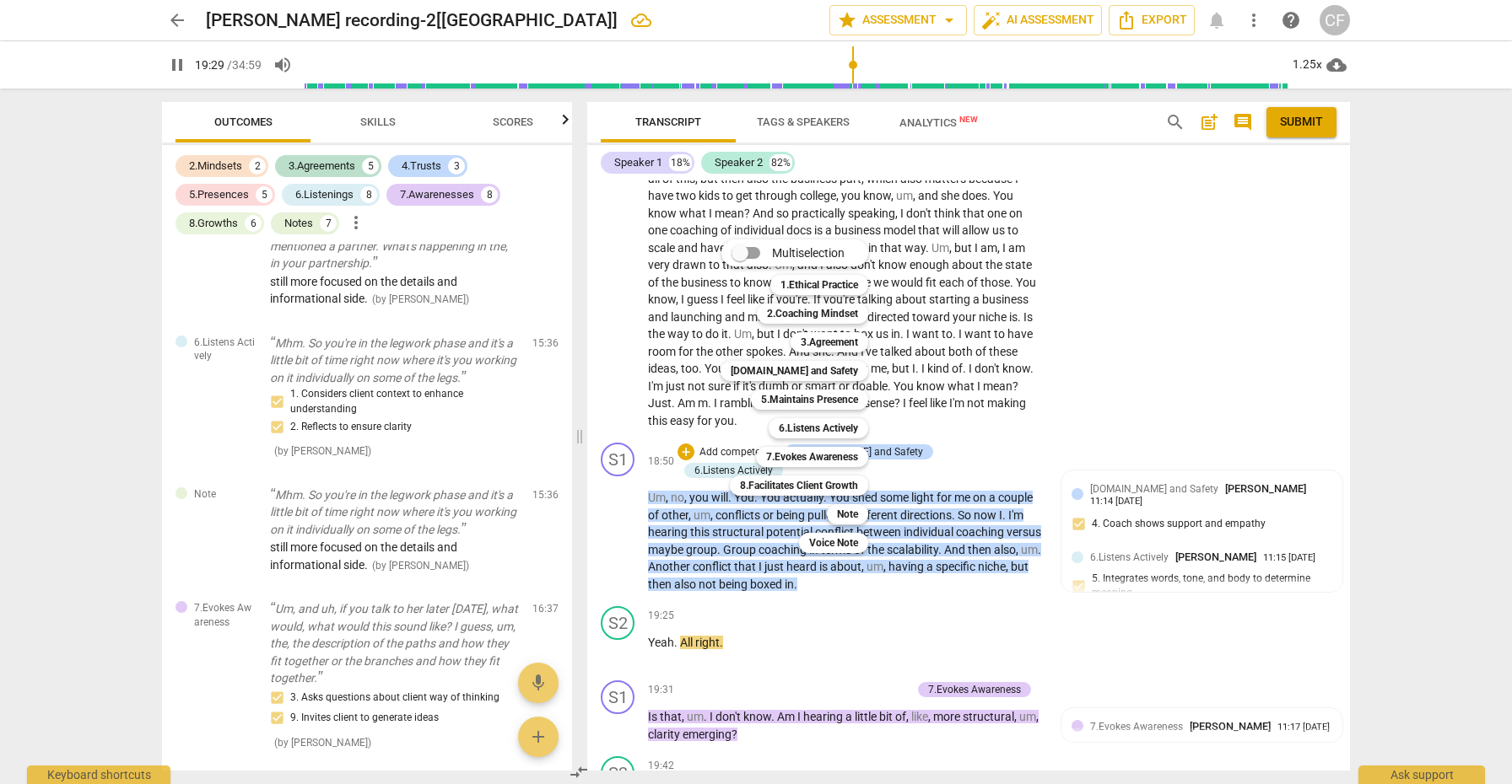
click at [903, 525] on div at bounding box center [756, 392] width 1512 height 784
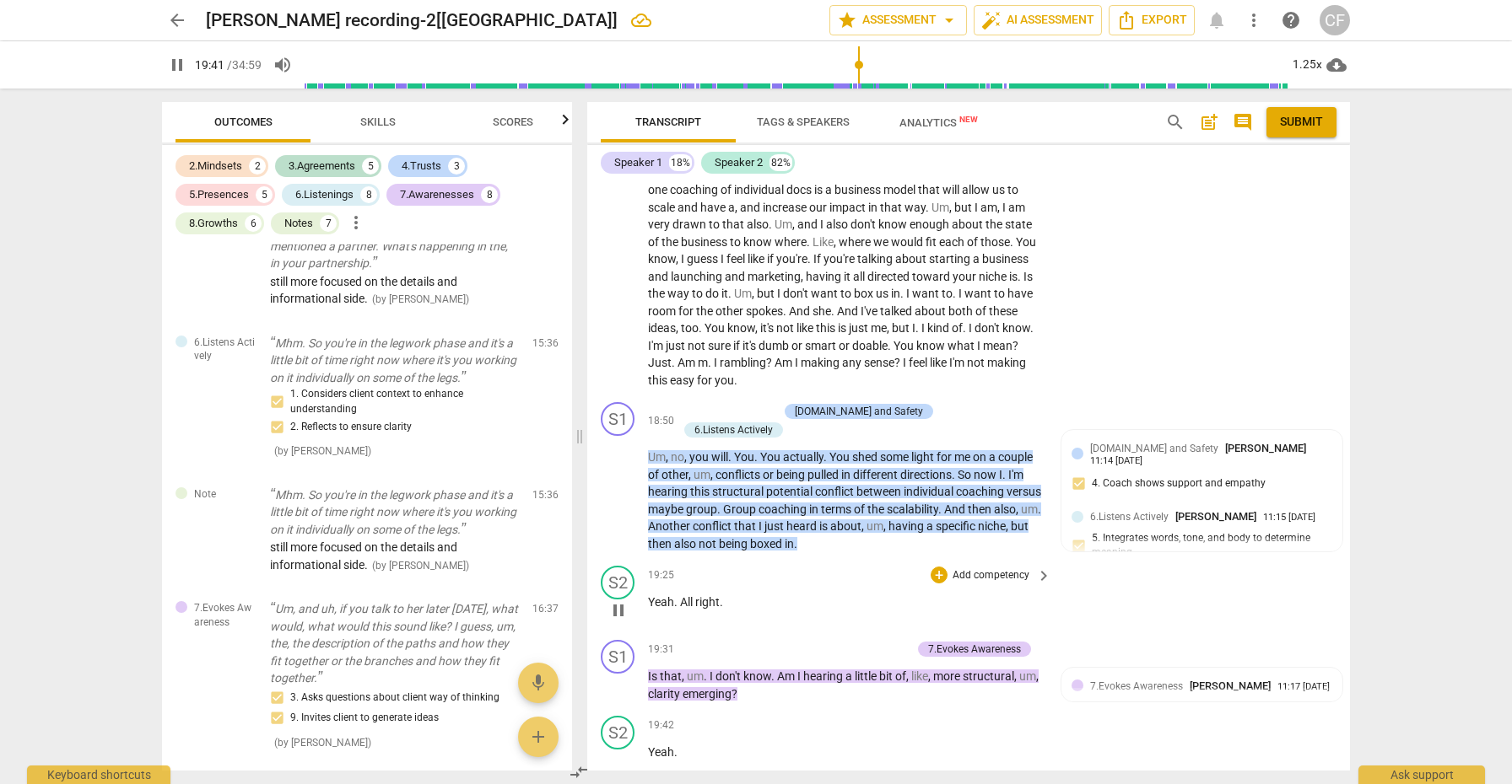
scroll to position [5562, 0]
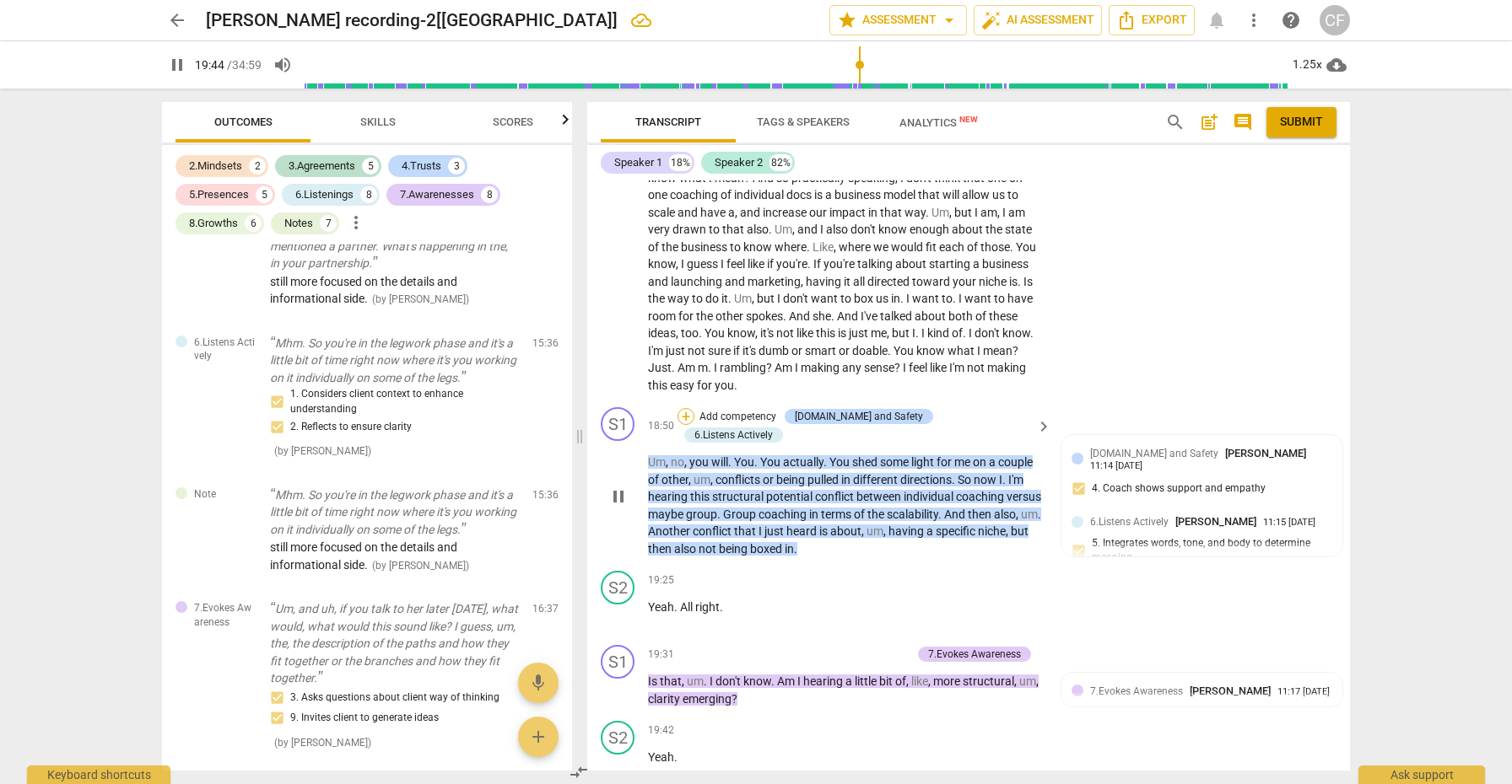
click at [695, 408] on div "+" at bounding box center [686, 416] width 17 height 17
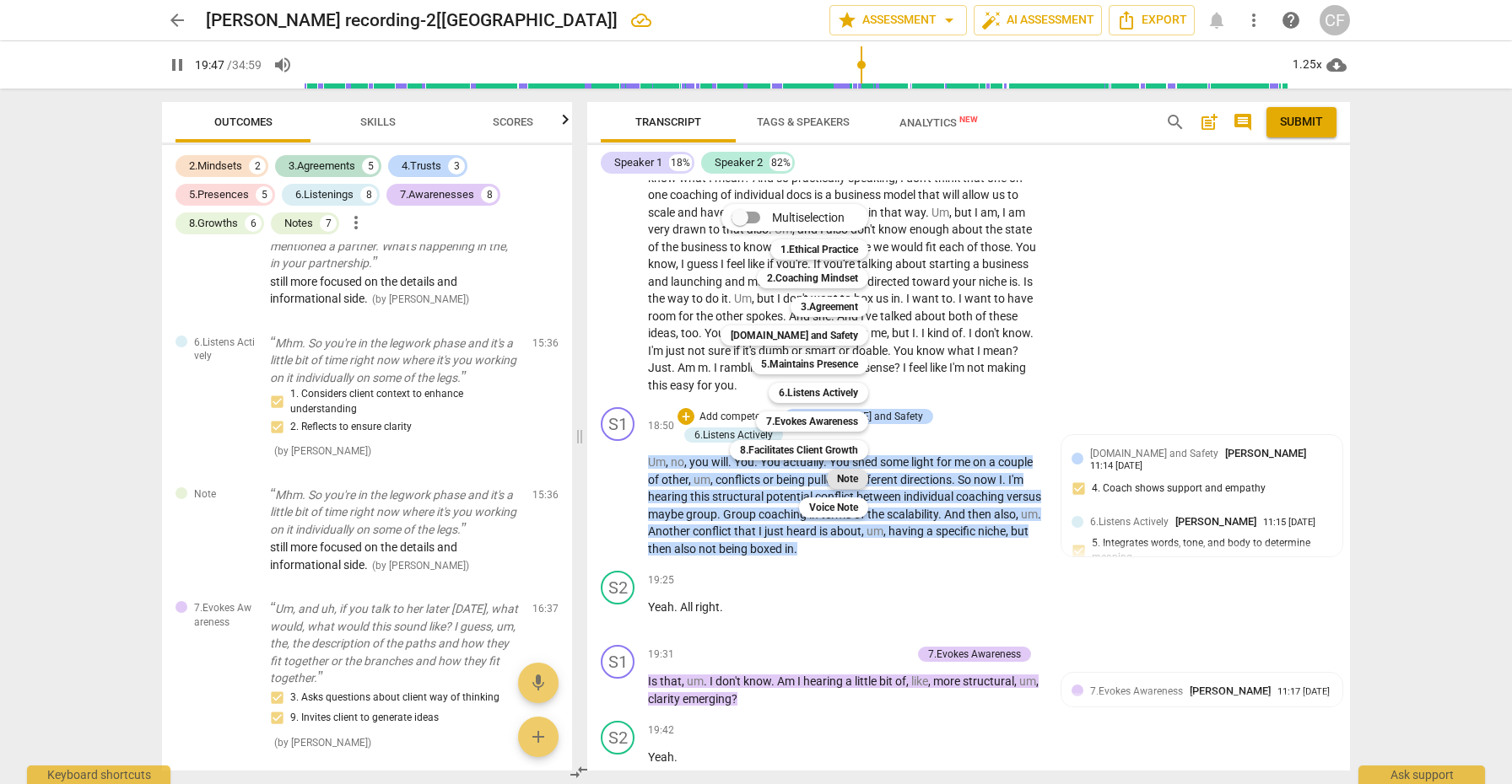
click at [861, 482] on div "Note" at bounding box center [848, 479] width 41 height 20
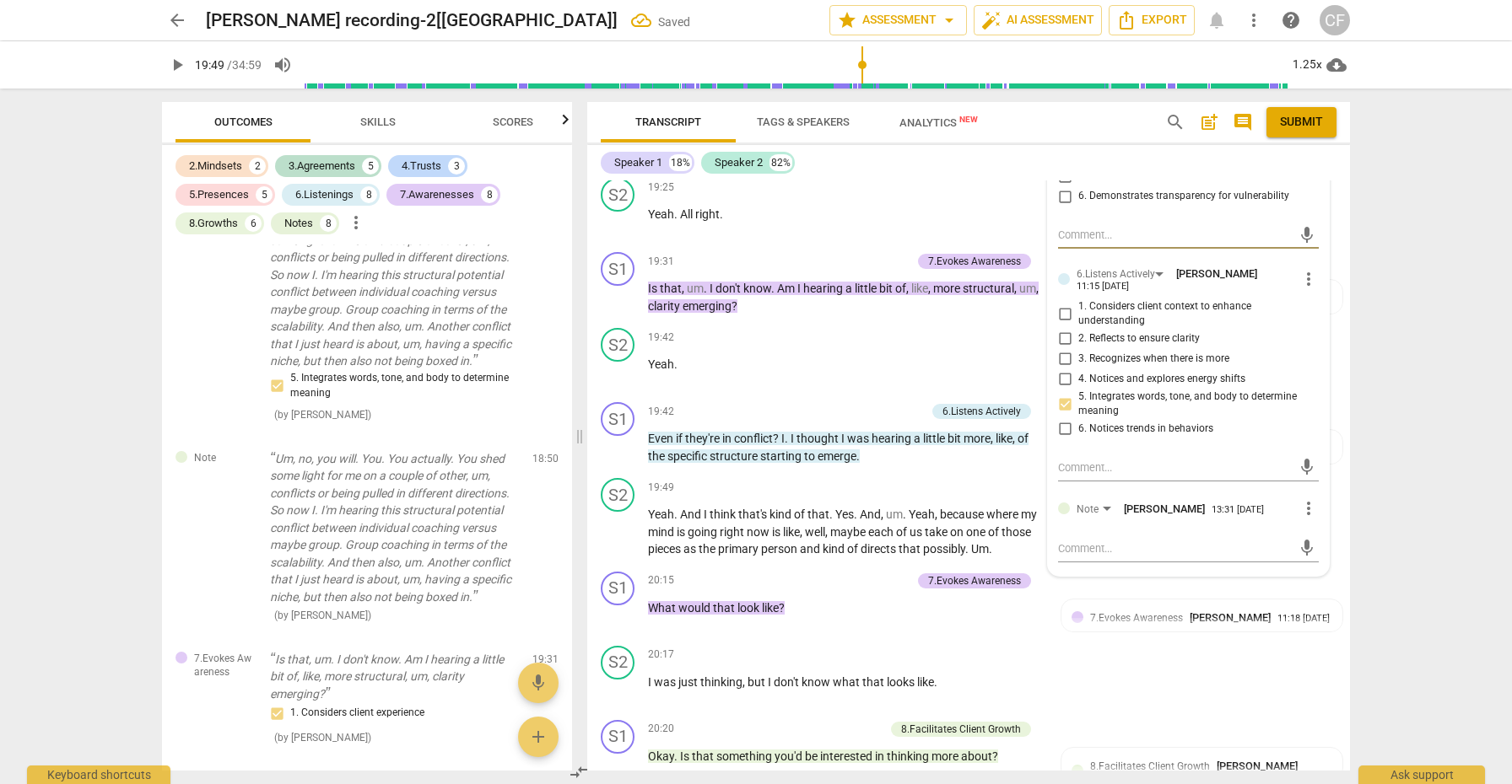
scroll to position [5961, 0]
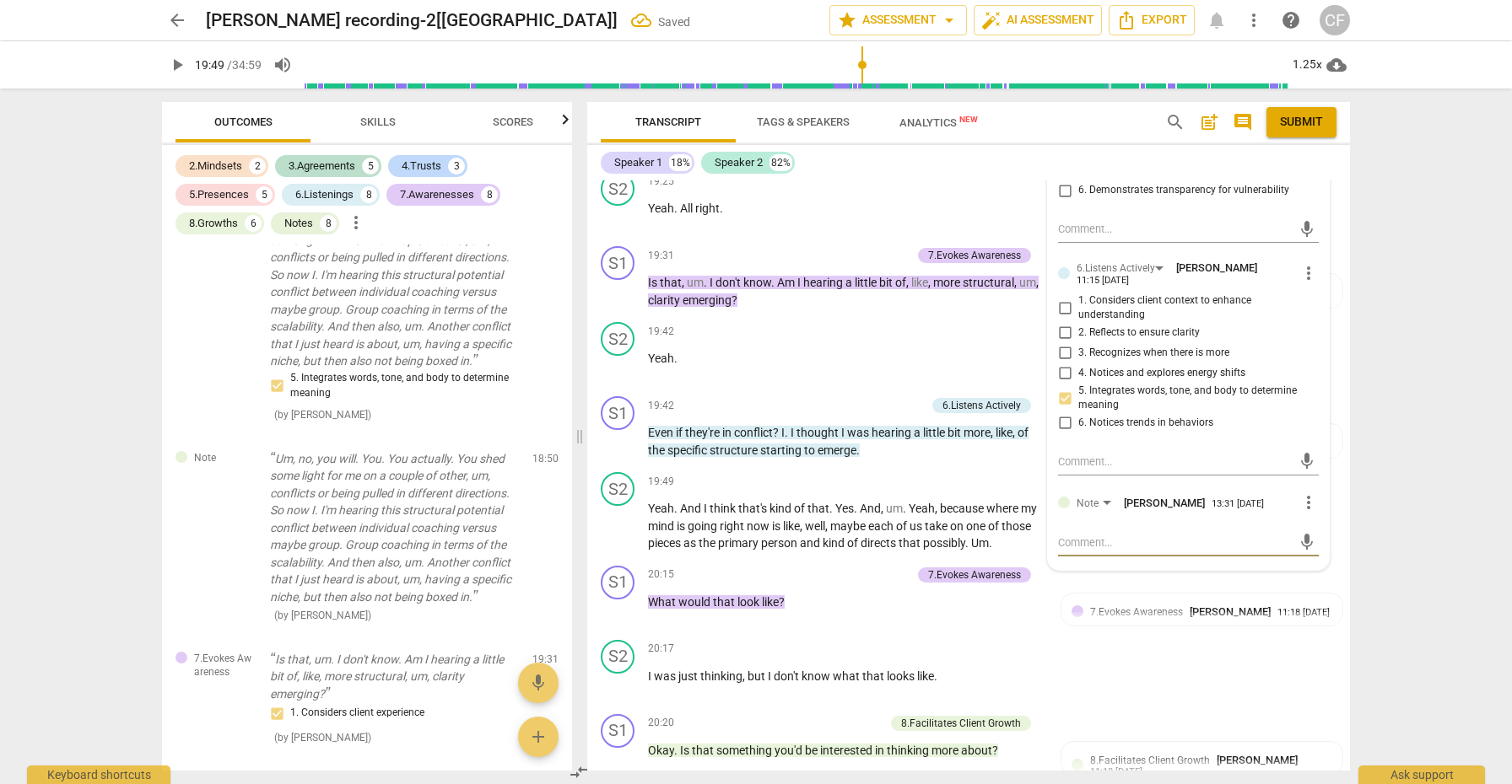
click at [1095, 535] on textarea at bounding box center [1175, 543] width 234 height 16
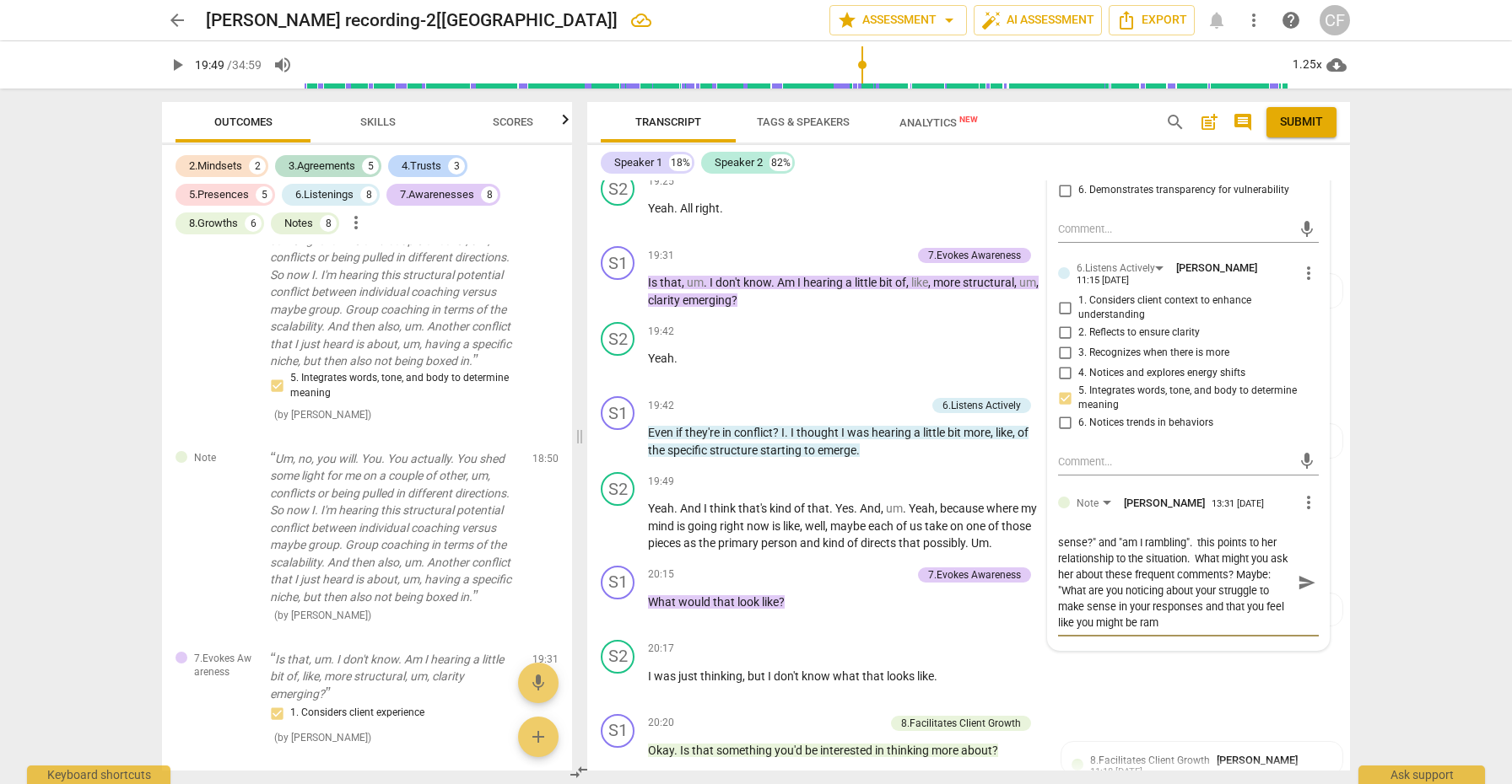
scroll to position [16, 0]
click at [1300, 589] on span "send" at bounding box center [1307, 598] width 19 height 19
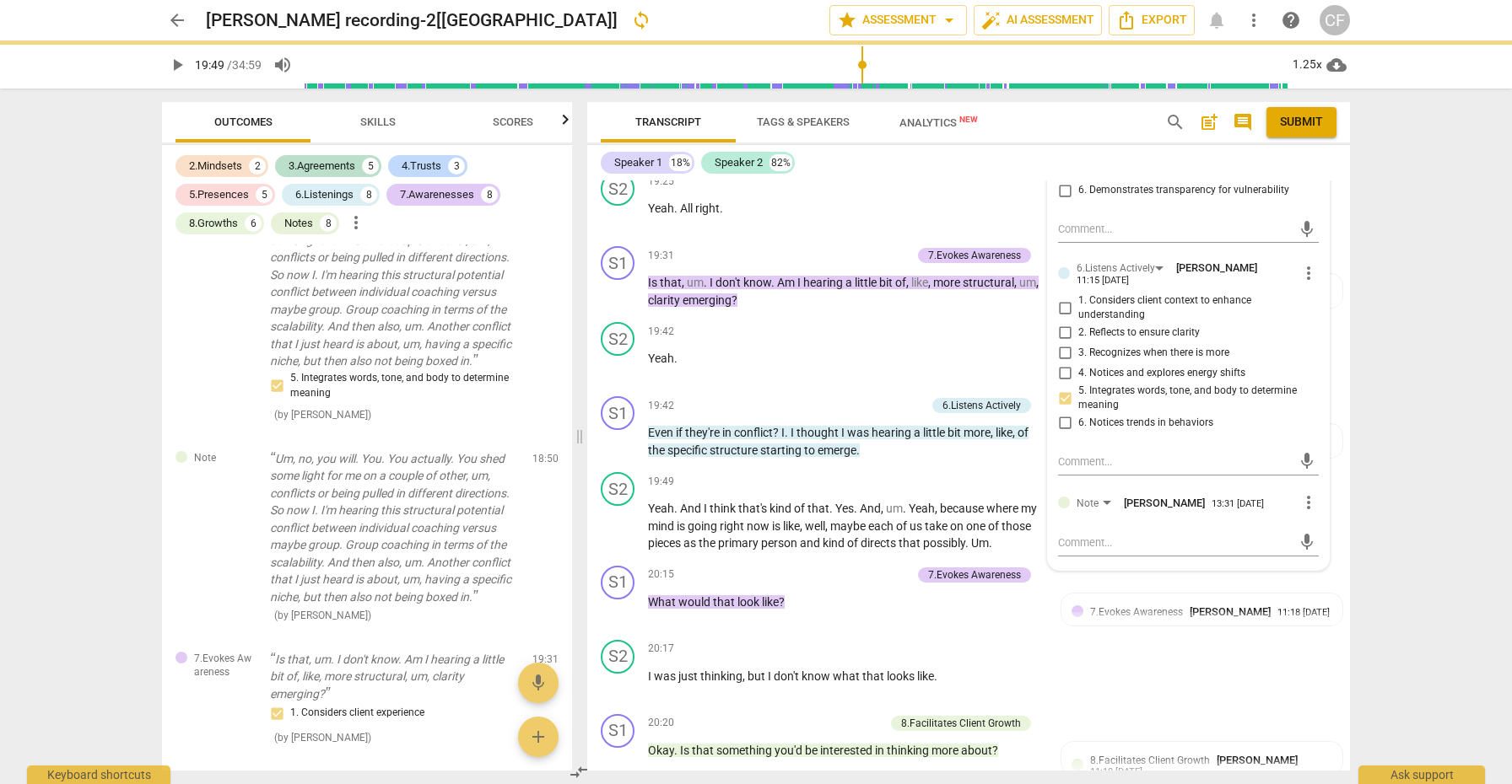
scroll to position [0, 0]
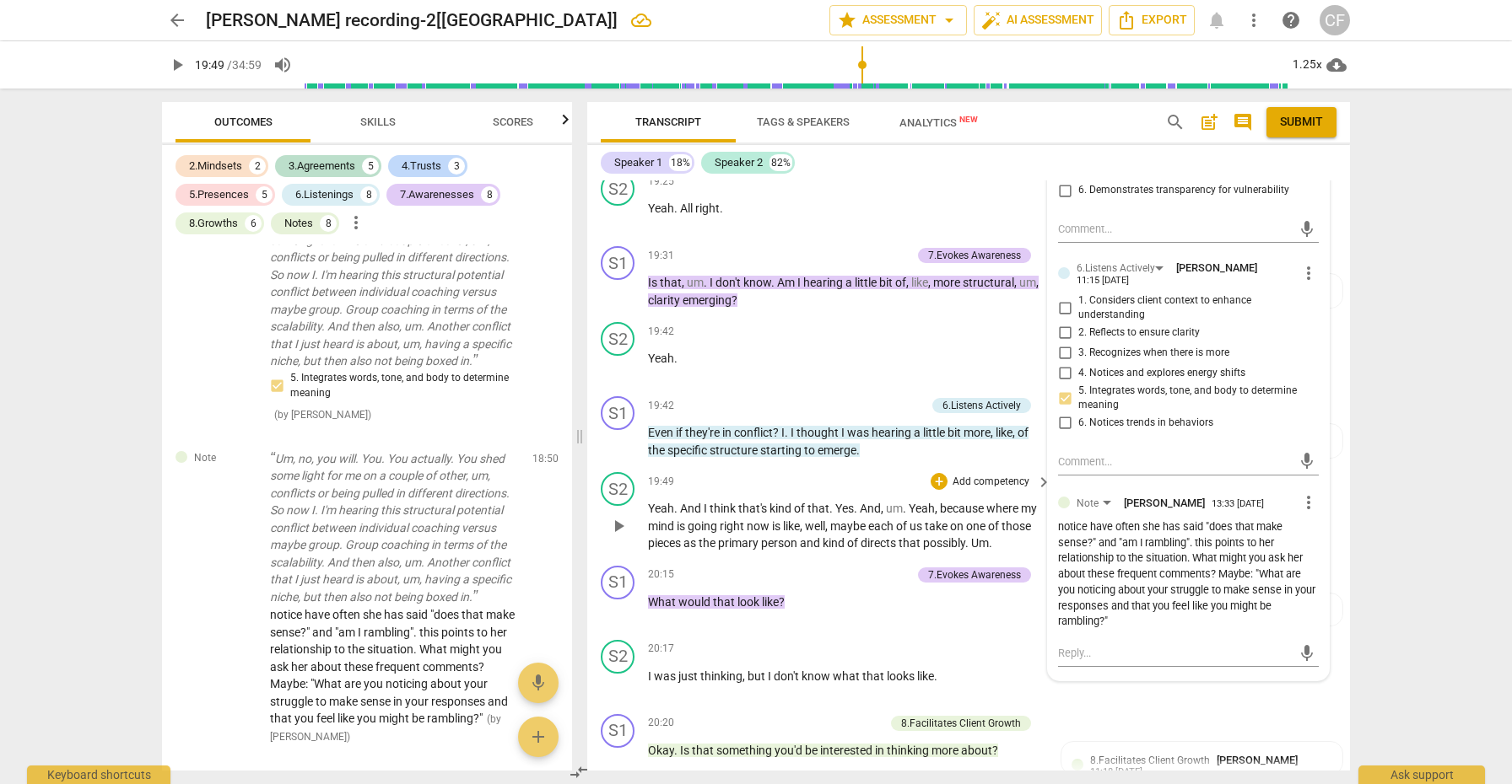
click at [618, 516] on span "play_arrow" at bounding box center [618, 526] width 20 height 20
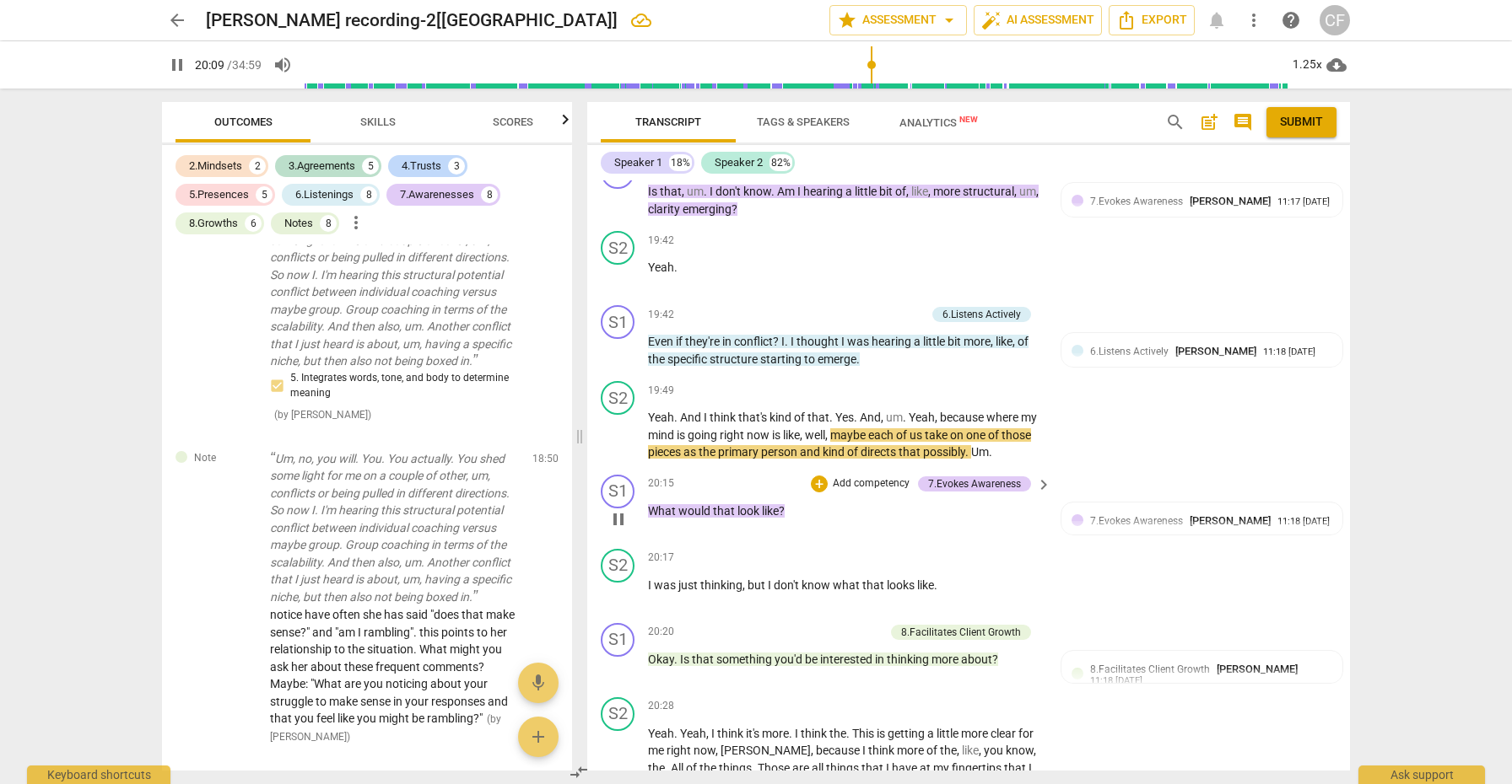
scroll to position [6059, 0]
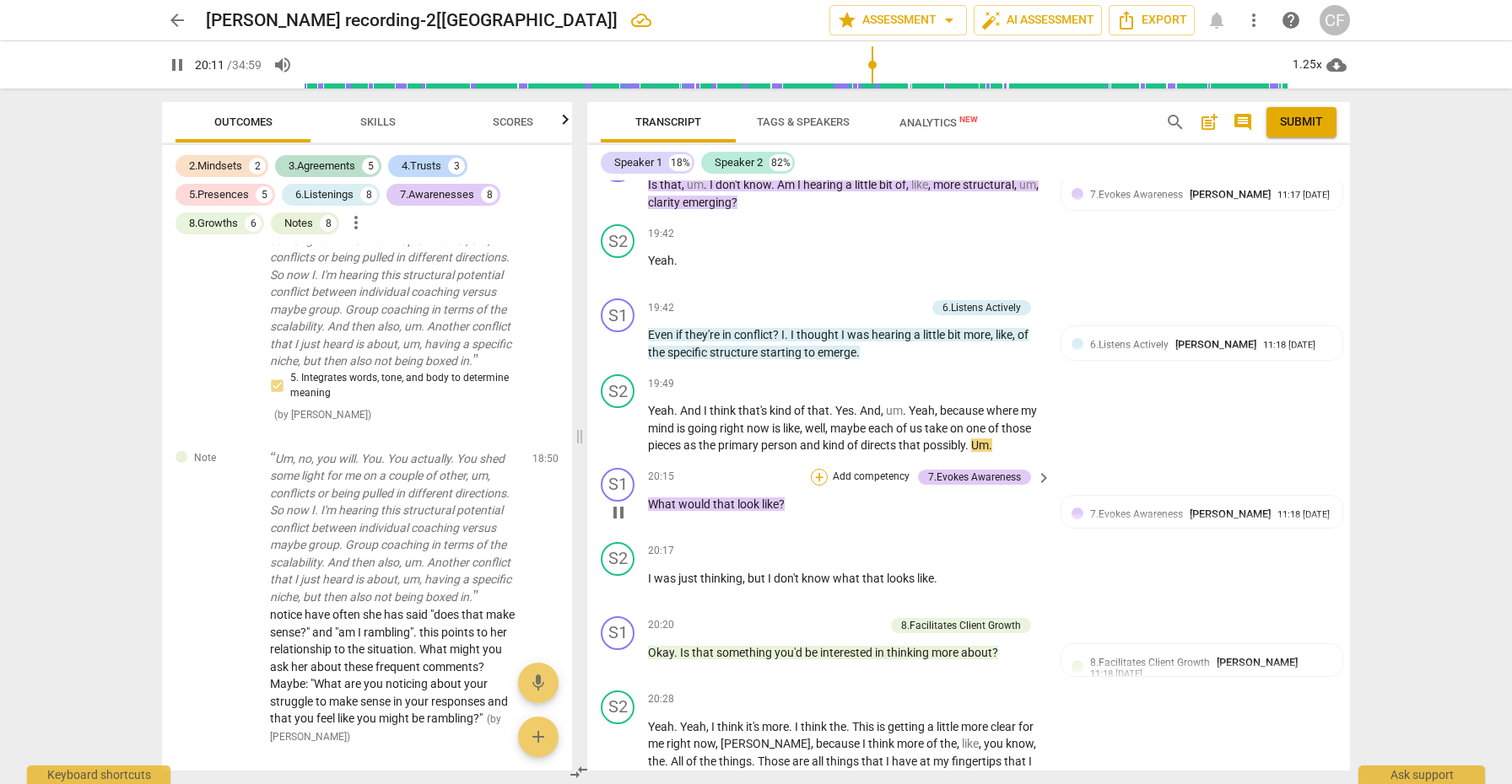
click at [815, 469] on div "+" at bounding box center [819, 477] width 17 height 17
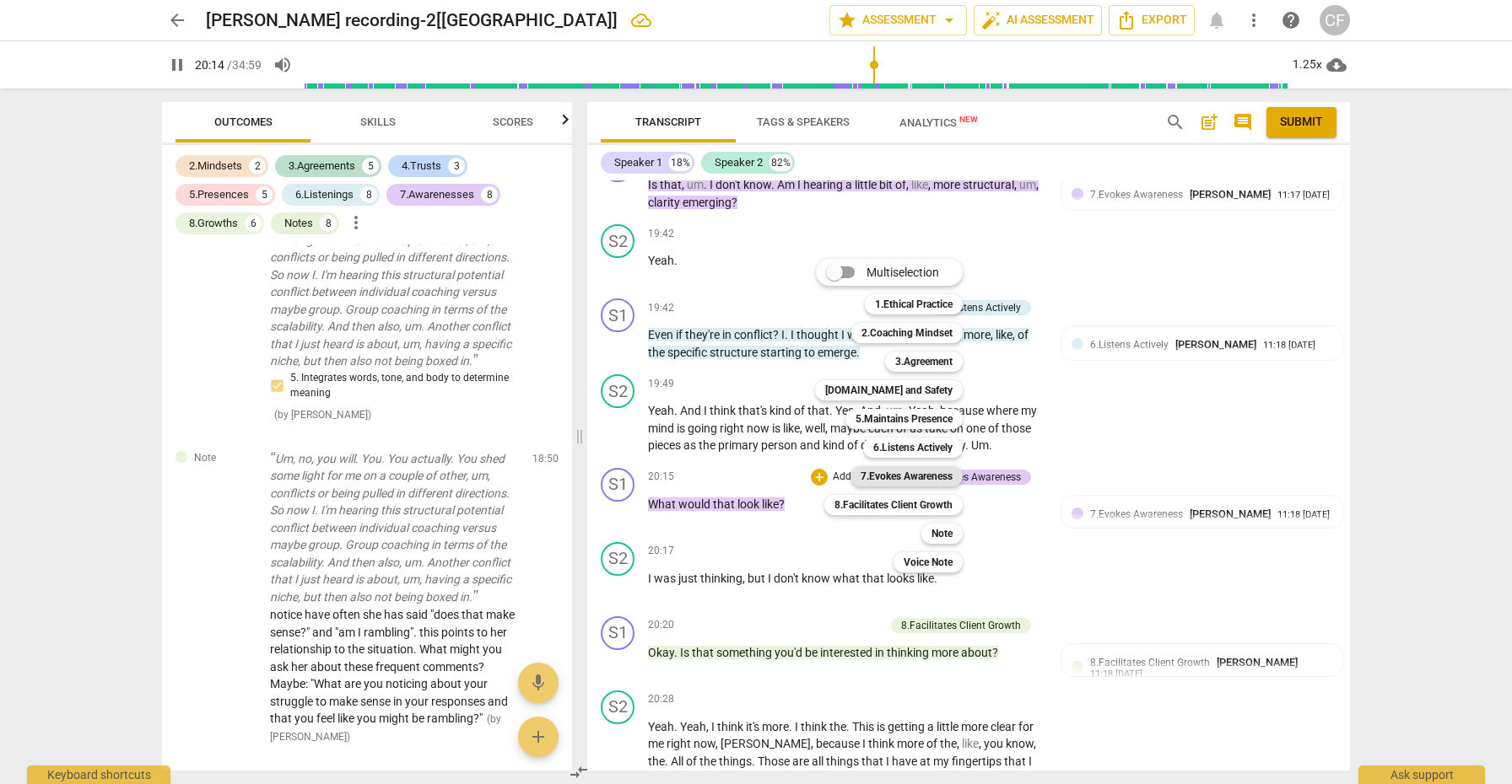
click at [945, 476] on b "7.Evokes Awareness" at bounding box center [906, 476] width 92 height 20
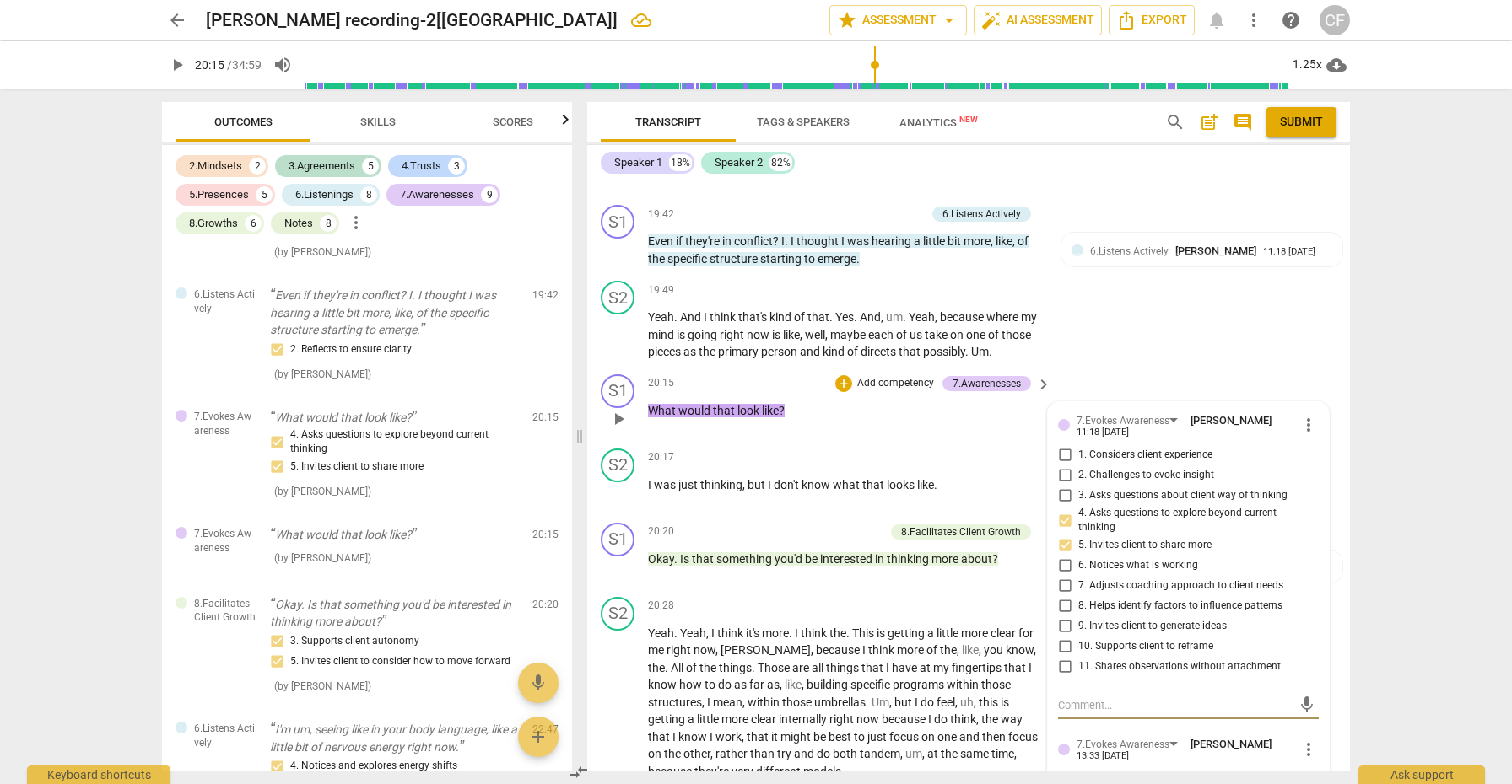
scroll to position [6149, 0]
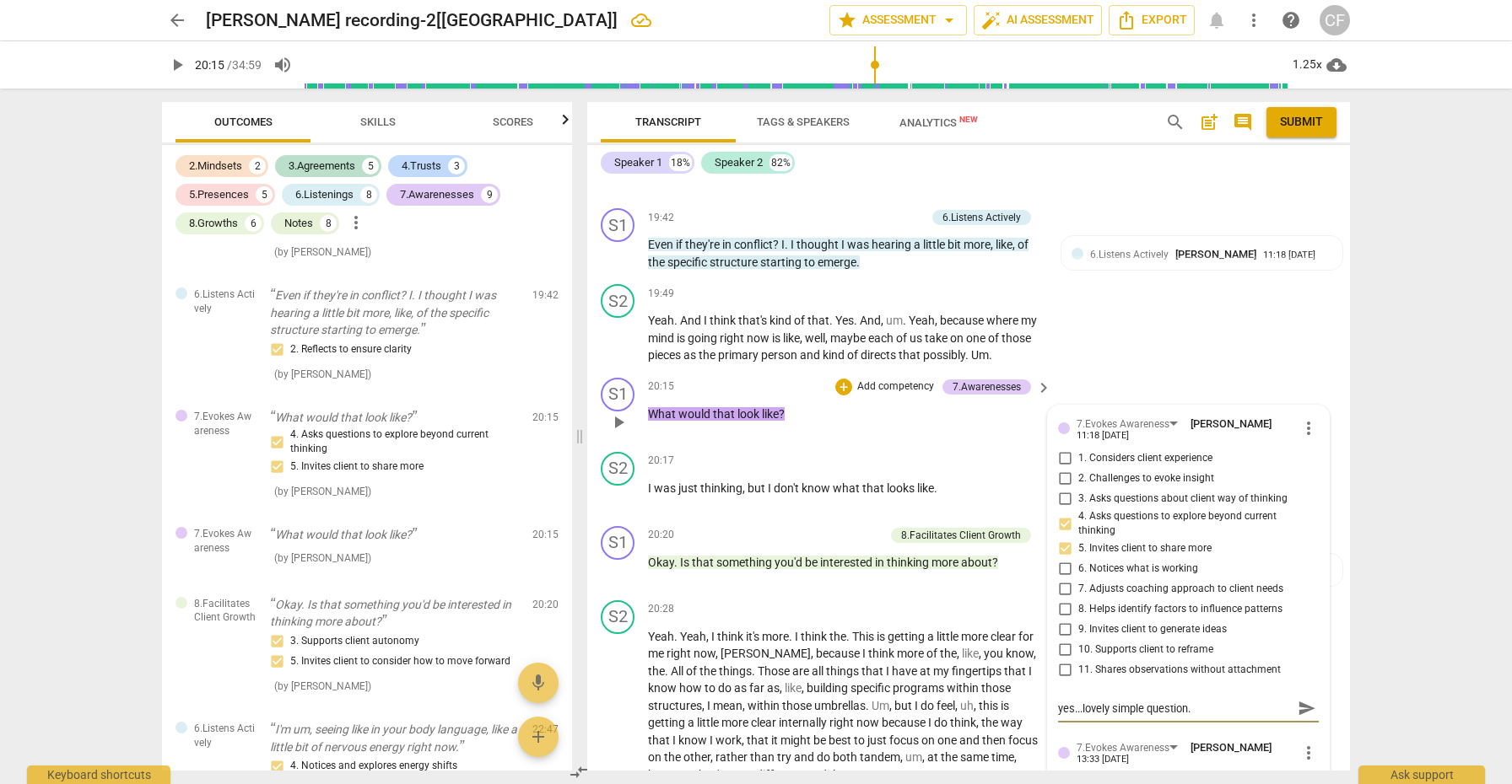
click at [1298, 700] on span "send" at bounding box center [1307, 709] width 19 height 19
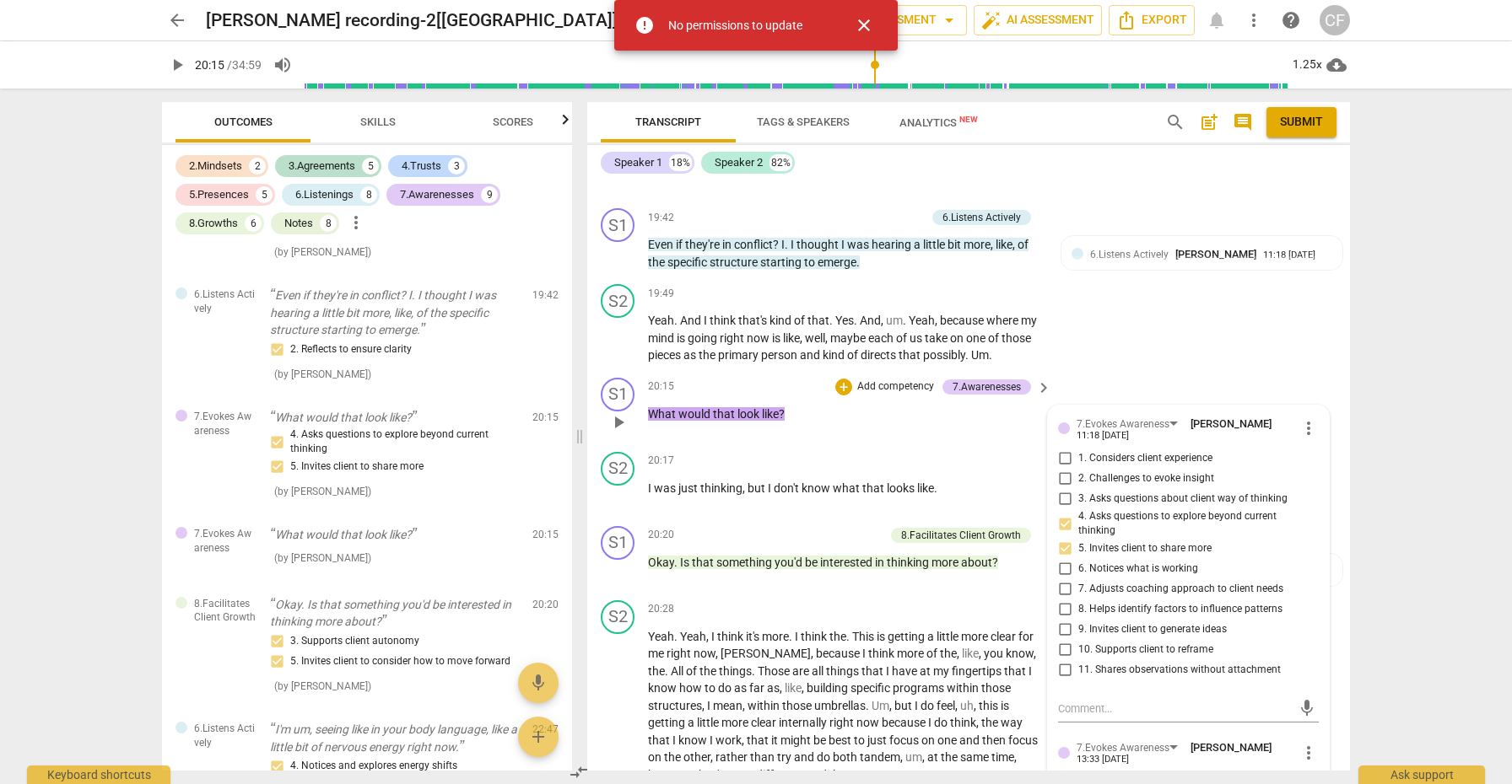
click at [1307, 743] on span "more_vert" at bounding box center [1308, 753] width 20 height 20
click at [1315, 723] on li "Delete" at bounding box center [1322, 721] width 58 height 32
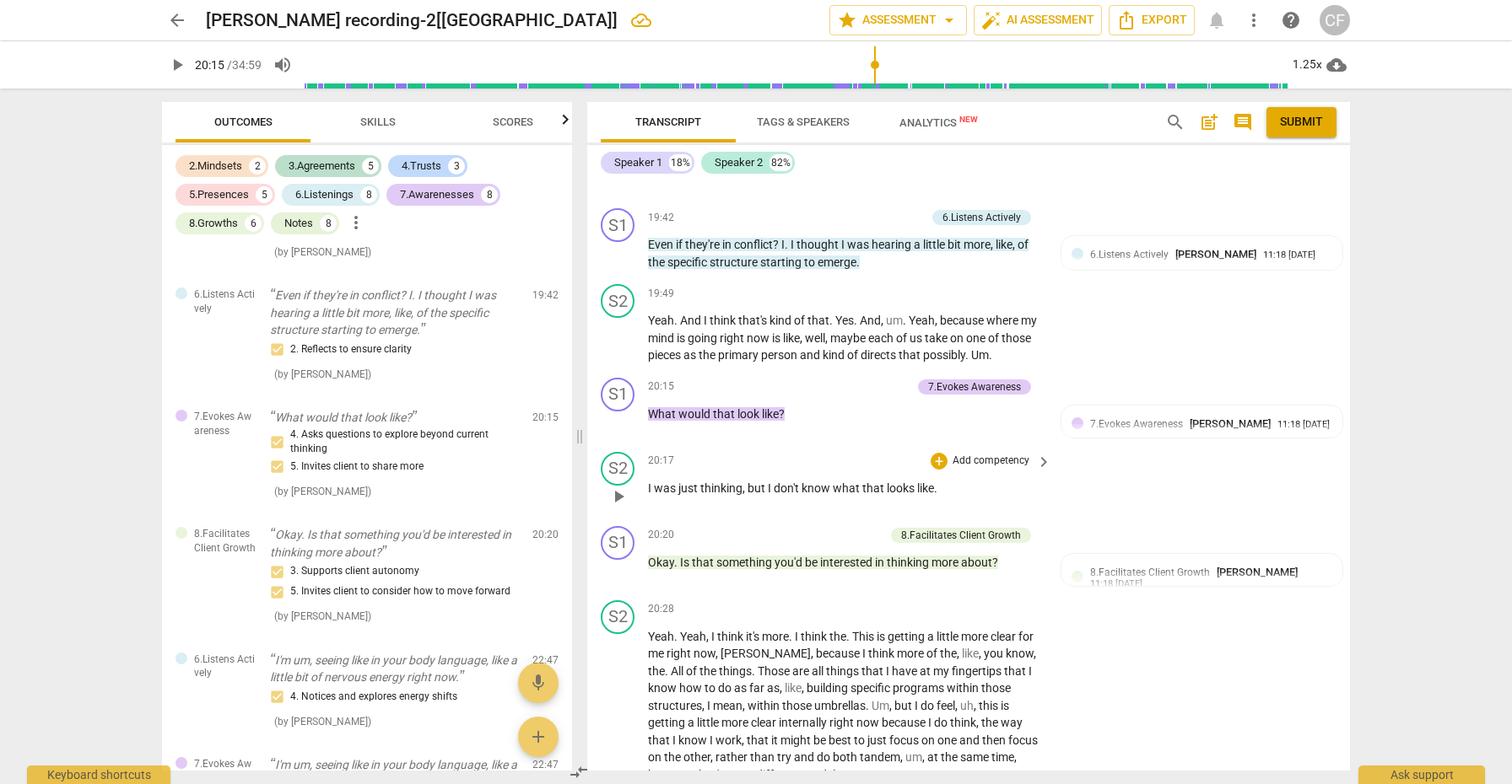
click at [618, 486] on span "play_arrow" at bounding box center [618, 496] width 20 height 20
click at [792, 527] on div "+" at bounding box center [792, 535] width 17 height 17
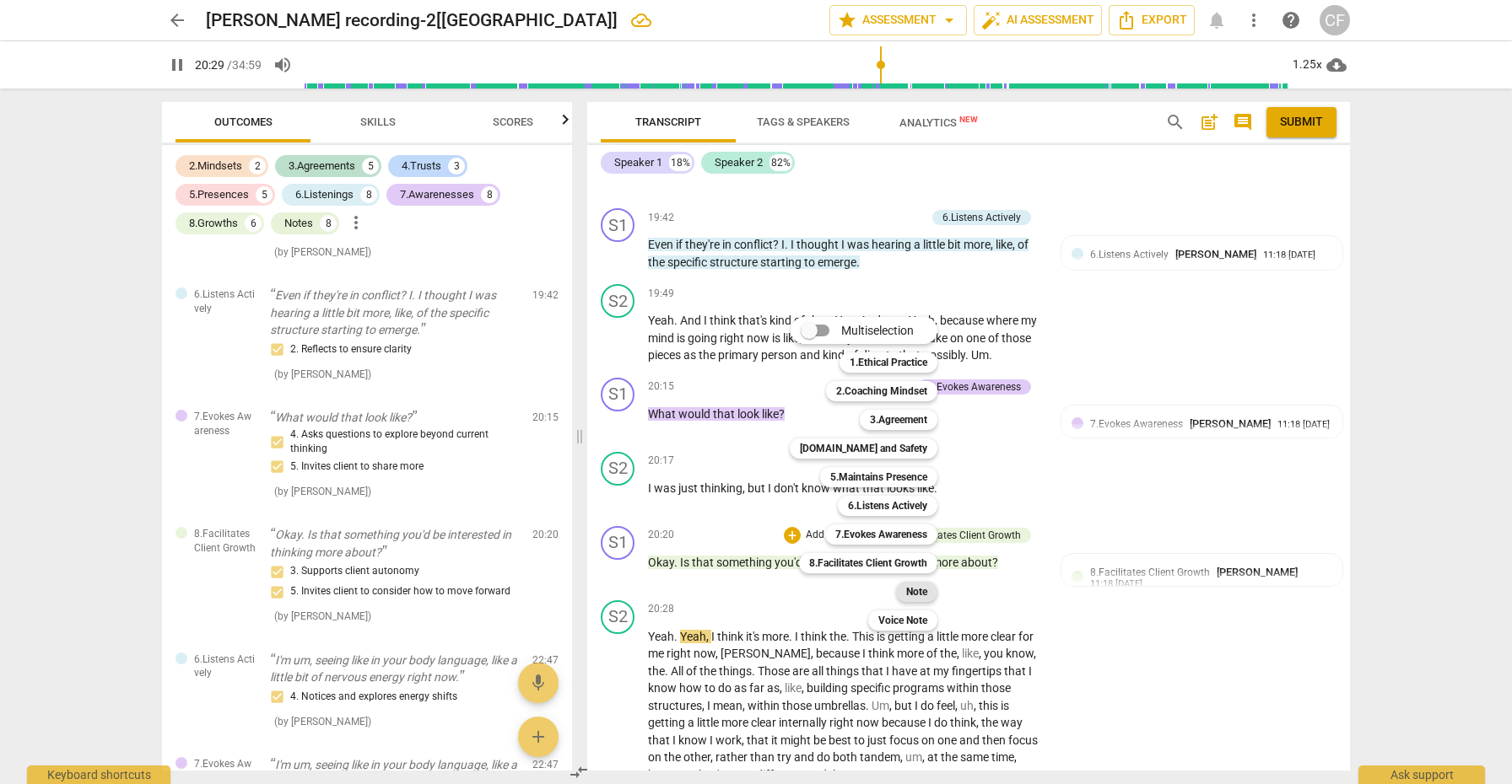
click at [926, 593] on b "Note" at bounding box center [917, 592] width 21 height 20
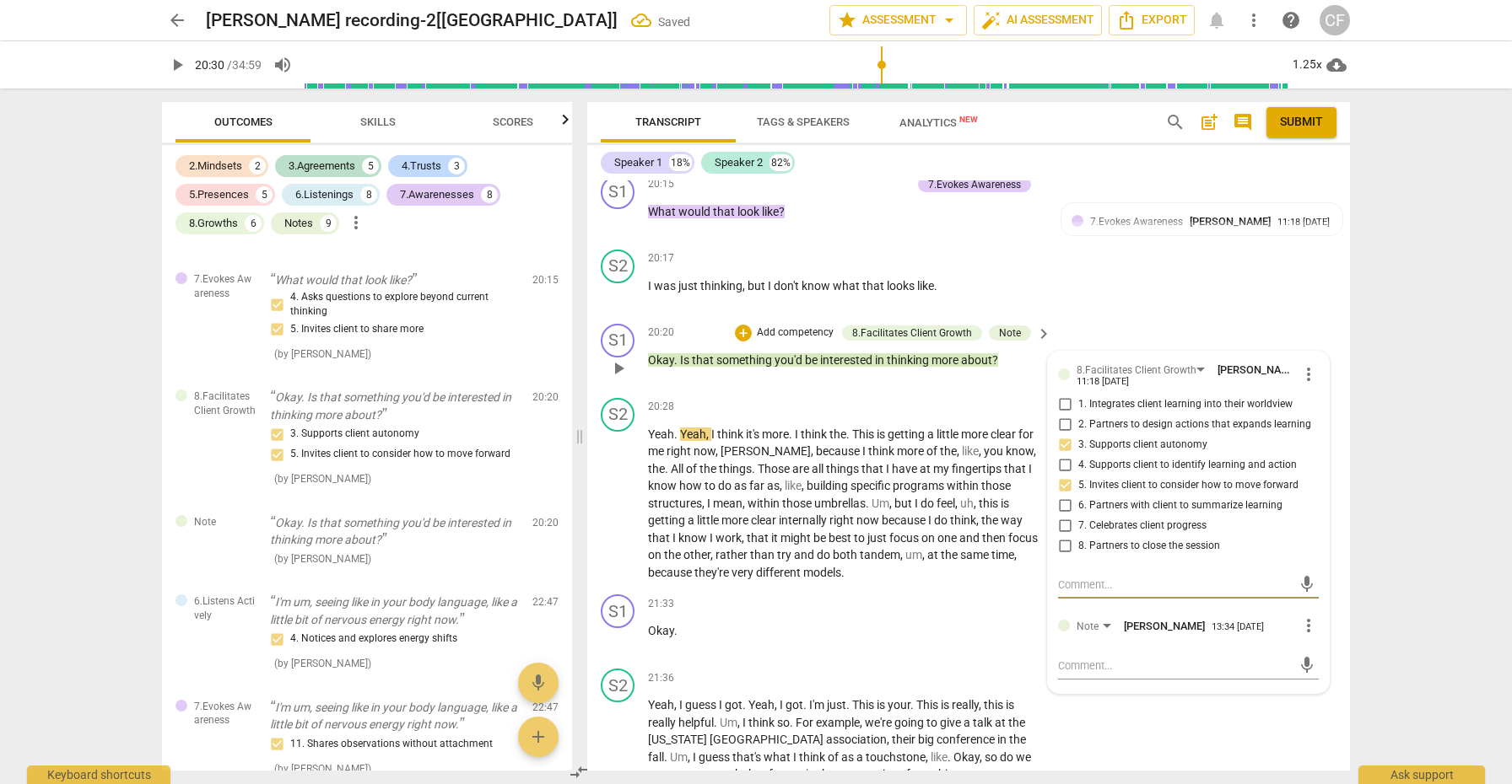
scroll to position [6369, 0]
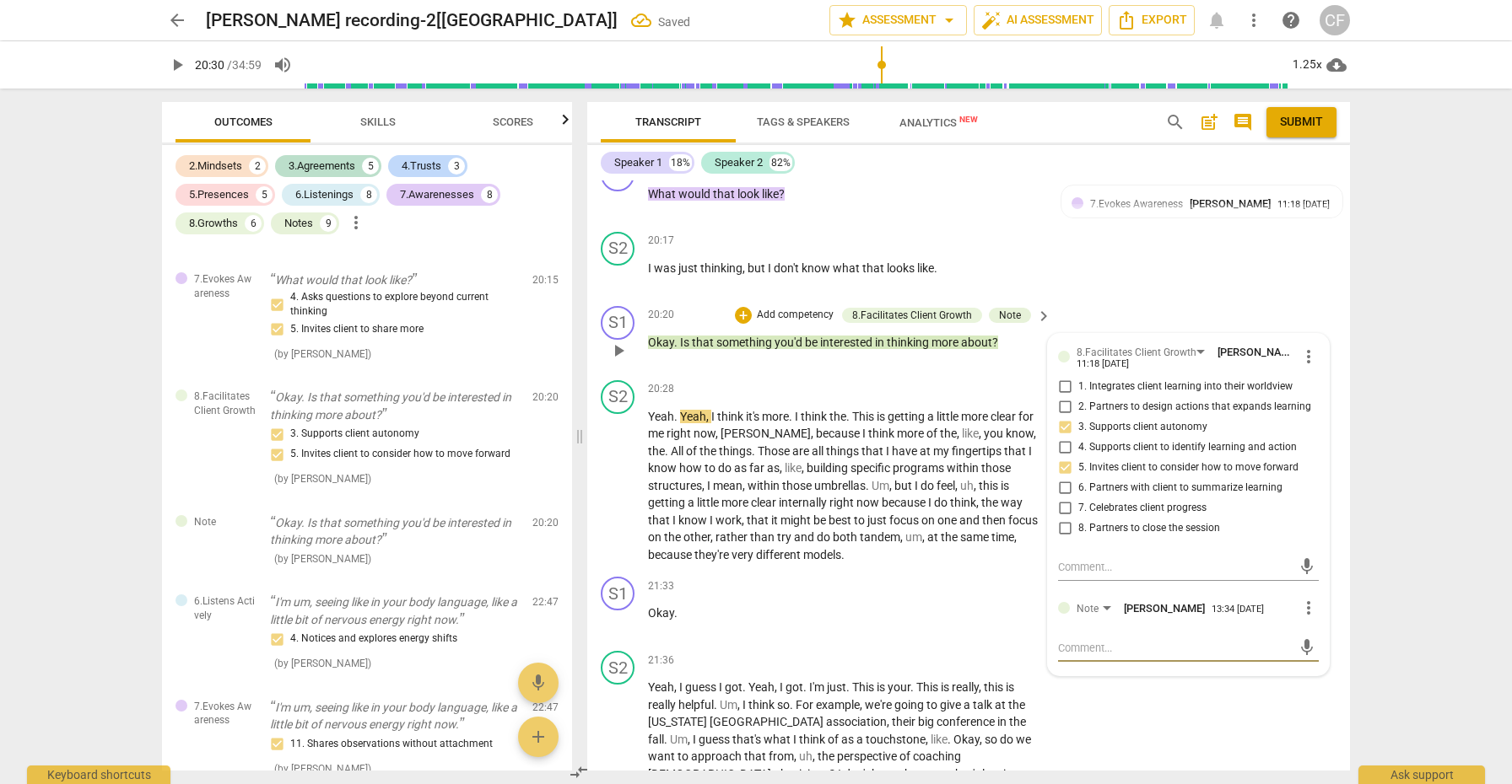
click at [1104, 640] on textarea at bounding box center [1175, 648] width 234 height 16
click at [1304, 647] on span "send" at bounding box center [1307, 656] width 19 height 19
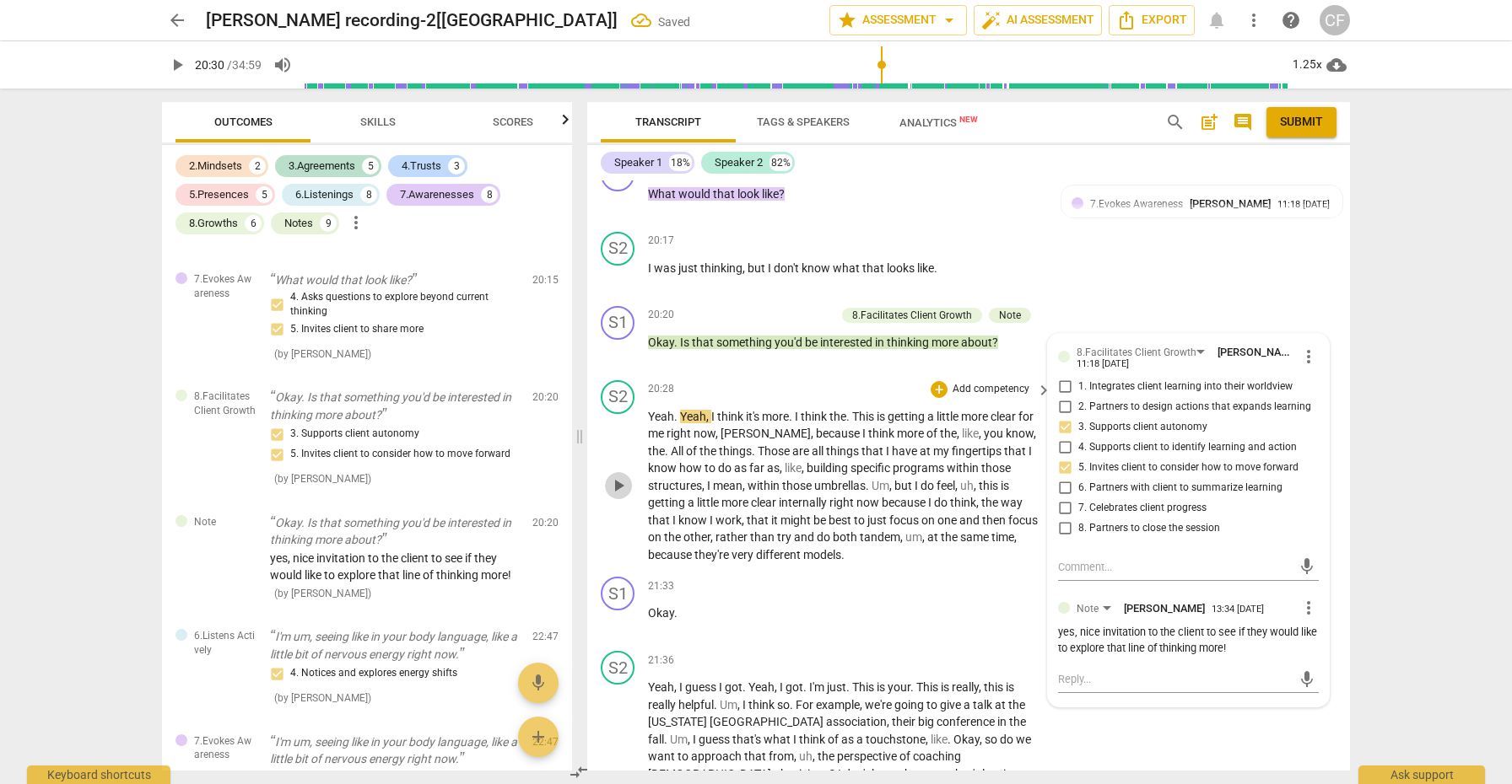
click at [620, 476] on span "play_arrow" at bounding box center [618, 485] width 20 height 20
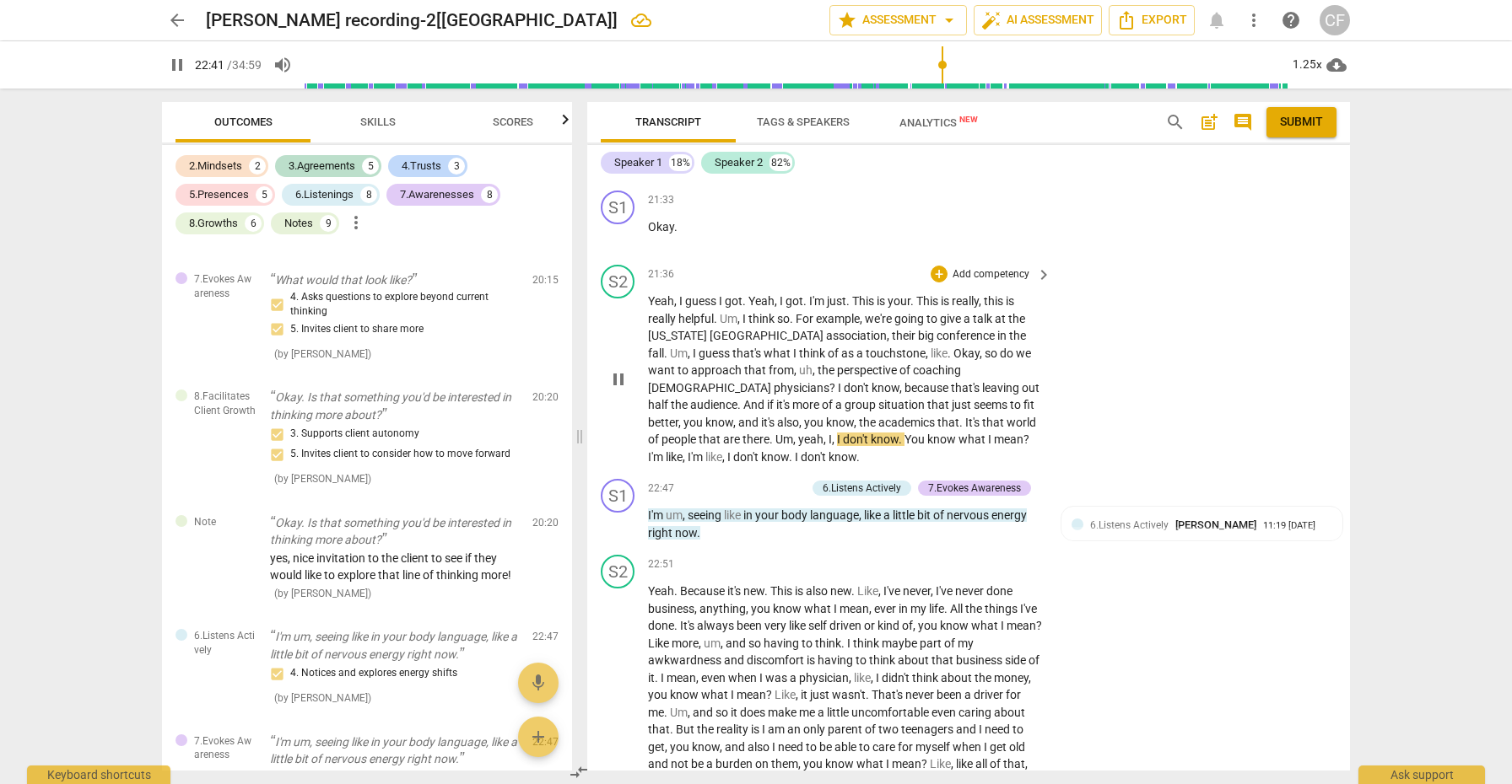
scroll to position [6768, 0]
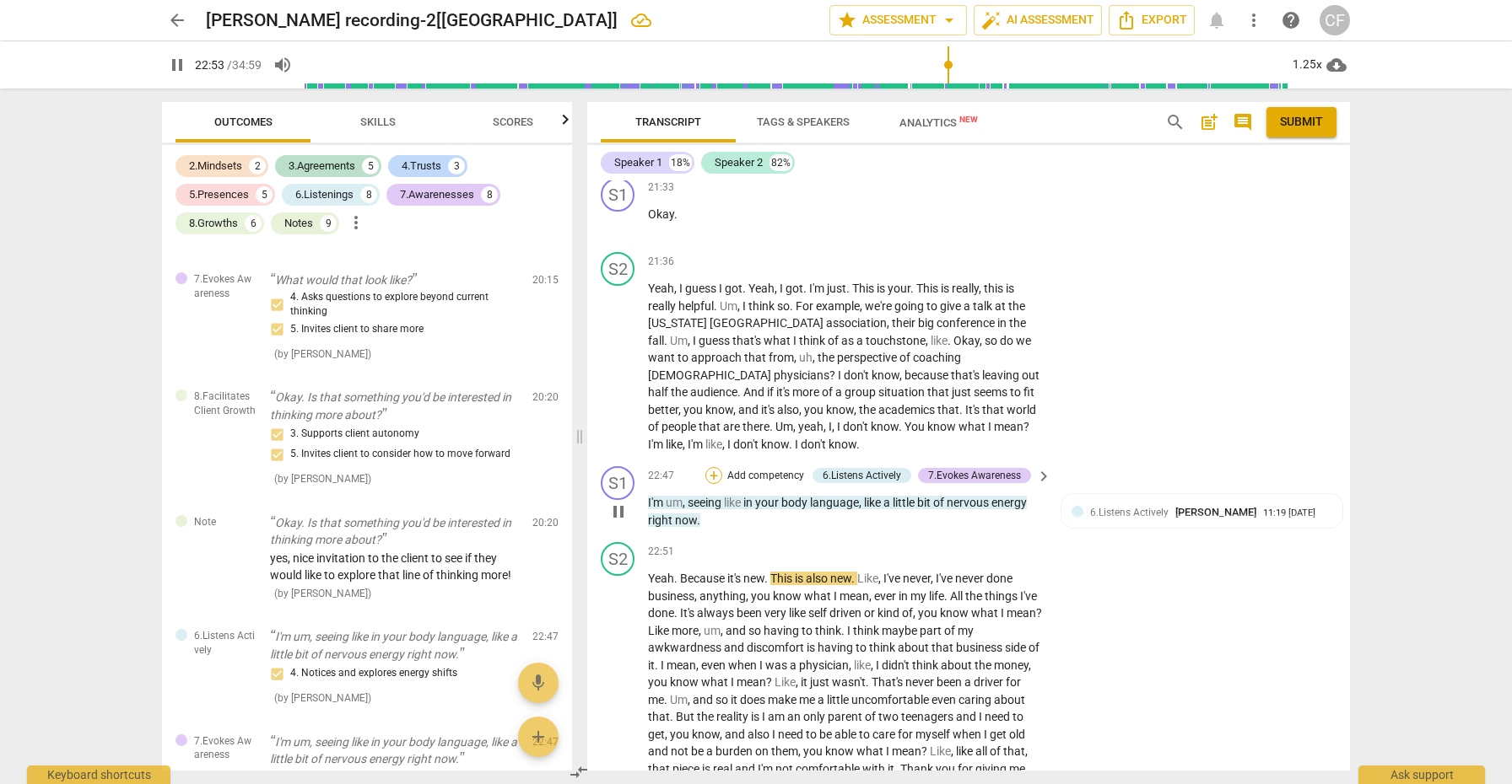
click at [713, 468] on div "+" at bounding box center [713, 476] width 17 height 17
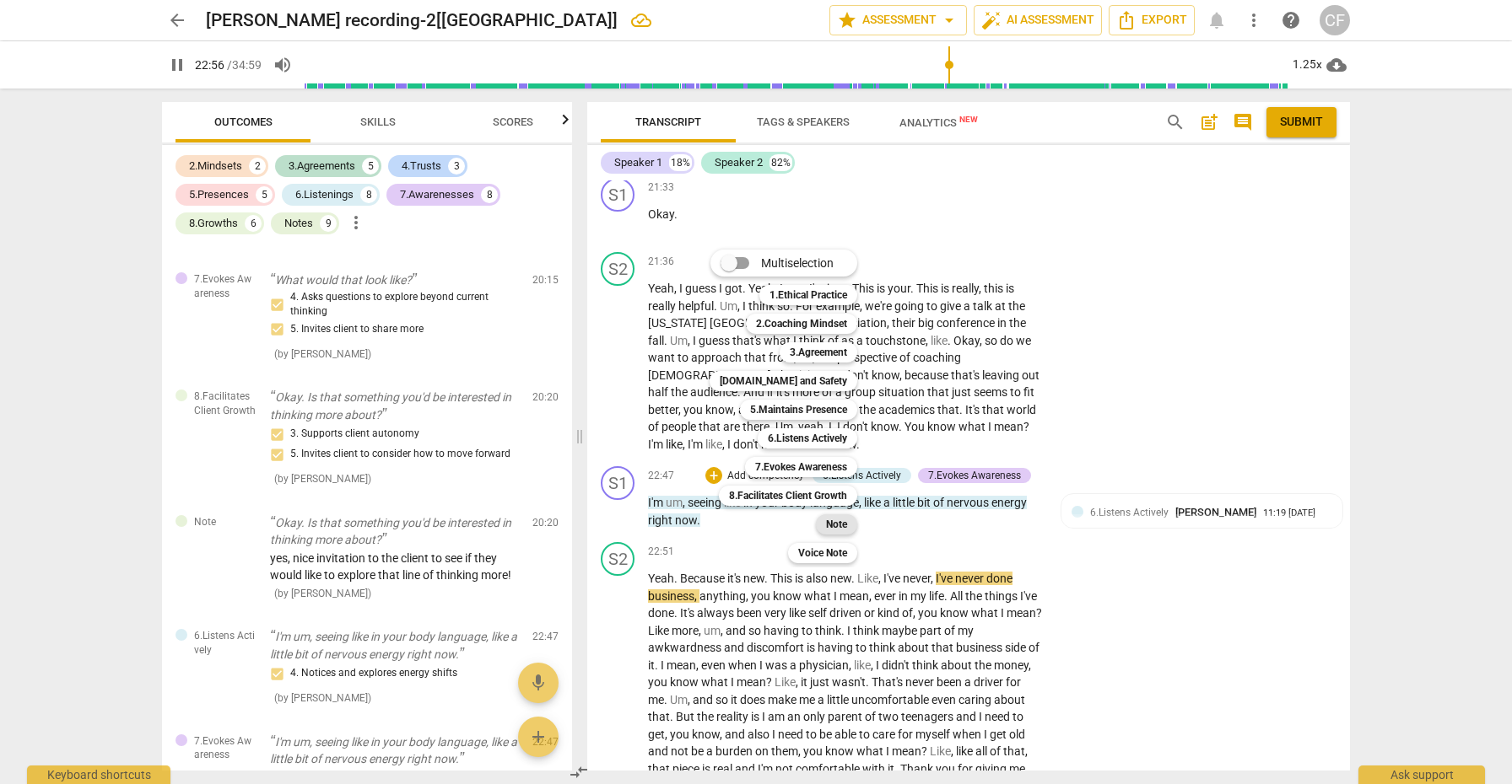
click at [836, 524] on b "Note" at bounding box center [837, 524] width 21 height 20
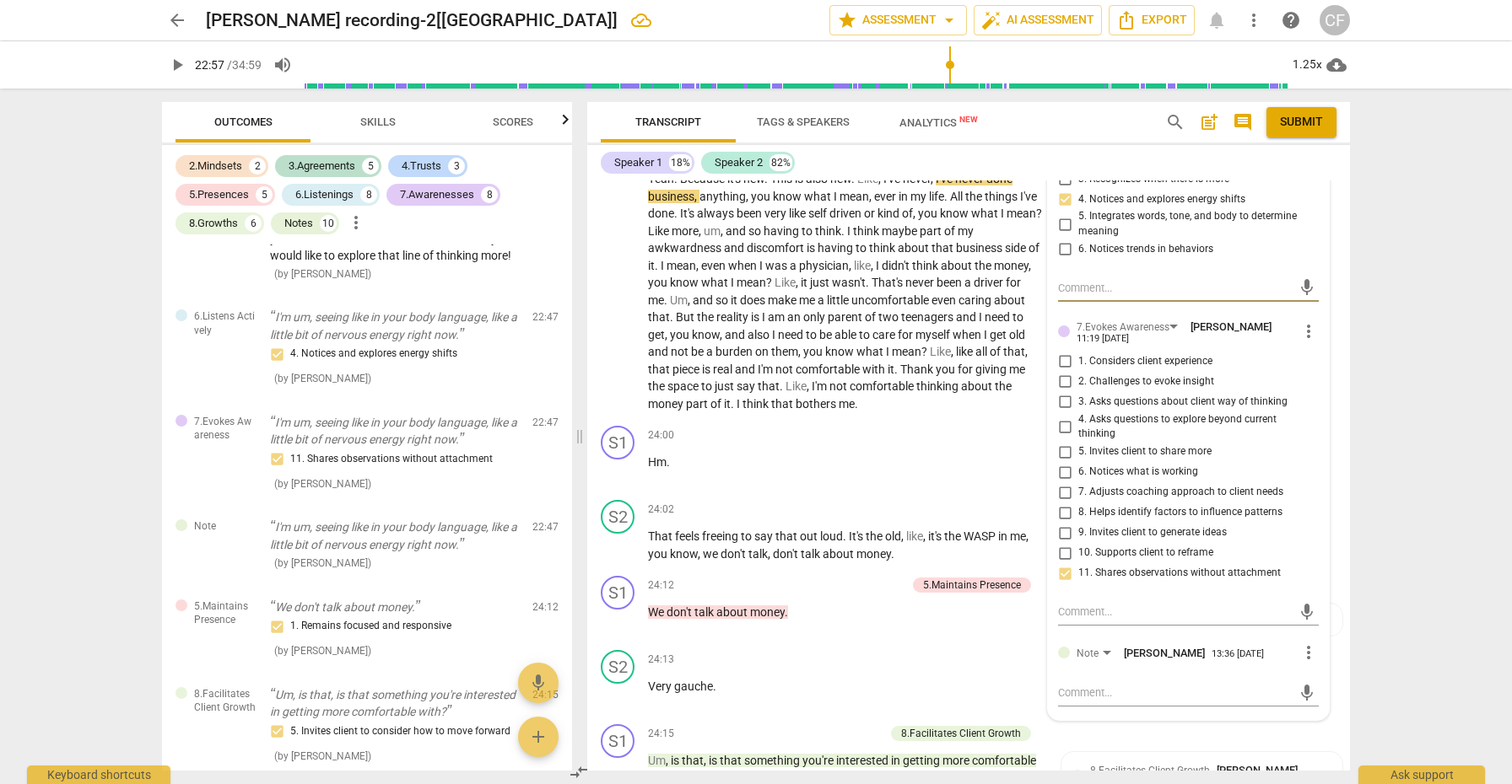
scroll to position [7249, 0]
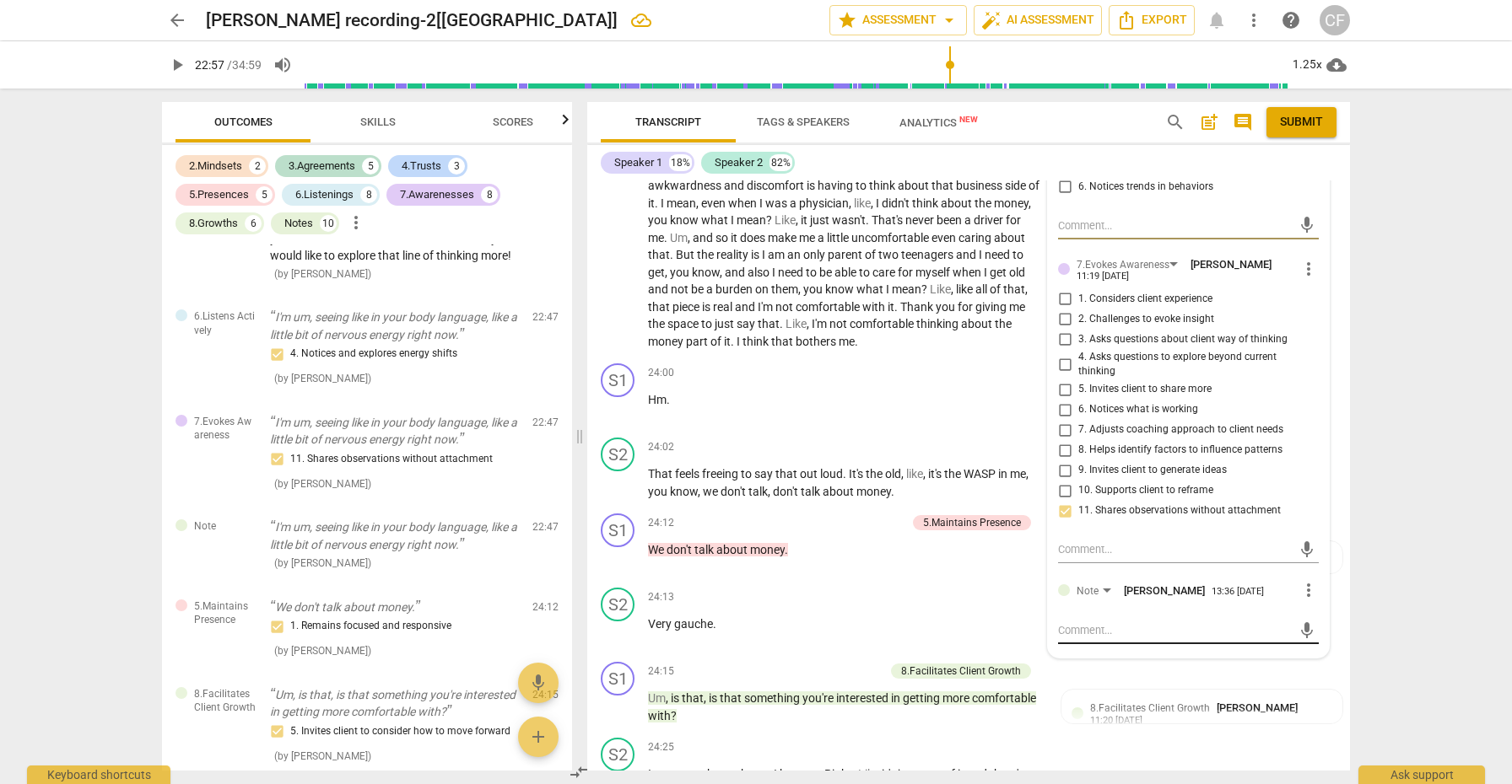
click at [1108, 622] on textarea at bounding box center [1175, 630] width 234 height 16
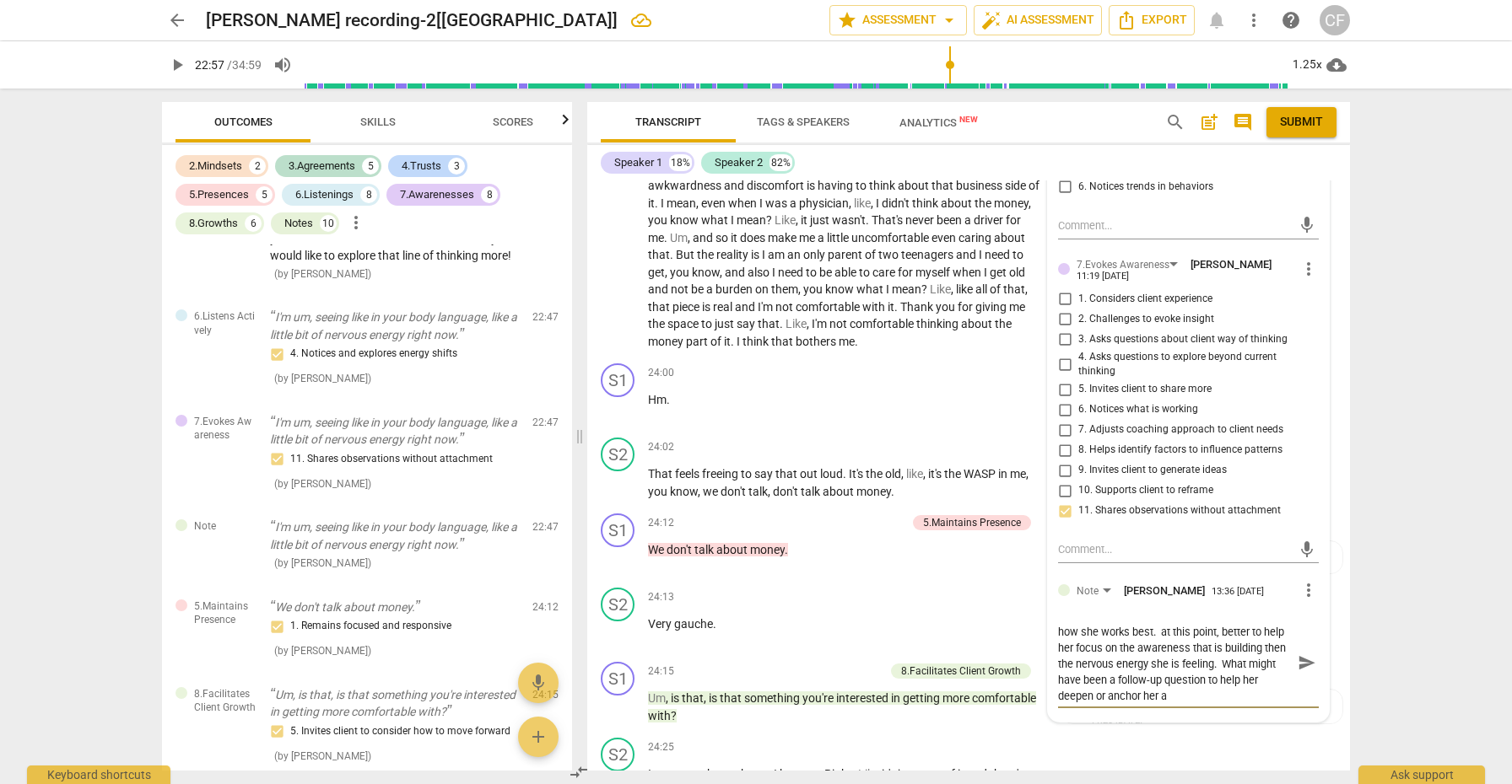
scroll to position [0, 0]
click at [1298, 661] on span "send" at bounding box center [1307, 670] width 19 height 19
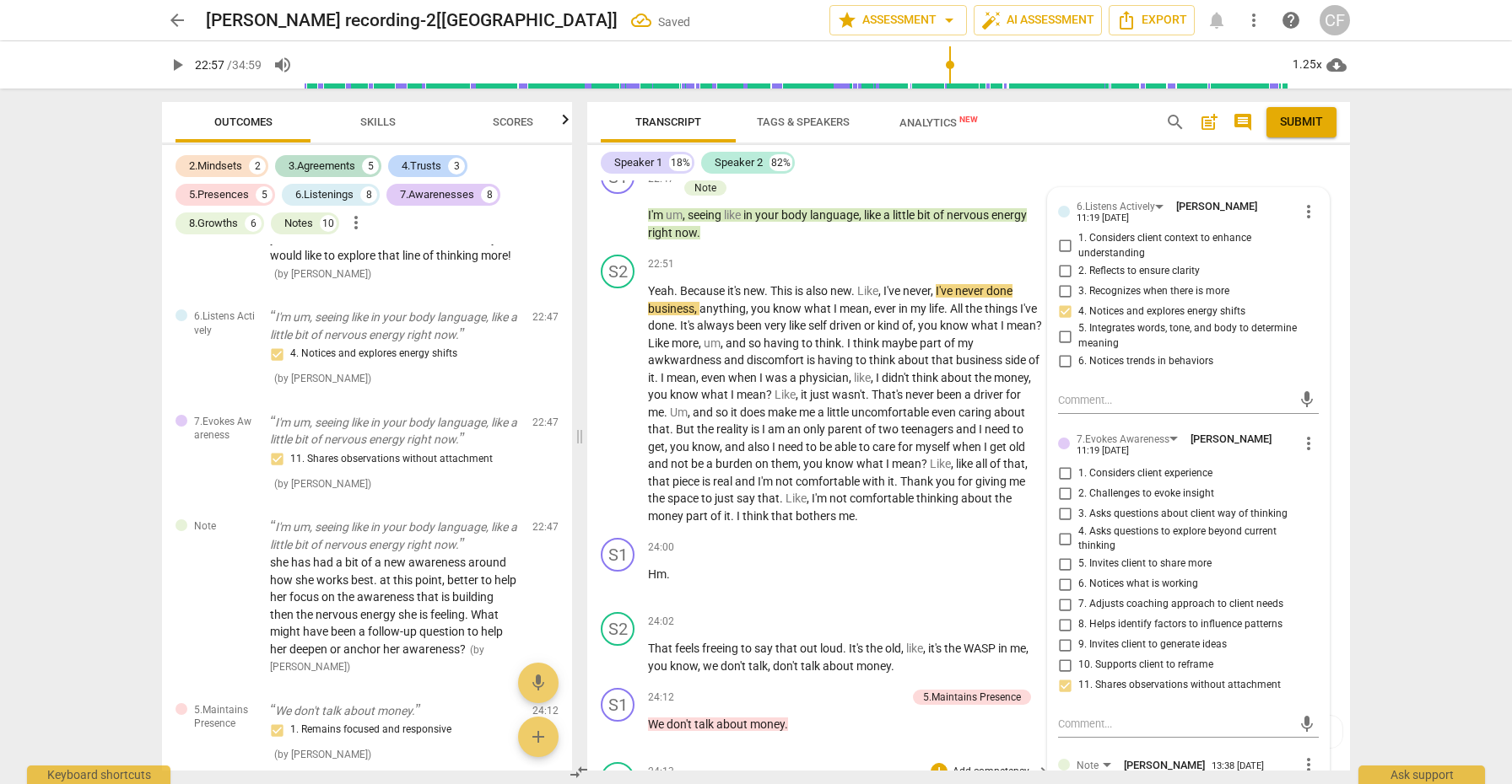
scroll to position [7008, 0]
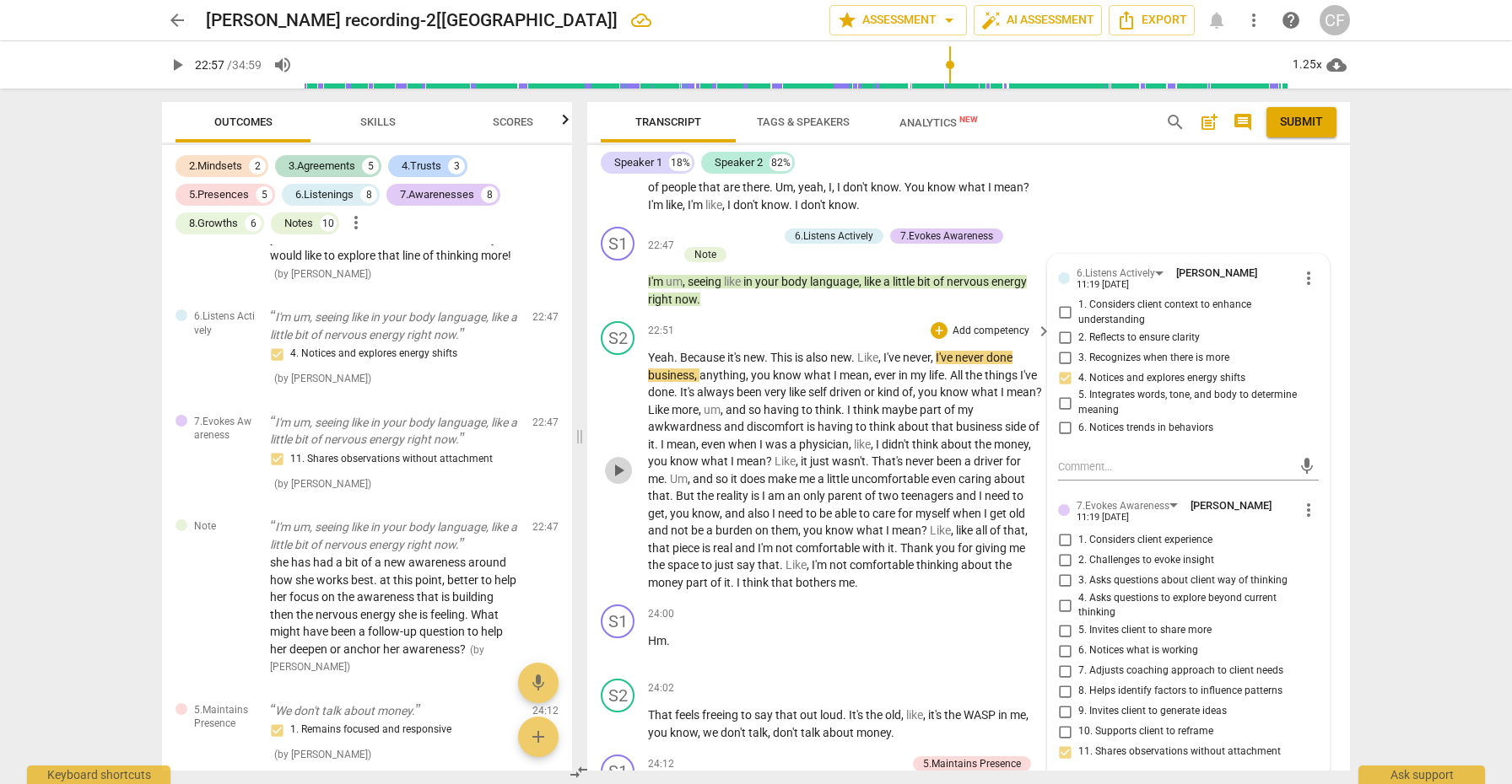
click at [625, 460] on span "play_arrow" at bounding box center [618, 470] width 20 height 20
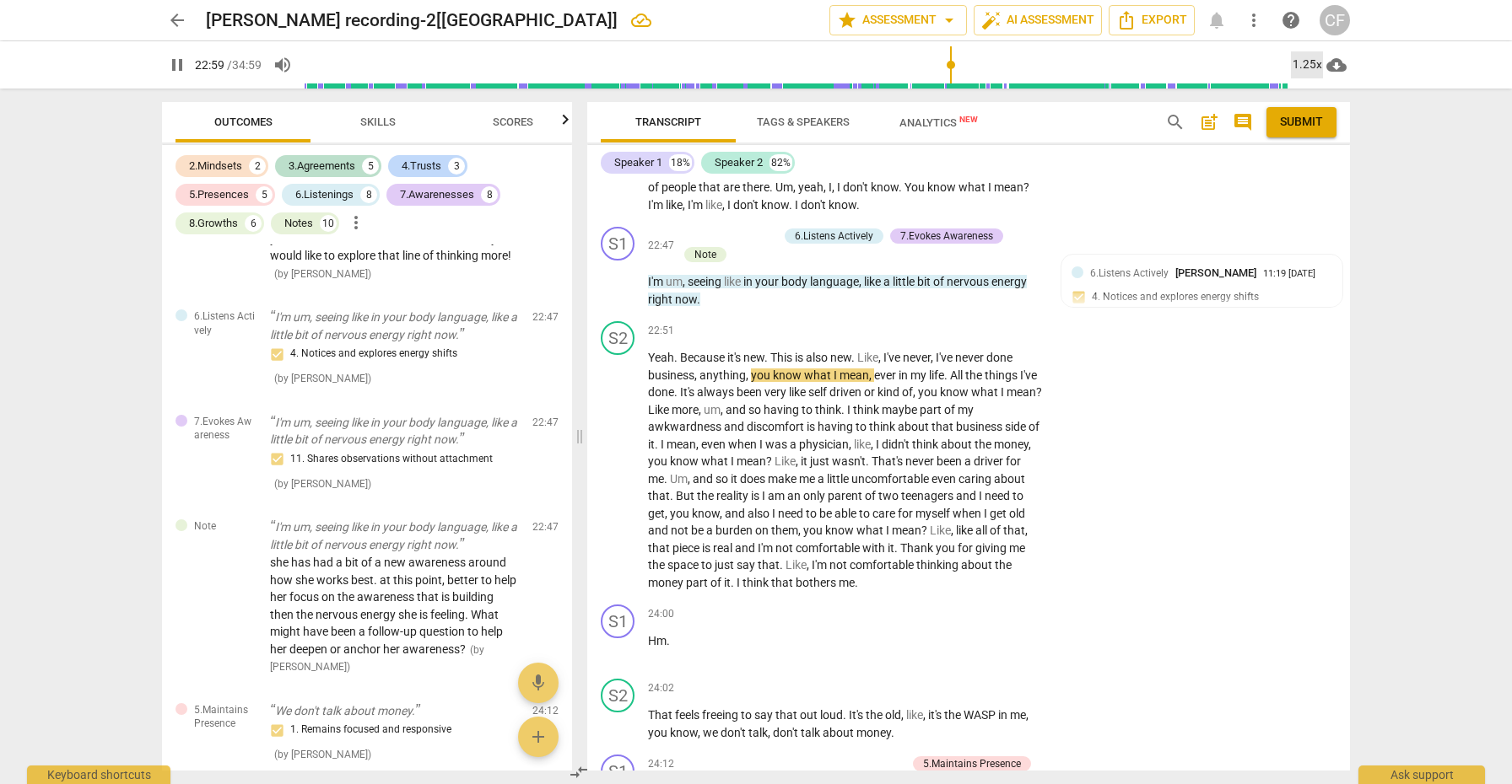
click at [1313, 64] on div "1.25x" at bounding box center [1307, 65] width 32 height 27
click at [1321, 156] on li "1.5x" at bounding box center [1320, 163] width 57 height 32
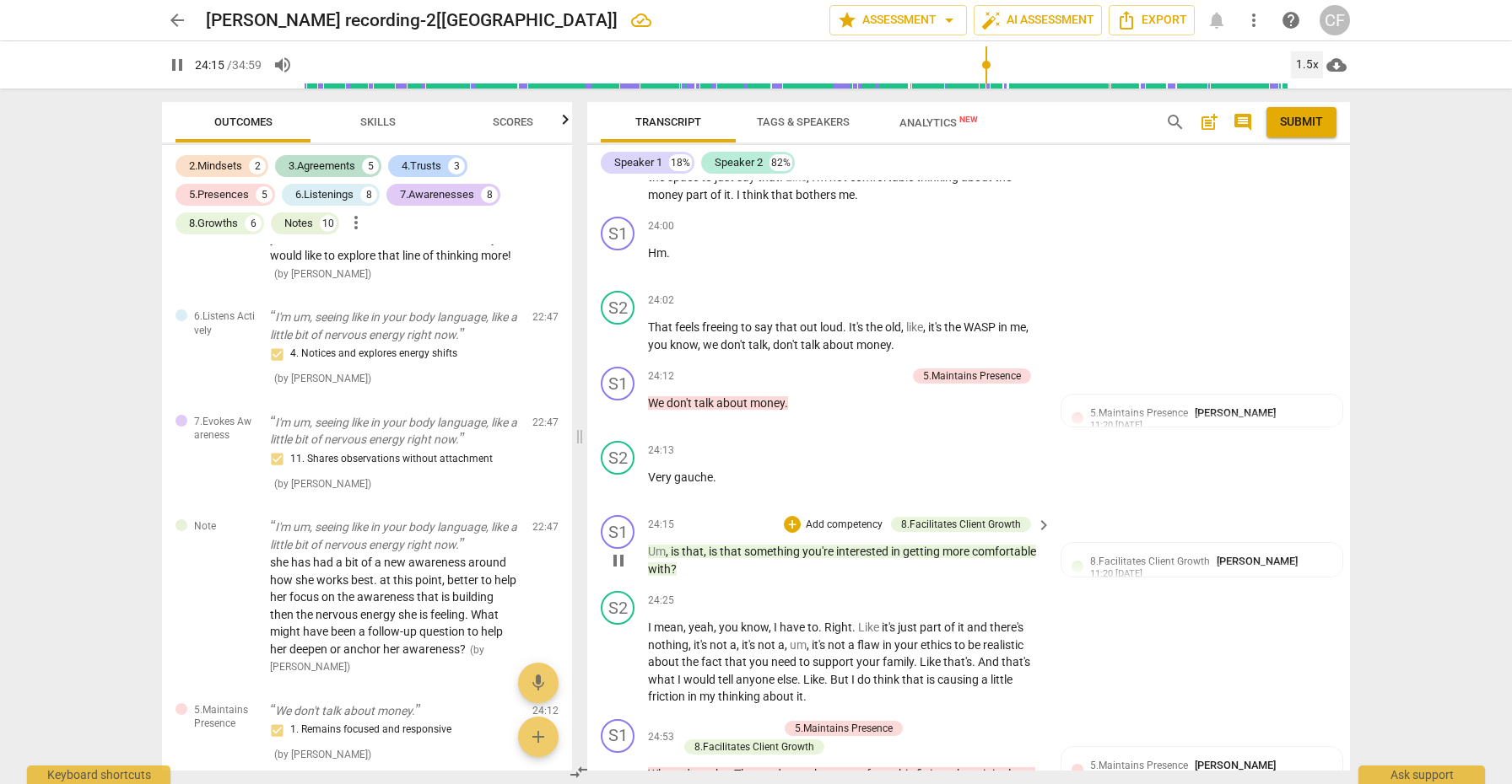
scroll to position [7397, 0]
click at [792, 515] on div "+" at bounding box center [792, 523] width 17 height 17
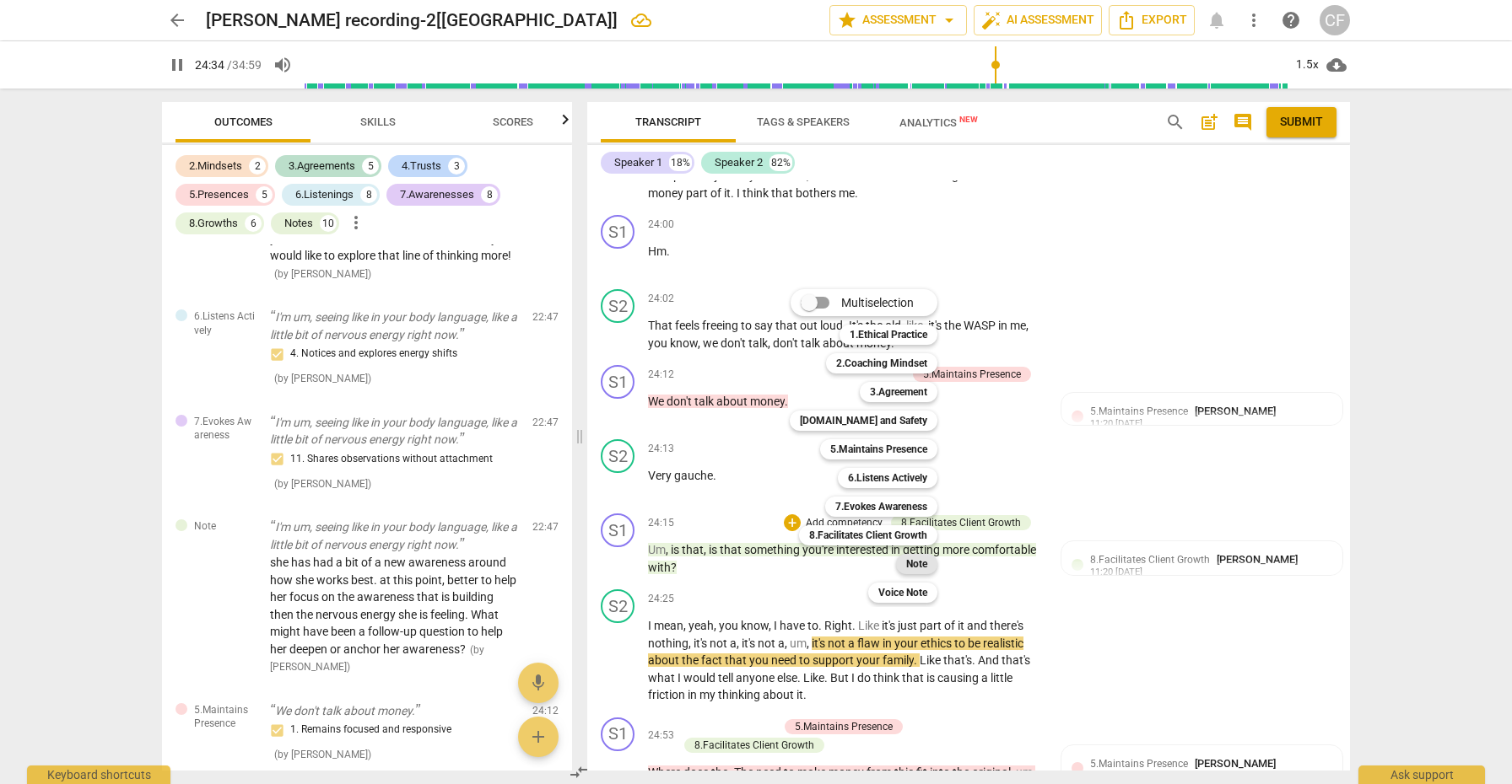
click at [916, 567] on b "Note" at bounding box center [917, 564] width 21 height 20
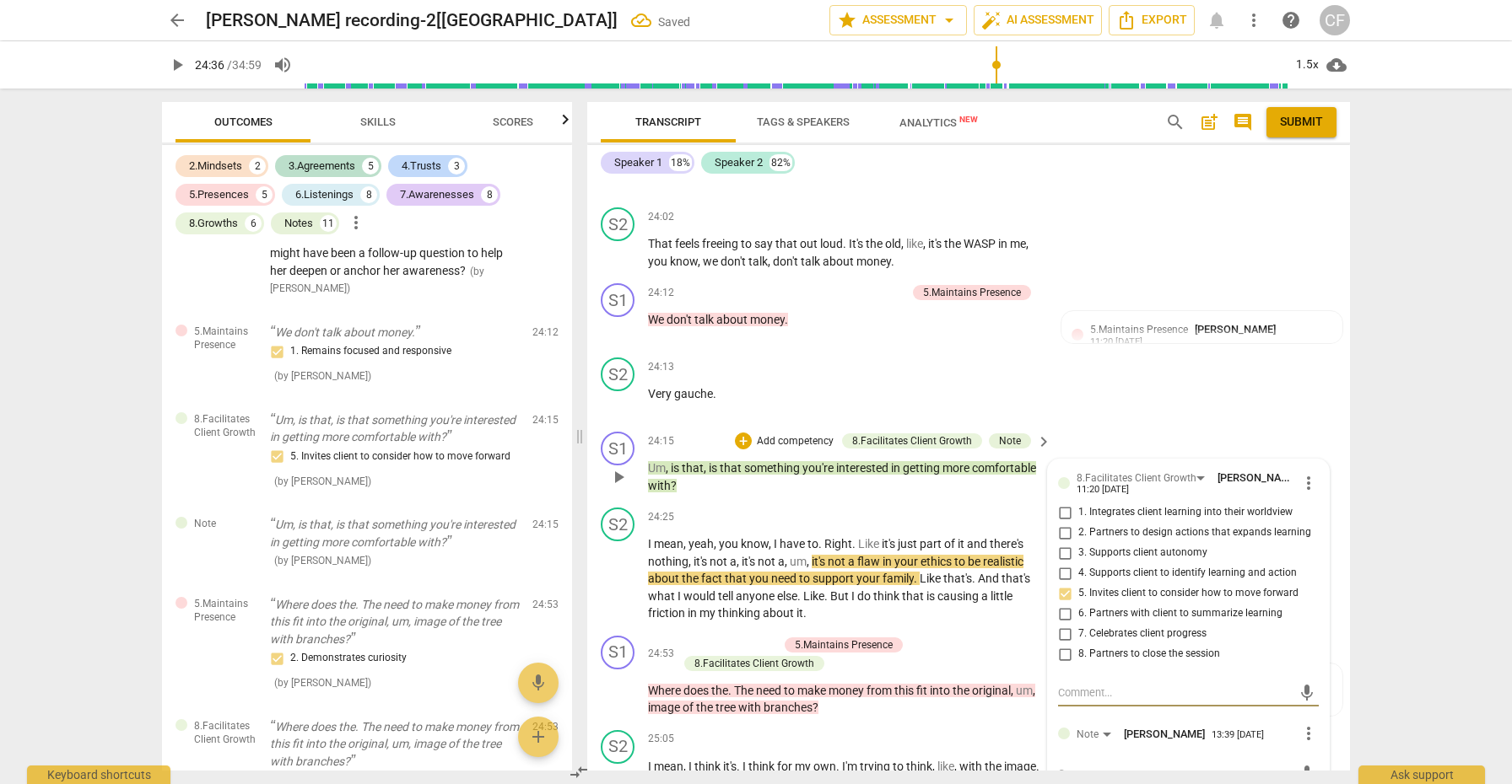
scroll to position [7507, 0]
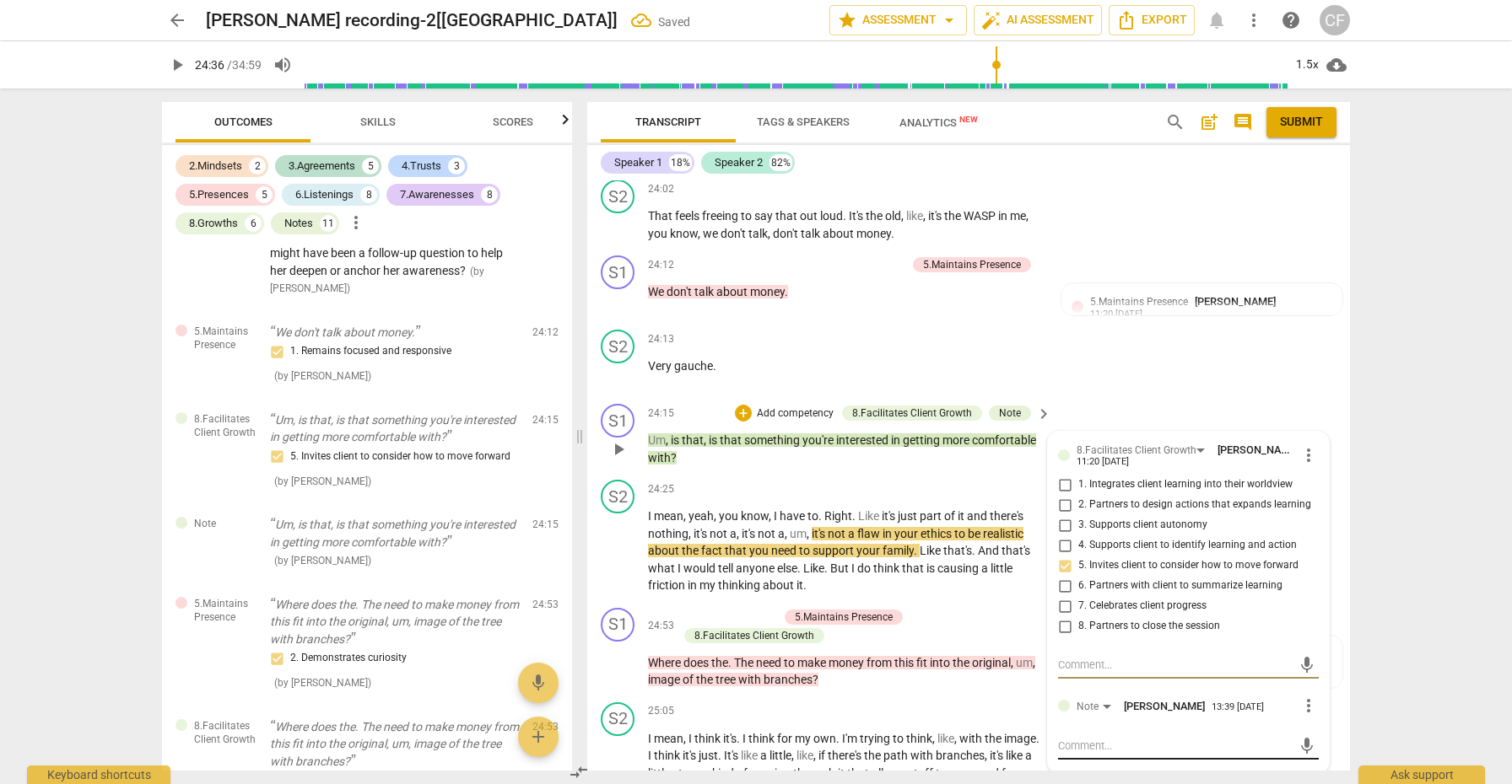
click at [1095, 738] on textarea at bounding box center [1175, 746] width 234 height 16
click at [1299, 753] on span "send" at bounding box center [1307, 762] width 19 height 19
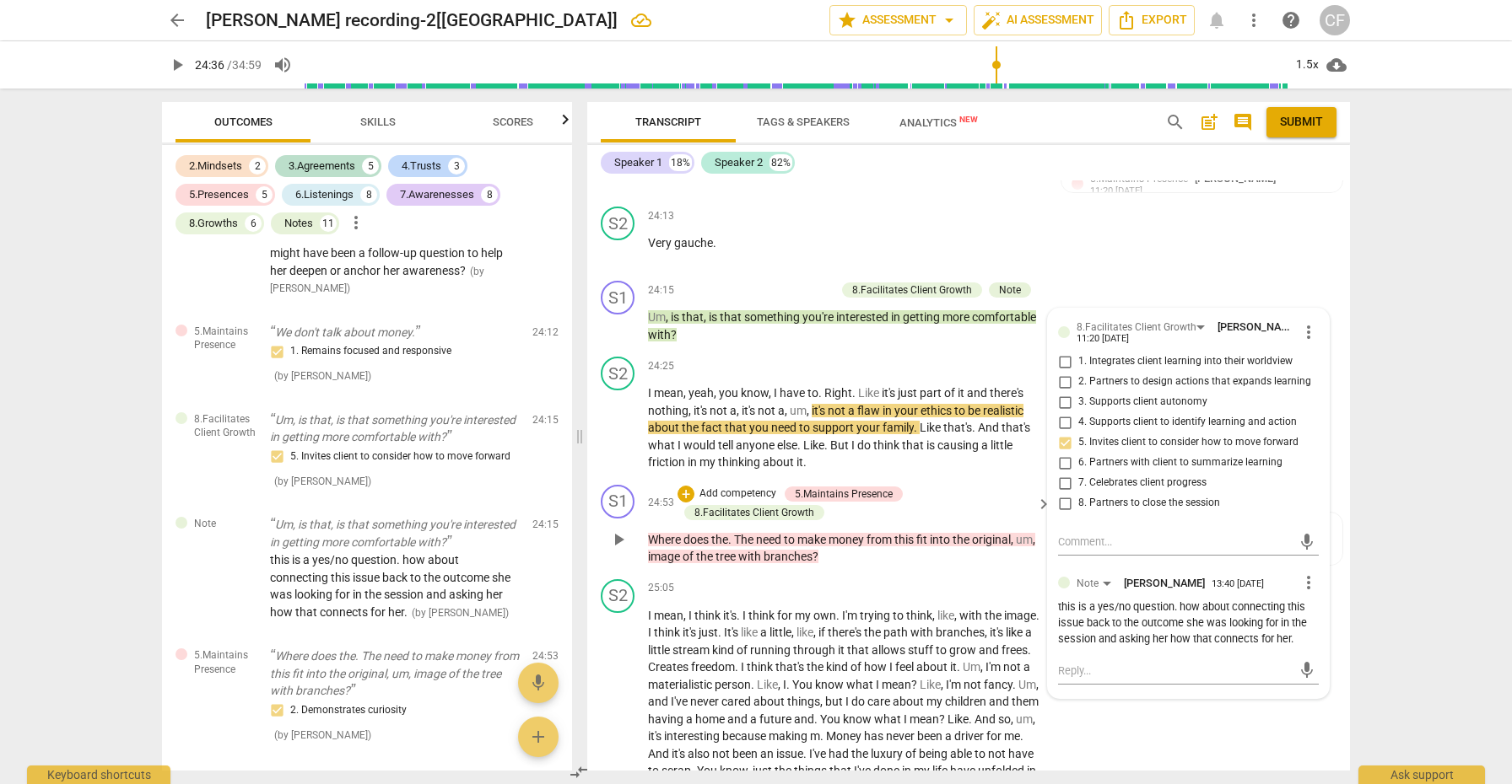
scroll to position [7631, 0]
click at [618, 529] on span "play_arrow" at bounding box center [618, 539] width 20 height 20
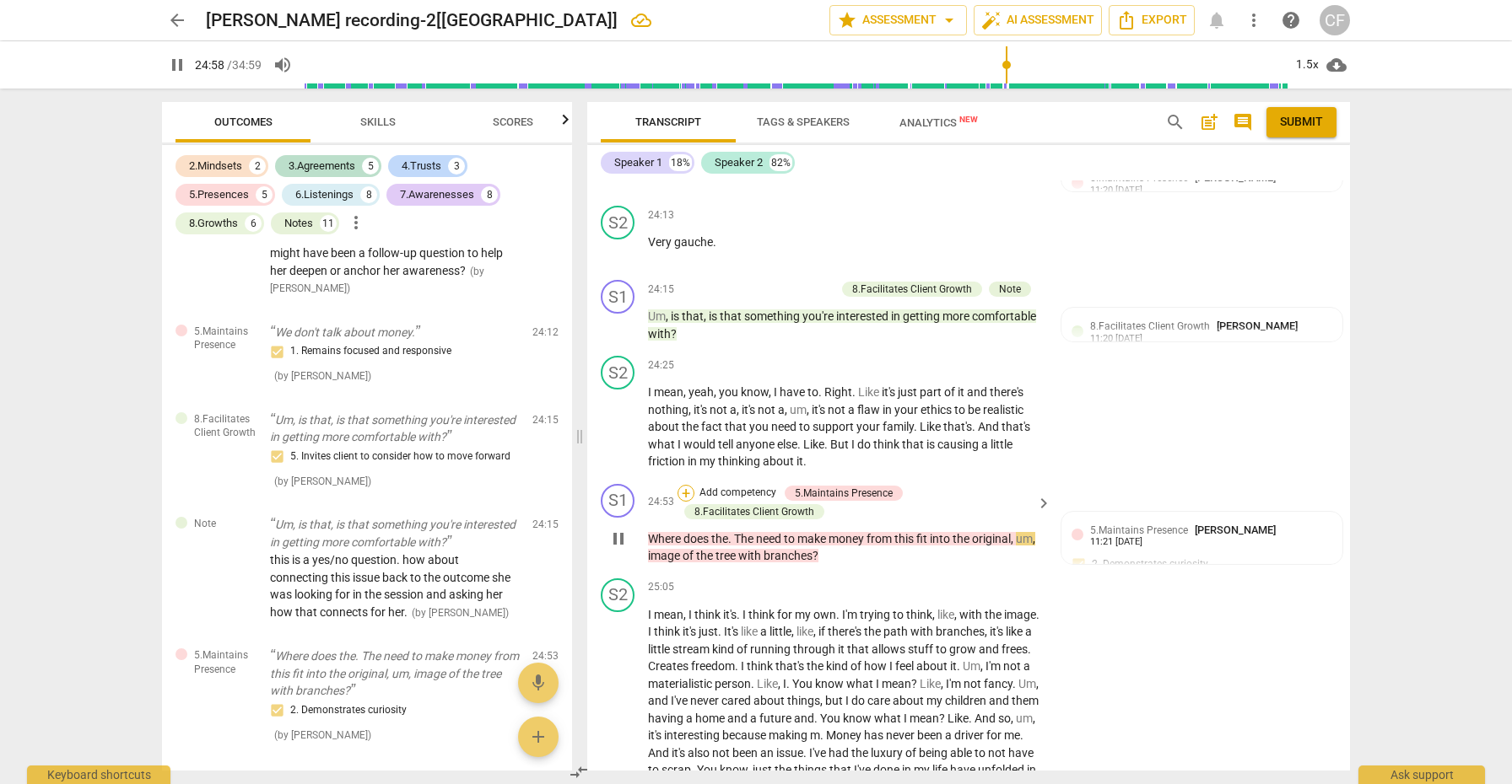
click at [687, 485] on div "+" at bounding box center [686, 493] width 17 height 17
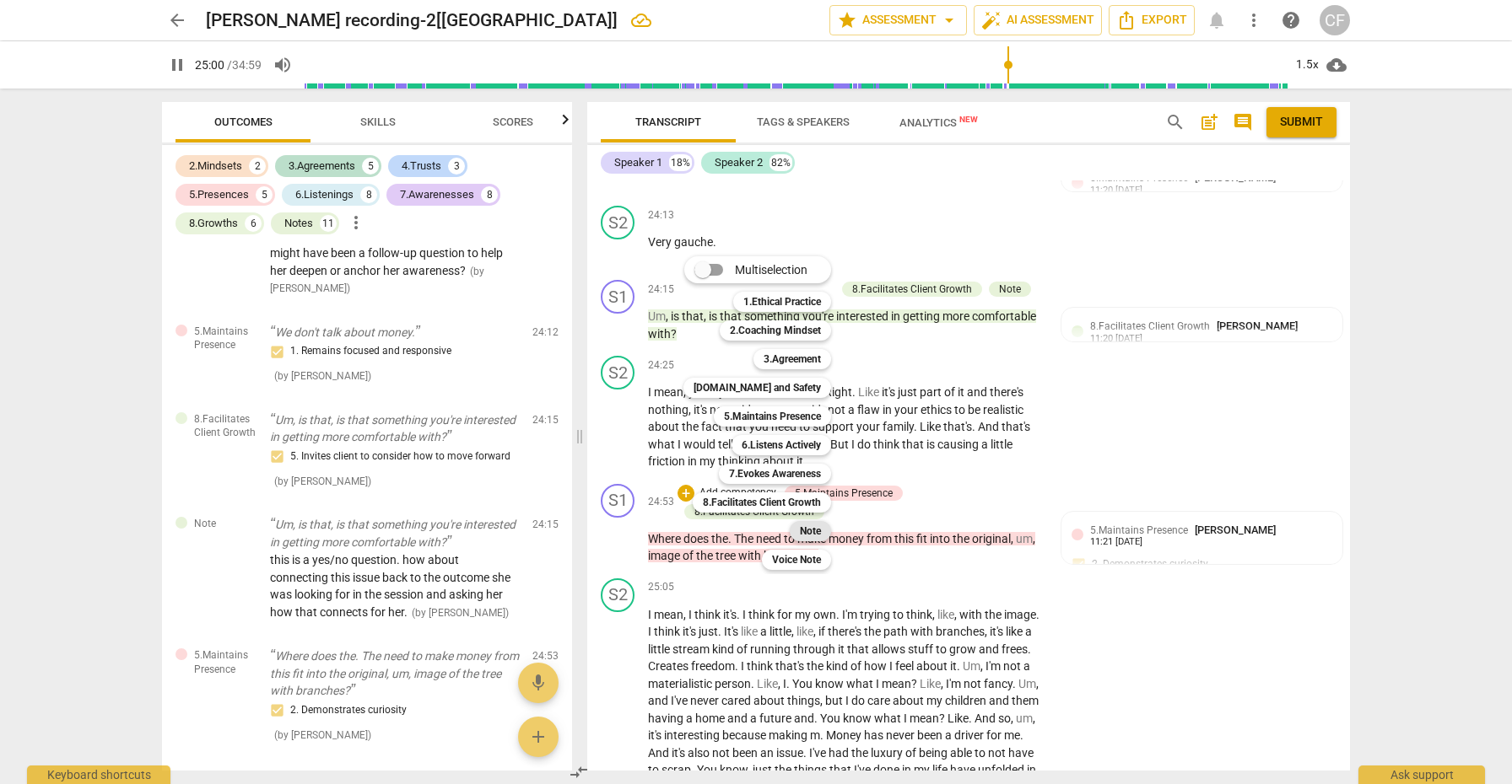
click at [816, 531] on b "Note" at bounding box center [810, 531] width 21 height 20
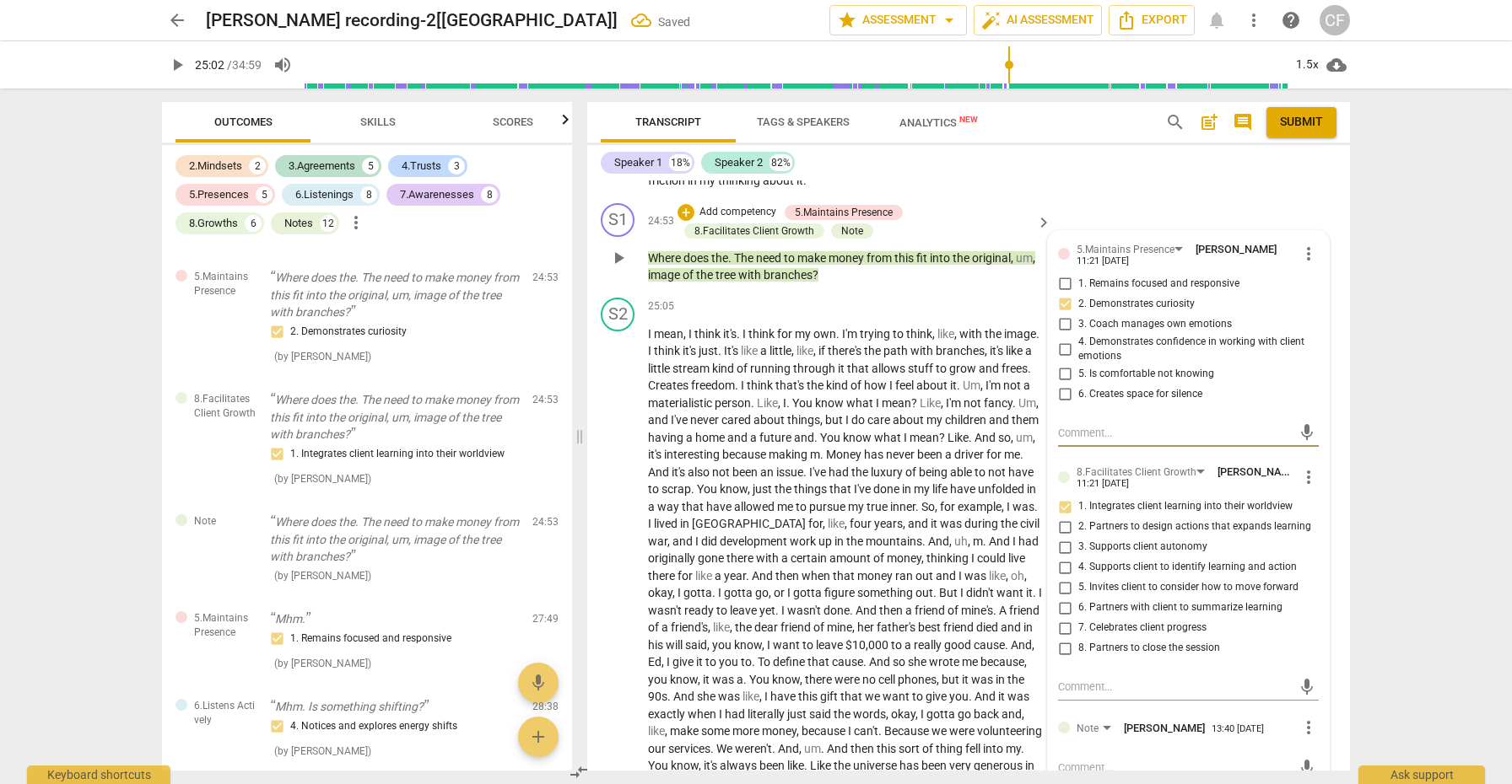
scroll to position [7931, 0]
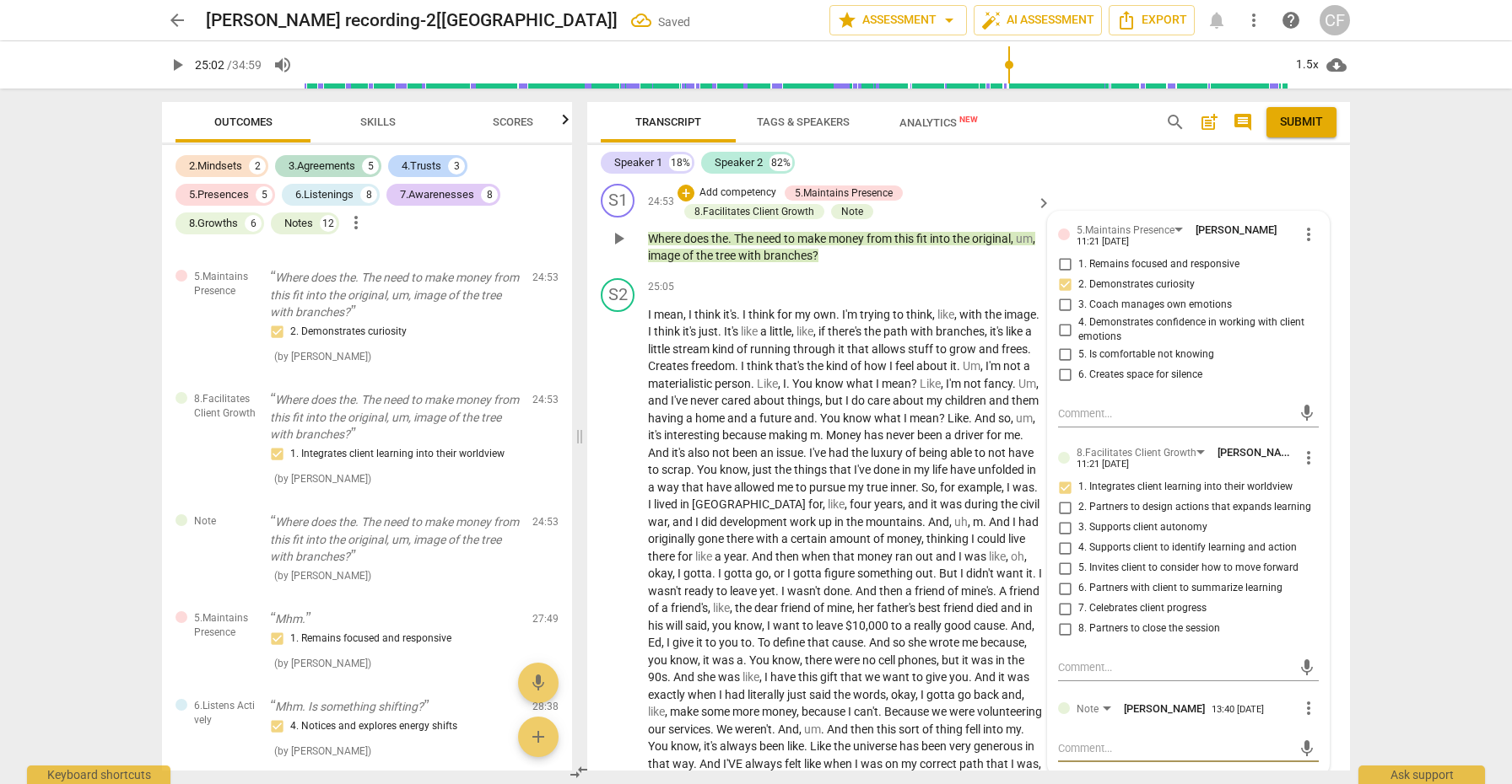
click at [1114, 740] on textarea at bounding box center [1175, 748] width 234 height 16
click at [1304, 740] on span "send" at bounding box center [1307, 748] width 19 height 19
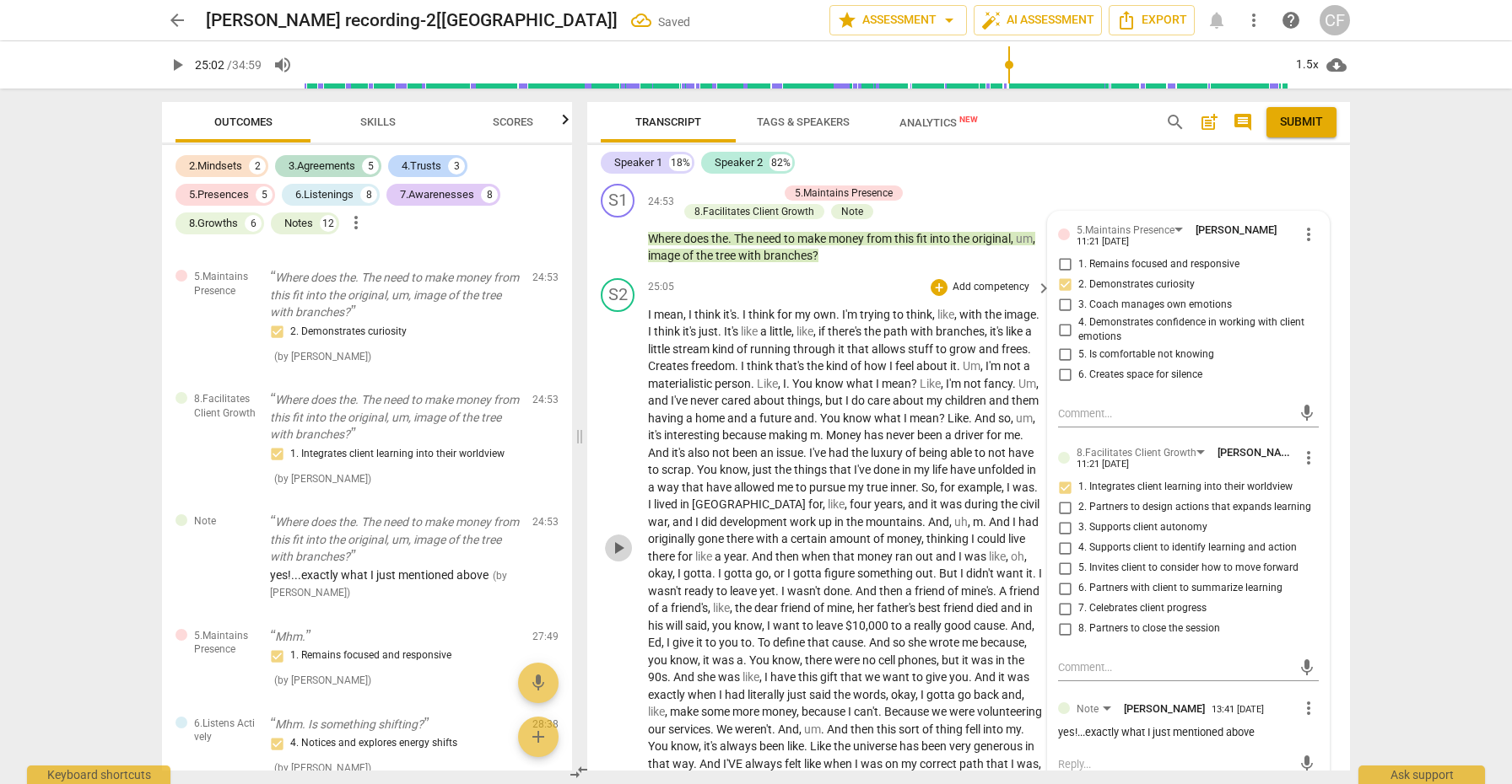
click at [618, 538] on span "play_arrow" at bounding box center [618, 548] width 20 height 20
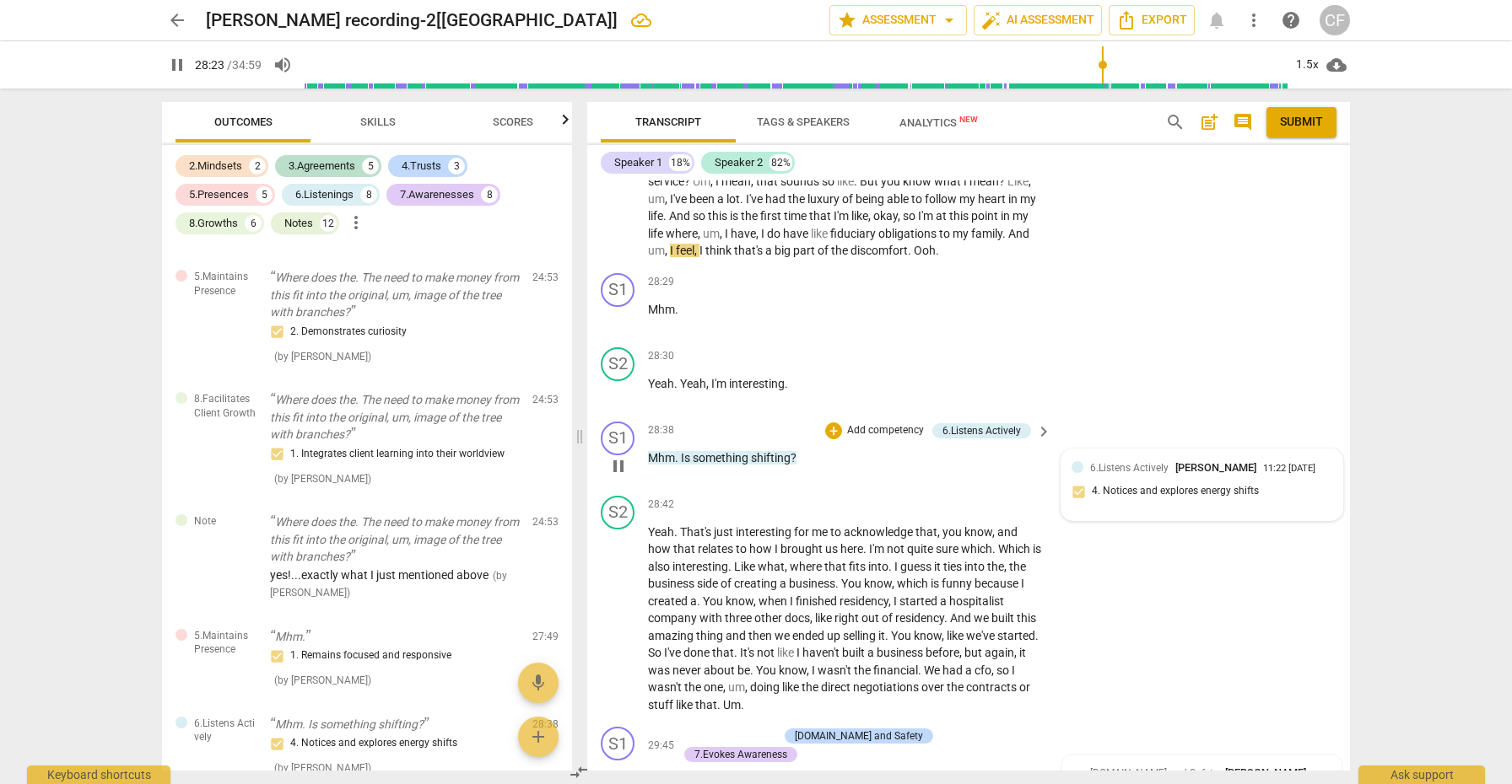
scroll to position [8725, 0]
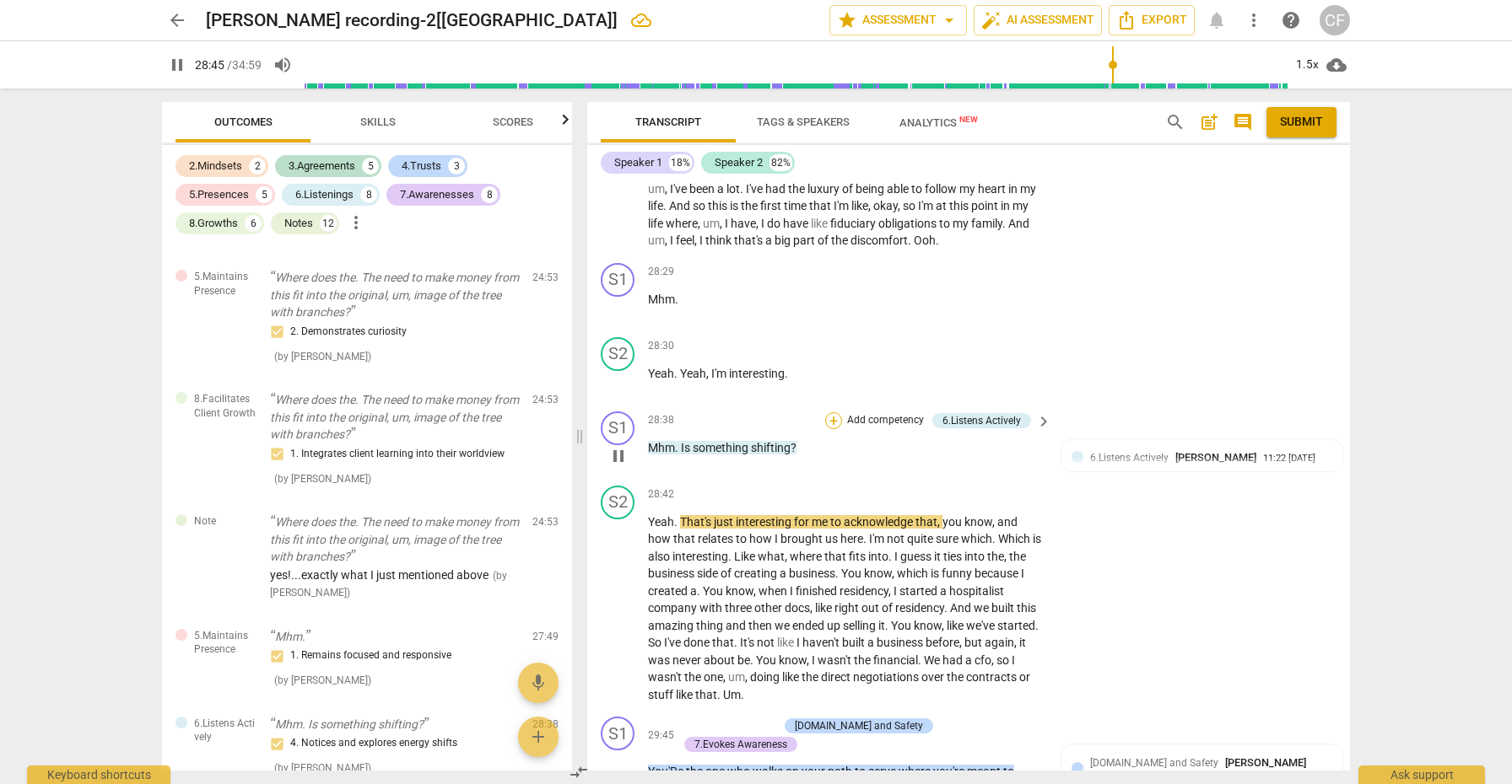
click at [832, 412] on div "+" at bounding box center [833, 420] width 17 height 17
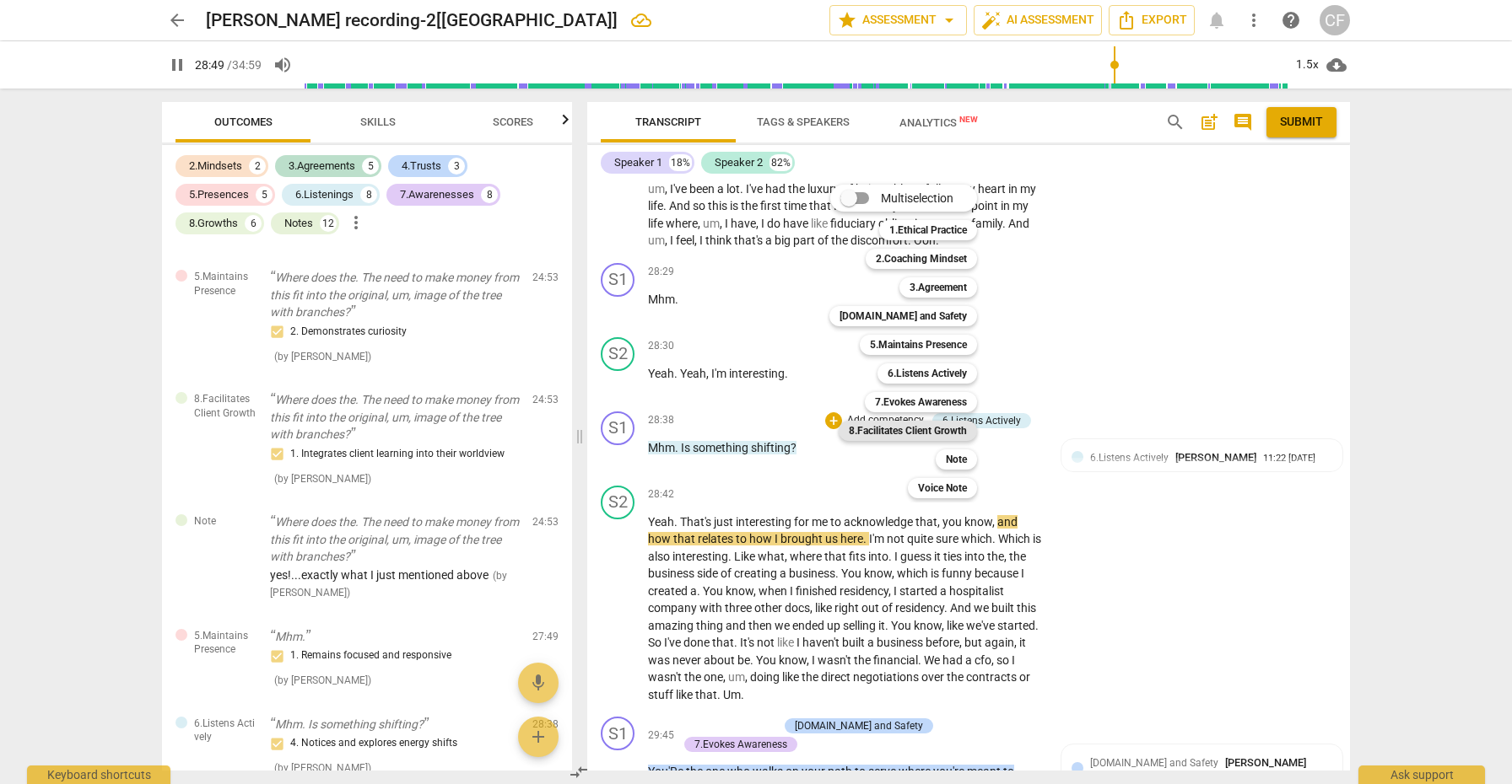
click at [936, 429] on b "8.Facilitates Client Growth" at bounding box center [907, 430] width 118 height 20
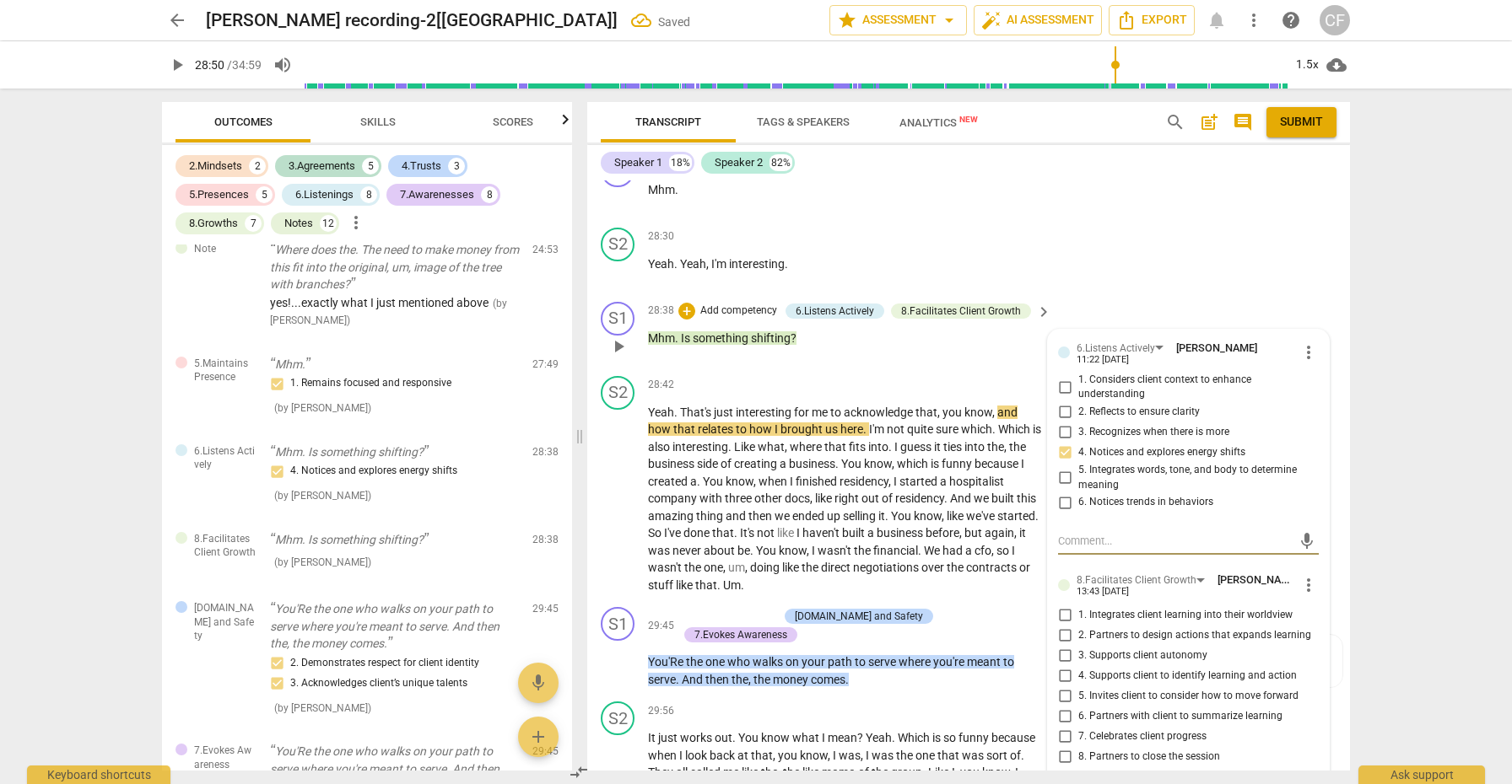
scroll to position [8836, 0]
click at [1063, 644] on input "3. Supports client autonomy" at bounding box center [1065, 654] width 27 height 20
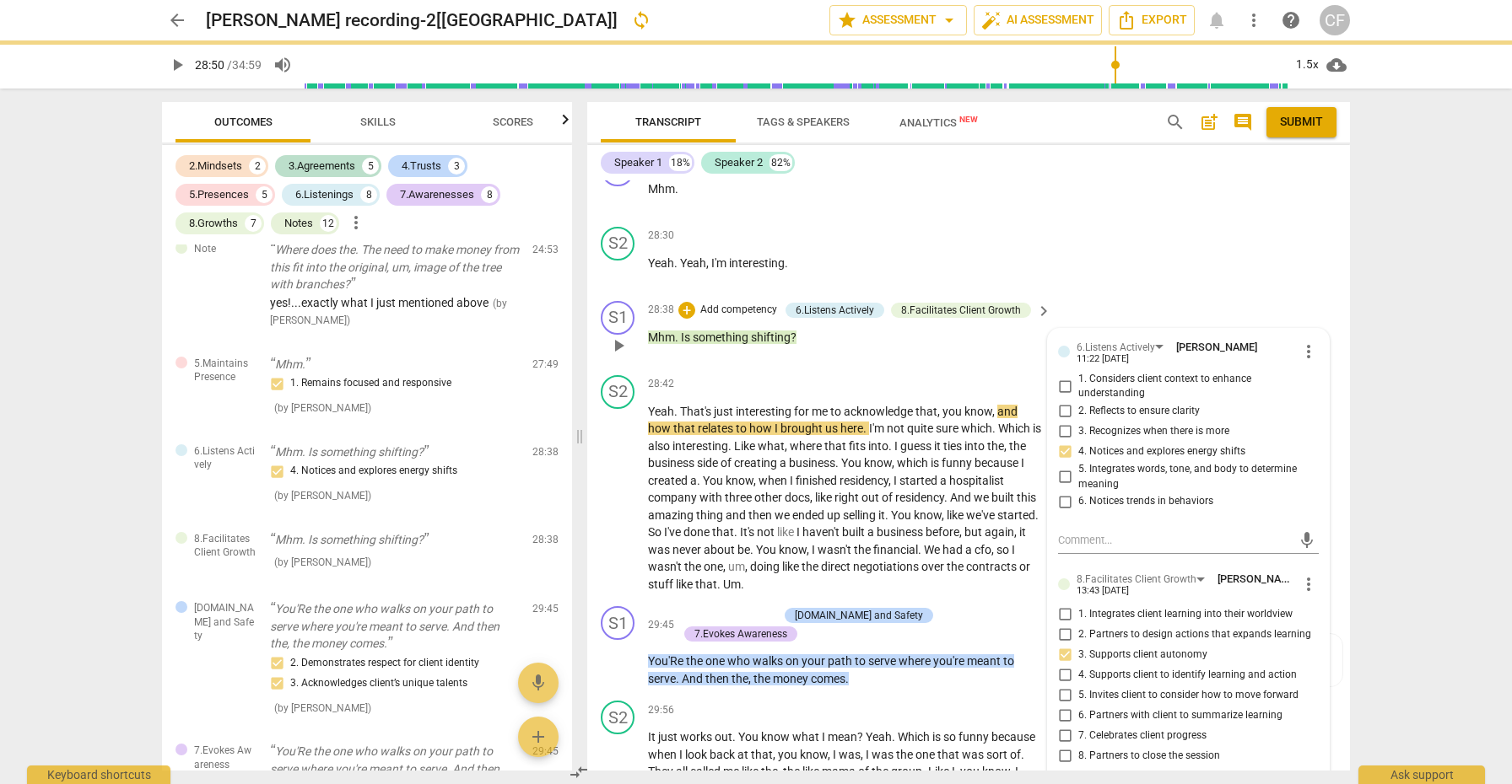
click at [1063, 705] on input "6. Partners with client to summarize learning" at bounding box center [1065, 715] width 27 height 20
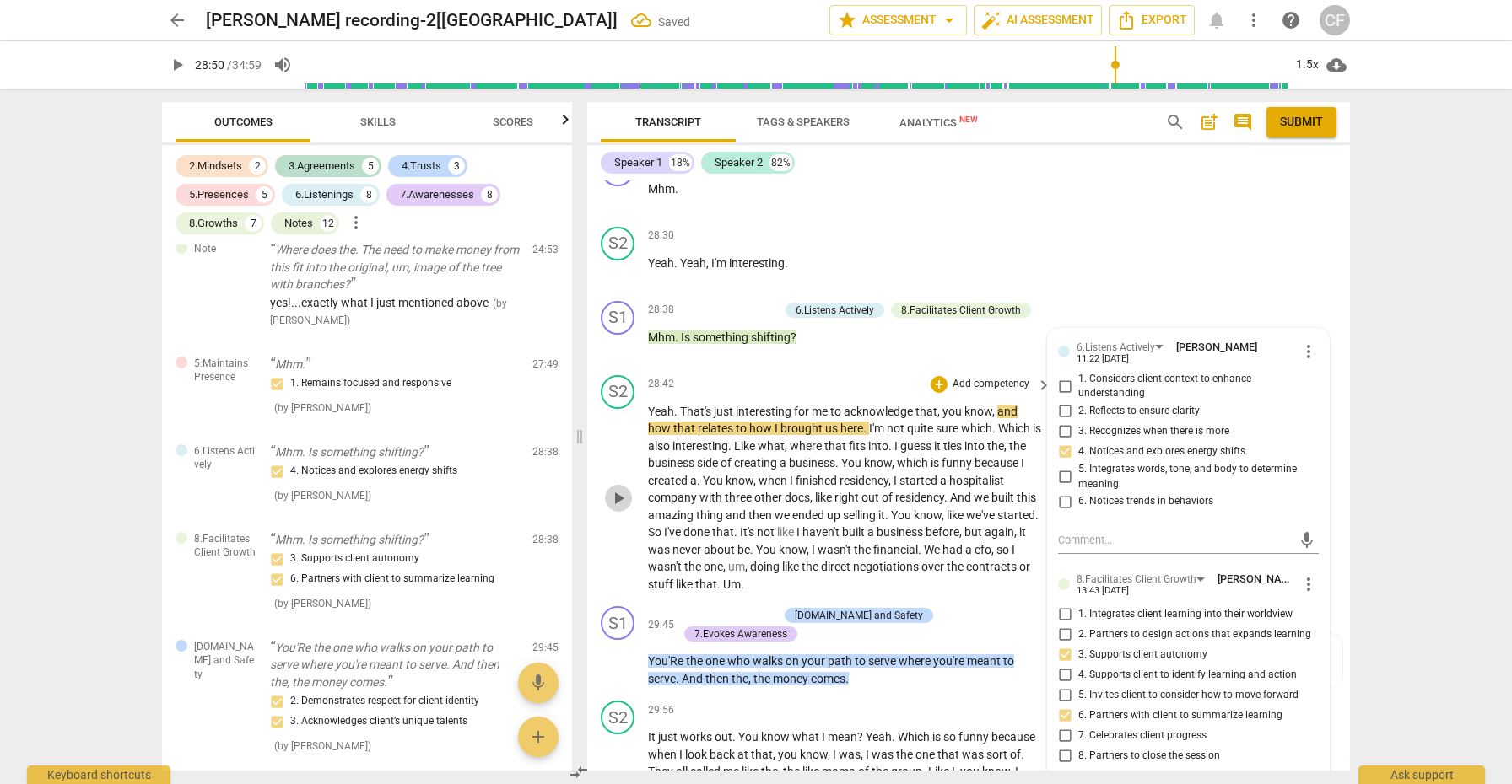
click at [623, 488] on span "play_arrow" at bounding box center [618, 498] width 20 height 20
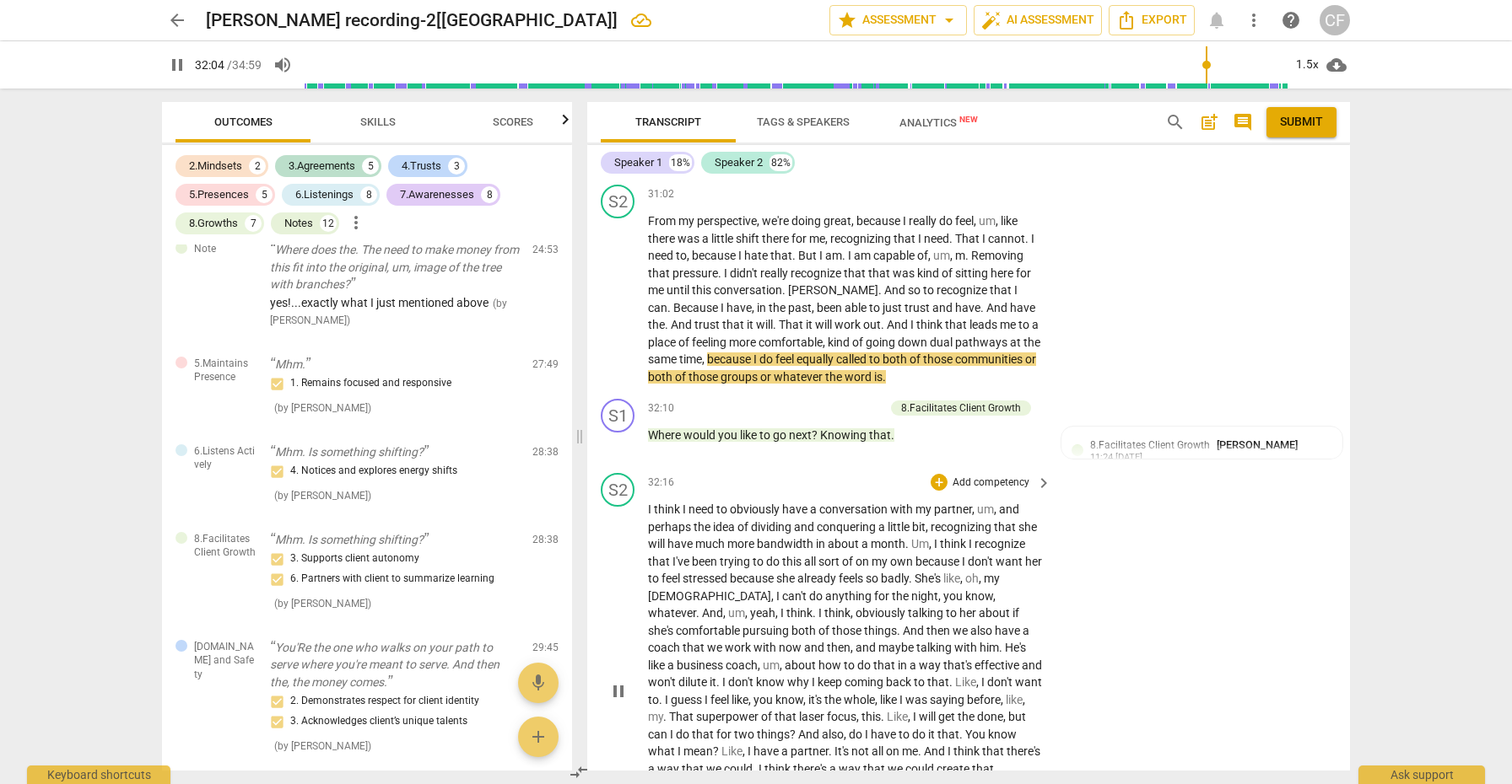
scroll to position [9680, 0]
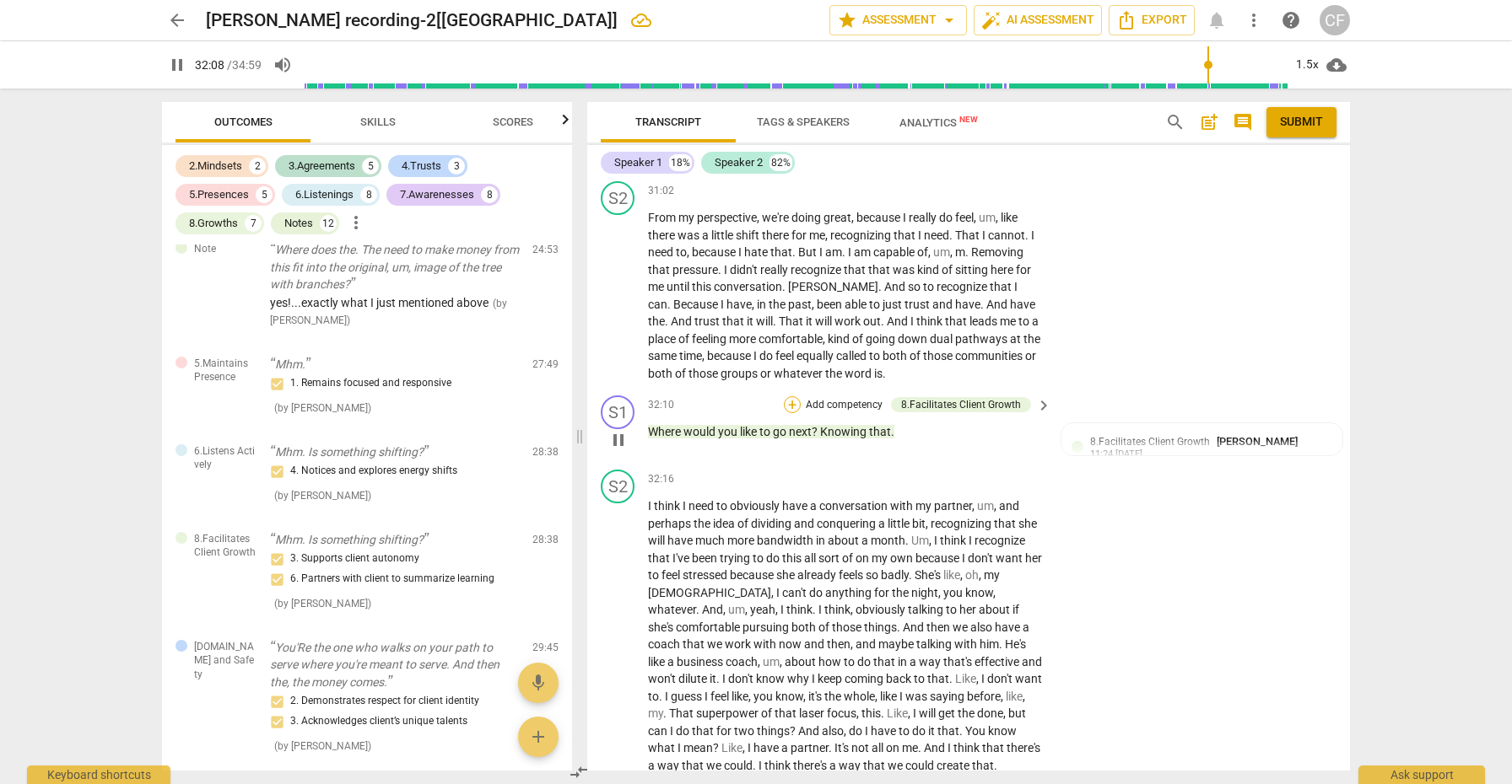
click at [792, 396] on div "+" at bounding box center [792, 404] width 17 height 17
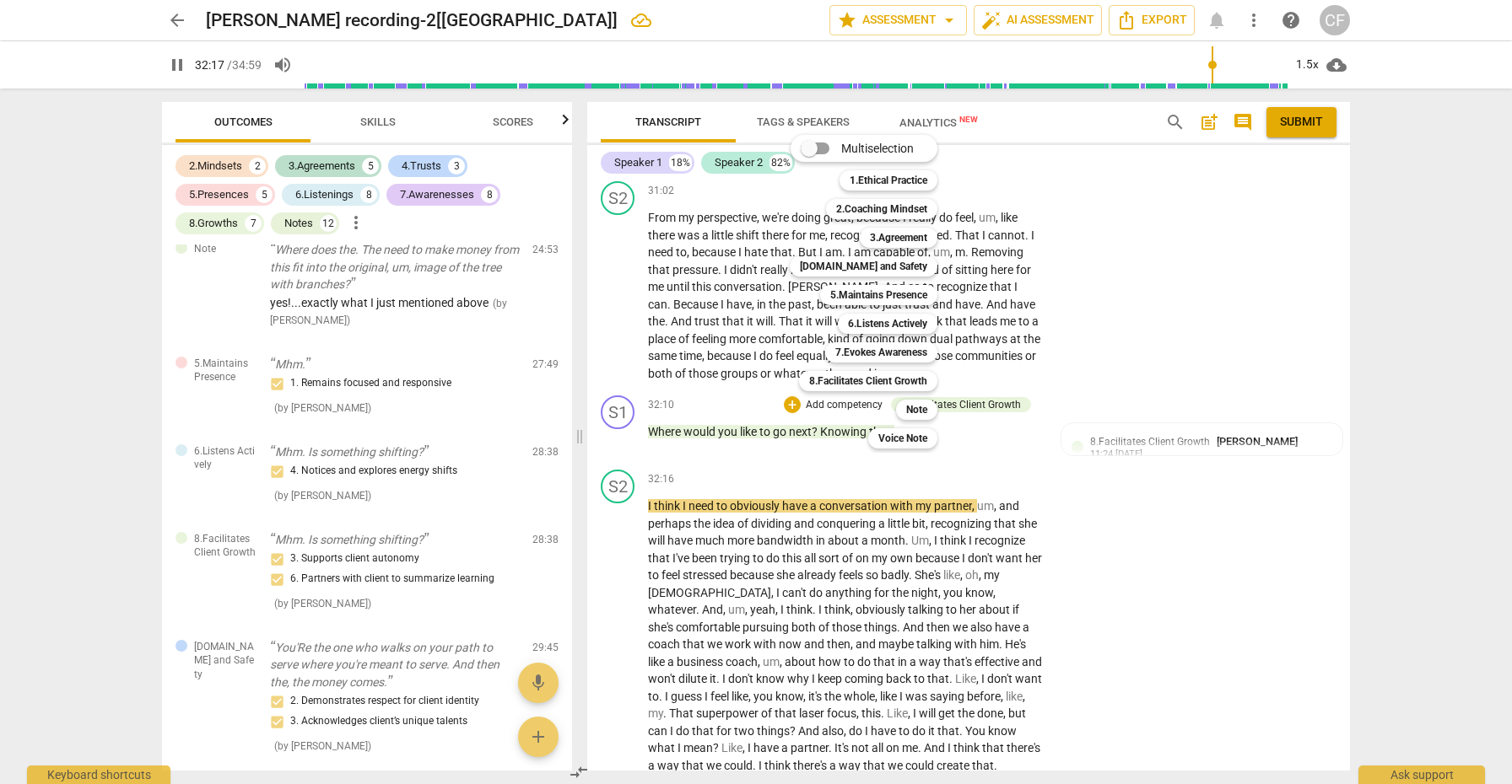
click at [1111, 400] on div at bounding box center [756, 392] width 1512 height 784
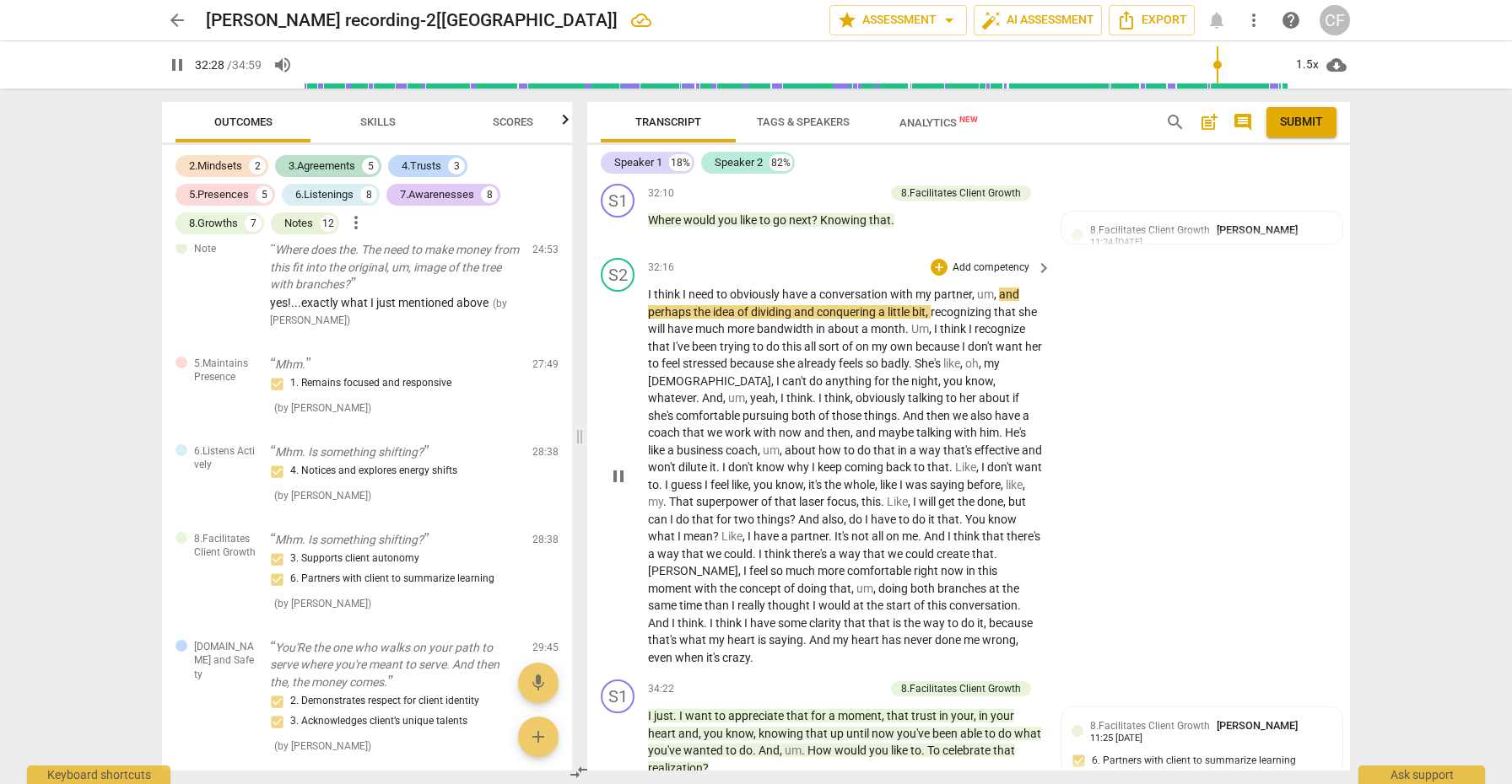
scroll to position [9894, 0]
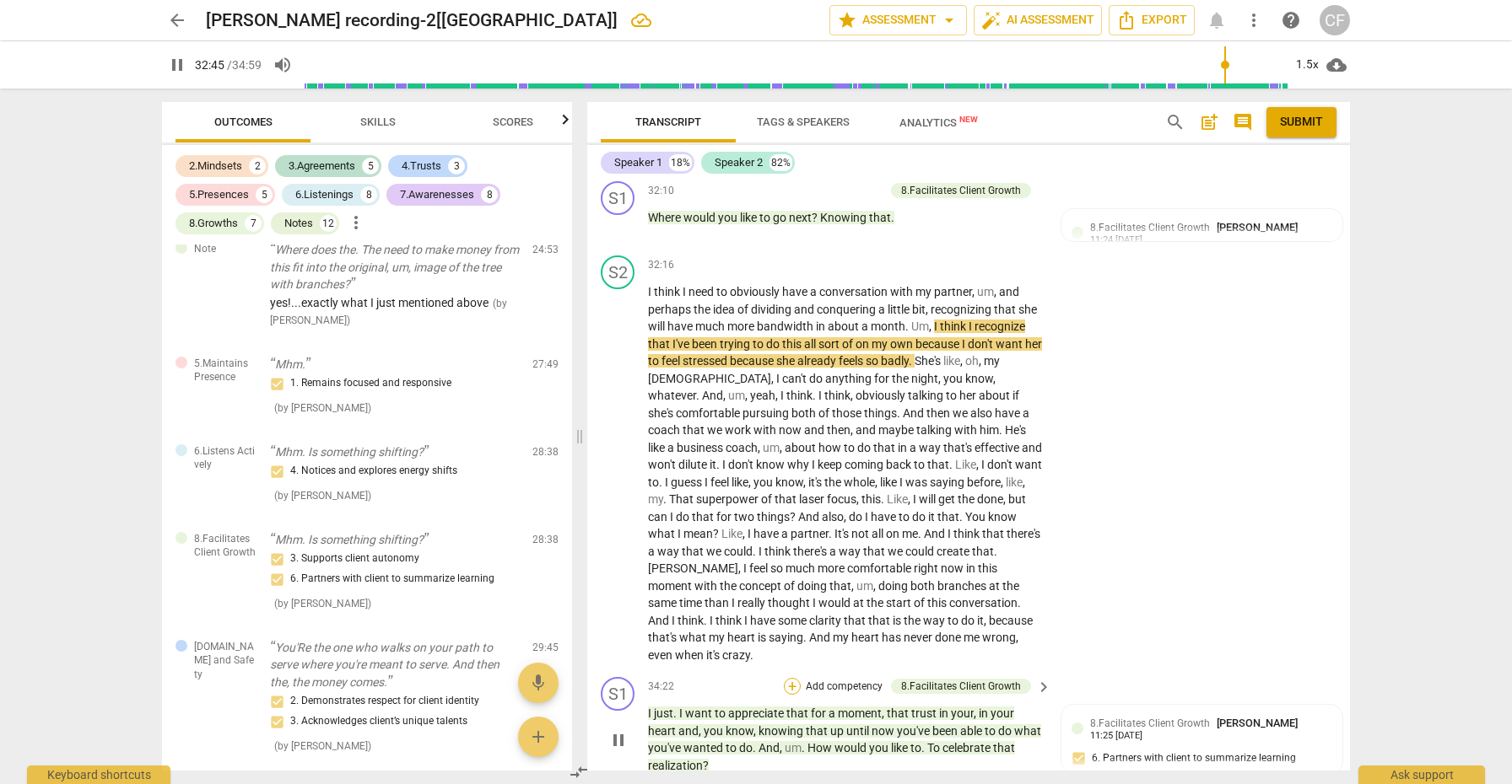
click at [794, 678] on div "+" at bounding box center [792, 686] width 17 height 17
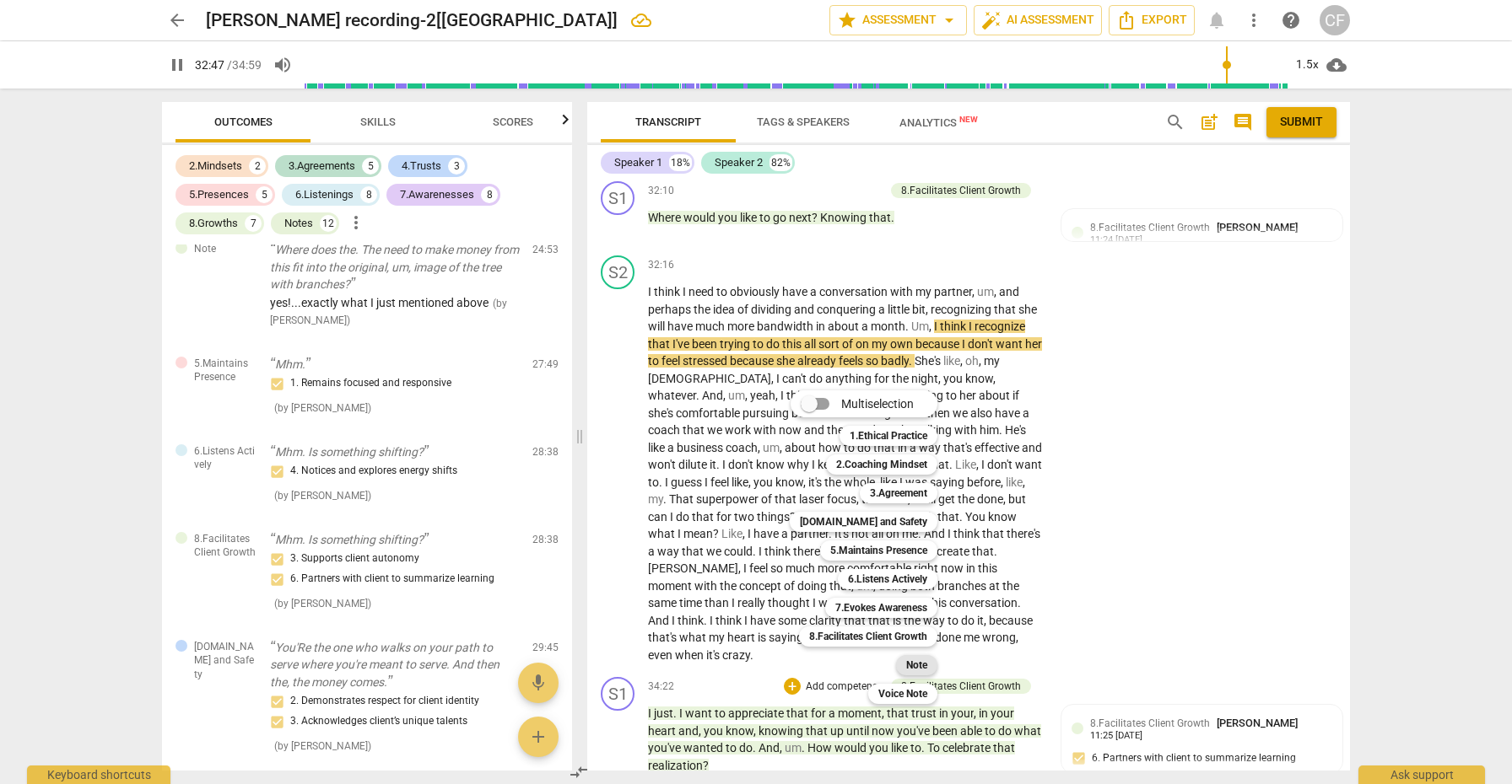
click at [908, 667] on b "Note" at bounding box center [917, 665] width 21 height 20
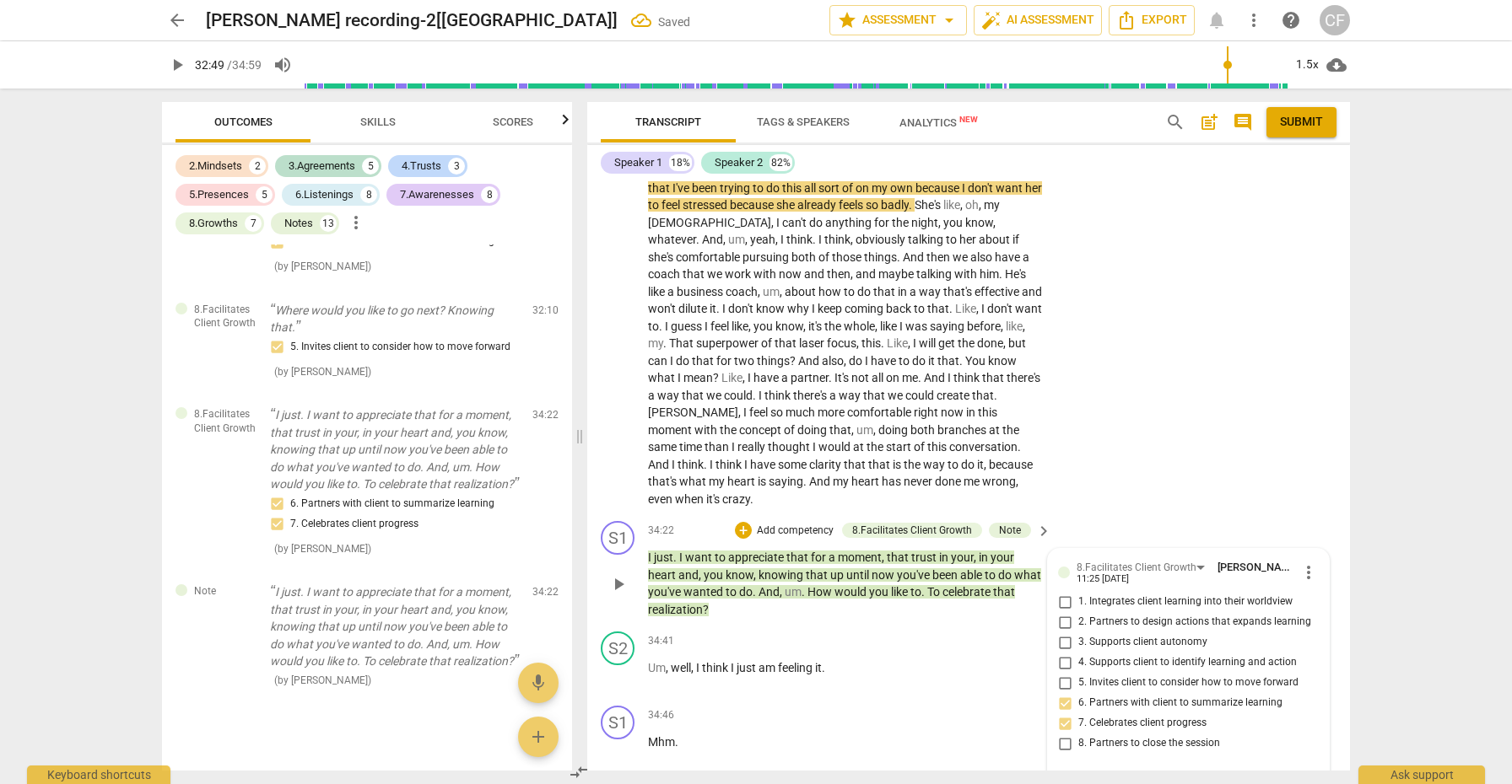
scroll to position [10050, 0]
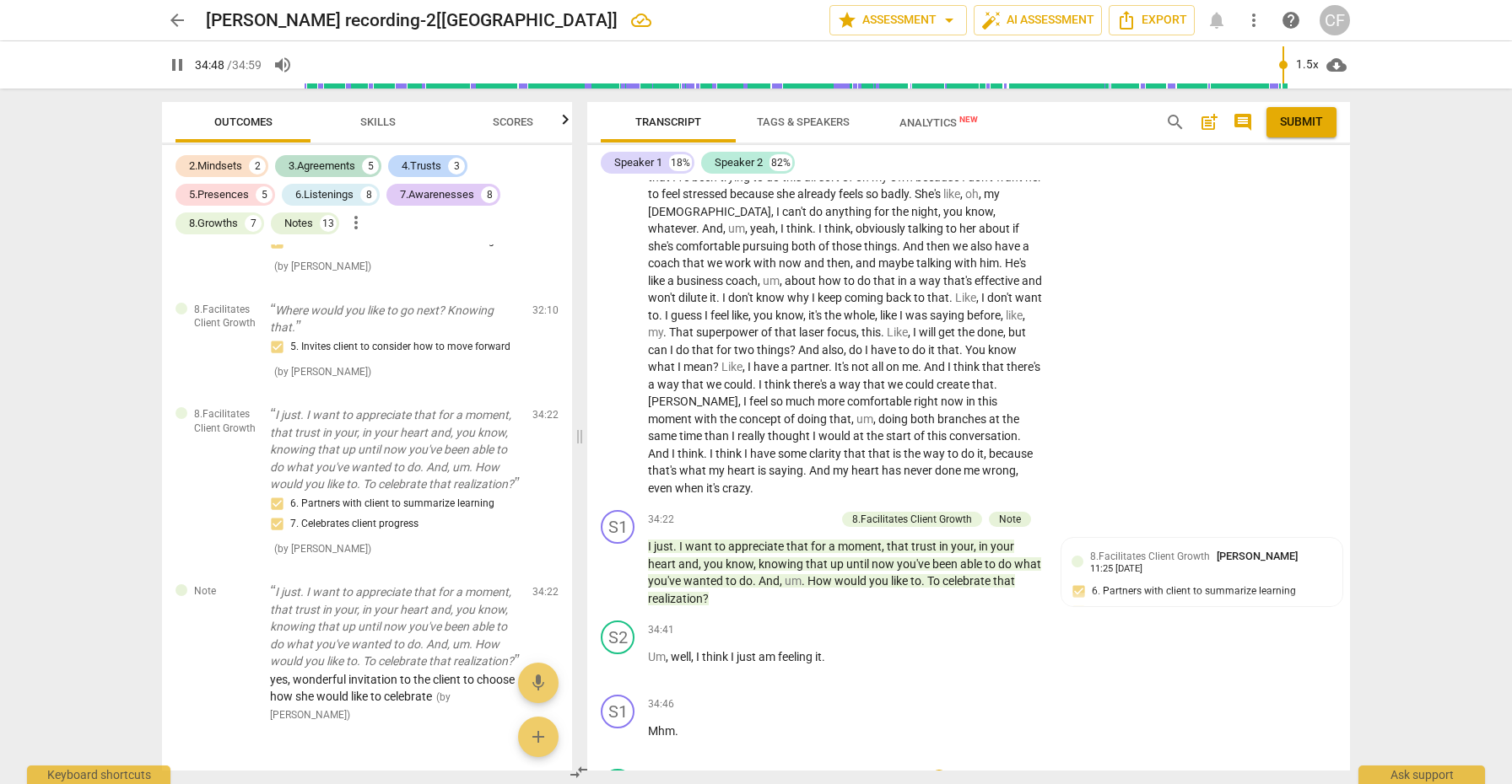
click at [1294, 124] on span "Submit" at bounding box center [1301, 122] width 43 height 17
click at [1307, 71] on div "1.5x" at bounding box center [1307, 65] width 32 height 27
click at [1311, 98] on li "1x" at bounding box center [1320, 100] width 57 height 32
